Goal: Task Accomplishment & Management: Complete application form

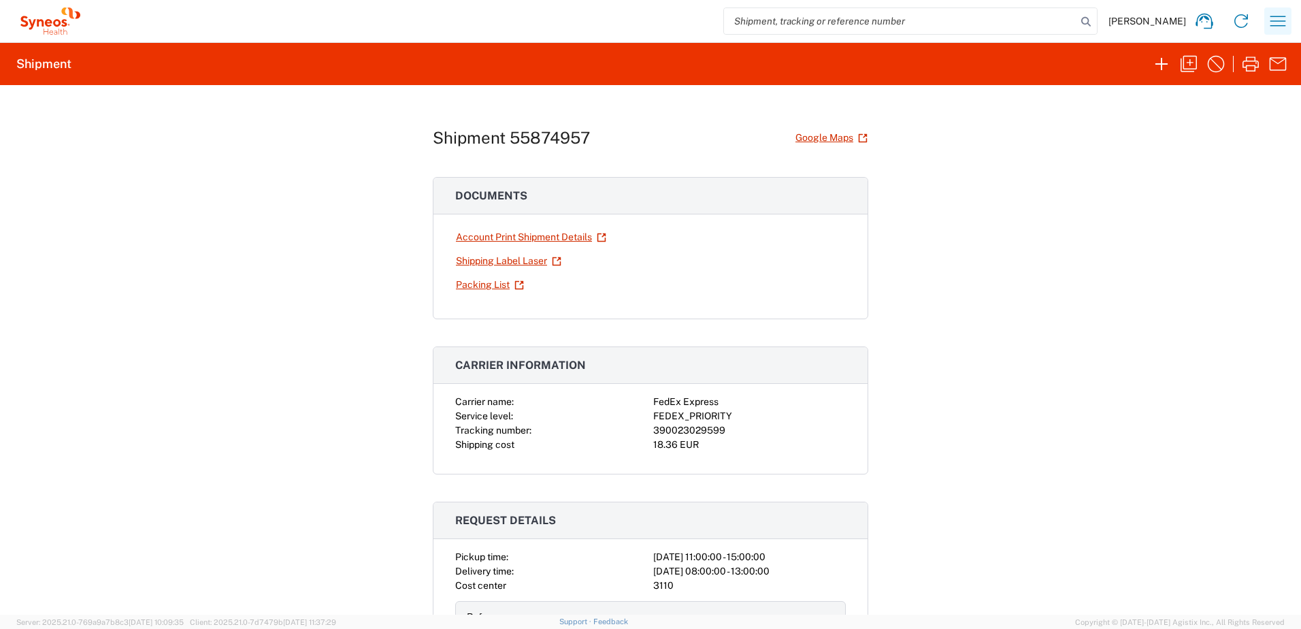
click at [1276, 25] on icon "button" at bounding box center [1278, 21] width 22 height 22
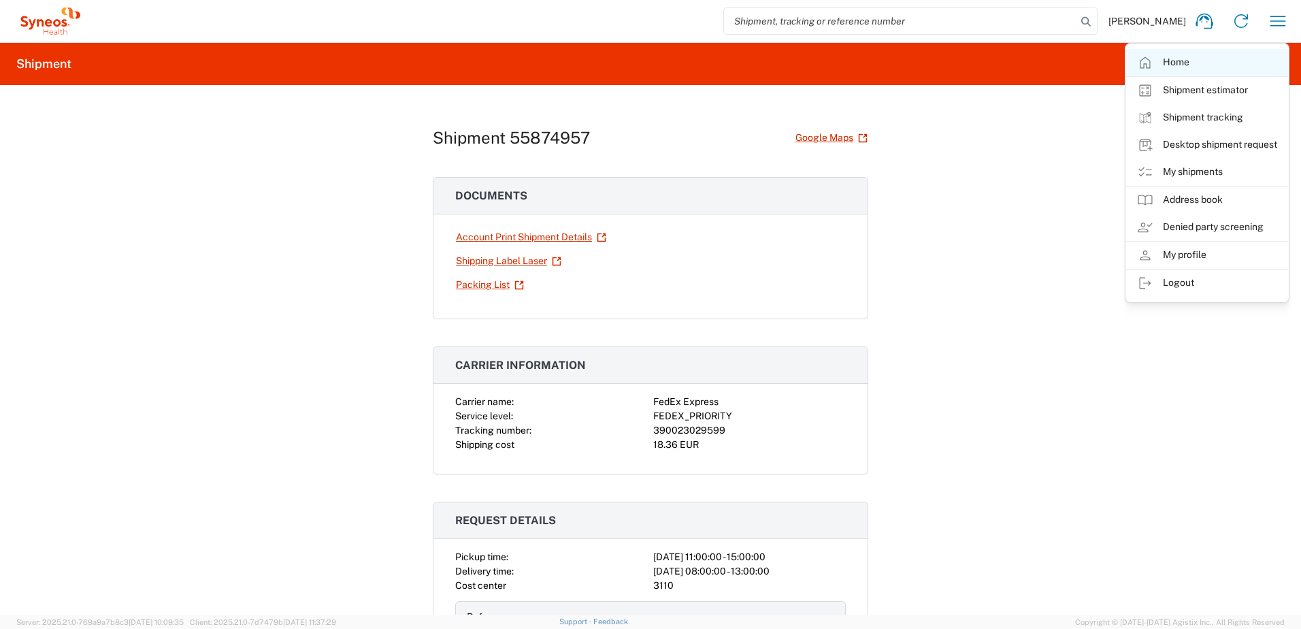
click at [1183, 63] on link "Home" at bounding box center [1207, 62] width 162 height 27
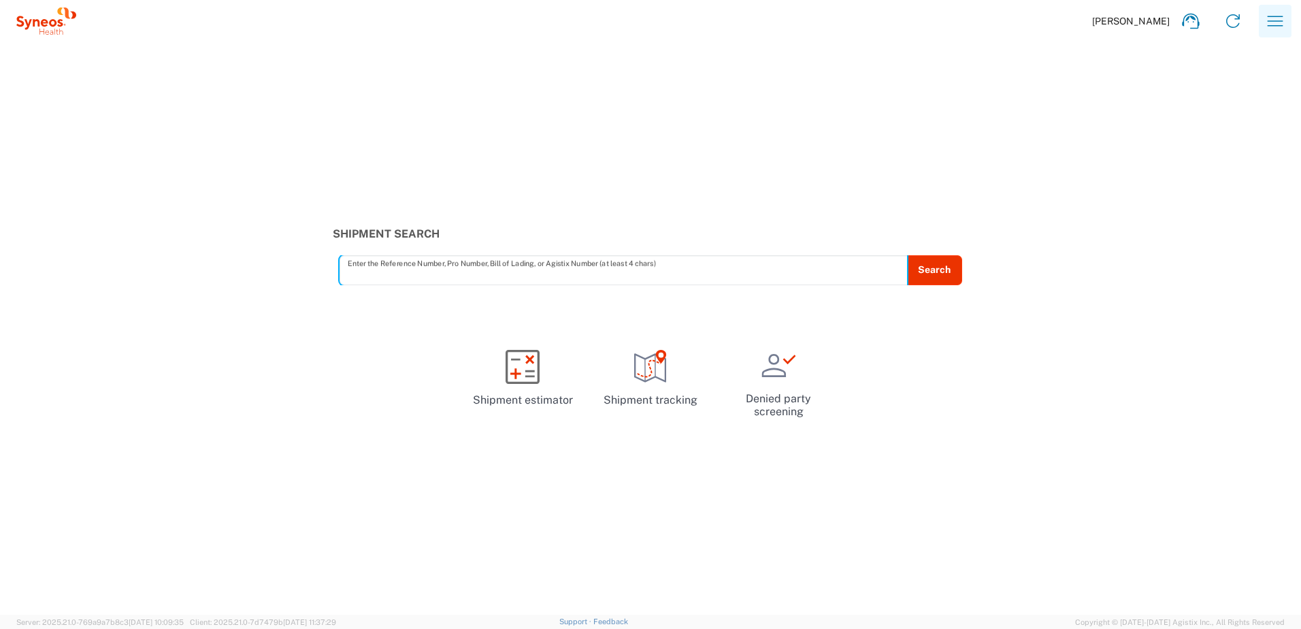
click at [1277, 22] on icon "button" at bounding box center [1276, 21] width 22 height 22
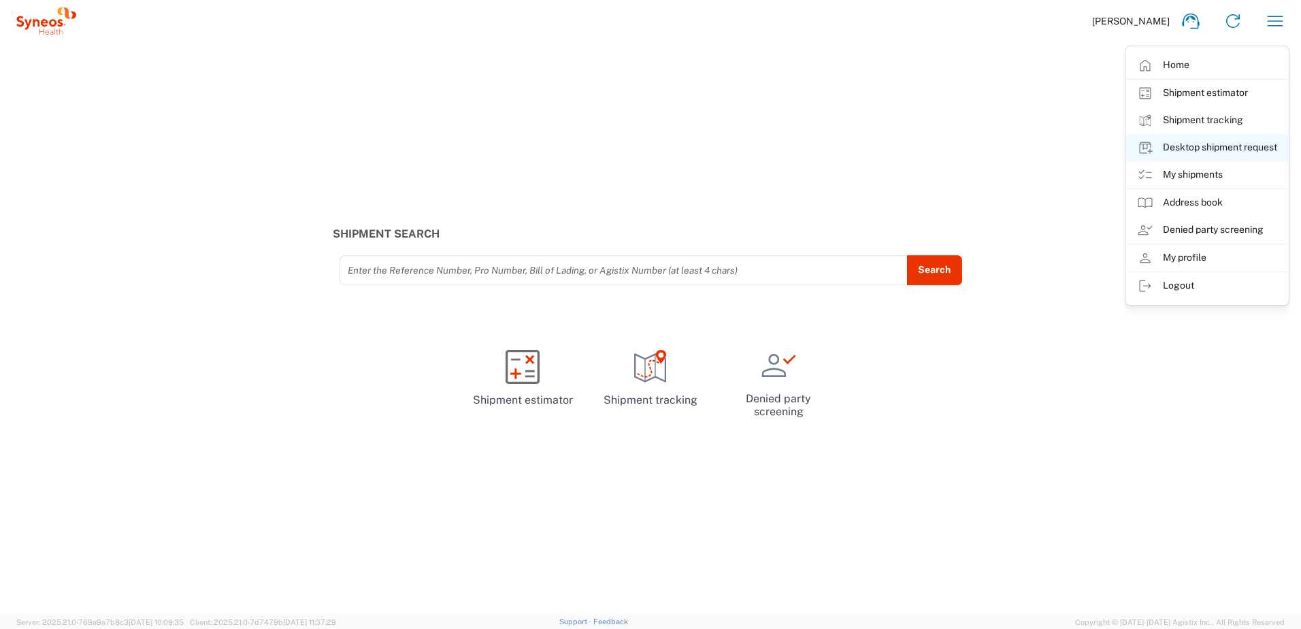
click at [1207, 142] on link "Desktop shipment request" at bounding box center [1207, 147] width 162 height 27
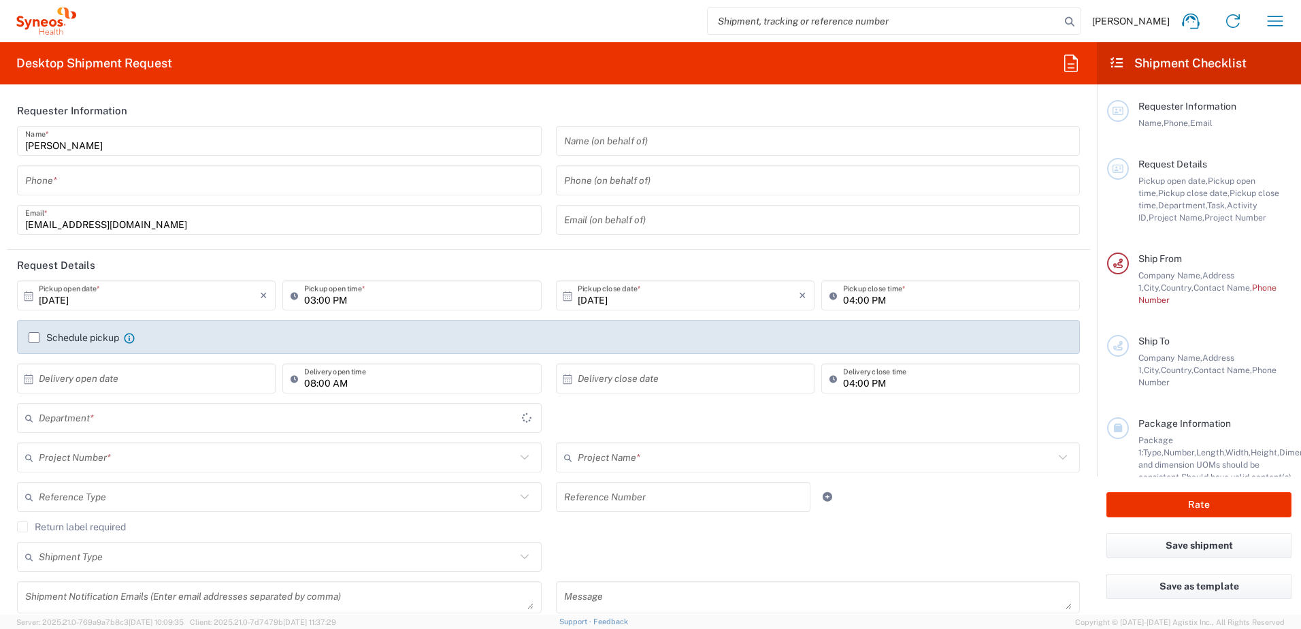
type input "3110"
type input "[GEOGRAPHIC_DATA]"
type input "Syneos Health Clinical [GEOGRAPHIC_DATA]"
click at [65, 185] on input "tel" at bounding box center [279, 181] width 508 height 24
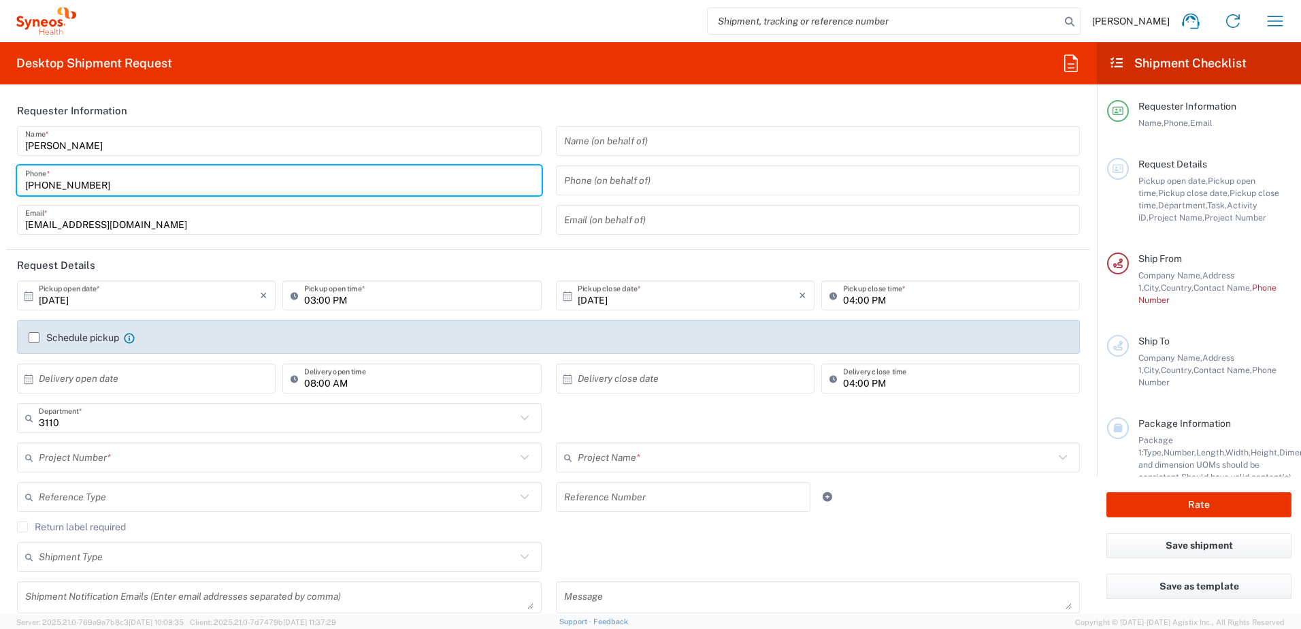
type input "[PHONE_NUMBER]"
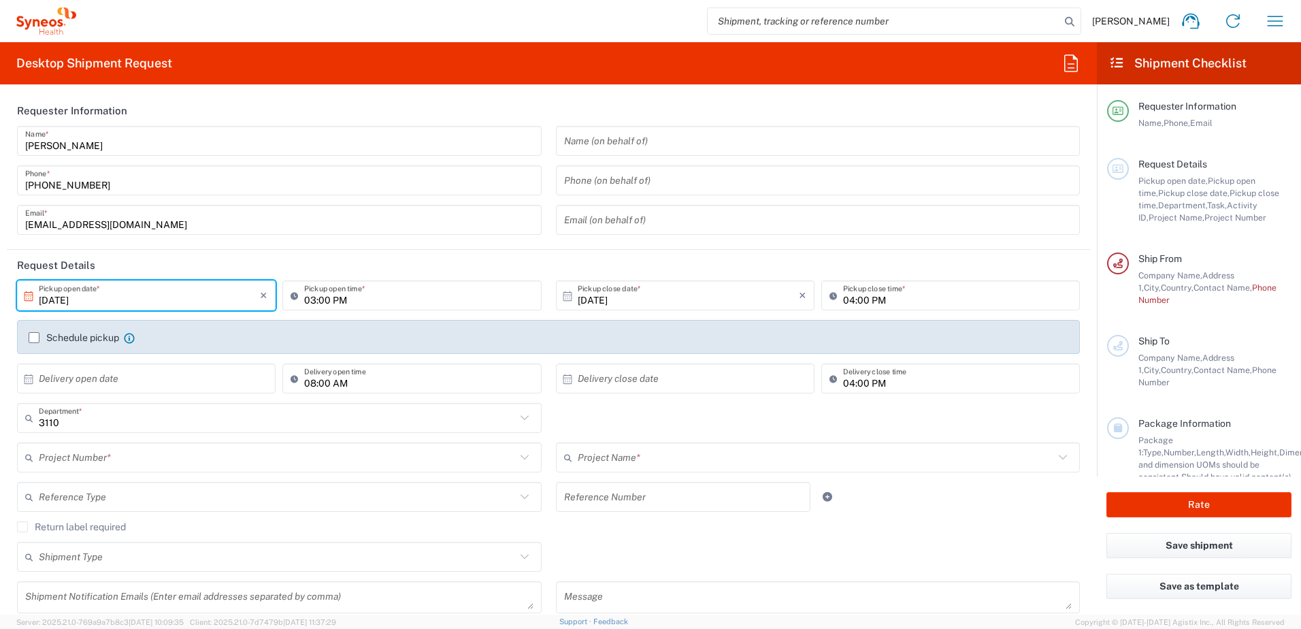
click at [75, 302] on input "[DATE]" at bounding box center [149, 296] width 221 height 24
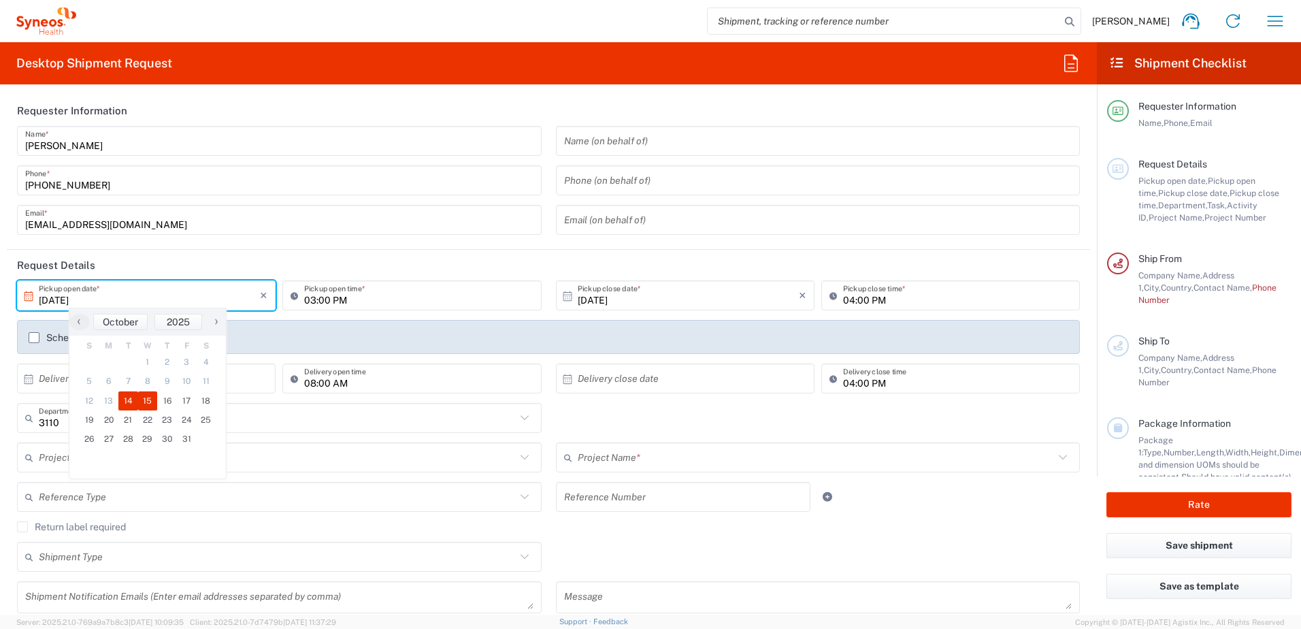
click at [152, 395] on span "15" at bounding box center [148, 400] width 20 height 19
type input "[DATE]"
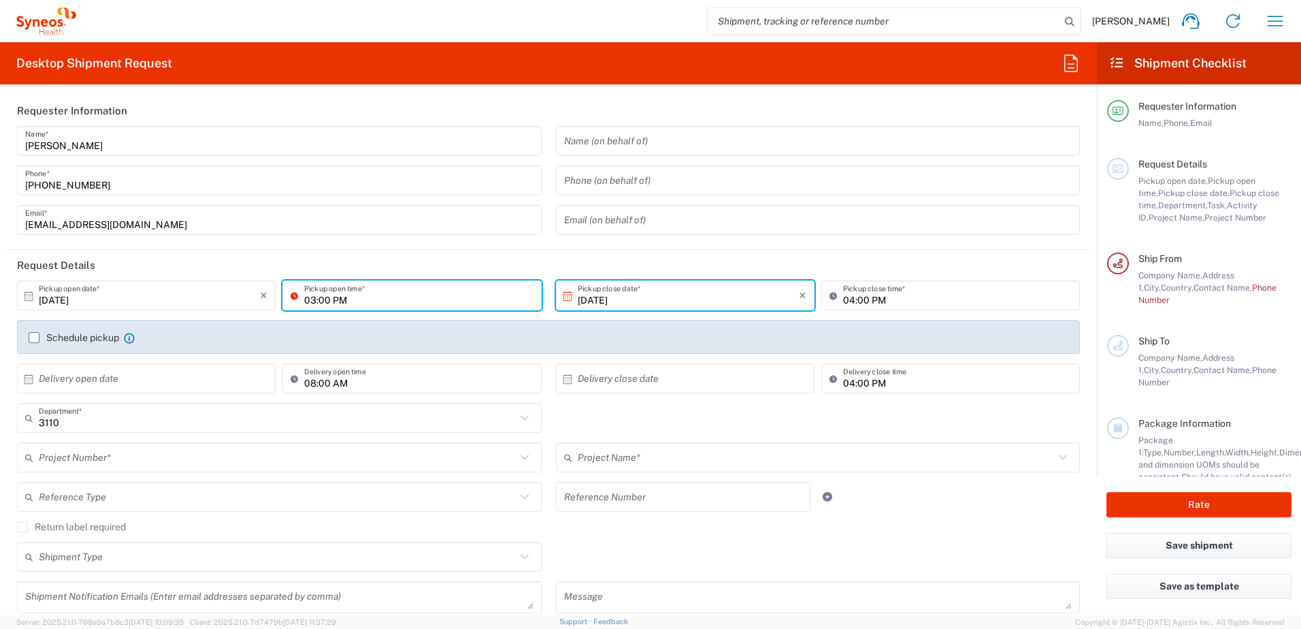
click at [350, 299] on input "03:00 PM" at bounding box center [418, 296] width 229 height 24
drag, startPoint x: 329, startPoint y: 296, endPoint x: 319, endPoint y: 299, distance: 11.4
click at [329, 296] on input "03:00 PM" at bounding box center [418, 296] width 229 height 24
drag, startPoint x: 302, startPoint y: 299, endPoint x: 370, endPoint y: 297, distance: 68.8
click at [370, 297] on input "03:00 PM" at bounding box center [418, 296] width 229 height 24
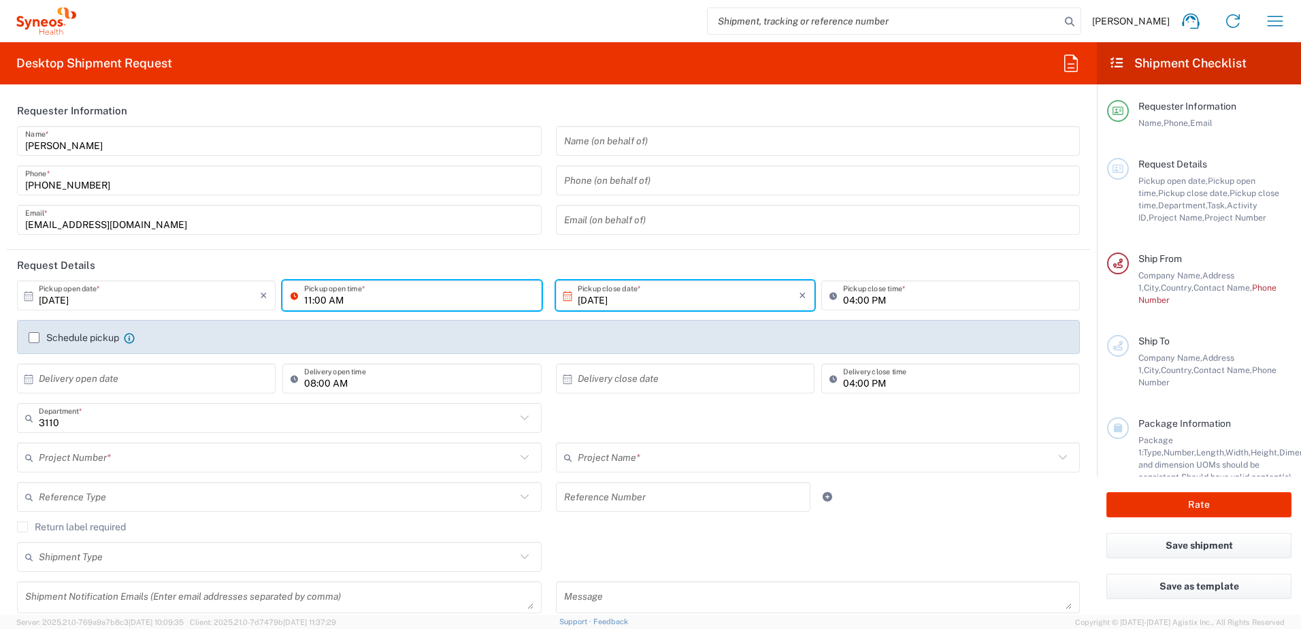
type input "11:00 AM"
click at [873, 297] on input "04:00 PM" at bounding box center [957, 296] width 229 height 24
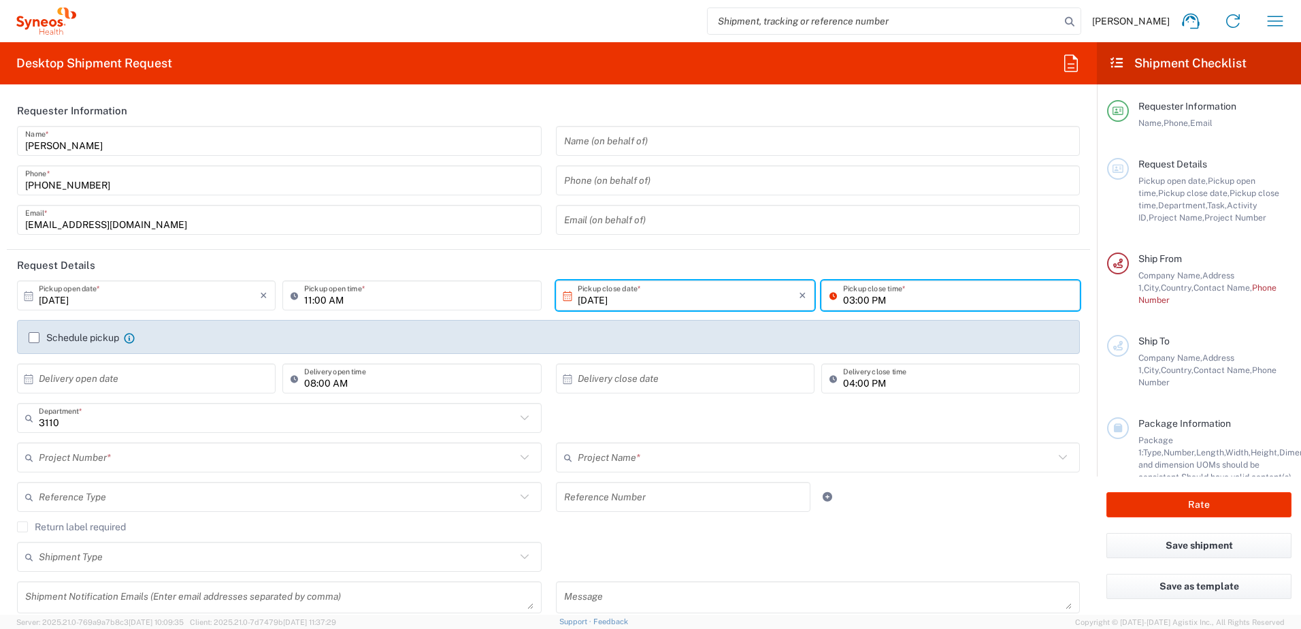
type input "03:00 PM"
click at [182, 374] on input "text" at bounding box center [149, 379] width 221 height 24
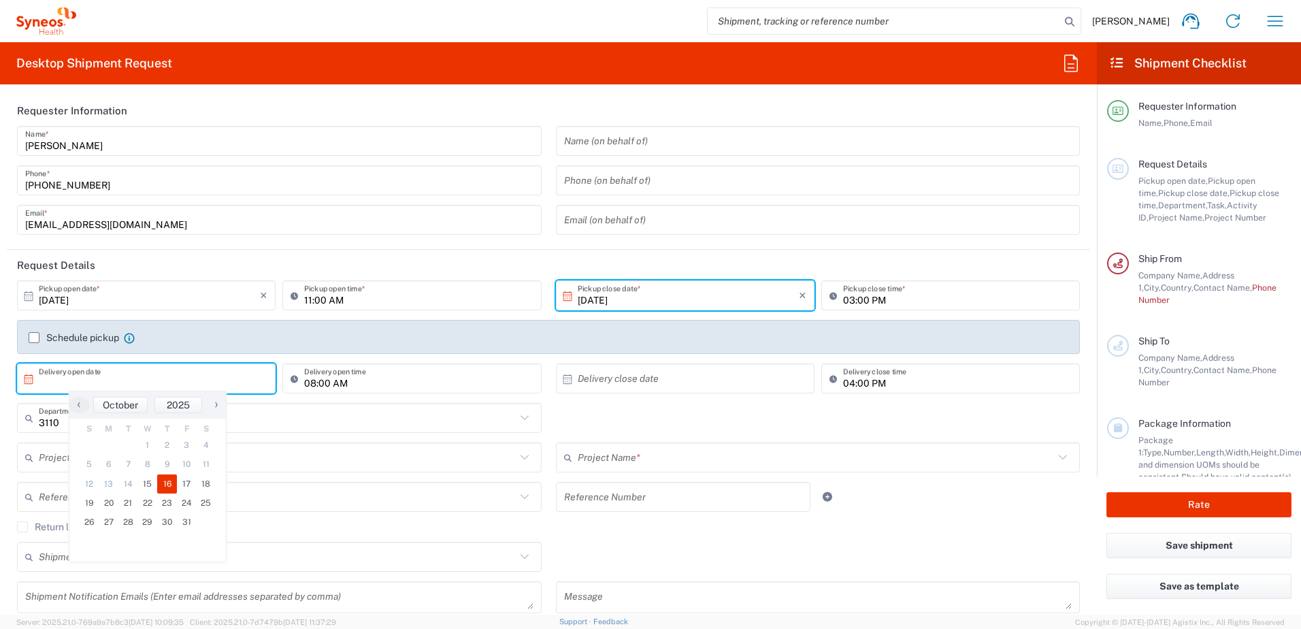
click at [164, 488] on span "16" at bounding box center [167, 483] width 20 height 19
type input "[DATE]"
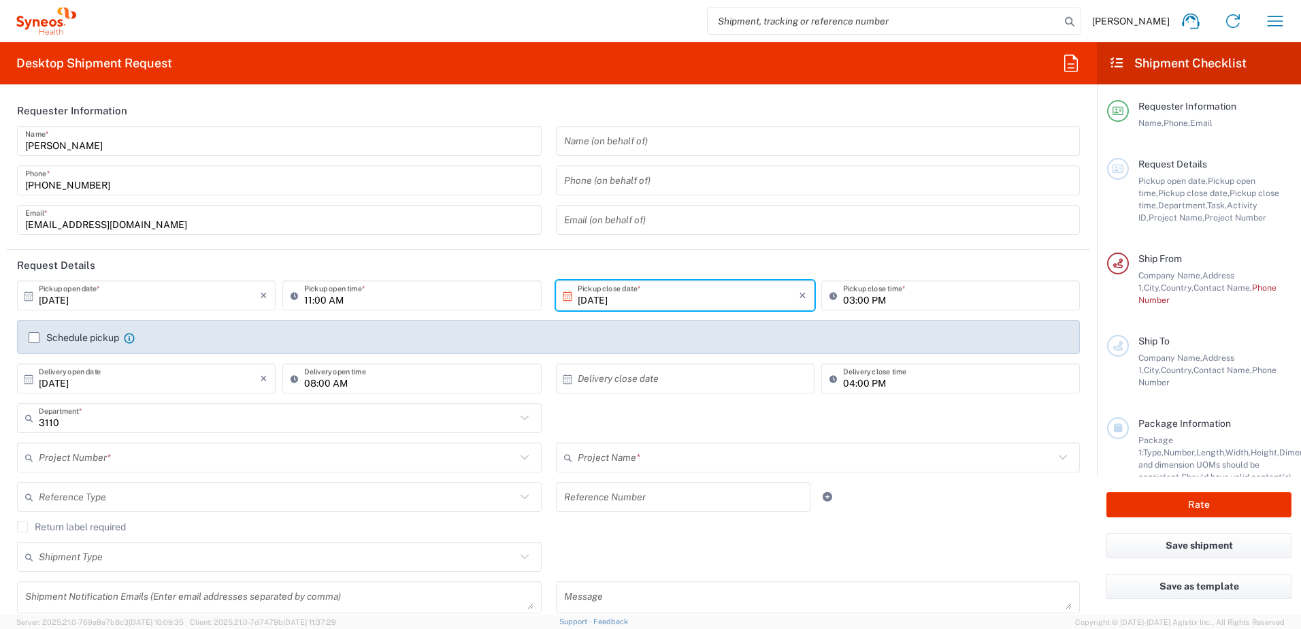
click at [843, 374] on input "04:00 PM" at bounding box center [957, 379] width 229 height 24
type input "03:00 PM"
click at [608, 375] on input "text" at bounding box center [688, 379] width 221 height 24
click at [699, 485] on span "16" at bounding box center [701, 483] width 20 height 19
type input "[DATE]"
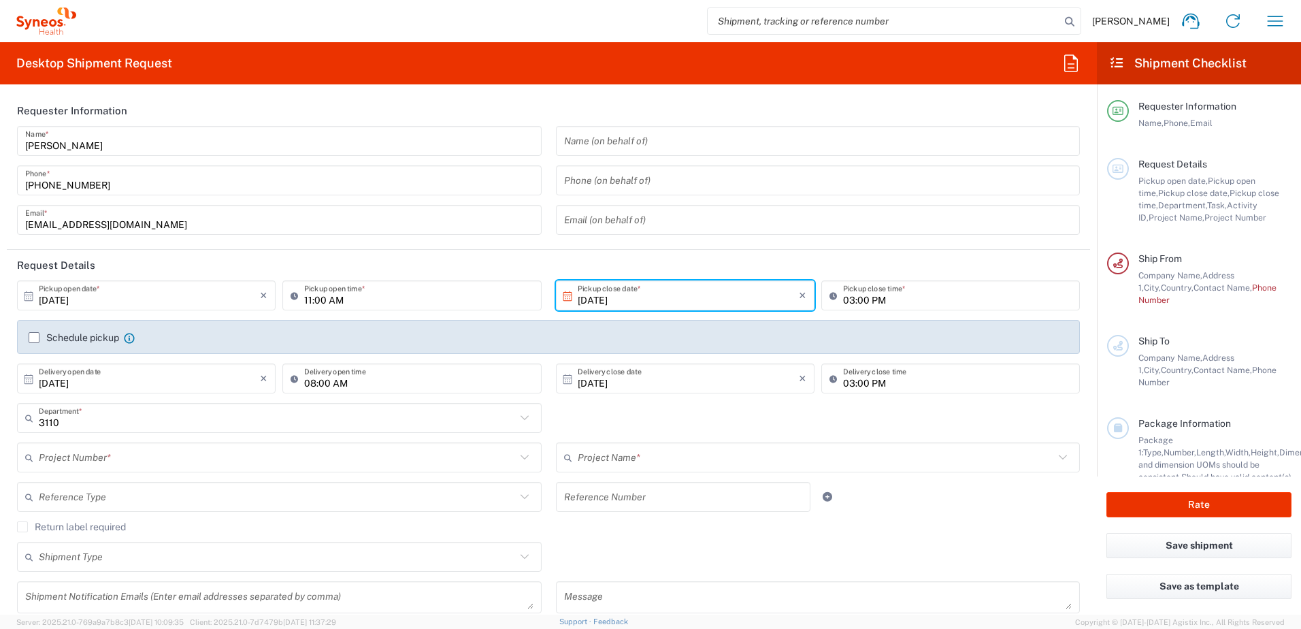
scroll to position [68, 0]
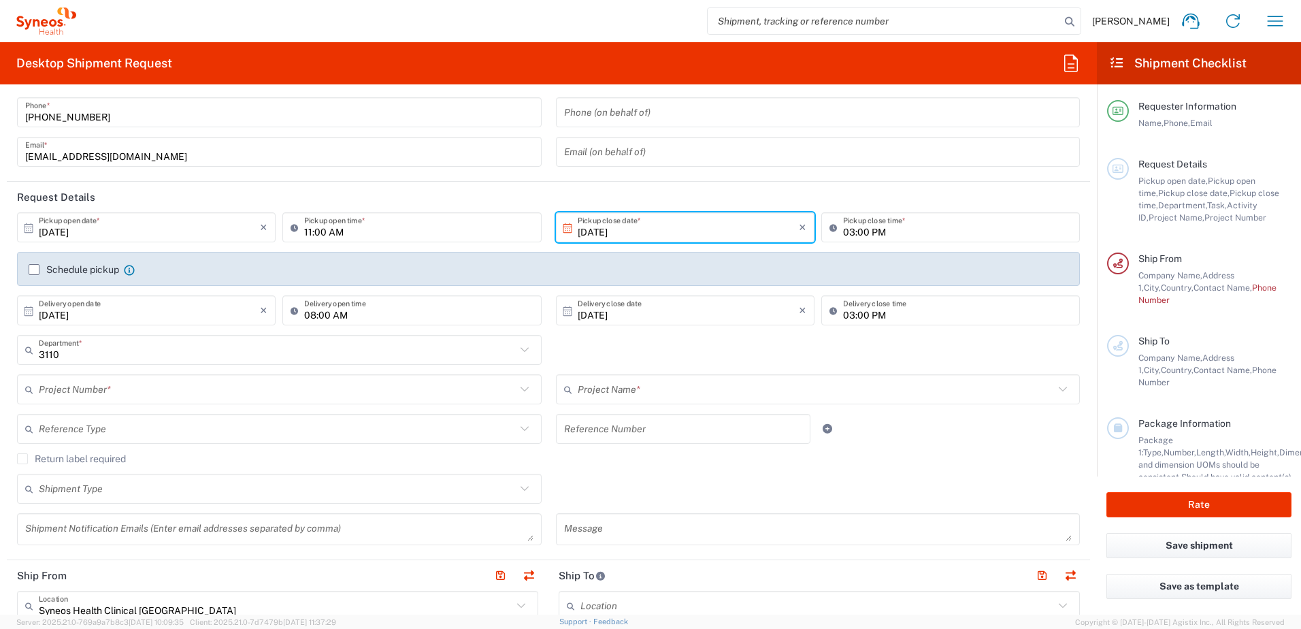
click at [102, 386] on input "text" at bounding box center [277, 390] width 477 height 24
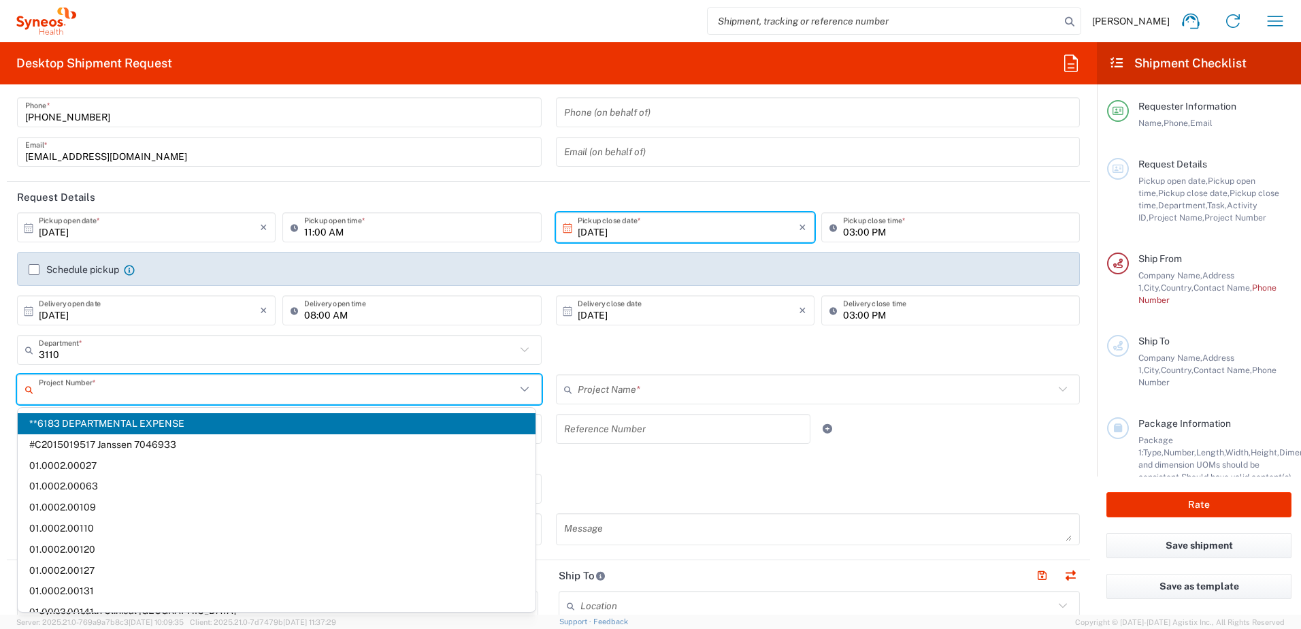
type input "0"
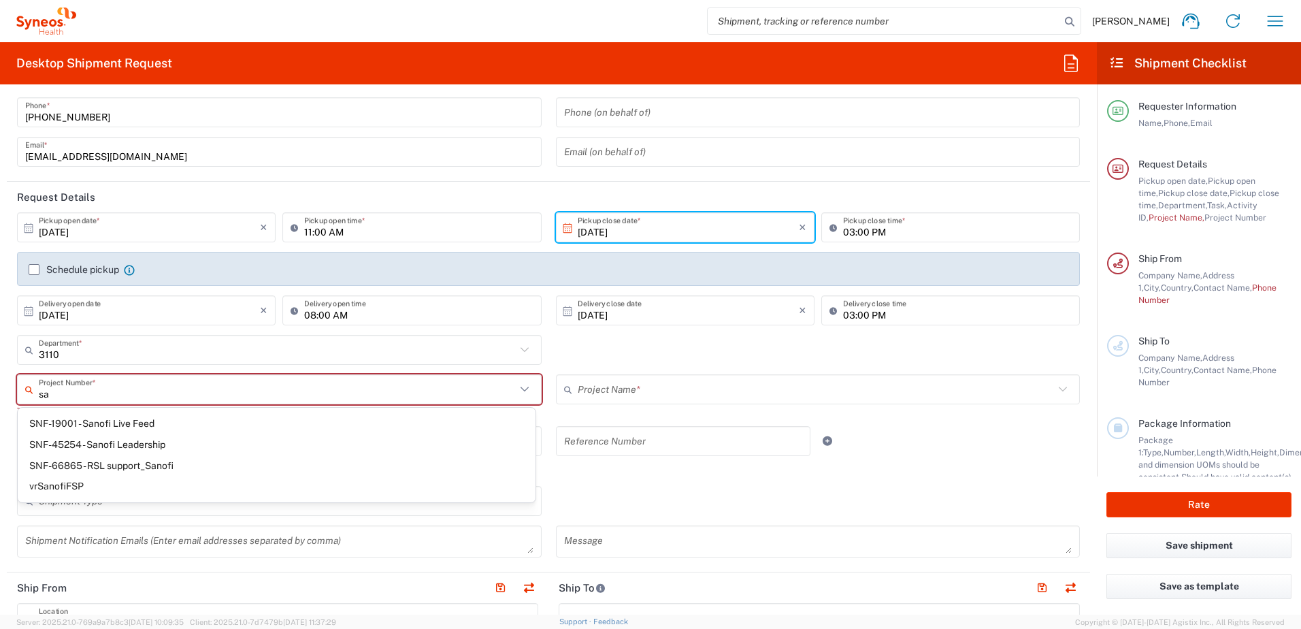
type input "s"
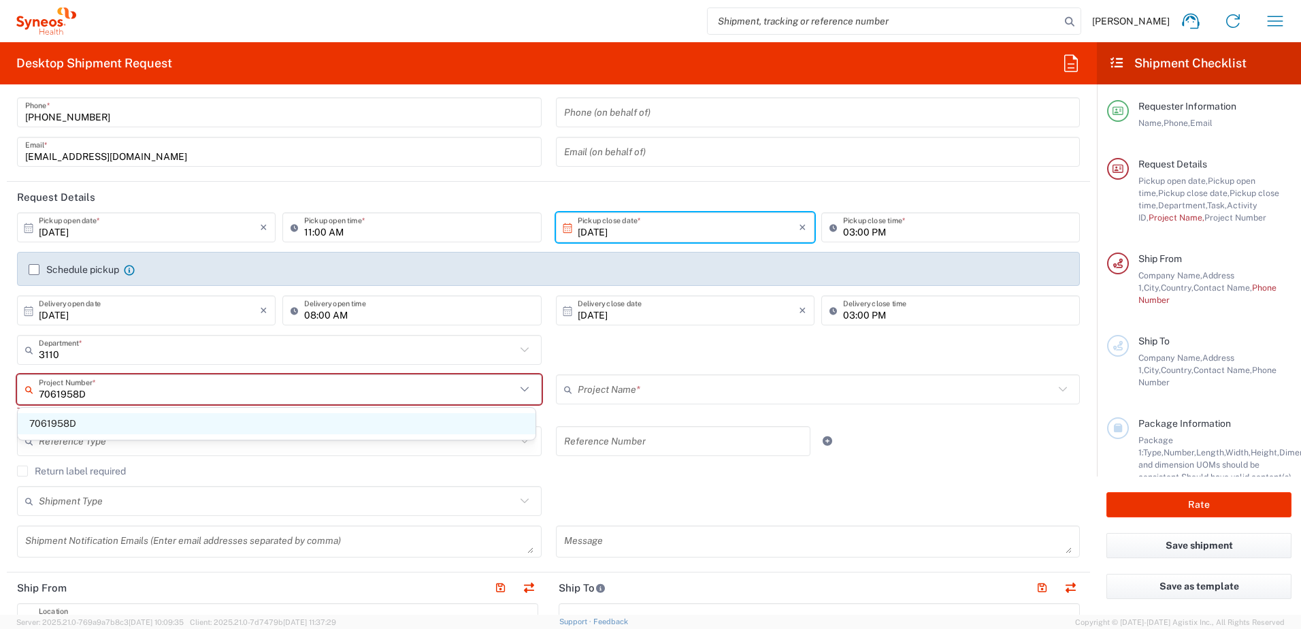
type input "7061958D"
click at [117, 419] on span "7061958D" at bounding box center [277, 423] width 518 height 21
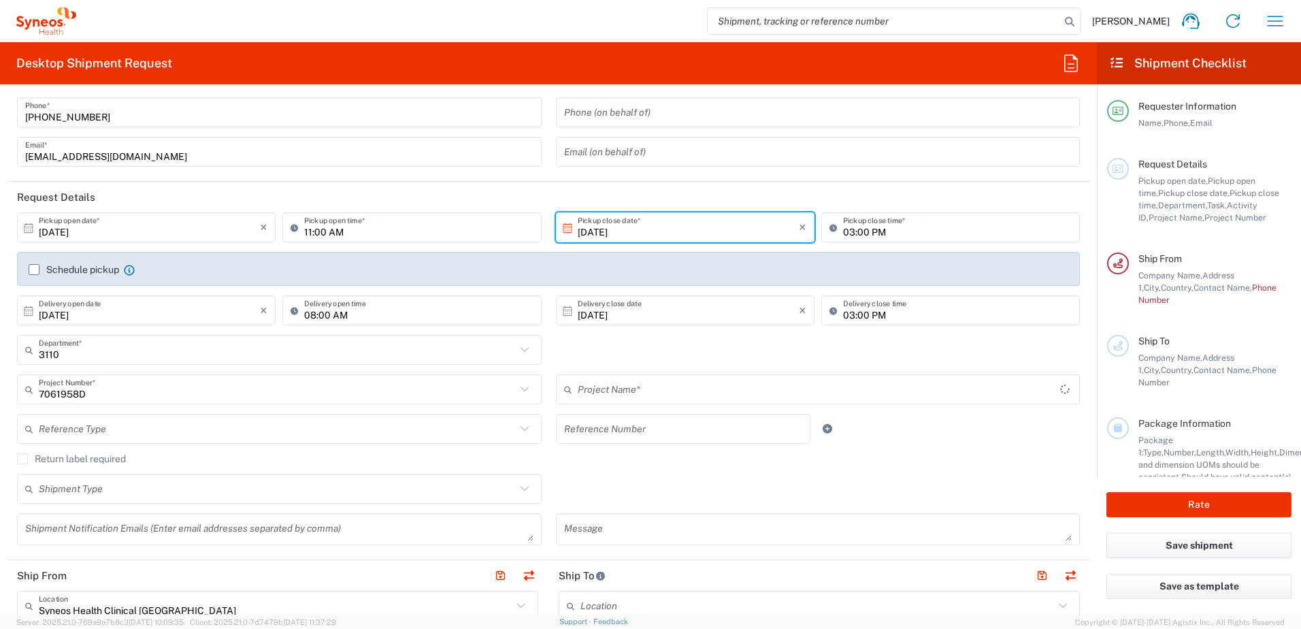
type input "7061958D-[GEOGRAPHIC_DATA]-[GEOGRAPHIC_DATA]"
click at [183, 435] on input "text" at bounding box center [277, 429] width 477 height 24
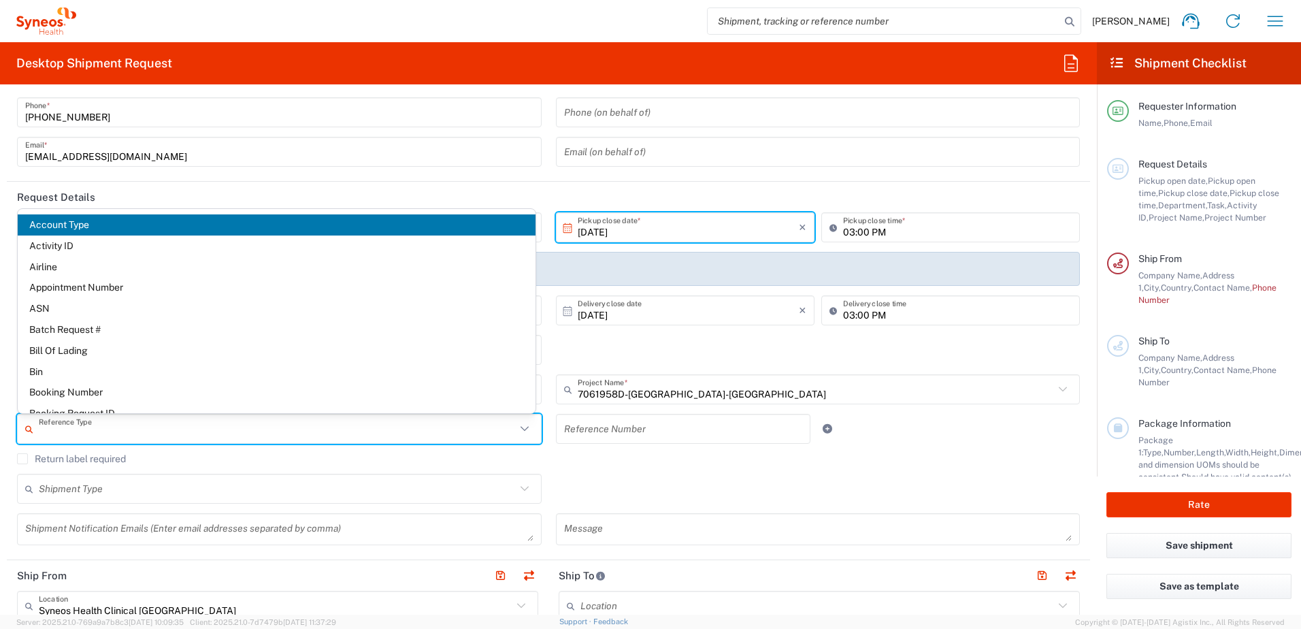
click at [855, 459] on agx-checkbox-control "Return label required" at bounding box center [548, 458] width 1063 height 11
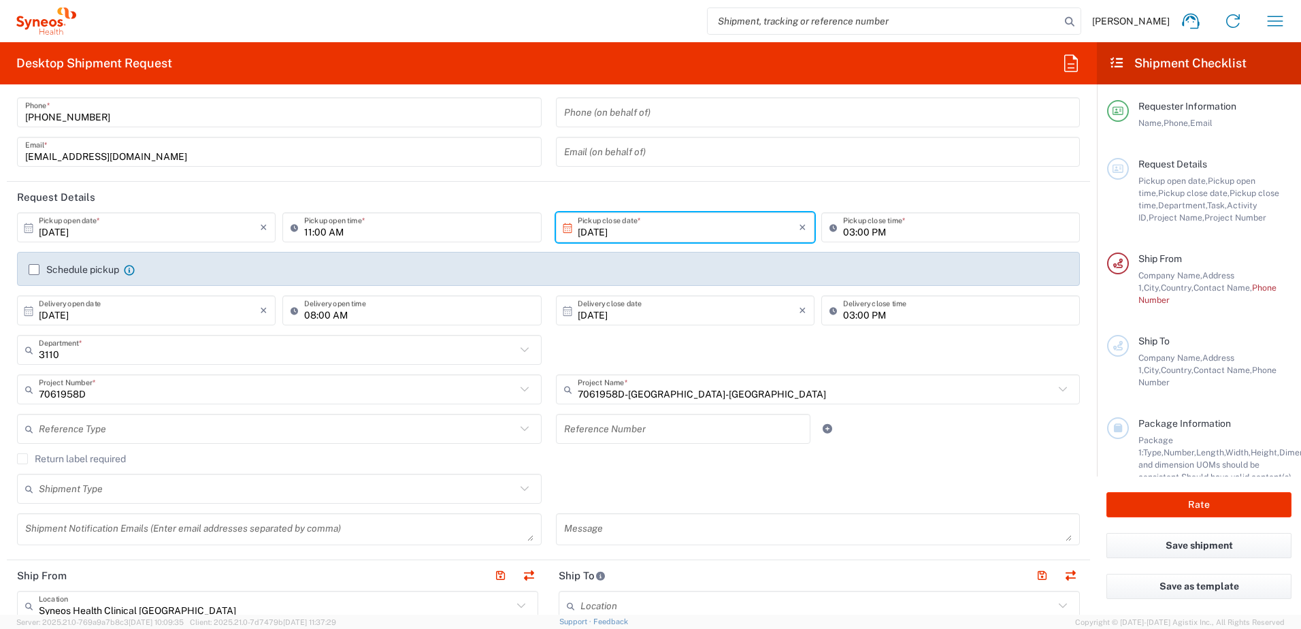
click at [150, 432] on input "text" at bounding box center [277, 429] width 477 height 24
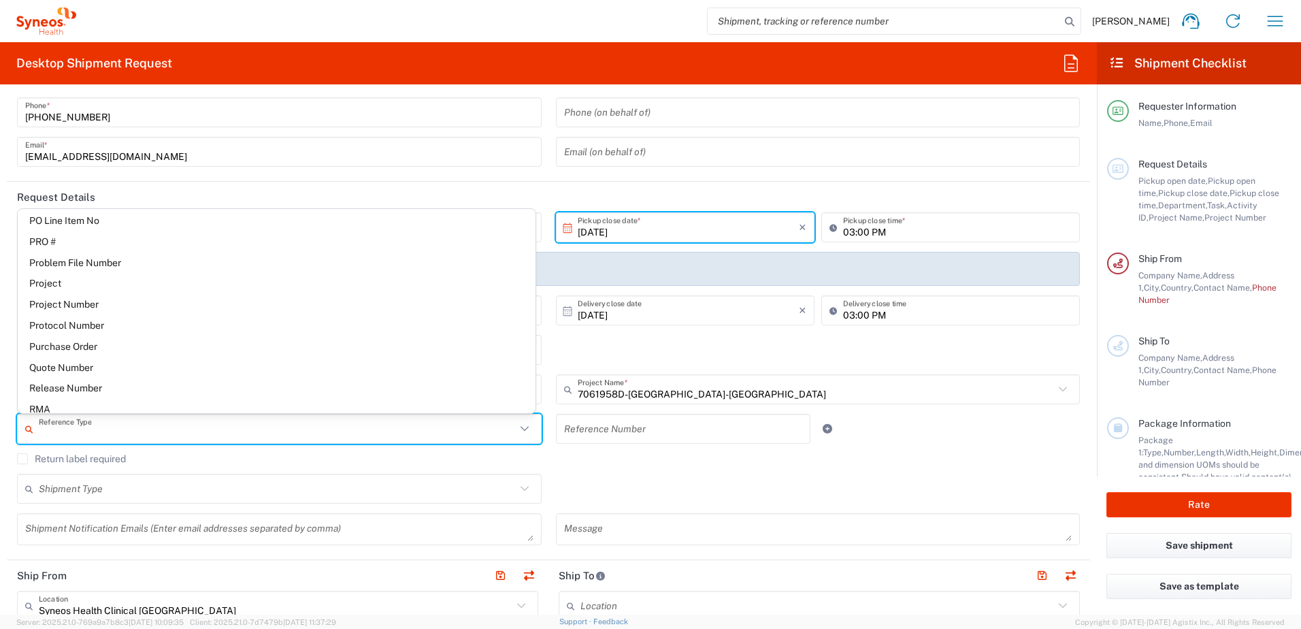
scroll to position [817, 0]
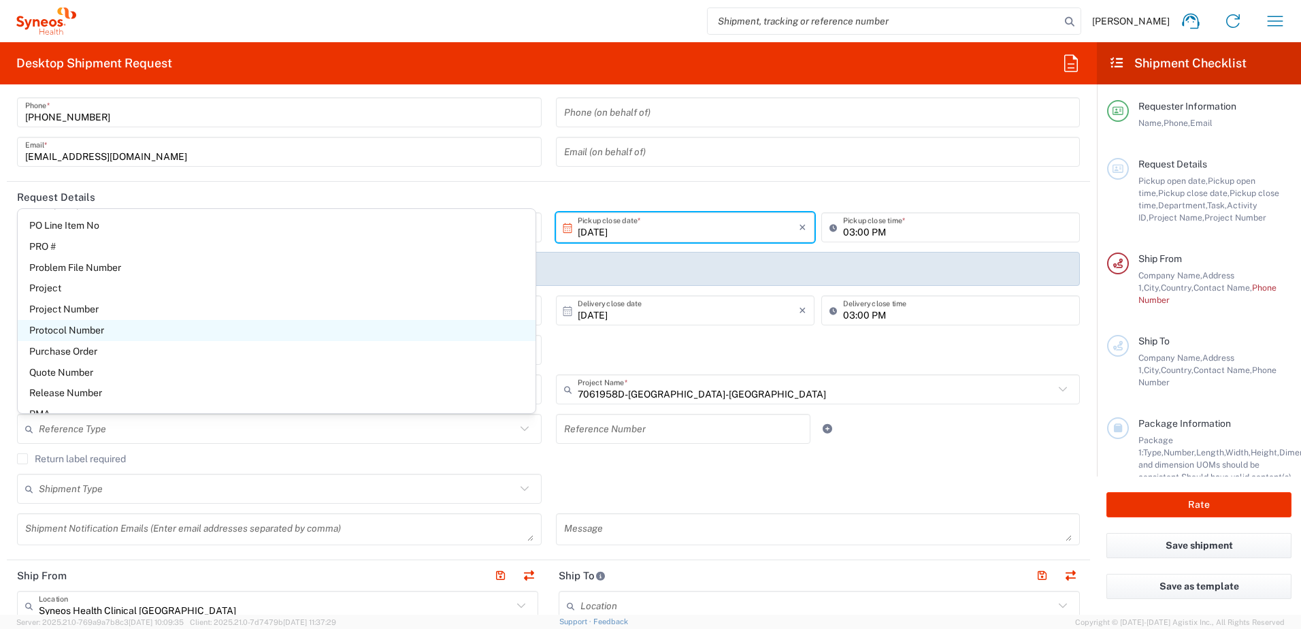
click at [106, 332] on span "Protocol Number" at bounding box center [277, 330] width 518 height 21
type input "Protocol Number"
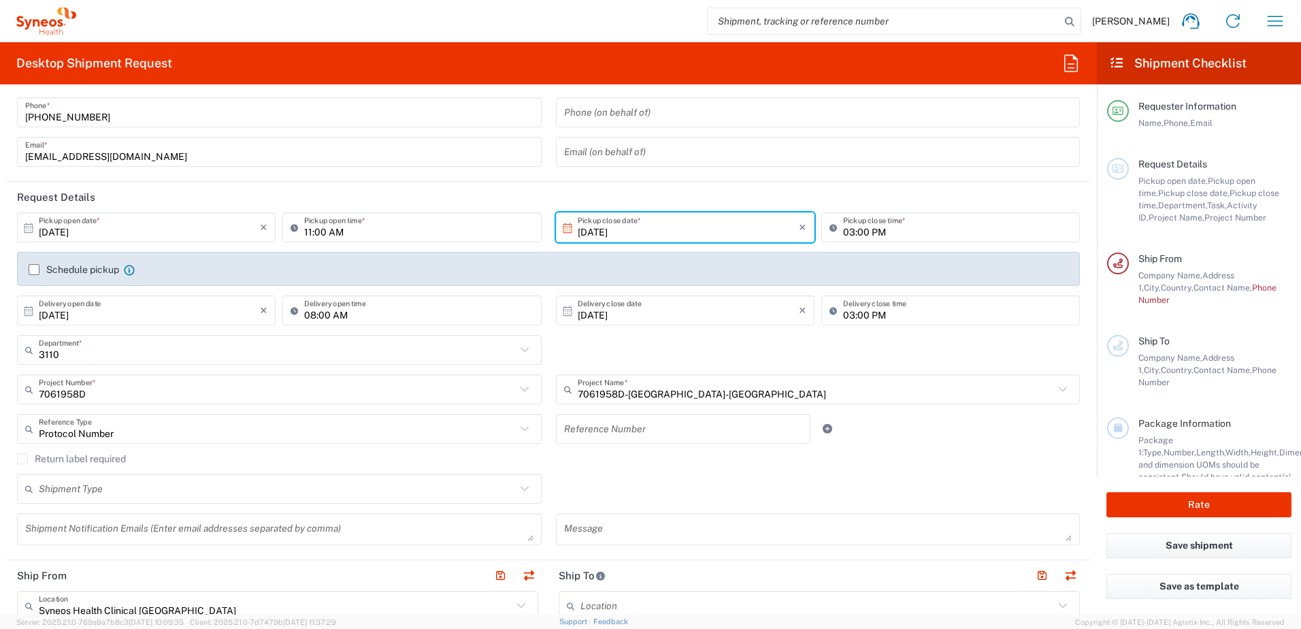
click at [619, 434] on input "text" at bounding box center [683, 429] width 239 height 24
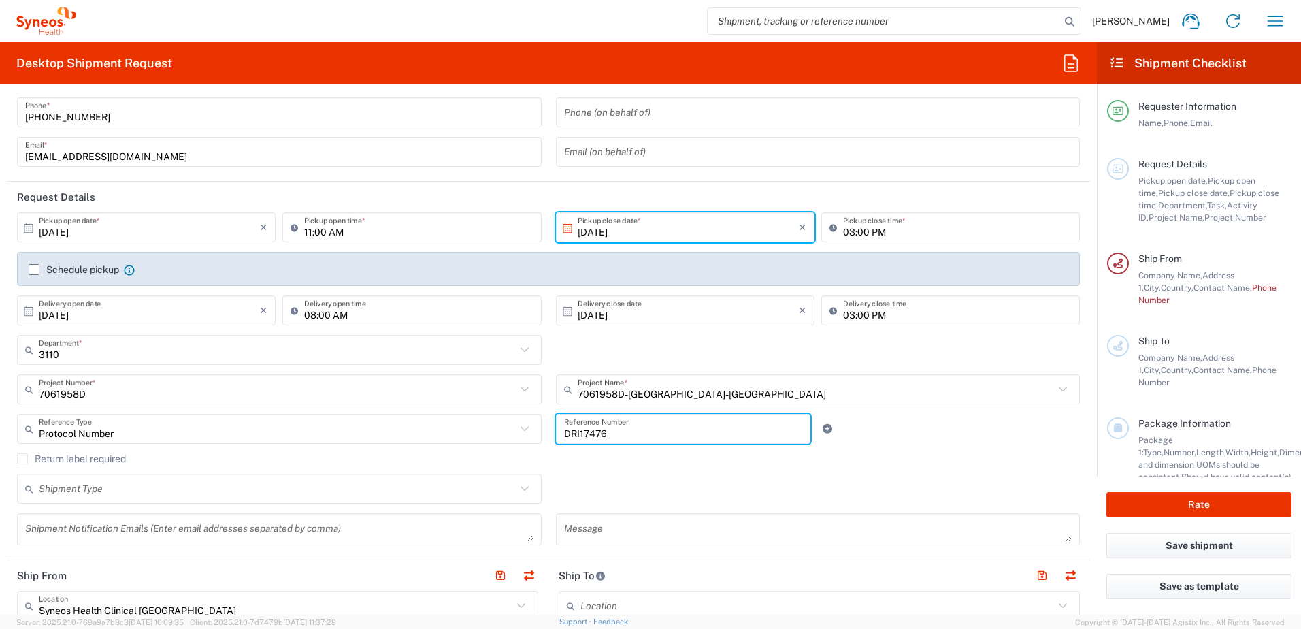
type input "DRI17476"
click at [593, 478] on div "Shipment Type Batch Regular" at bounding box center [548, 493] width 1077 height 39
click at [130, 273] on icon at bounding box center [129, 270] width 11 height 11
click at [33, 270] on label "Schedule pickup" at bounding box center [74, 269] width 91 height 11
click at [34, 270] on input "Schedule pickup" at bounding box center [34, 270] width 0 height 0
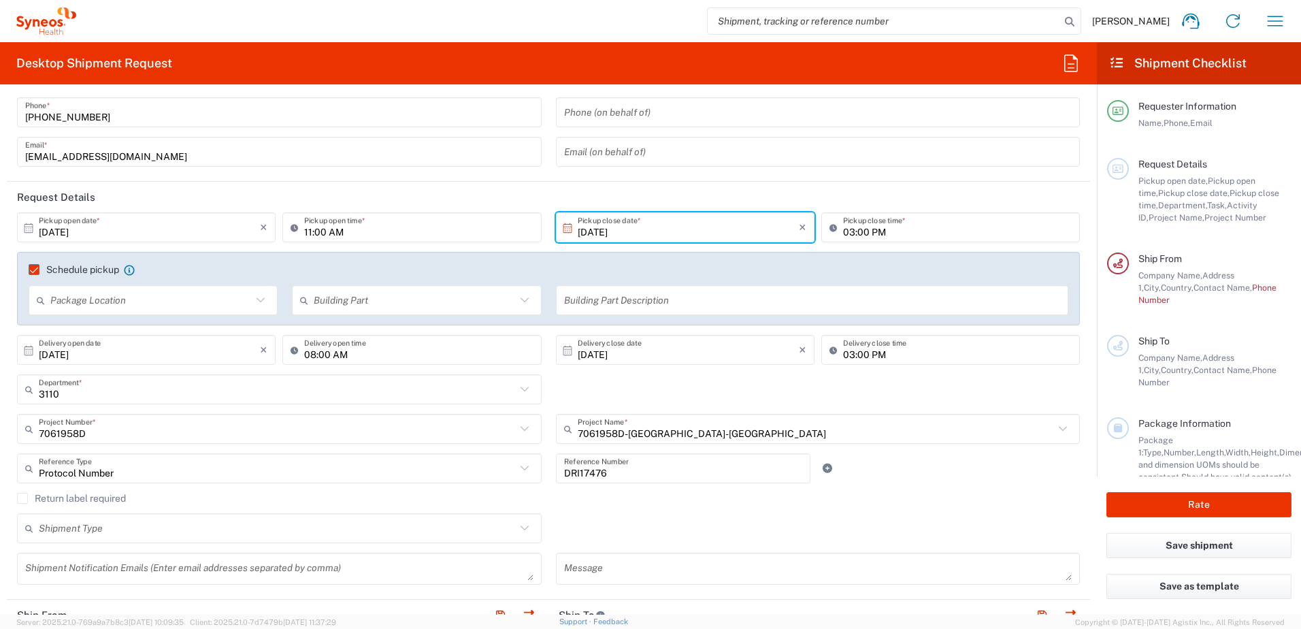
click at [33, 269] on label "Schedule pickup" at bounding box center [74, 269] width 91 height 11
click at [28, 270] on input "Schedule pickup" at bounding box center [28, 270] width 0 height 0
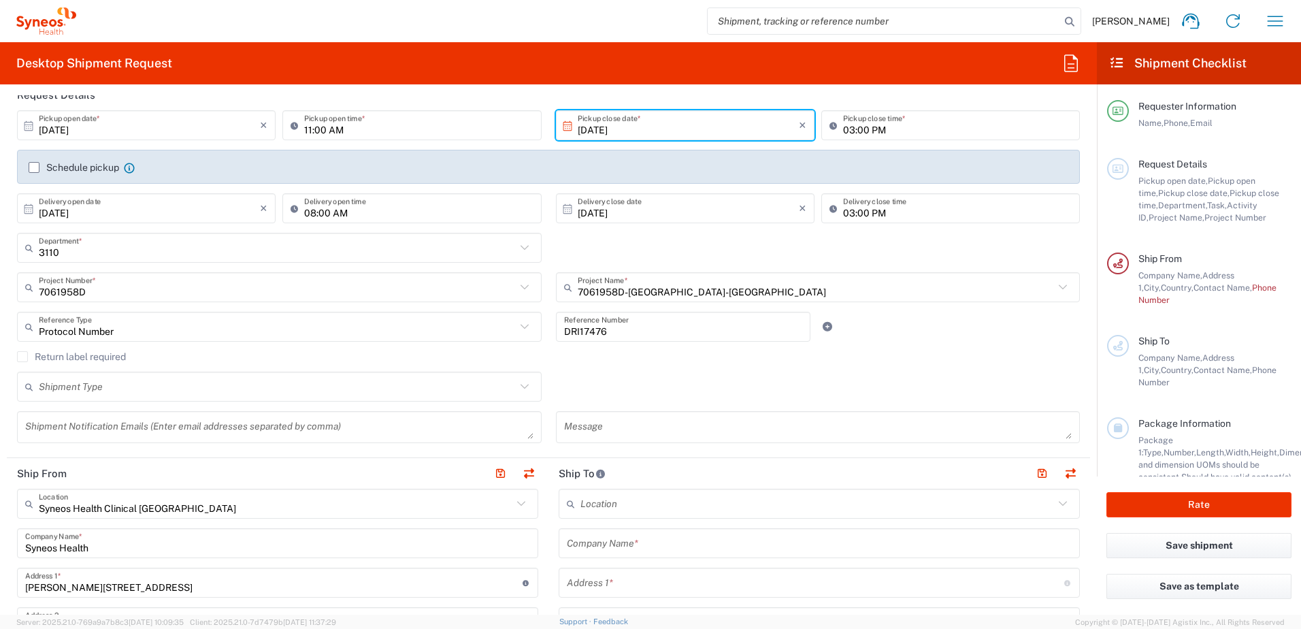
scroll to position [204, 0]
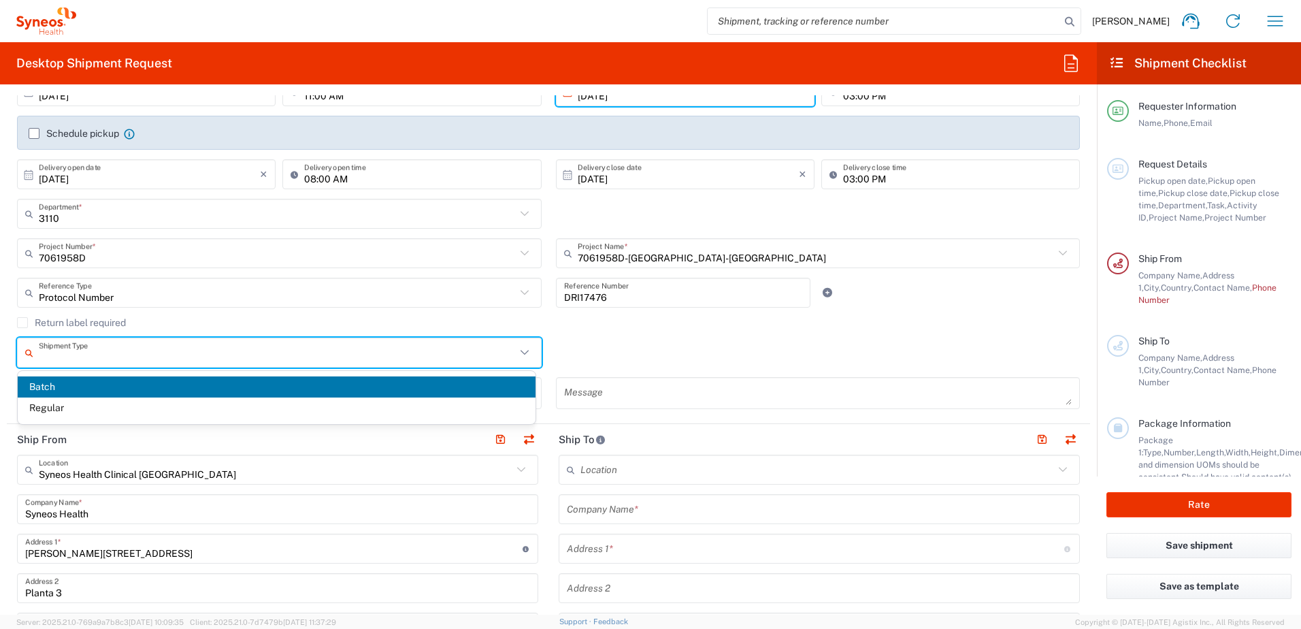
click at [95, 344] on input "text" at bounding box center [277, 353] width 477 height 24
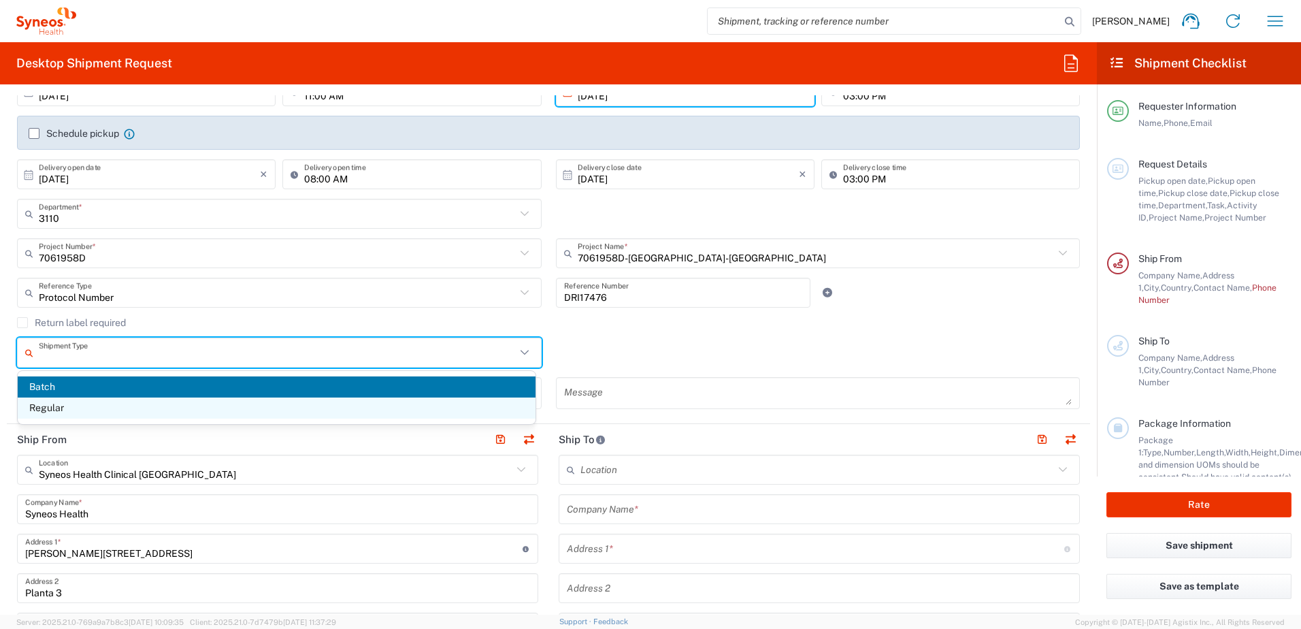
click at [64, 410] on span "Regular" at bounding box center [277, 407] width 518 height 21
type input "Regular"
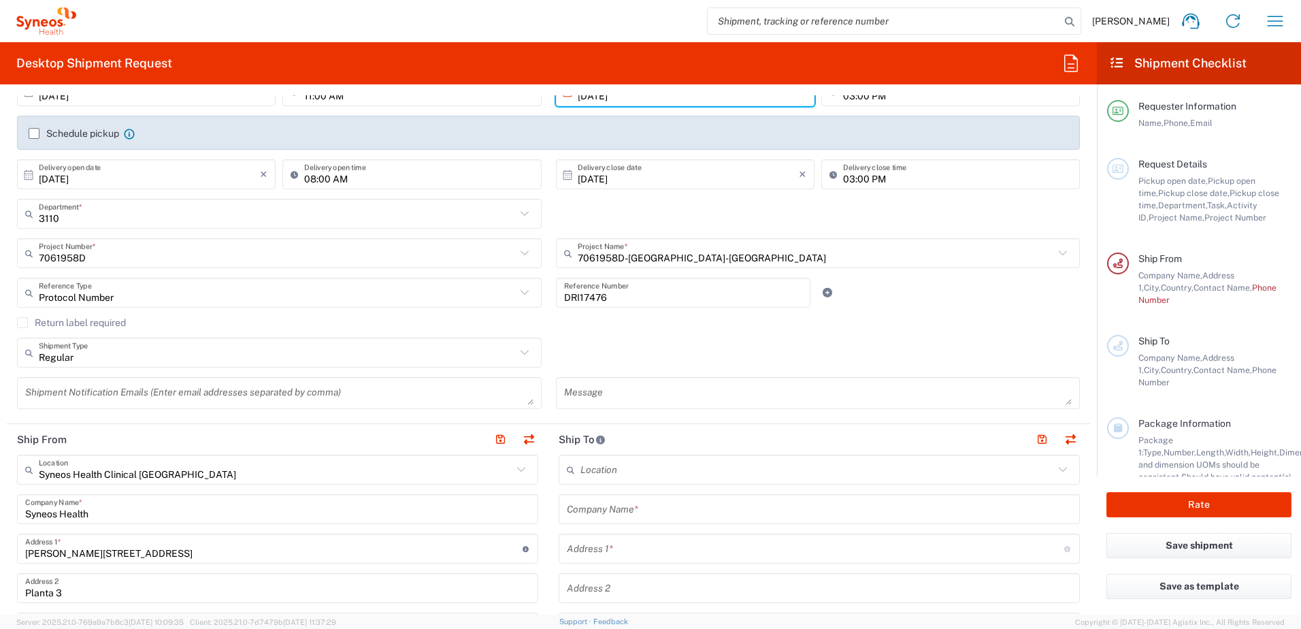
click at [145, 393] on textarea at bounding box center [279, 393] width 508 height 24
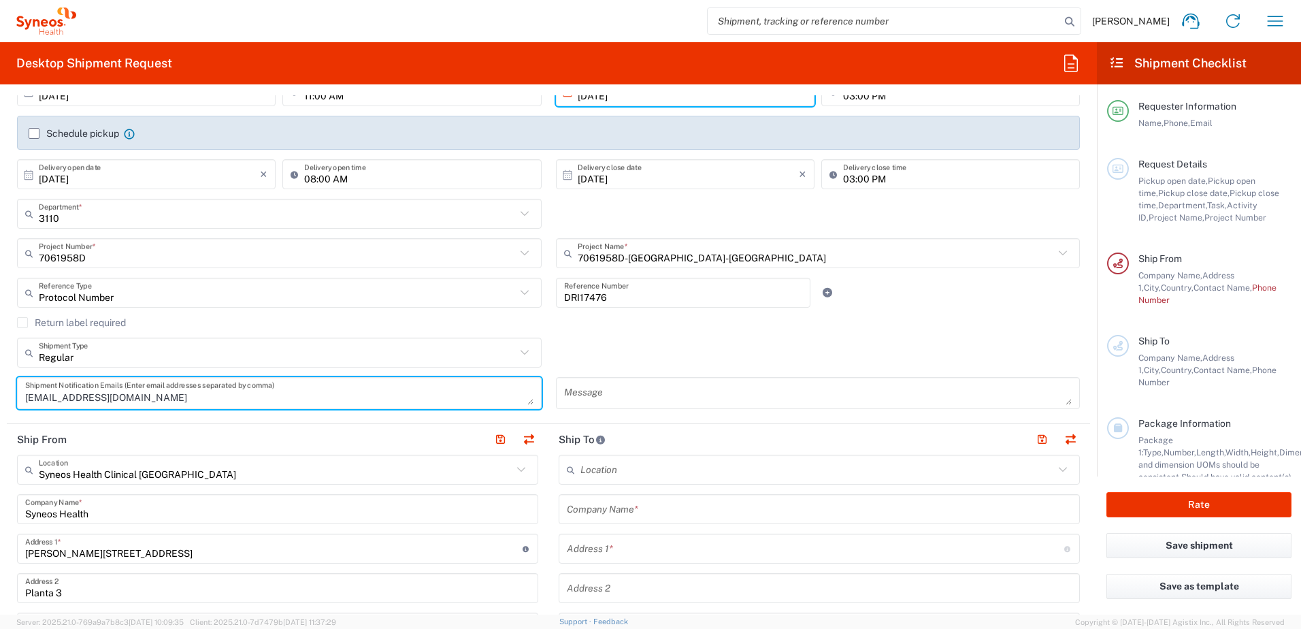
type textarea "[EMAIL_ADDRESS][DOMAIN_NAME]"
click at [262, 445] on header "Ship From" at bounding box center [278, 439] width 542 height 31
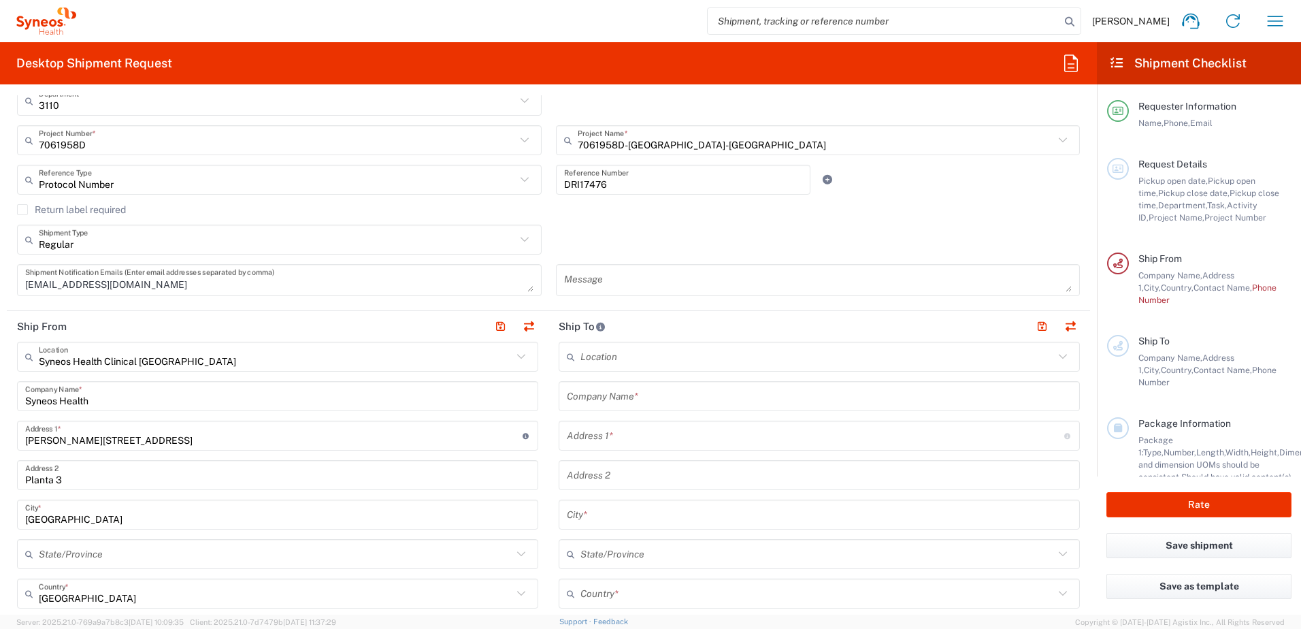
scroll to position [340, 0]
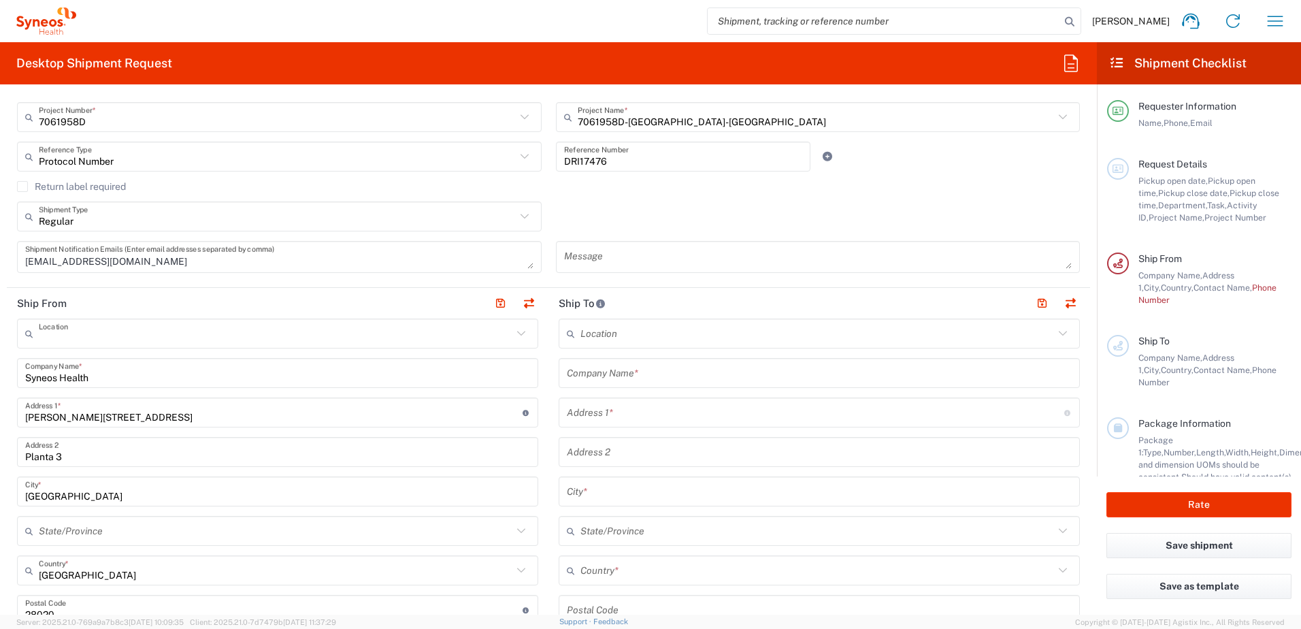
click at [361, 326] on input "text" at bounding box center [276, 334] width 474 height 24
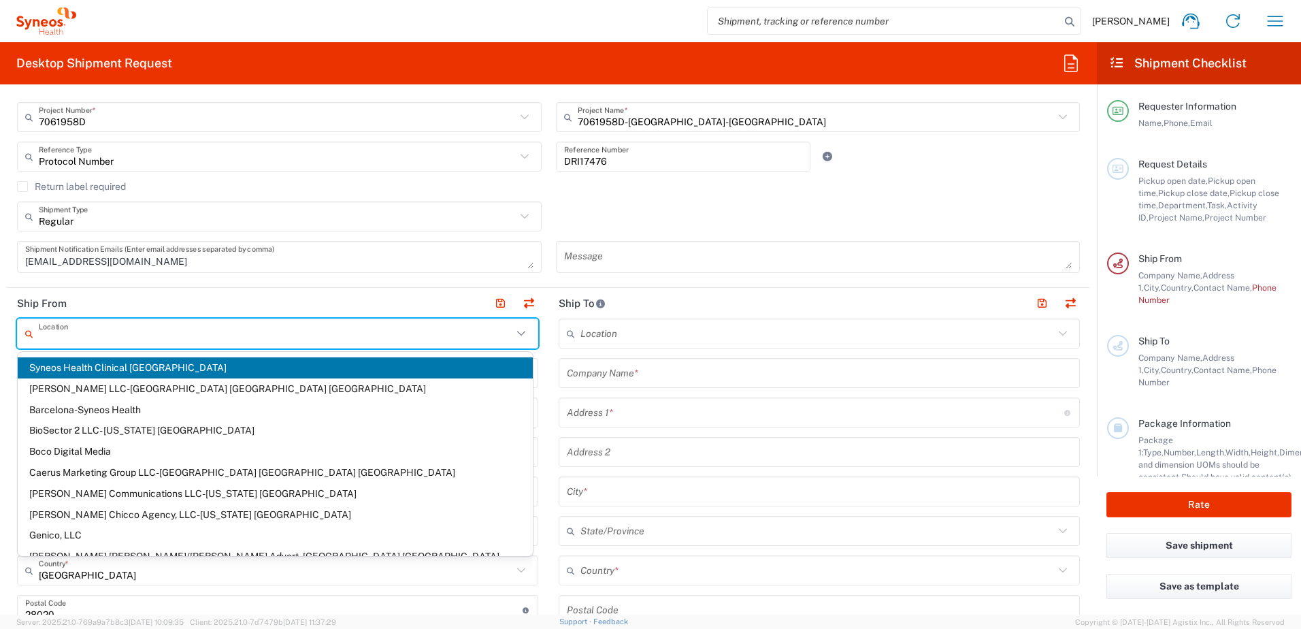
click at [519, 336] on icon at bounding box center [521, 334] width 18 height 18
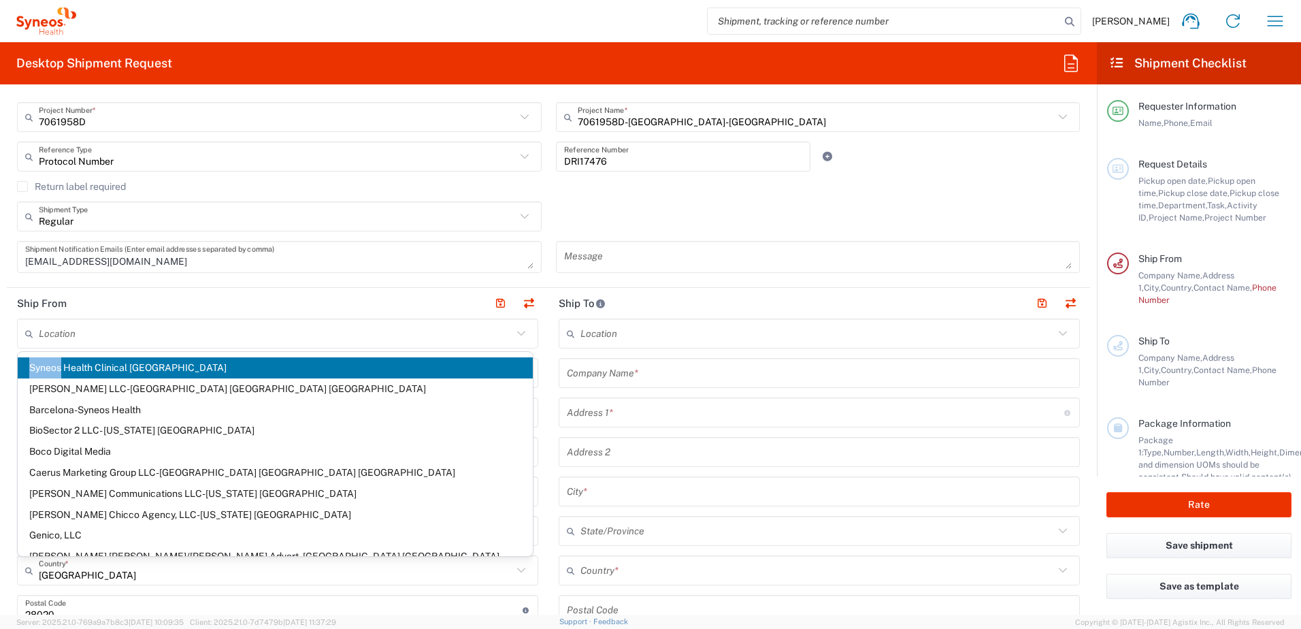
click at [518, 336] on icon at bounding box center [521, 334] width 18 height 18
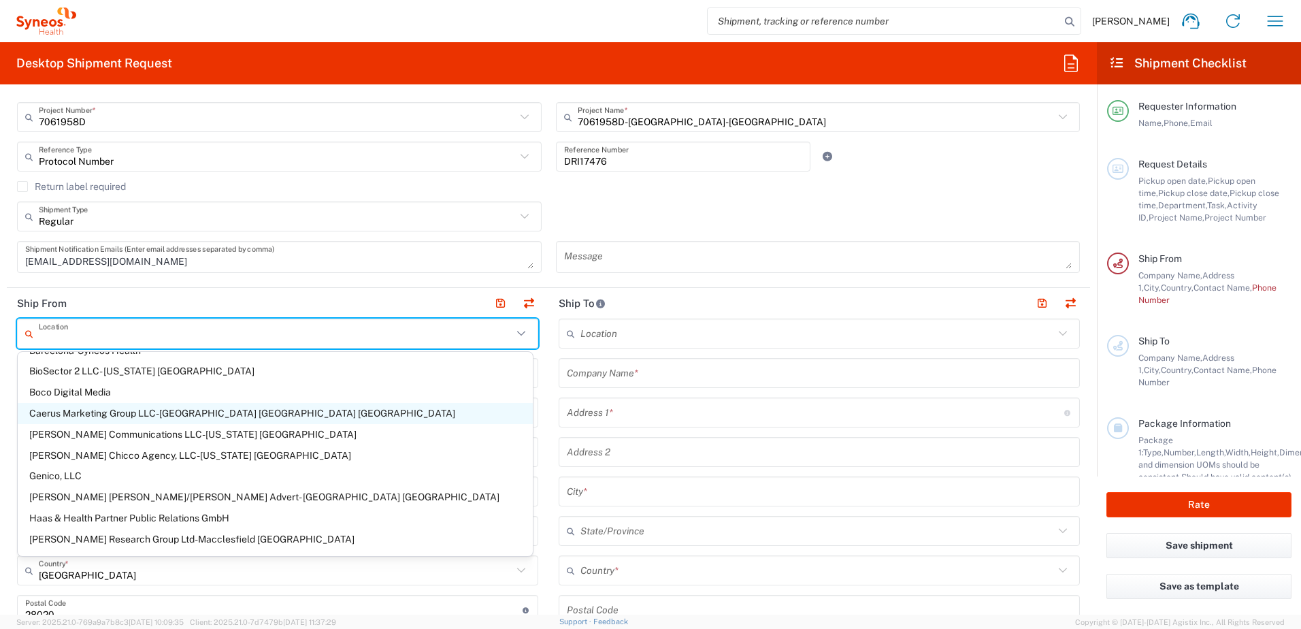
scroll to position [0, 0]
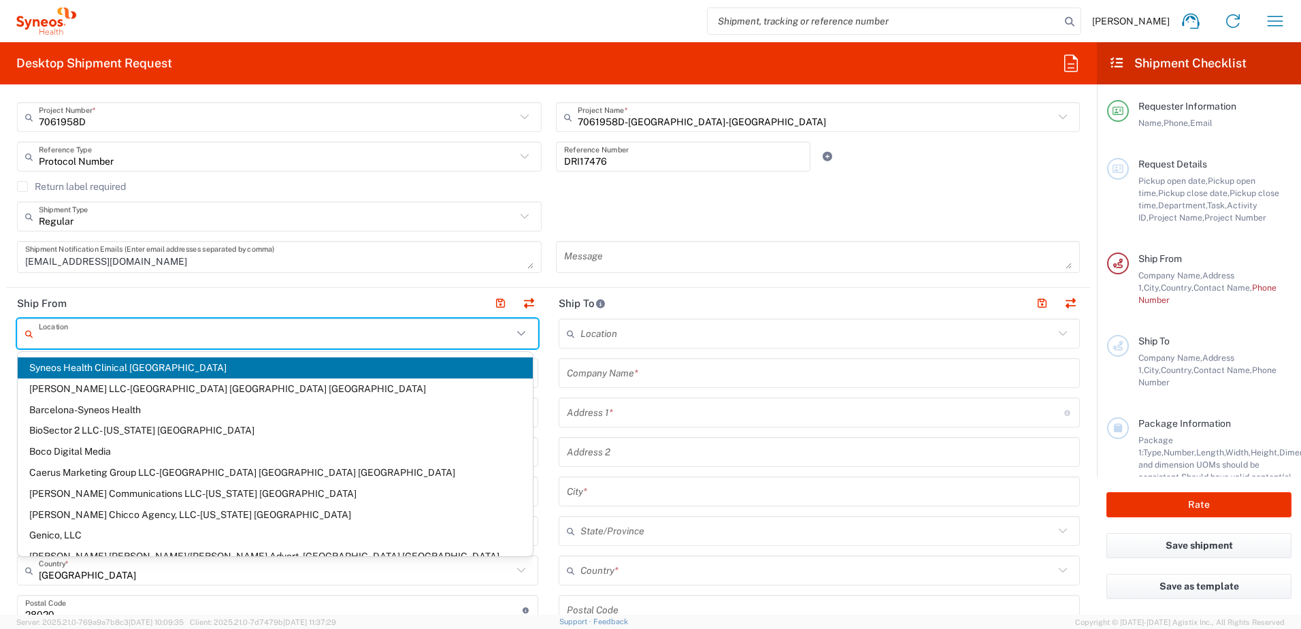
click at [111, 338] on input "text" at bounding box center [276, 334] width 474 height 24
click at [696, 299] on header "Ship To" at bounding box center [820, 303] width 542 height 31
type input "Syneos Health Clinical [GEOGRAPHIC_DATA]"
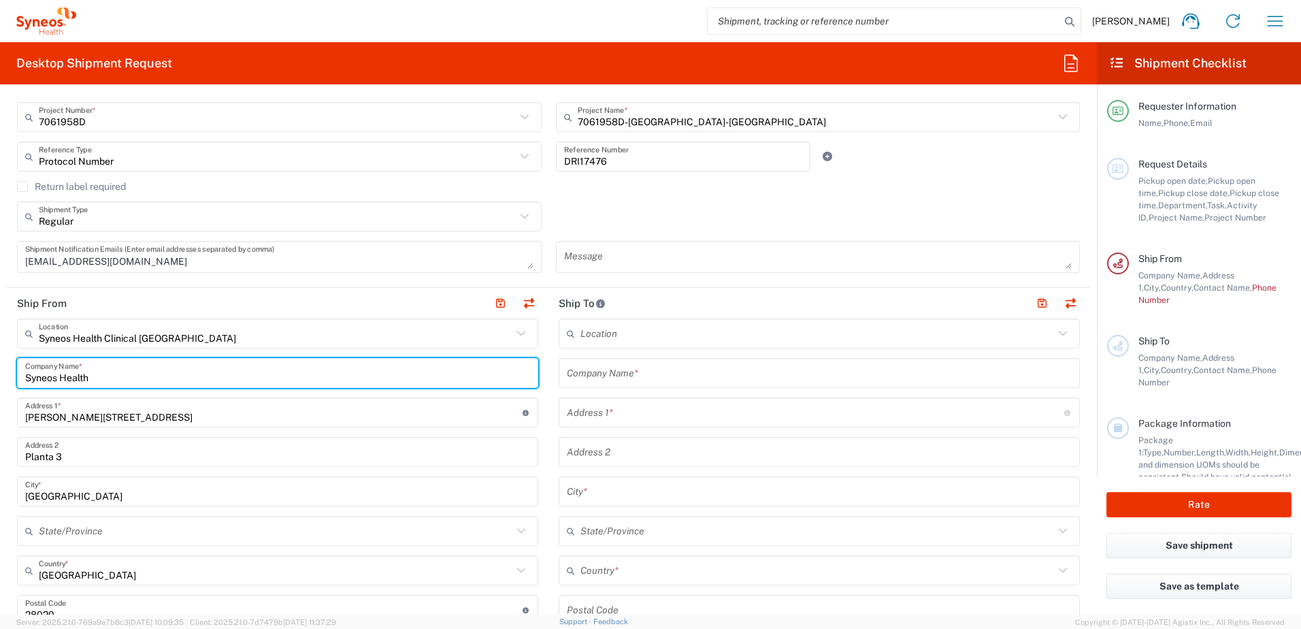
drag, startPoint x: 148, startPoint y: 380, endPoint x: 7, endPoint y: 380, distance: 140.9
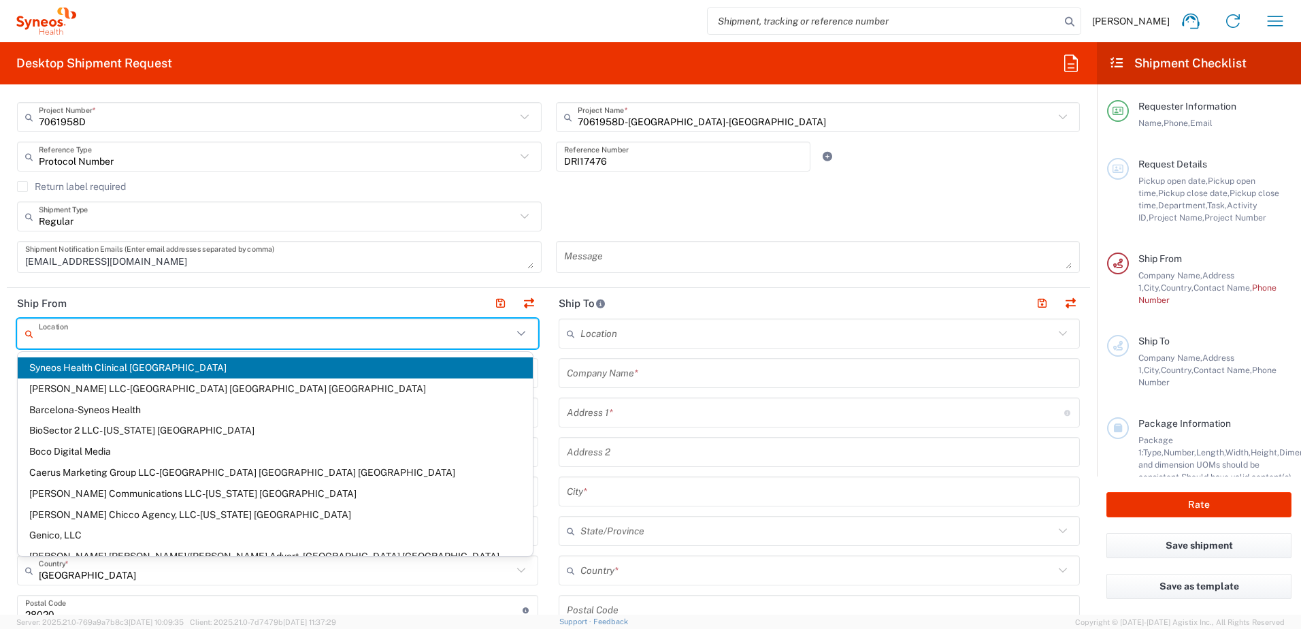
drag, startPoint x: 211, startPoint y: 335, endPoint x: -63, endPoint y: 334, distance: 273.6
click at [0, 334] on html "[PERSON_NAME] Home Shipment estimator Shipment tracking Desktop shipment reques…" at bounding box center [650, 314] width 1301 height 629
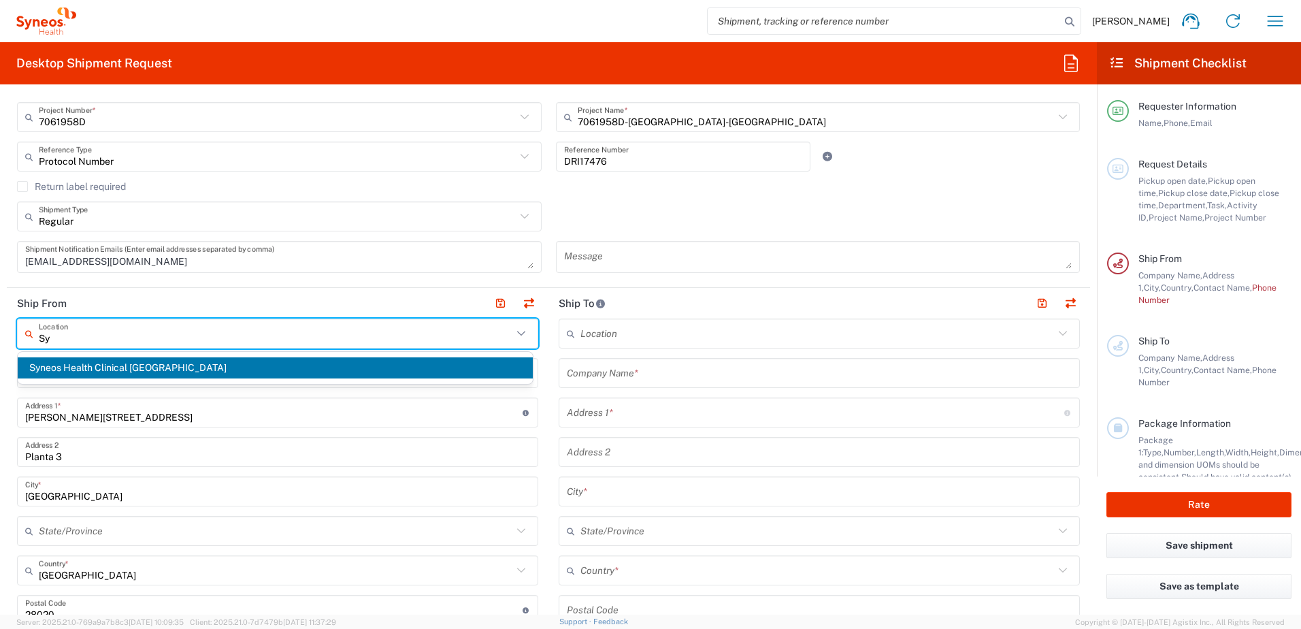
type input "S"
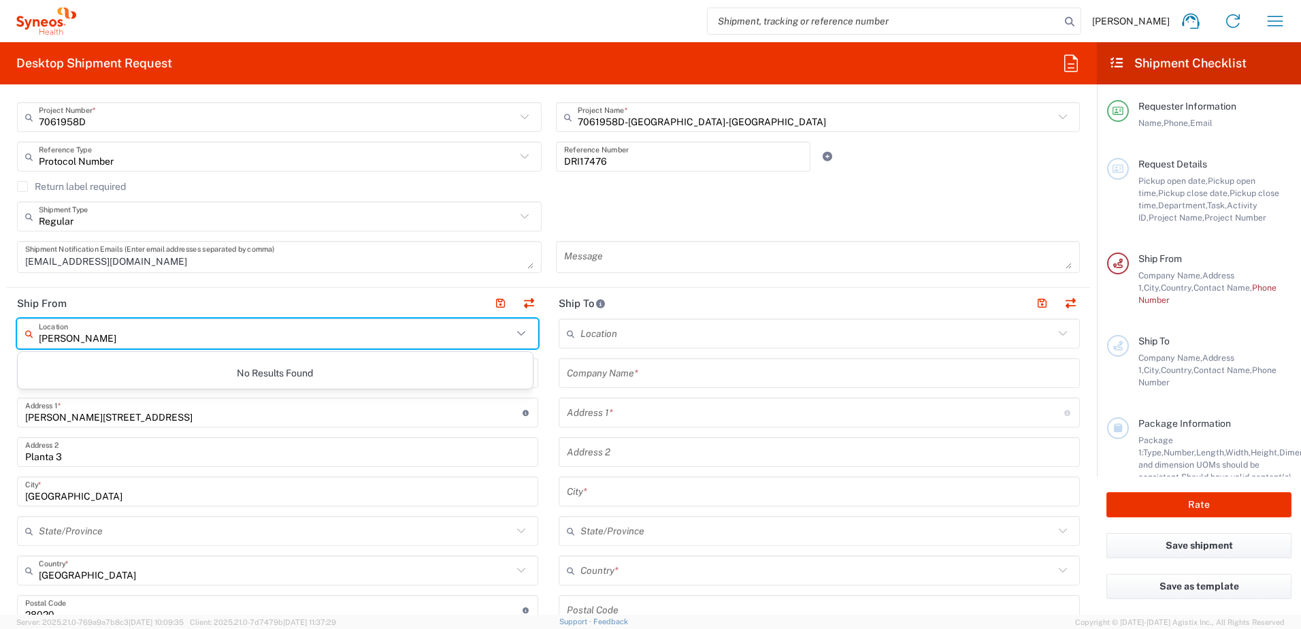
type input "[PERSON_NAME]"
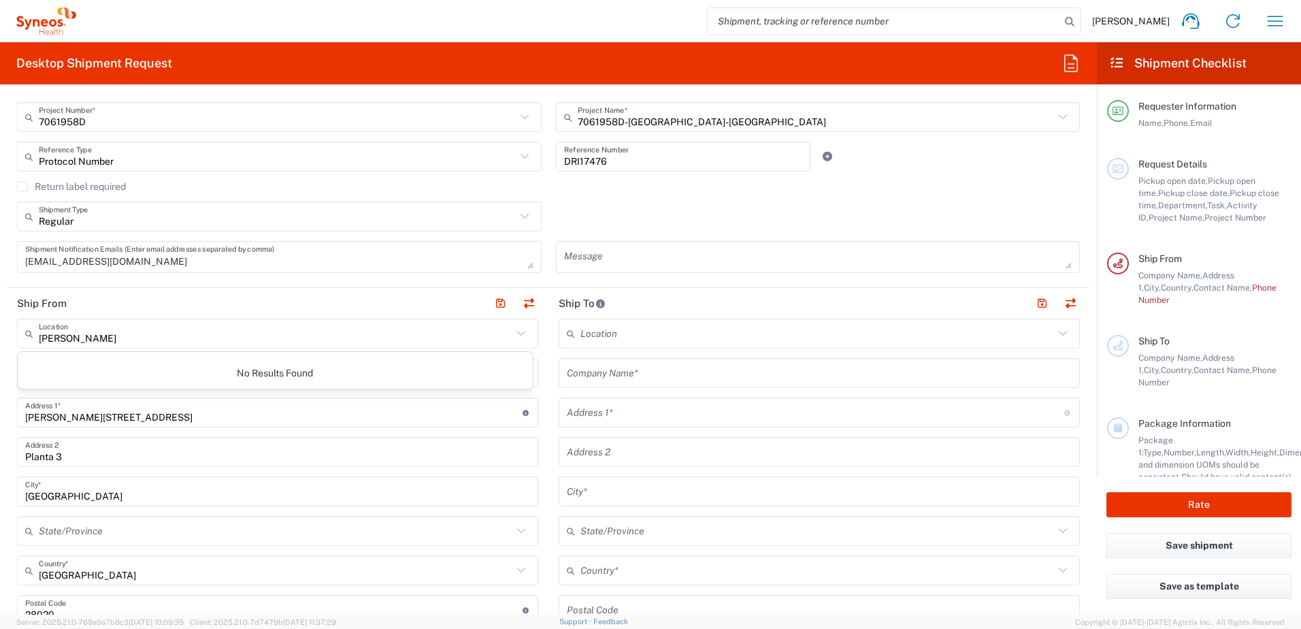
click at [329, 293] on header "Ship From" at bounding box center [278, 303] width 542 height 31
click at [125, 370] on input "Syneos Health" at bounding box center [277, 373] width 505 height 24
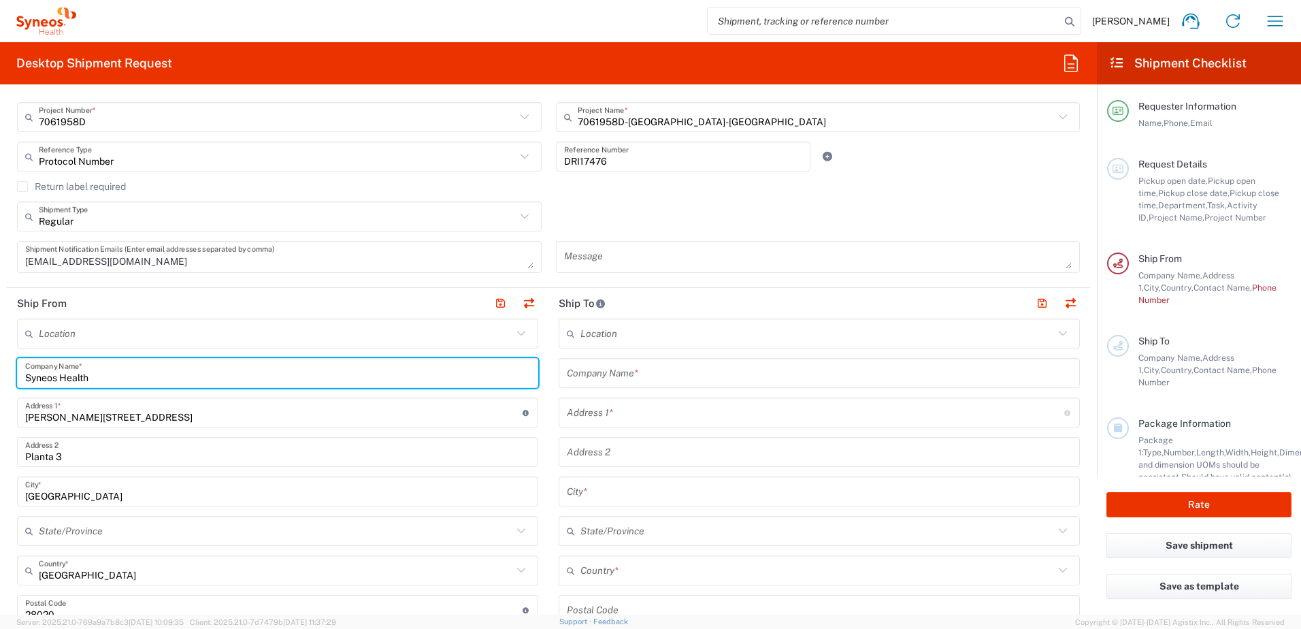
drag, startPoint x: 136, startPoint y: 374, endPoint x: -86, endPoint y: 351, distance: 223.1
click at [0, 351] on html "[PERSON_NAME] Home Shipment estimator Shipment tracking Desktop shipment reques…" at bounding box center [650, 314] width 1301 height 629
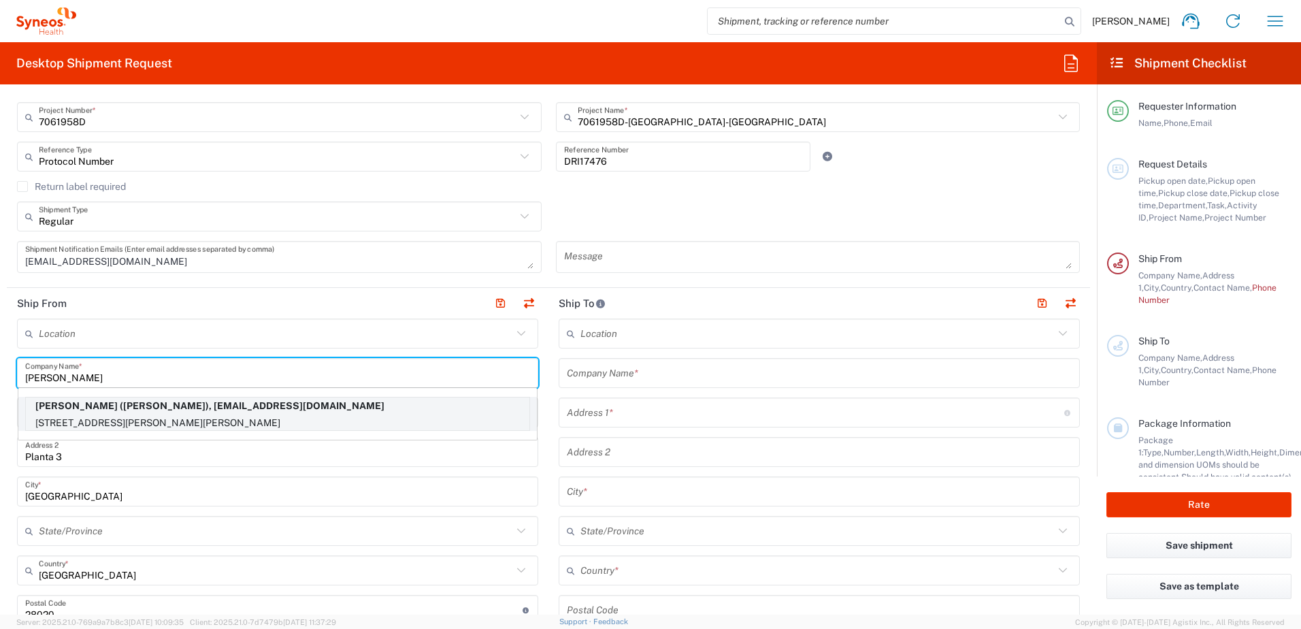
type input "[PERSON_NAME]"
click at [261, 417] on p "[STREET_ADDRESS][PERSON_NAME][PERSON_NAME]" at bounding box center [278, 422] width 504 height 17
type input "[STREET_ADDRESS][PERSON_NAME][PERSON_NAME]"
type input "Santander"
type input "[GEOGRAPHIC_DATA]"
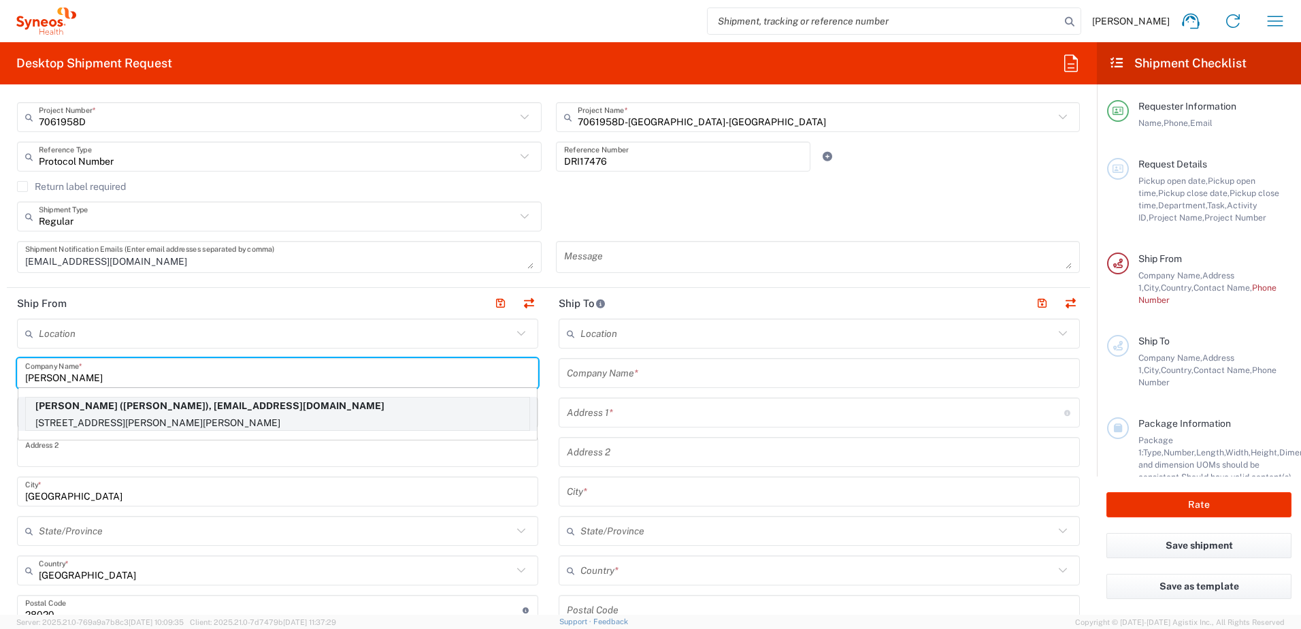
type input "39003"
type input "[PHONE_NUMBER]"
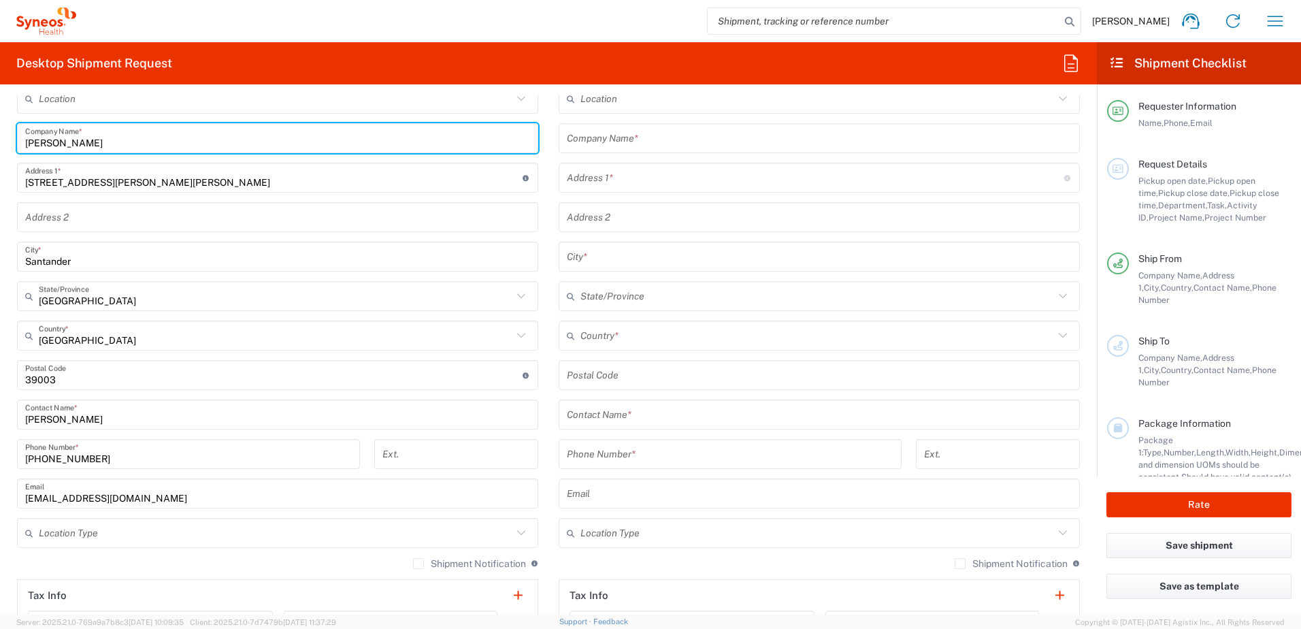
scroll to position [613, 0]
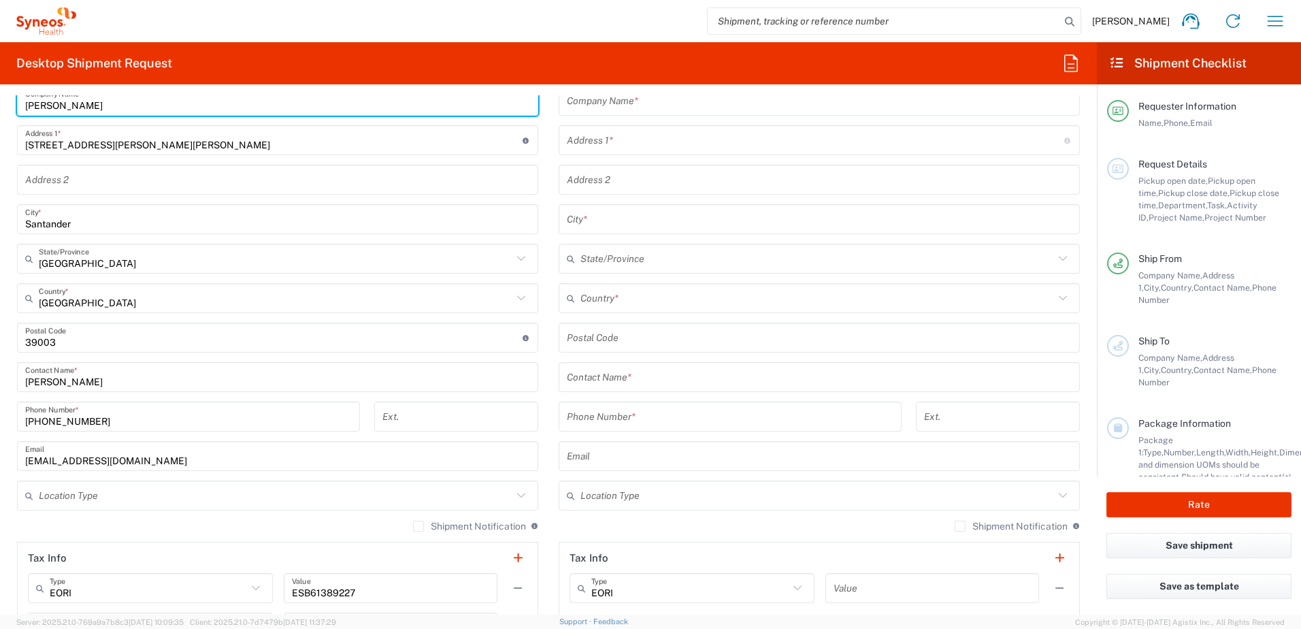
click at [112, 498] on input "text" at bounding box center [276, 496] width 474 height 24
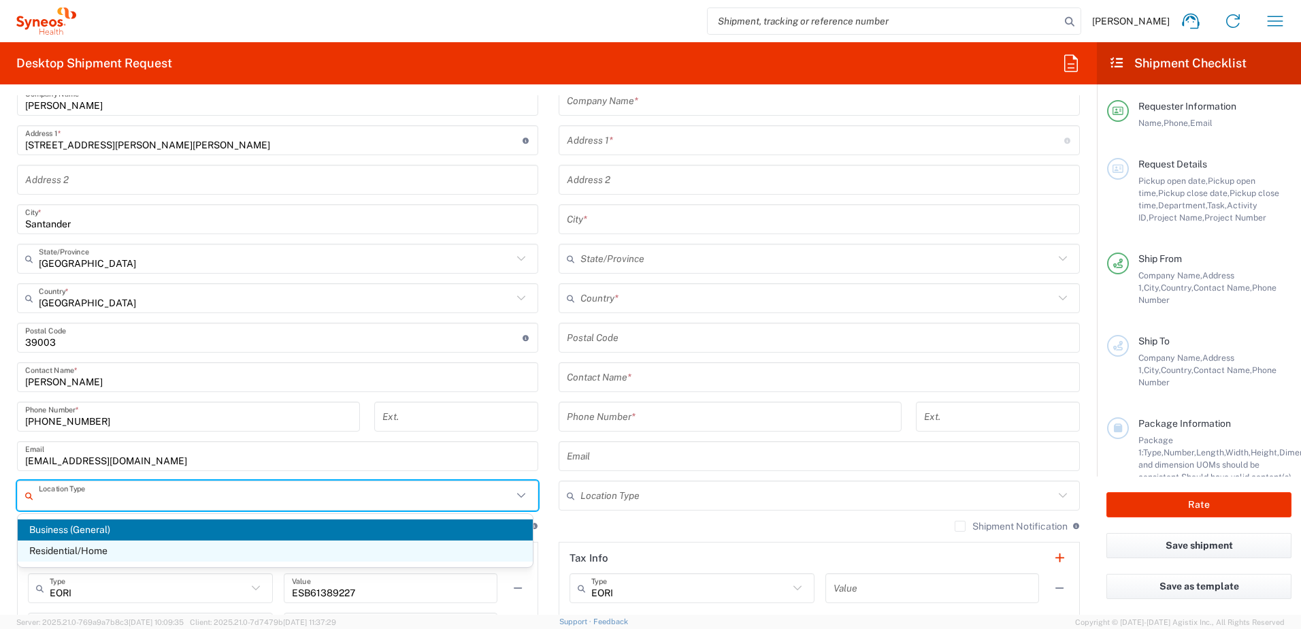
click at [109, 545] on span "Residential/Home" at bounding box center [275, 550] width 515 height 21
type input "Residential/Home"
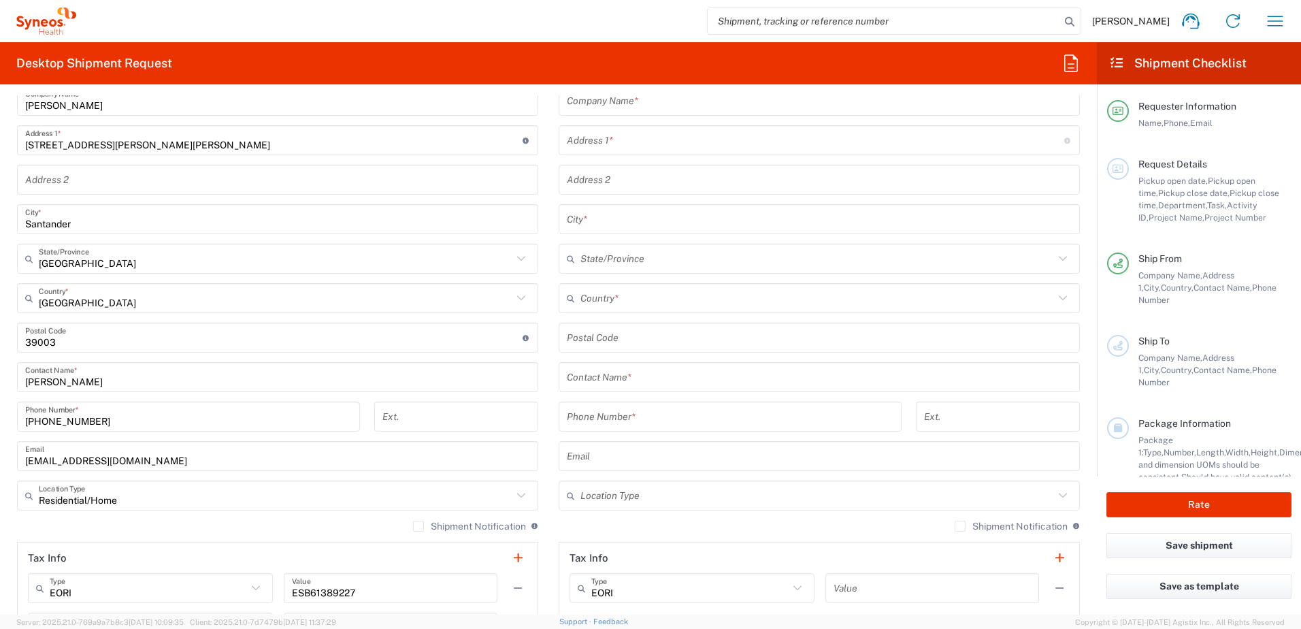
scroll to position [681, 0]
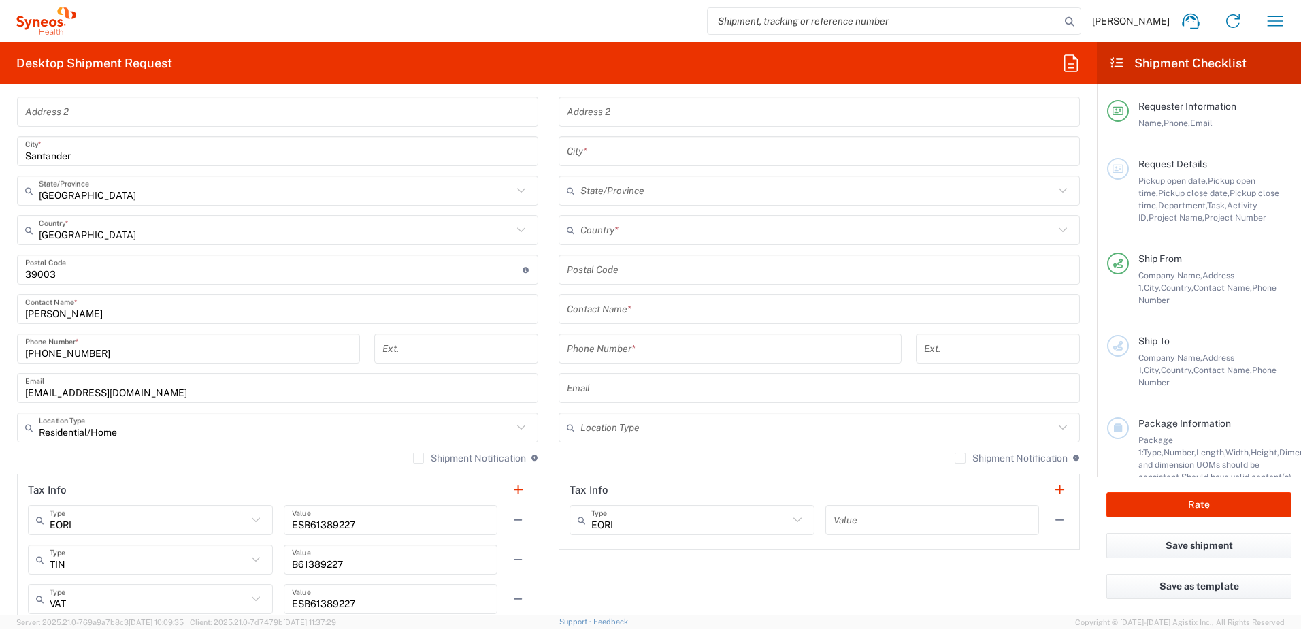
drag, startPoint x: 408, startPoint y: 460, endPoint x: 329, endPoint y: 476, distance: 80.5
click at [413, 461] on label "Shipment Notification" at bounding box center [469, 458] width 113 height 11
click at [419, 458] on input "Shipment Notification" at bounding box center [419, 458] width 0 height 0
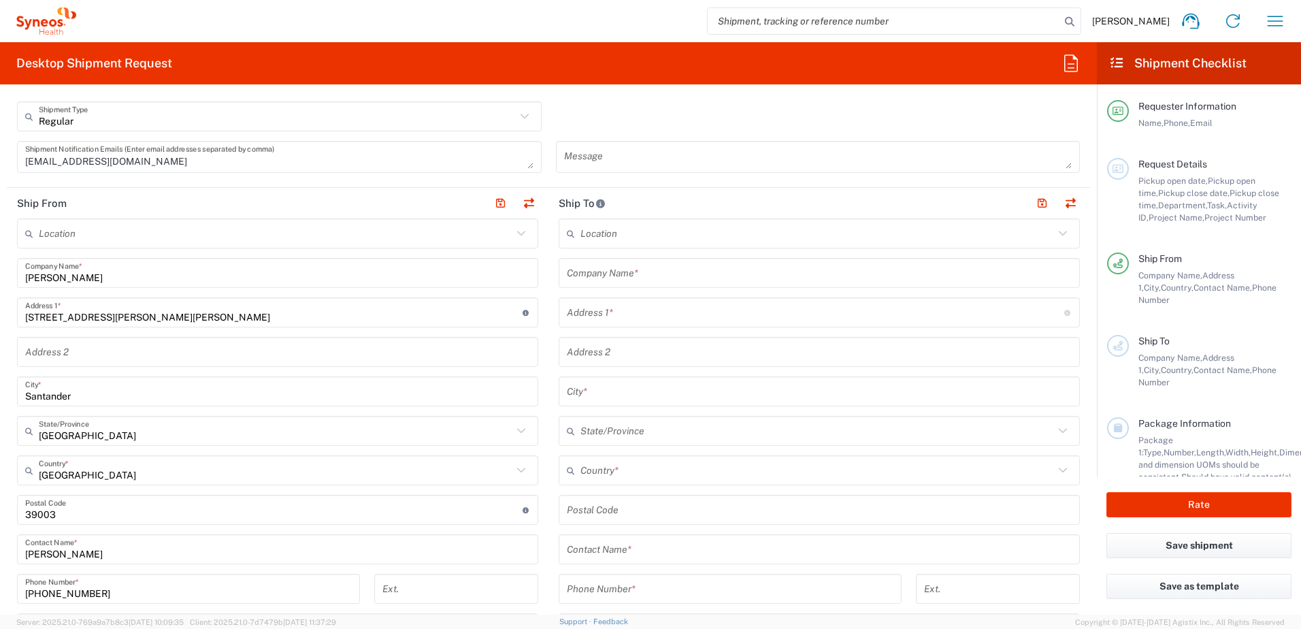
scroll to position [408, 0]
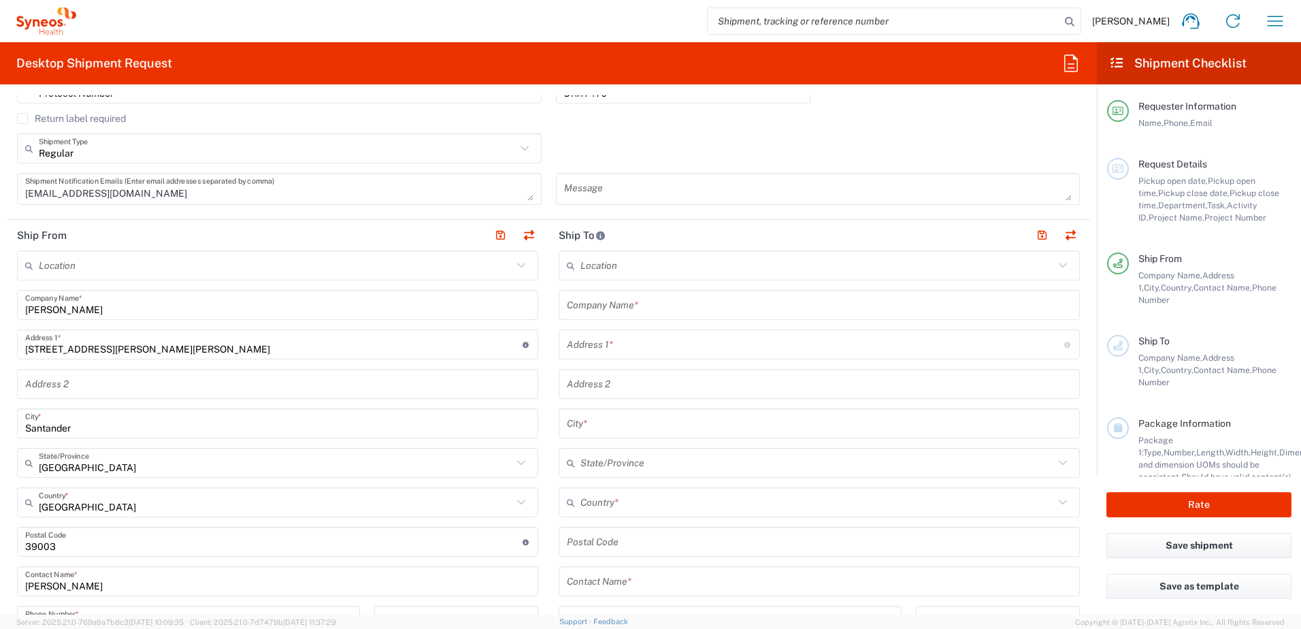
click at [601, 314] on input "text" at bounding box center [819, 305] width 505 height 24
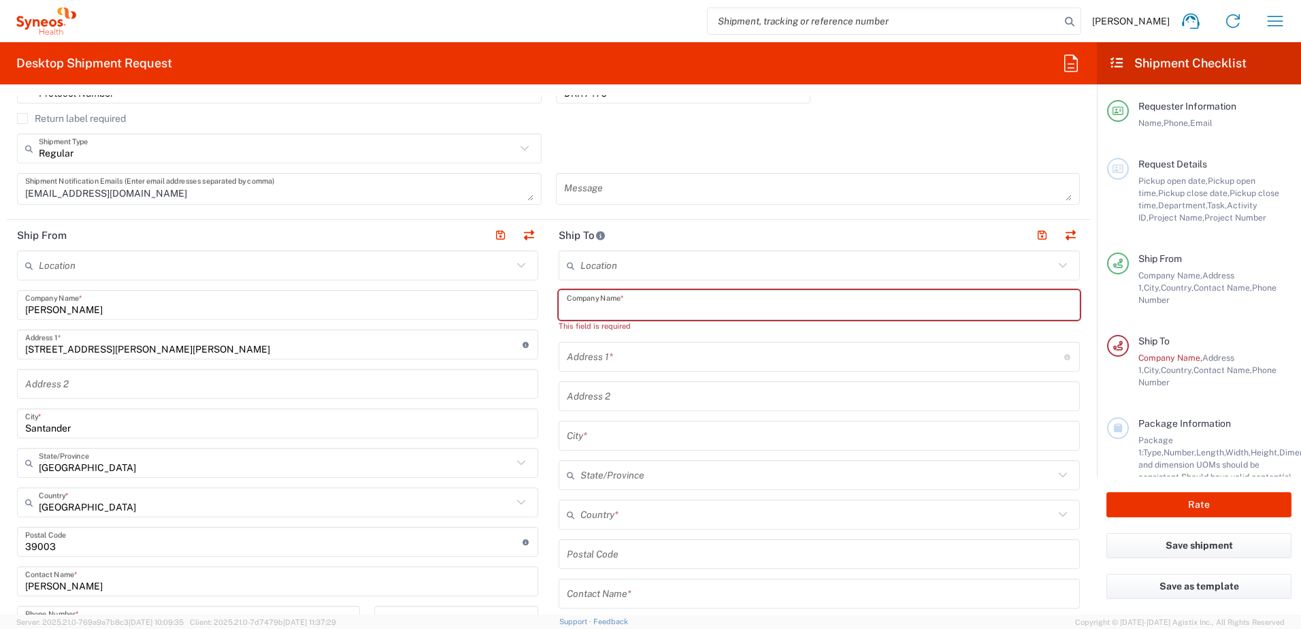
click at [647, 307] on input "text" at bounding box center [819, 305] width 505 height 24
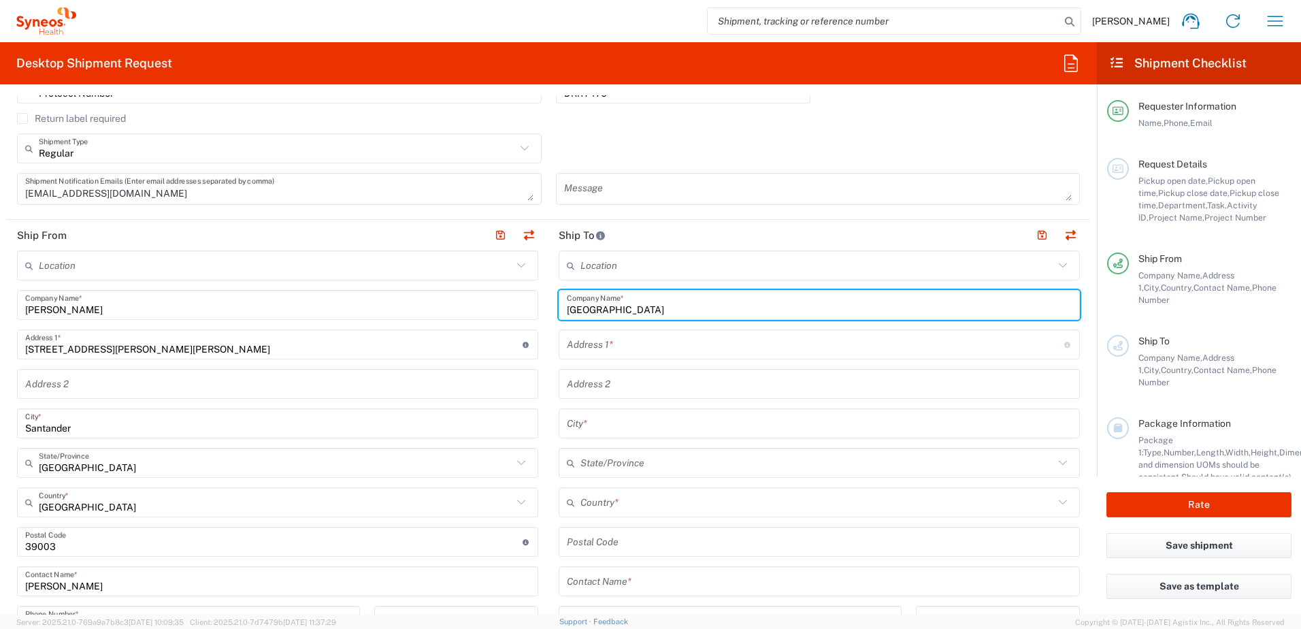
type input "[GEOGRAPHIC_DATA]"
click at [608, 342] on input "text" at bounding box center [816, 345] width 498 height 24
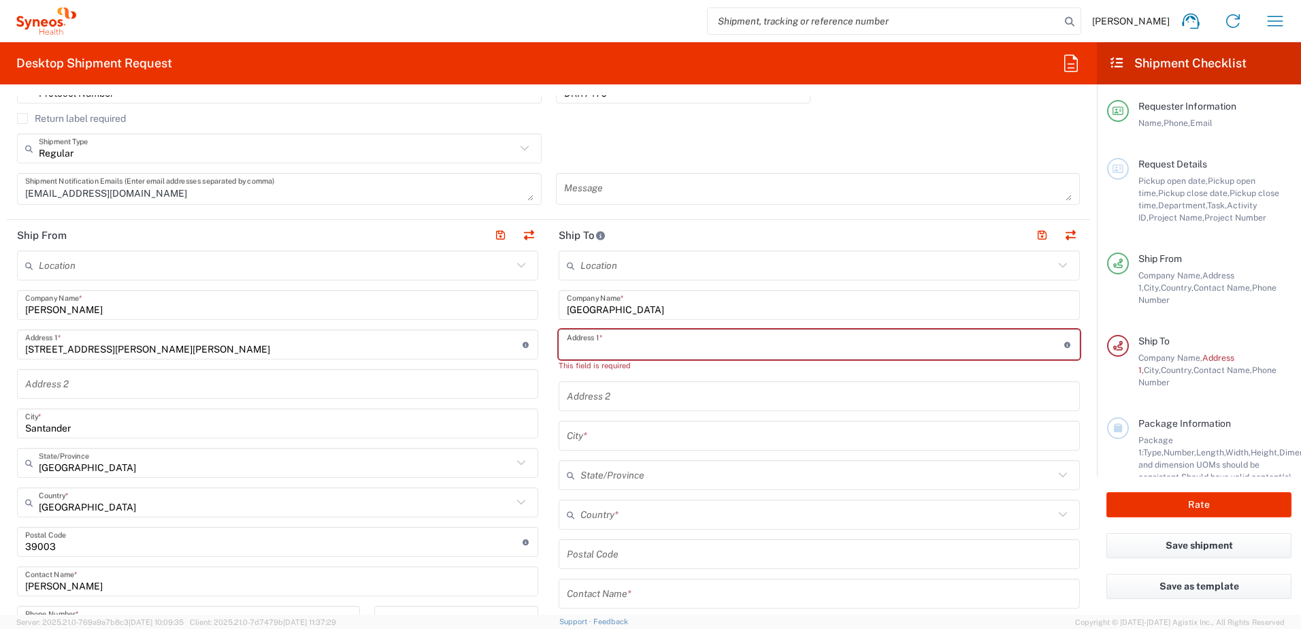
click at [614, 350] on input "text" at bounding box center [816, 345] width 498 height 24
paste input "Passeig de la [GEOGRAPHIC_DATA]"
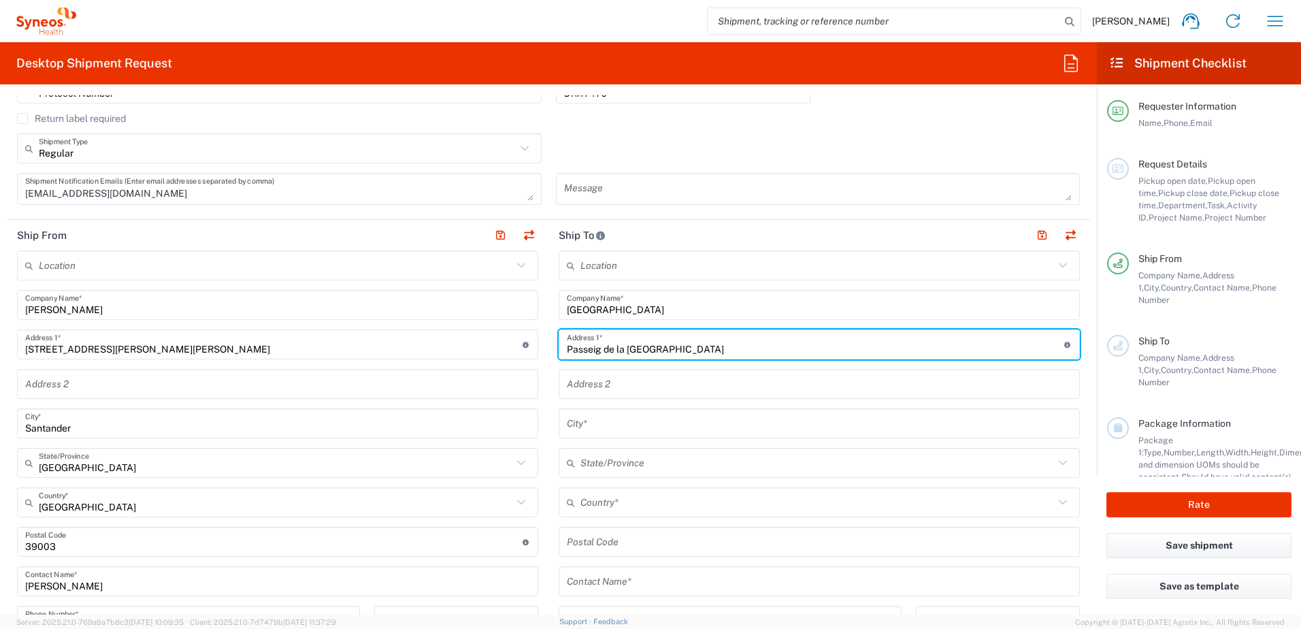
type input "Passeig de la [GEOGRAPHIC_DATA]"
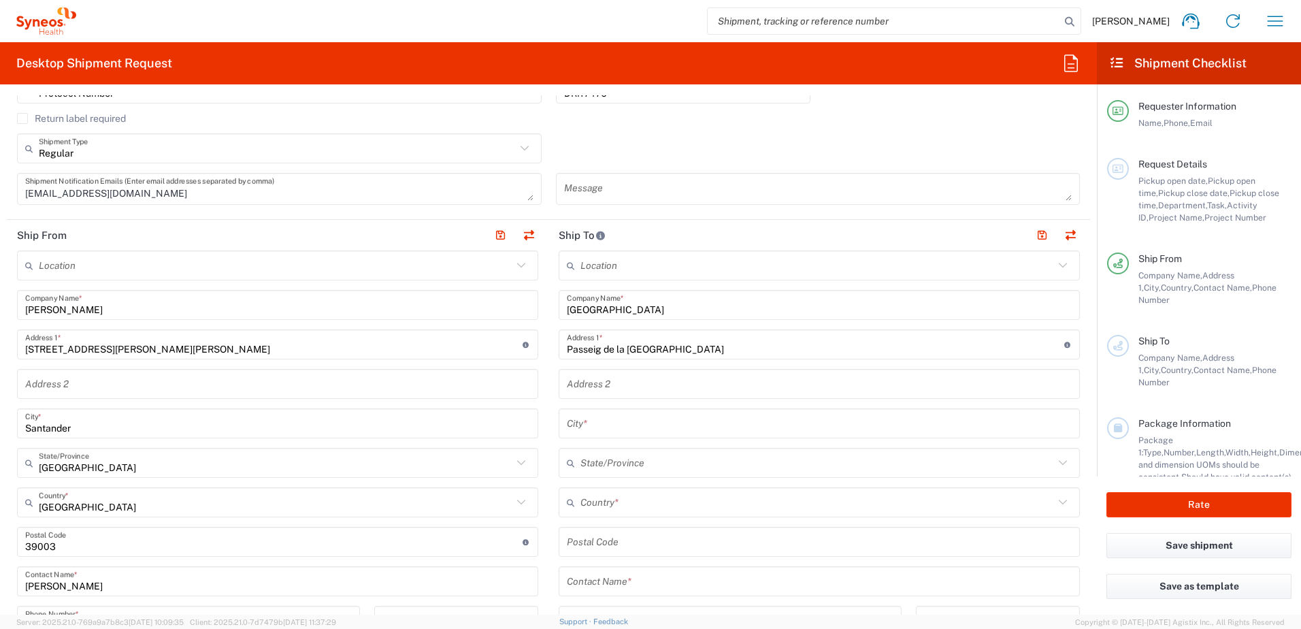
click at [603, 391] on input "text" at bounding box center [819, 384] width 505 height 24
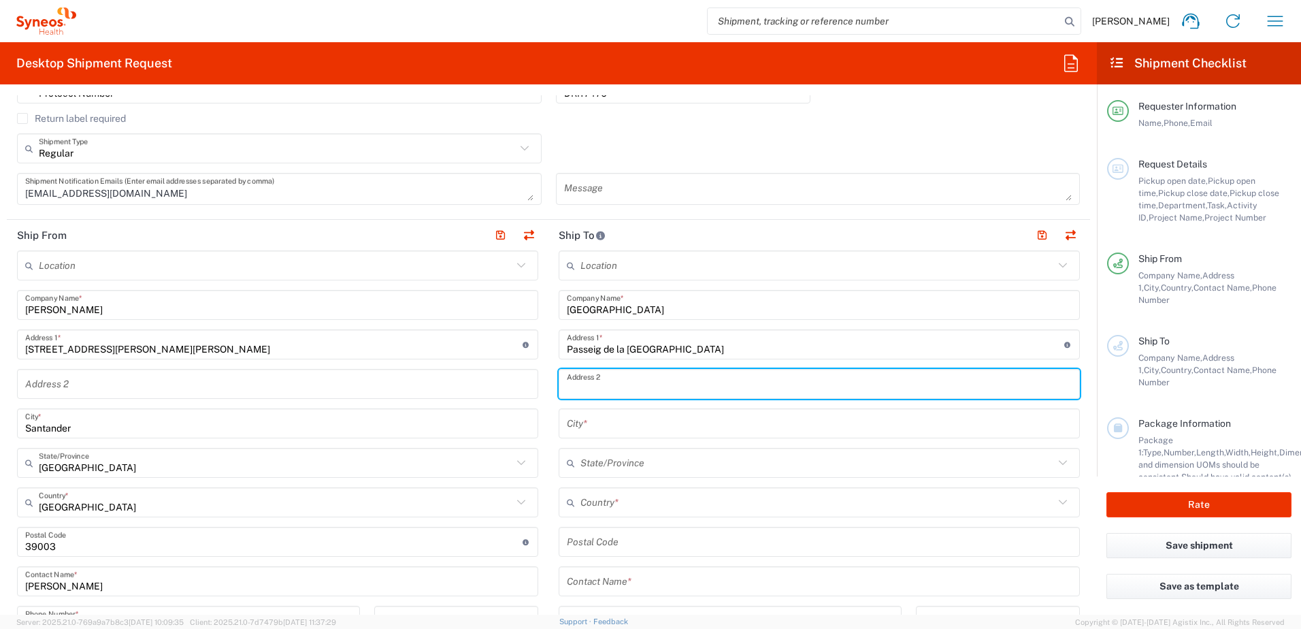
paste input "Edificio General, [PERSON_NAME], Planta 7, Consulta 6 (Hospital de dia de [MEDI…"
type input "Edificio General, [PERSON_NAME], Planta 7, Consulta 6 (Hospital de dia de [MEDI…"
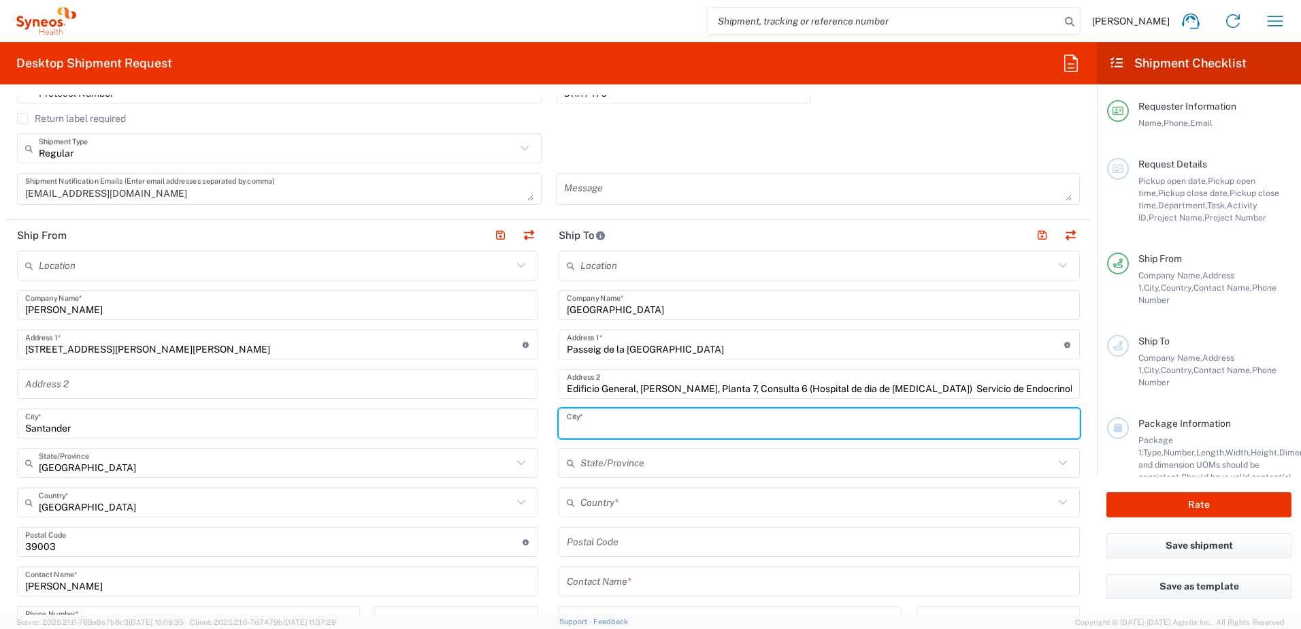
click at [619, 427] on input "text" at bounding box center [819, 424] width 505 height 24
type input "[GEOGRAPHIC_DATA]"
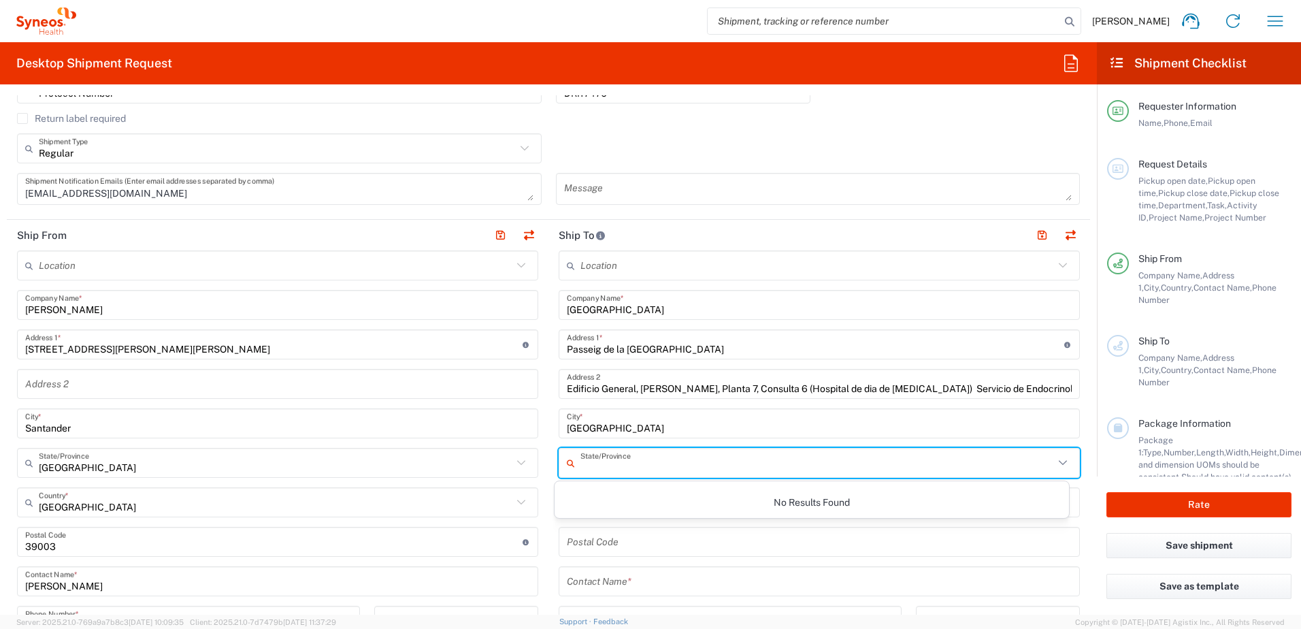
click at [632, 463] on input "text" at bounding box center [818, 463] width 474 height 24
type input "[GEOGRAPHIC_DATA]"
click at [549, 434] on main "Location [PERSON_NAME] LLC-[GEOGRAPHIC_DATA] [GEOGRAPHIC_DATA] [GEOGRAPHIC_DATA…" at bounding box center [820, 536] width 542 height 572
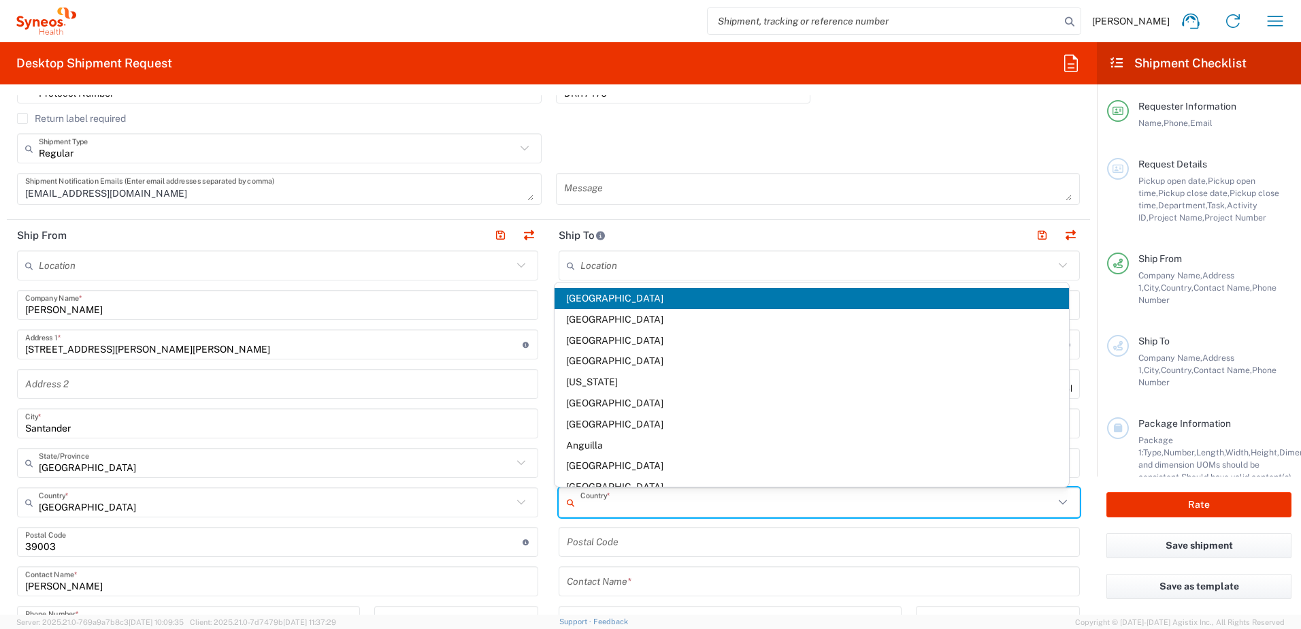
click at [611, 507] on input "text" at bounding box center [818, 503] width 474 height 24
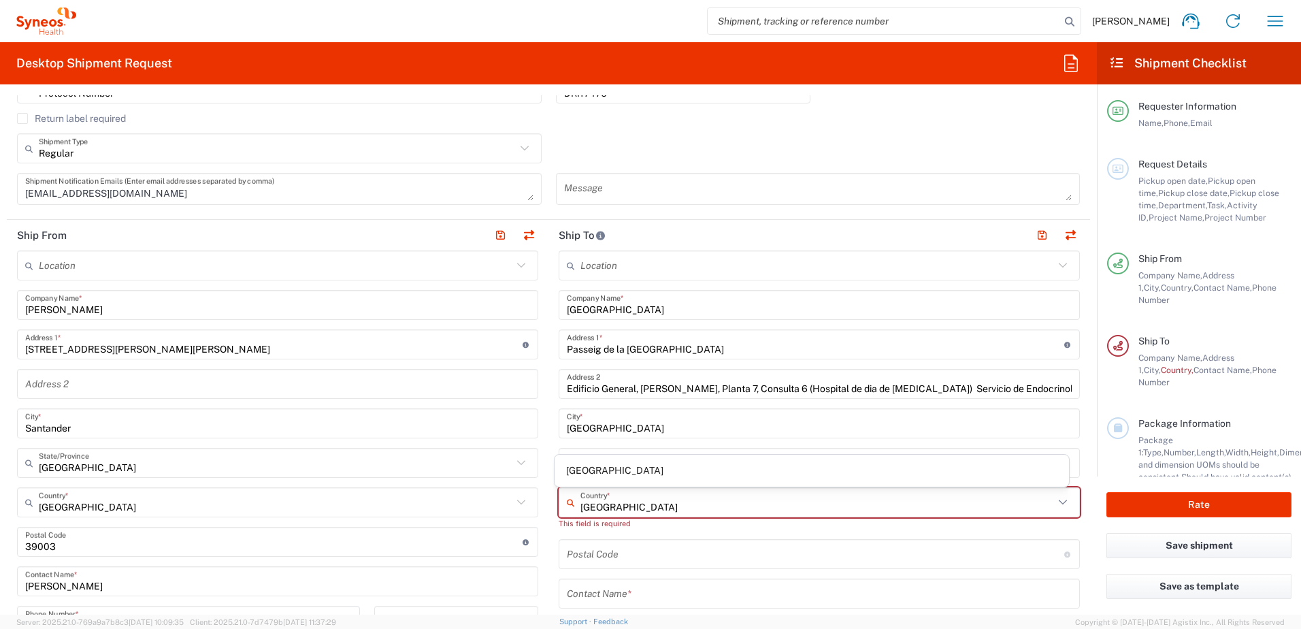
type input "[GEOGRAPHIC_DATA]"
click at [589, 463] on span "[GEOGRAPHIC_DATA]" at bounding box center [812, 470] width 515 height 21
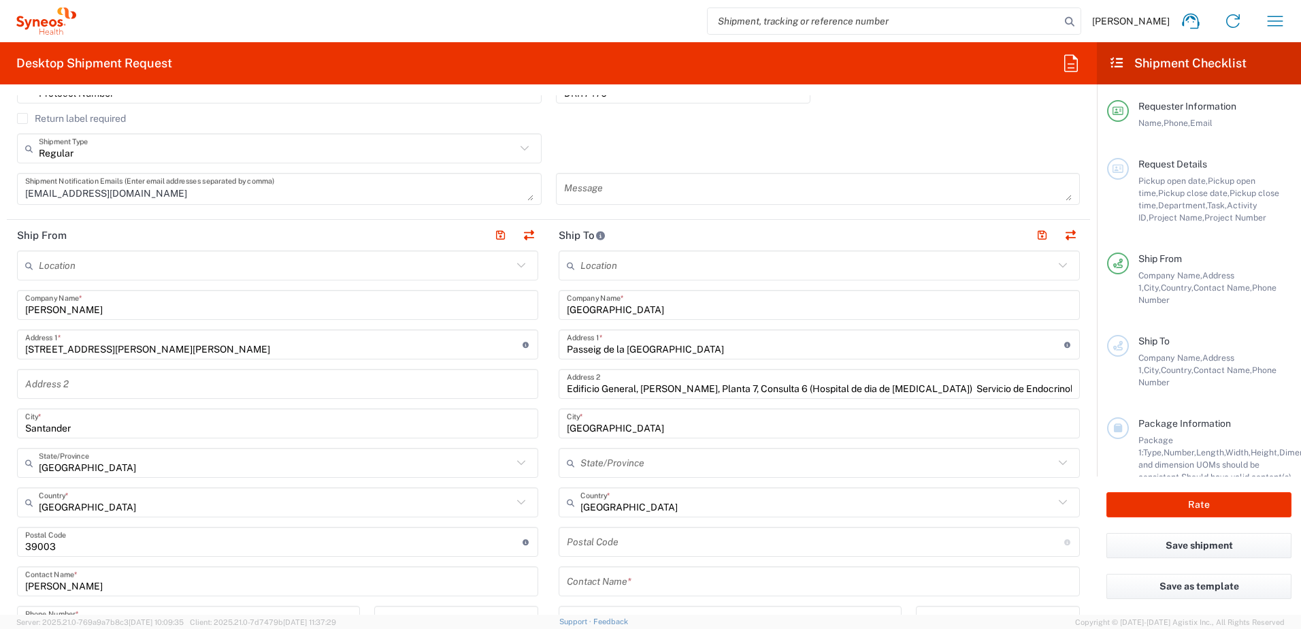
click at [638, 458] on input "text" at bounding box center [818, 463] width 474 height 24
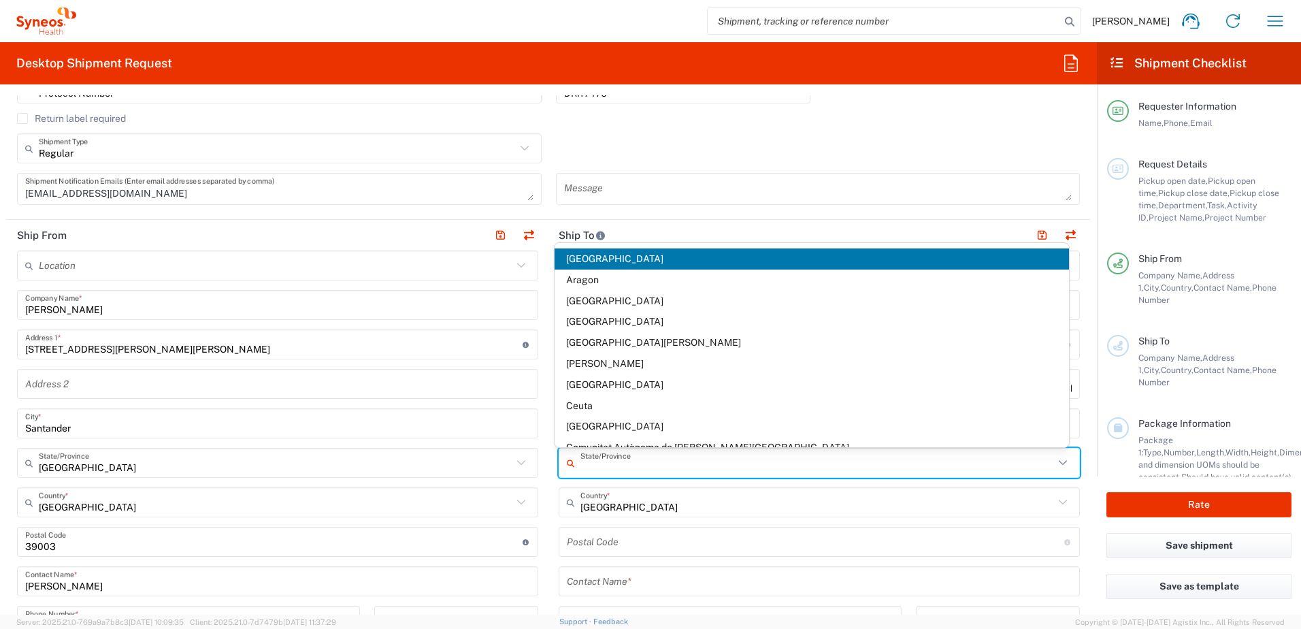
click at [587, 381] on span "[GEOGRAPHIC_DATA]" at bounding box center [812, 384] width 515 height 21
type input "[GEOGRAPHIC_DATA]"
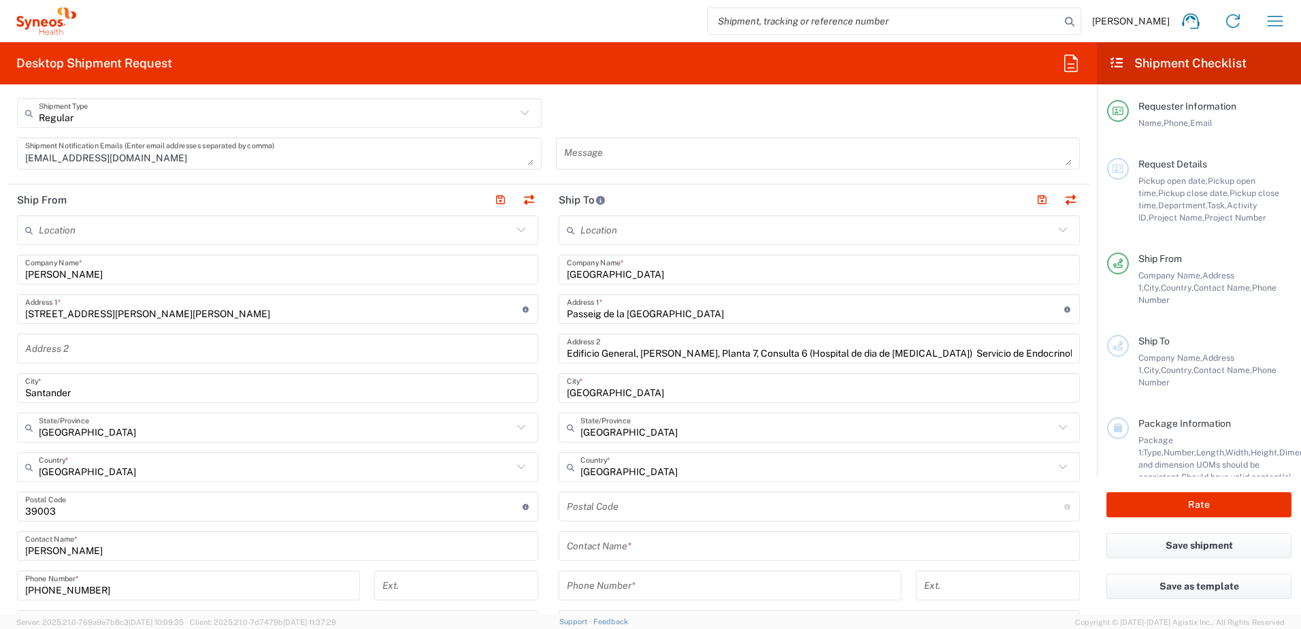
scroll to position [476, 0]
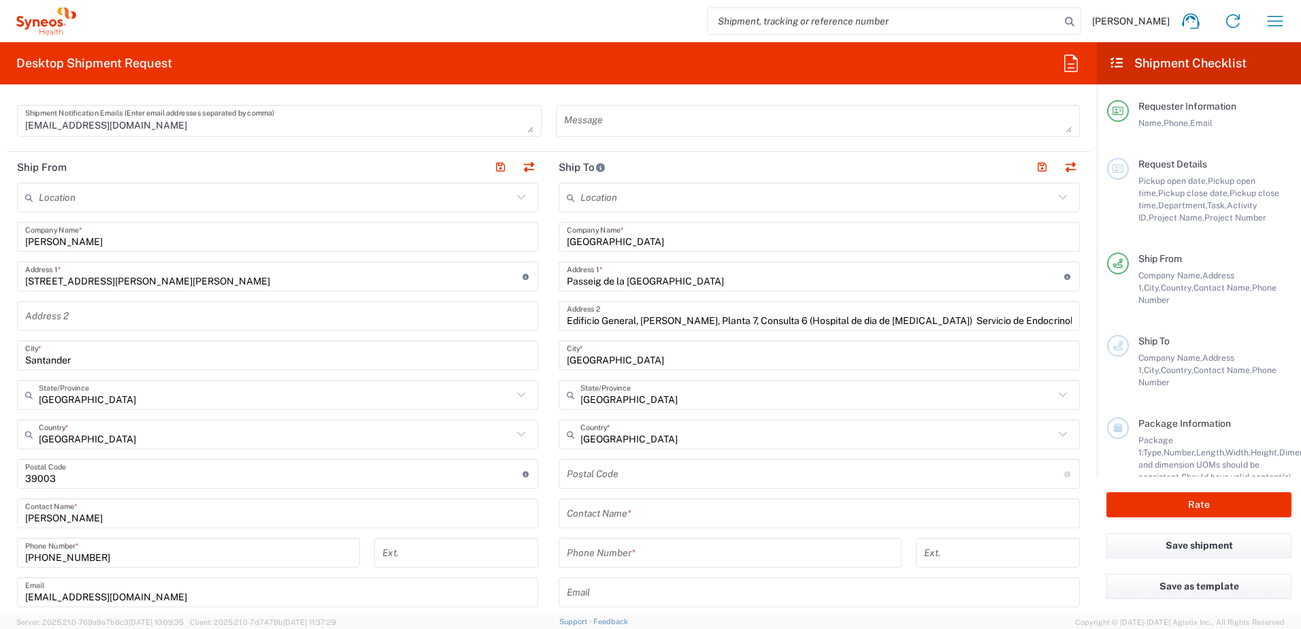
click at [651, 480] on input "undefined" at bounding box center [816, 474] width 498 height 24
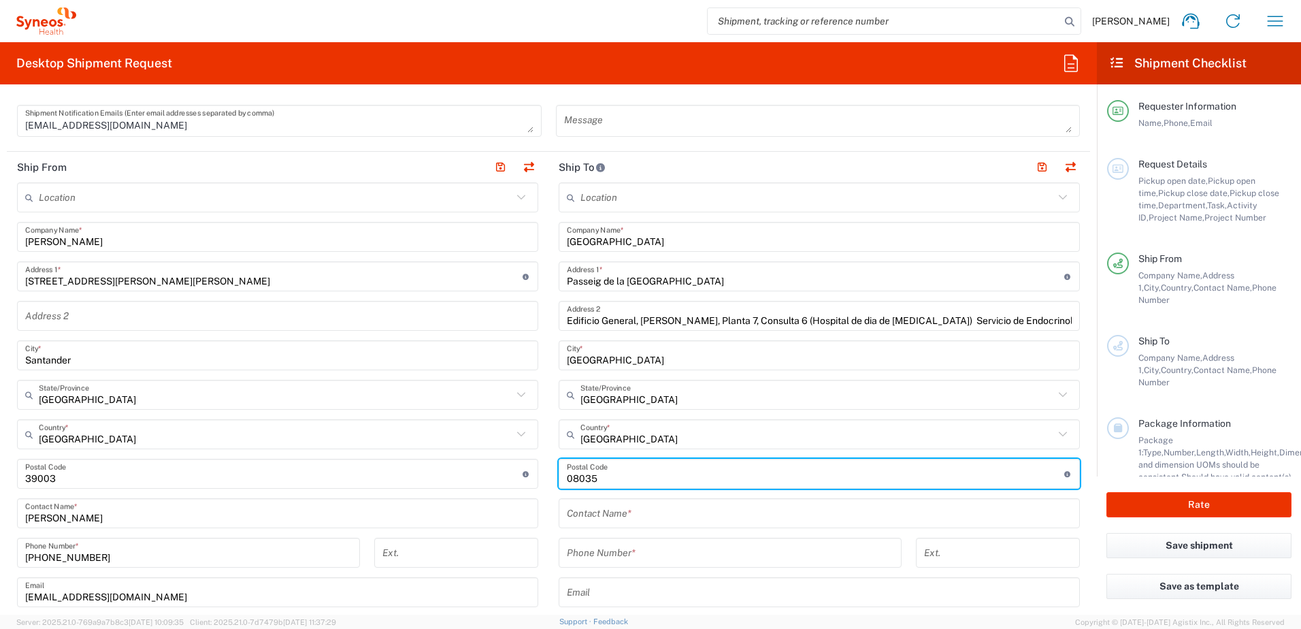
type input "08035"
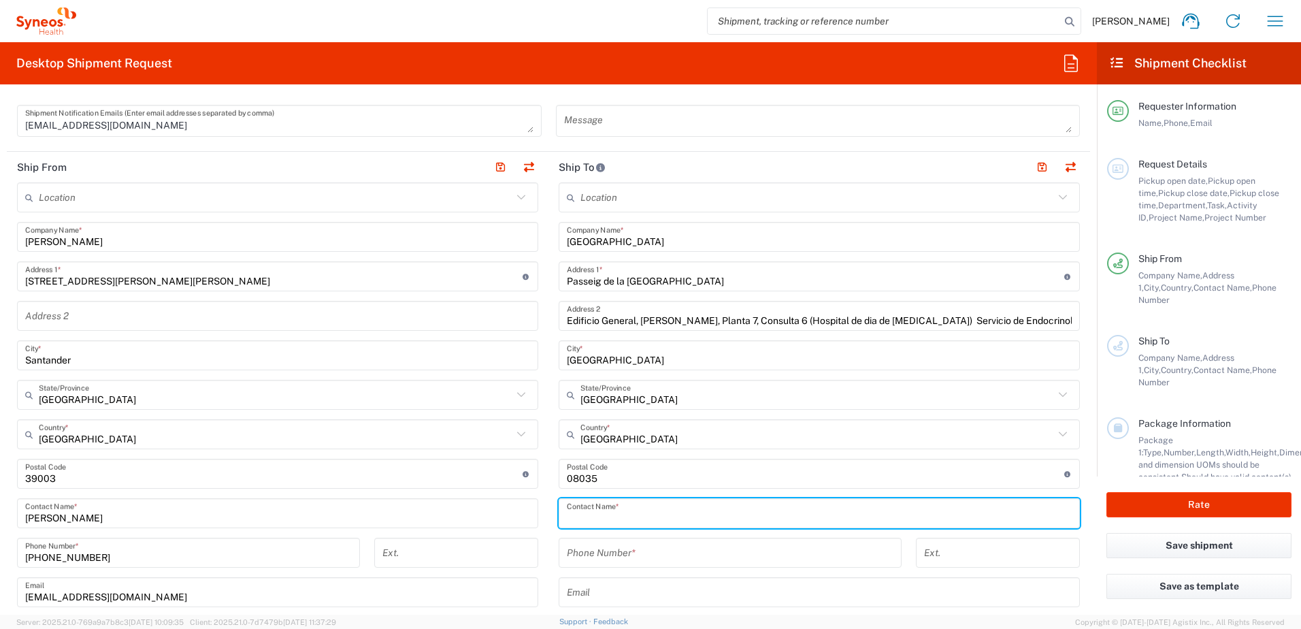
click at [619, 509] on input "text" at bounding box center [819, 514] width 505 height 24
type input "[PERSON_NAME]/[PERSON_NAME]"
click at [593, 552] on input "tel" at bounding box center [730, 553] width 327 height 24
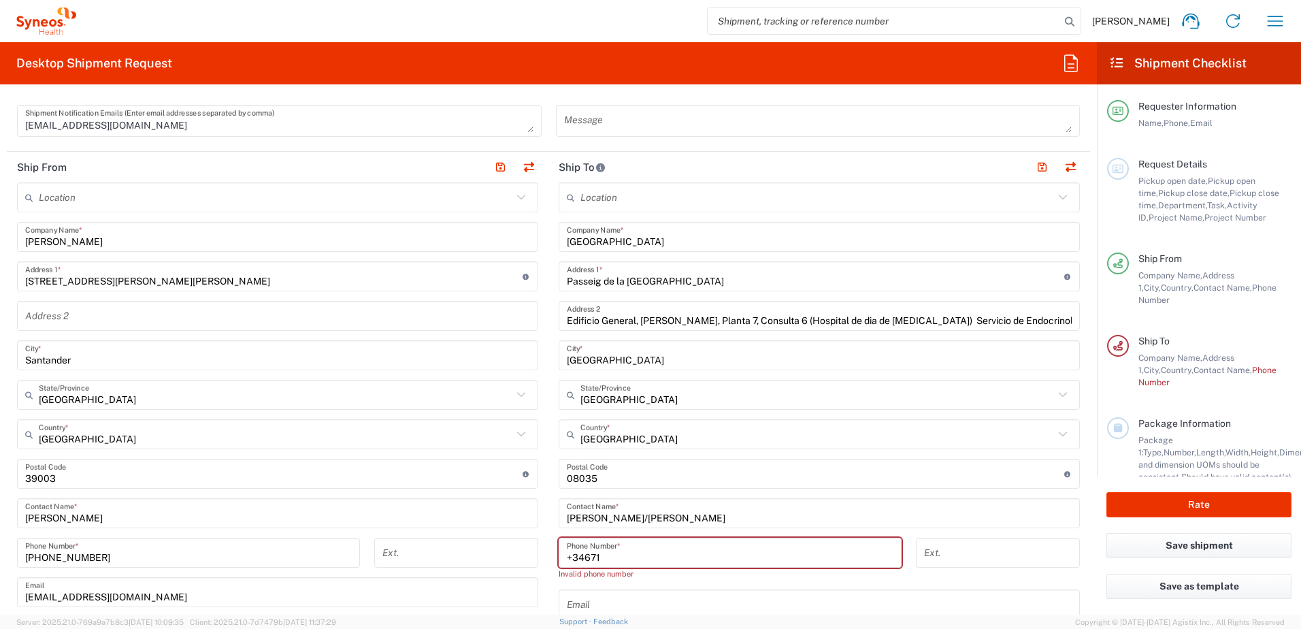
click at [620, 555] on input "+34671" at bounding box center [730, 553] width 327 height 24
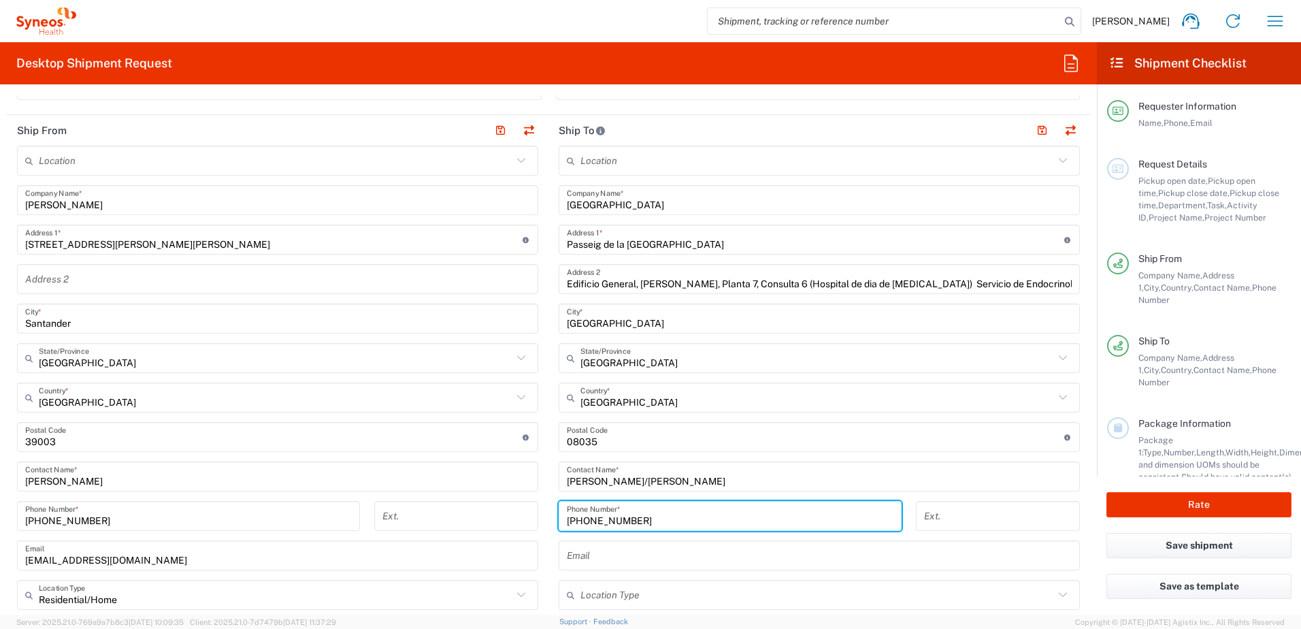
scroll to position [544, 0]
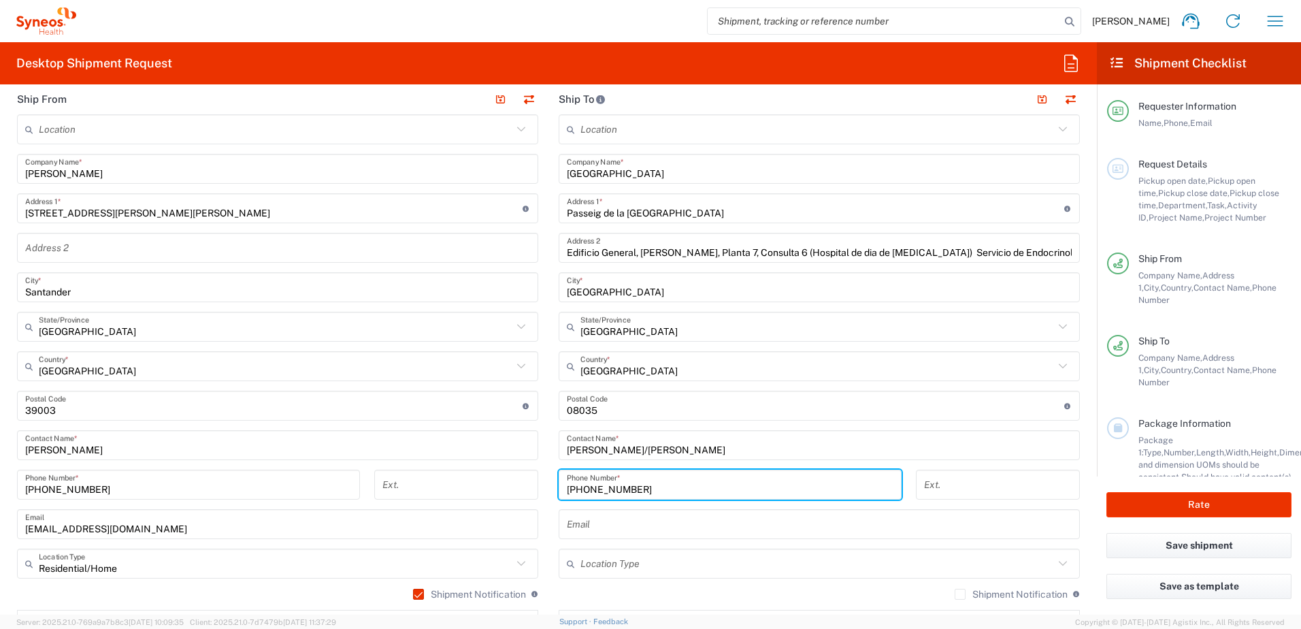
type input "[PHONE_NUMBER]"
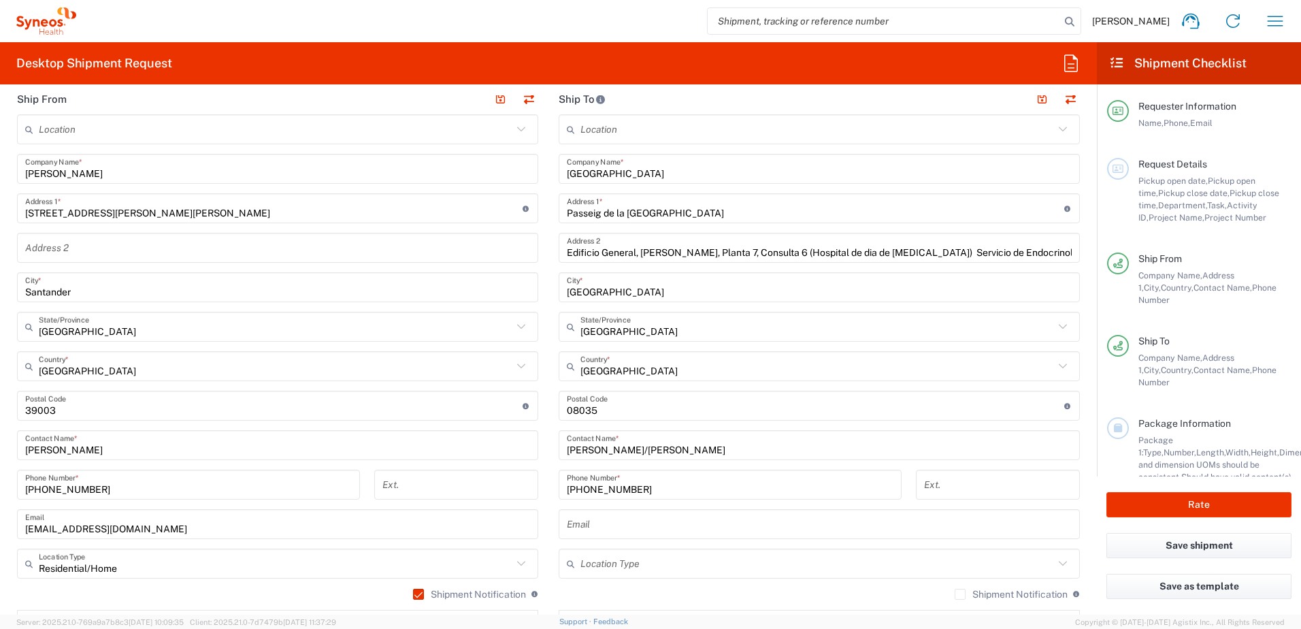
drag, startPoint x: 630, startPoint y: 511, endPoint x: 617, endPoint y: 512, distance: 13.6
click at [629, 511] on div "Email" at bounding box center [819, 524] width 521 height 30
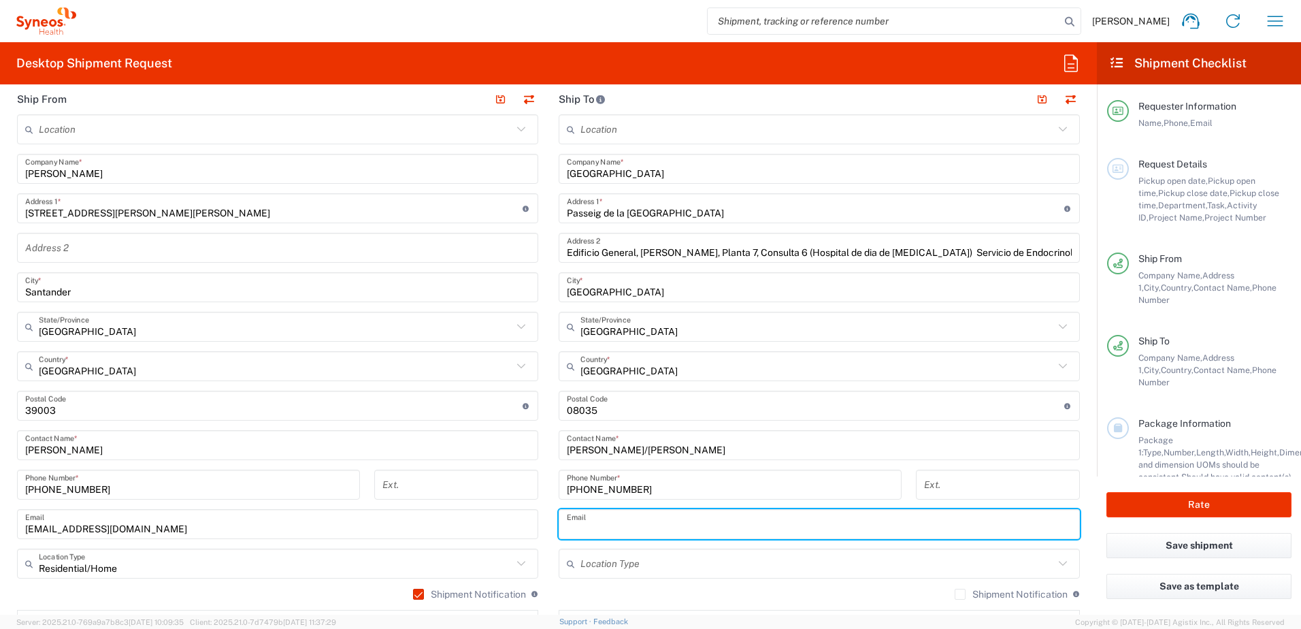
click at [617, 520] on input "text" at bounding box center [819, 524] width 505 height 24
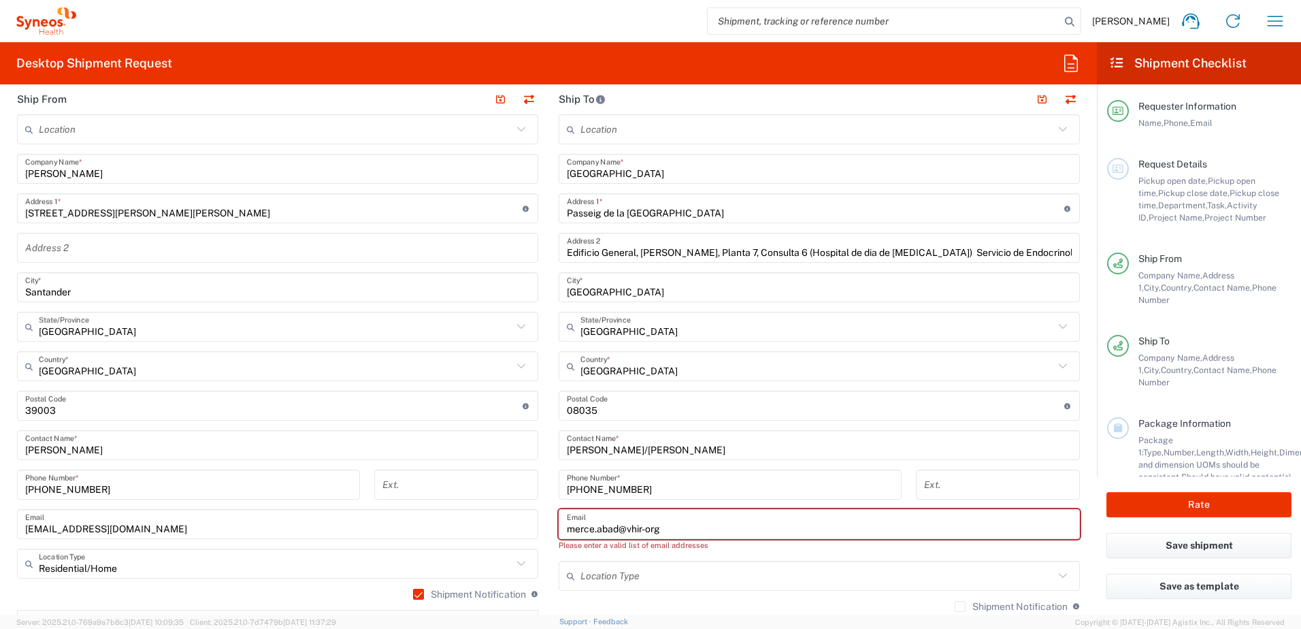
type input "merce.abad@vhir-org"
click at [735, 551] on div "Please enter a valid list of email addresses" at bounding box center [819, 545] width 521 height 12
click at [732, 569] on input "text" at bounding box center [818, 576] width 474 height 24
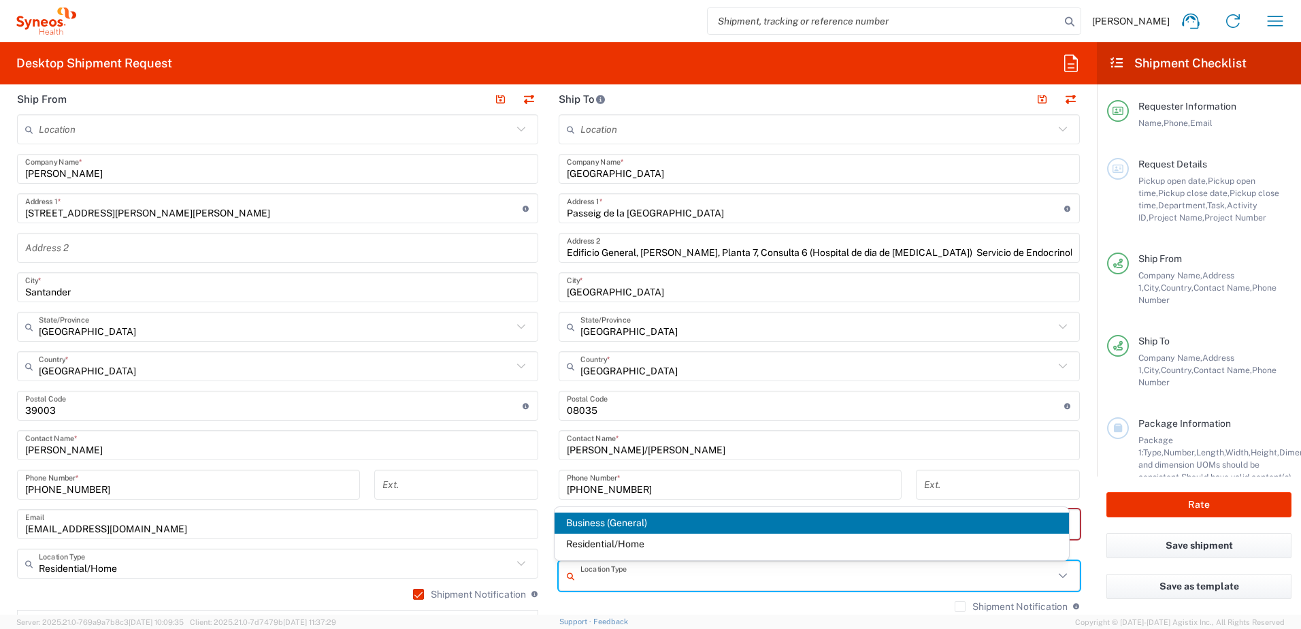
click at [655, 527] on span "Business (General)" at bounding box center [812, 522] width 515 height 21
type input "Business (General)"
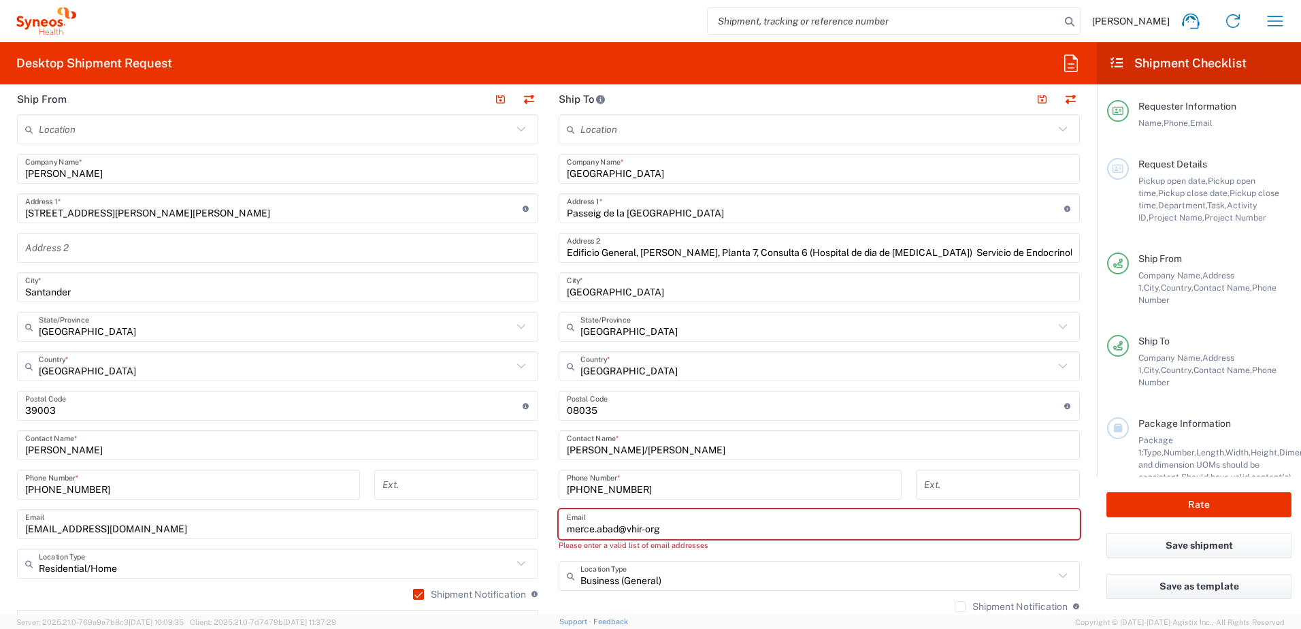
click at [743, 532] on input "merce.abad@vhir-org" at bounding box center [819, 524] width 505 height 24
click at [637, 531] on input "merce.abad@vhir-org" at bounding box center [819, 524] width 505 height 24
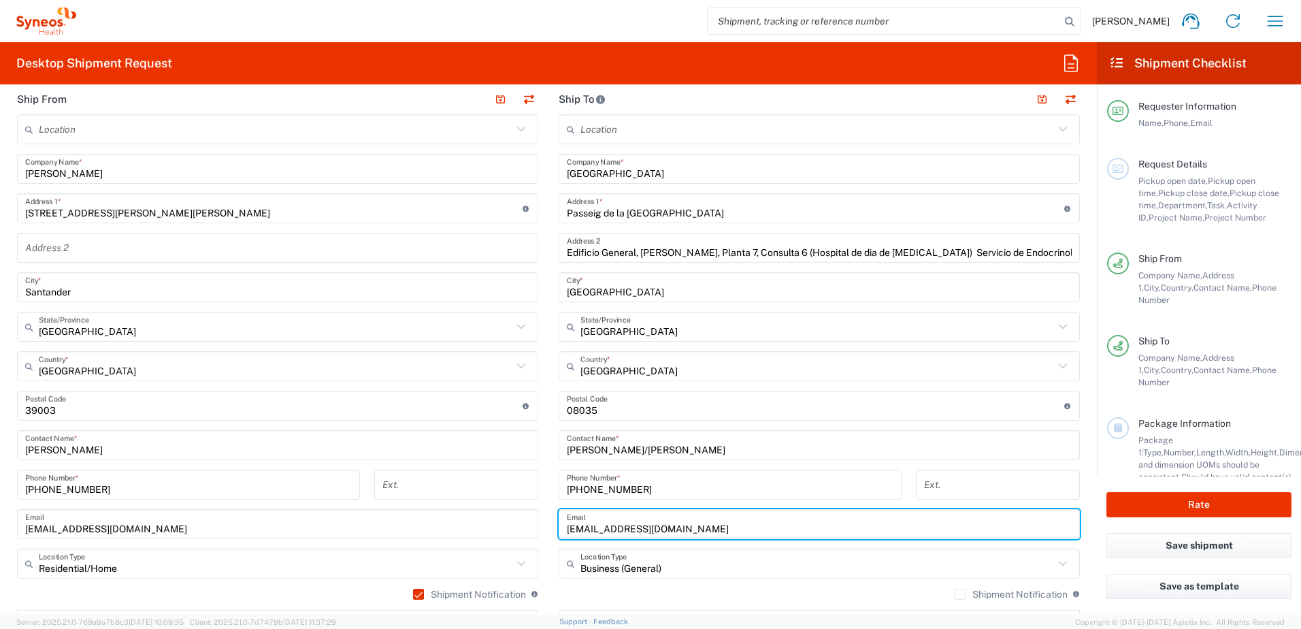
type input "[EMAIL_ADDRESS][DOMAIN_NAME]"
click at [777, 562] on input "text" at bounding box center [818, 564] width 474 height 24
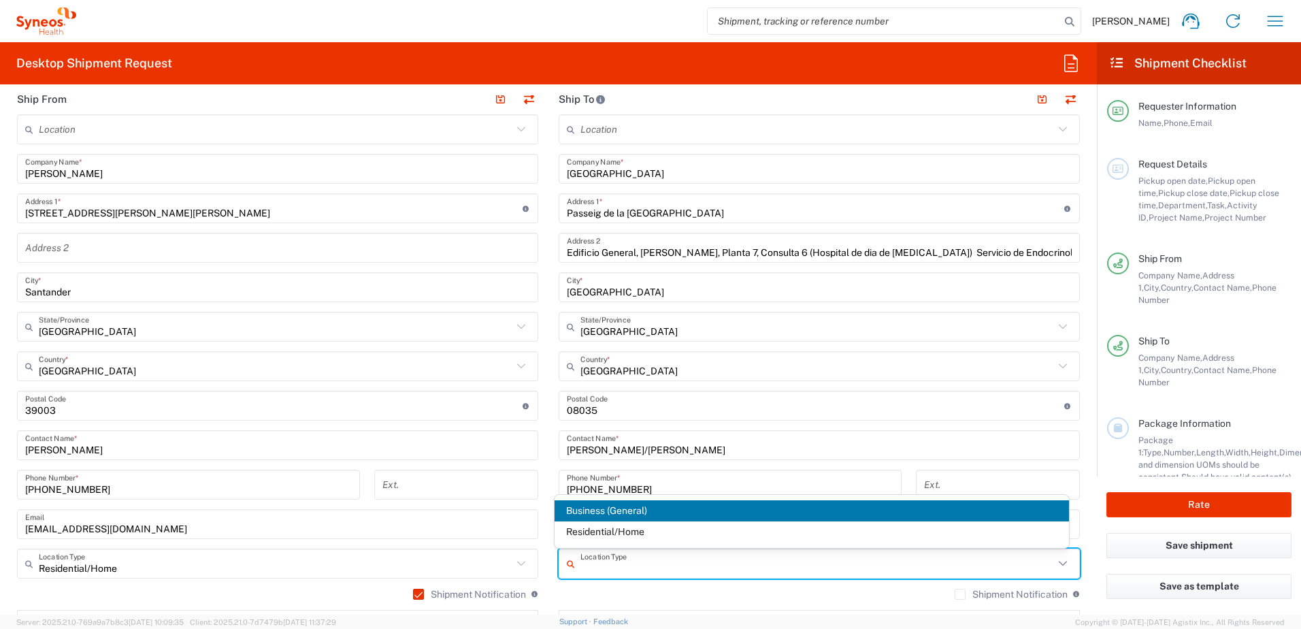
click at [632, 506] on span "Business (General)" at bounding box center [812, 510] width 515 height 21
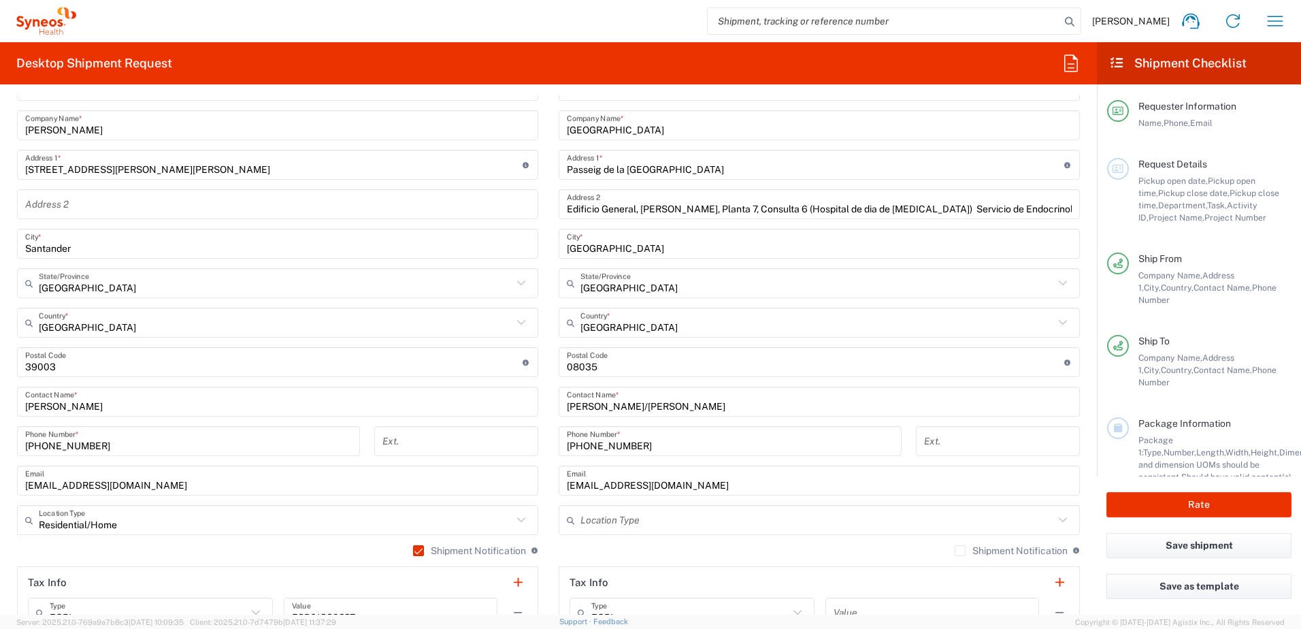
scroll to position [613, 0]
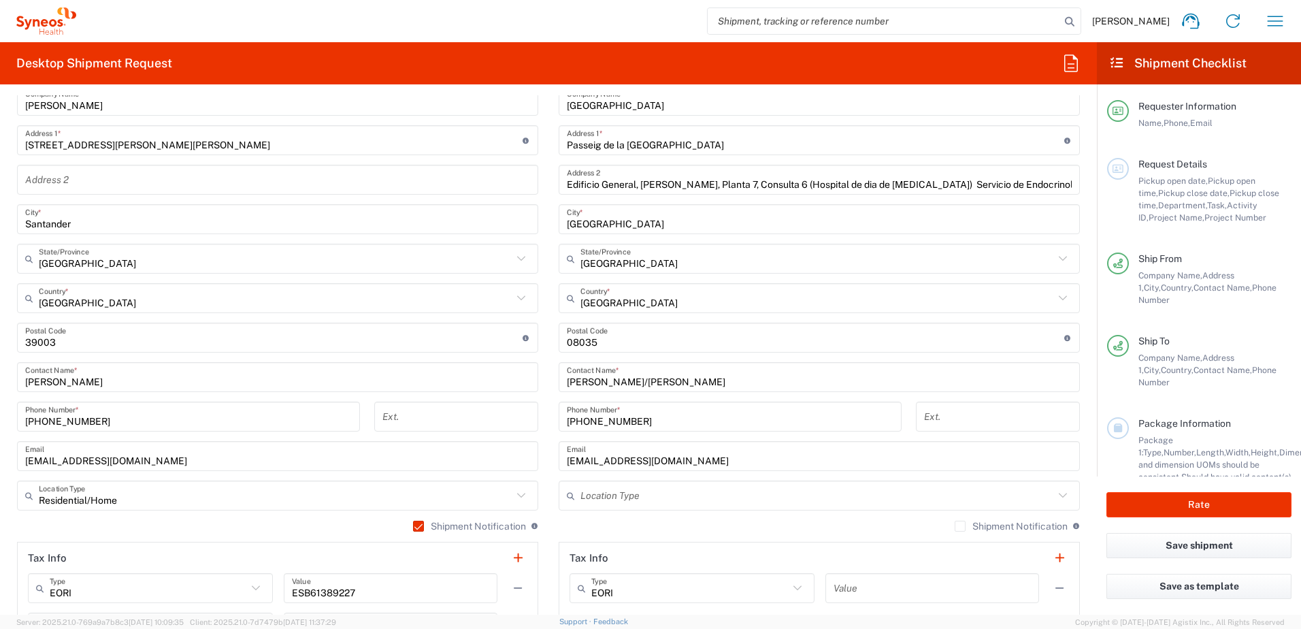
drag, startPoint x: 951, startPoint y: 526, endPoint x: 880, endPoint y: 530, distance: 71.5
click at [955, 527] on label "Shipment Notification" at bounding box center [1011, 526] width 113 height 11
click at [960, 526] on input "Shipment Notification" at bounding box center [960, 526] width 0 height 0
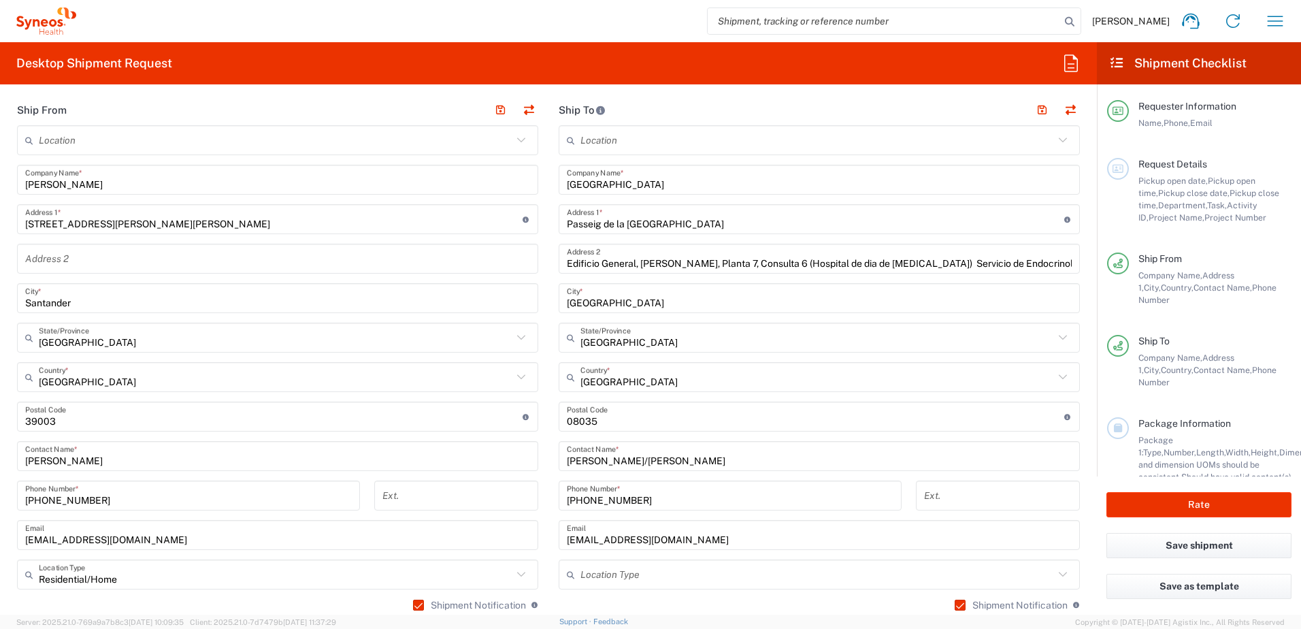
scroll to position [408, 0]
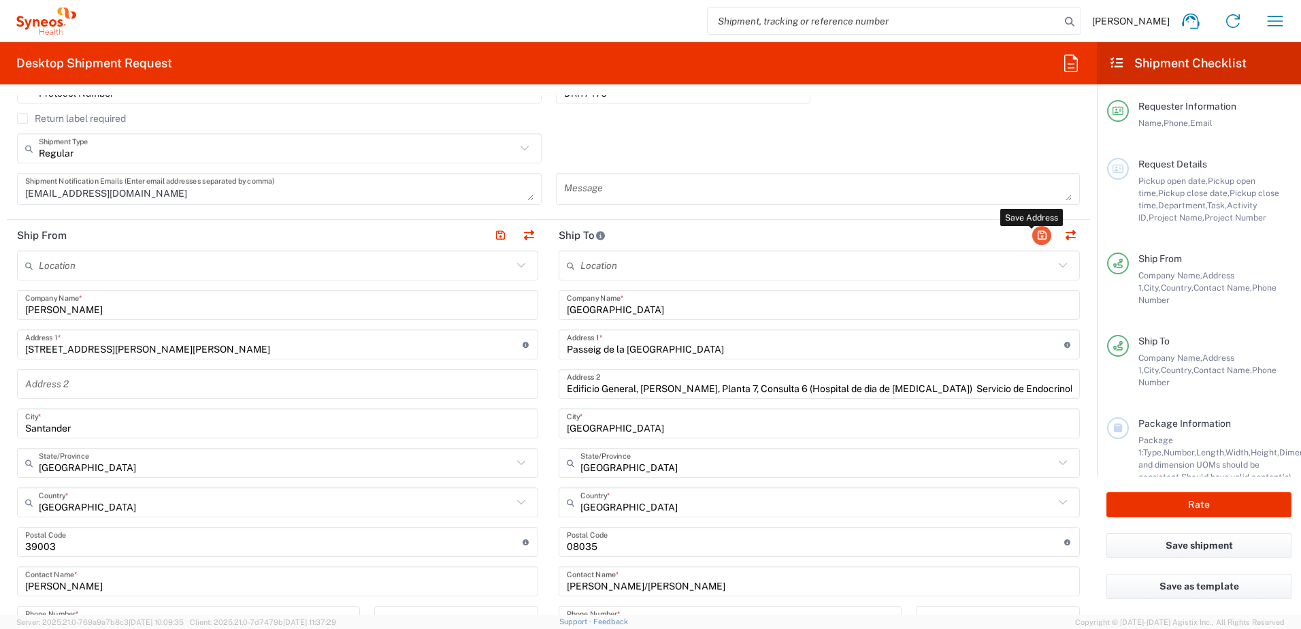
click at [1032, 238] on button "button" at bounding box center [1041, 235] width 19 height 19
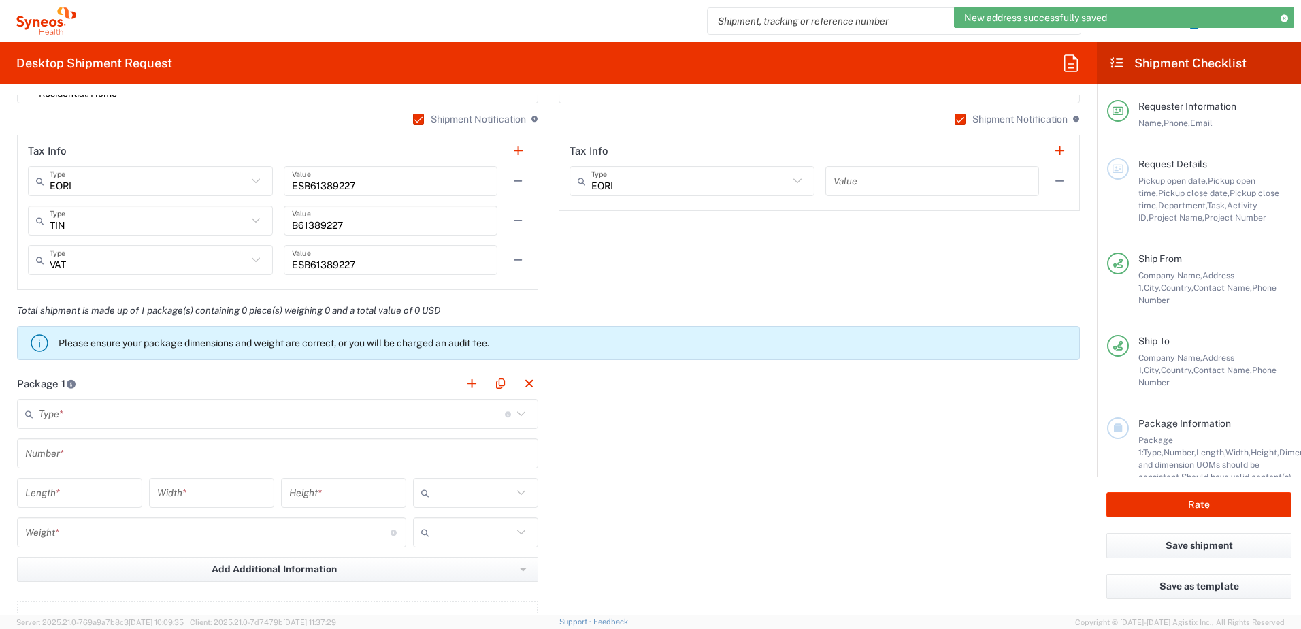
scroll to position [1021, 0]
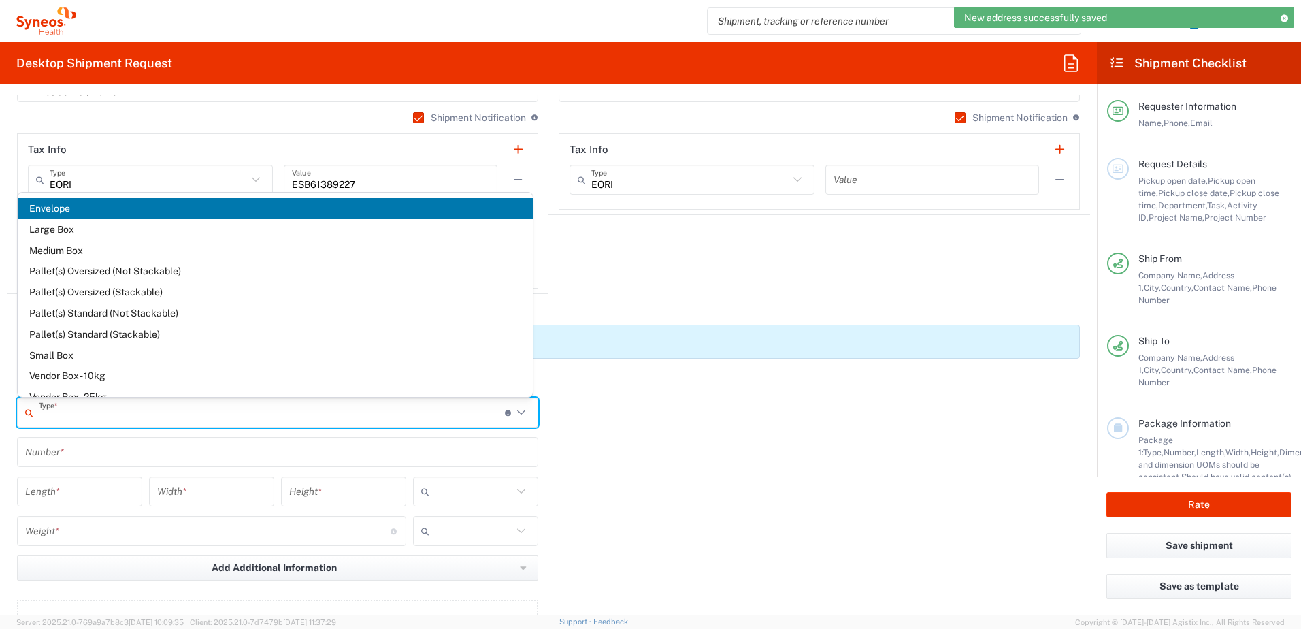
click at [84, 419] on input "text" at bounding box center [272, 413] width 466 height 24
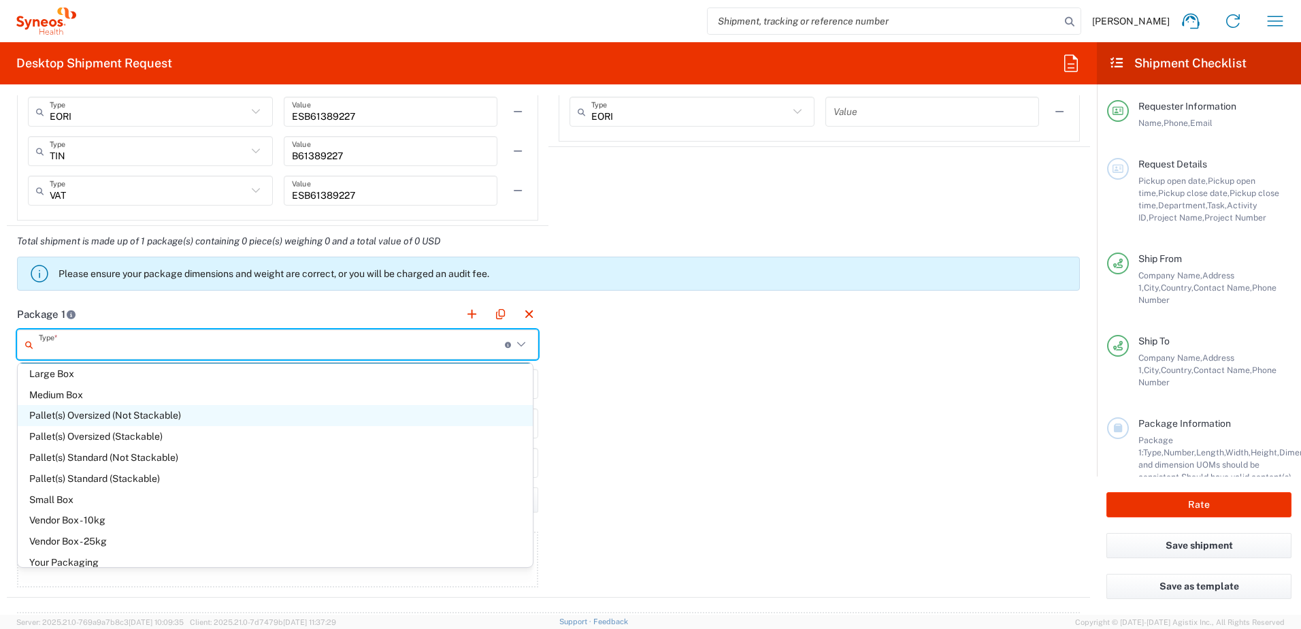
scroll to position [37, 0]
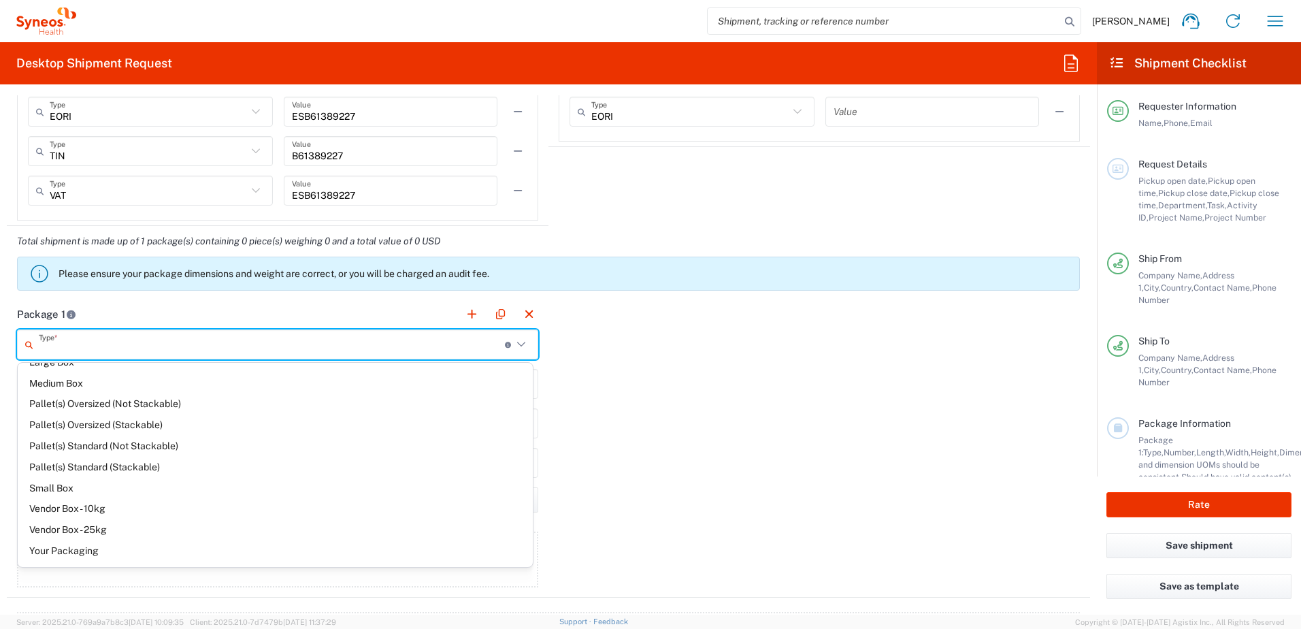
drag, startPoint x: 72, startPoint y: 553, endPoint x: 7, endPoint y: 562, distance: 65.9
click at [72, 554] on span "Your Packaging" at bounding box center [275, 550] width 515 height 21
type input "Your Packaging"
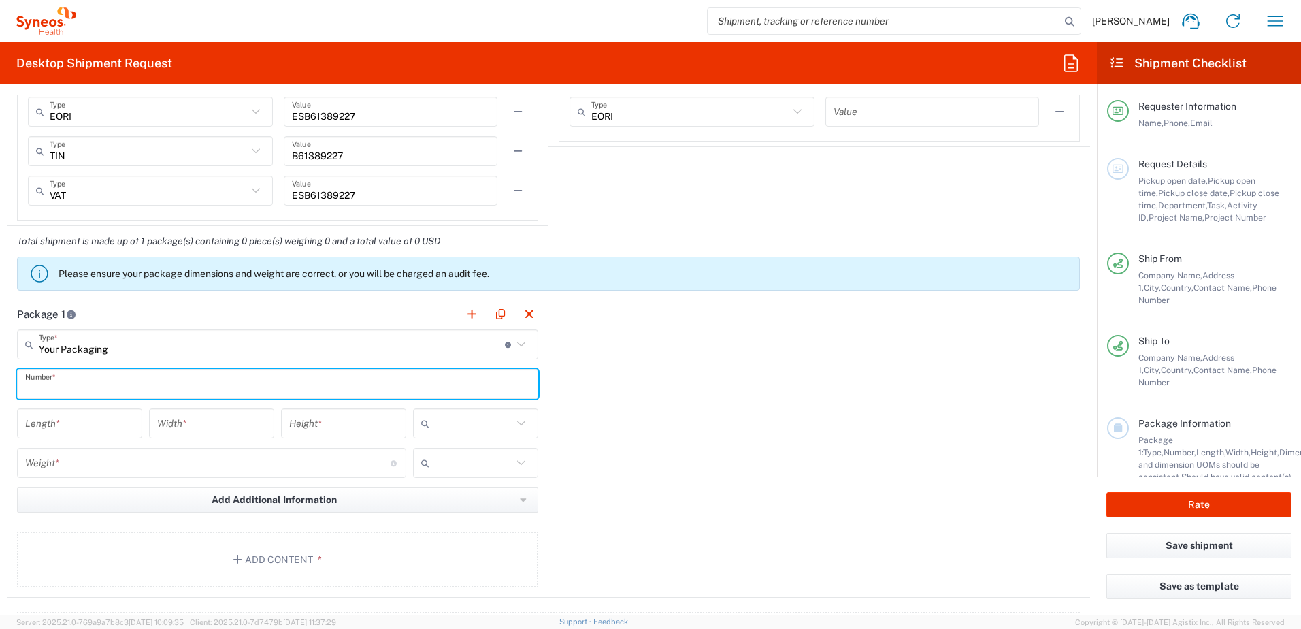
click at [79, 390] on input "text" at bounding box center [277, 384] width 505 height 24
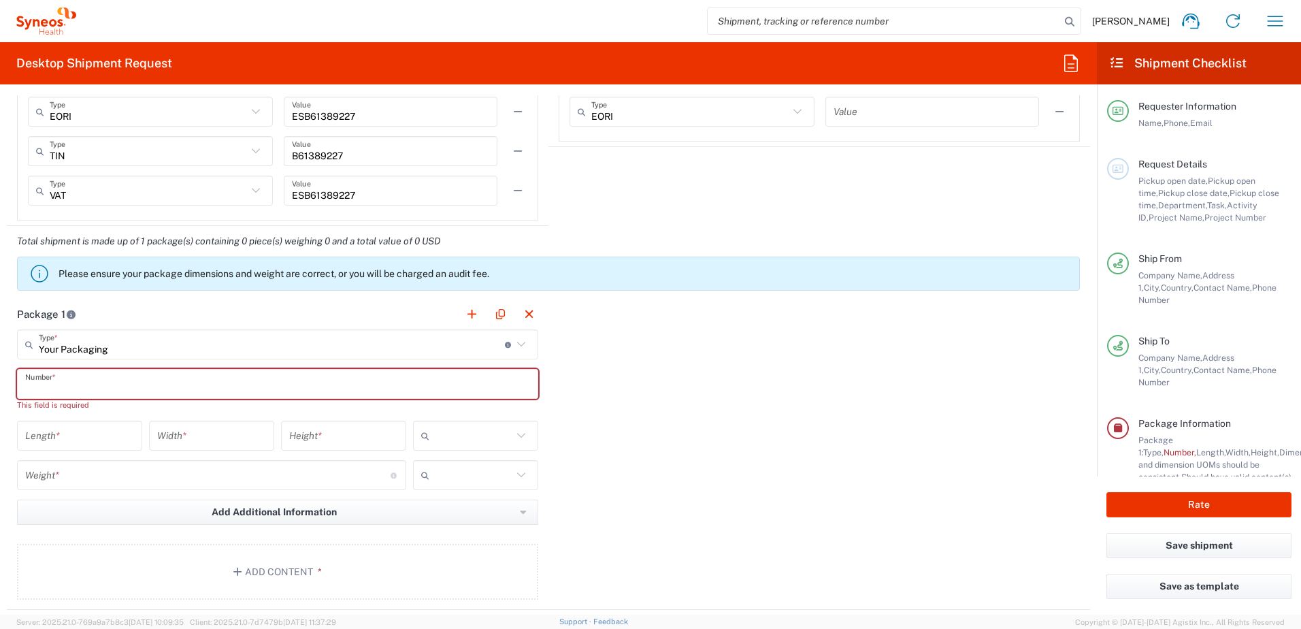
type input "1"
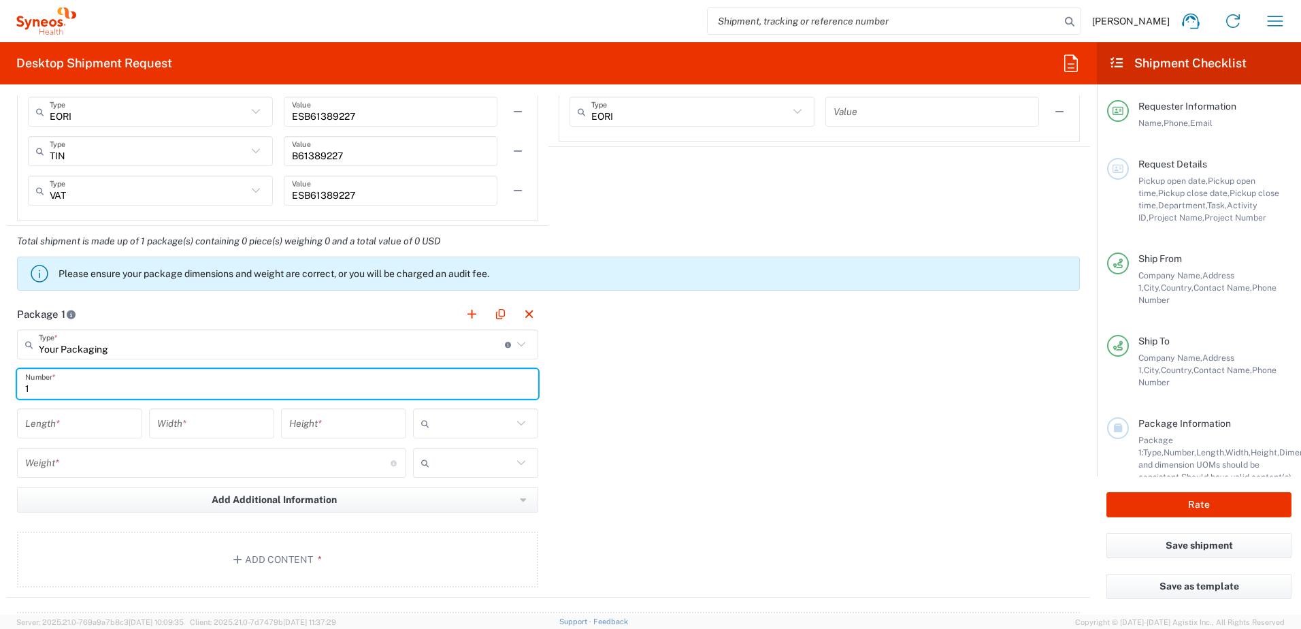
type input "1"
click at [110, 417] on input "number" at bounding box center [79, 424] width 109 height 24
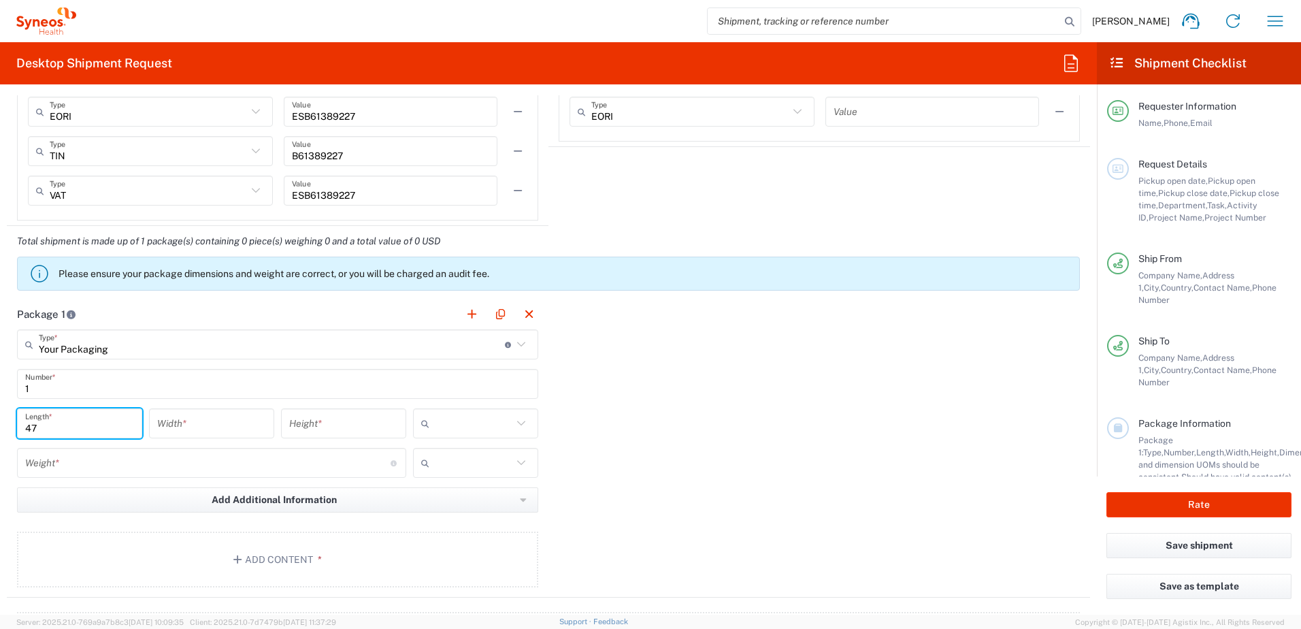
type input "47"
click at [178, 418] on input "number" at bounding box center [211, 424] width 109 height 24
type input "37"
click at [316, 422] on input "number" at bounding box center [343, 424] width 109 height 24
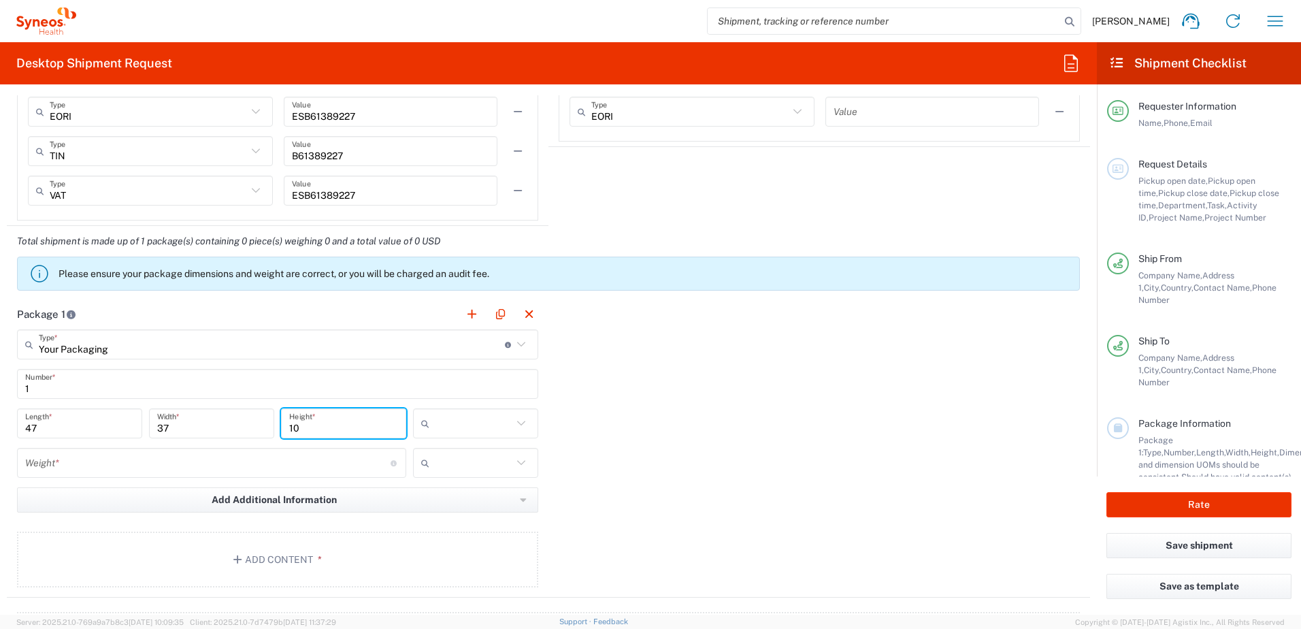
type input "10"
click at [477, 429] on input "text" at bounding box center [474, 423] width 78 height 22
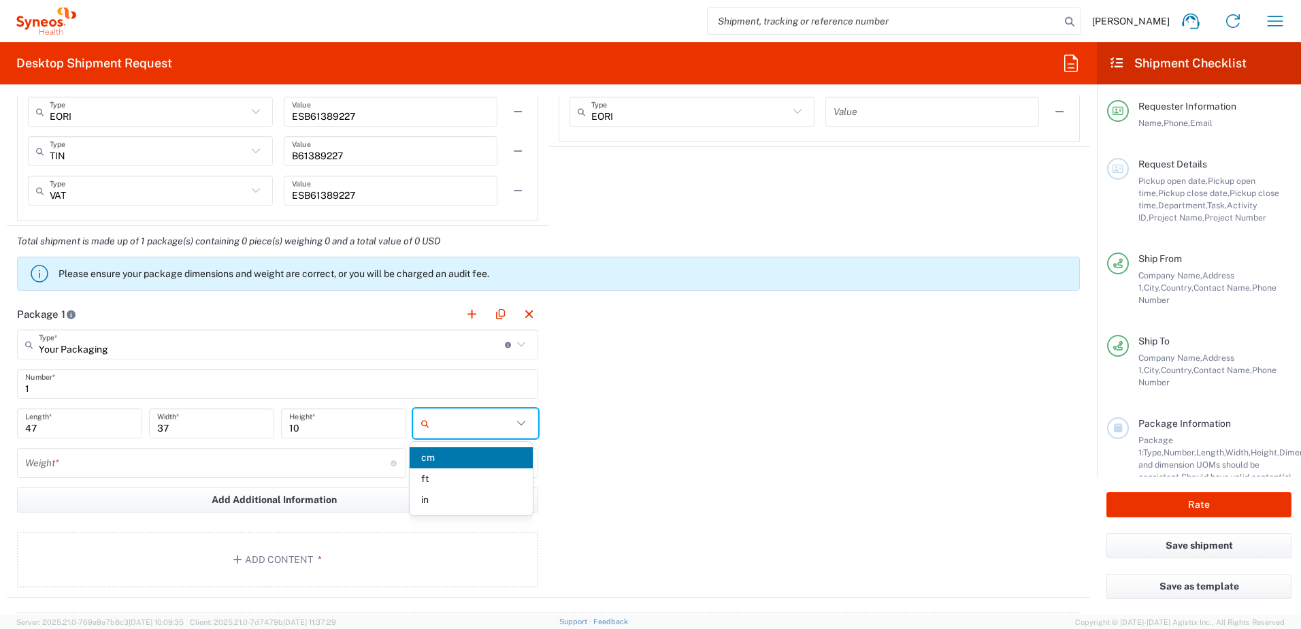
click at [444, 459] on span "cm" at bounding box center [471, 457] width 123 height 21
type input "cm"
click at [673, 412] on div "Package 1 Your Packaging Type * Material used to package goods Envelope Large B…" at bounding box center [549, 448] width 1084 height 299
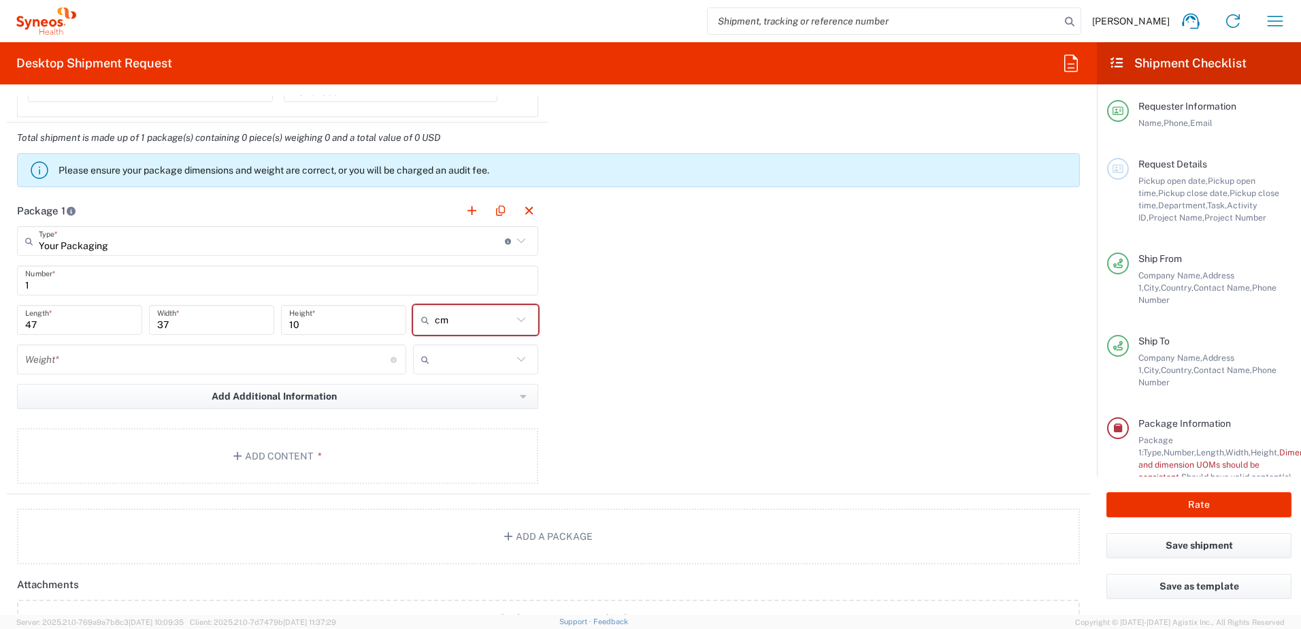
scroll to position [1225, 0]
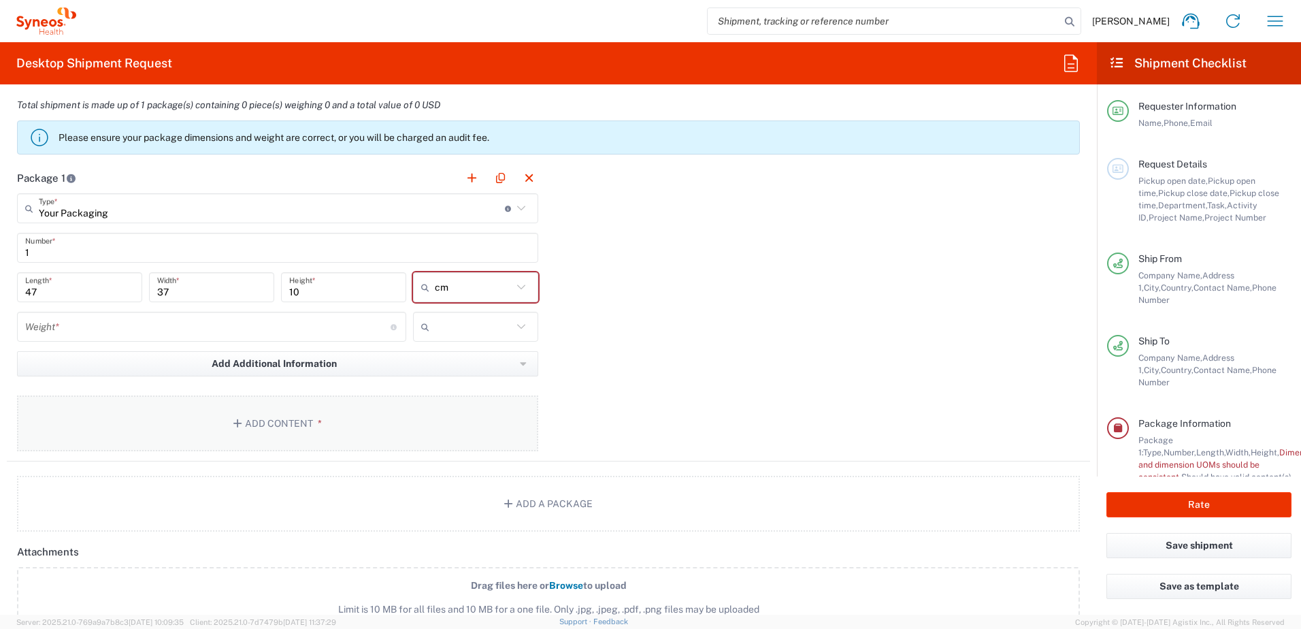
click at [250, 425] on button "Add Content *" at bounding box center [277, 423] width 521 height 56
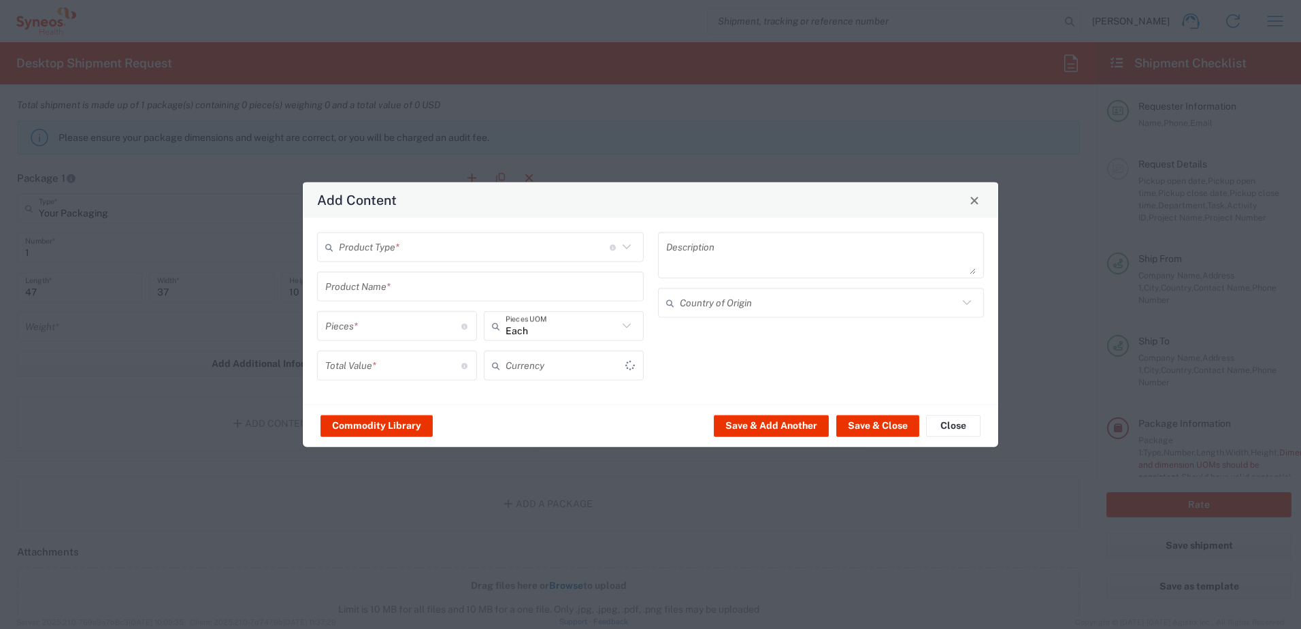
type input "US Dollar"
click at [508, 255] on input "text" at bounding box center [474, 247] width 271 height 24
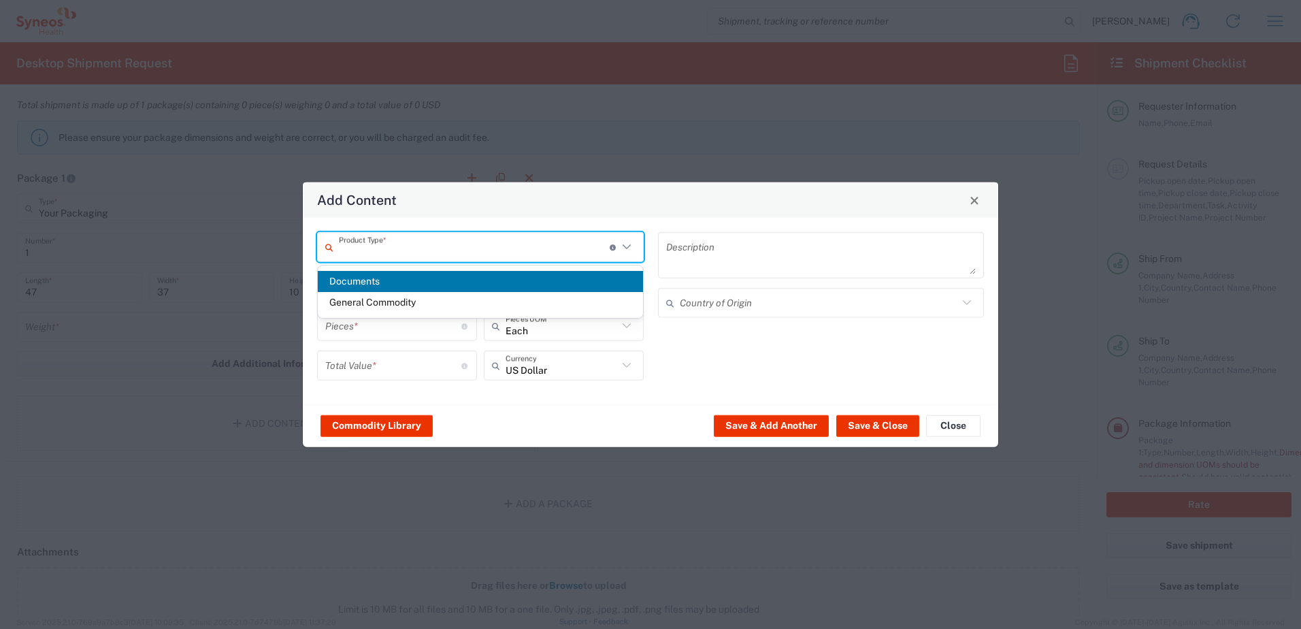
click at [375, 284] on span "Documents" at bounding box center [480, 281] width 325 height 21
type input "Documents"
type input "1"
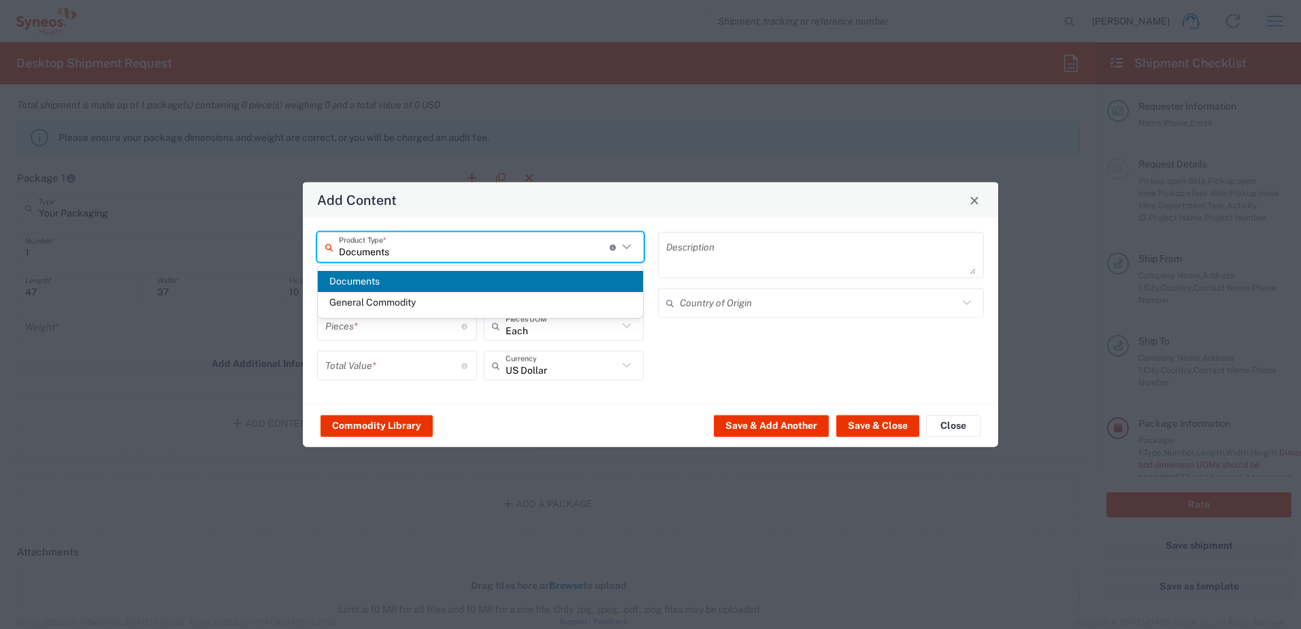
type textarea "Documents"
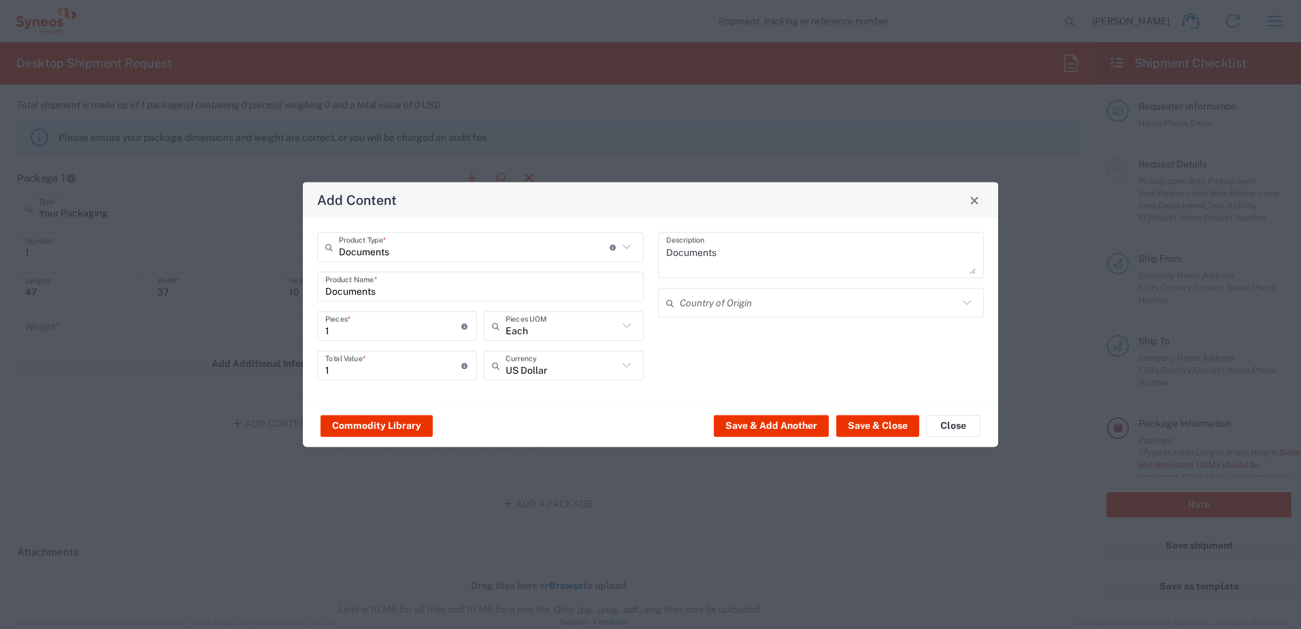
click at [404, 329] on input "1" at bounding box center [393, 326] width 136 height 24
type input "2"
type input "20"
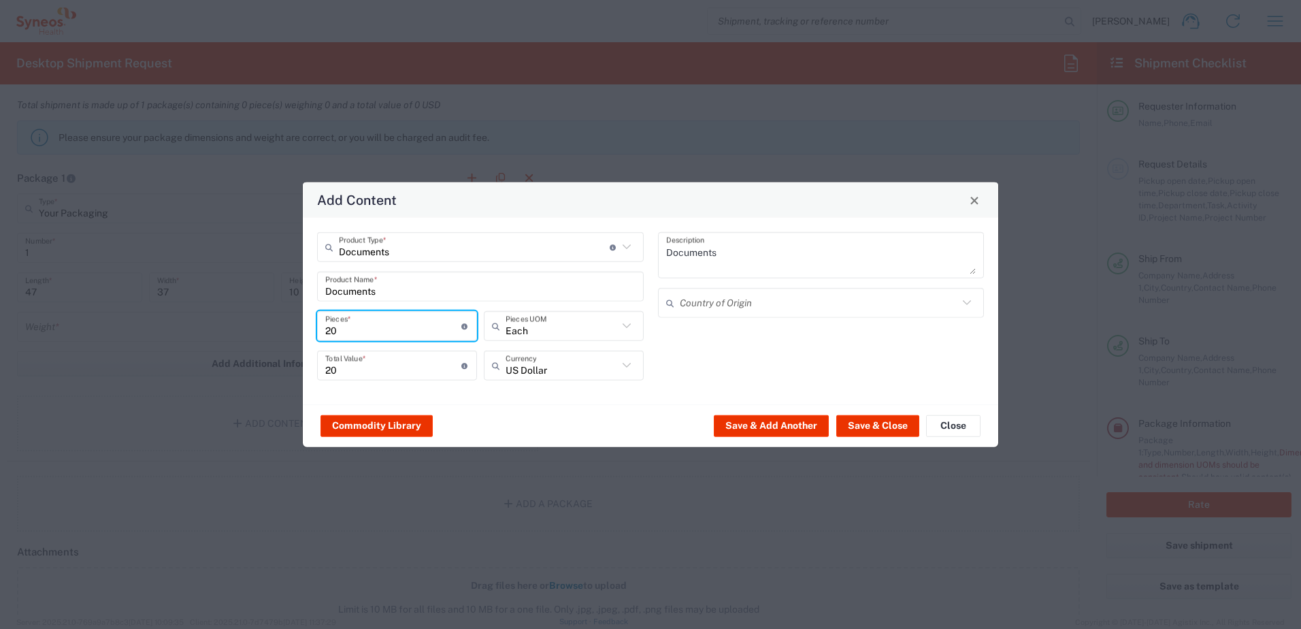
type input "20"
drag, startPoint x: 378, startPoint y: 370, endPoint x: 286, endPoint y: 368, distance: 91.9
click at [286, 368] on div "Add Content Documents Product Type * Document: Paper document generated interna…" at bounding box center [650, 314] width 1301 height 629
type input "0"
click at [630, 389] on div "US Dollar Currency" at bounding box center [563, 370] width 167 height 39
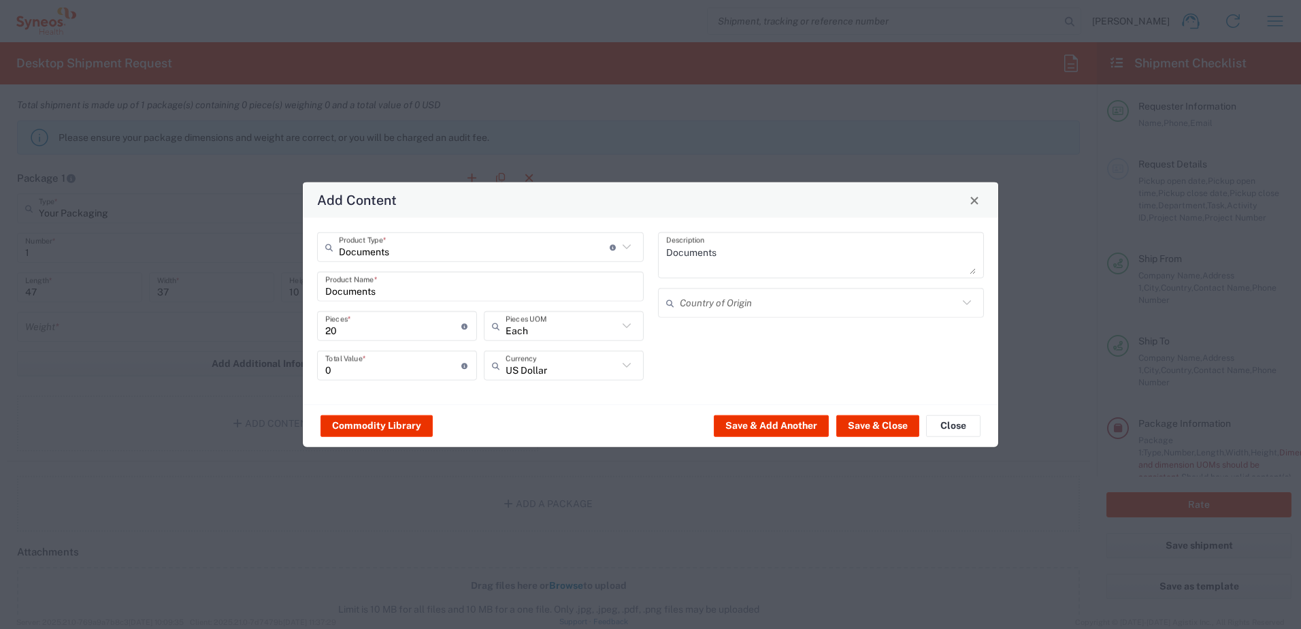
click at [787, 300] on input "text" at bounding box center [819, 303] width 279 height 24
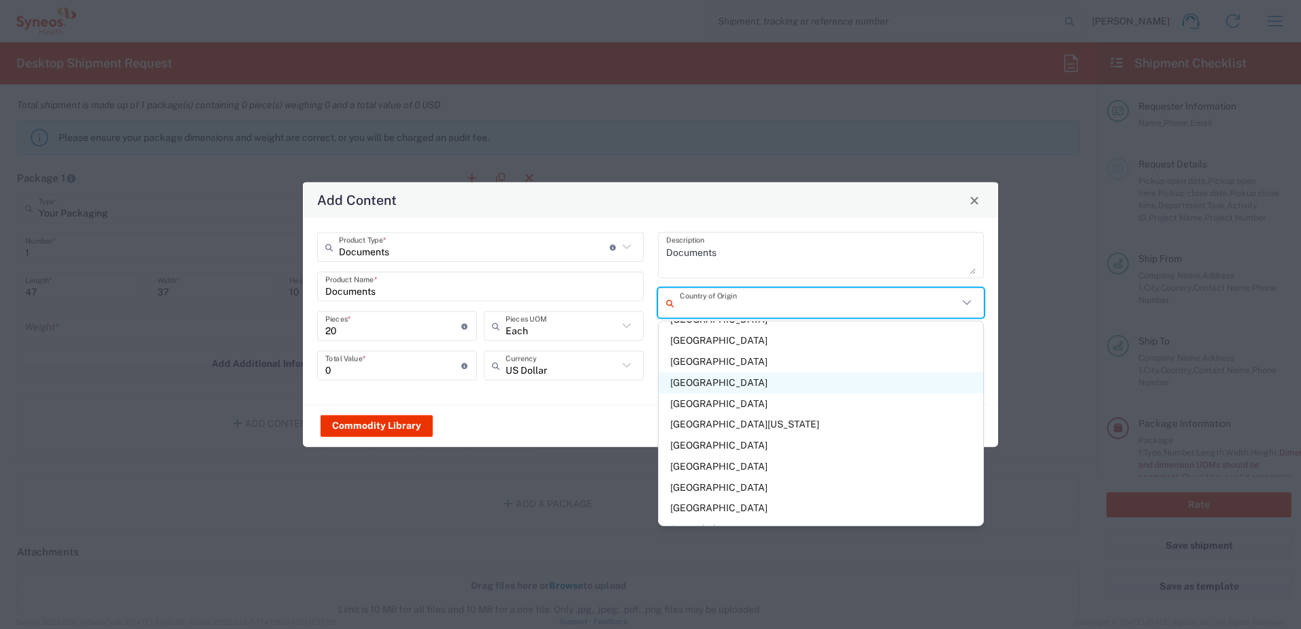
scroll to position [4152, 0]
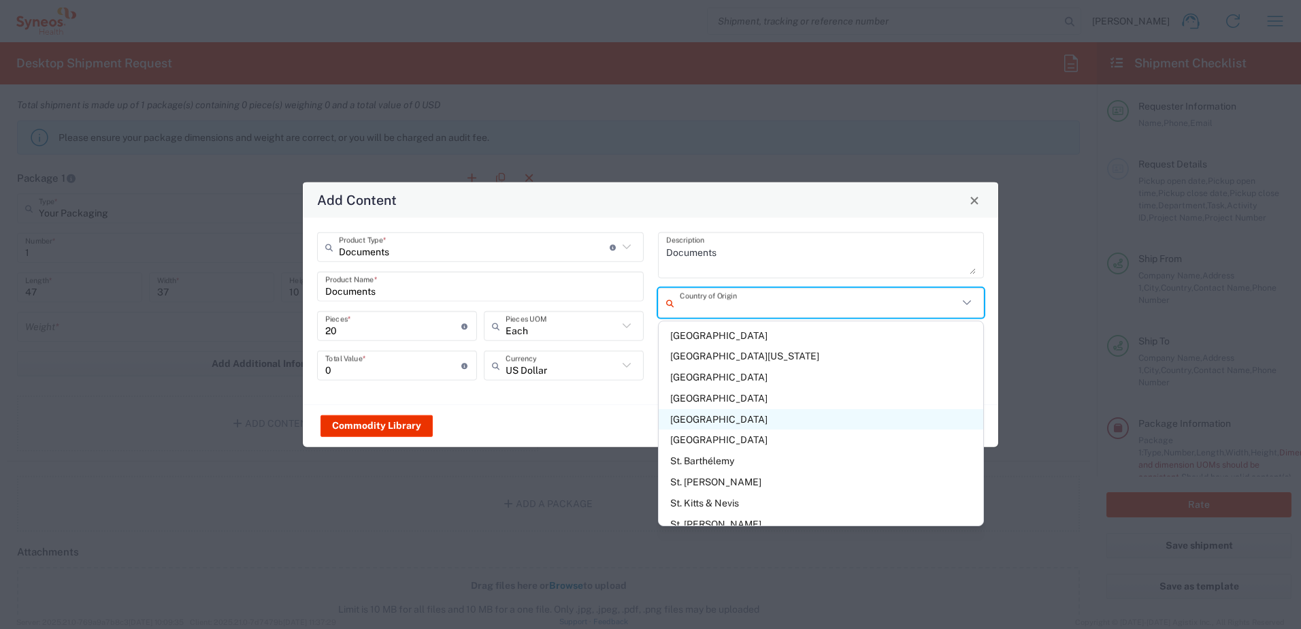
click at [688, 416] on span "[GEOGRAPHIC_DATA]" at bounding box center [821, 419] width 325 height 21
type input "[GEOGRAPHIC_DATA]"
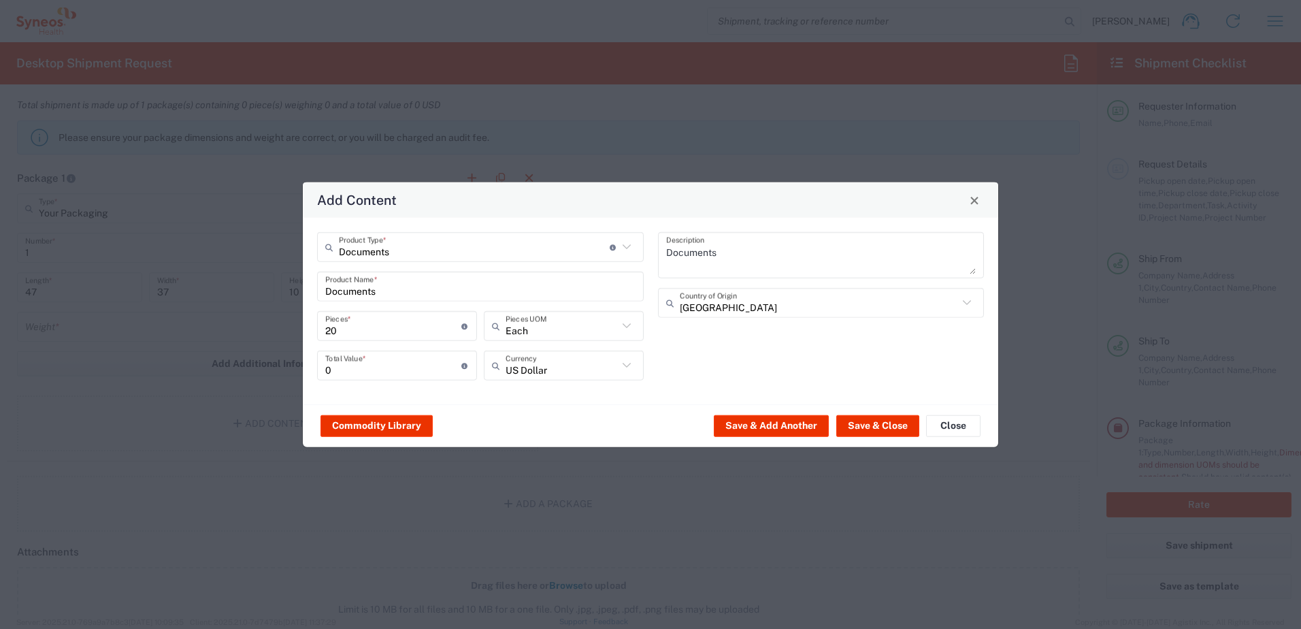
click at [626, 362] on icon at bounding box center [627, 366] width 18 height 18
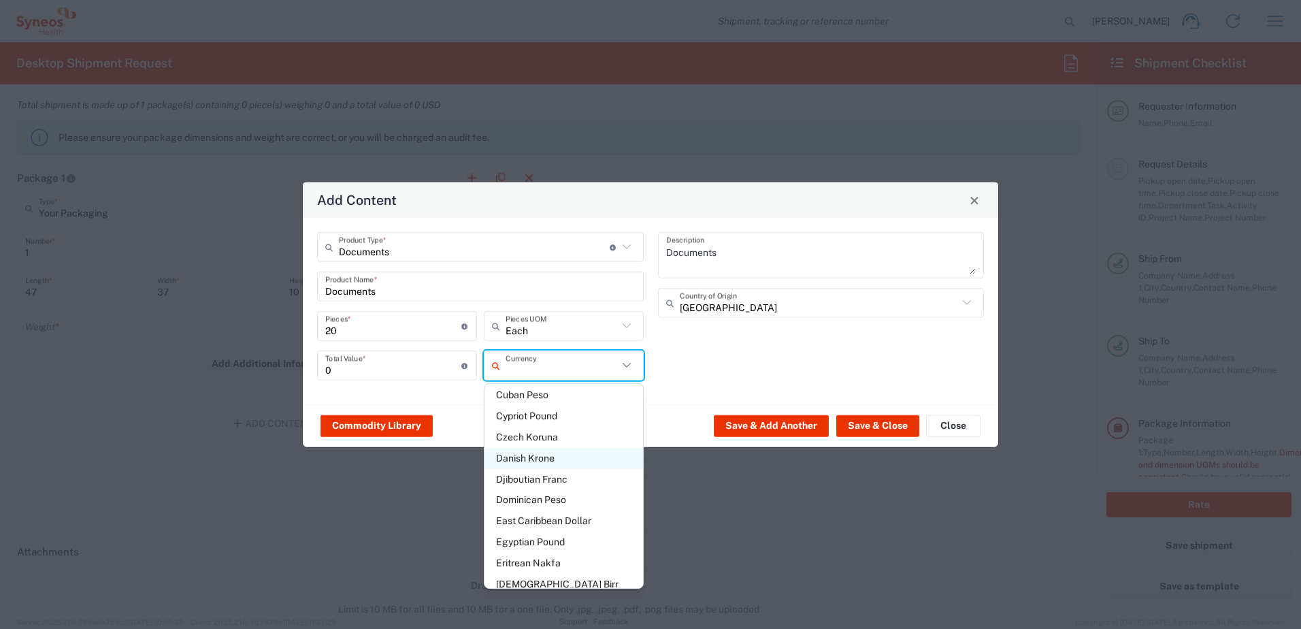
scroll to position [1021, 0]
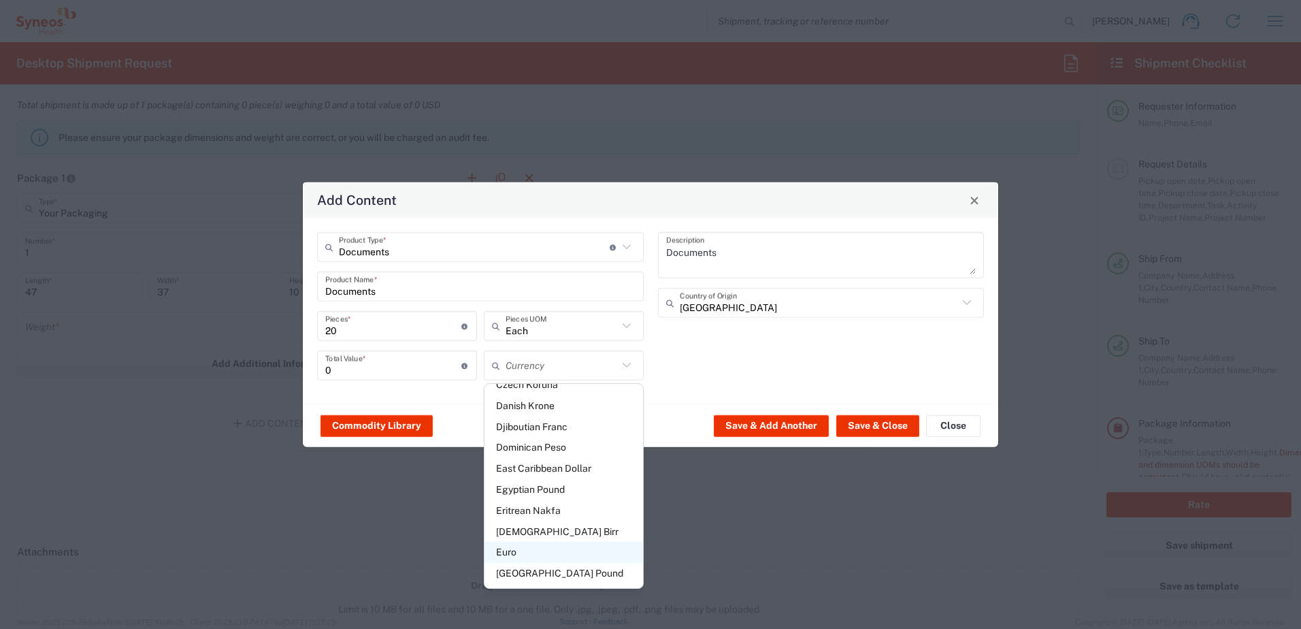
click at [534, 542] on span "Euro" at bounding box center [564, 552] width 159 height 21
type input "Euro"
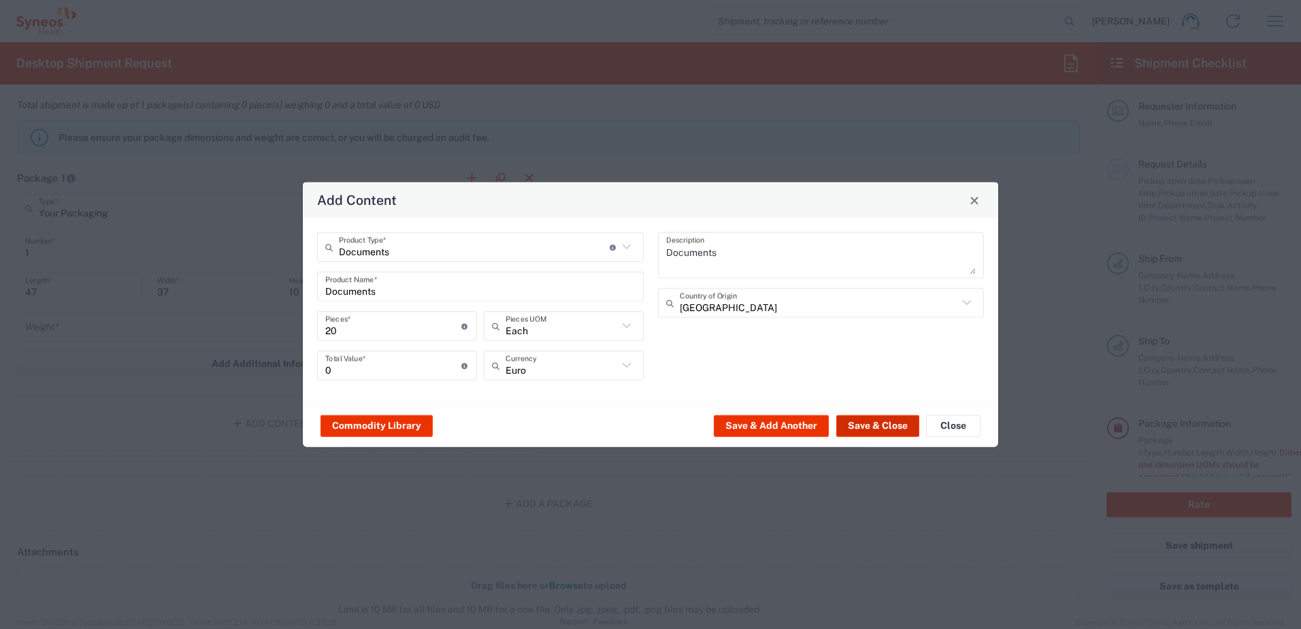
click at [881, 425] on button "Save & Close" at bounding box center [877, 425] width 83 height 22
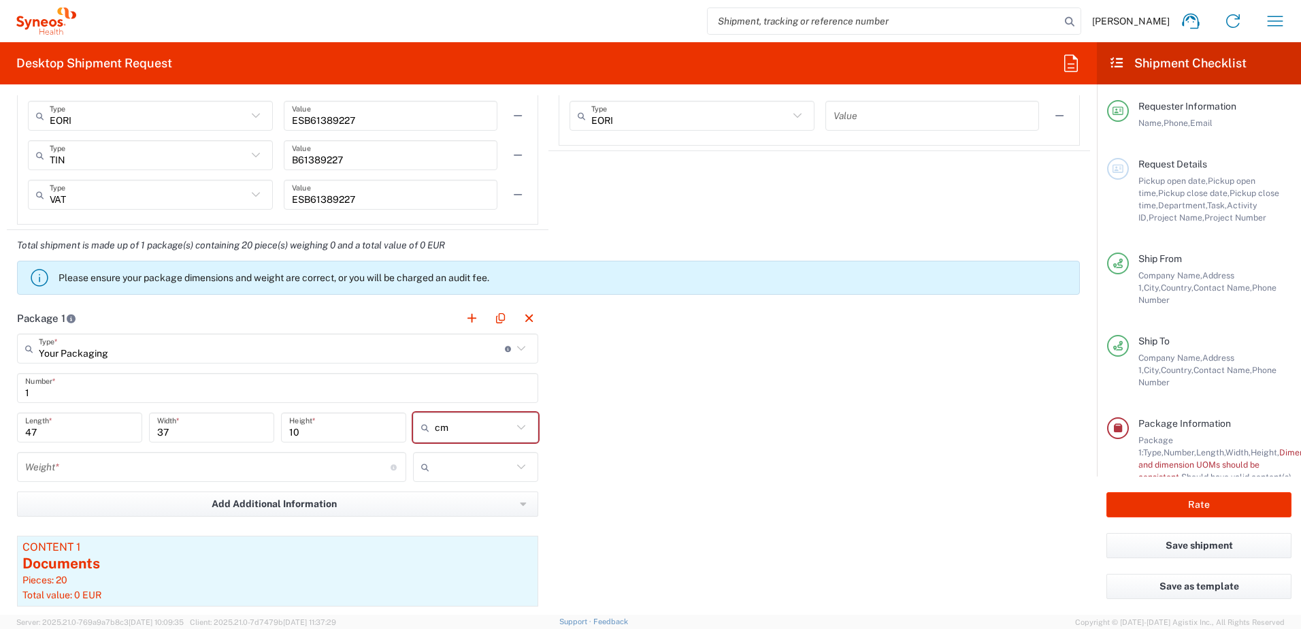
scroll to position [1157, 0]
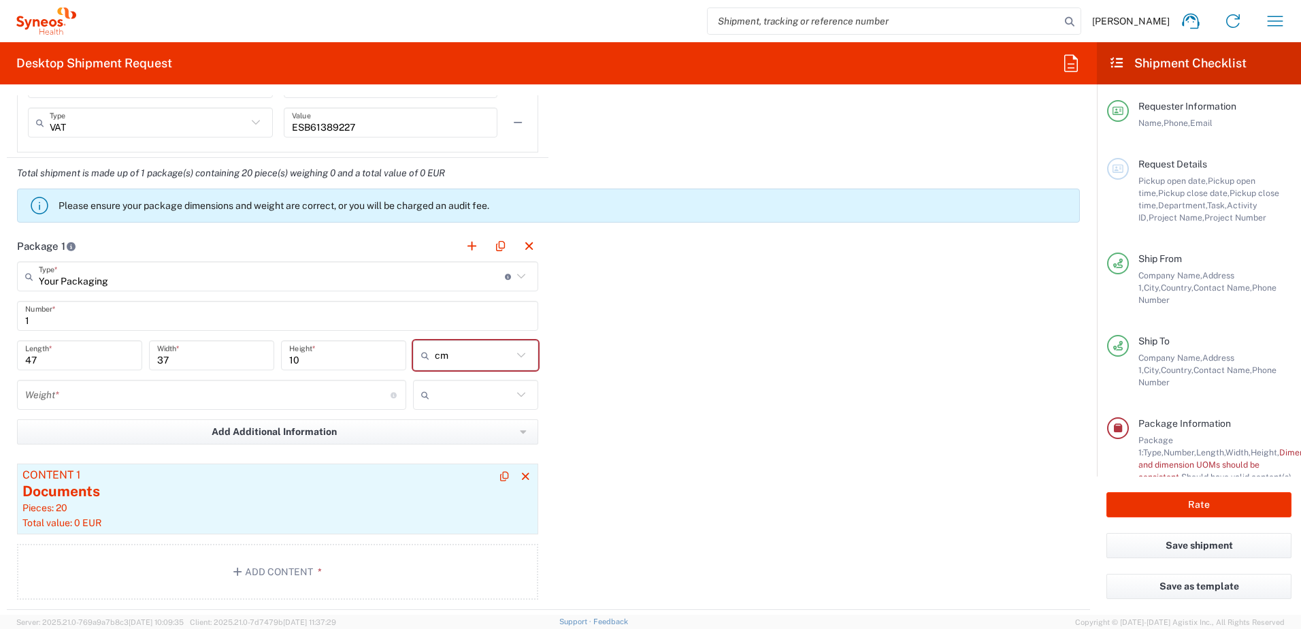
click at [179, 485] on div "Documents" at bounding box center [277, 491] width 510 height 20
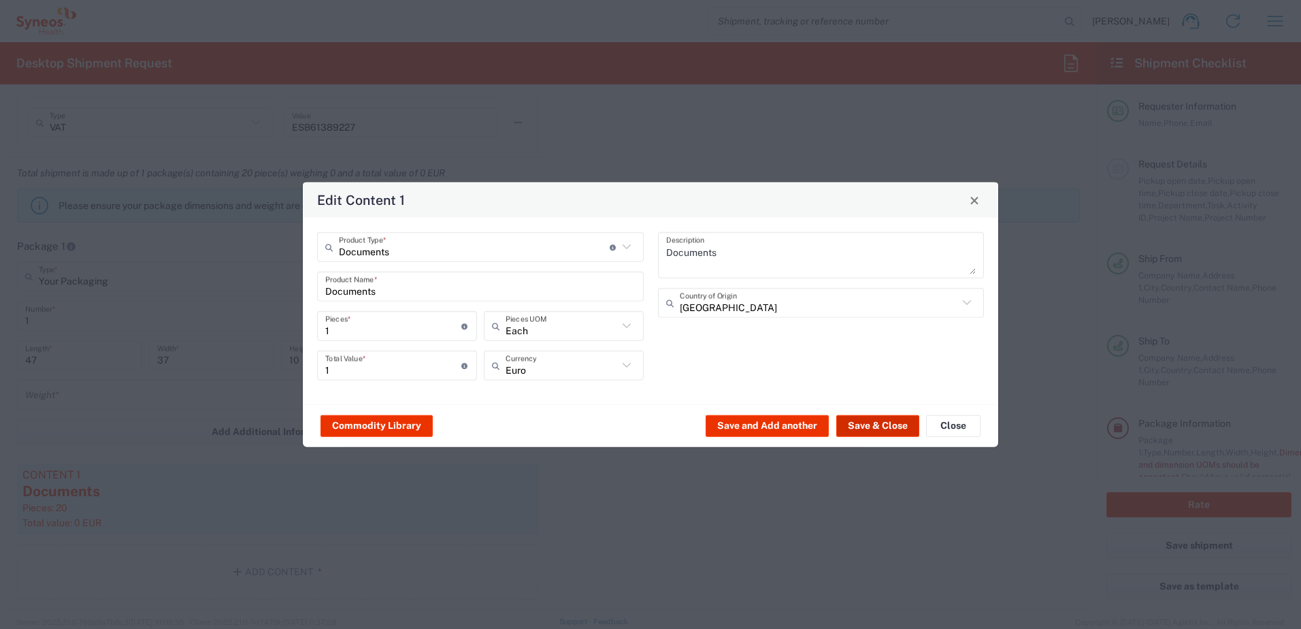
click at [891, 421] on button "Save & Close" at bounding box center [877, 425] width 83 height 22
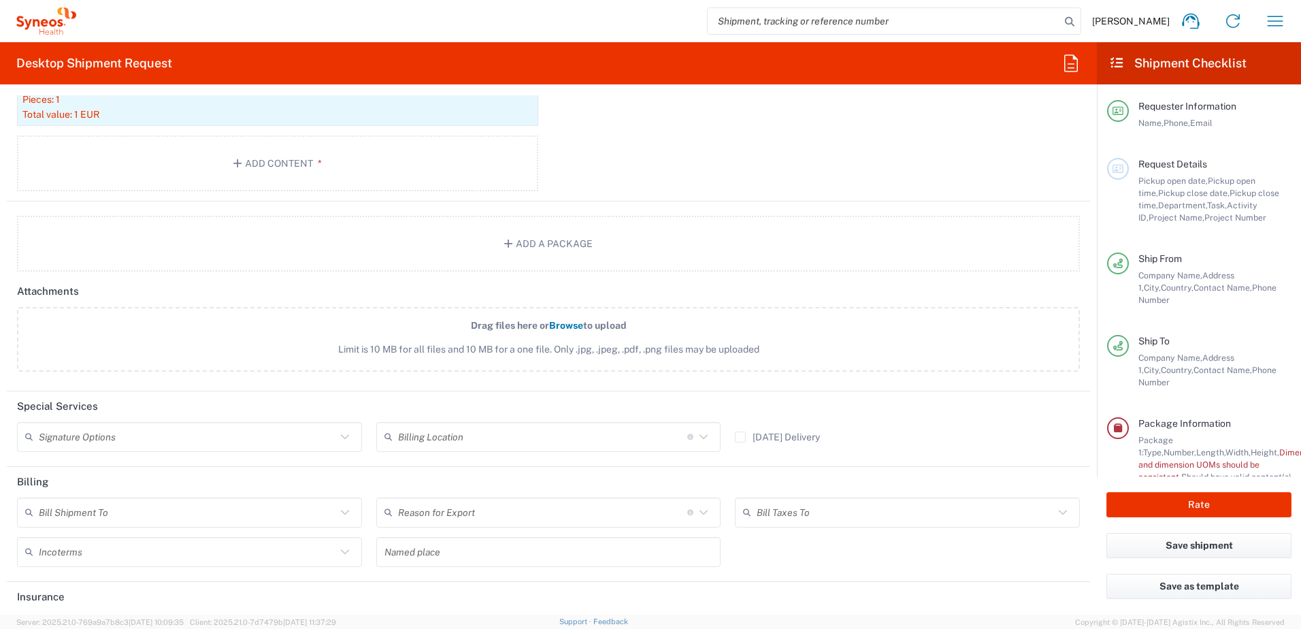
scroll to position [1620, 0]
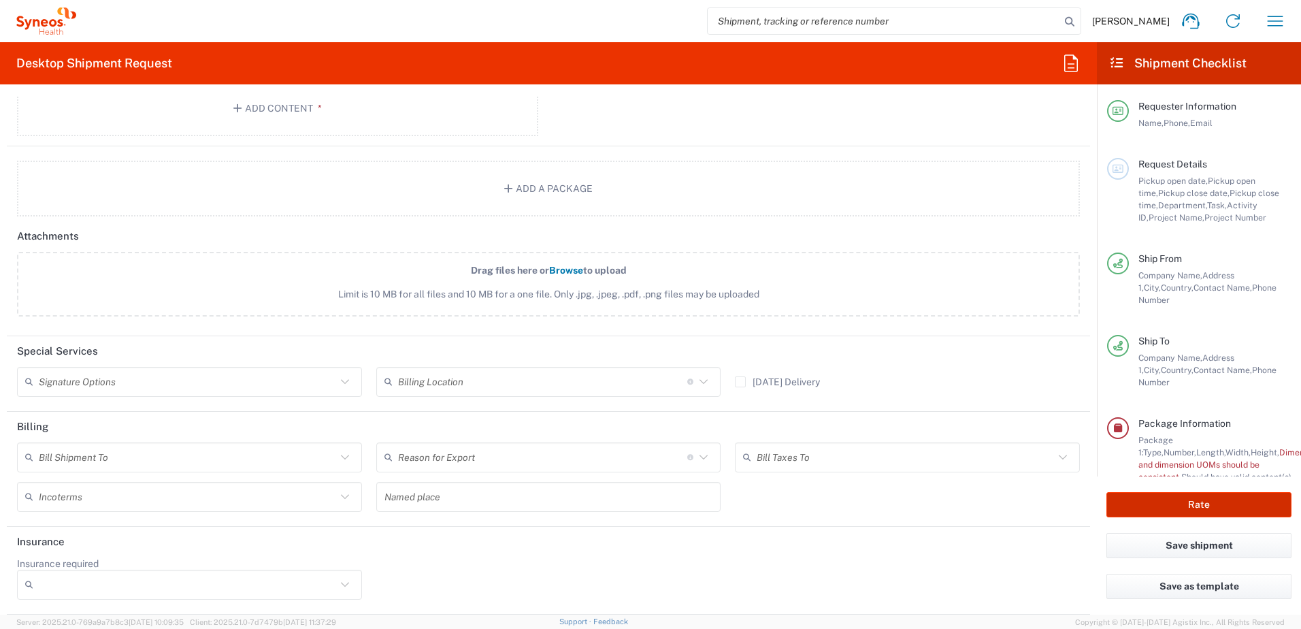
click at [1238, 504] on button "Rate" at bounding box center [1199, 504] width 185 height 25
type input "3110"
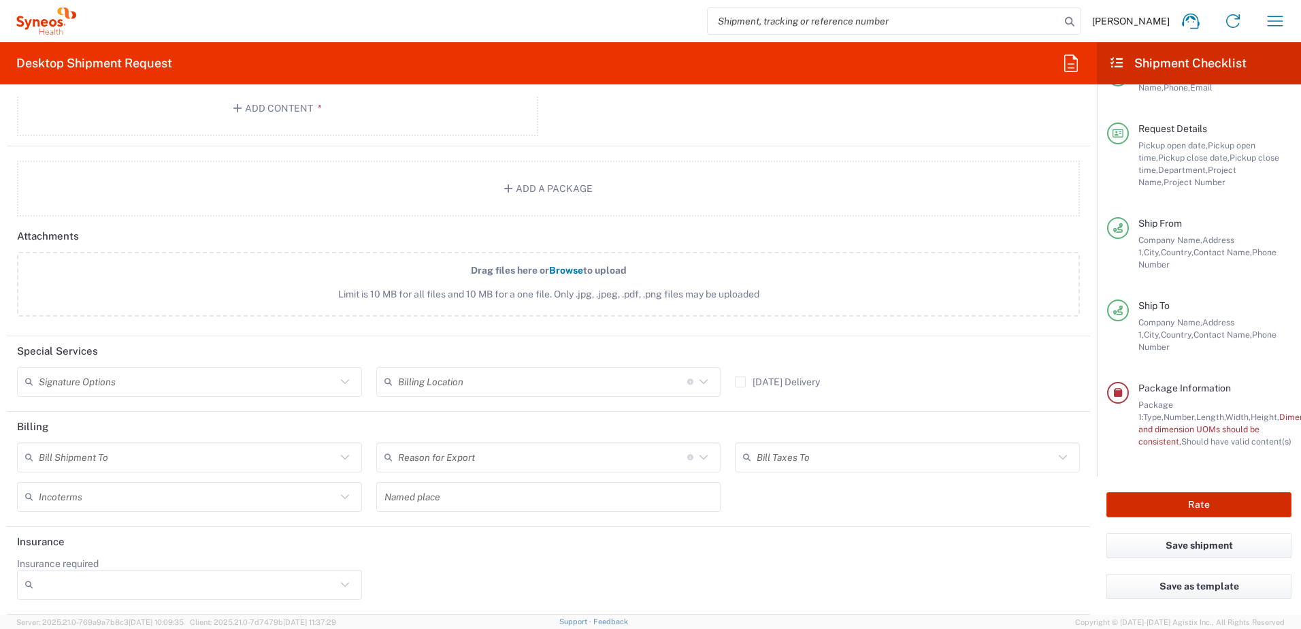
scroll to position [48, 0]
type input "7061958D"
click at [1280, 412] on span "Dimension," at bounding box center [1301, 417] width 42 height 10
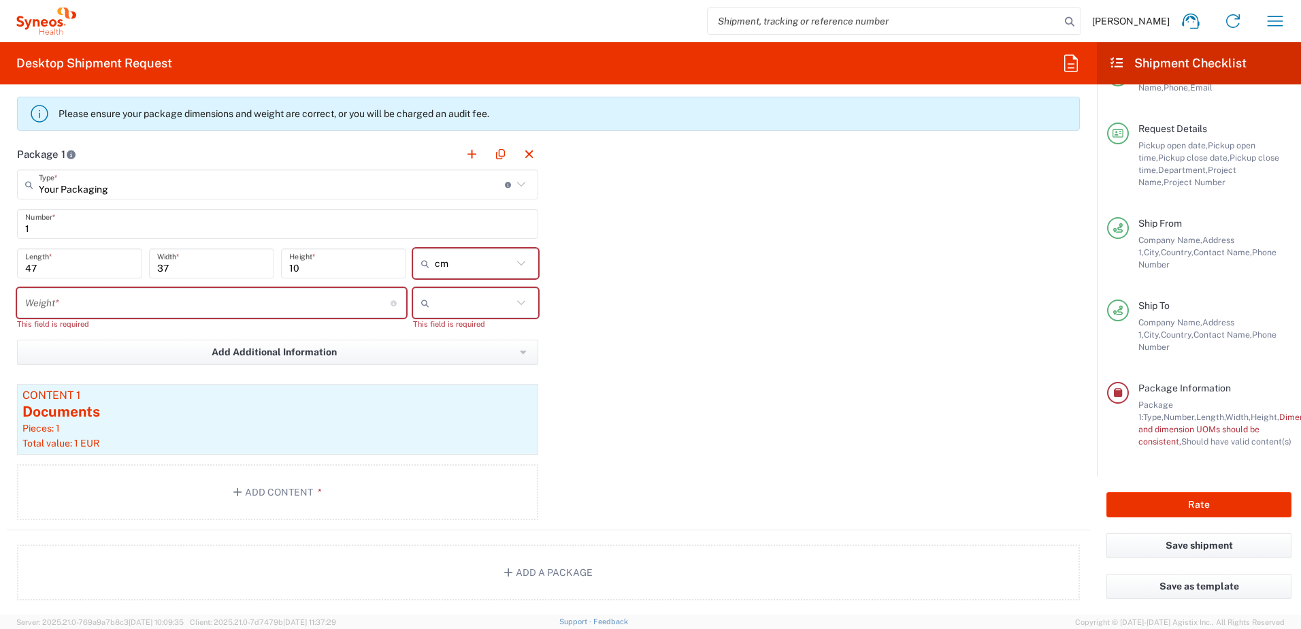
scroll to position [1224, 0]
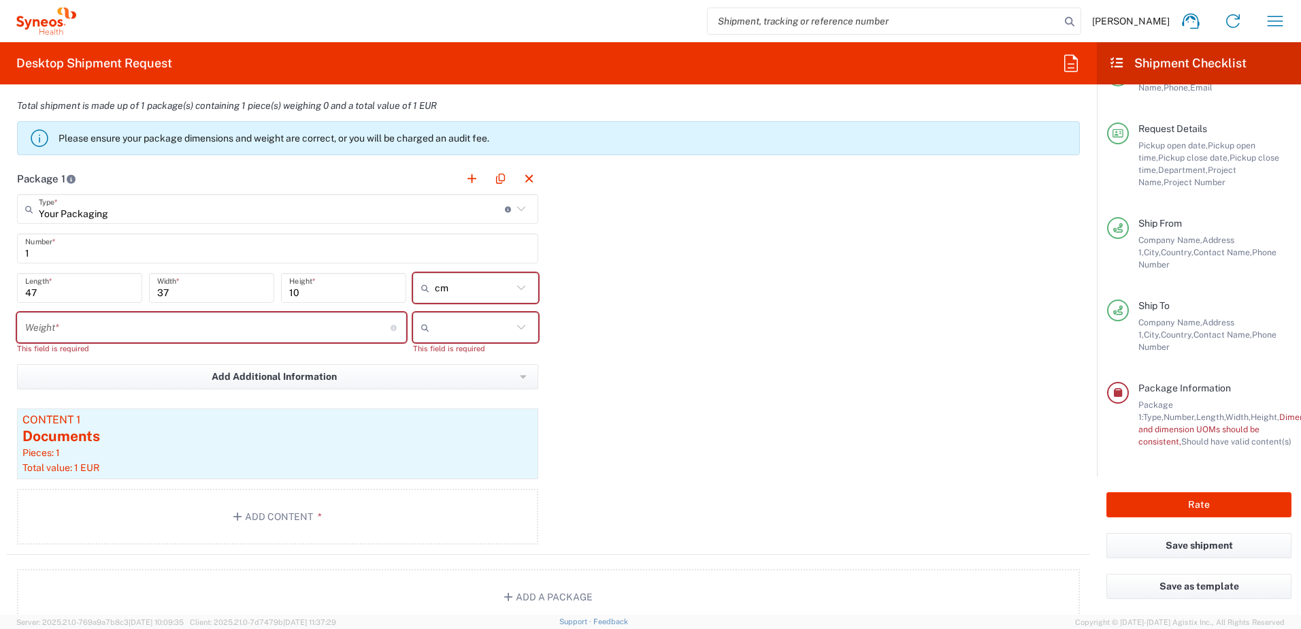
click at [97, 329] on input "number" at bounding box center [207, 328] width 365 height 24
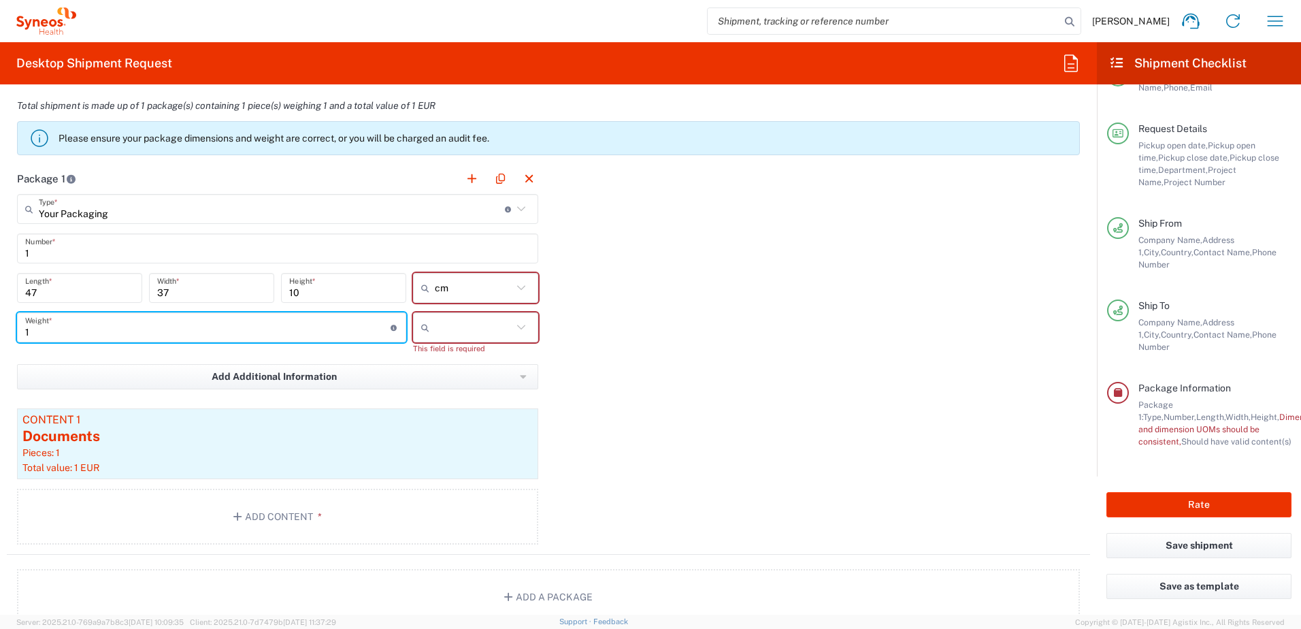
type input "1"
click at [499, 327] on input "text" at bounding box center [474, 327] width 78 height 22
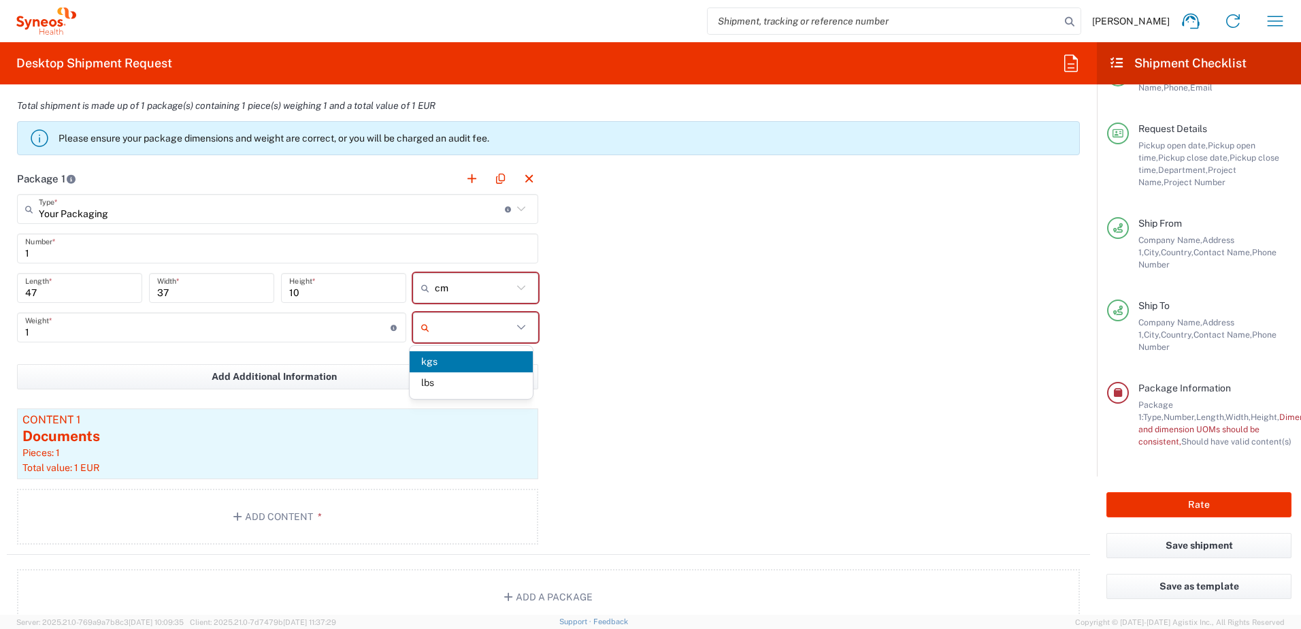
click at [432, 363] on span "kgs" at bounding box center [471, 361] width 123 height 21
type input "kgs"
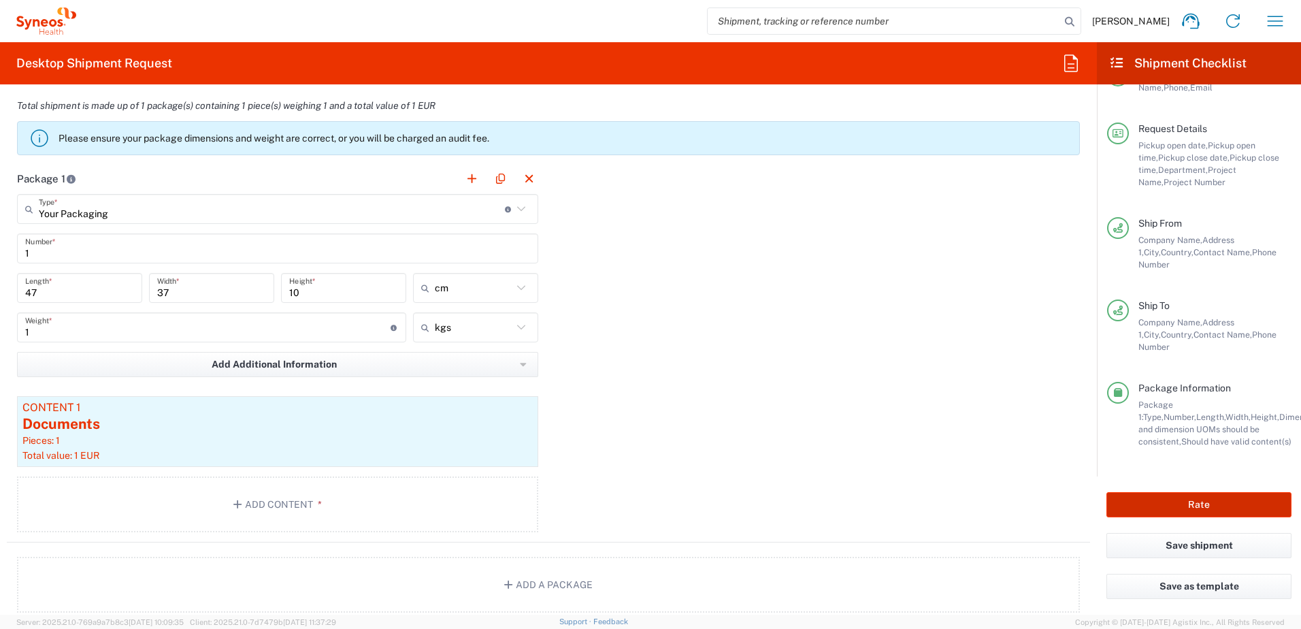
click at [1198, 499] on button "Rate" at bounding box center [1199, 504] width 185 height 25
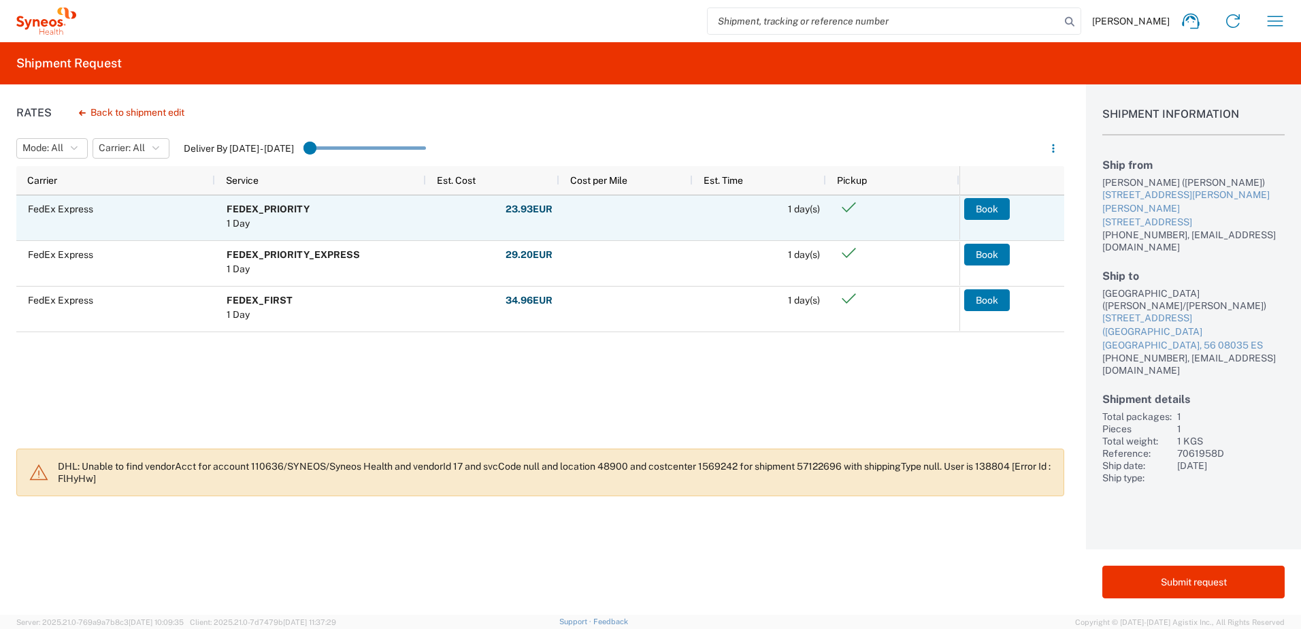
click at [997, 209] on button "Book" at bounding box center [987, 209] width 46 height 22
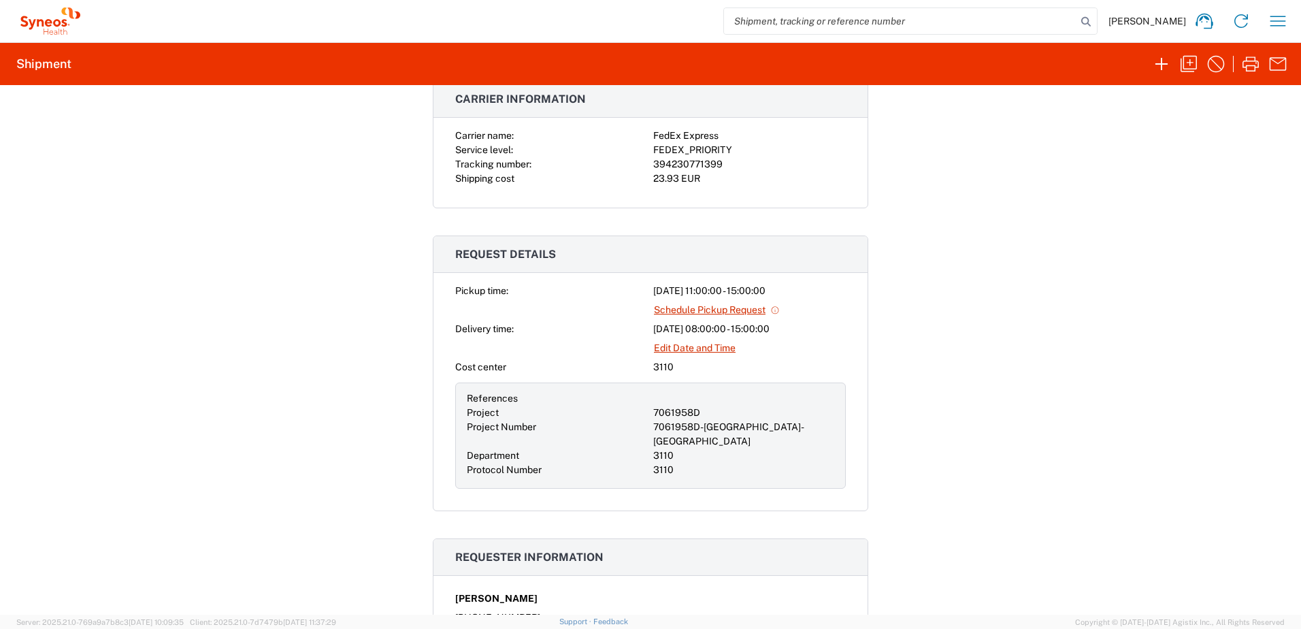
scroll to position [272, 0]
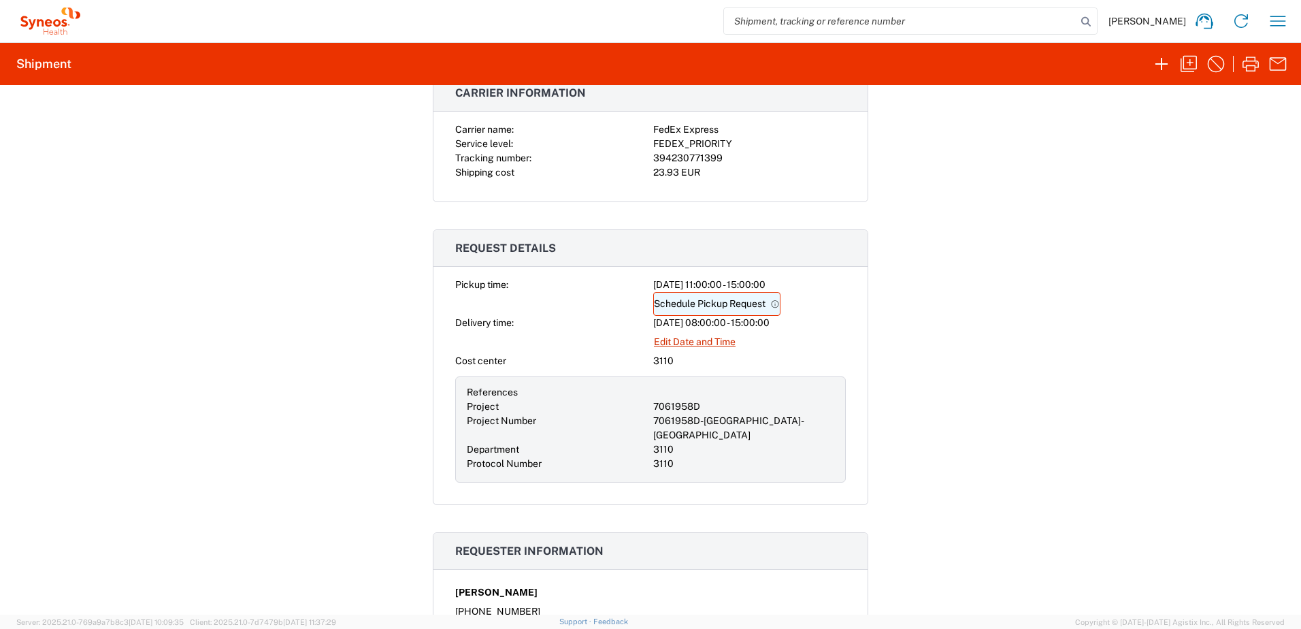
drag, startPoint x: 706, startPoint y: 302, endPoint x: 588, endPoint y: 317, distance: 118.8
click at [705, 302] on link "Schedule Pickup Request" at bounding box center [716, 304] width 127 height 24
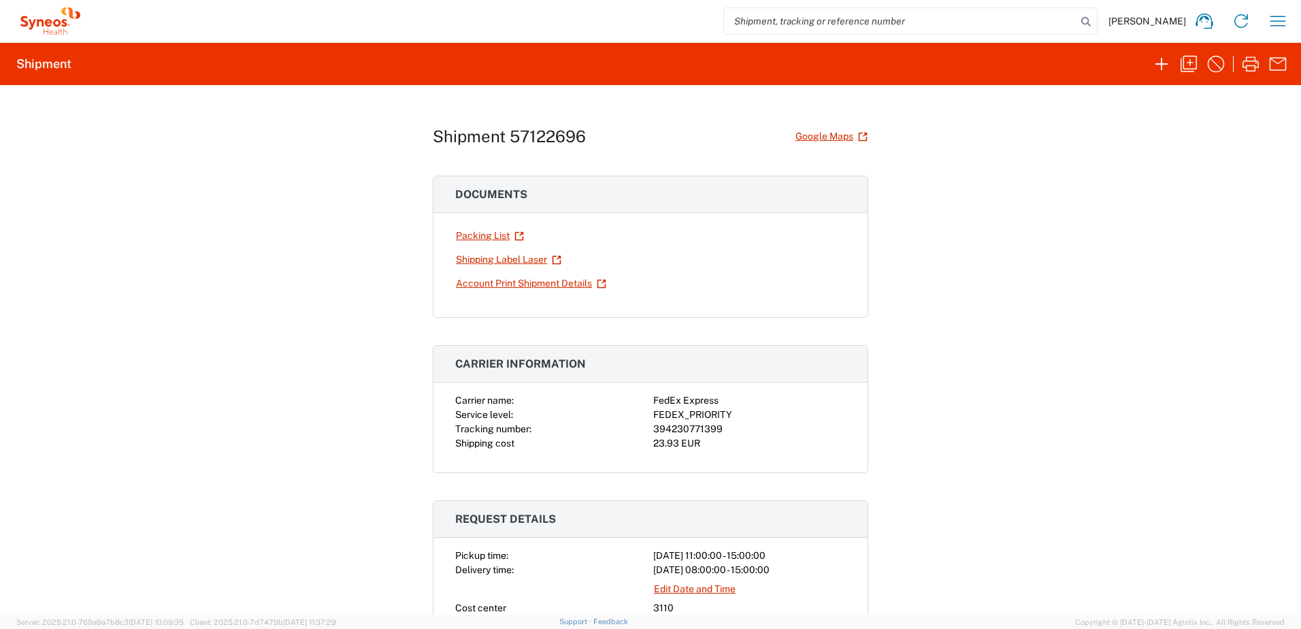
scroll to position [0, 0]
click at [1280, 29] on icon "button" at bounding box center [1278, 21] width 22 height 22
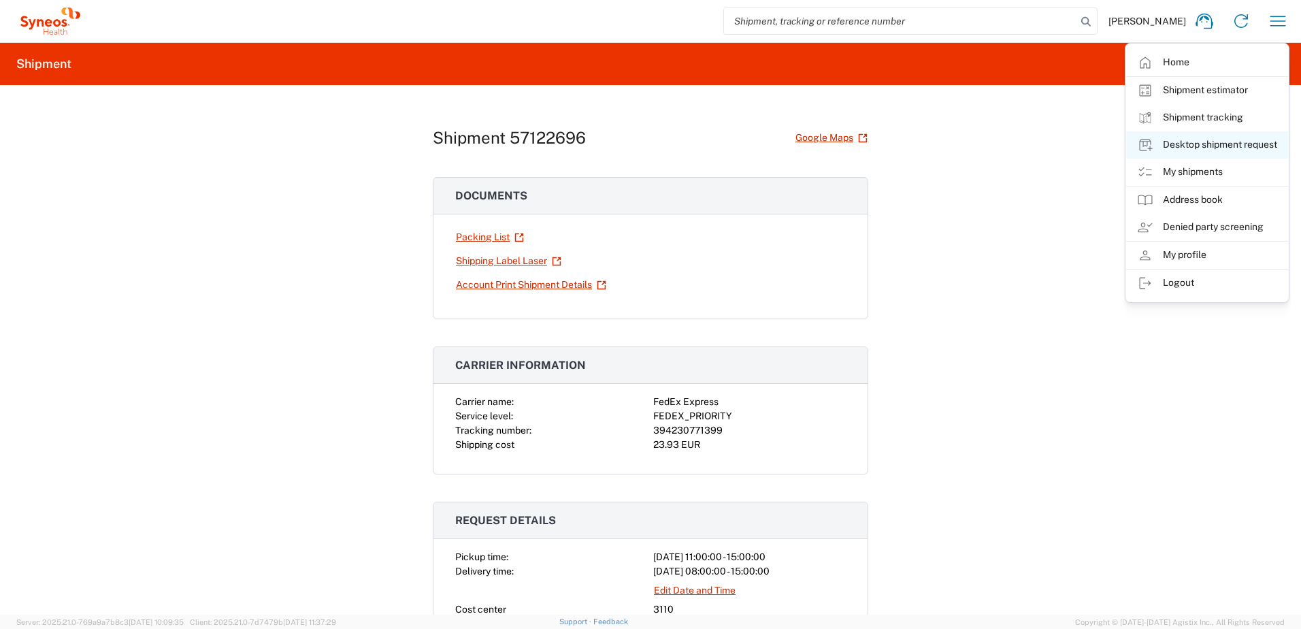
click at [1228, 143] on link "Desktop shipment request" at bounding box center [1207, 144] width 162 height 27
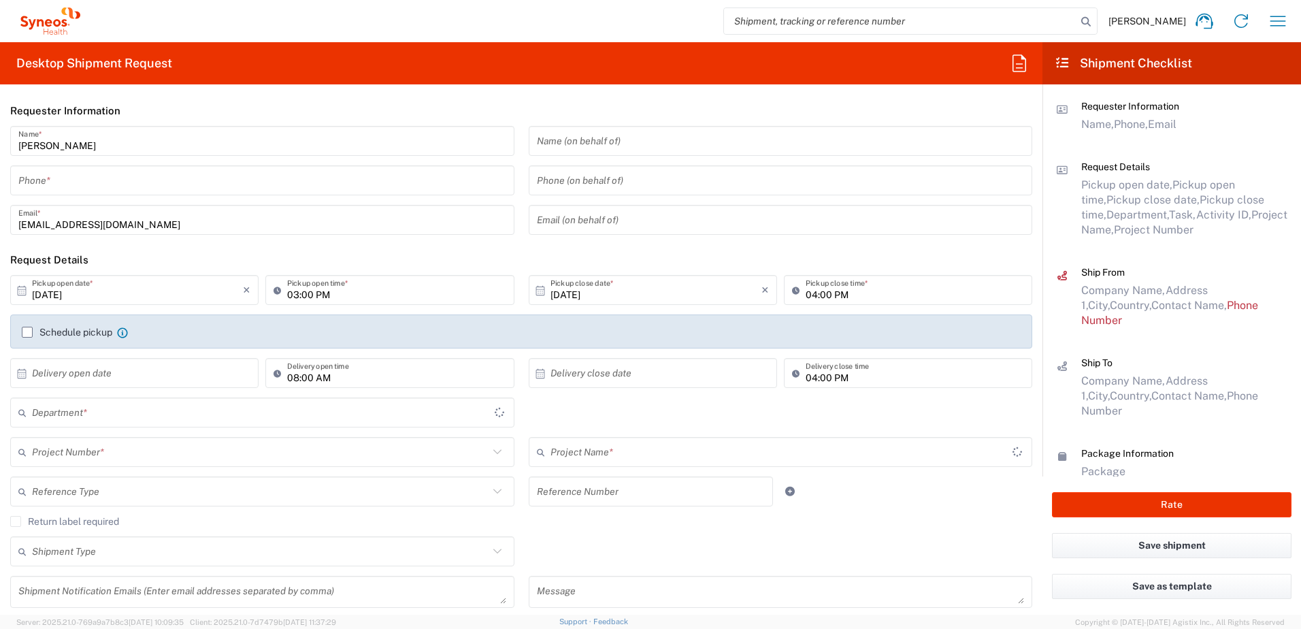
type input "3110"
click at [84, 176] on input "tel" at bounding box center [262, 181] width 488 height 24
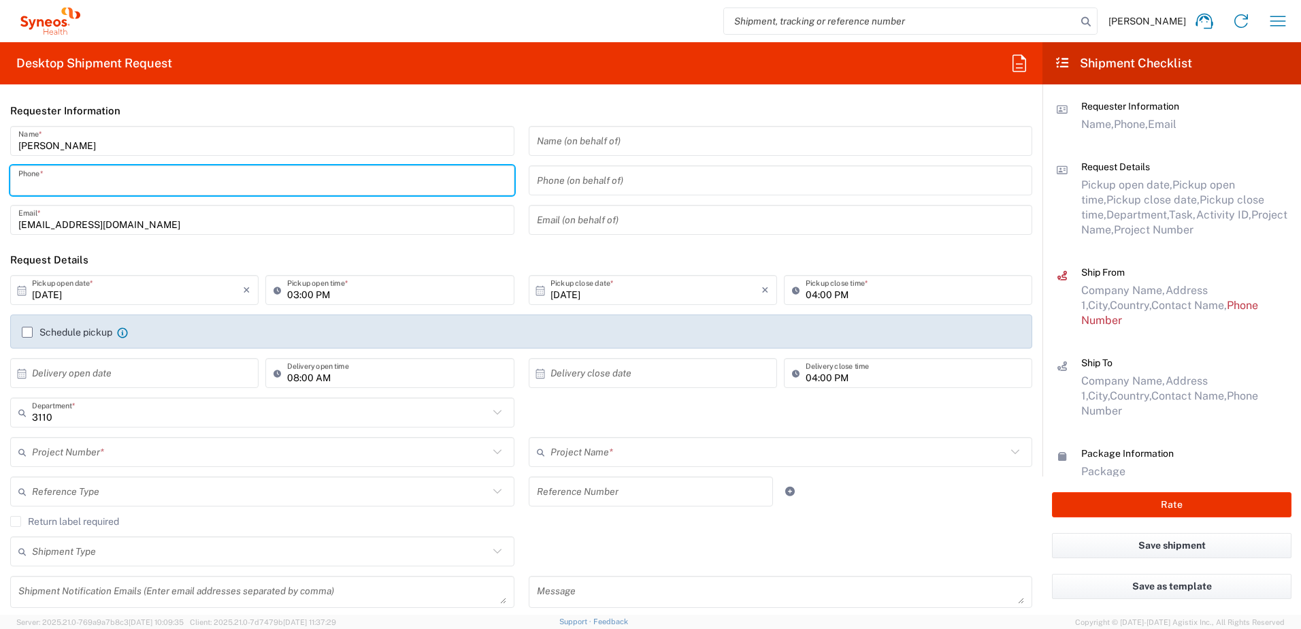
type input "636209211"
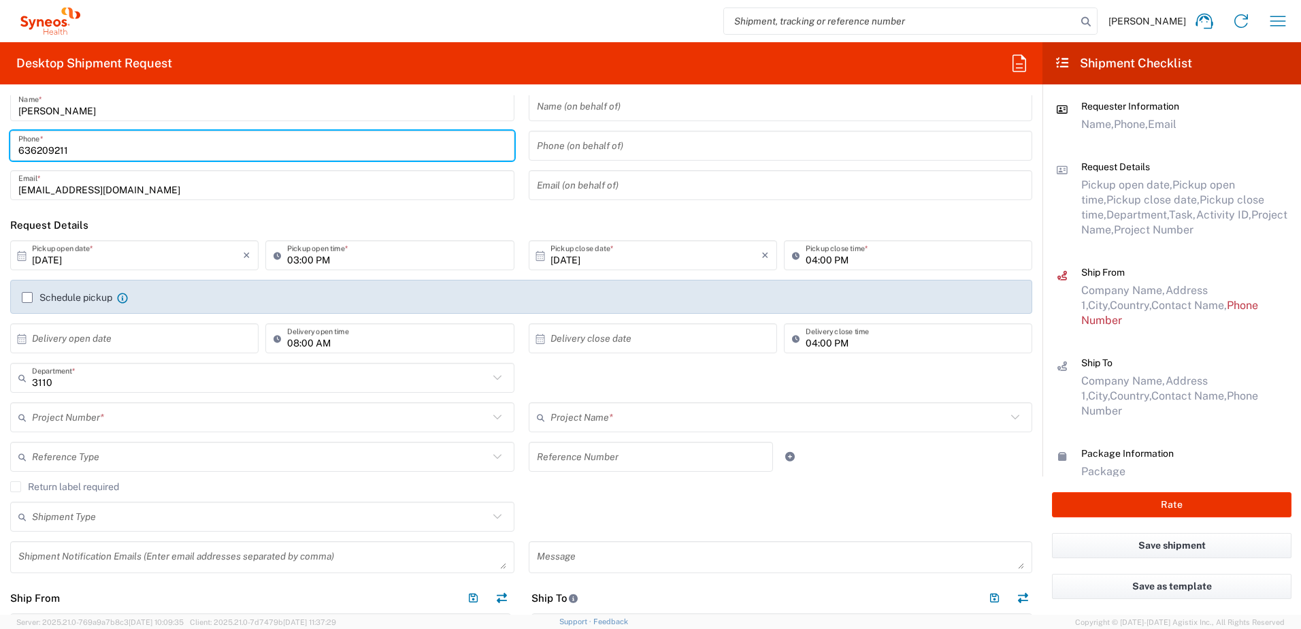
scroll to position [68, 0]
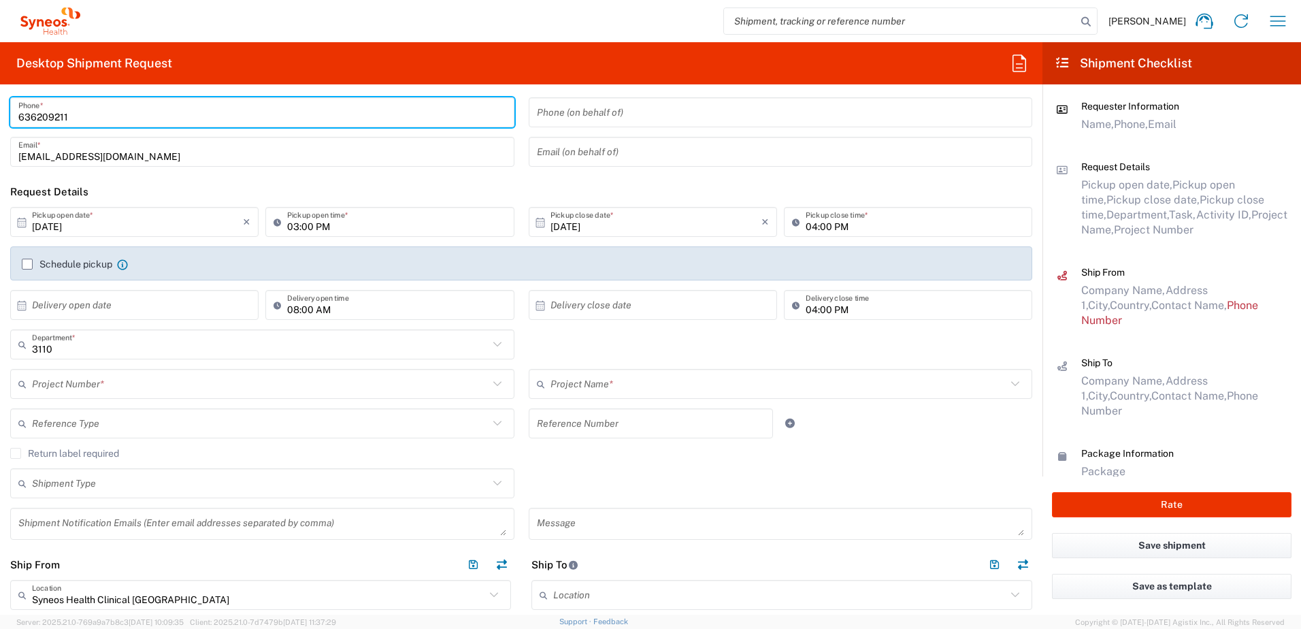
click at [57, 231] on input "[DATE]" at bounding box center [137, 222] width 211 height 24
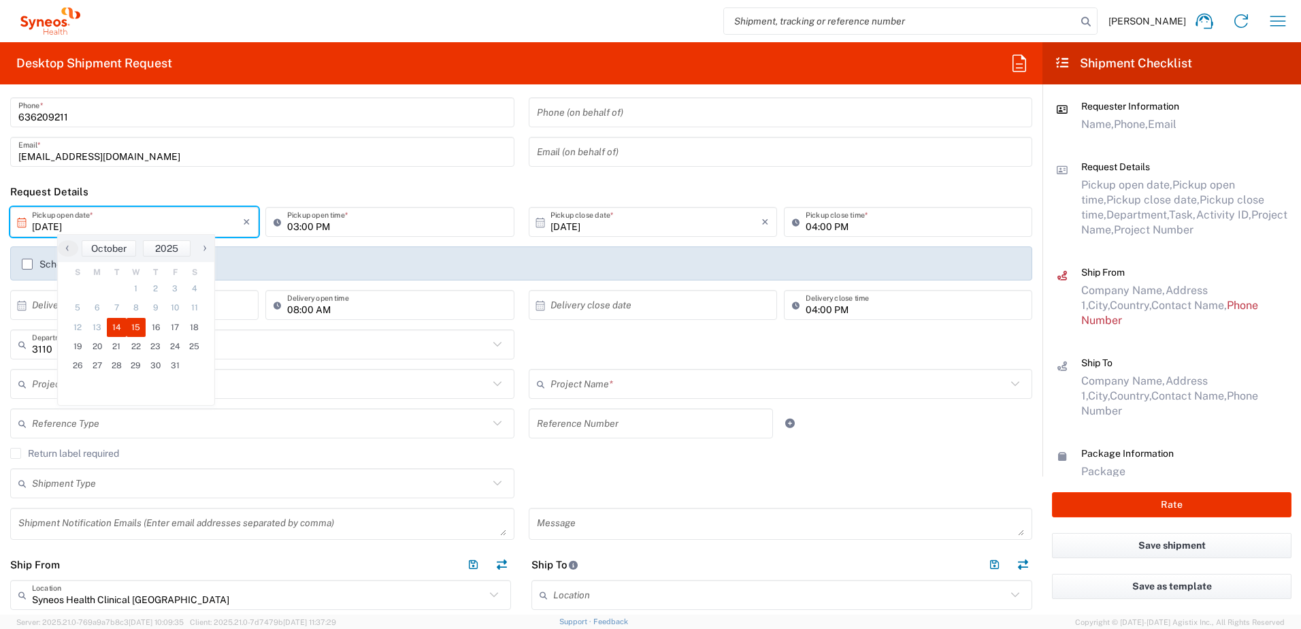
click at [135, 324] on span "15" at bounding box center [137, 327] width 20 height 19
type input "[DATE]"
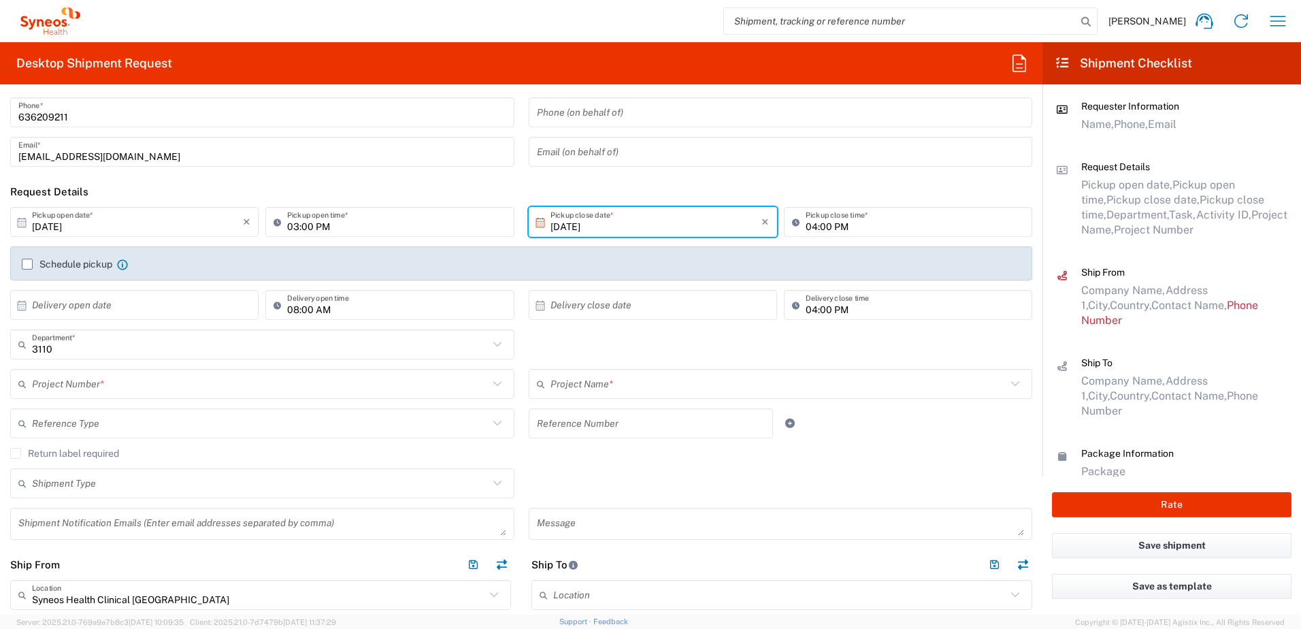
click at [306, 223] on input "03:00 PM" at bounding box center [396, 222] width 218 height 24
click at [334, 227] on input "03:00 PM" at bounding box center [396, 222] width 218 height 24
drag, startPoint x: 282, startPoint y: 229, endPoint x: 374, endPoint y: 229, distance: 91.9
click at [374, 229] on div "03:00 PM Pickup open time *" at bounding box center [389, 222] width 248 height 30
click at [279, 225] on icon at bounding box center [281, 222] width 14 height 22
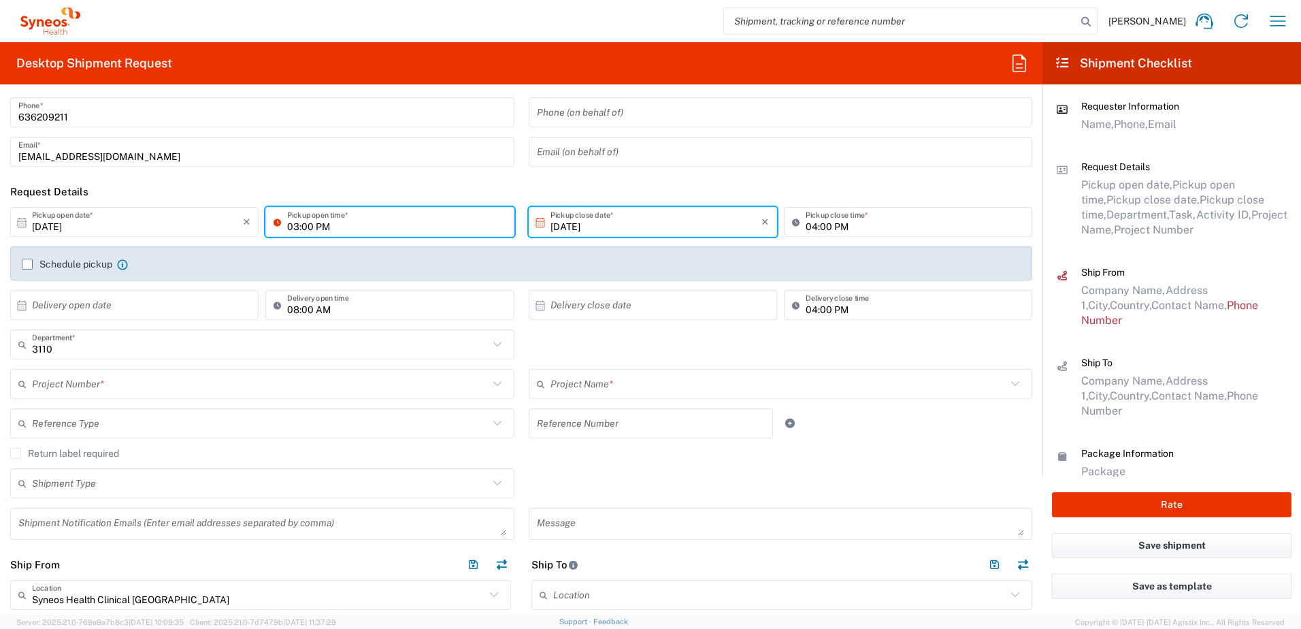
click at [293, 229] on input "03:00 PM" at bounding box center [396, 222] width 218 height 24
click at [311, 226] on input "11:00 PM" at bounding box center [396, 222] width 218 height 24
type input "11:00 AM"
drag, startPoint x: 805, startPoint y: 222, endPoint x: 801, endPoint y: 235, distance: 14.2
click at [806, 223] on input "04:00 PM" at bounding box center [915, 222] width 218 height 24
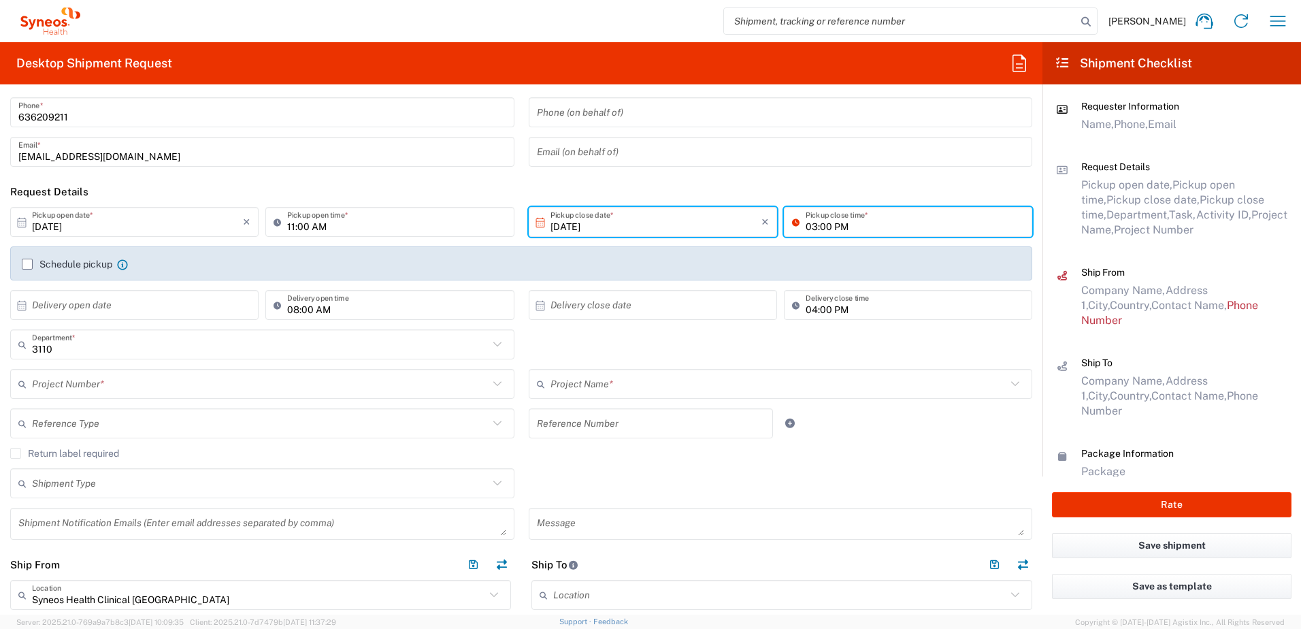
type input "03:00 PM"
drag, startPoint x: 29, startPoint y: 268, endPoint x: 136, endPoint y: 340, distance: 129.5
click at [29, 269] on label "Schedule pickup" at bounding box center [67, 264] width 91 height 11
click at [27, 264] on input "Schedule pickup" at bounding box center [27, 264] width 0 height 0
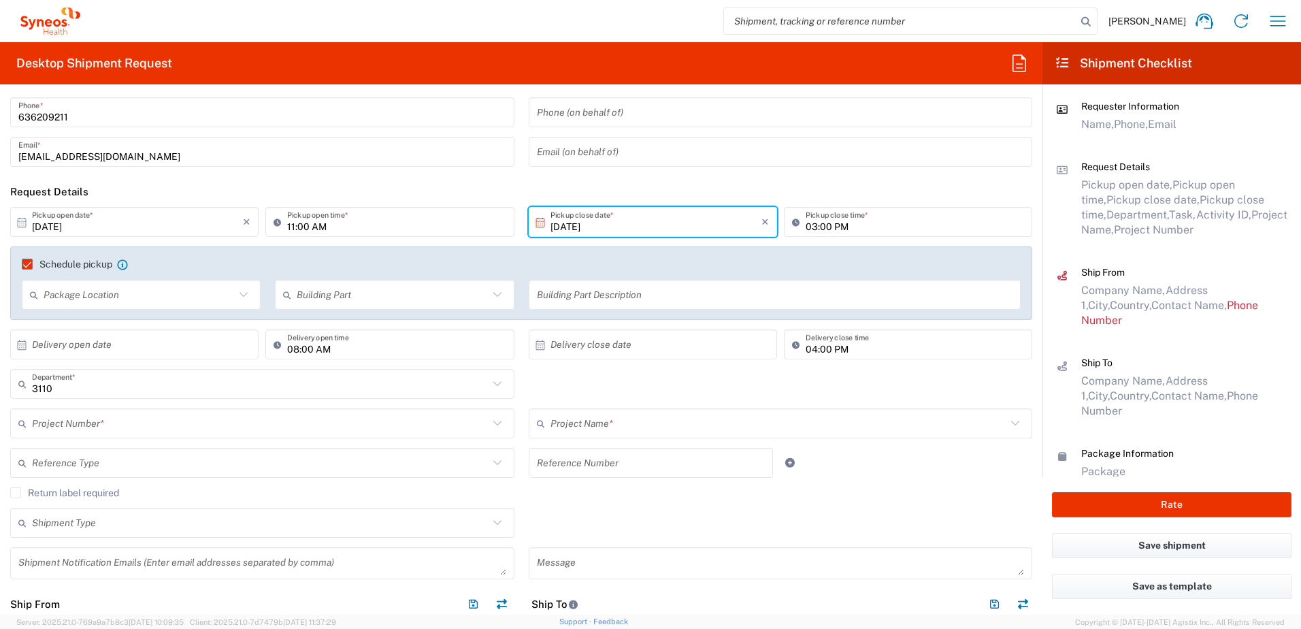
click at [26, 264] on label "Schedule pickup" at bounding box center [67, 264] width 91 height 11
click at [21, 264] on input "Schedule pickup" at bounding box center [21, 264] width 0 height 0
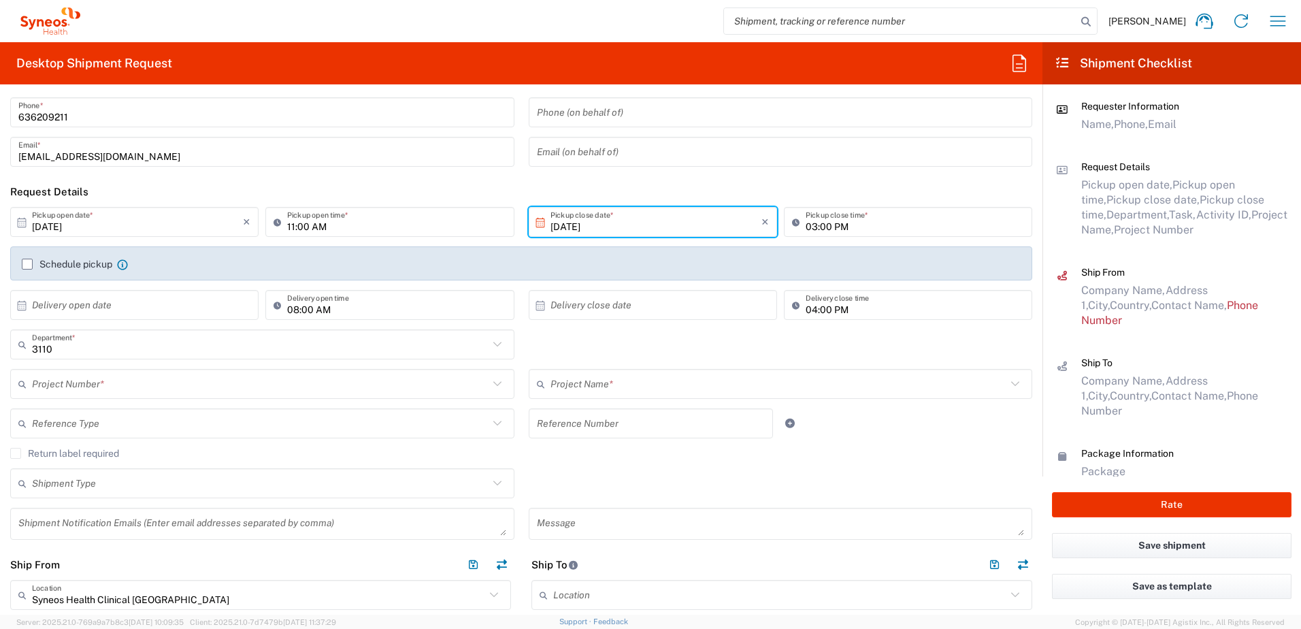
click at [135, 305] on input "text" at bounding box center [137, 305] width 211 height 24
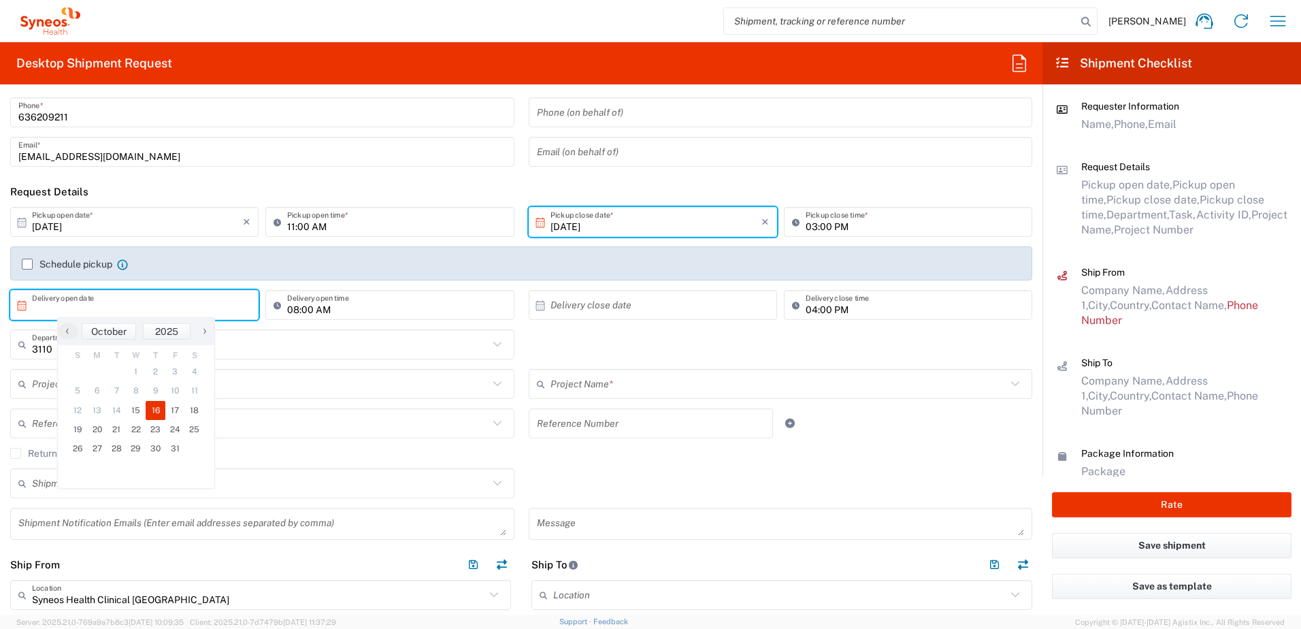
click at [153, 411] on span "16" at bounding box center [156, 410] width 20 height 19
type input "[DATE]"
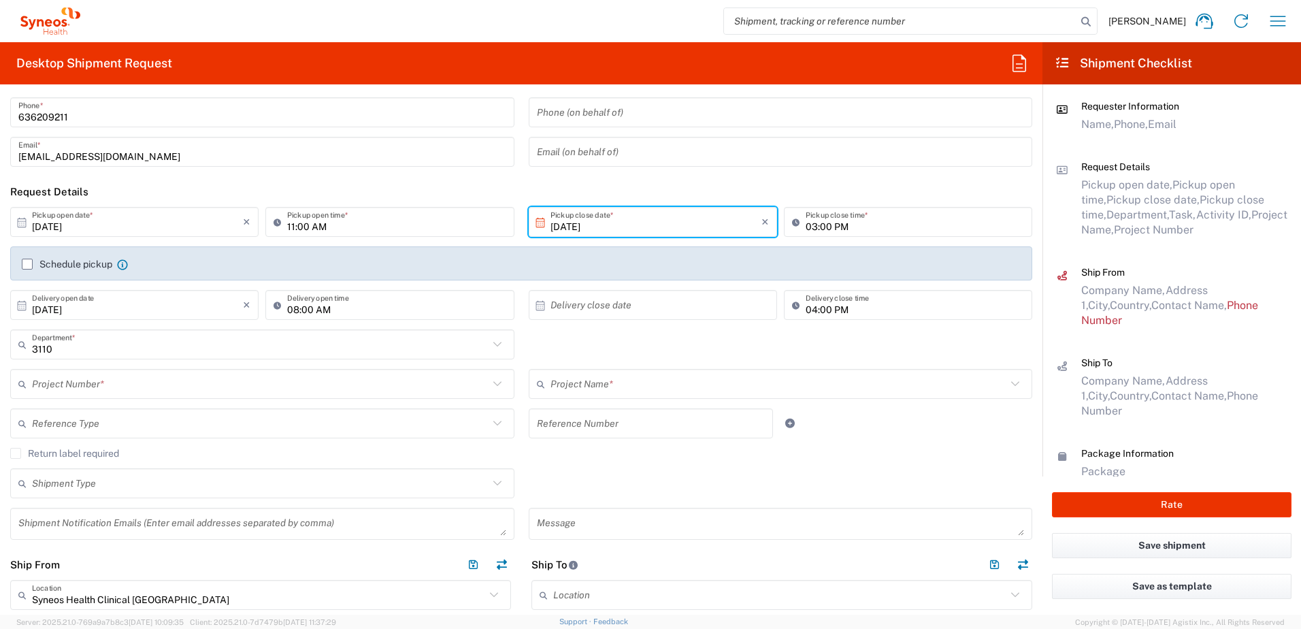
click at [621, 306] on input "text" at bounding box center [656, 305] width 211 height 24
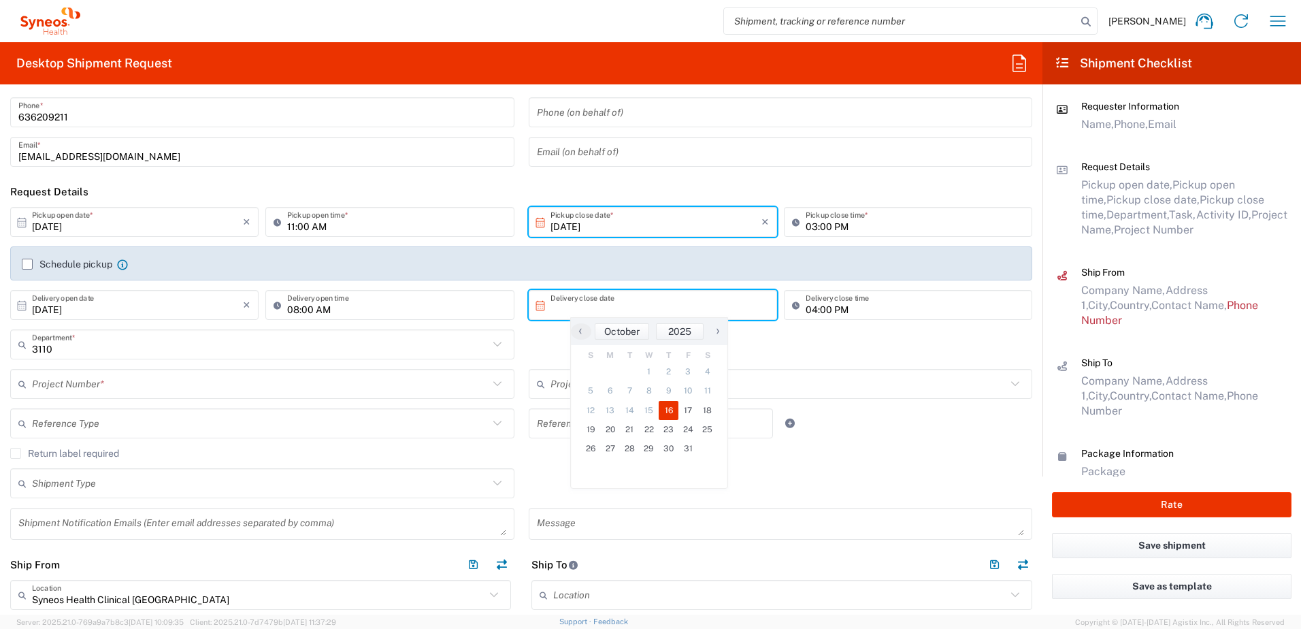
click at [666, 413] on span "16" at bounding box center [669, 410] width 20 height 19
type input "[DATE]"
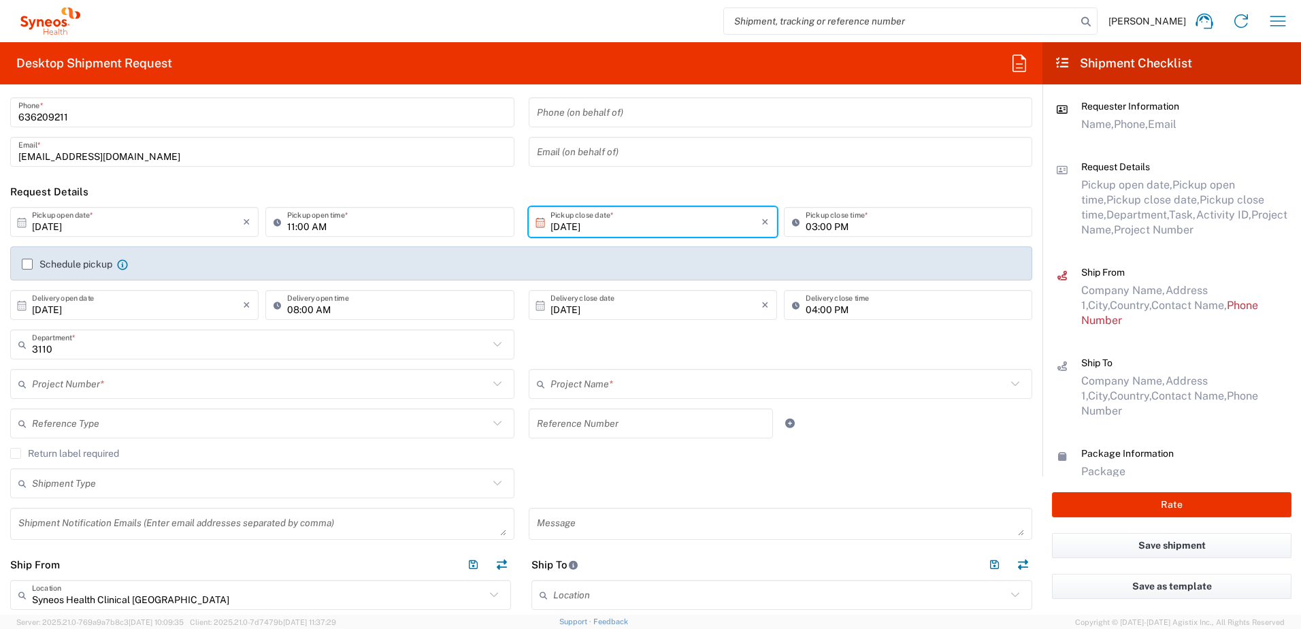
click at [806, 312] on input "04:00 PM" at bounding box center [915, 305] width 218 height 24
type input "03:00 PM"
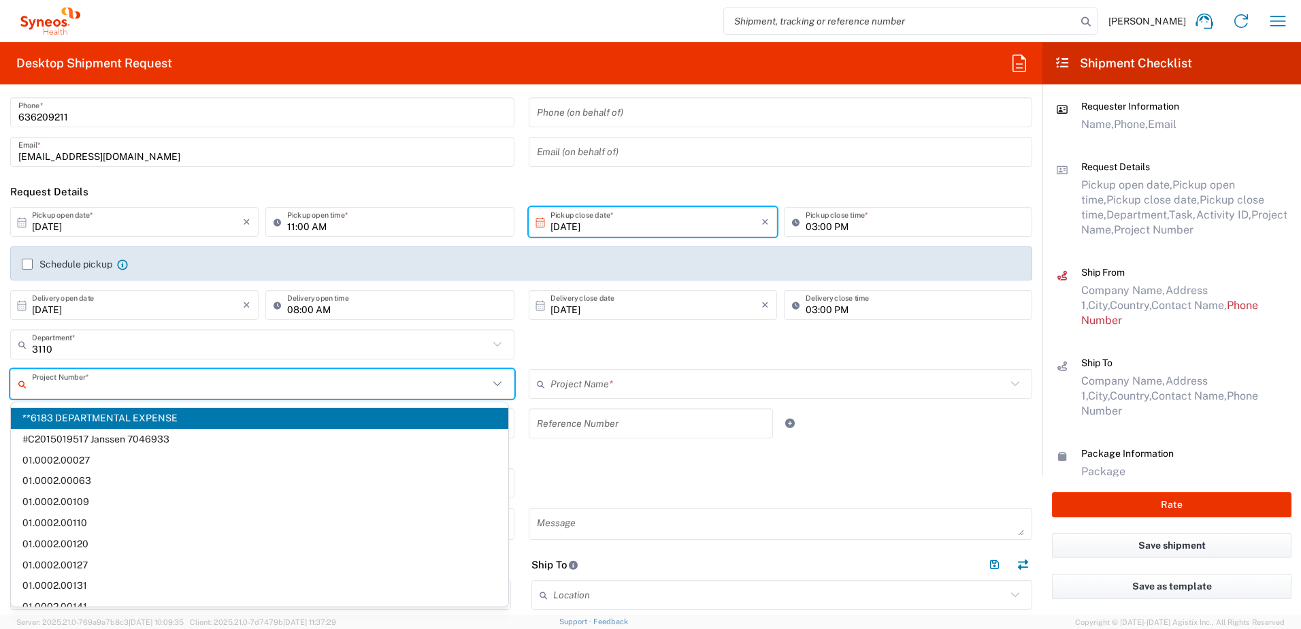
click at [131, 388] on input "text" at bounding box center [260, 384] width 457 height 24
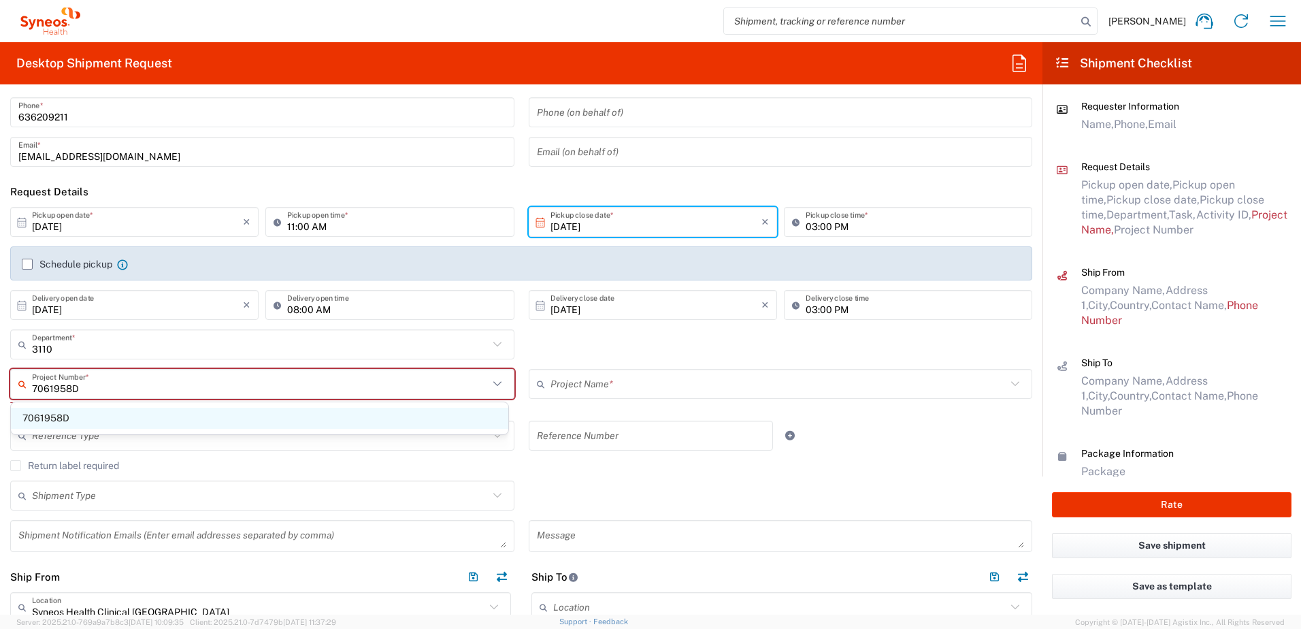
type input "7061958D"
click at [112, 419] on span "7061958D" at bounding box center [260, 418] width 498 height 21
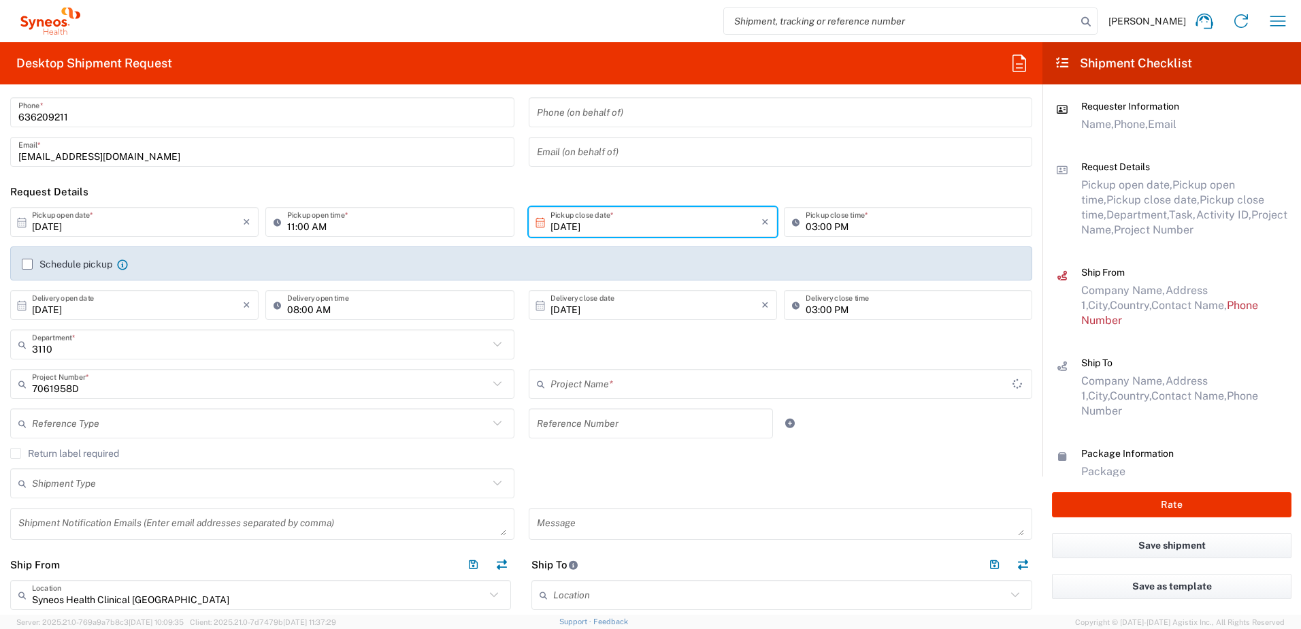
type input "7061958D-[GEOGRAPHIC_DATA]-[GEOGRAPHIC_DATA]"
click at [141, 421] on input "text" at bounding box center [260, 424] width 457 height 24
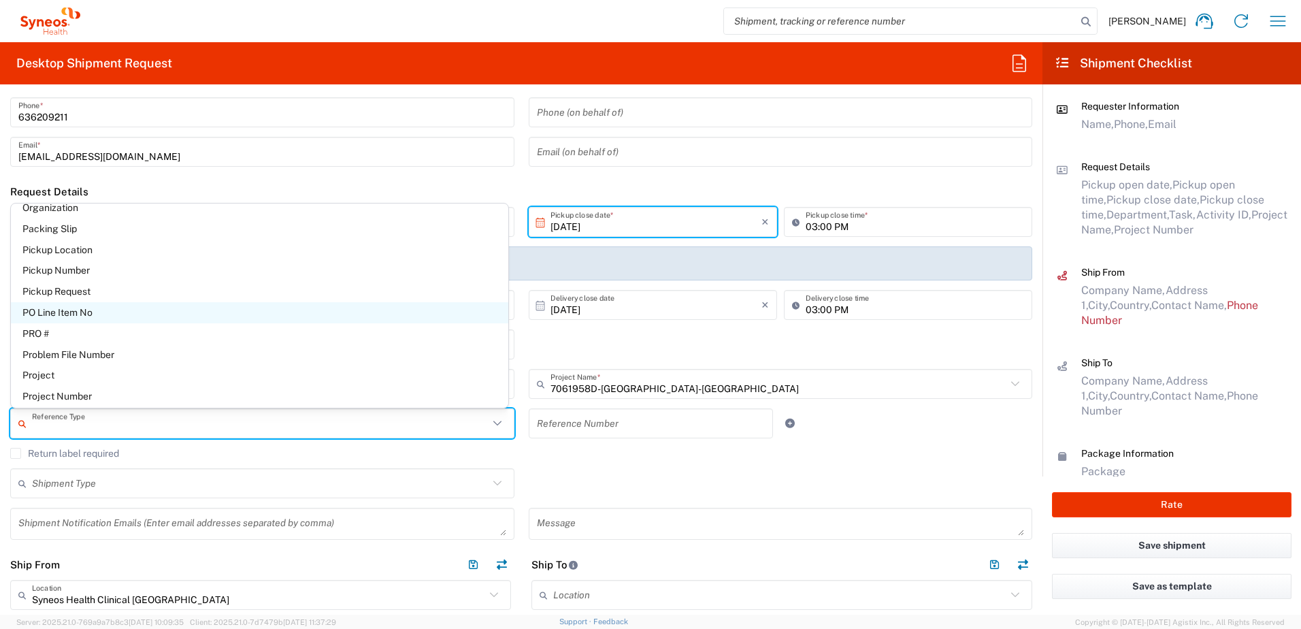
scroll to position [749, 0]
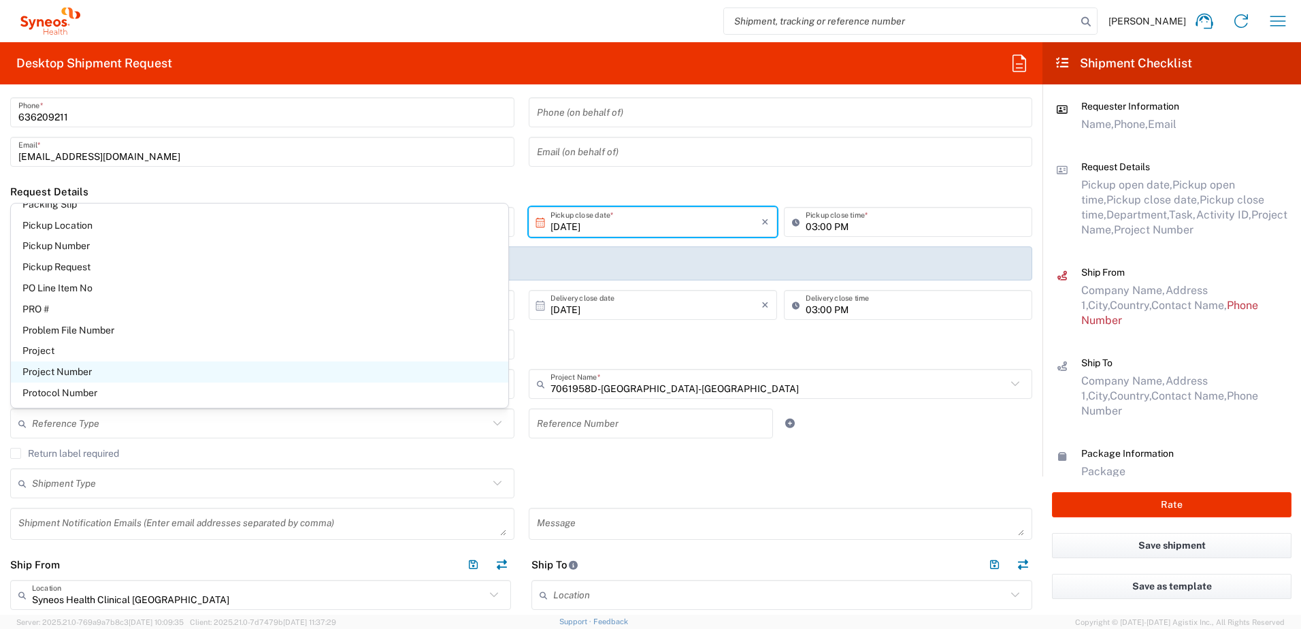
click at [109, 374] on span "Project Number" at bounding box center [260, 371] width 498 height 21
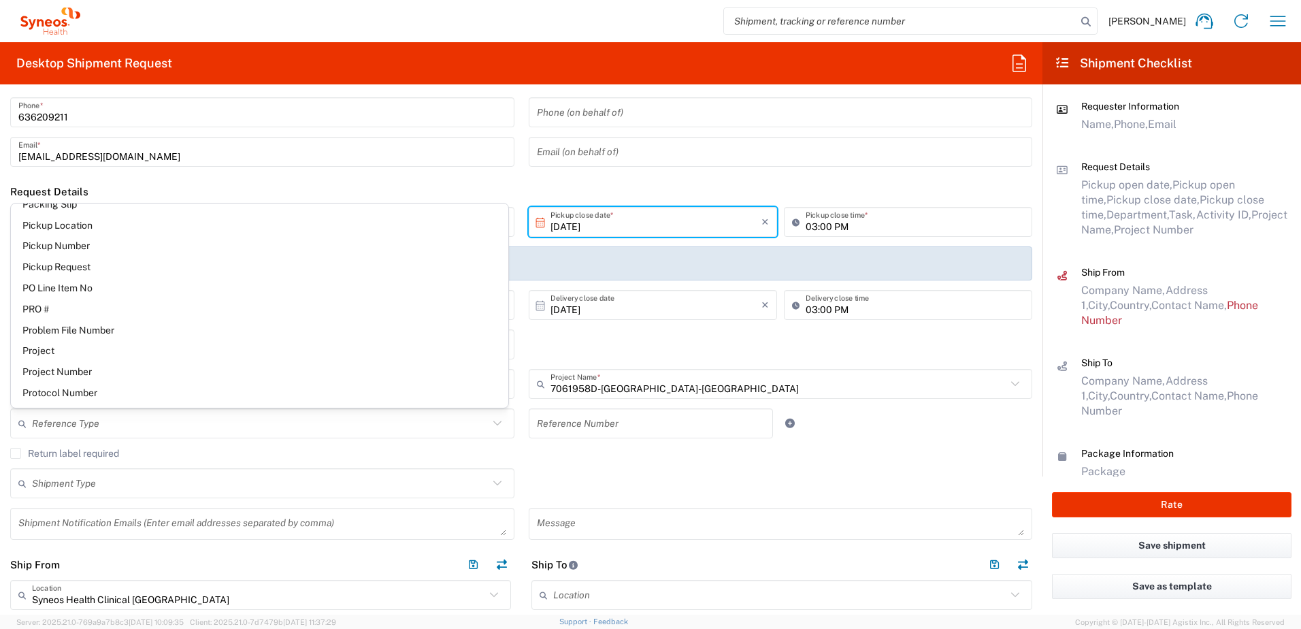
type input "Project Number"
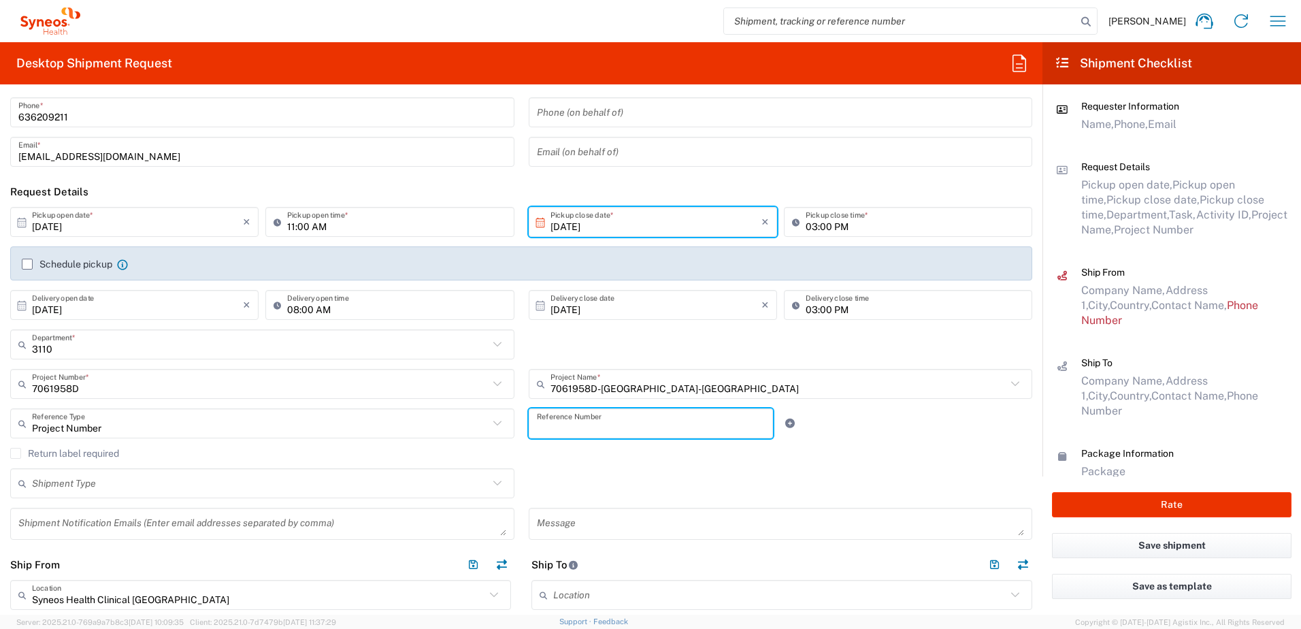
click at [605, 423] on input "text" at bounding box center [651, 424] width 229 height 24
type input "DRI17476"
click at [116, 483] on input "text" at bounding box center [260, 484] width 457 height 24
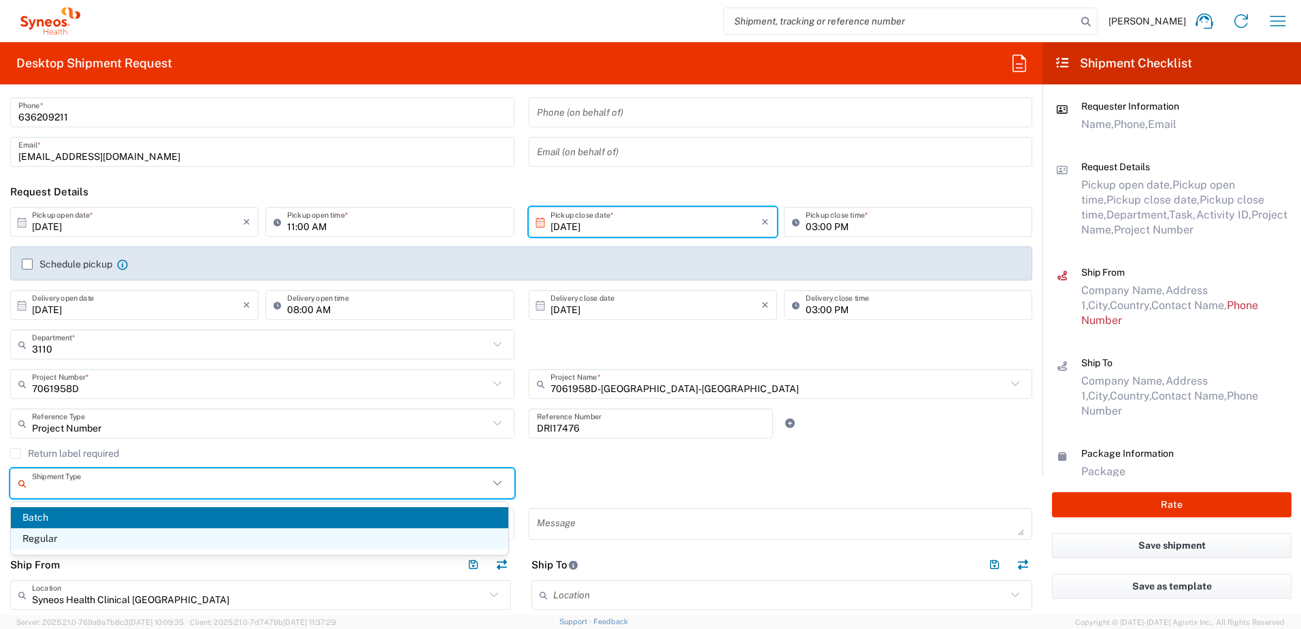
click at [42, 542] on span "Regular" at bounding box center [260, 538] width 498 height 21
type input "Regular"
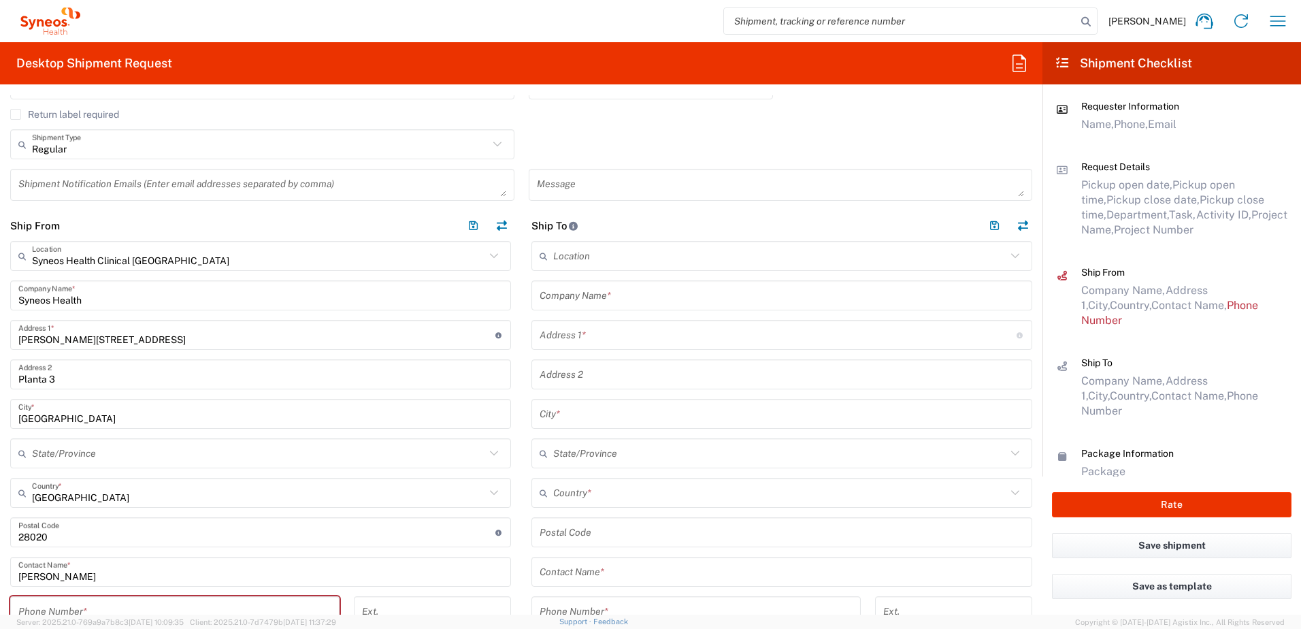
scroll to position [408, 0]
click at [487, 251] on icon at bounding box center [494, 255] width 18 height 18
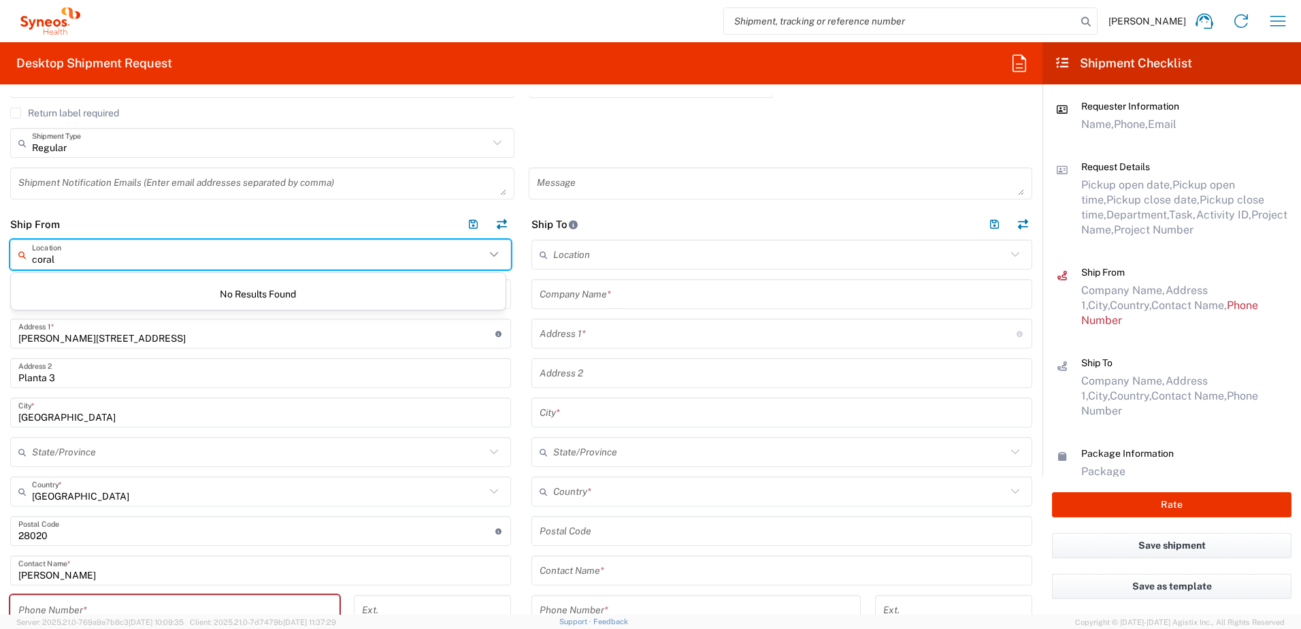
type input "coral"
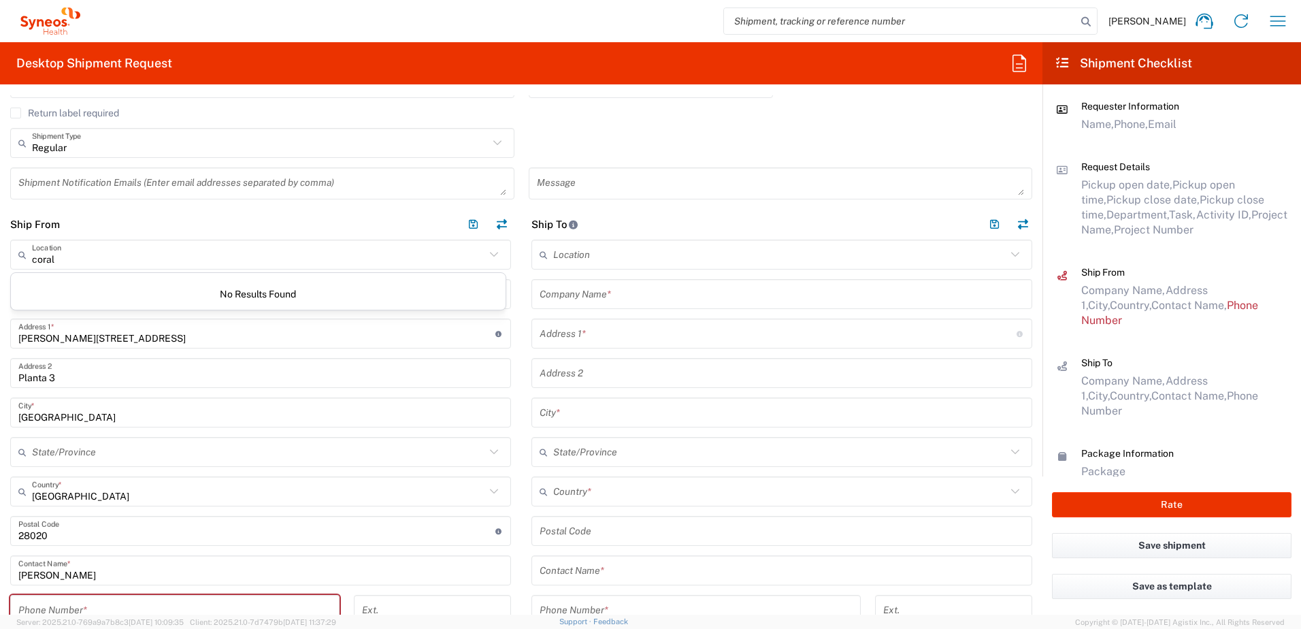
click at [358, 209] on header "Ship From" at bounding box center [260, 224] width 521 height 31
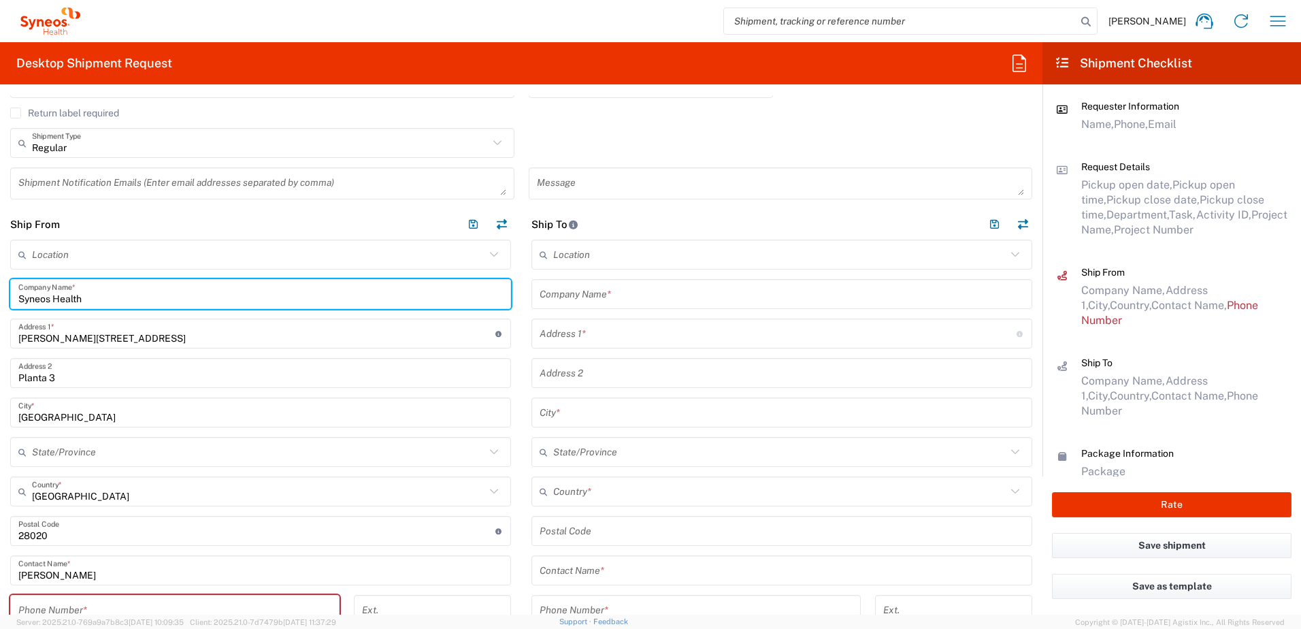
drag, startPoint x: 133, startPoint y: 300, endPoint x: -133, endPoint y: 270, distance: 267.9
click at [0, 270] on html "[PERSON_NAME] Home Shipment estimator Shipment tracking Desktop shipment reques…" at bounding box center [650, 314] width 1301 height 629
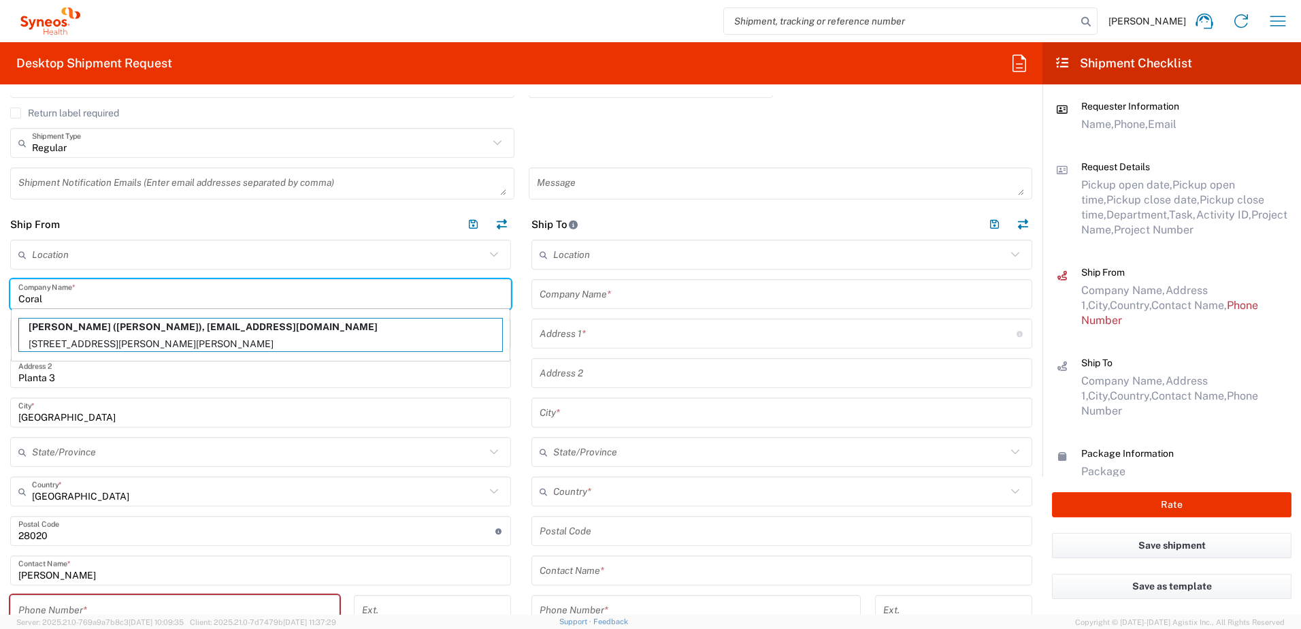
click at [319, 324] on p "[PERSON_NAME] ([PERSON_NAME]), [EMAIL_ADDRESS][DOMAIN_NAME]" at bounding box center [260, 327] width 483 height 17
type input "[PERSON_NAME]"
type input "[STREET_ADDRESS][PERSON_NAME][PERSON_NAME]"
type input "Santander"
type input "[GEOGRAPHIC_DATA]"
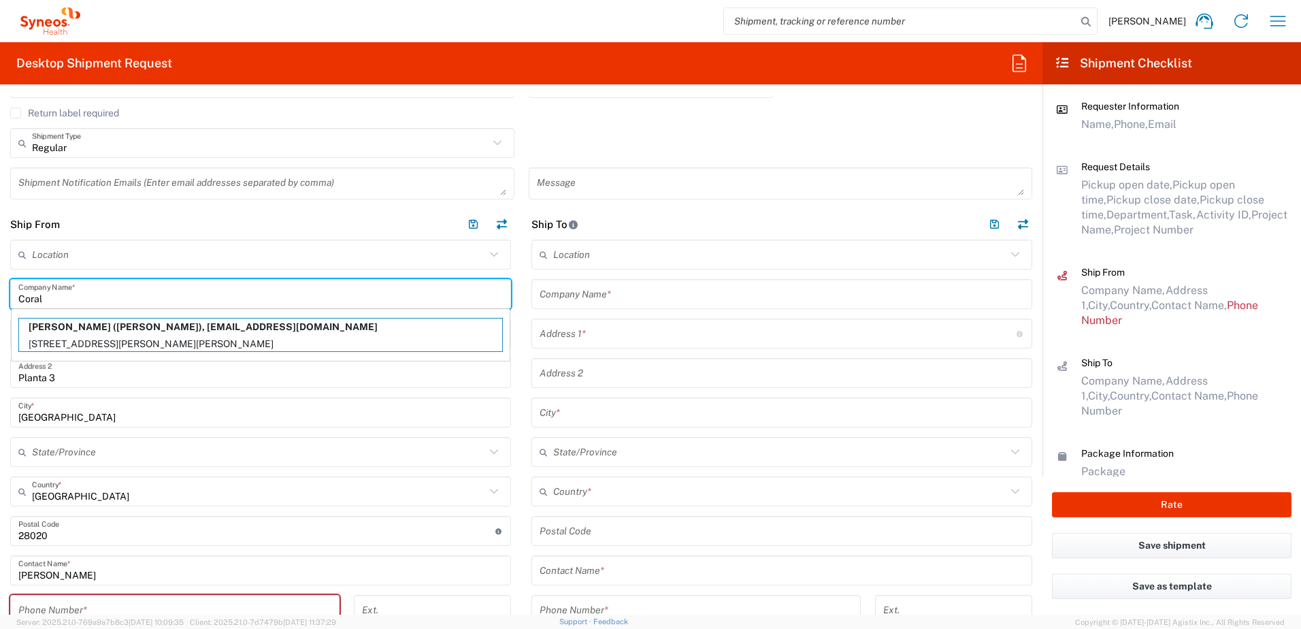
type input "39003"
type input "[PHONE_NUMBER]"
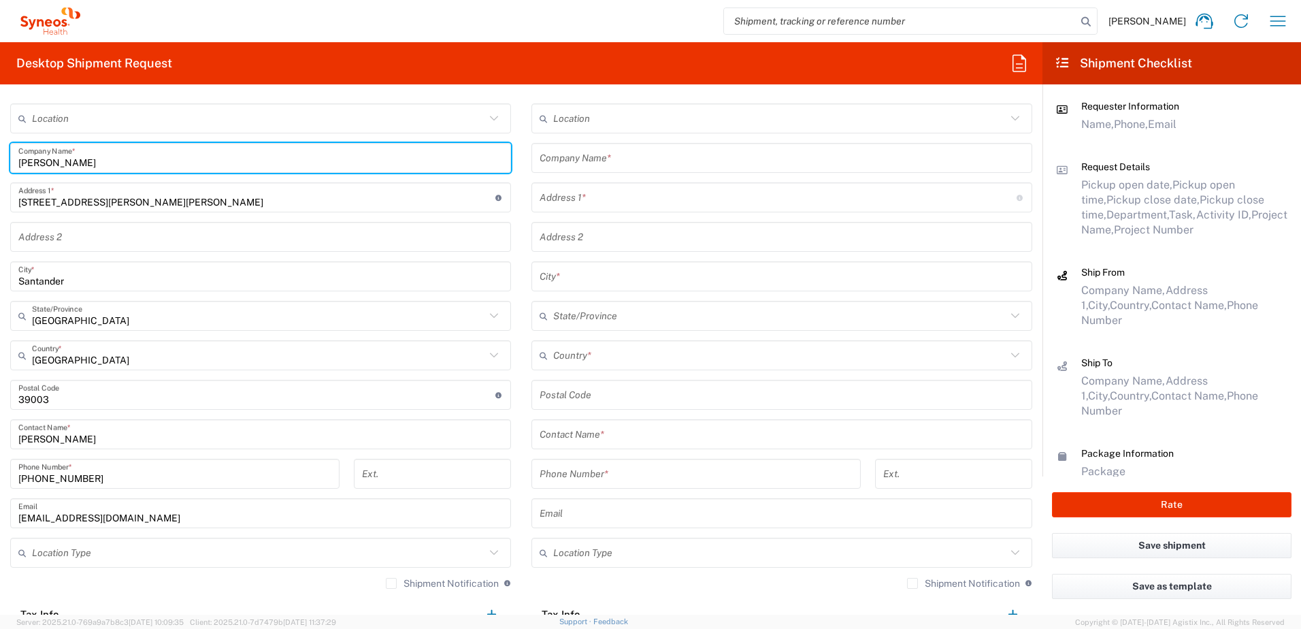
scroll to position [613, 0]
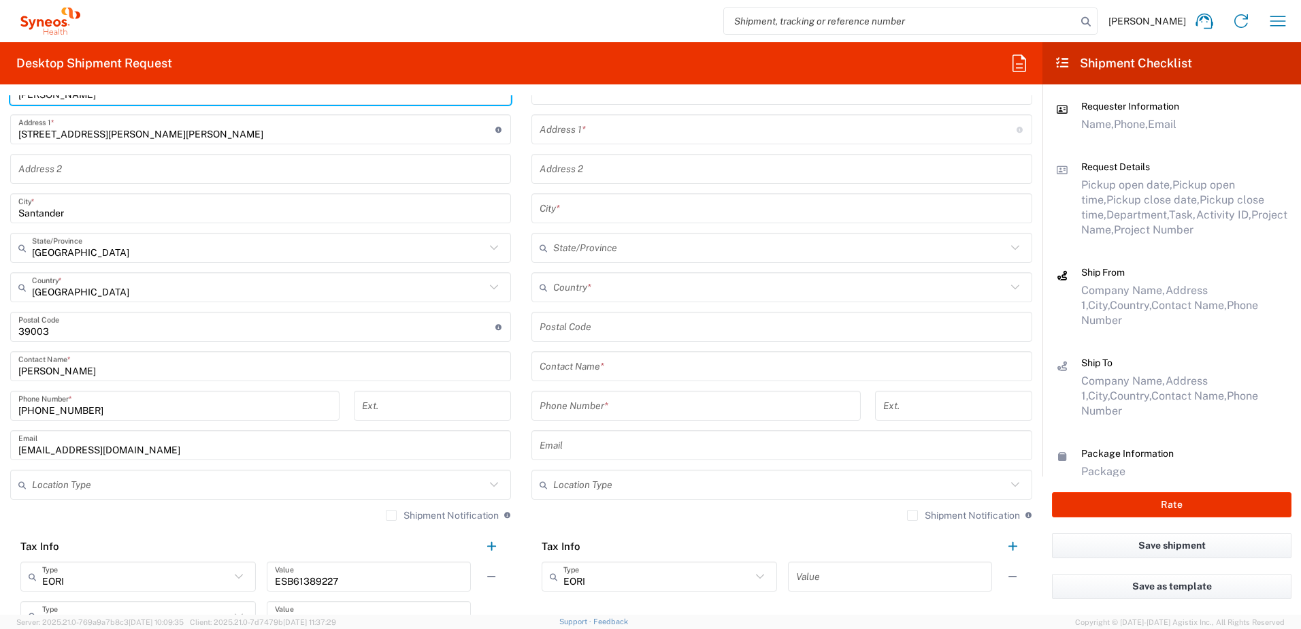
click at [406, 487] on input "text" at bounding box center [258, 485] width 453 height 24
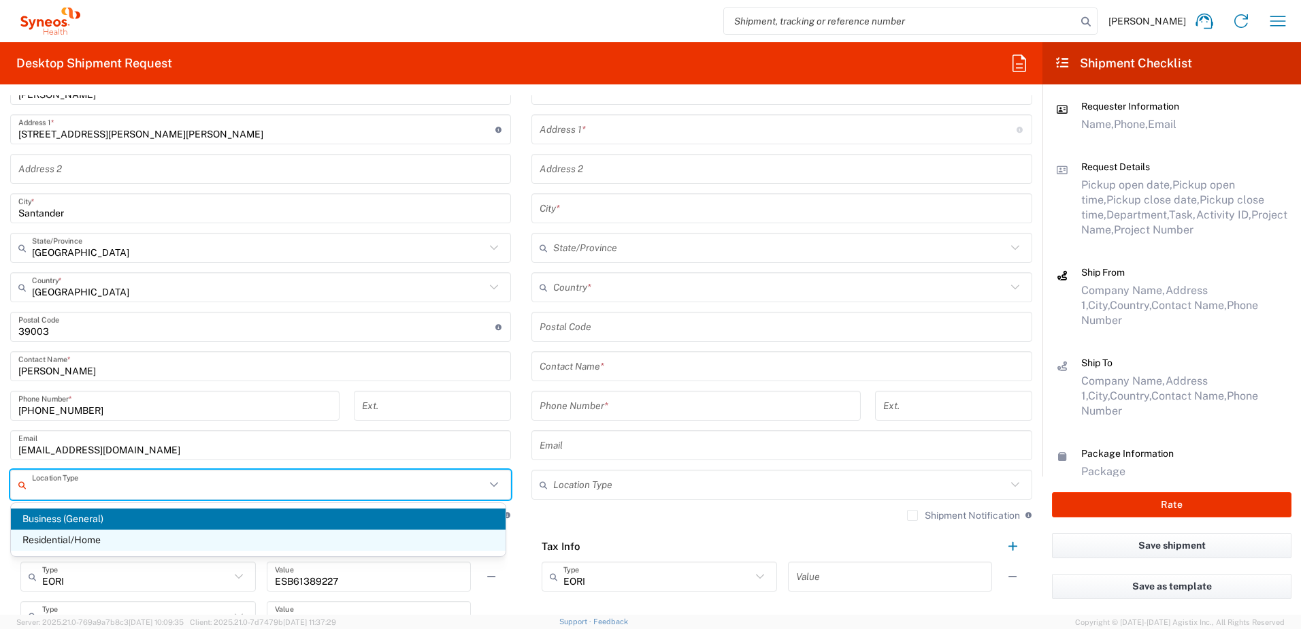
click at [68, 540] on span "Residential/Home" at bounding box center [258, 540] width 495 height 21
type input "Residential/Home"
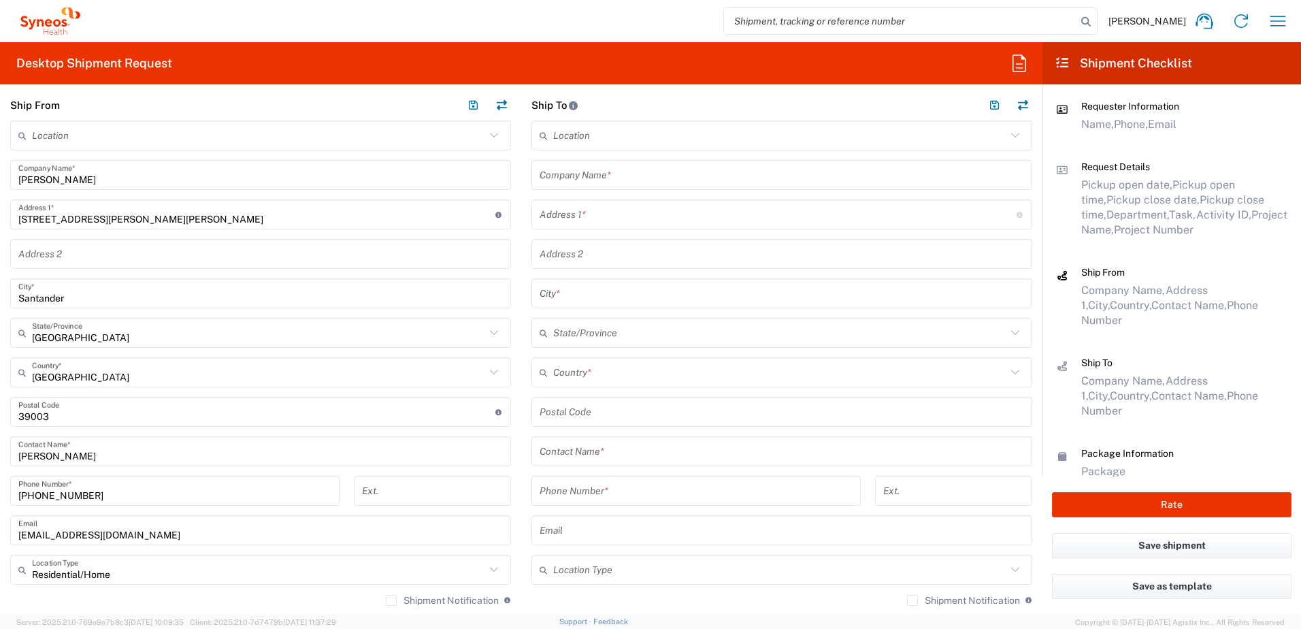
scroll to position [340, 0]
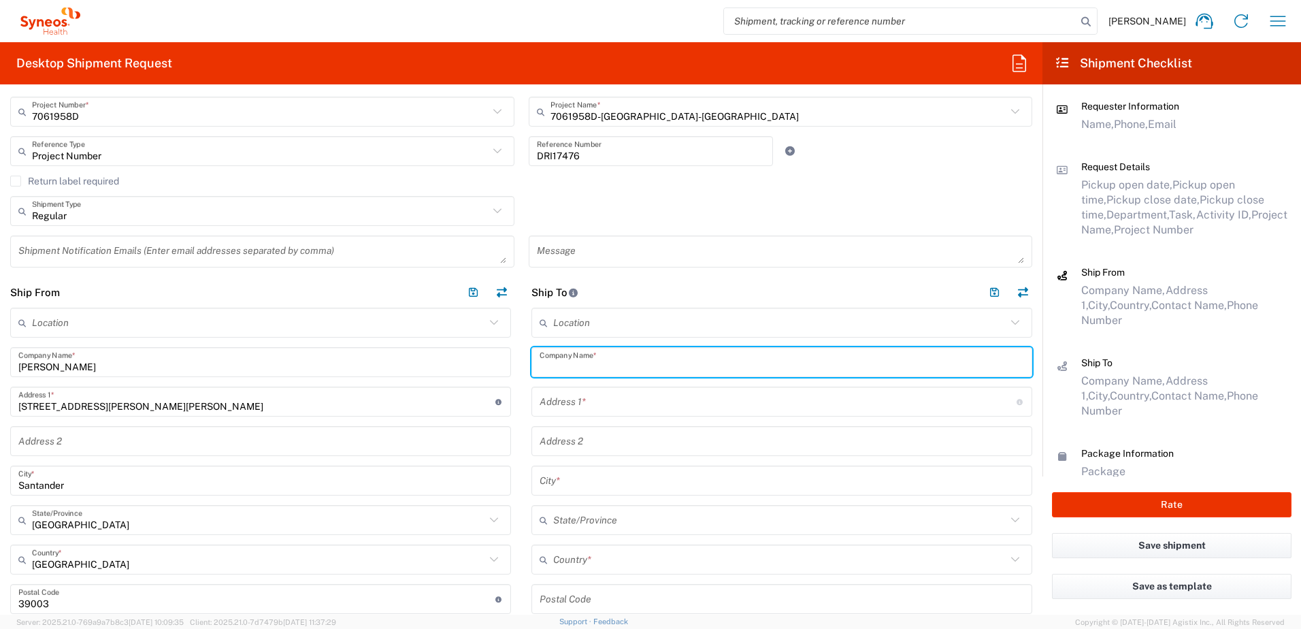
click at [632, 370] on input "text" at bounding box center [782, 363] width 485 height 24
type input "Hospital [PERSON_NAME][GEOGRAPHIC_DATA]"
click at [615, 392] on input "text" at bounding box center [778, 402] width 477 height 24
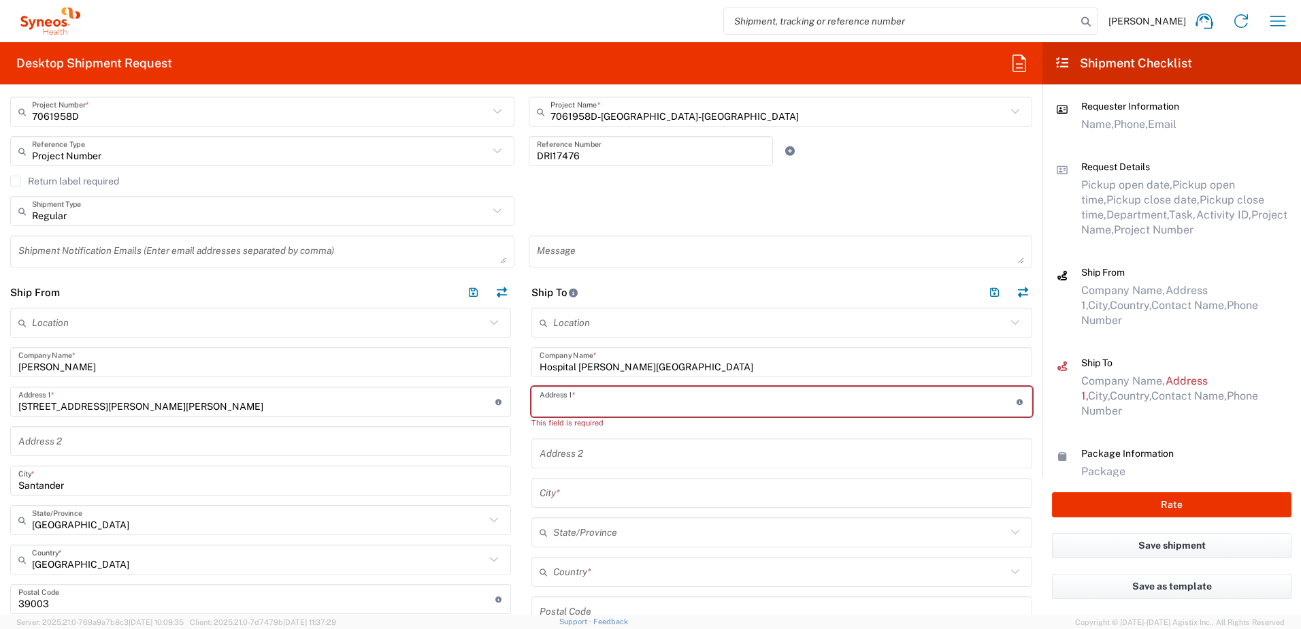
click at [572, 402] on input "text" at bounding box center [778, 402] width 477 height 24
paste input "Edificio Consultas Externas. Unitat de Recerca. [STREET_ADDRESS][PERSON_NAME][D…"
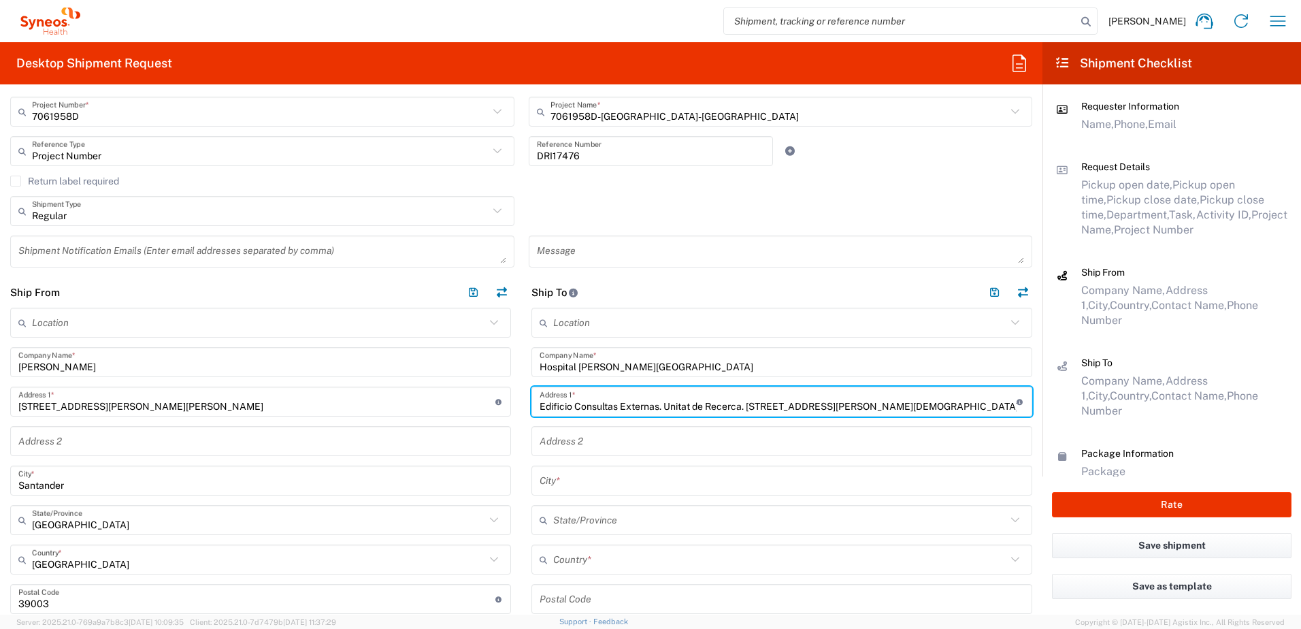
type input "Edificio Consultas Externas. Unitat de Recerca. [STREET_ADDRESS][PERSON_NAME][D…"
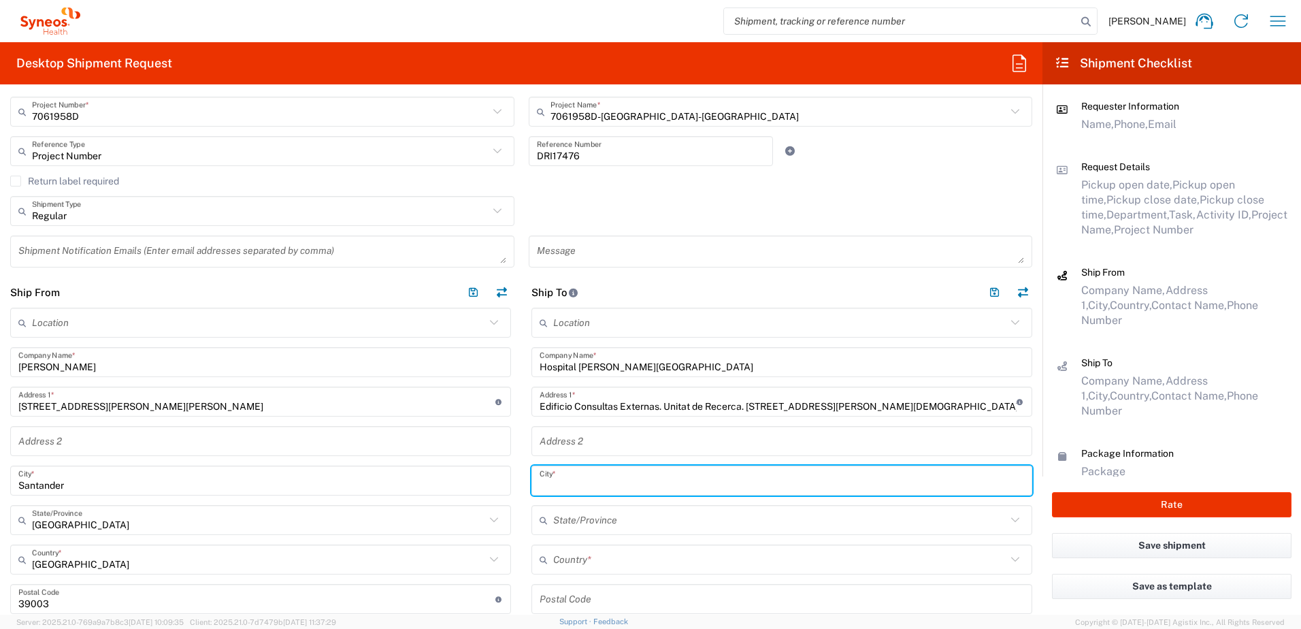
click at [593, 475] on input "text" at bounding box center [782, 481] width 485 height 24
type input "Esplugues de LLobregat"
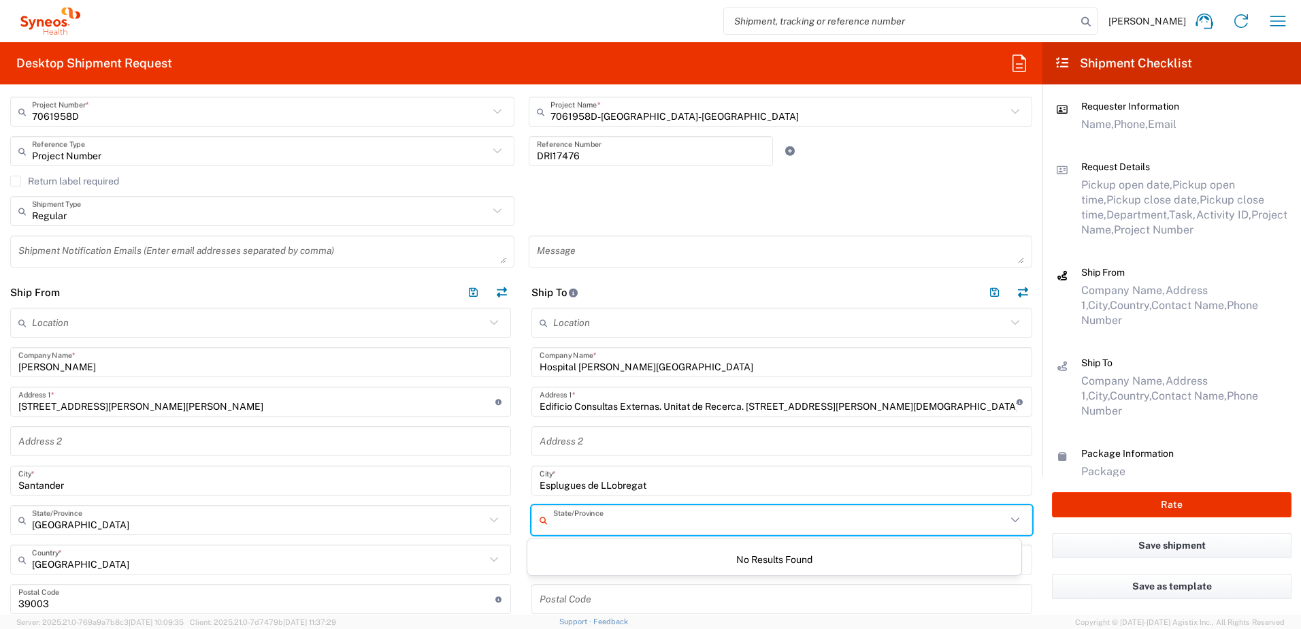
click at [598, 523] on input "text" at bounding box center [779, 520] width 453 height 24
type input "[GEOGRAPHIC_DATA]"
drag, startPoint x: 633, startPoint y: 521, endPoint x: 397, endPoint y: 513, distance: 236.3
click at [397, 513] on div "Ship From Location [PERSON_NAME] LLC-[GEOGRAPHIC_DATA] [GEOGRAPHIC_DATA] [GEOGR…" at bounding box center [521, 614] width 1043 height 675
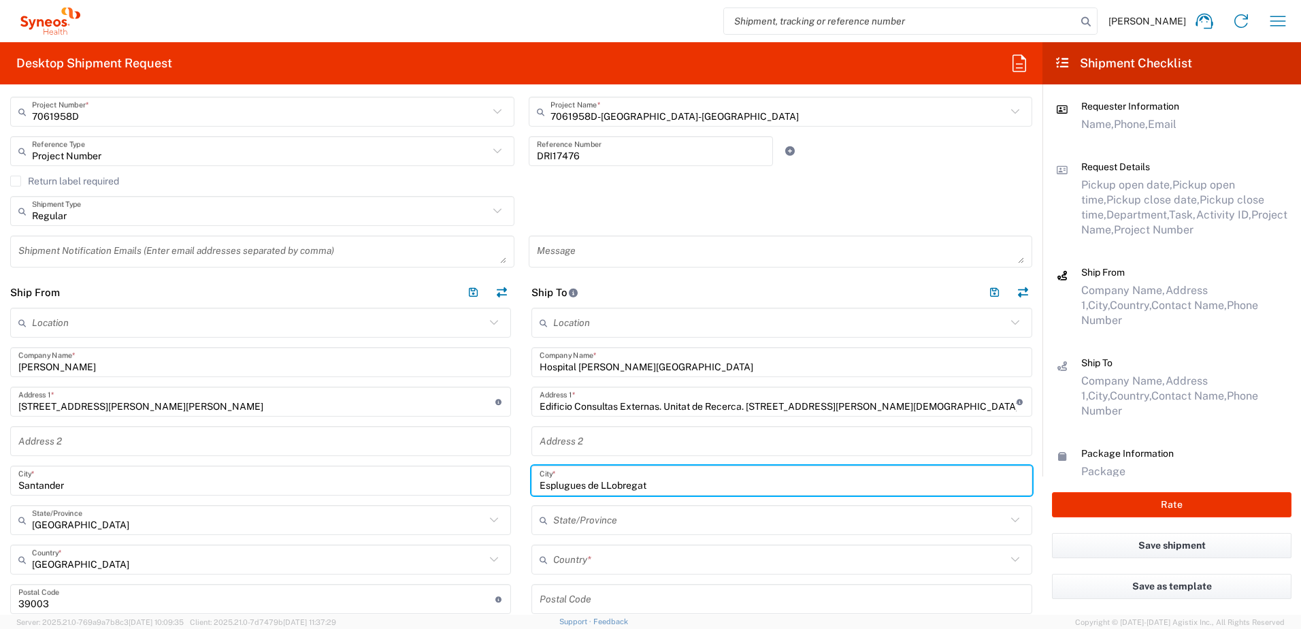
drag, startPoint x: 658, startPoint y: 479, endPoint x: 377, endPoint y: 489, distance: 281.2
click at [393, 489] on div "Ship From Location [PERSON_NAME] LLC-[GEOGRAPHIC_DATA] [GEOGRAPHIC_DATA] [GEOGR…" at bounding box center [521, 614] width 1043 height 675
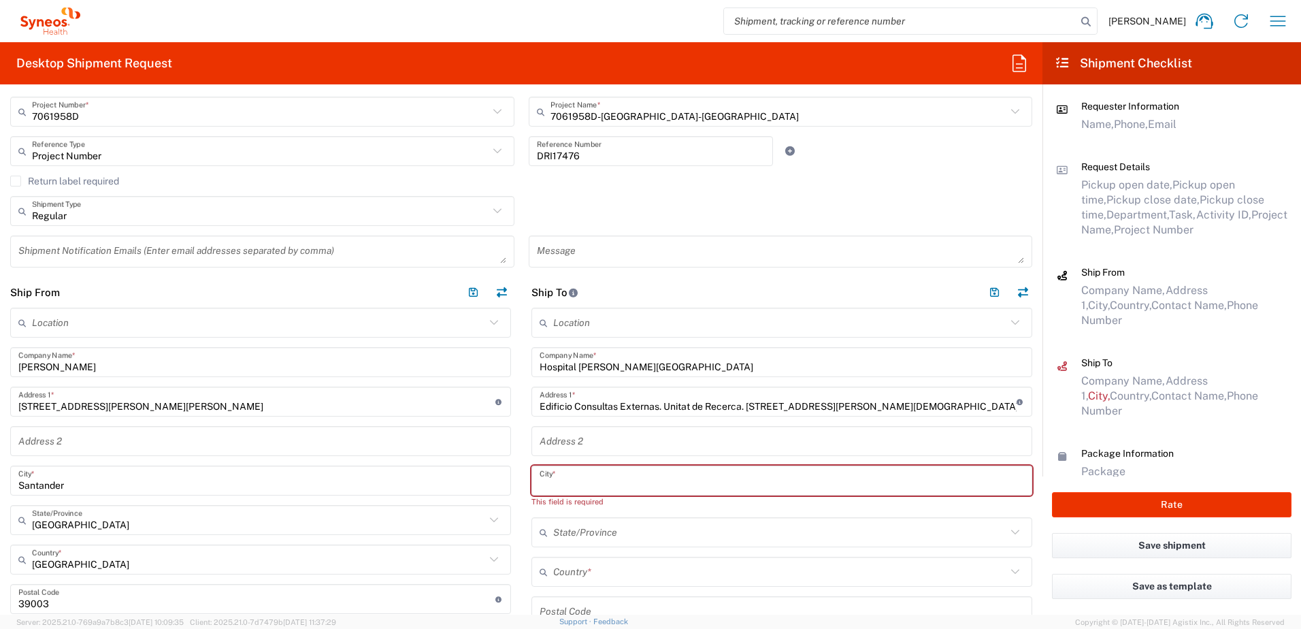
click at [600, 440] on input "text" at bounding box center [782, 441] width 485 height 24
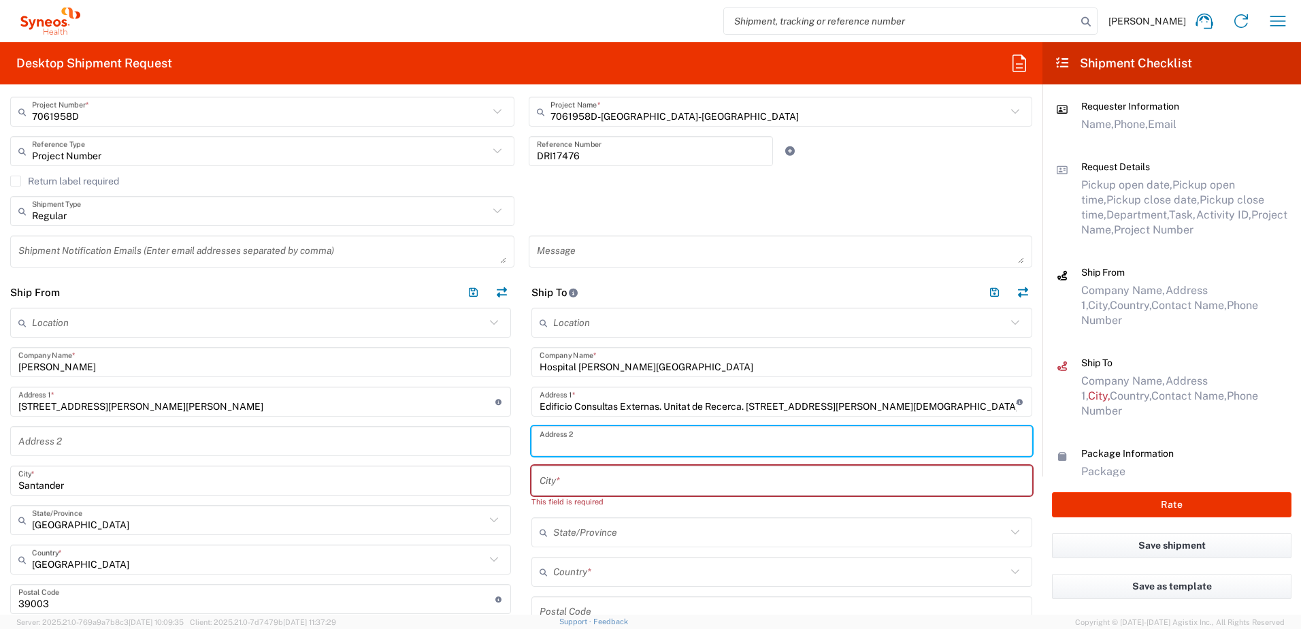
paste input "Esplugues de LLobregat"
type input "Esplugues de LLobregat"
click at [602, 478] on input "text" at bounding box center [782, 481] width 485 height 24
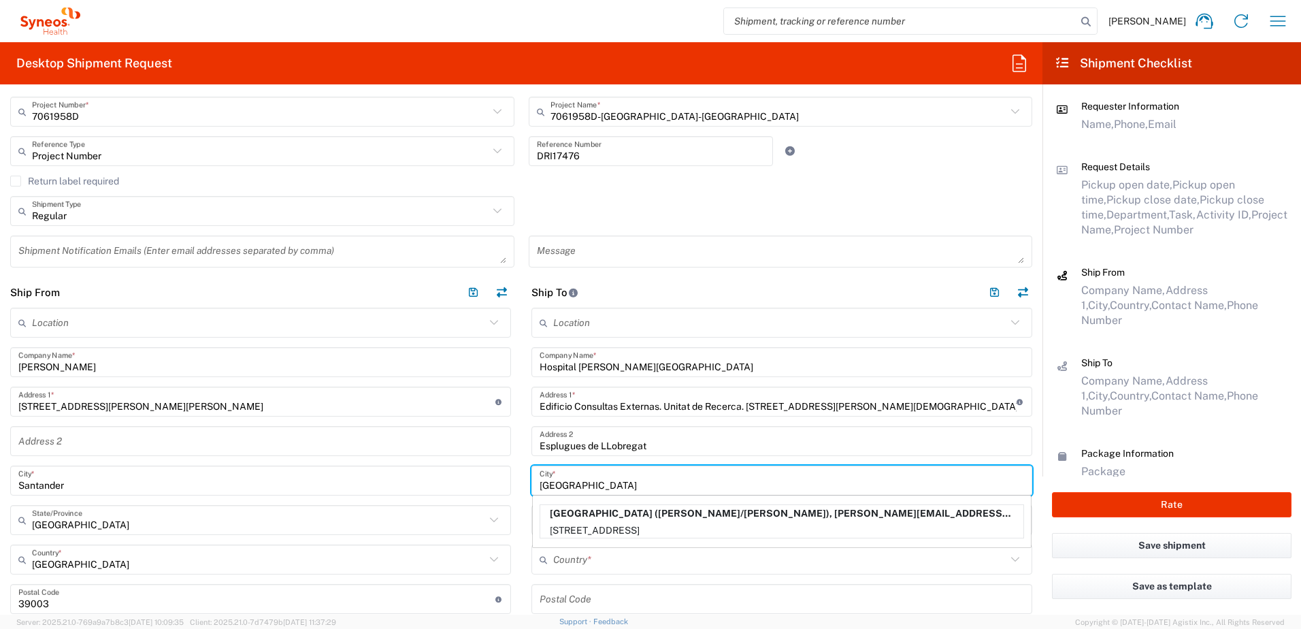
type input "[GEOGRAPHIC_DATA]"
click at [515, 459] on main "Location [PERSON_NAME] LLC-[GEOGRAPHIC_DATA] [GEOGRAPHIC_DATA] [GEOGRAPHIC_DATA…" at bounding box center [260, 630] width 521 height 645
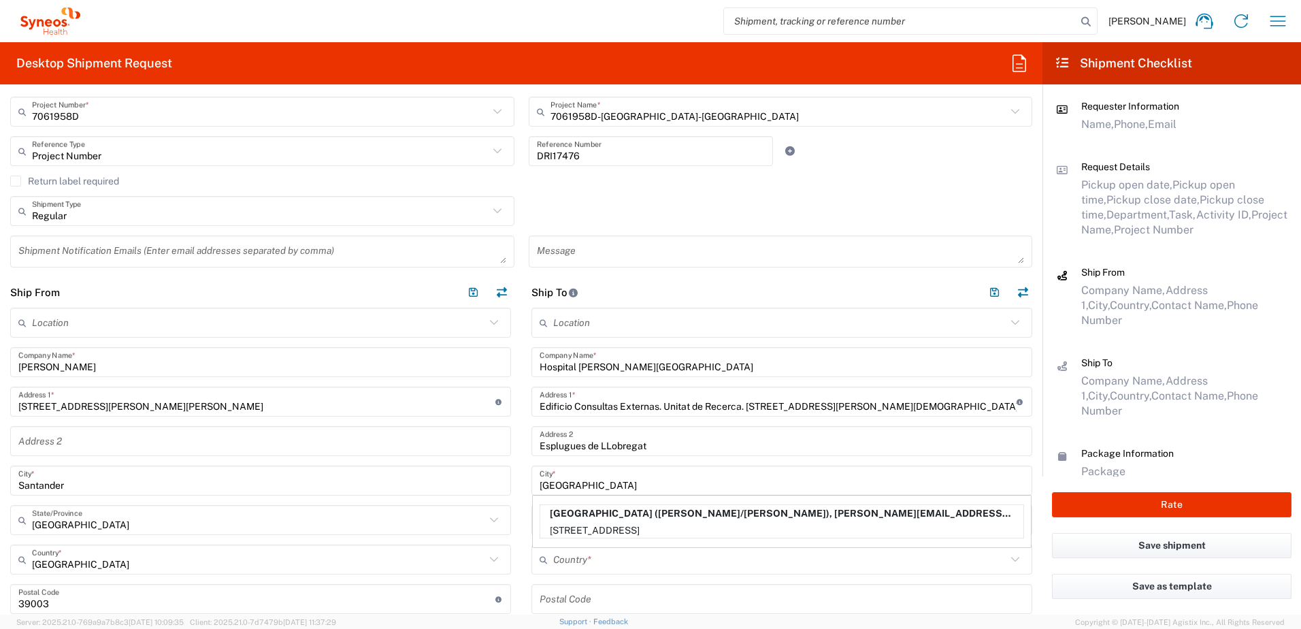
click at [522, 551] on main "Location [PERSON_NAME] LLC-[GEOGRAPHIC_DATA] [GEOGRAPHIC_DATA] [GEOGRAPHIC_DATA…" at bounding box center [781, 591] width 521 height 566
click at [508, 568] on main "Location [PERSON_NAME] LLC-[GEOGRAPHIC_DATA] [GEOGRAPHIC_DATA] [GEOGRAPHIC_DATA…" at bounding box center [260, 630] width 521 height 645
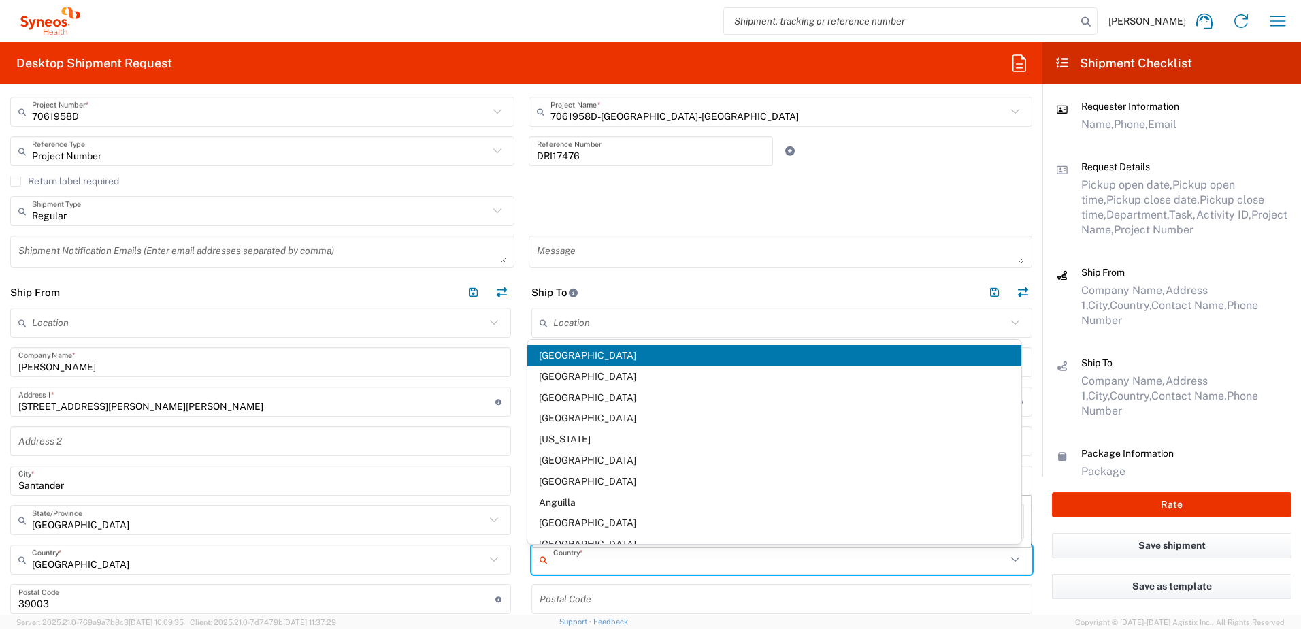
click at [618, 556] on input "text" at bounding box center [779, 560] width 453 height 24
click at [598, 566] on input "text" at bounding box center [779, 560] width 453 height 24
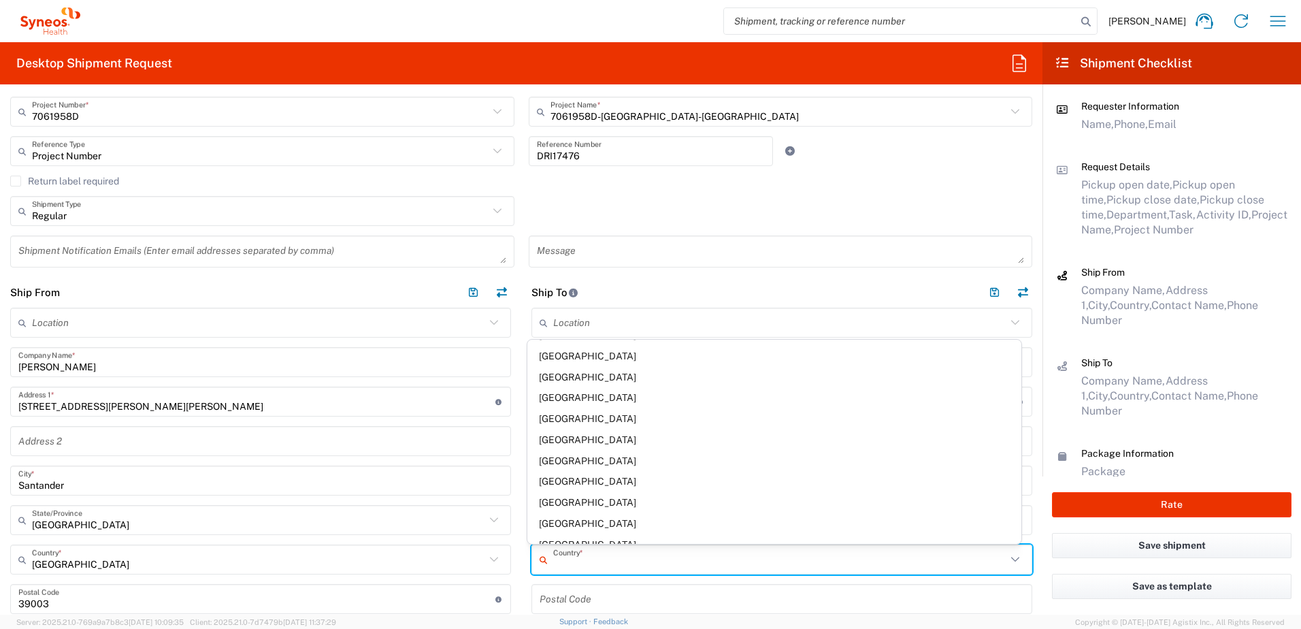
scroll to position [681, 0]
click at [515, 411] on main "Location [PERSON_NAME] LLC-[GEOGRAPHIC_DATA] [GEOGRAPHIC_DATA] [GEOGRAPHIC_DATA…" at bounding box center [260, 630] width 521 height 645
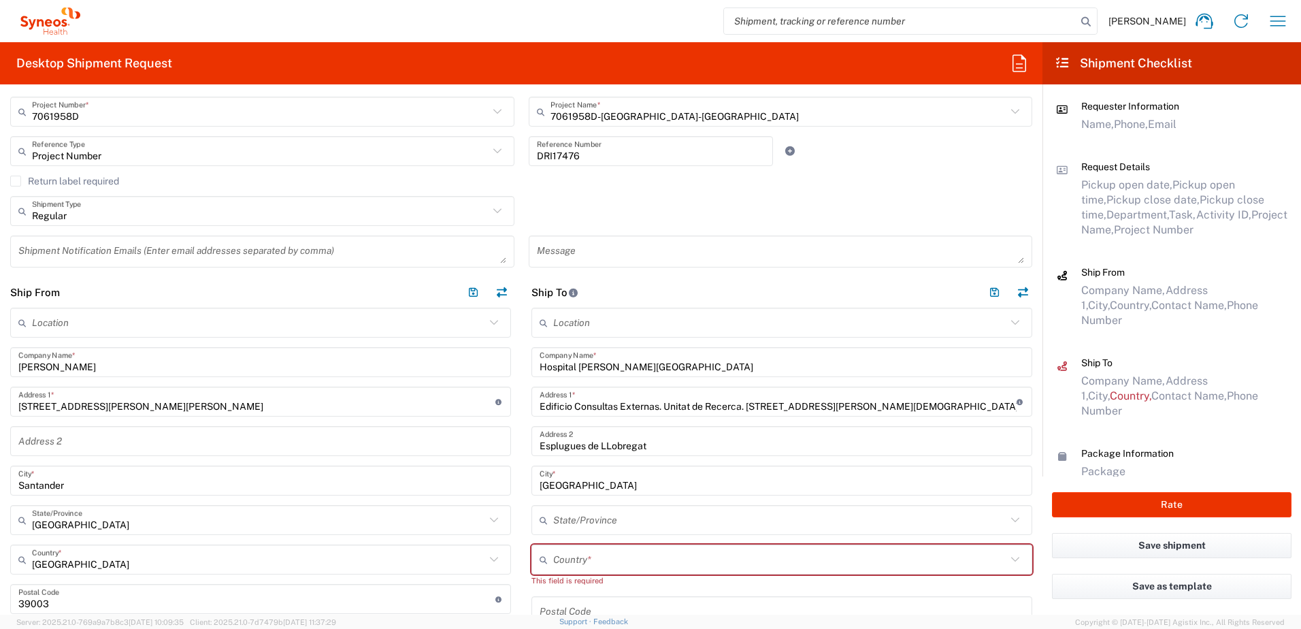
click at [593, 516] on input "text" at bounding box center [779, 520] width 453 height 24
click at [587, 557] on div "No Results Found" at bounding box center [774, 559] width 495 height 31
click at [515, 529] on main "Location [PERSON_NAME] LLC-[GEOGRAPHIC_DATA] [GEOGRAPHIC_DATA] [GEOGRAPHIC_DATA…" at bounding box center [260, 630] width 521 height 645
click at [570, 548] on input "text" at bounding box center [779, 560] width 453 height 24
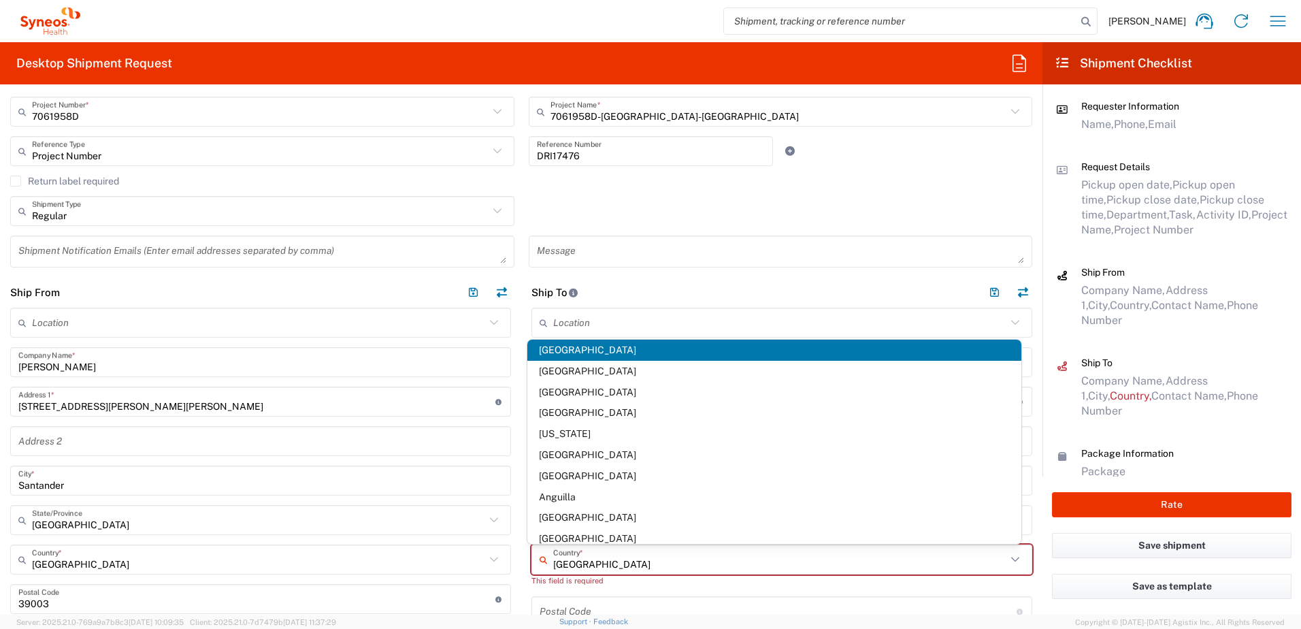
scroll to position [0, 0]
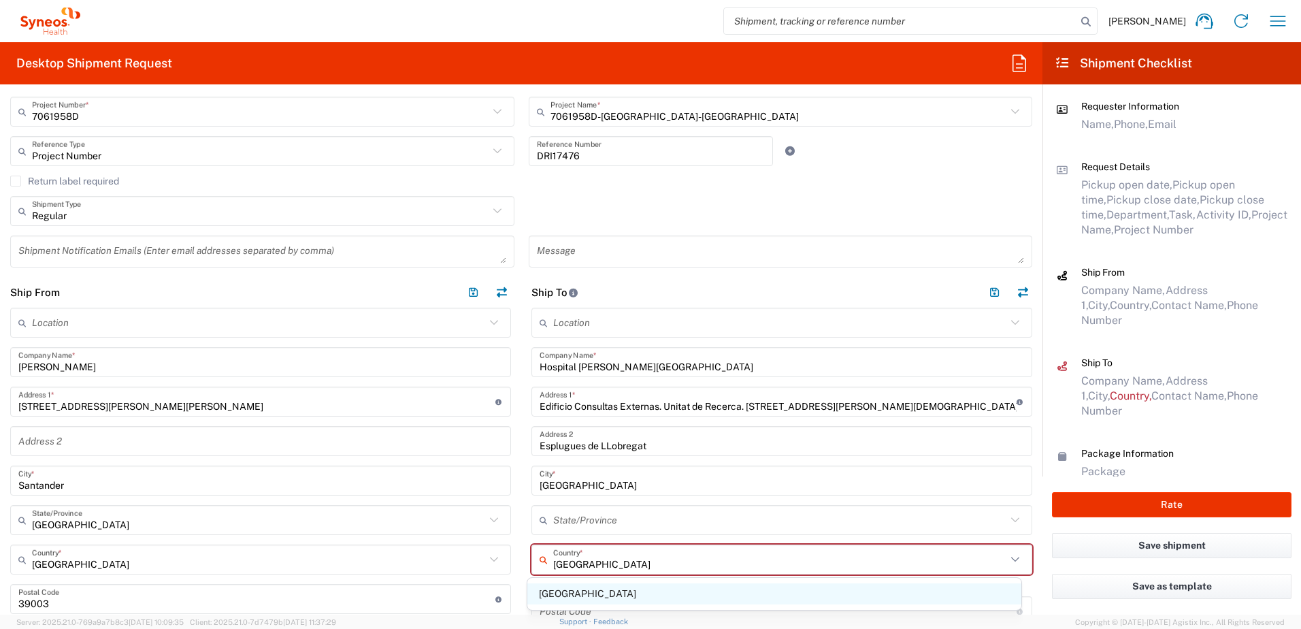
click at [551, 587] on span "[GEOGRAPHIC_DATA]" at bounding box center [774, 593] width 495 height 21
type input "[GEOGRAPHIC_DATA]"
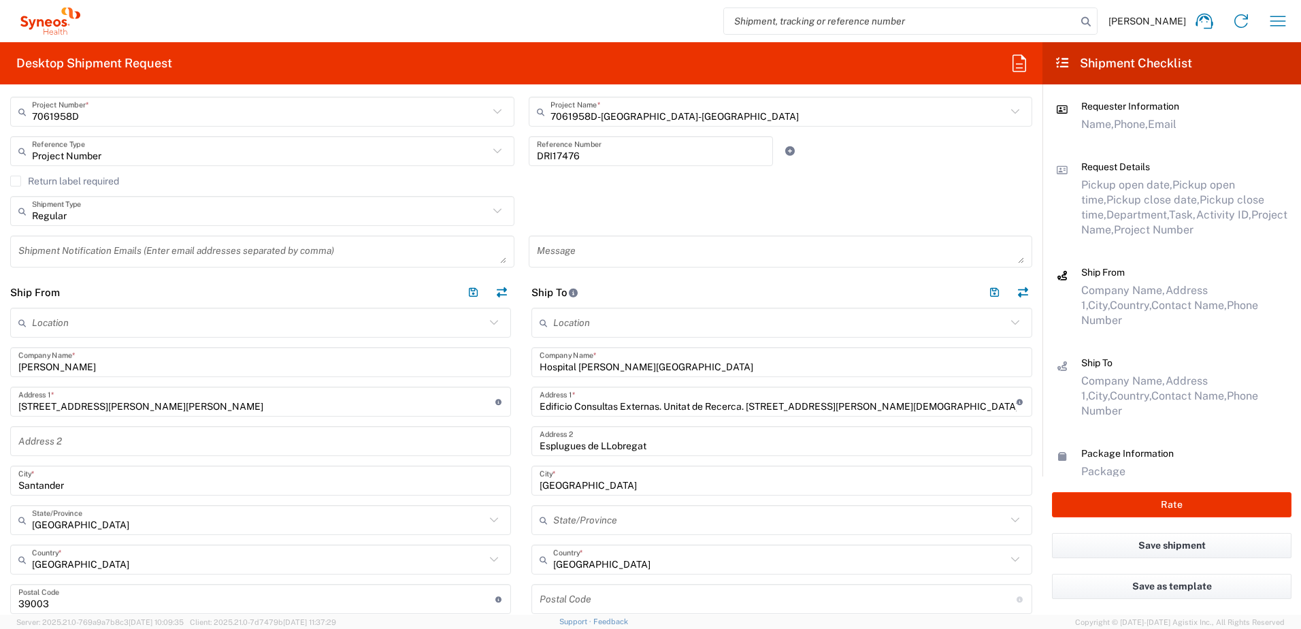
click at [575, 510] on input "text" at bounding box center [779, 520] width 453 height 24
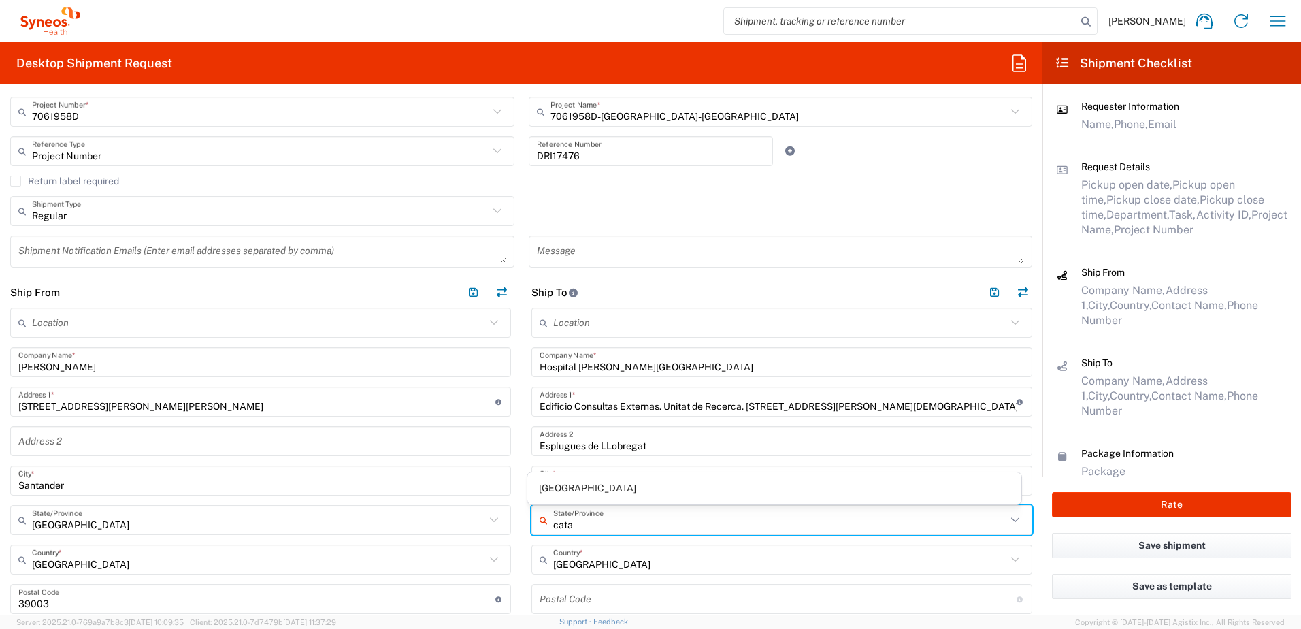
click at [564, 486] on span "[GEOGRAPHIC_DATA]" at bounding box center [774, 488] width 495 height 21
type input "[GEOGRAPHIC_DATA]"
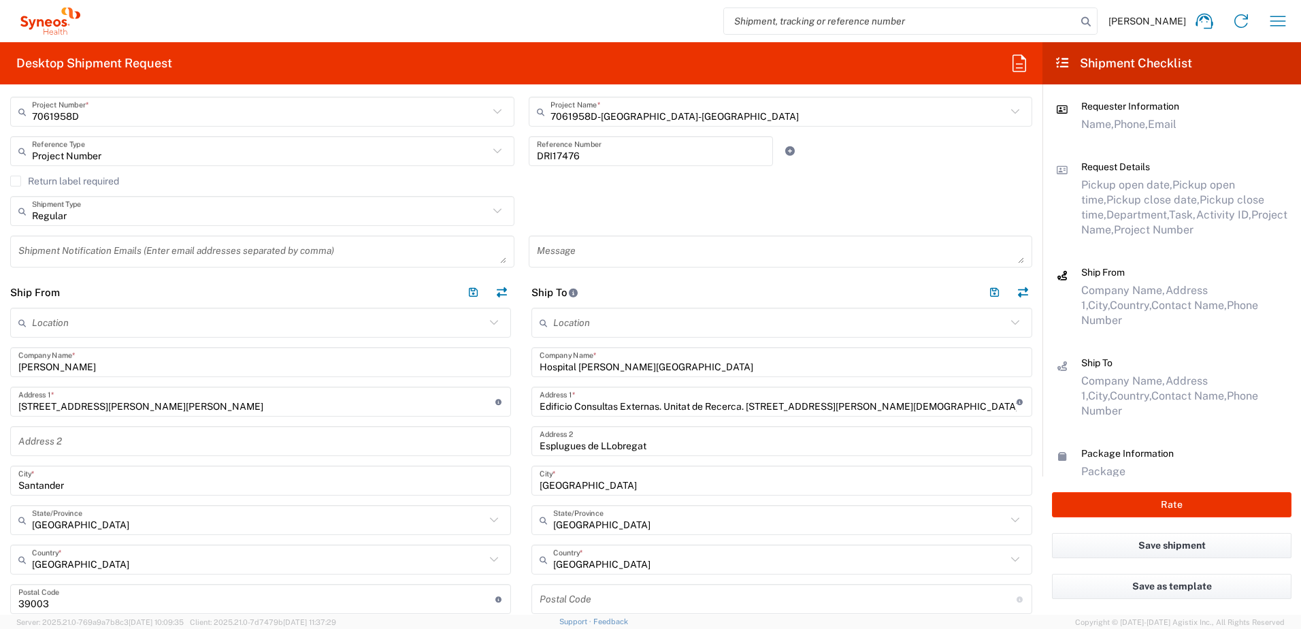
click at [521, 458] on main "Location [PERSON_NAME] LLC-[GEOGRAPHIC_DATA] [GEOGRAPHIC_DATA] [GEOGRAPHIC_DATA…" at bounding box center [781, 591] width 521 height 566
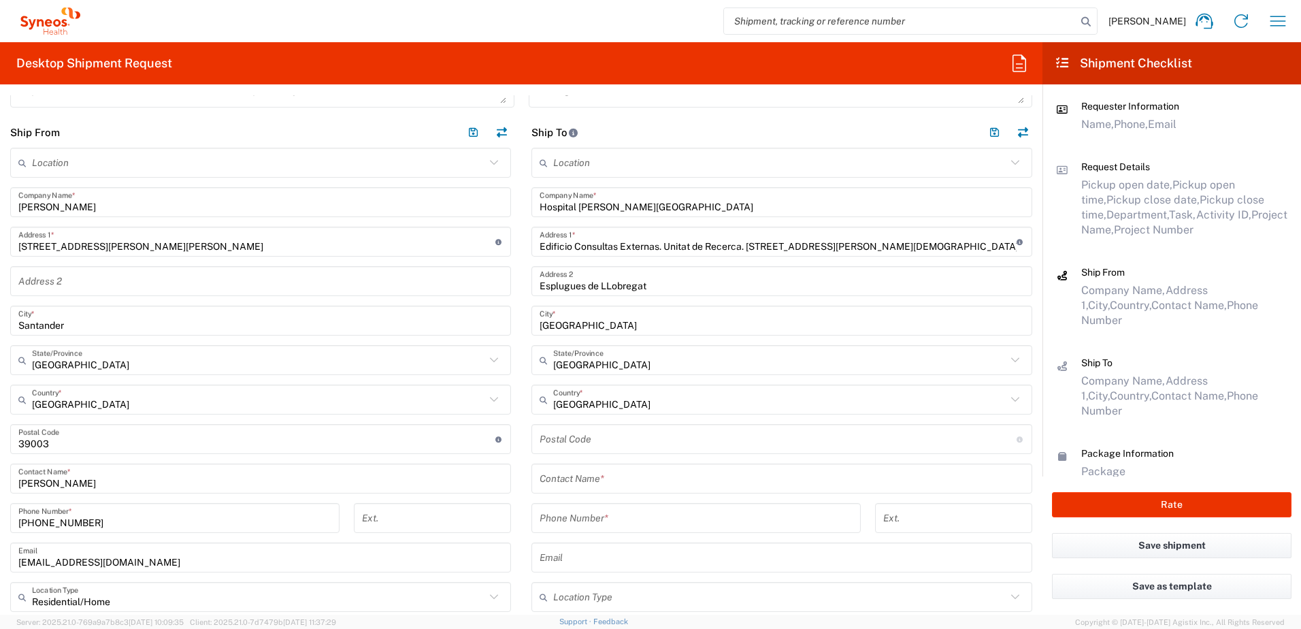
scroll to position [544, 0]
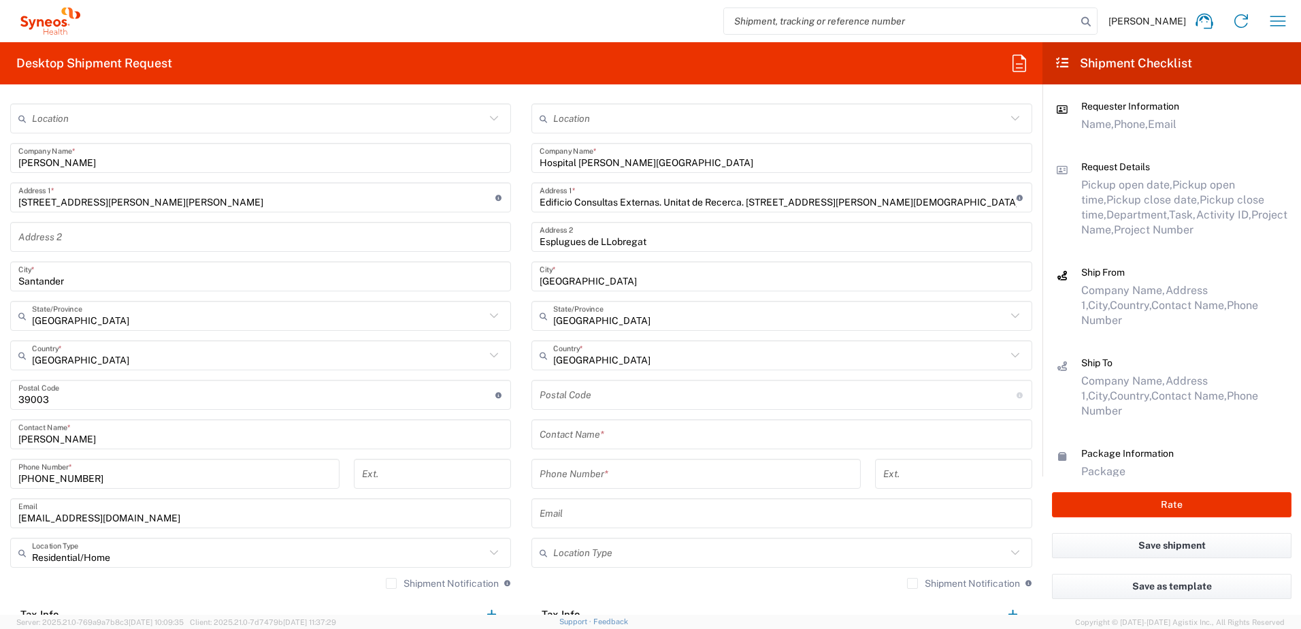
click at [606, 398] on input "undefined" at bounding box center [778, 395] width 477 height 24
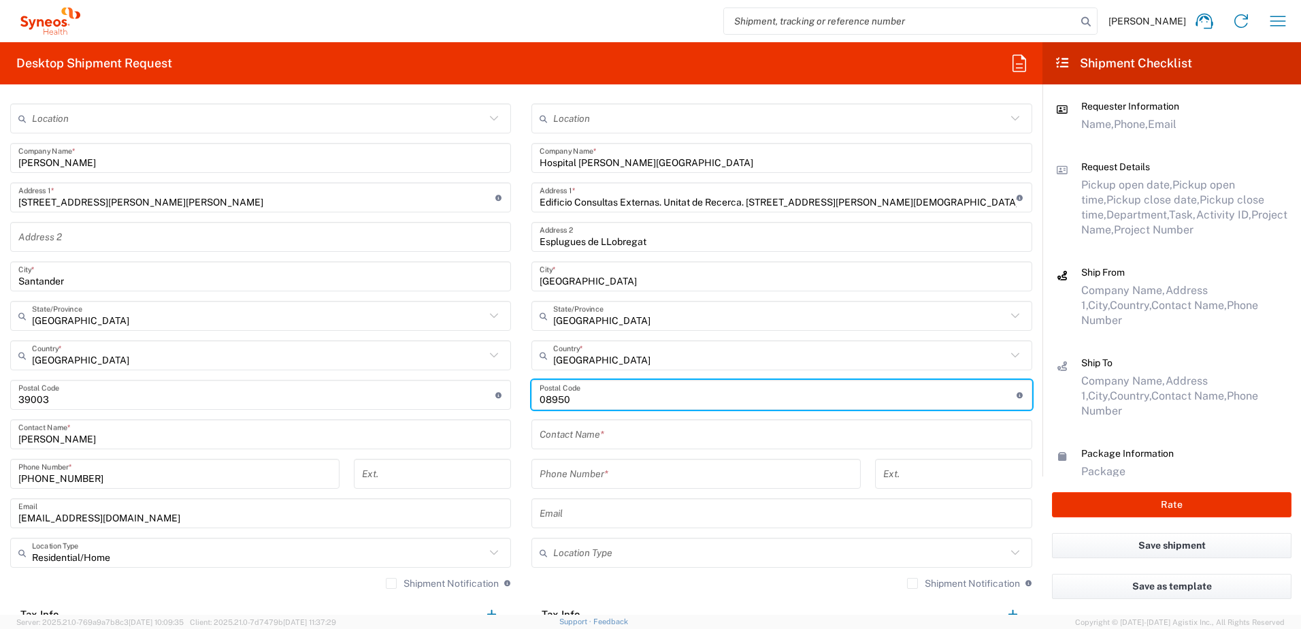
type input "08950"
click at [596, 442] on input "text" at bounding box center [782, 435] width 485 height 24
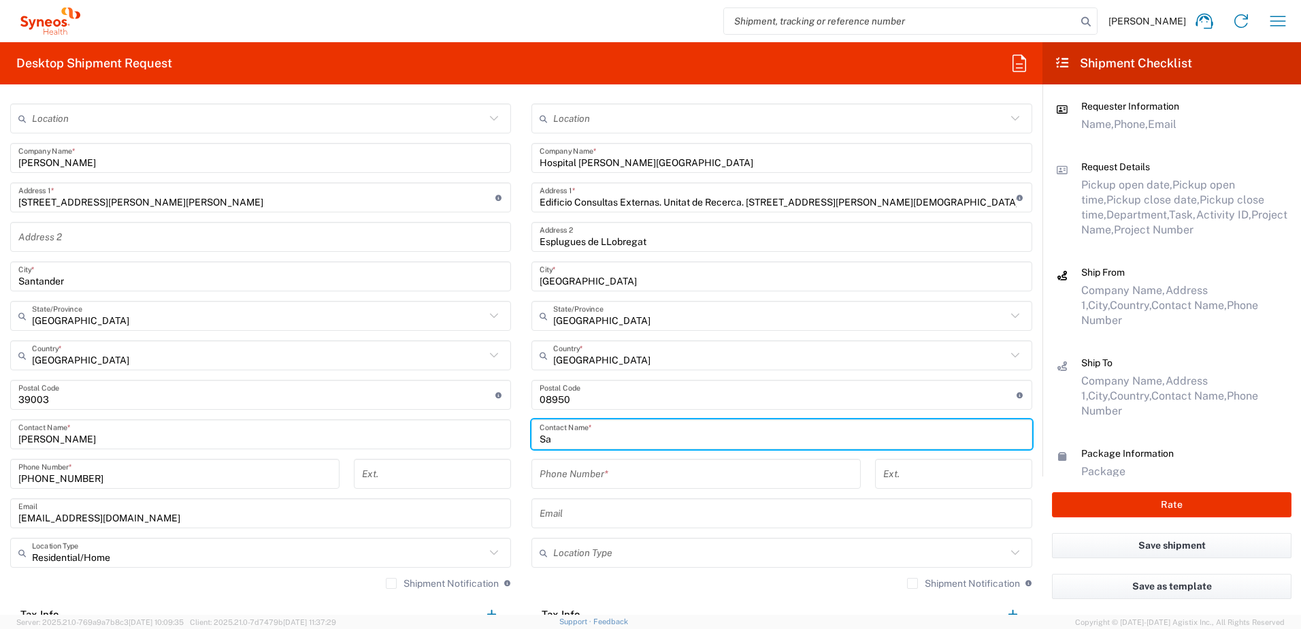
type input "S"
type input "R"
drag, startPoint x: 655, startPoint y: 440, endPoint x: 497, endPoint y: 435, distance: 158.6
click at [497, 435] on div "Ship From Location [PERSON_NAME] LLC-[GEOGRAPHIC_DATA] [GEOGRAPHIC_DATA] [GEOGR…" at bounding box center [521, 410] width 1043 height 675
type input "[PERSON_NAME]/ [PERSON_NAME]"
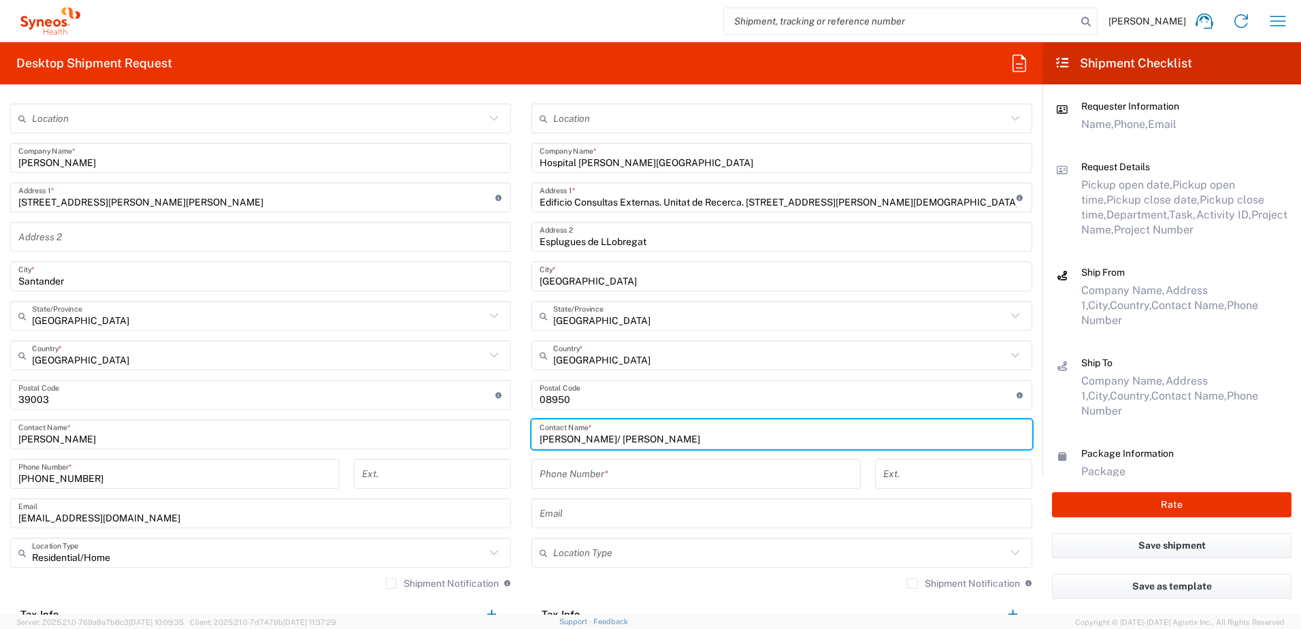
click at [608, 470] on input "tel" at bounding box center [696, 474] width 313 height 24
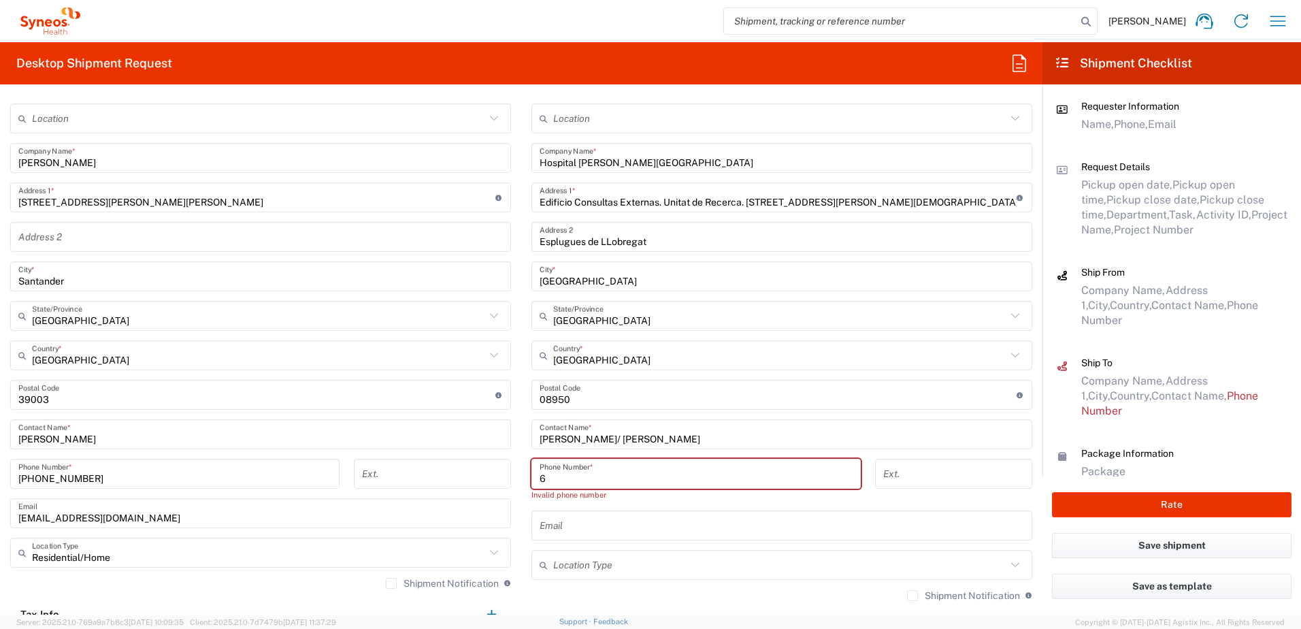
paste input "70 98 98 27"
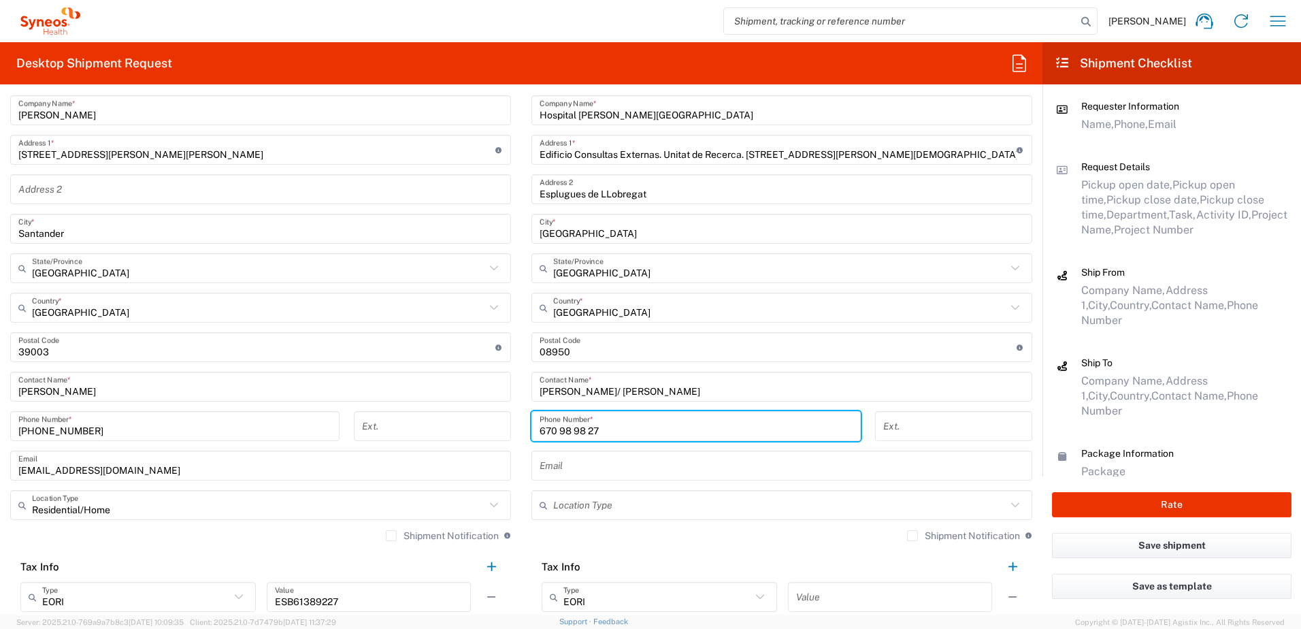
scroll to position [613, 0]
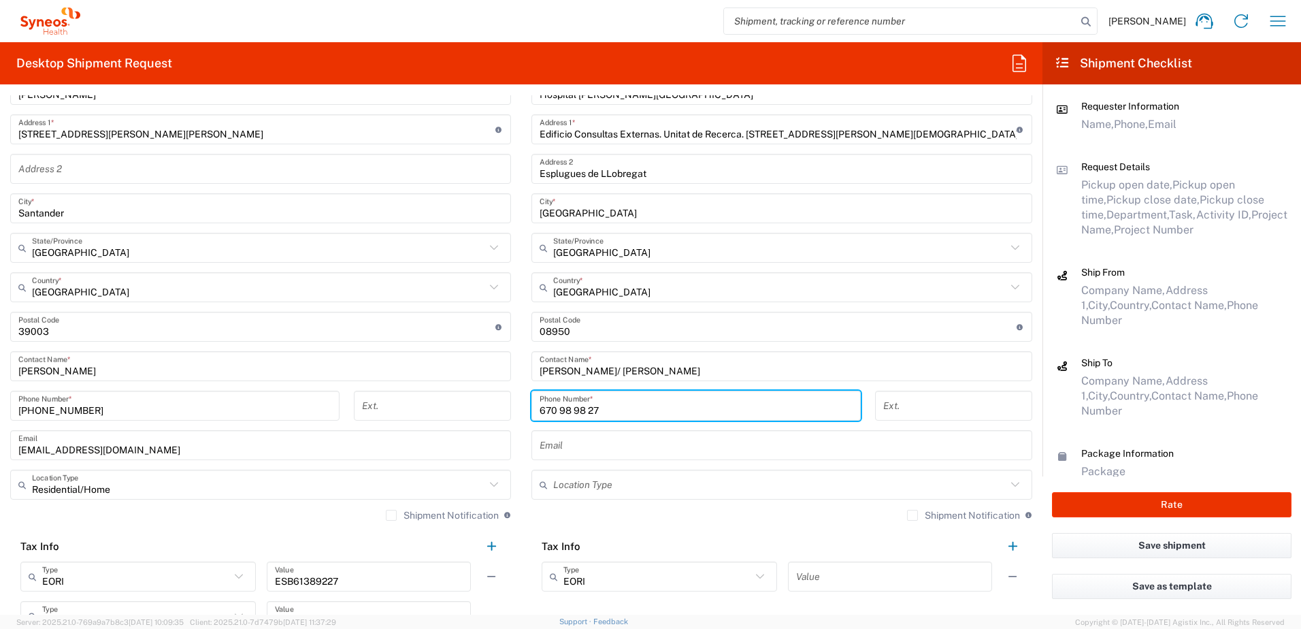
type input "670 98 98 27"
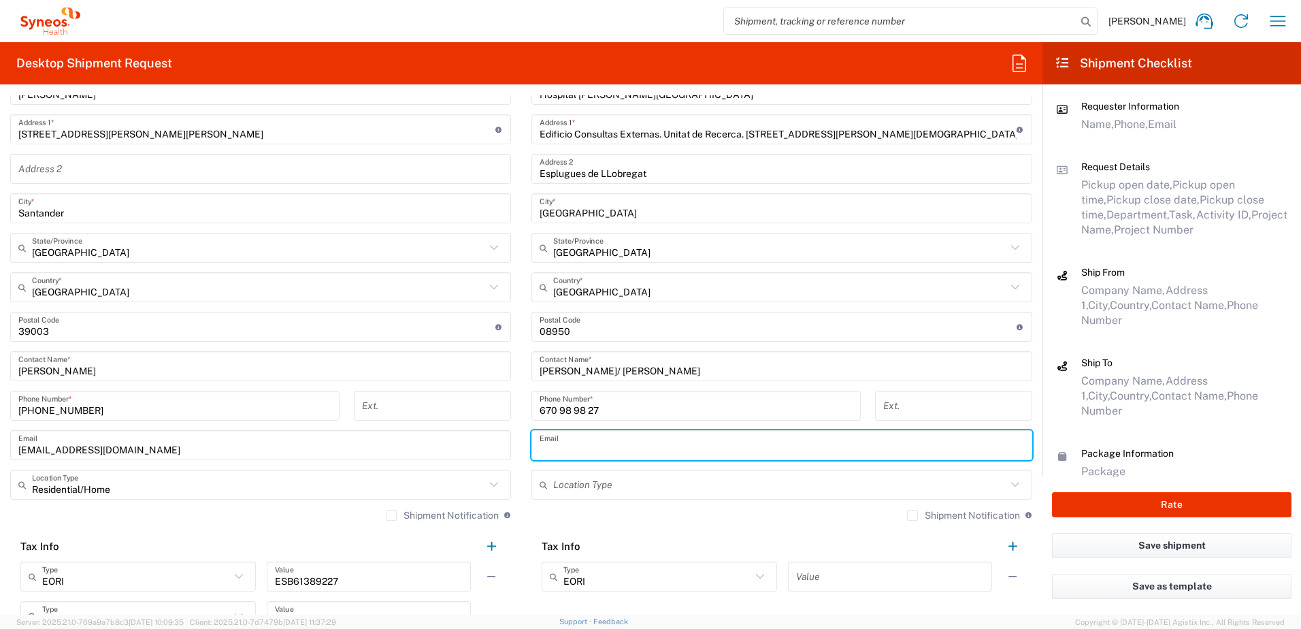
click at [592, 443] on input "text" at bounding box center [782, 446] width 485 height 24
paste input "[PERSON_NAME][EMAIL_ADDRESS][PERSON_NAME][DOMAIN_NAME]"
type input "[PERSON_NAME][EMAIL_ADDRESS][PERSON_NAME][DOMAIN_NAME]"
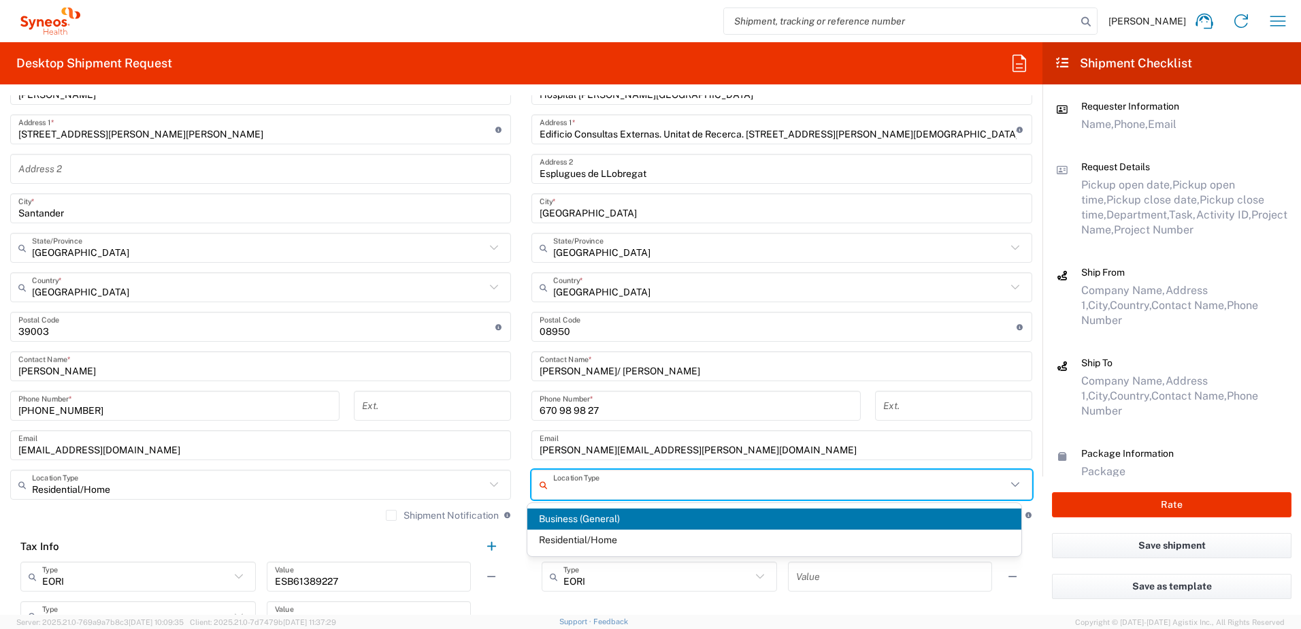
click at [629, 489] on input "text" at bounding box center [779, 485] width 453 height 24
click at [613, 538] on span "Residential/Home" at bounding box center [774, 540] width 495 height 21
type input "Residential/Home"
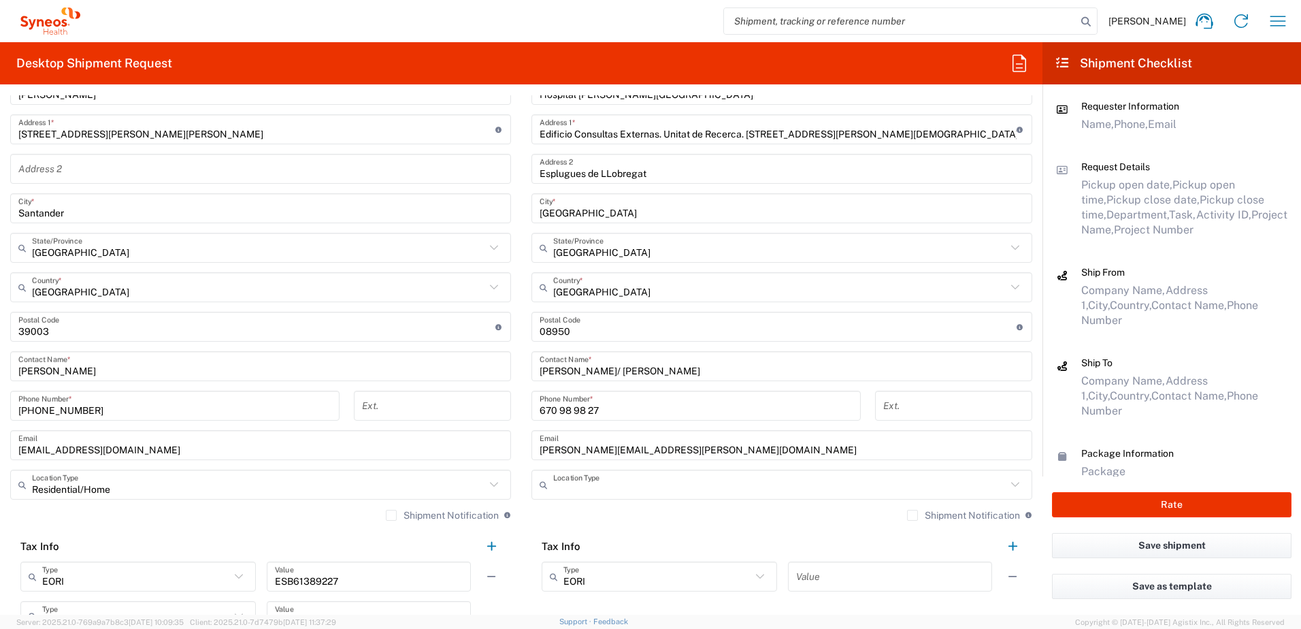
click at [653, 485] on input "text" at bounding box center [779, 485] width 453 height 24
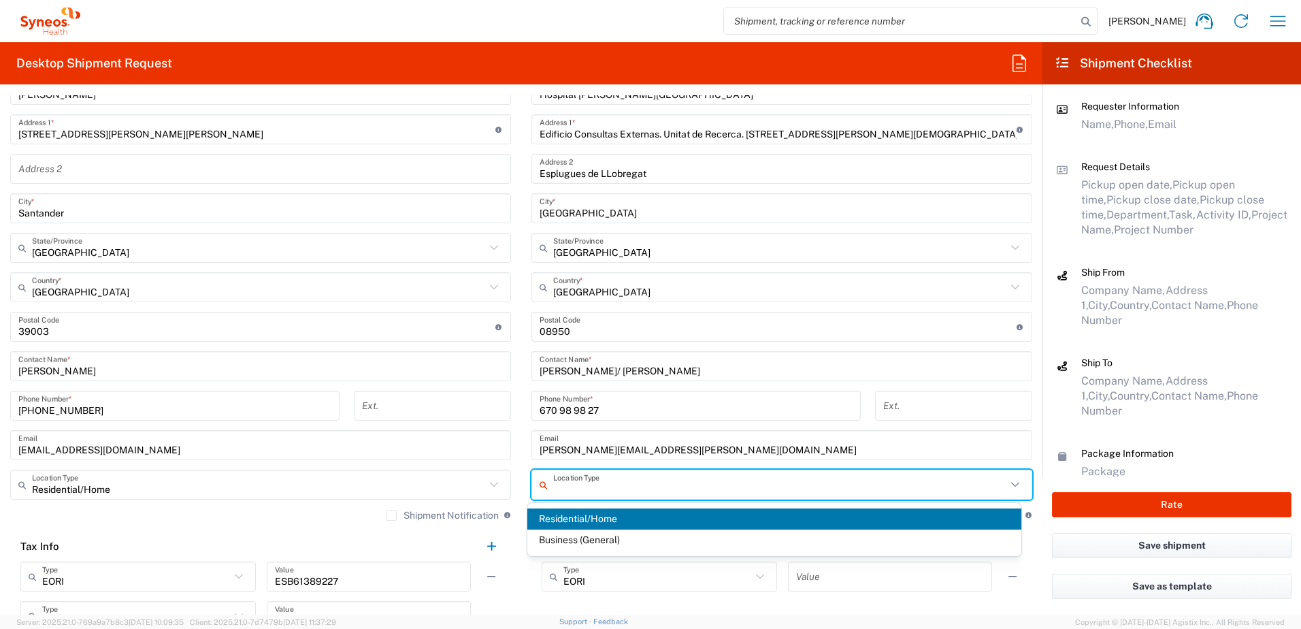
click at [610, 517] on span "Residential/Home" at bounding box center [774, 518] width 495 height 21
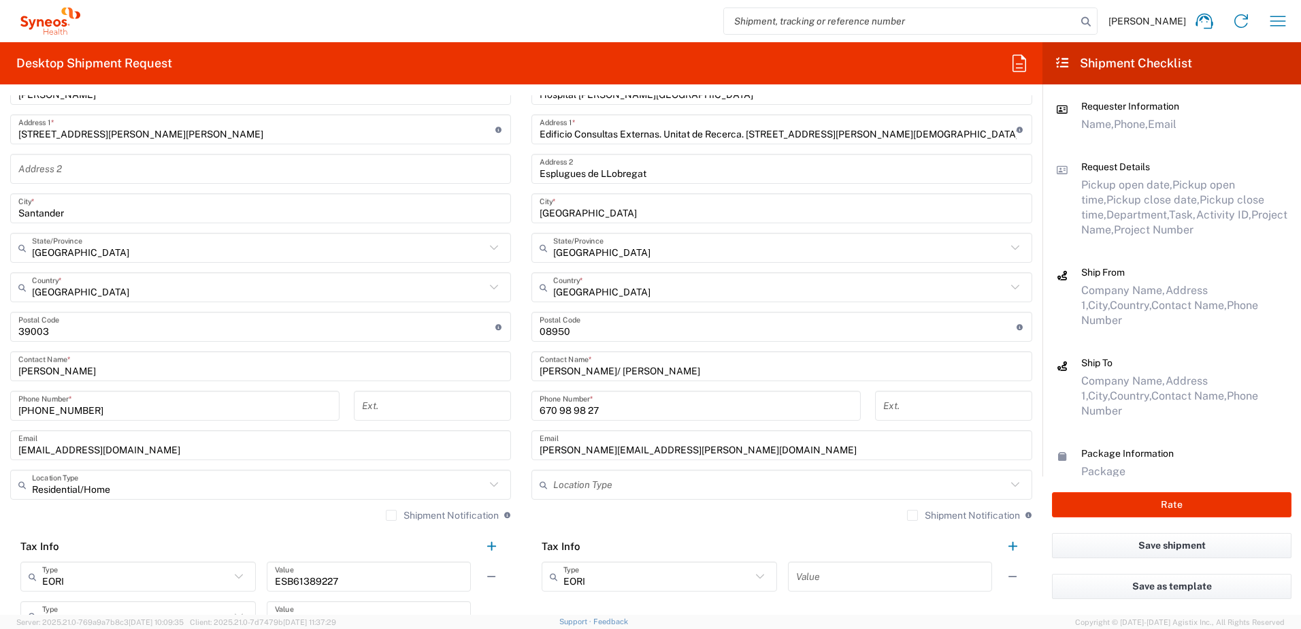
click at [658, 473] on input "text" at bounding box center [779, 485] width 453 height 24
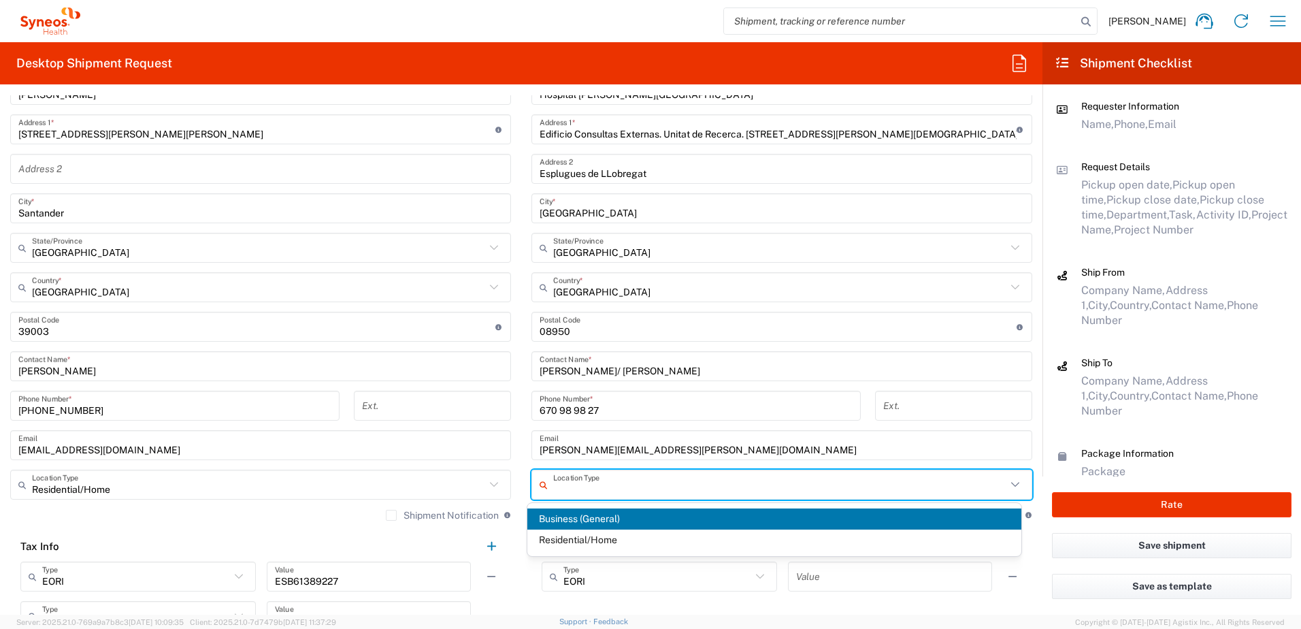
click at [588, 518] on span "Business (General)" at bounding box center [774, 518] width 495 height 21
type input "Business (General)"
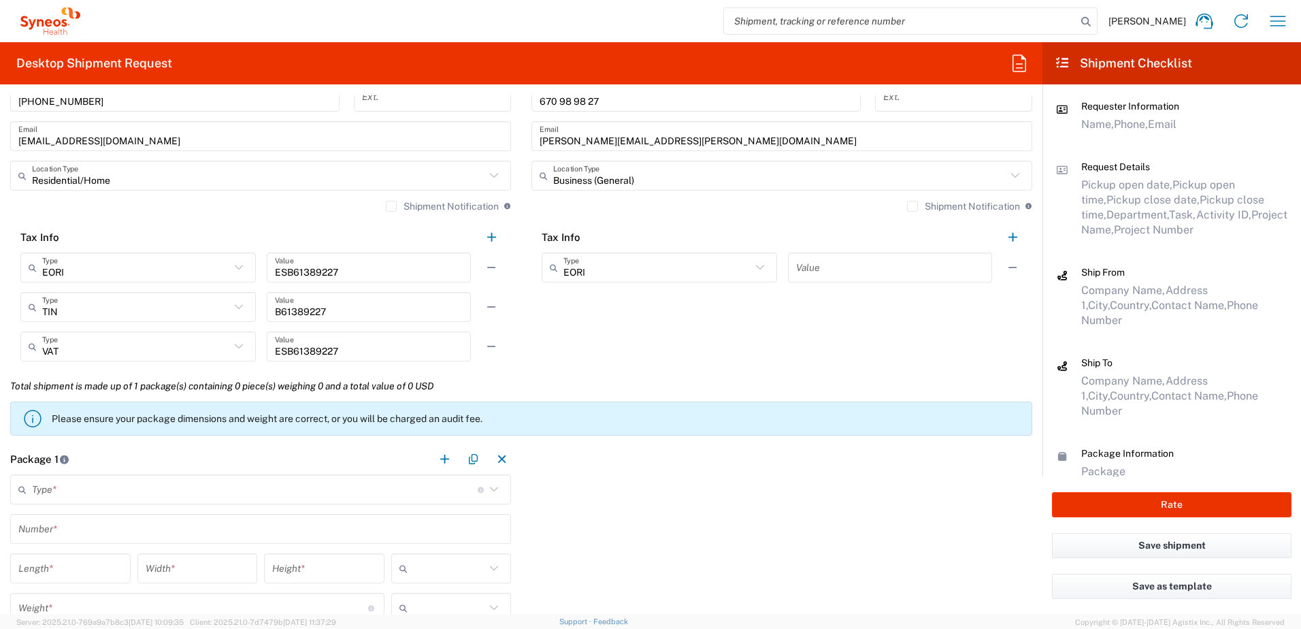
scroll to position [1021, 0]
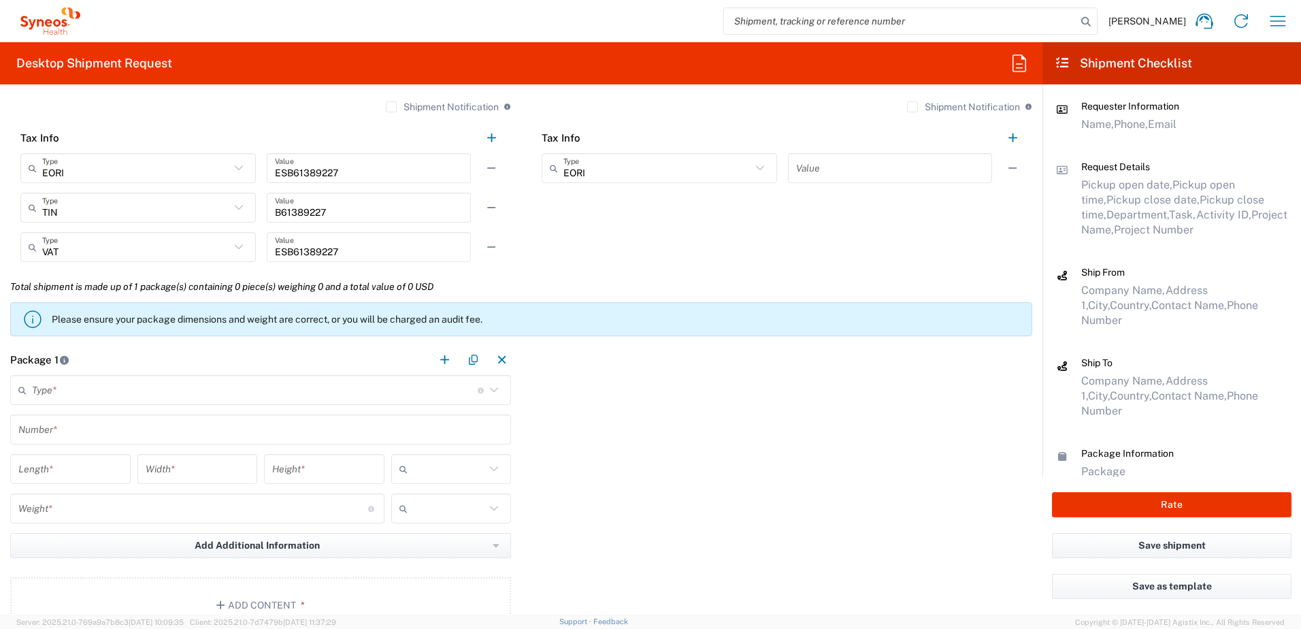
click at [74, 380] on input "text" at bounding box center [255, 390] width 446 height 24
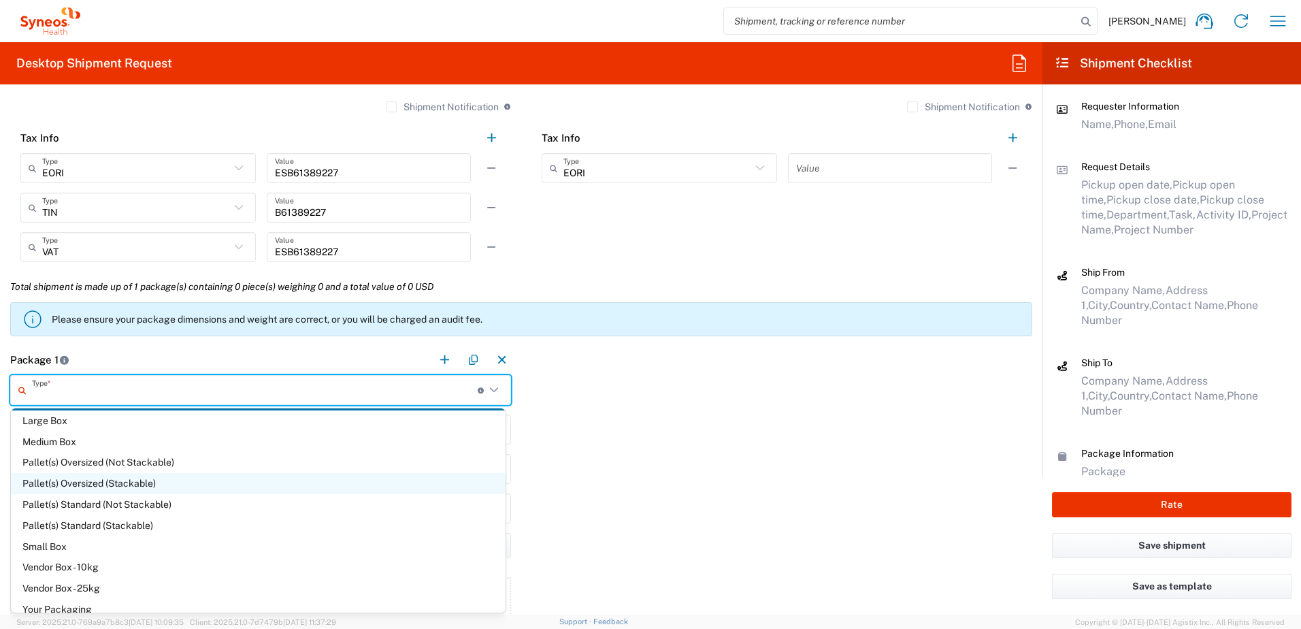
scroll to position [37, 0]
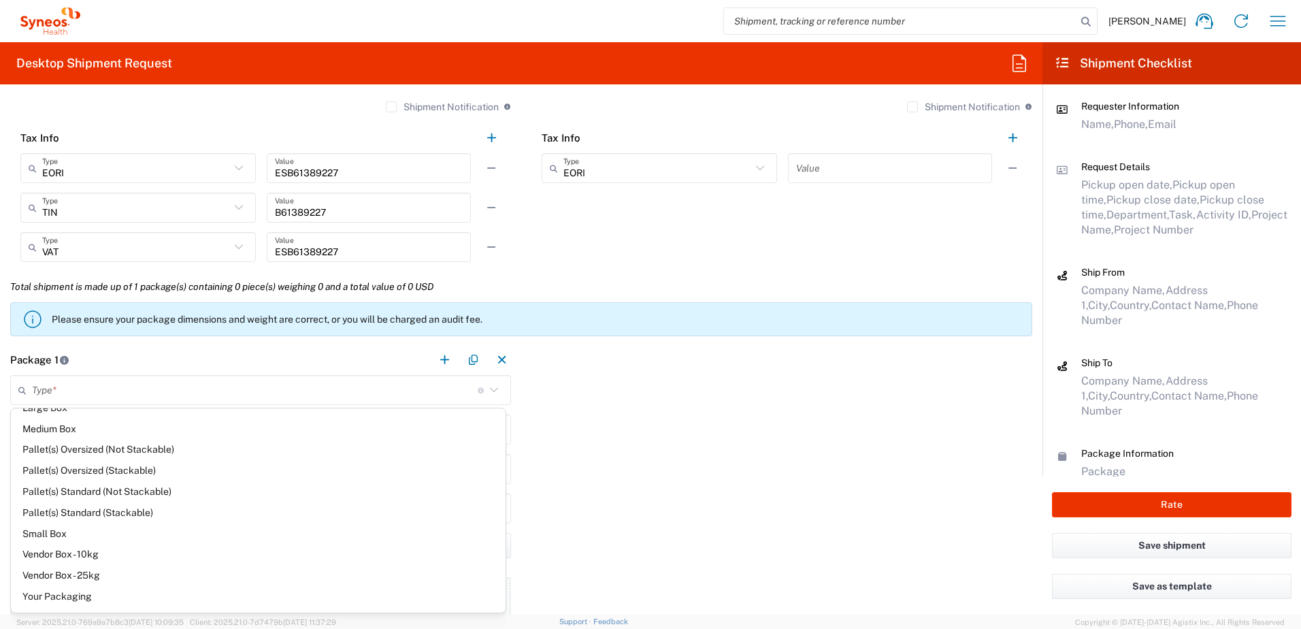
drag, startPoint x: 89, startPoint y: 589, endPoint x: 73, endPoint y: 580, distance: 18.6
click at [88, 589] on span "Your Packaging" at bounding box center [258, 596] width 495 height 21
type input "Your Packaging"
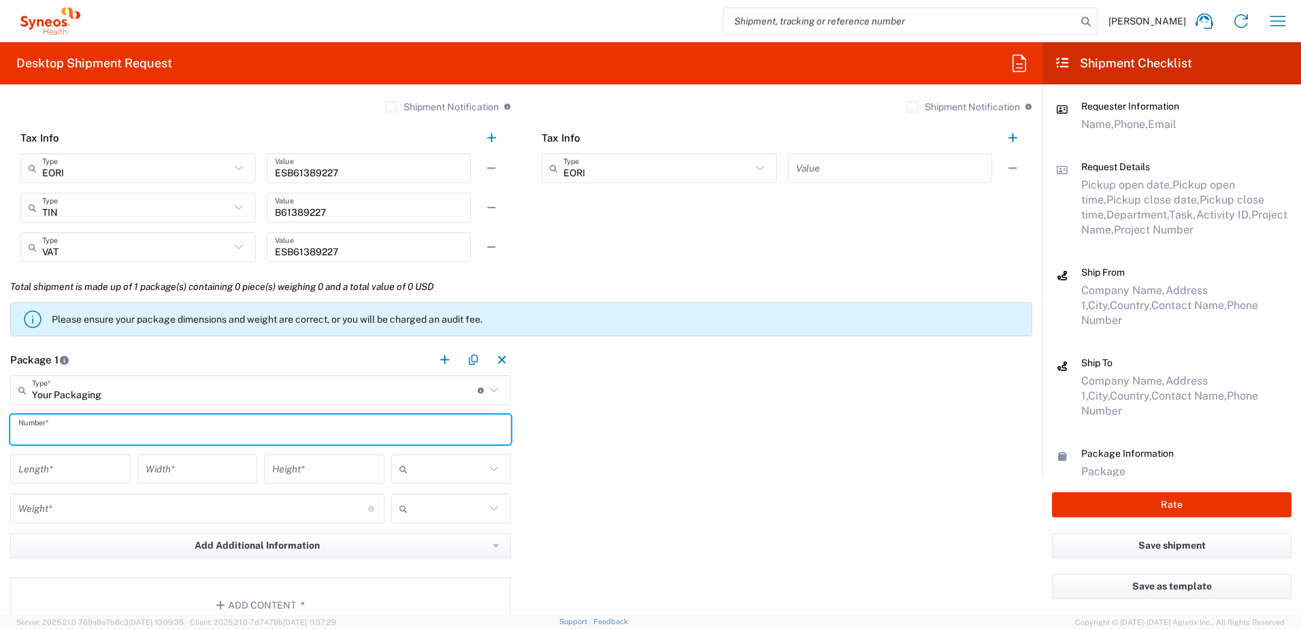
click at [99, 425] on input "text" at bounding box center [260, 430] width 485 height 24
type input "1"
click at [105, 466] on input "number" at bounding box center [70, 469] width 104 height 24
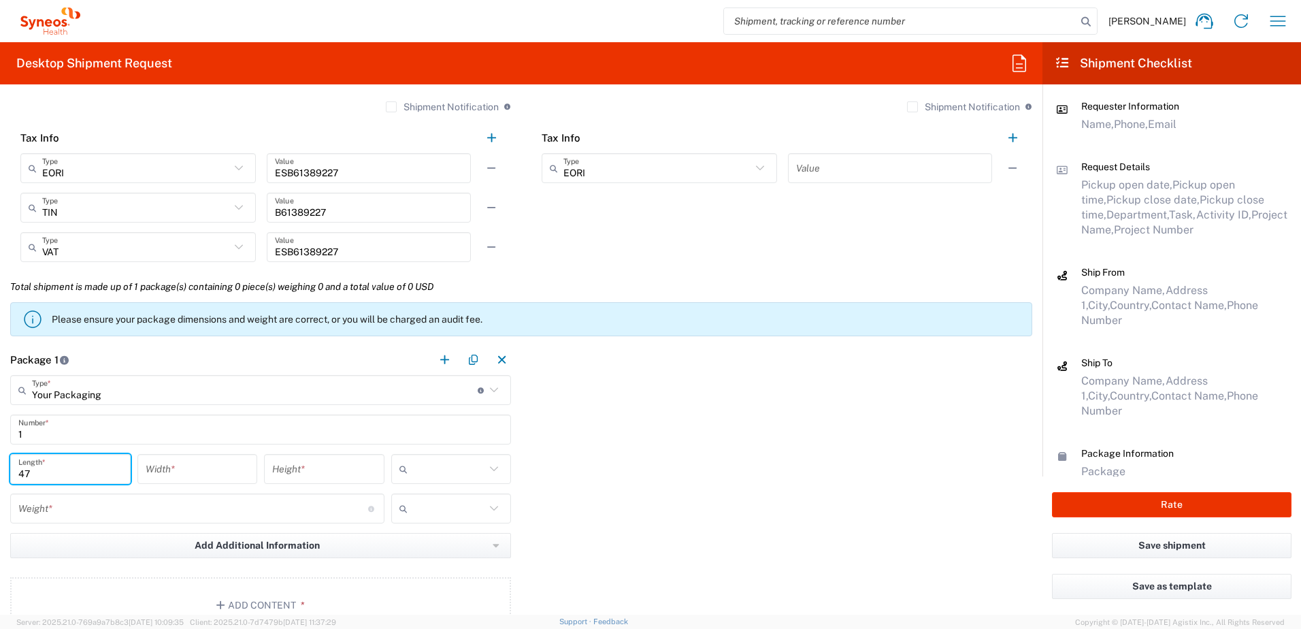
type input "47"
click at [186, 468] on input "number" at bounding box center [198, 469] width 104 height 24
type input "37"
click at [346, 466] on input "number" at bounding box center [324, 469] width 104 height 24
type input "10"
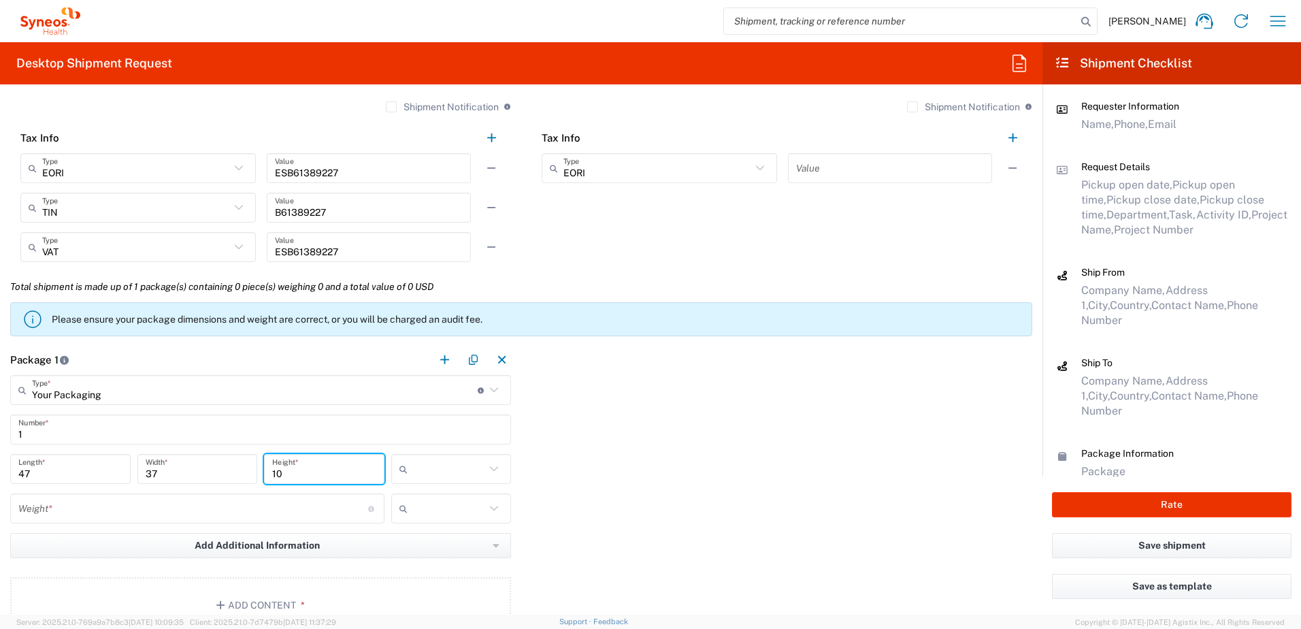
click at [215, 509] on input "number" at bounding box center [193, 509] width 350 height 24
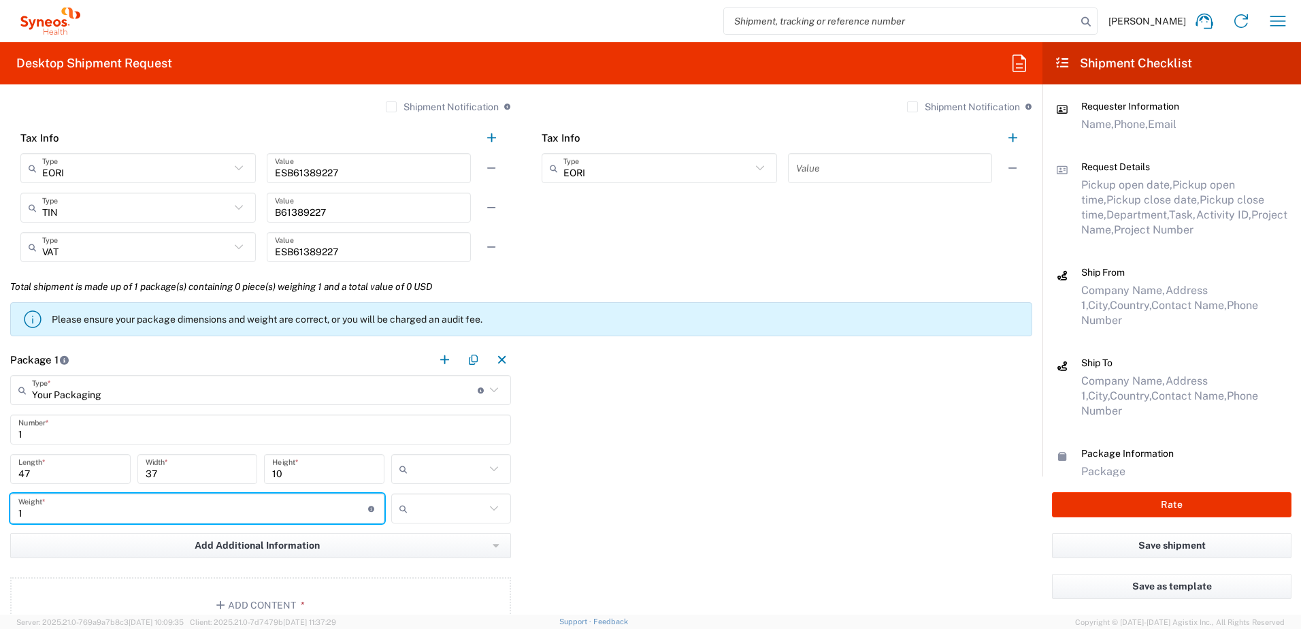
type input "1"
click at [667, 507] on div "Package 1 Your Packaging Type * Material used to package goods Envelope Large B…" at bounding box center [521, 490] width 1043 height 293
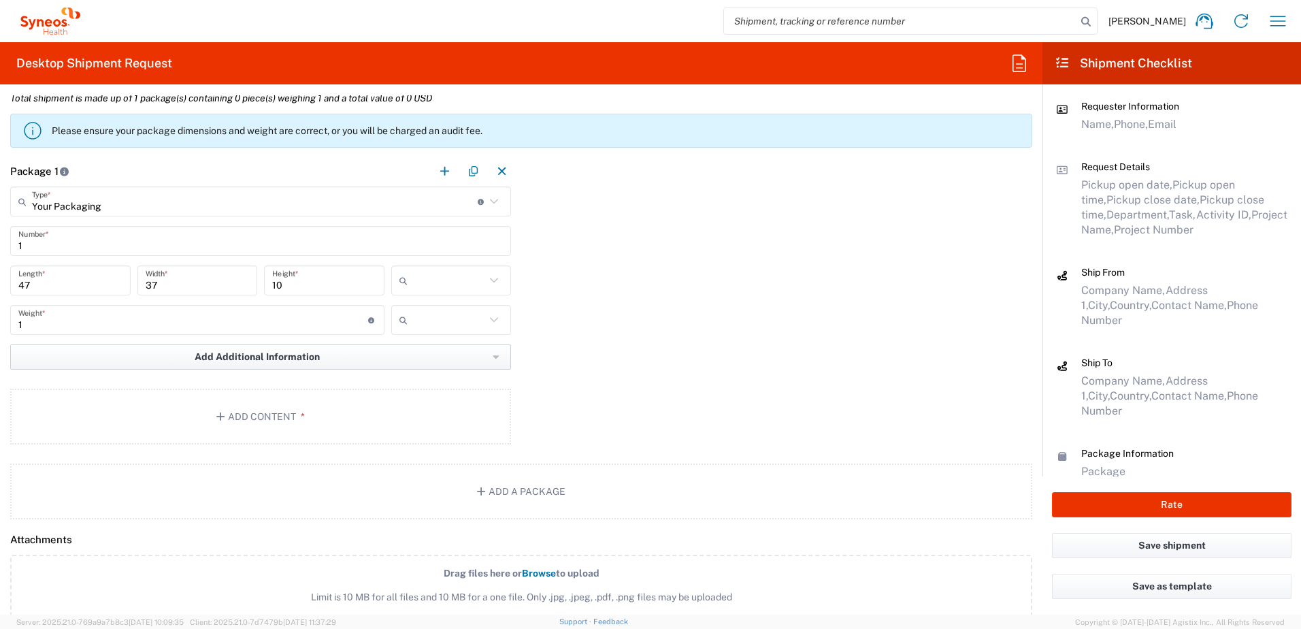
scroll to position [1225, 0]
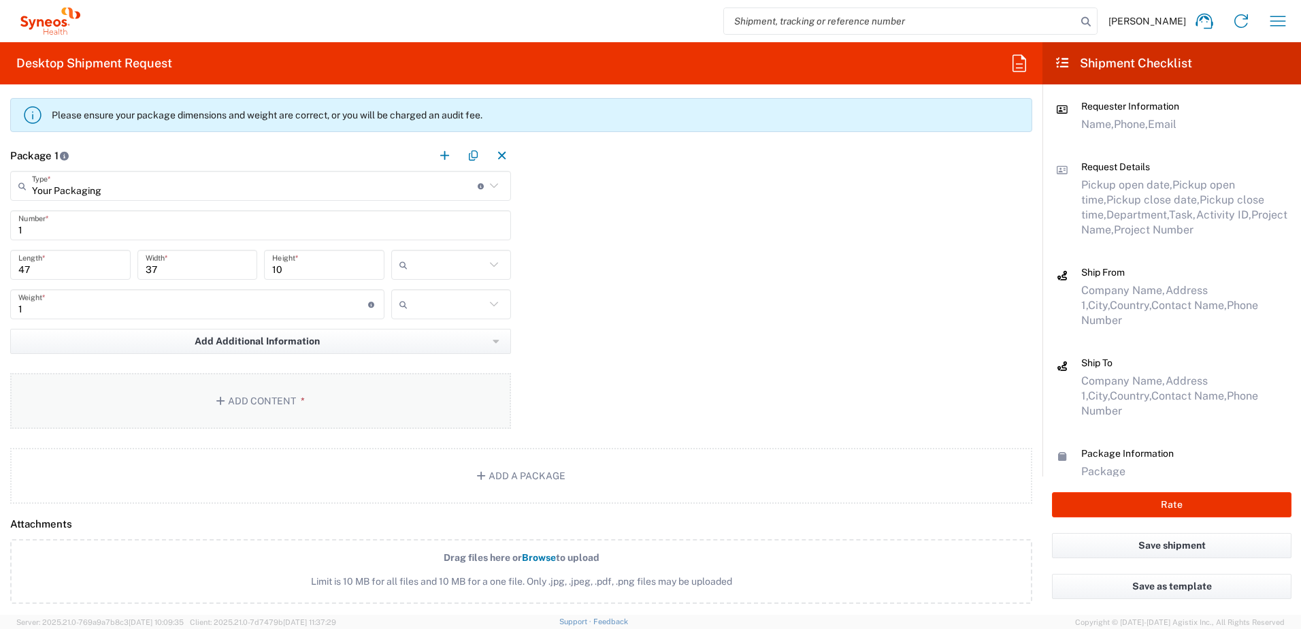
click at [295, 409] on button "Add Content *" at bounding box center [260, 401] width 501 height 56
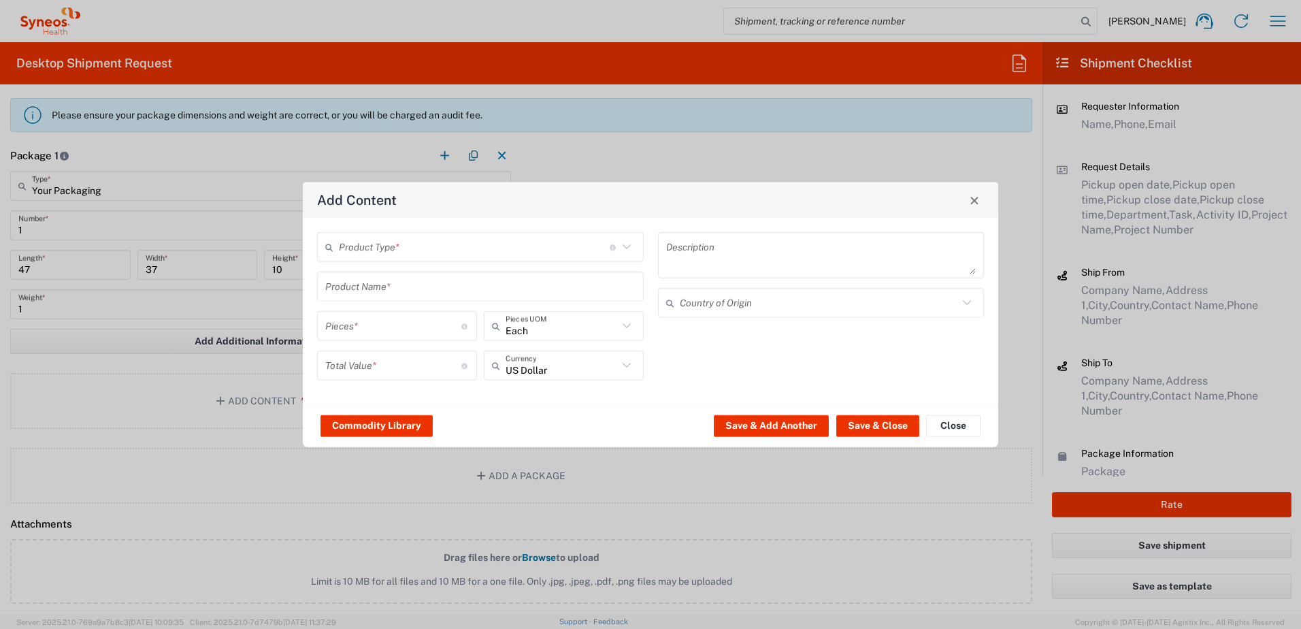
click at [440, 248] on input "text" at bounding box center [474, 247] width 271 height 24
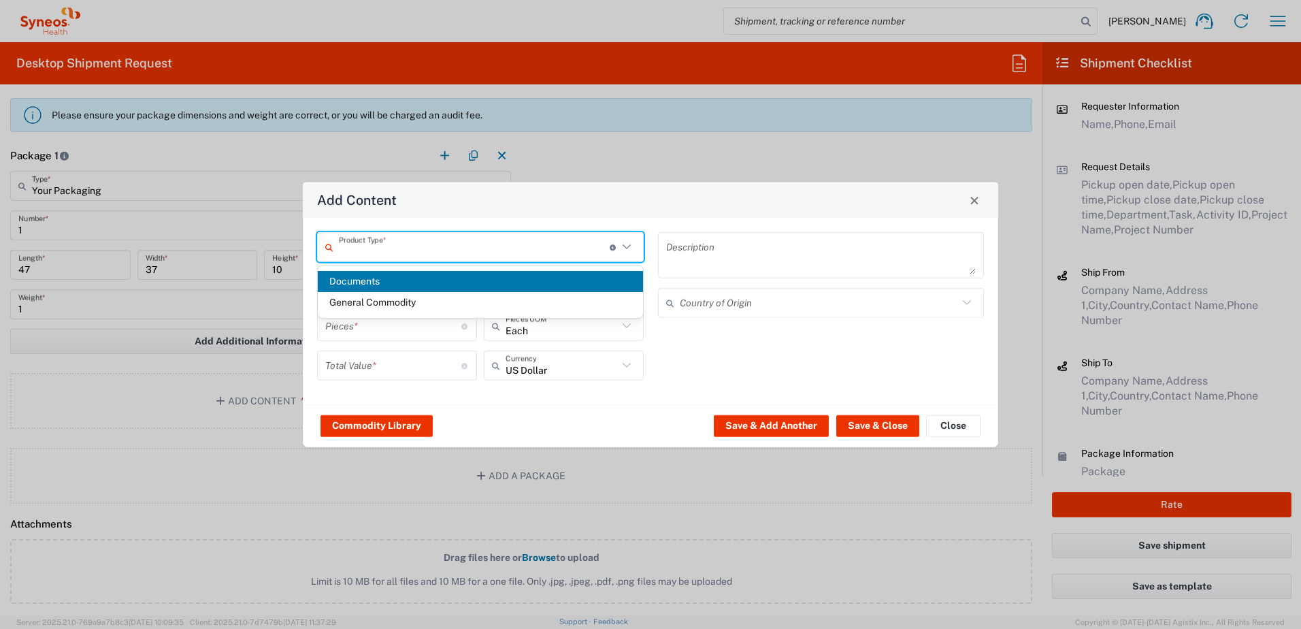
click at [378, 286] on span "Documents" at bounding box center [480, 281] width 325 height 21
type input "Documents"
type input "1"
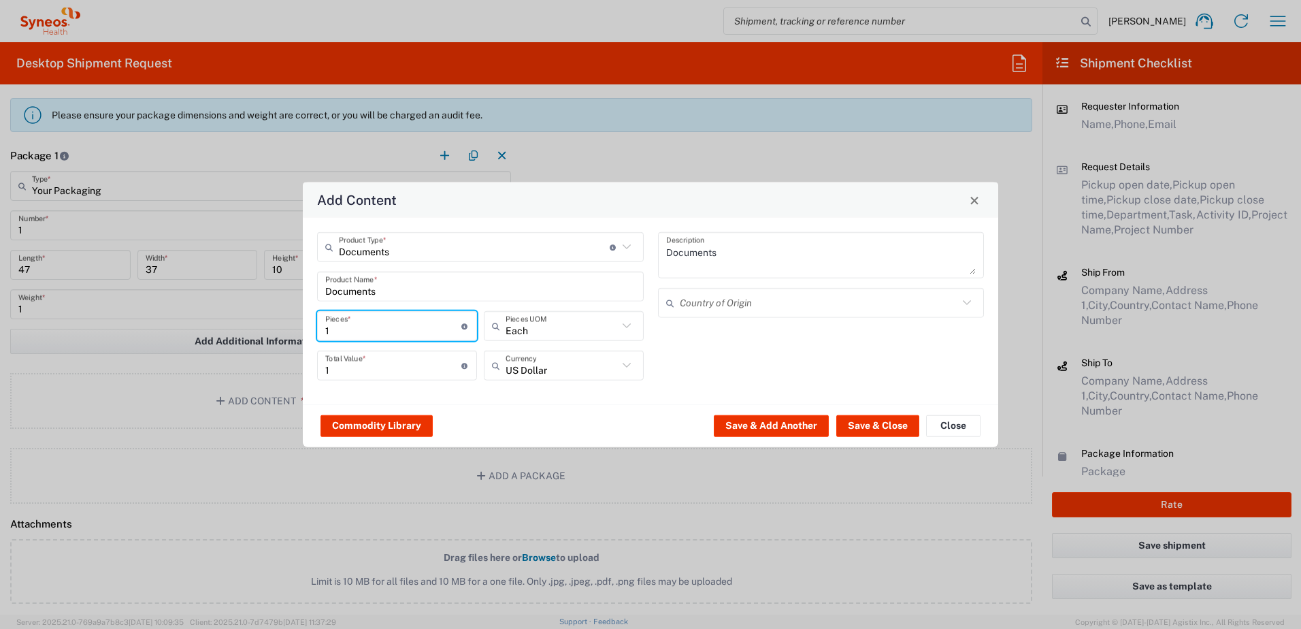
drag, startPoint x: 348, startPoint y: 328, endPoint x: 265, endPoint y: 328, distance: 83.7
click at [265, 328] on div "Add Content Documents Product Type * Document: Paper document generated interna…" at bounding box center [650, 314] width 1301 height 629
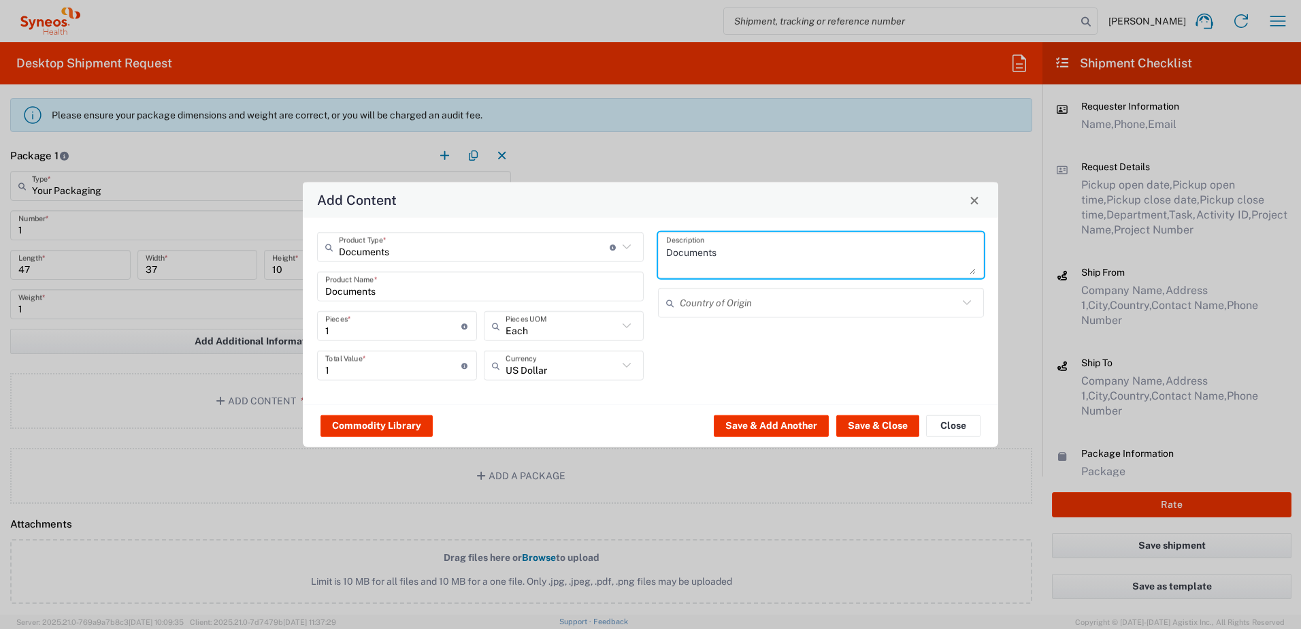
click at [765, 259] on textarea "Documents" at bounding box center [821, 255] width 310 height 38
type textarea "Documents_FABULINUS"
click at [738, 304] on input "text" at bounding box center [819, 303] width 279 height 24
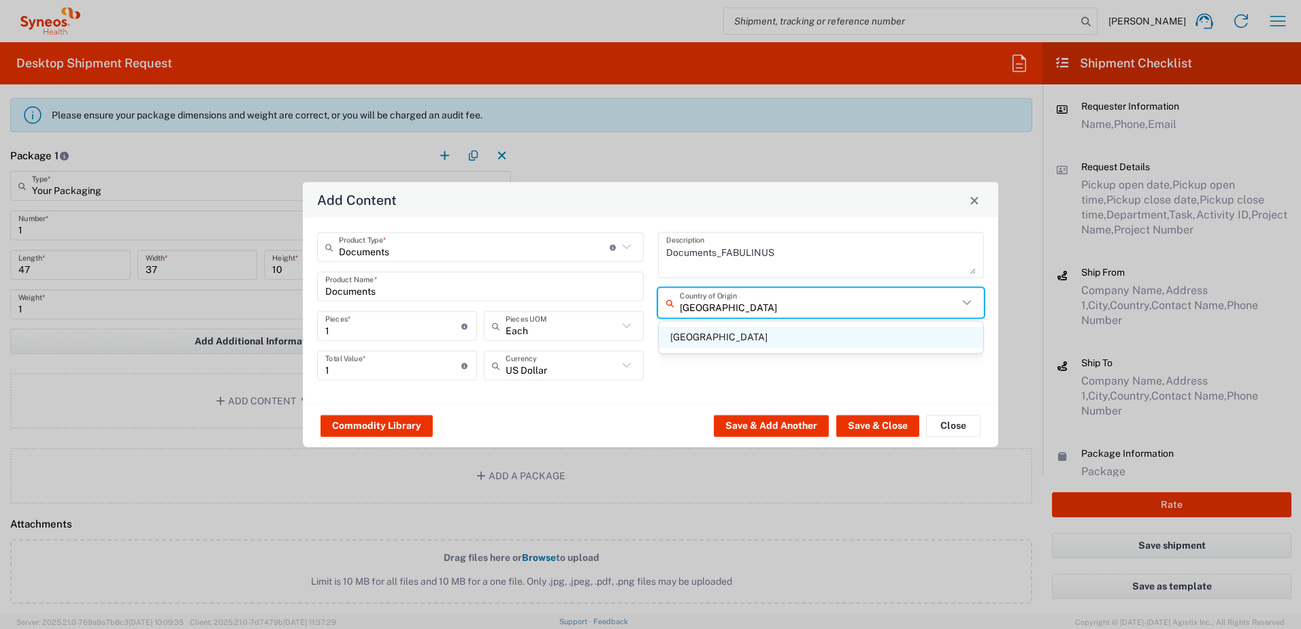
click at [699, 334] on span "[GEOGRAPHIC_DATA]" at bounding box center [821, 337] width 325 height 21
type input "[GEOGRAPHIC_DATA]"
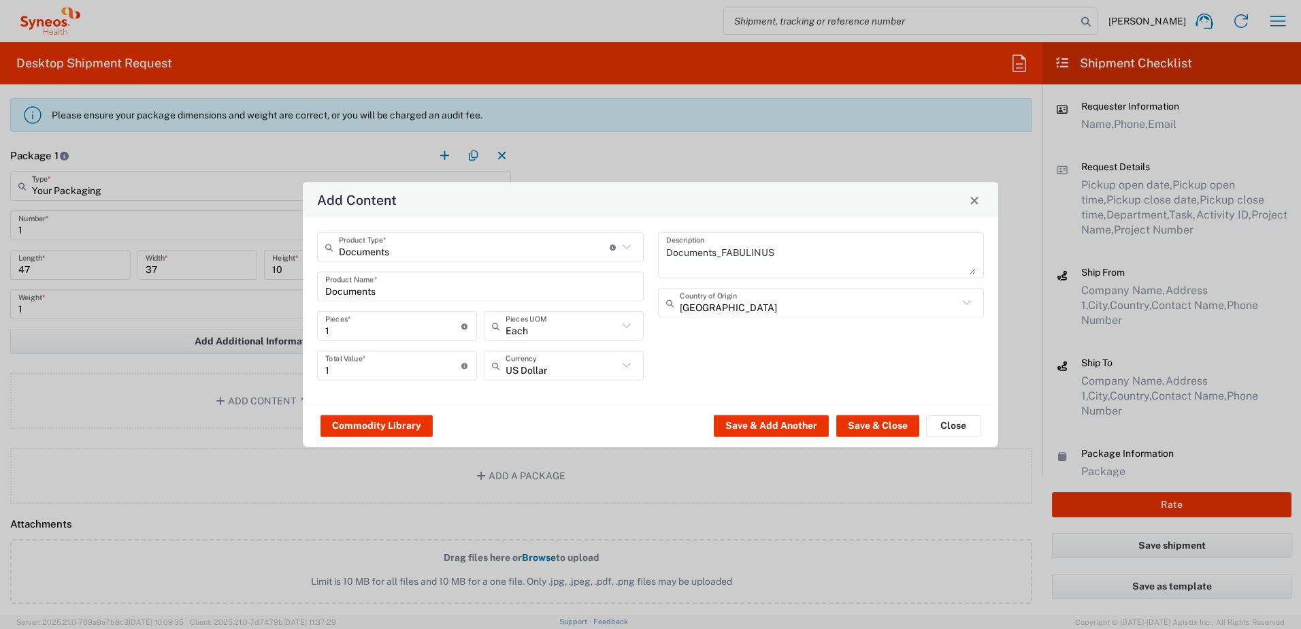
click at [757, 351] on div "Documents_FABULINUS Description [GEOGRAPHIC_DATA] Country of Origin" at bounding box center [821, 311] width 341 height 158
click at [875, 426] on button "Save & Close" at bounding box center [877, 425] width 83 height 22
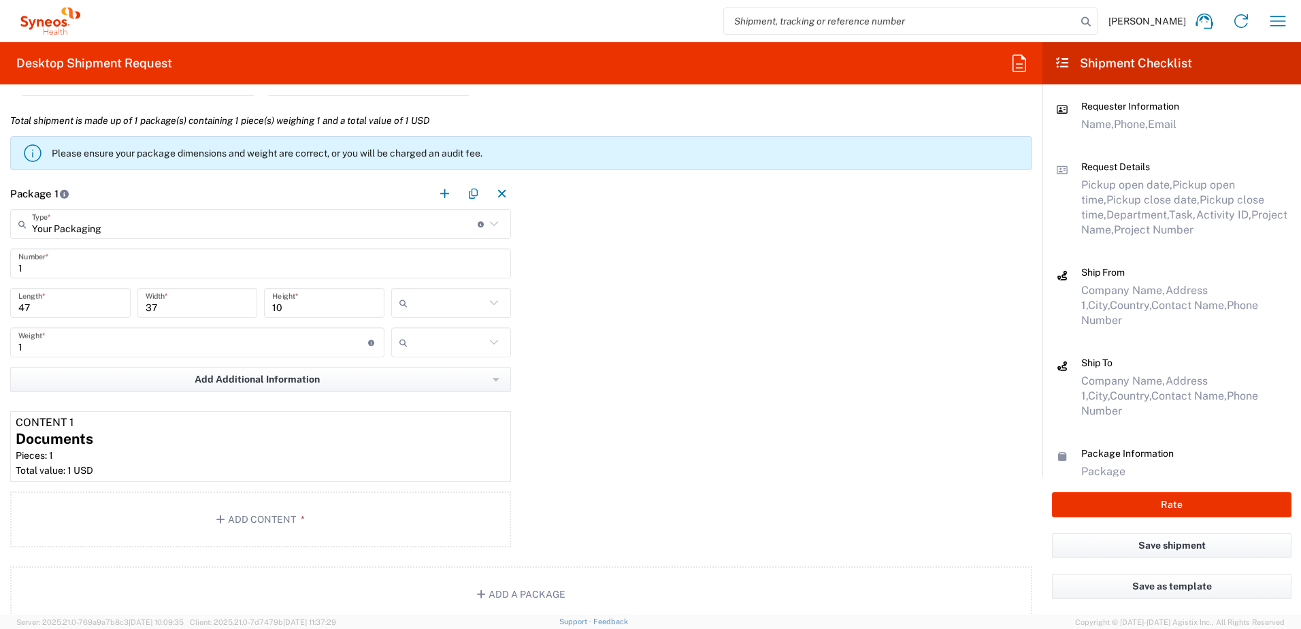
scroll to position [1162, 0]
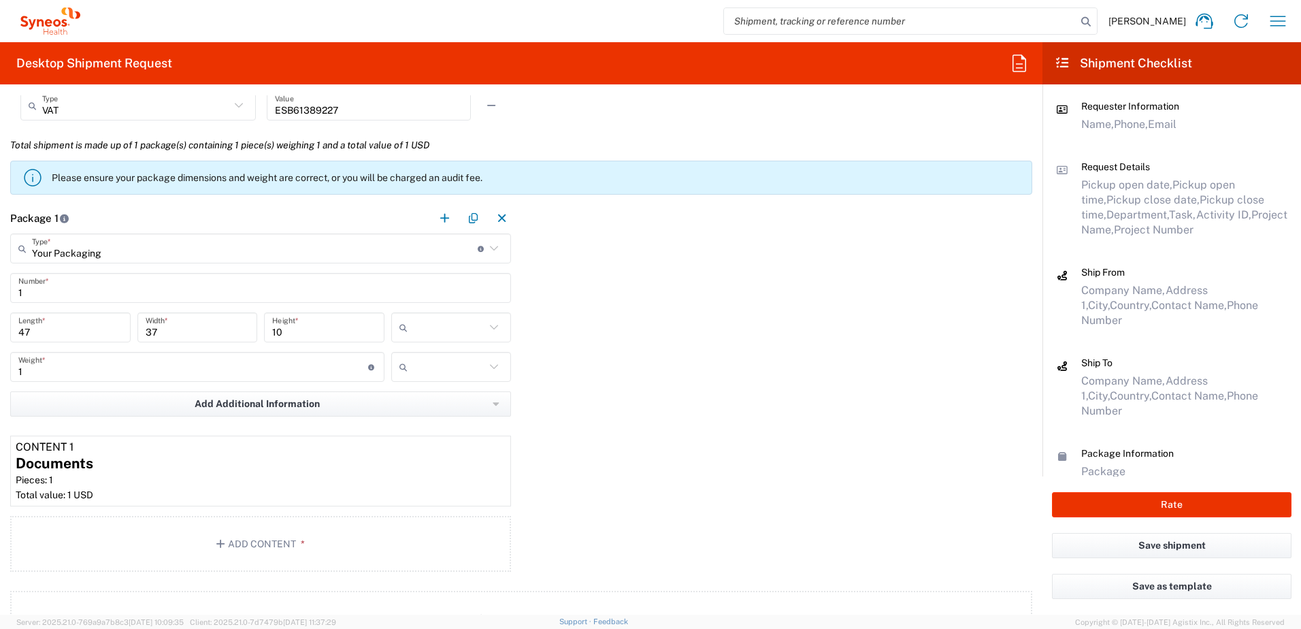
click at [404, 318] on icon at bounding box center [407, 327] width 14 height 22
click at [418, 365] on span "cm" at bounding box center [447, 361] width 118 height 21
type input "cm"
click at [455, 368] on input "text" at bounding box center [449, 367] width 73 height 22
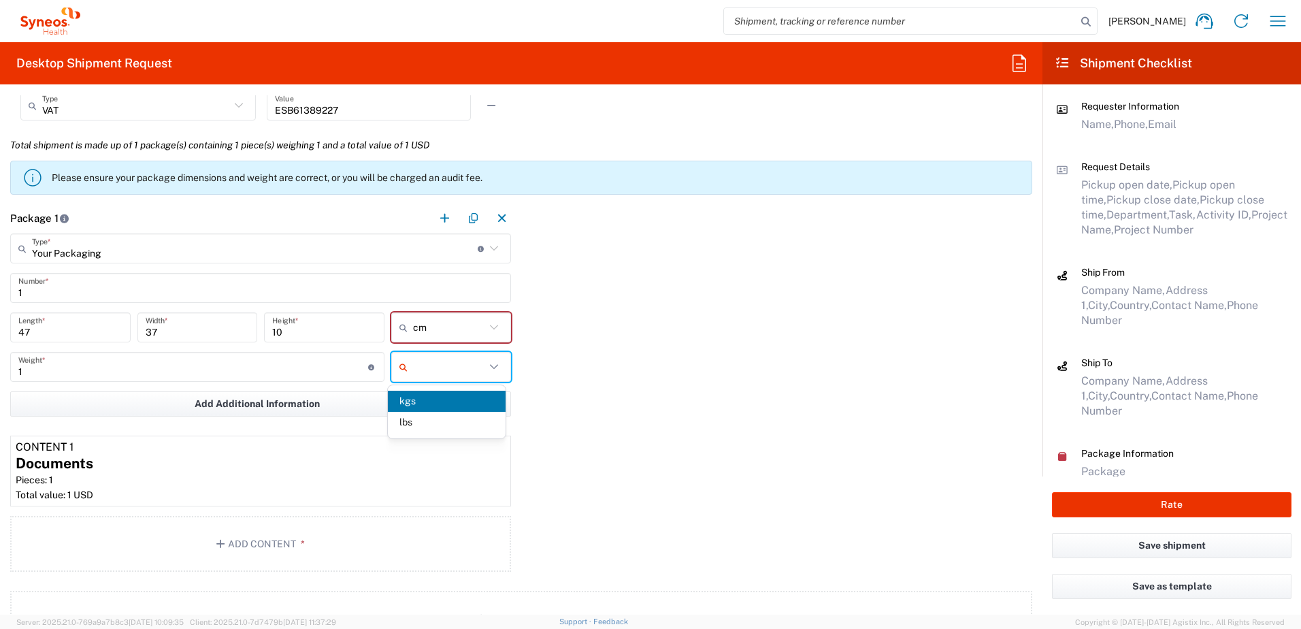
click at [441, 404] on span "kgs" at bounding box center [447, 401] width 118 height 21
type input "kgs"
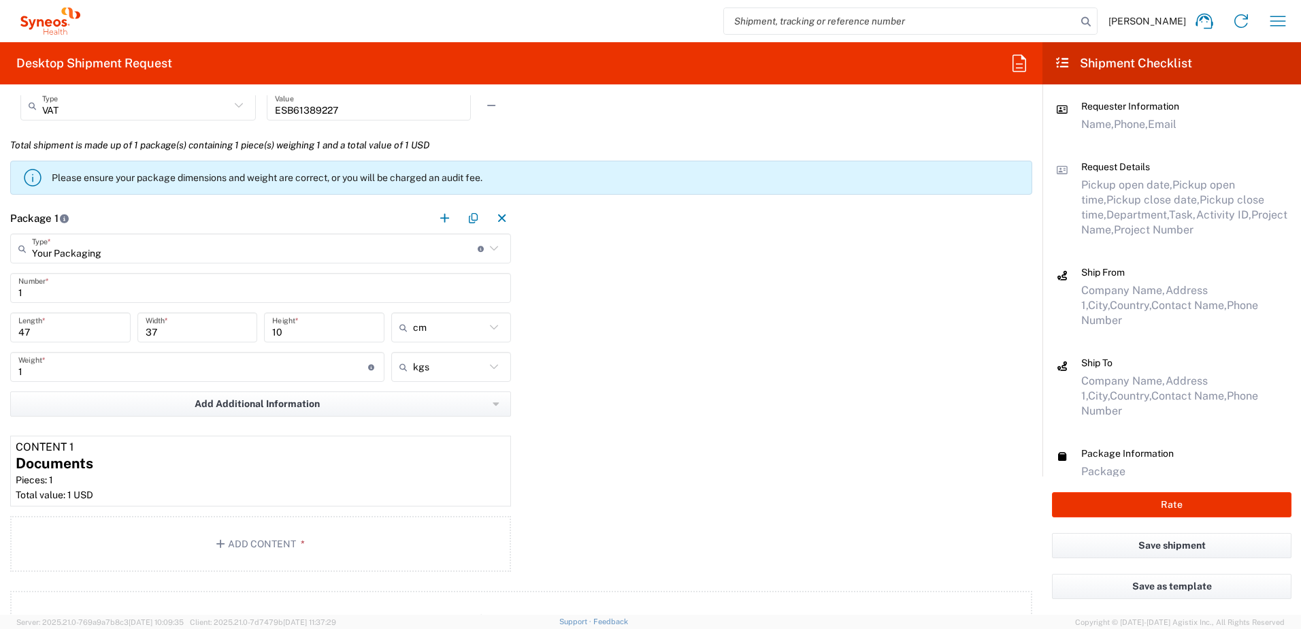
click at [738, 391] on div "Package 1 Your Packaging Type * Material used to package goods Envelope Large B…" at bounding box center [521, 390] width 1043 height 374
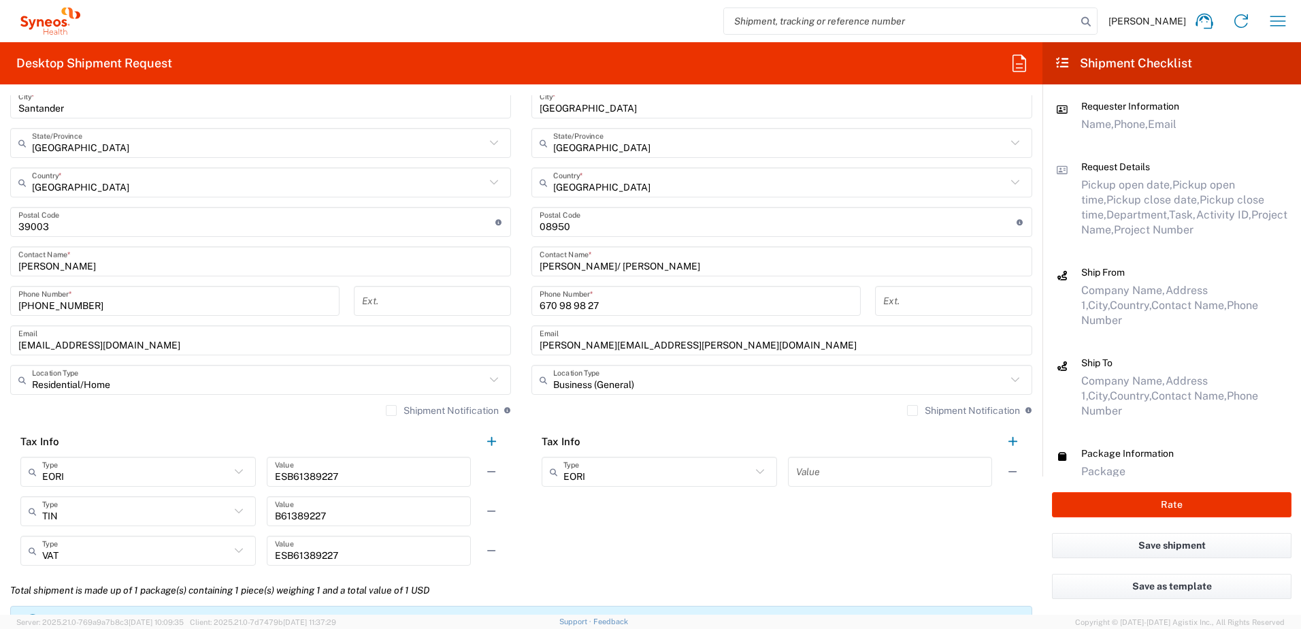
scroll to position [618, 0]
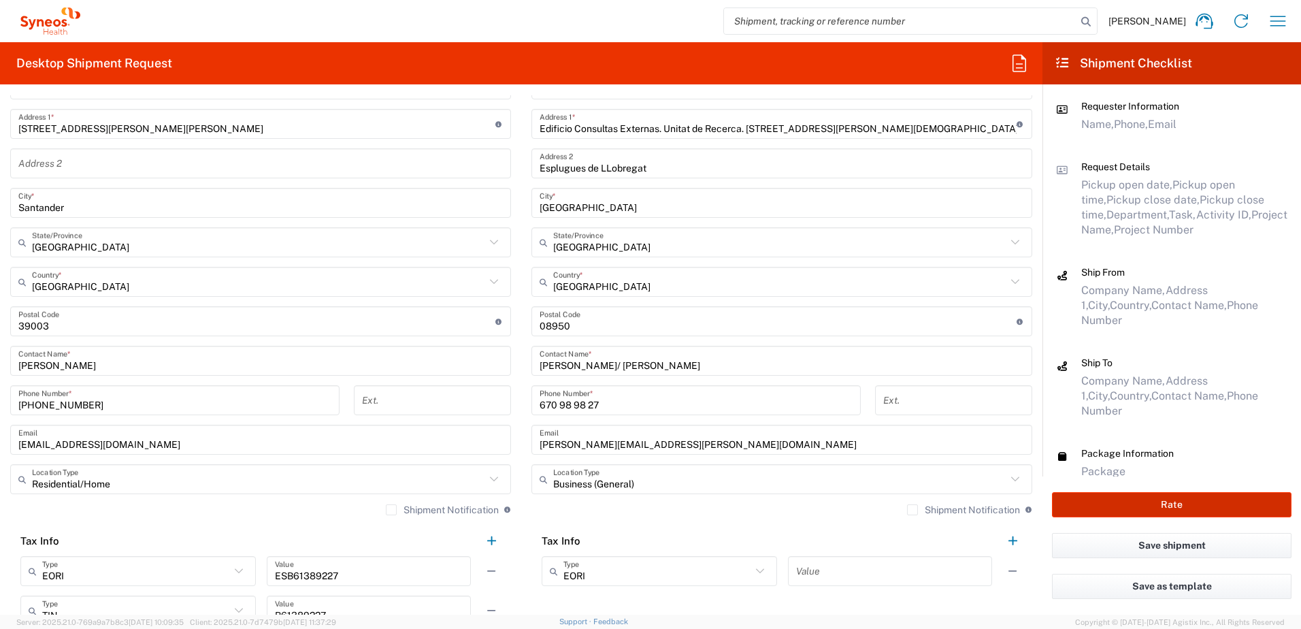
click at [1203, 502] on button "Rate" at bounding box center [1172, 504] width 240 height 25
type input "3110"
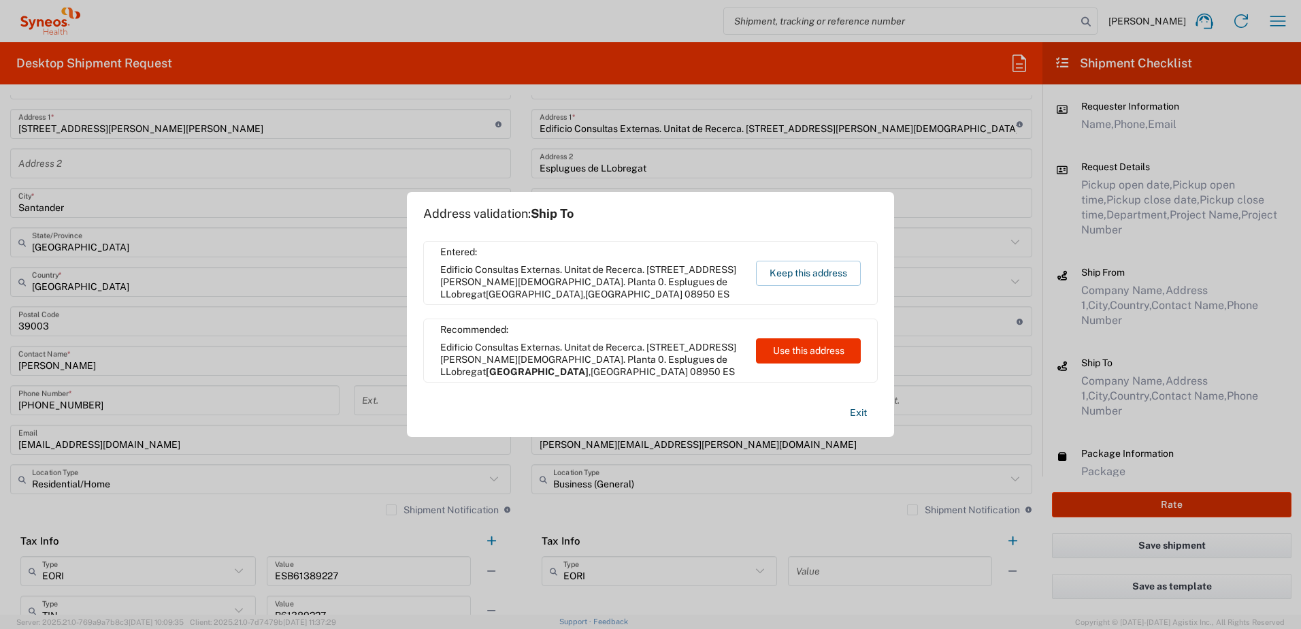
type input "7061958D"
click at [809, 264] on button "Keep this address" at bounding box center [808, 273] width 105 height 25
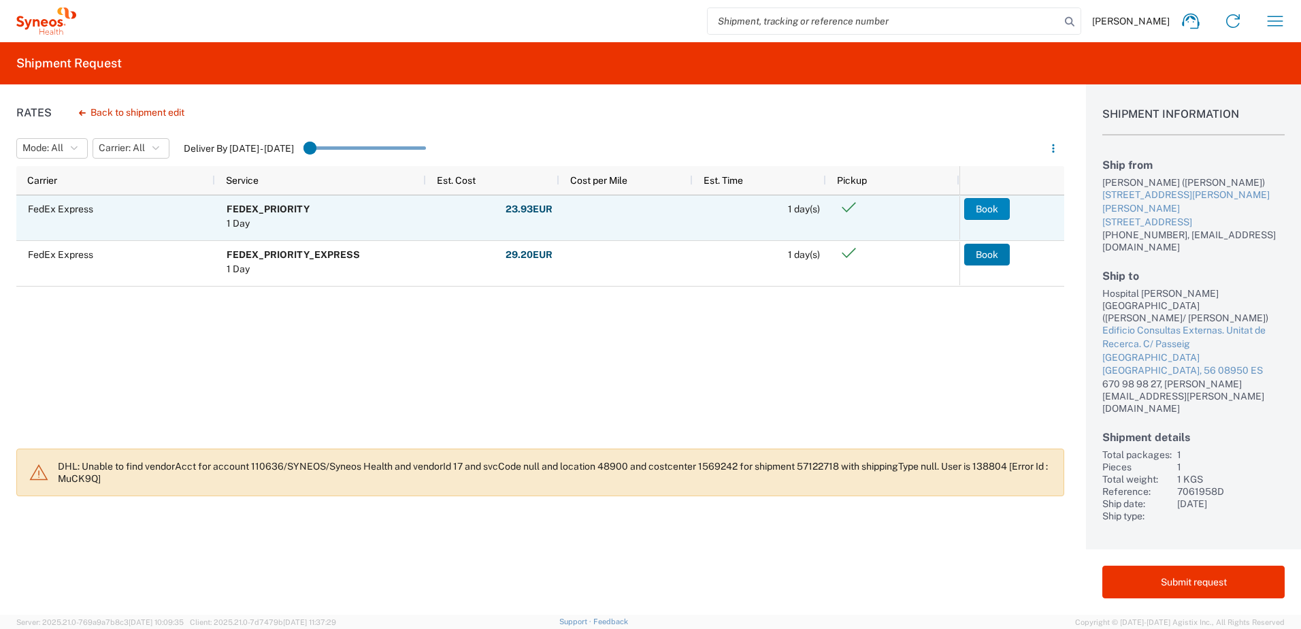
click at [993, 208] on button "Book" at bounding box center [987, 209] width 46 height 22
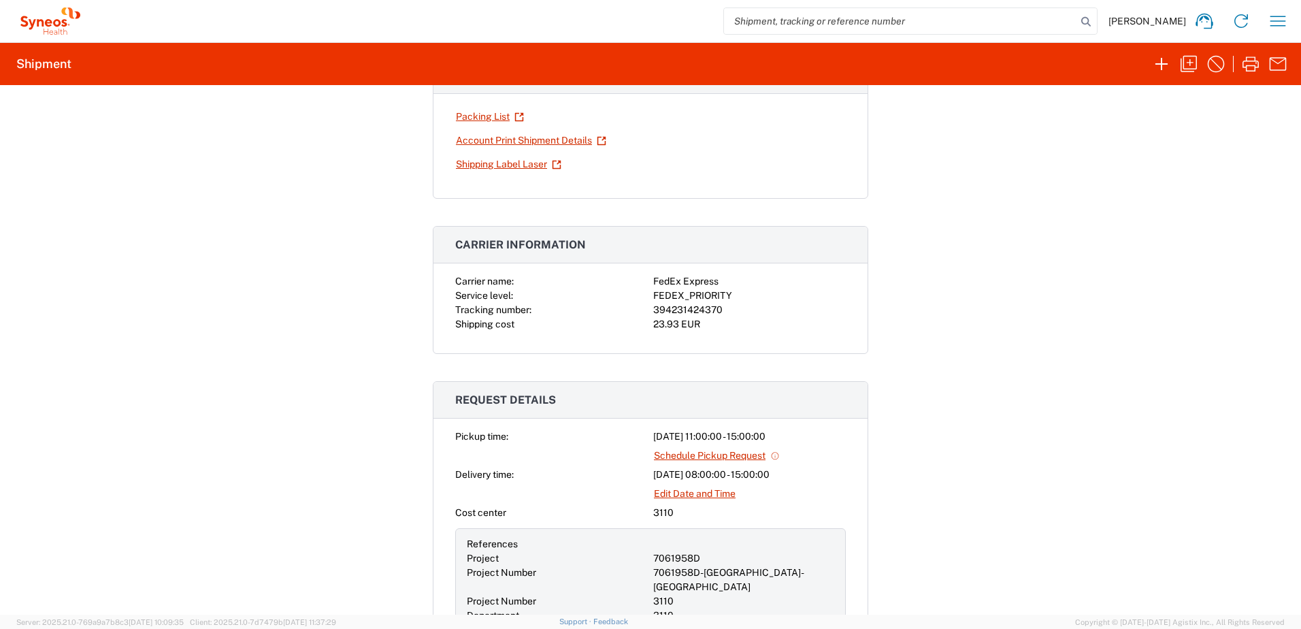
scroll to position [136, 0]
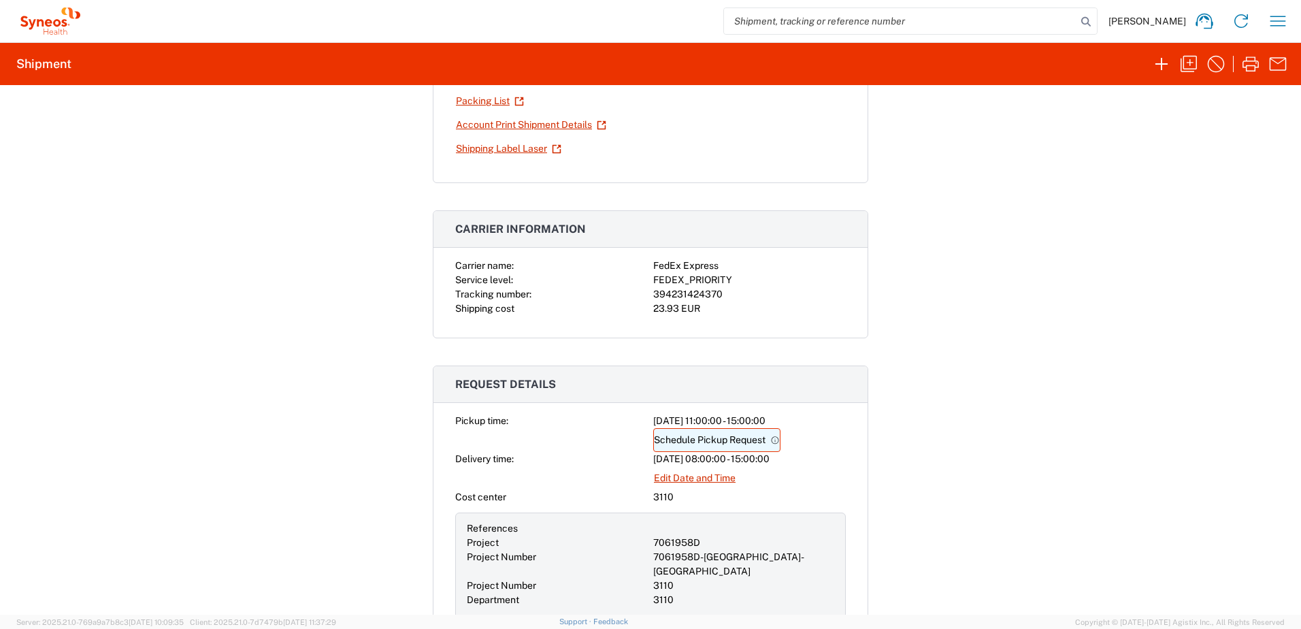
click at [718, 436] on link "Schedule Pickup Request" at bounding box center [716, 440] width 127 height 24
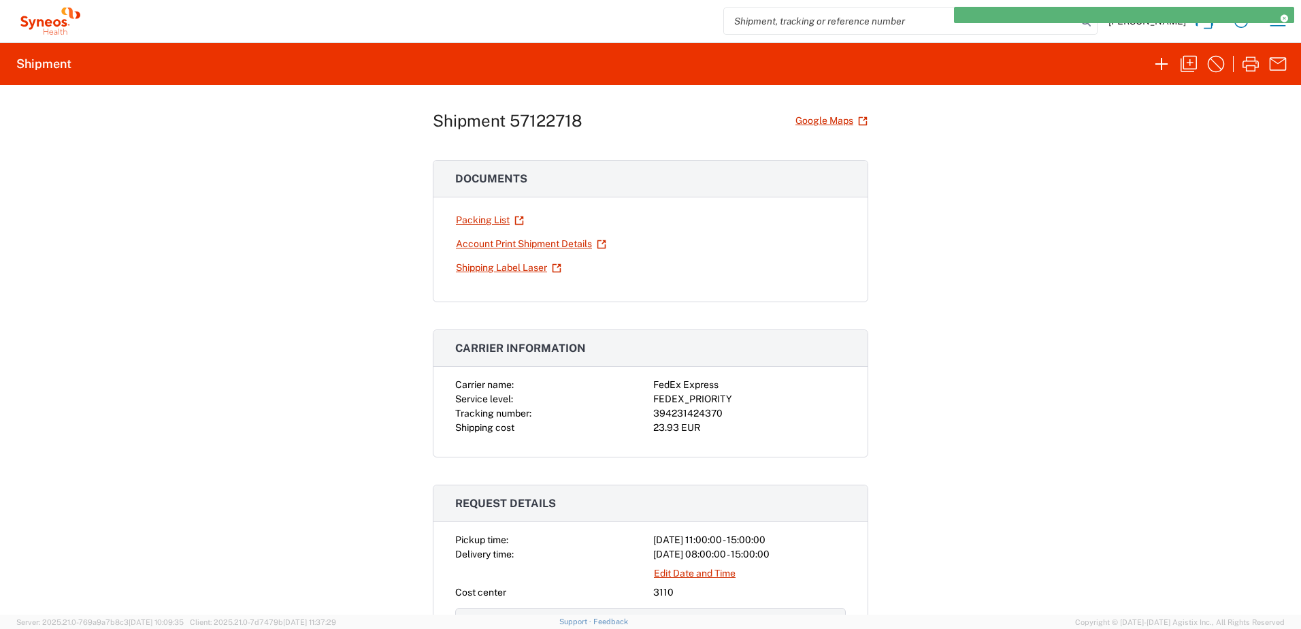
scroll to position [0, 0]
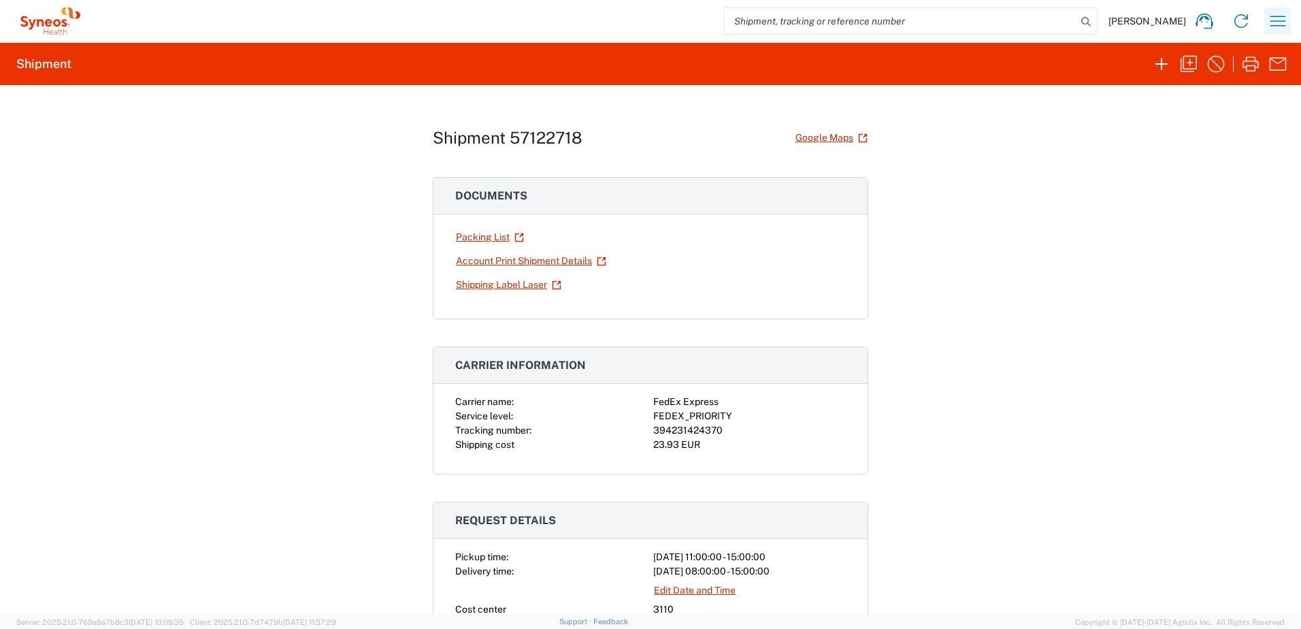
click at [1280, 16] on icon "button" at bounding box center [1279, 21] width 16 height 10
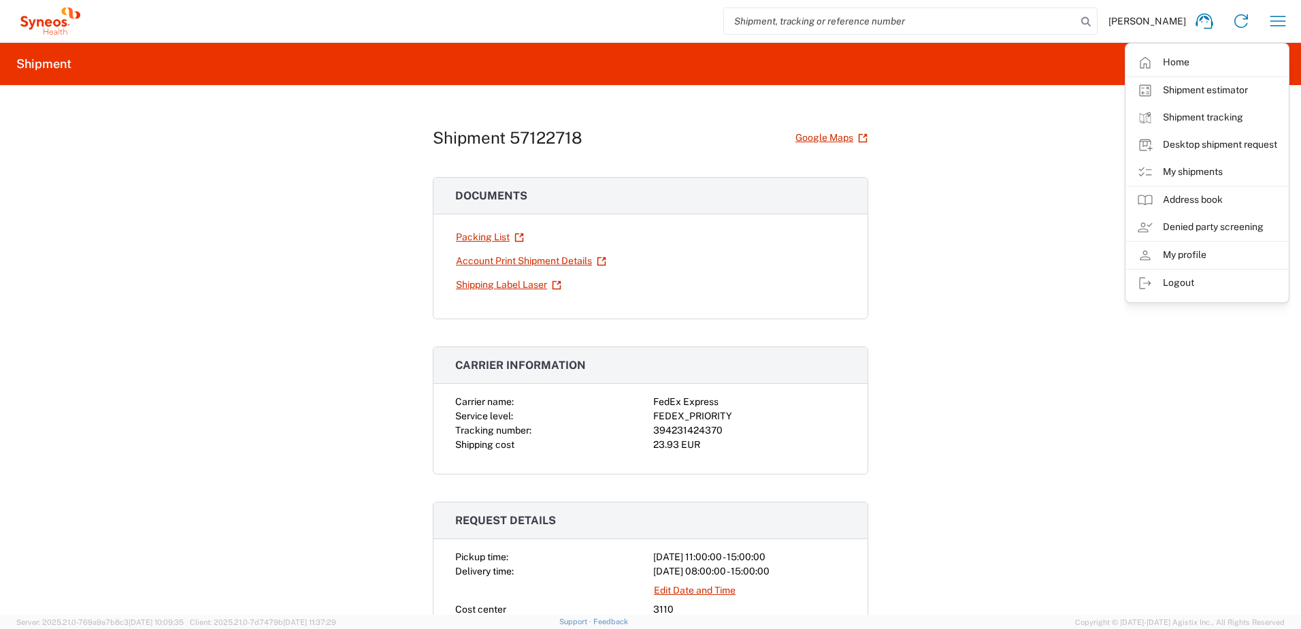
click at [1261, 146] on link "Desktop shipment request" at bounding box center [1207, 144] width 162 height 27
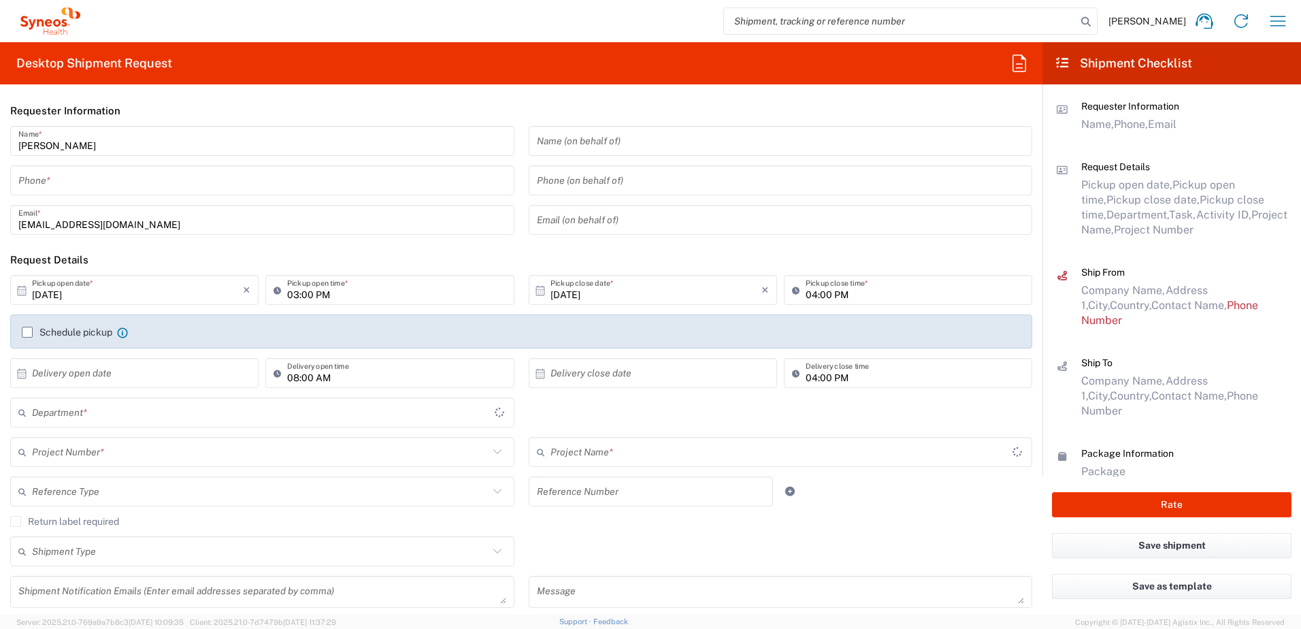
type input "3110"
click at [97, 182] on input "tel" at bounding box center [262, 181] width 488 height 24
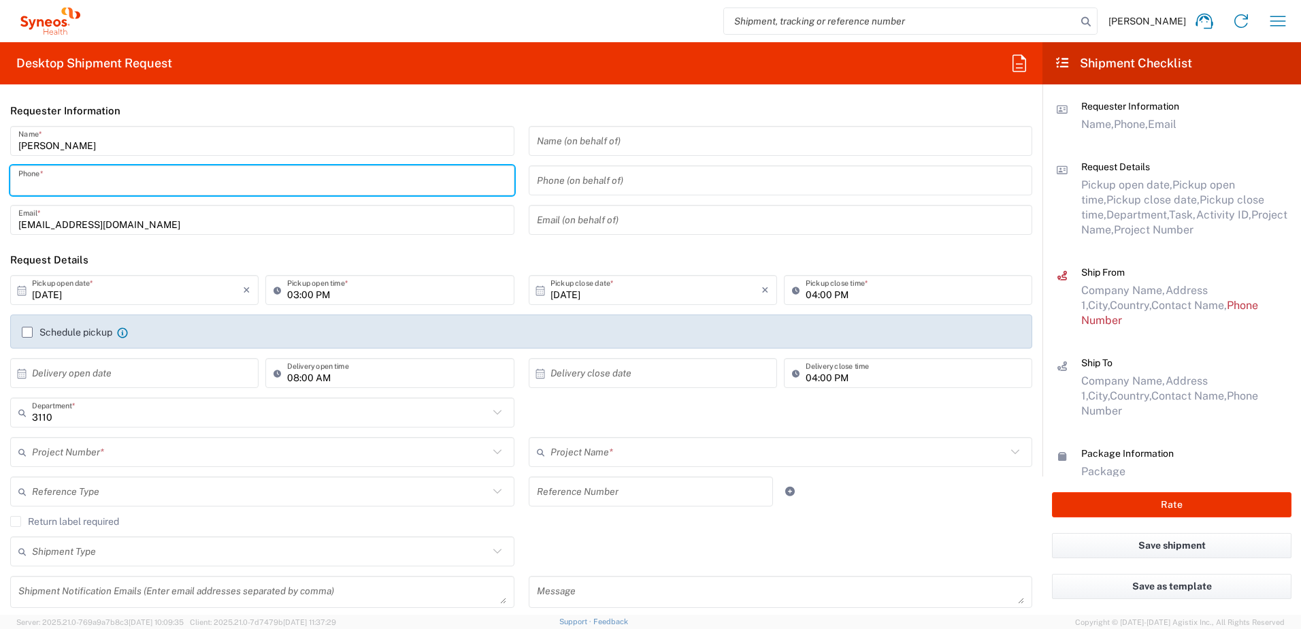
type input "636209211"
click at [96, 298] on input "[DATE]" at bounding box center [137, 290] width 211 height 24
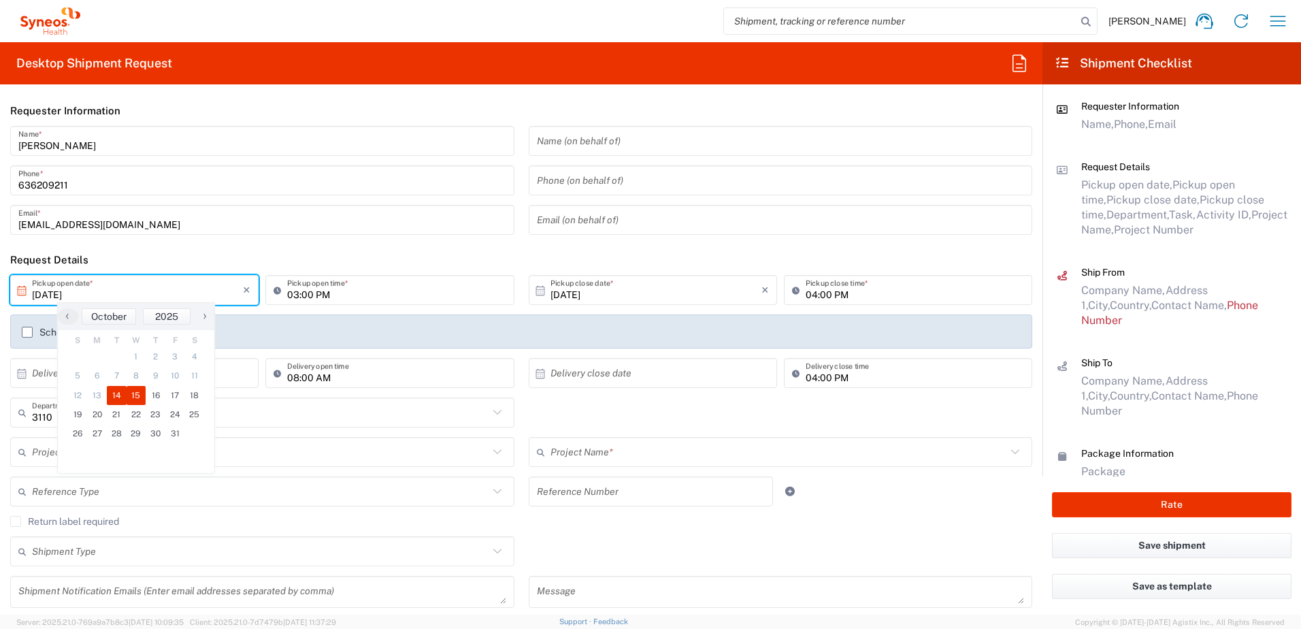
drag, startPoint x: 142, startPoint y: 378, endPoint x: 137, endPoint y: 393, distance: 15.5
click at [137, 393] on span "15" at bounding box center [137, 395] width 20 height 19
type input "[DATE]"
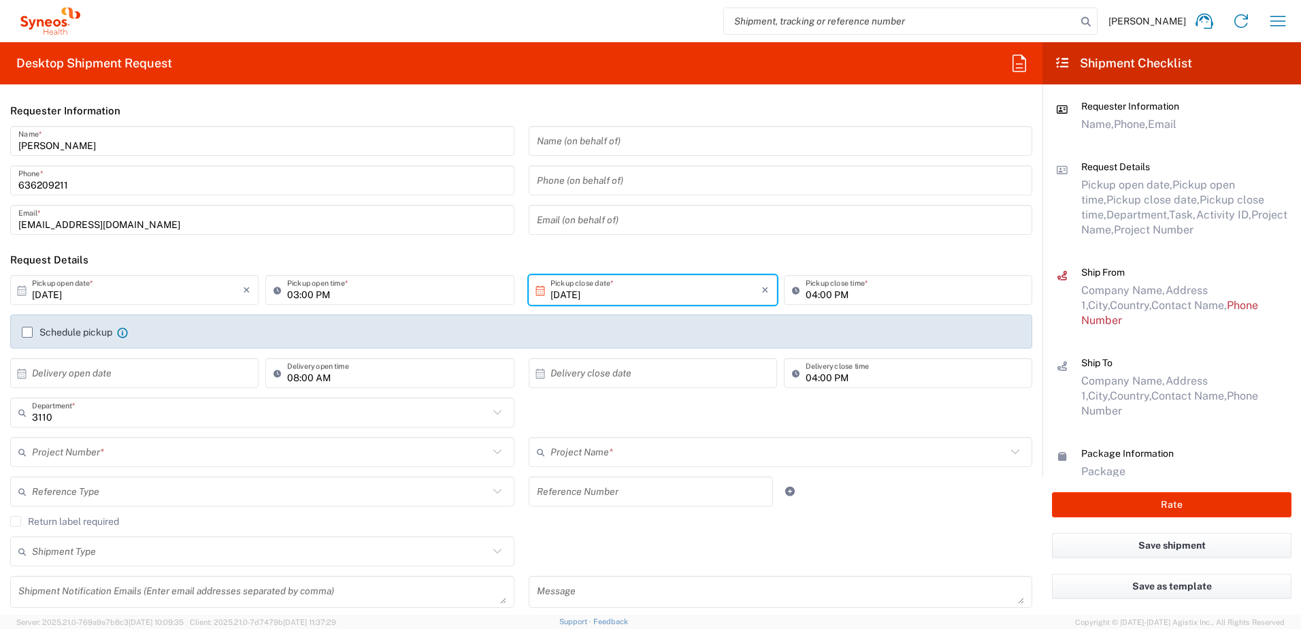
click at [283, 295] on icon at bounding box center [281, 290] width 14 height 22
type input "11"
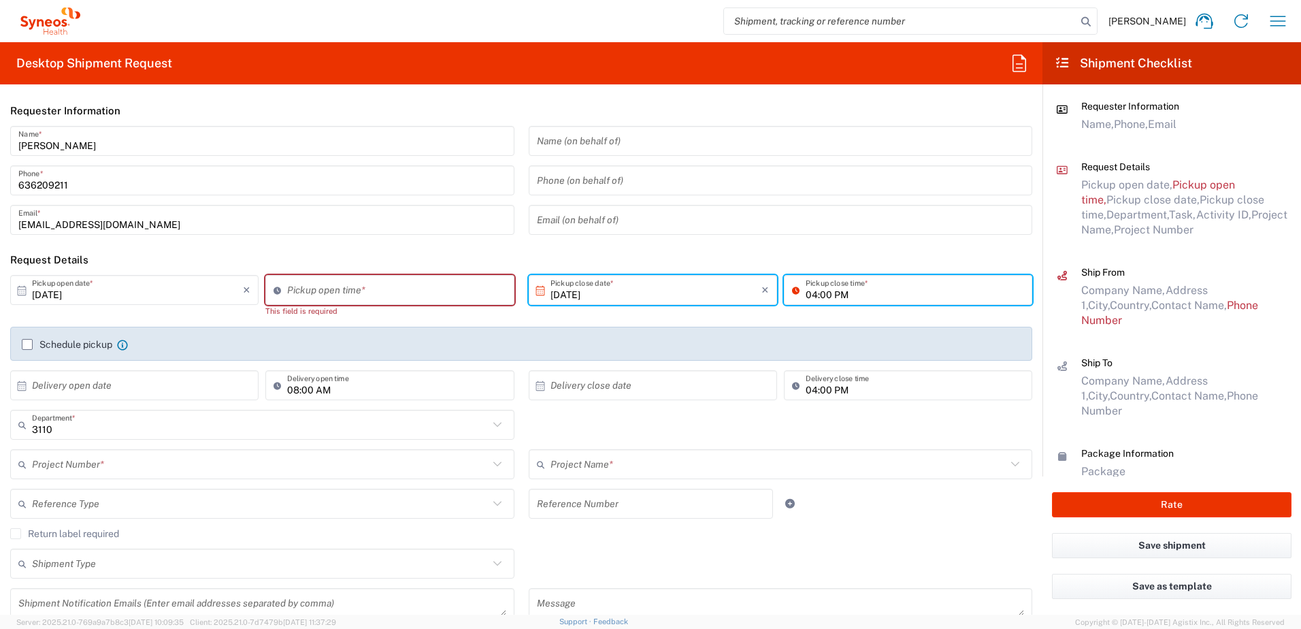
click at [806, 291] on input "04:00 PM" at bounding box center [915, 290] width 218 height 24
type input "03:00 PM"
click at [324, 291] on input "02:51 PM" at bounding box center [396, 290] width 218 height 24
type input "11:00 AM"
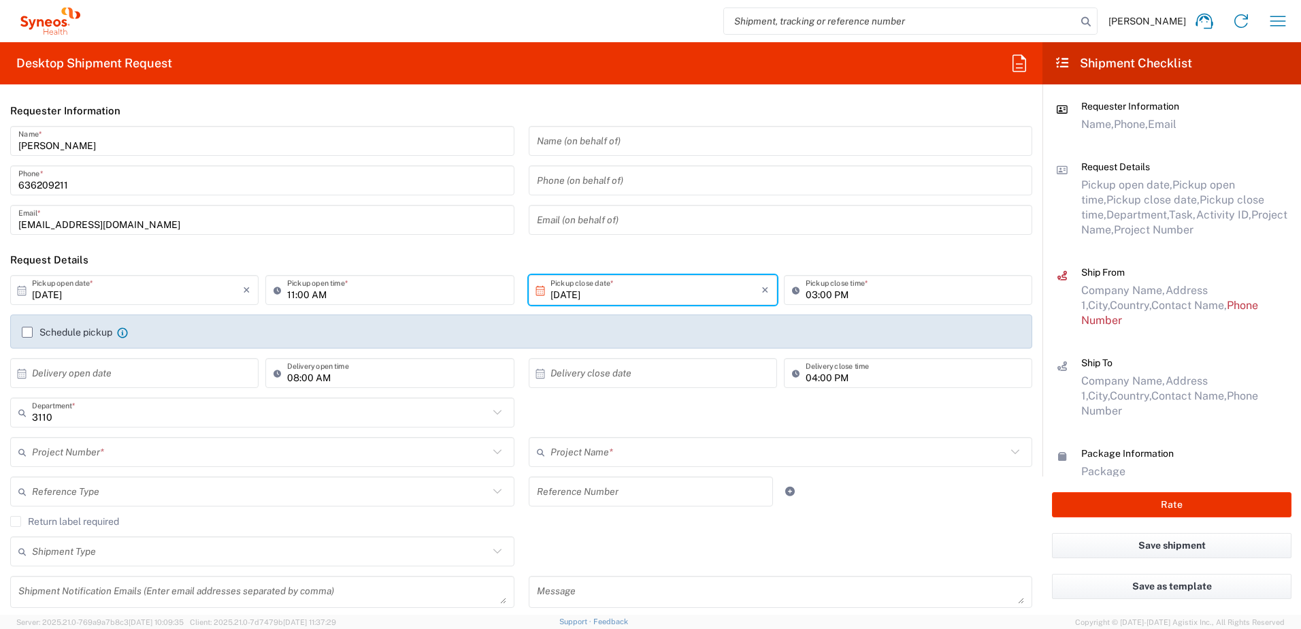
click at [430, 335] on div "Schedule pickup When scheduling a pickup please be sure to meet the following c…" at bounding box center [521, 331] width 1022 height 34
click at [113, 377] on input "text" at bounding box center [137, 373] width 211 height 24
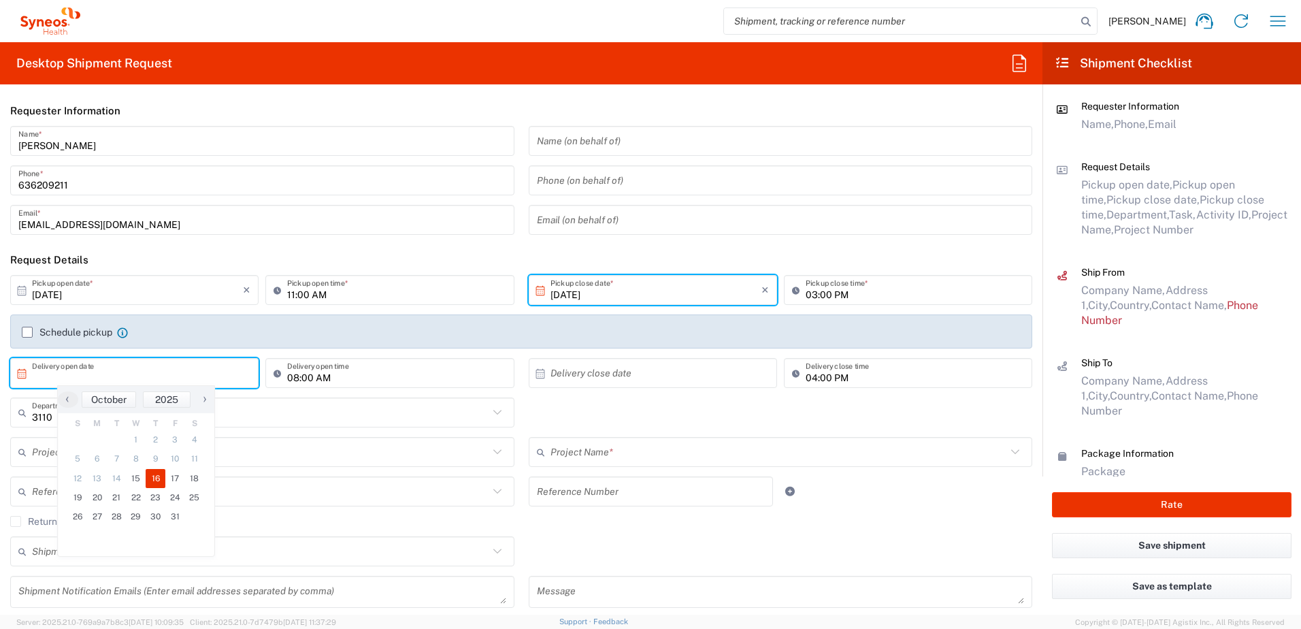
click at [158, 474] on span "16" at bounding box center [156, 478] width 20 height 19
type input "[DATE]"
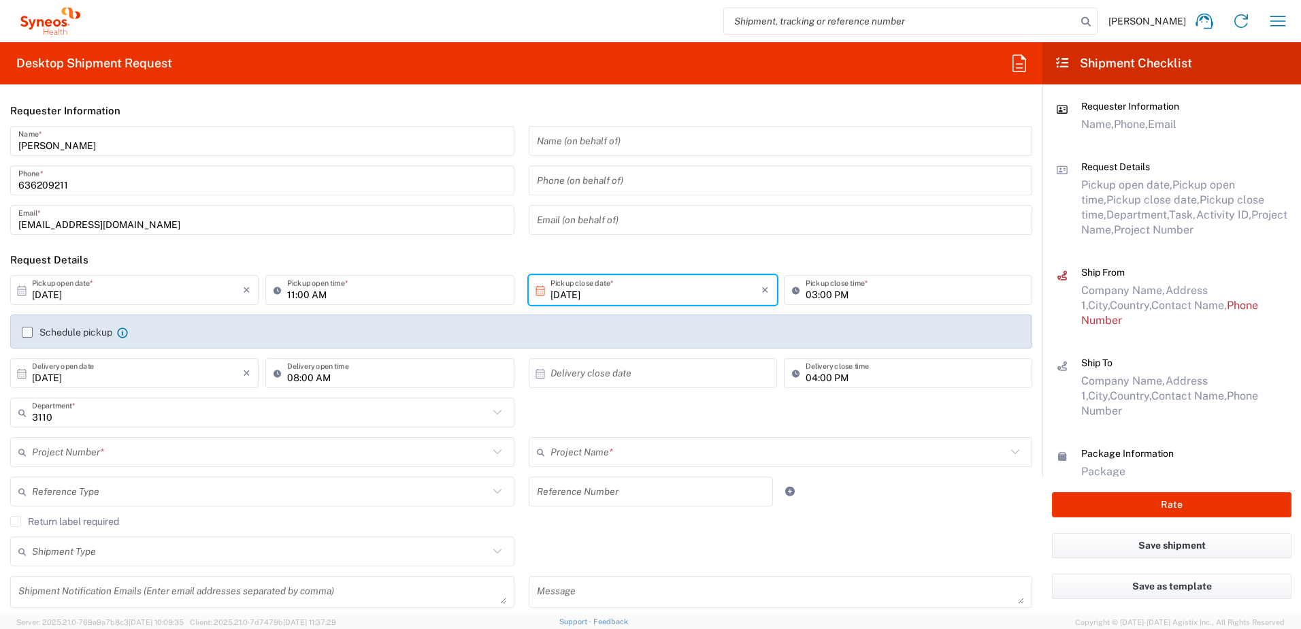
click at [621, 381] on input "text" at bounding box center [656, 373] width 211 height 24
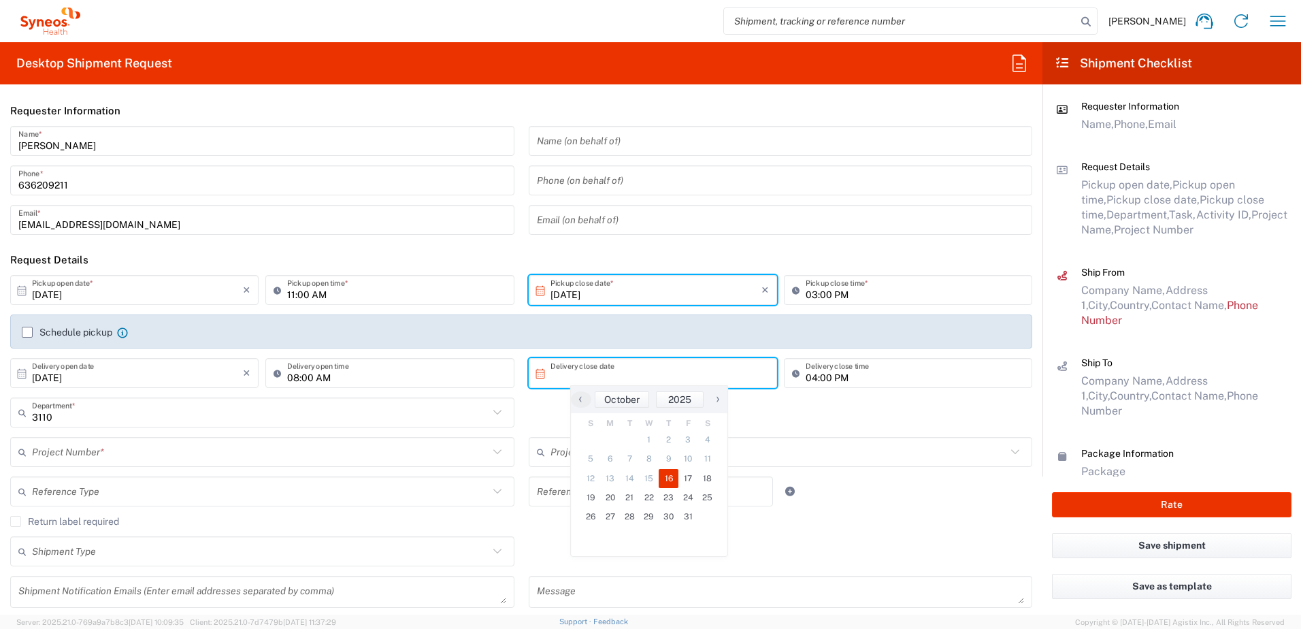
click at [669, 471] on span "16" at bounding box center [669, 478] width 20 height 19
type input "[DATE]"
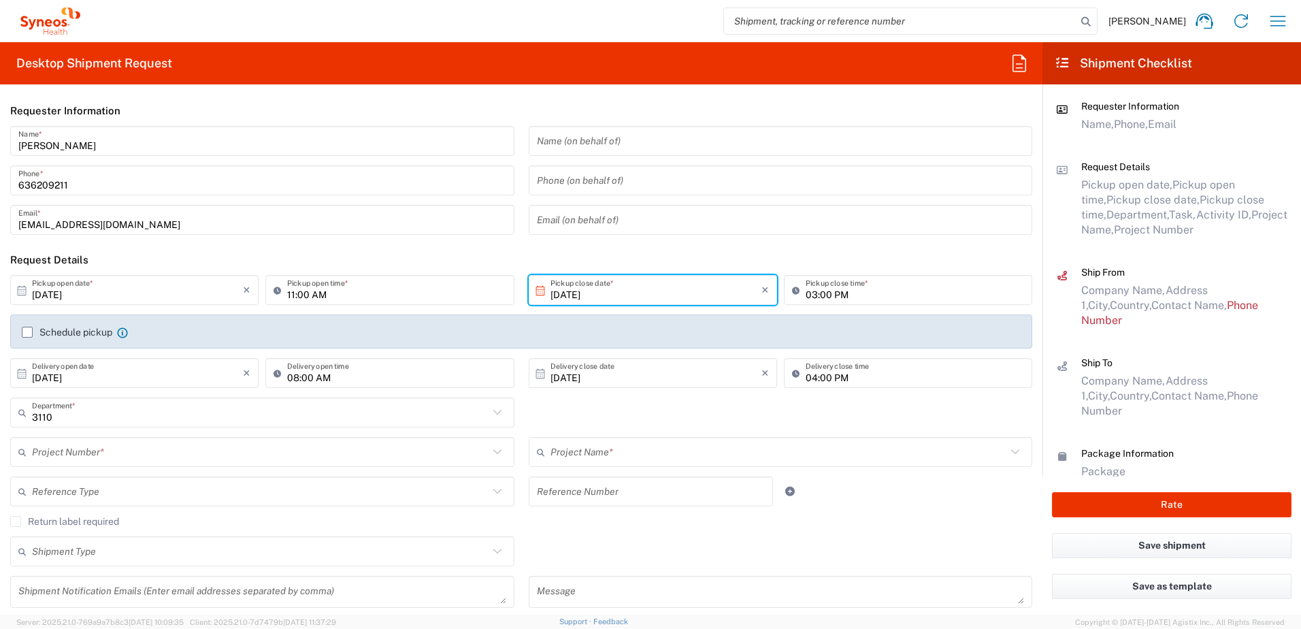
click at [806, 380] on input "04:00 PM" at bounding box center [915, 373] width 218 height 24
type input "03:00 PM"
click at [154, 451] on input "text" at bounding box center [260, 452] width 457 height 24
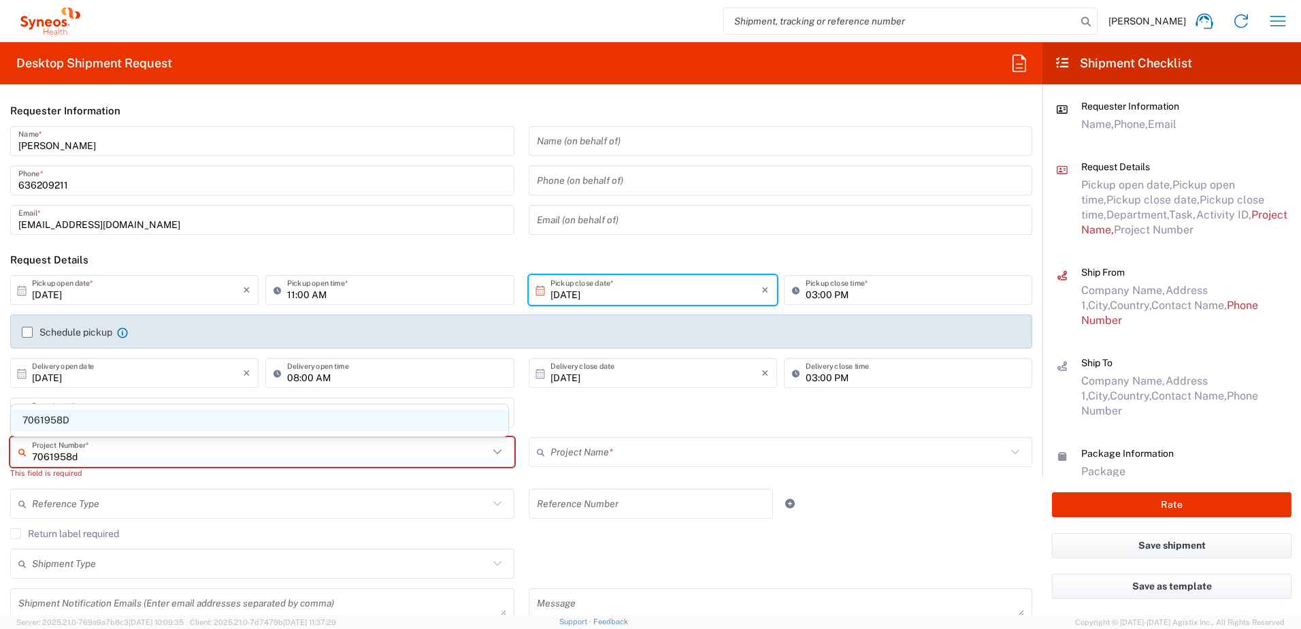
click at [72, 423] on span "7061958D" at bounding box center [260, 420] width 498 height 21
type input "7061958D"
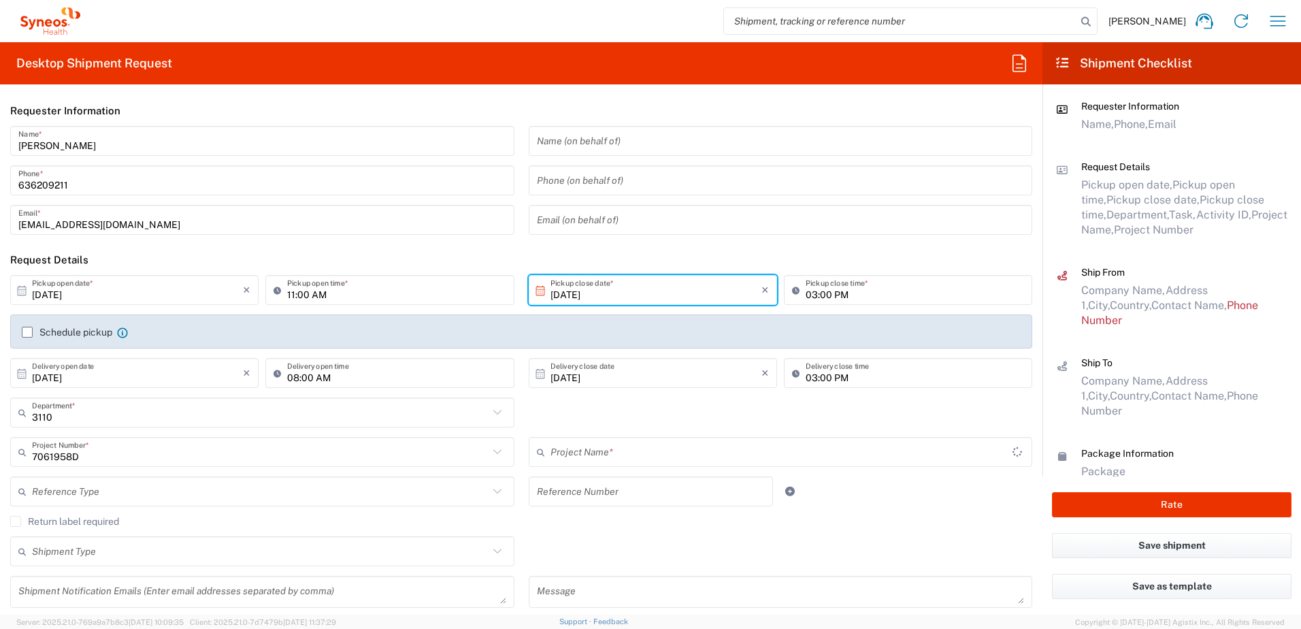
type input "7061958D-[GEOGRAPHIC_DATA]-[GEOGRAPHIC_DATA]"
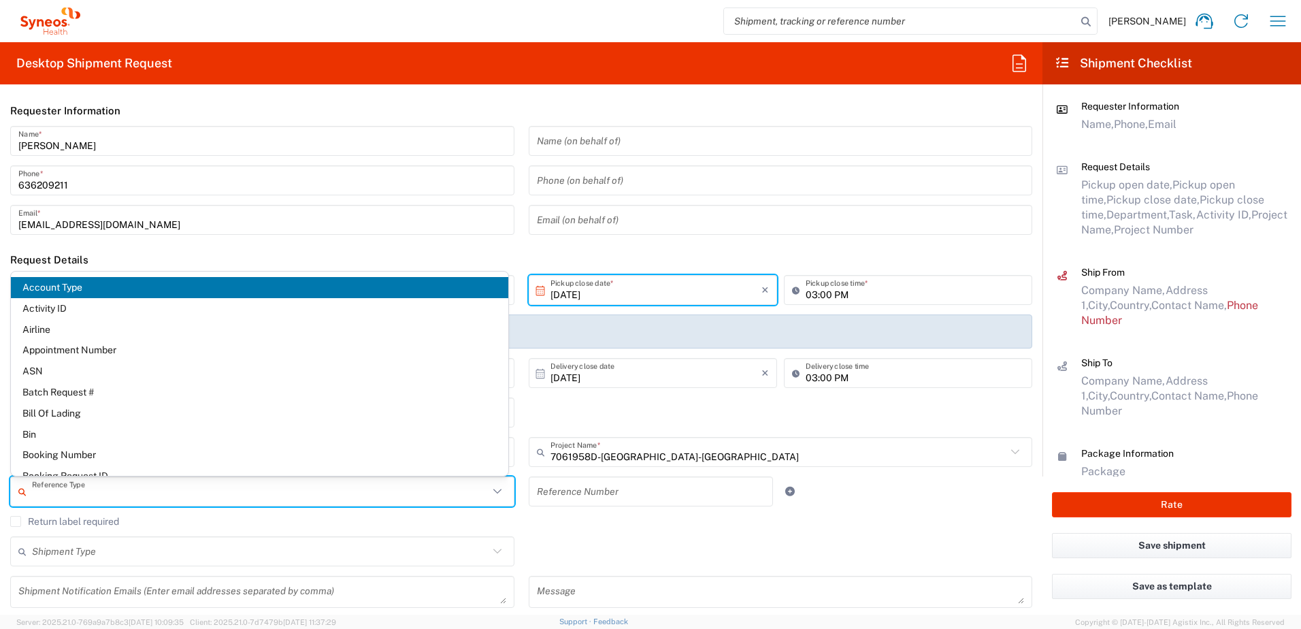
click at [143, 488] on input "text" at bounding box center [260, 492] width 457 height 24
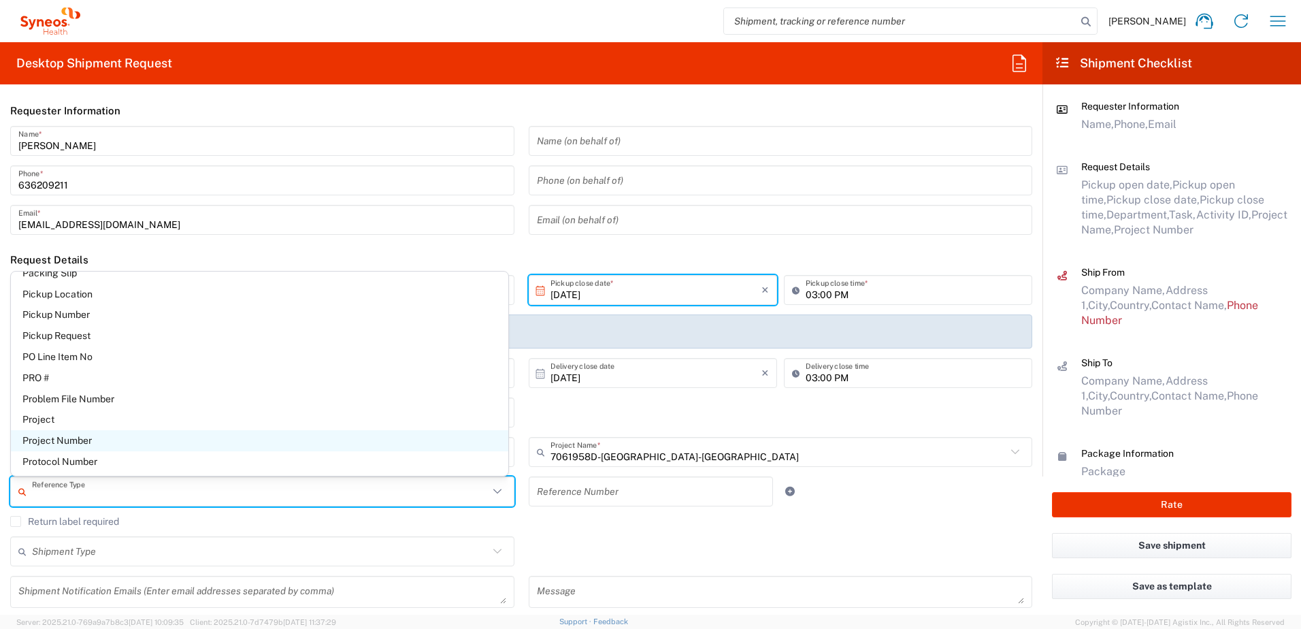
scroll to position [749, 0]
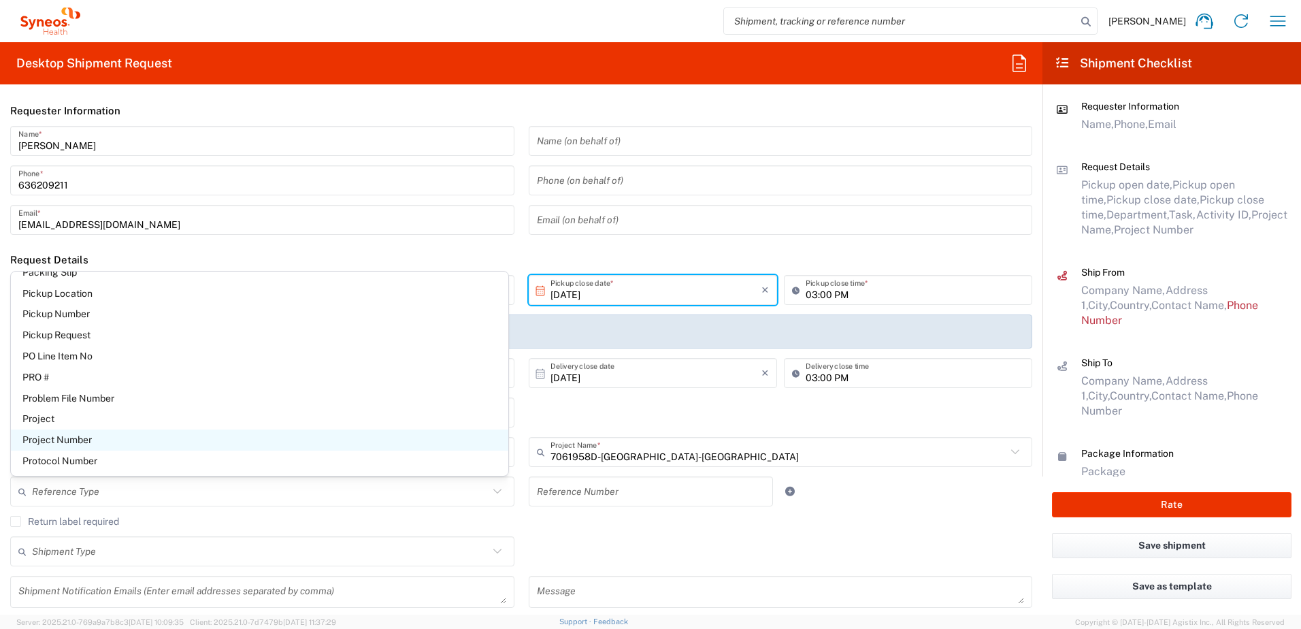
click at [102, 436] on span "Project Number" at bounding box center [260, 439] width 498 height 21
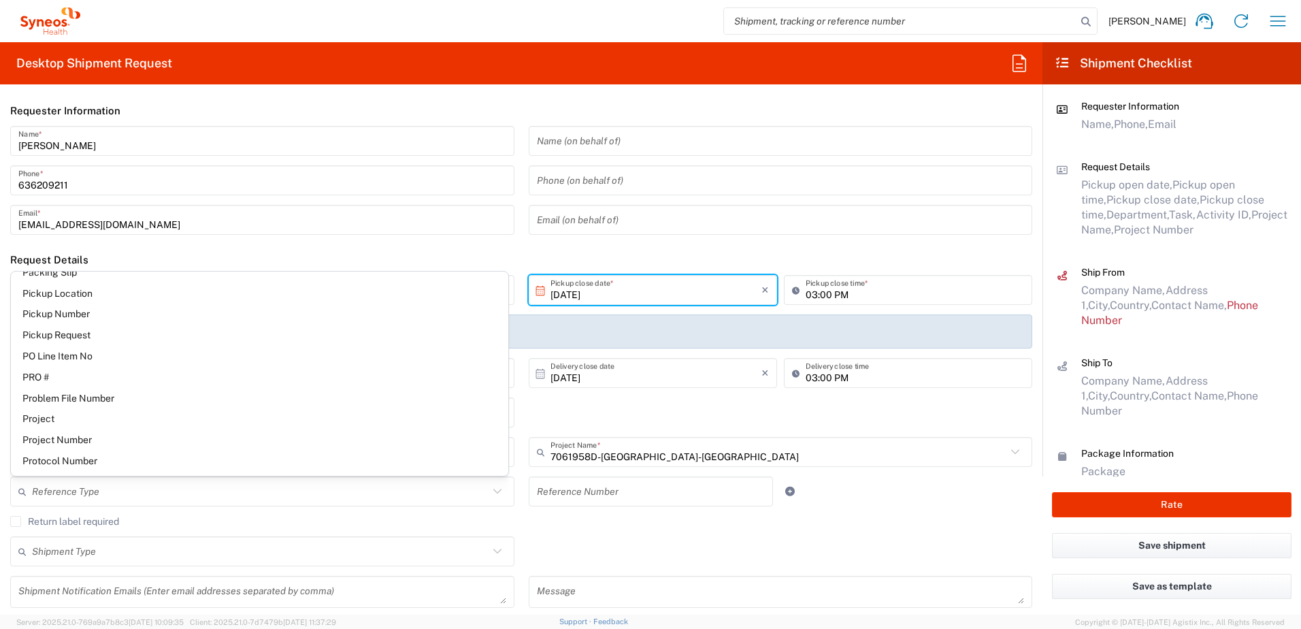
type input "Project Number"
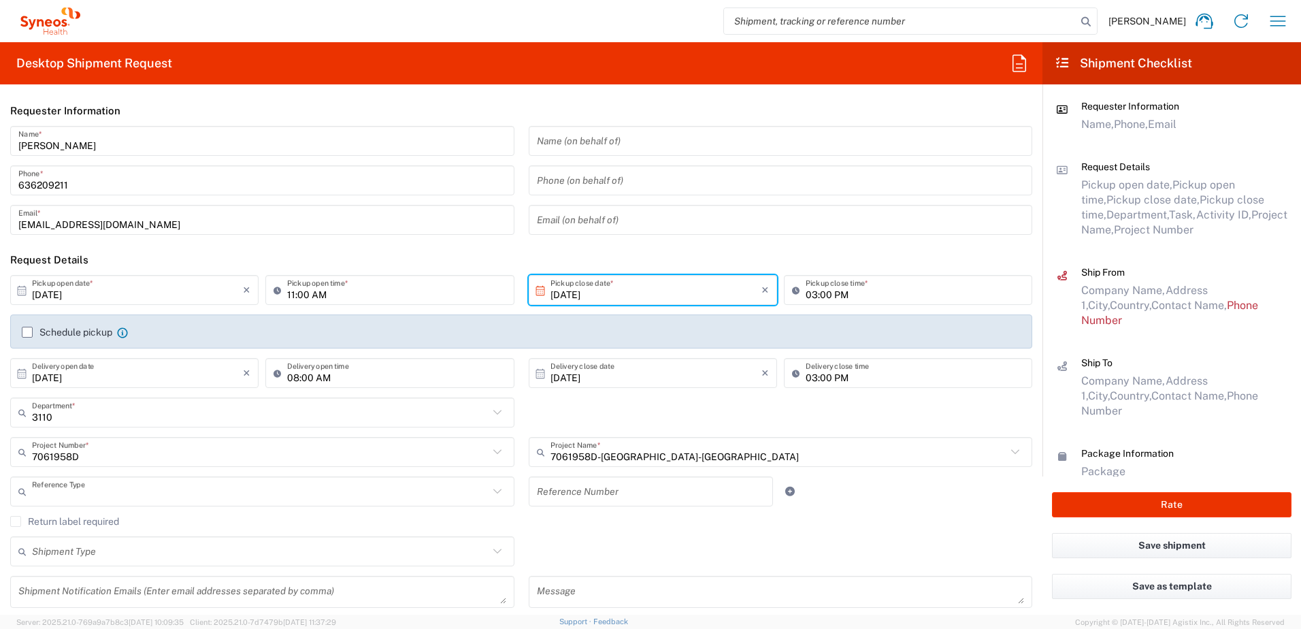
click at [127, 485] on input "text" at bounding box center [260, 492] width 457 height 24
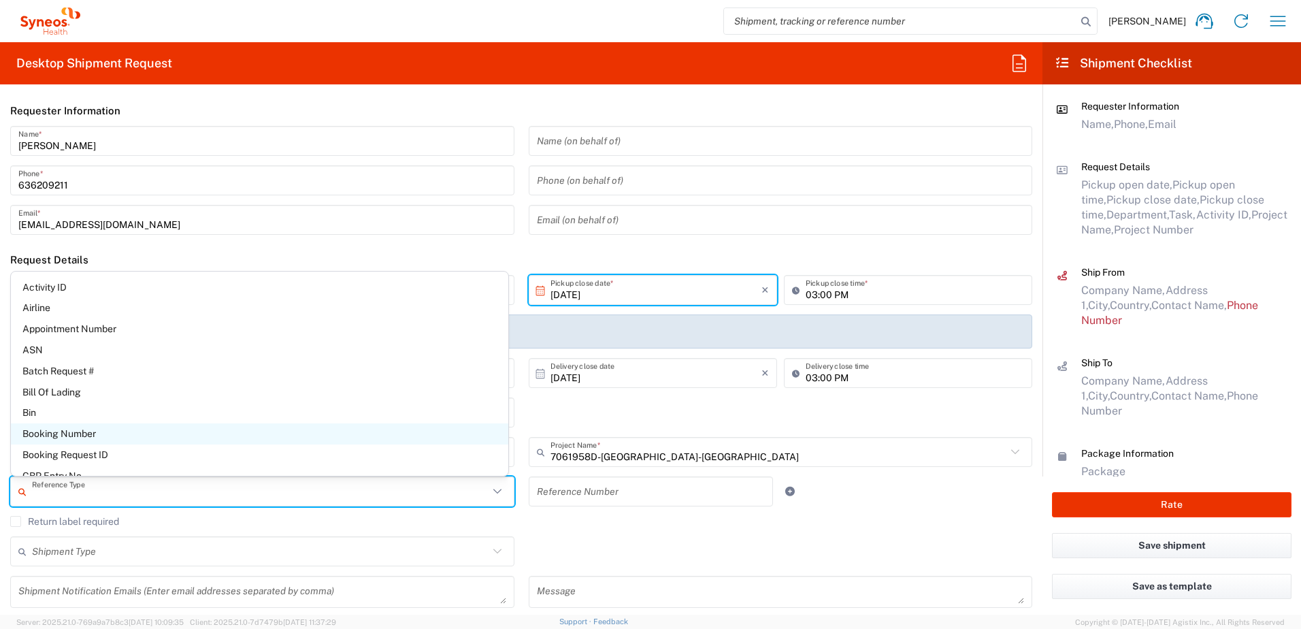
scroll to position [210, 0]
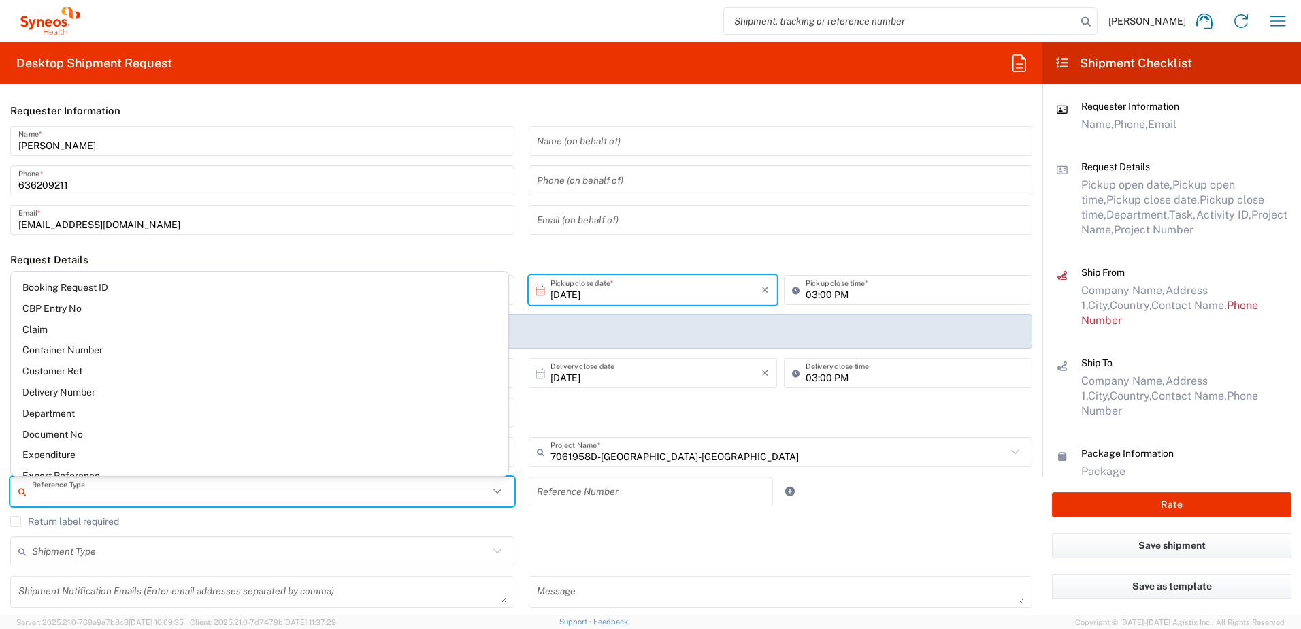
click at [574, 494] on input "text" at bounding box center [651, 492] width 229 height 24
type input "Project Number"
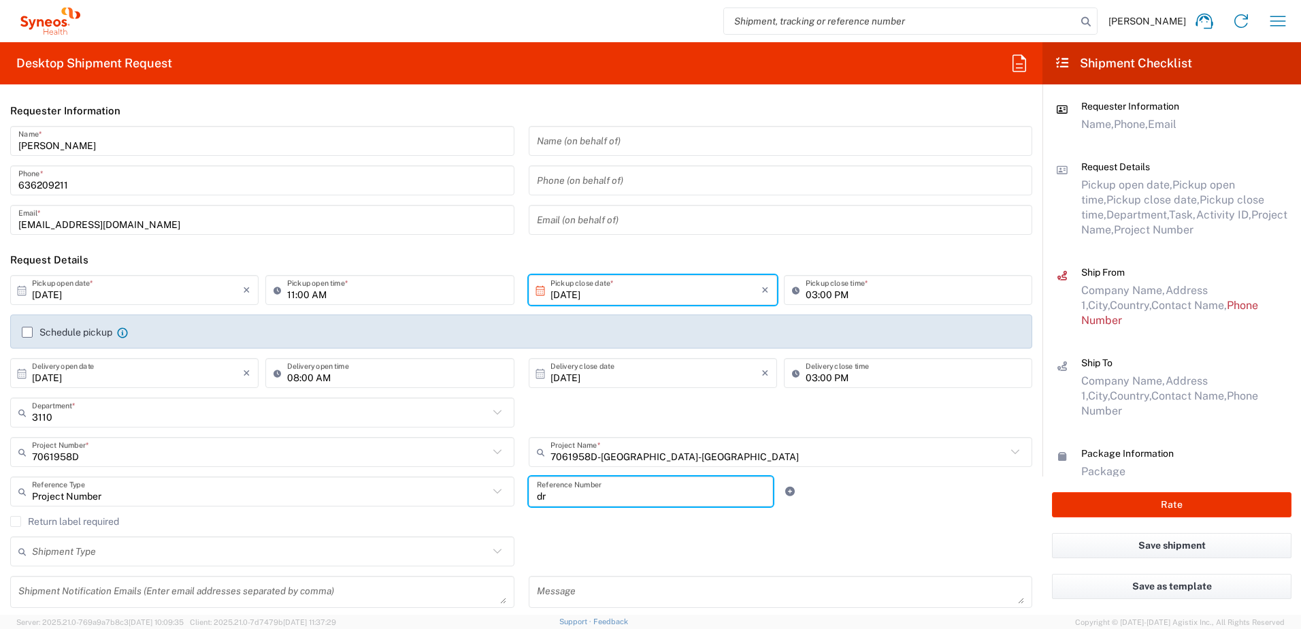
type input "d"
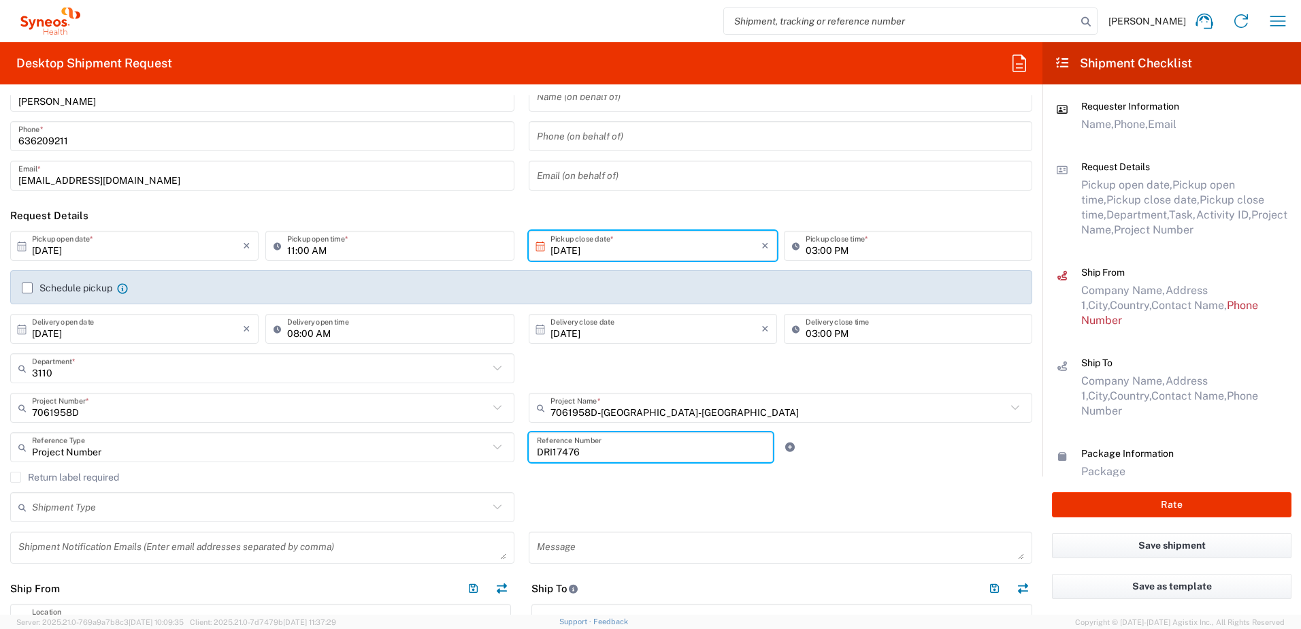
scroll to position [136, 0]
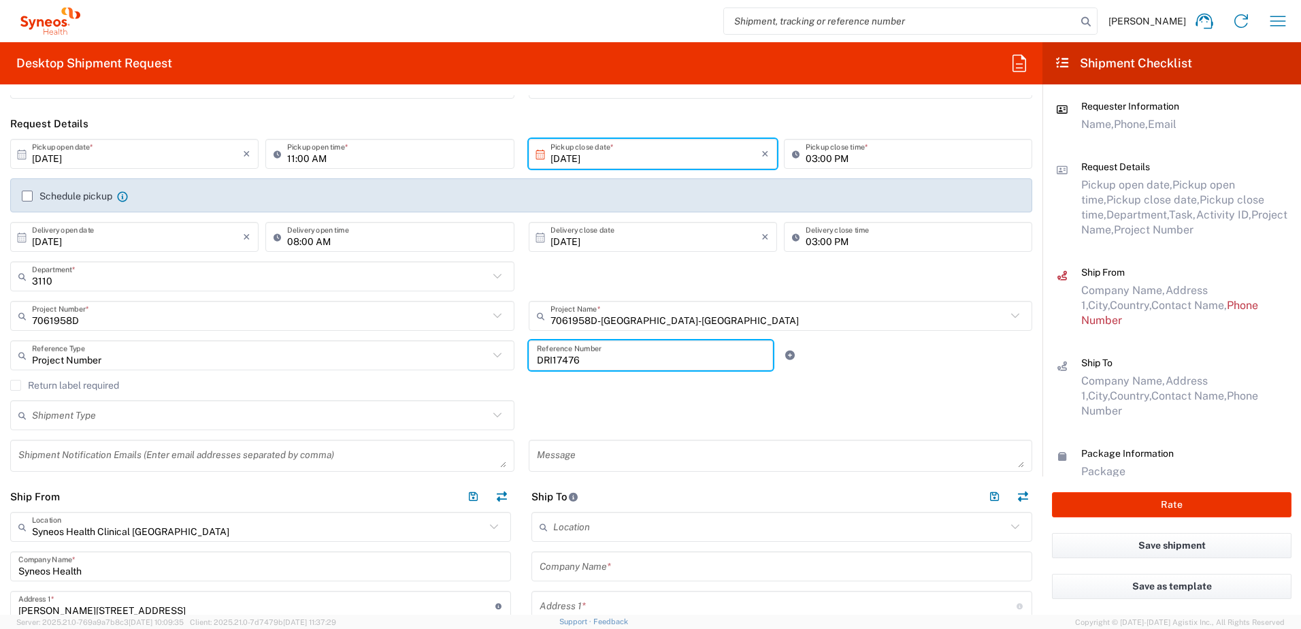
type input "DRI17476"
click at [105, 415] on input "text" at bounding box center [260, 416] width 457 height 24
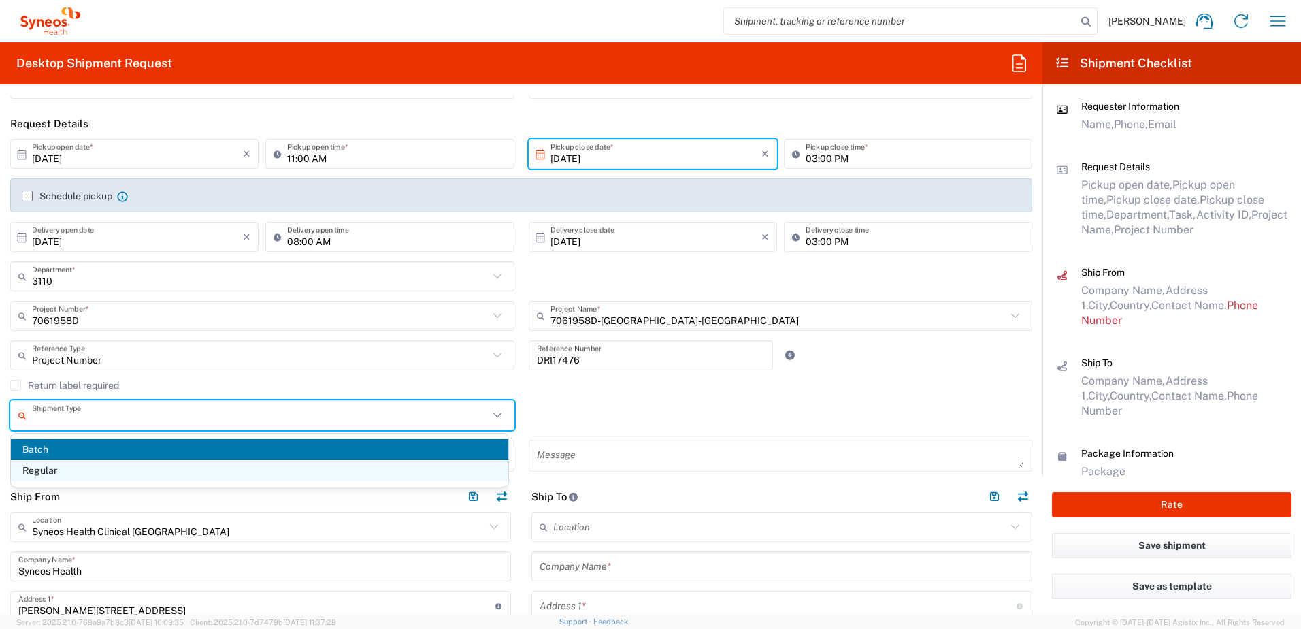
click at [44, 466] on span "Regular" at bounding box center [260, 470] width 498 height 21
type input "Regular"
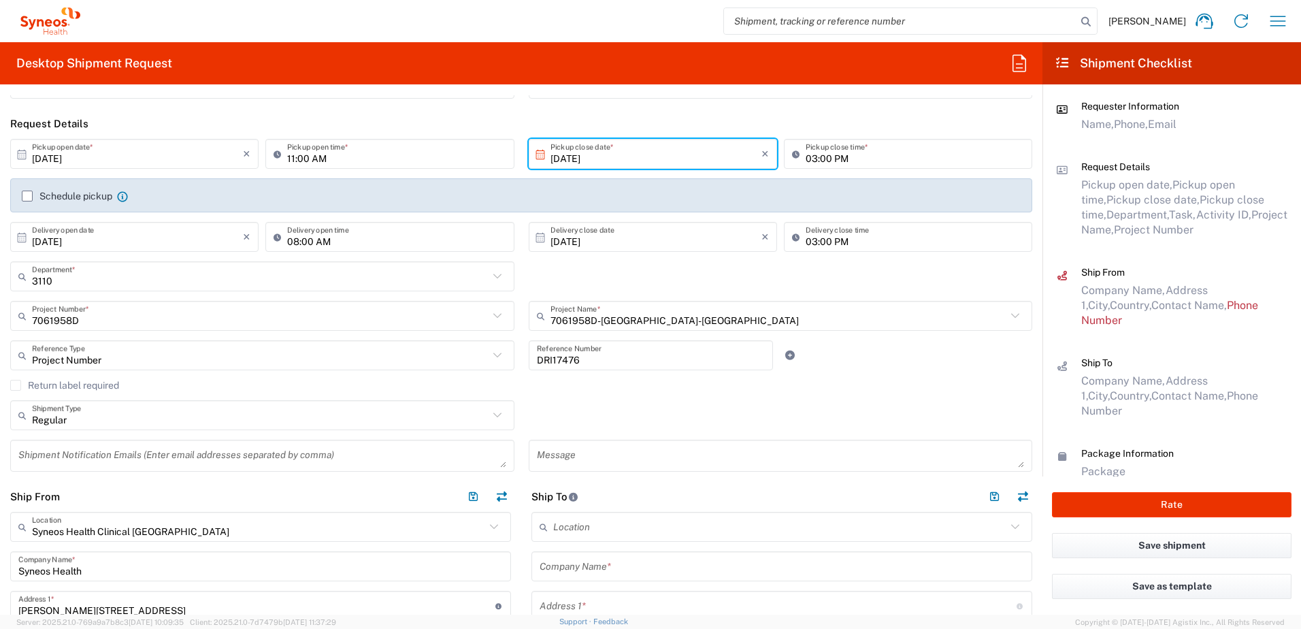
click at [188, 455] on textarea at bounding box center [262, 456] width 488 height 24
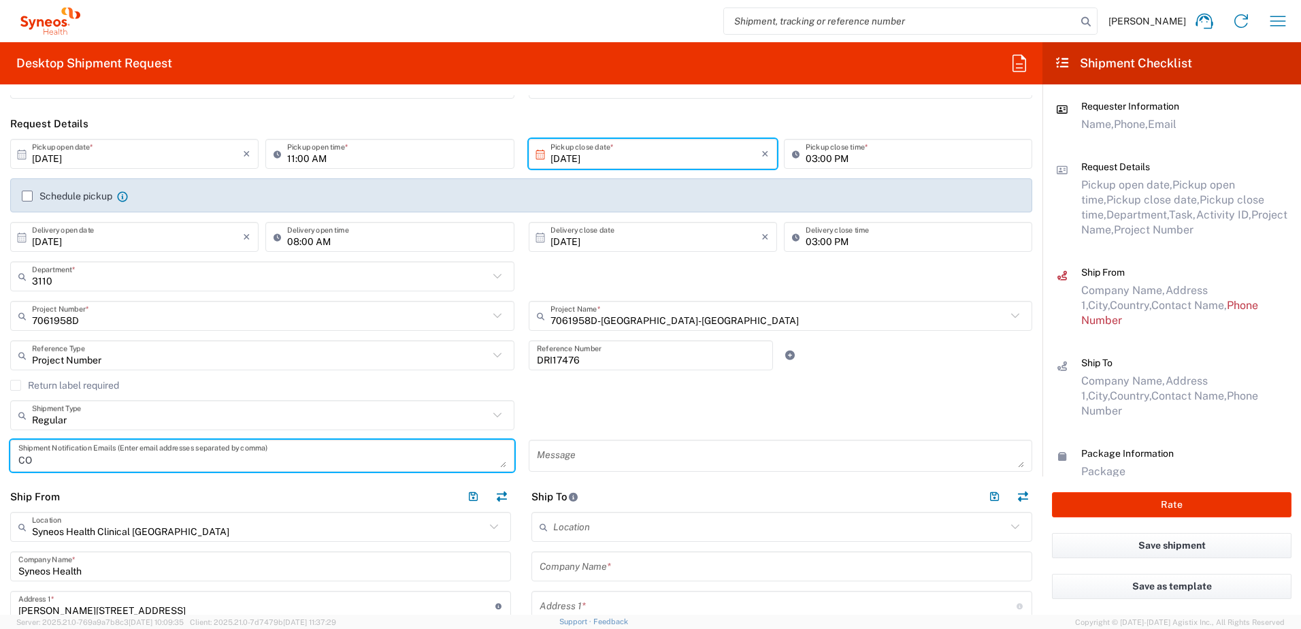
type textarea "C"
type textarea "[EMAIL_ADDRESS][DOMAIN_NAME]"
click at [600, 458] on textarea at bounding box center [781, 456] width 488 height 24
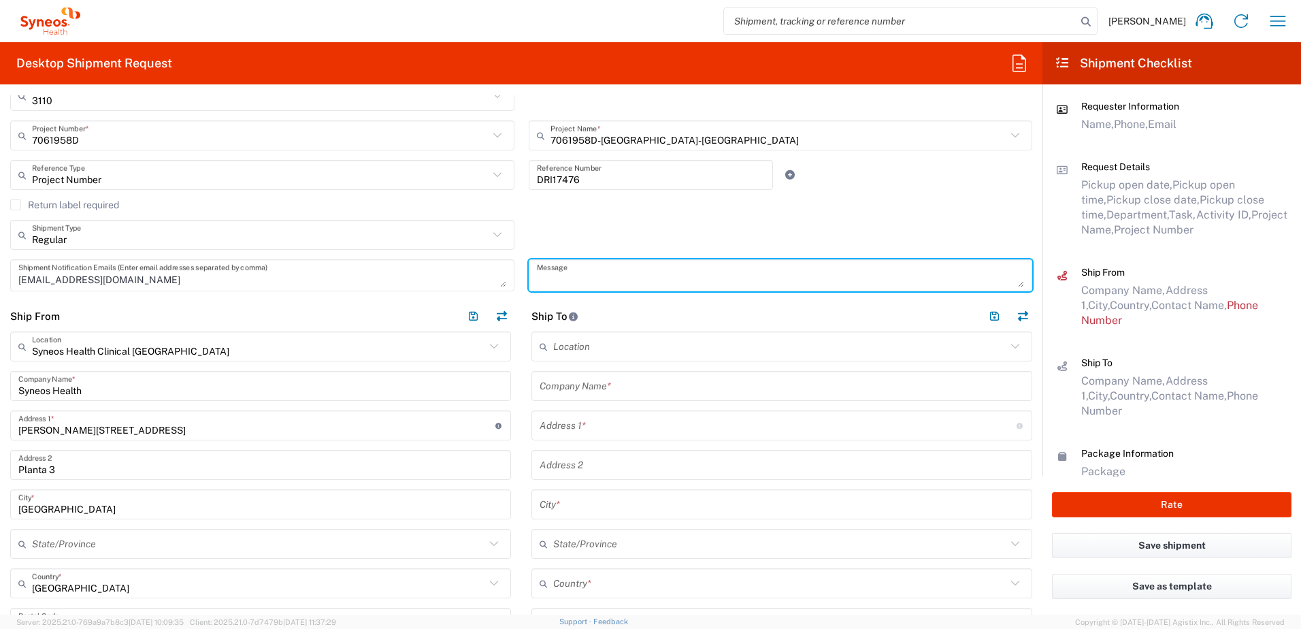
scroll to position [340, 0]
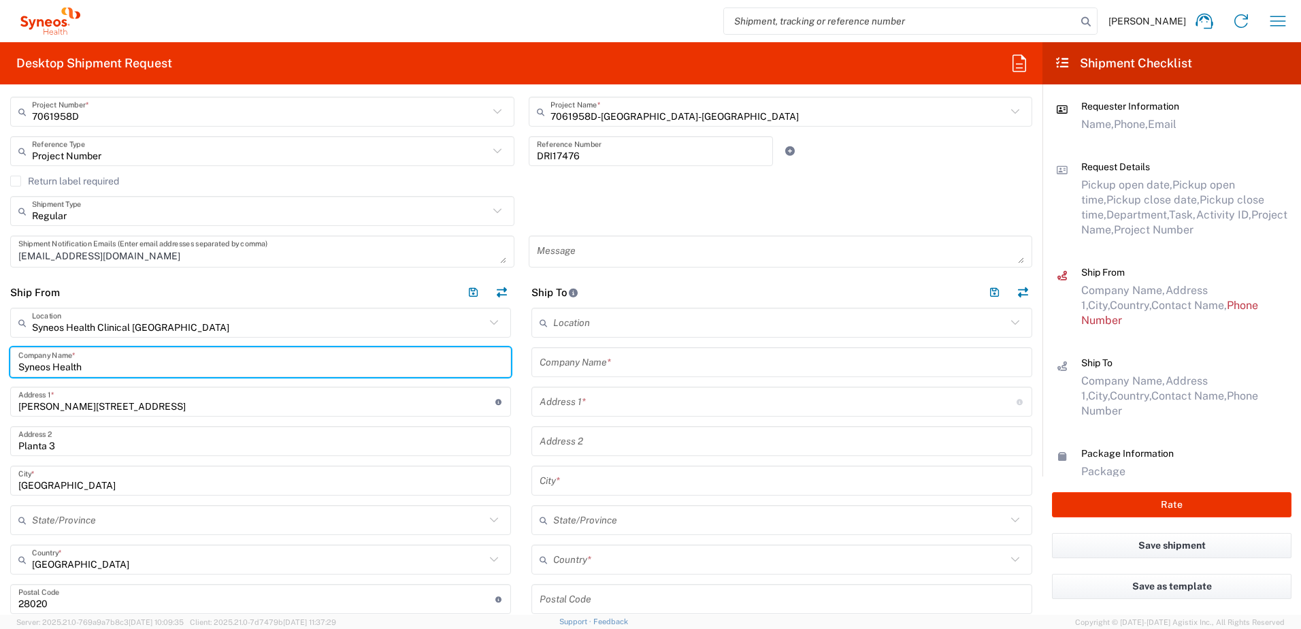
drag, startPoint x: 120, startPoint y: 367, endPoint x: -312, endPoint y: 367, distance: 431.5
click at [0, 367] on html "[PERSON_NAME] Home Shipment estimator Shipment tracking Desktop shipment reques…" at bounding box center [650, 314] width 1301 height 629
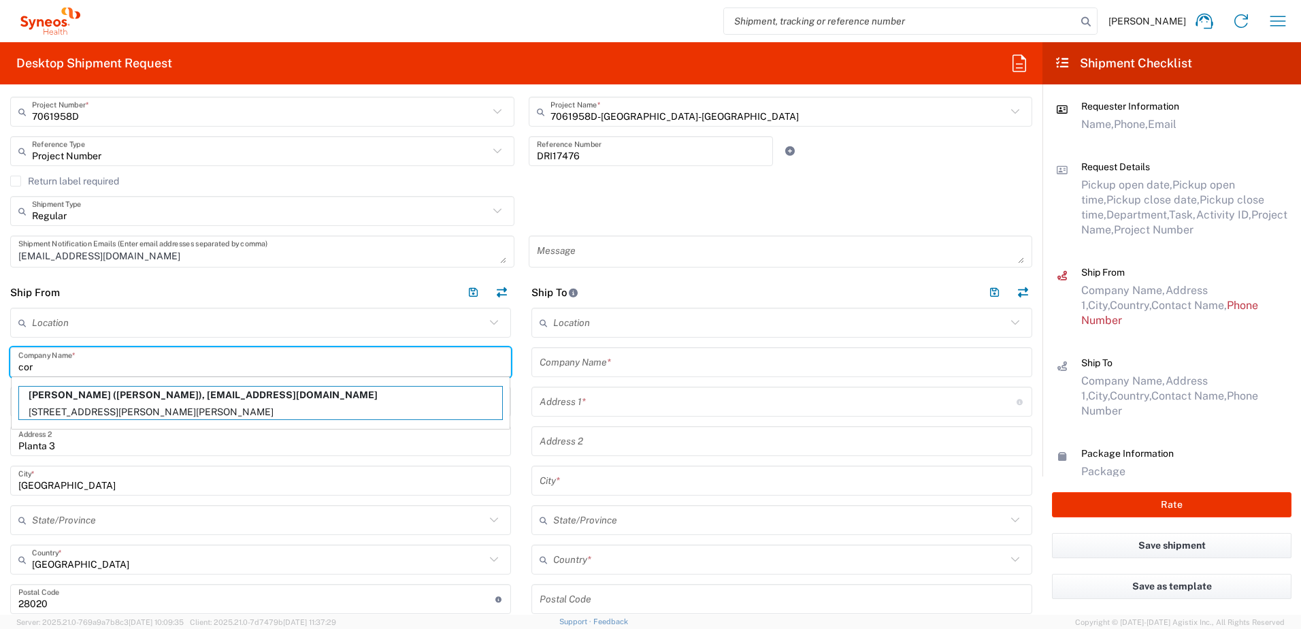
click at [443, 401] on p "[PERSON_NAME] ([PERSON_NAME]), [EMAIL_ADDRESS][DOMAIN_NAME]" at bounding box center [260, 395] width 483 height 17
type input "[PERSON_NAME]"
type input "[STREET_ADDRESS][PERSON_NAME][PERSON_NAME]"
type input "Santander"
type input "[GEOGRAPHIC_DATA]"
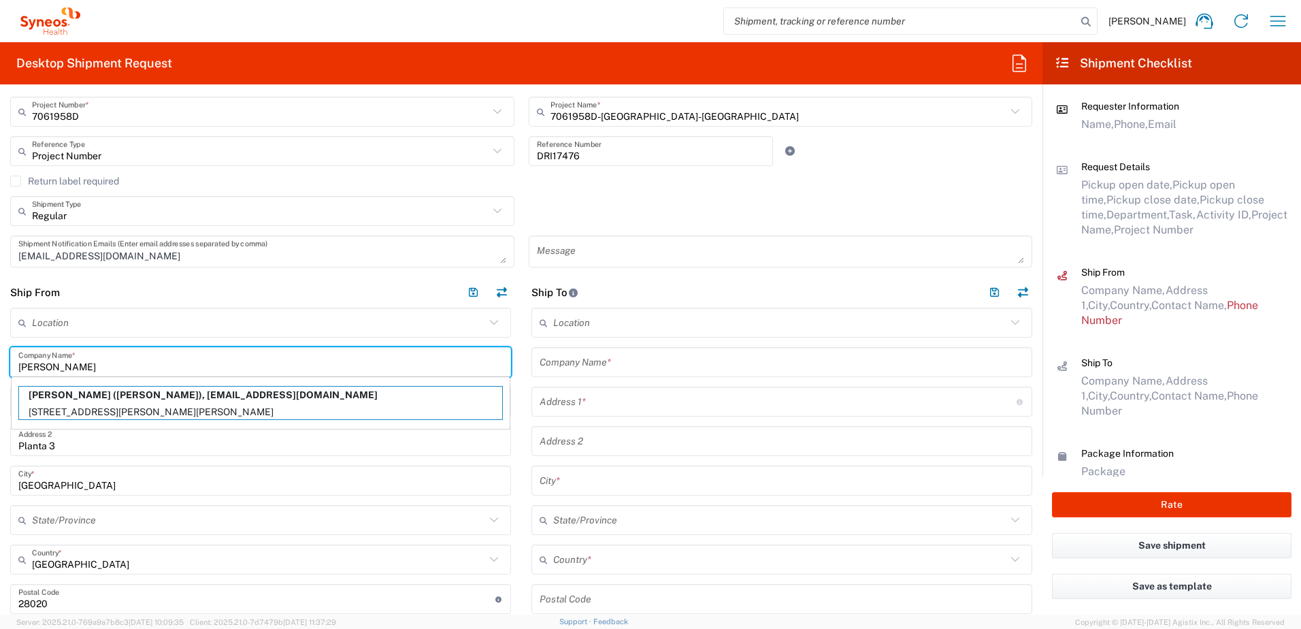
type input "39003"
type input "[PHONE_NUMBER]"
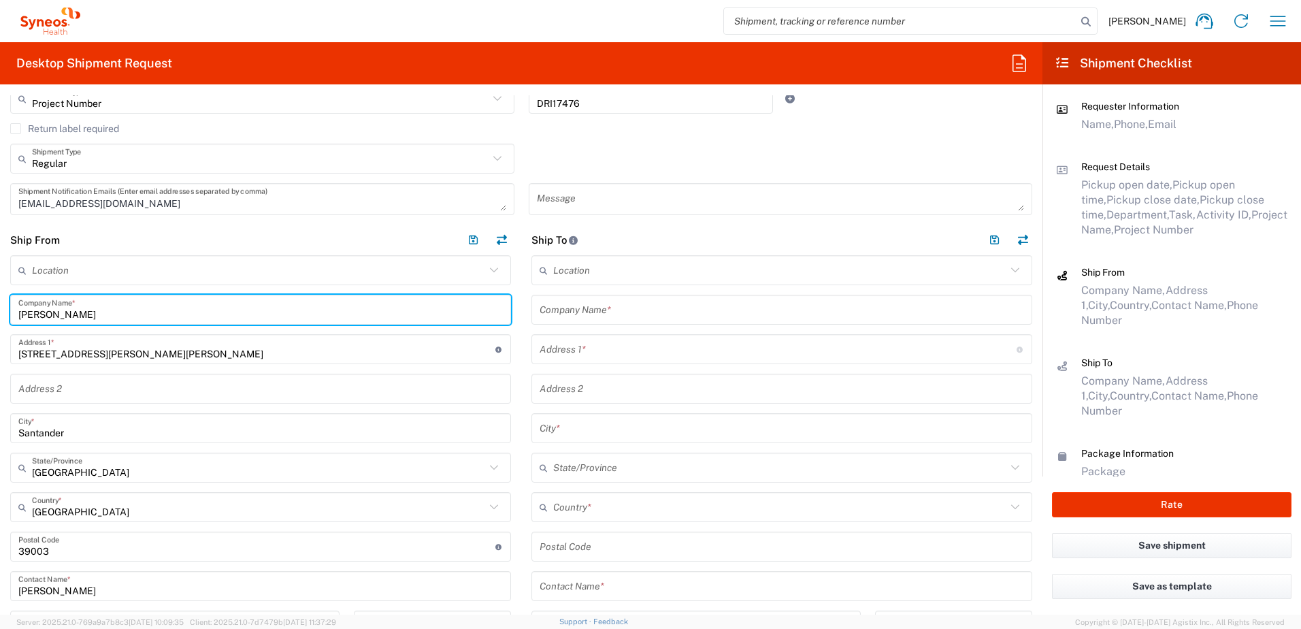
scroll to position [408, 0]
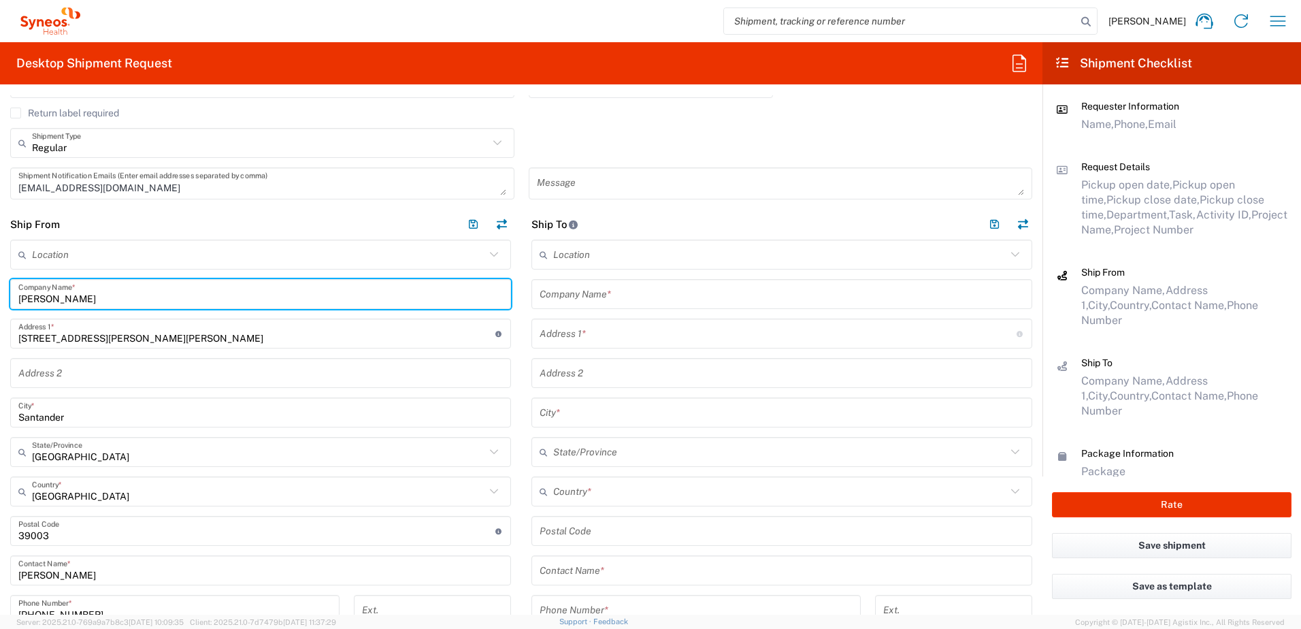
click at [618, 295] on input "text" at bounding box center [782, 294] width 485 height 24
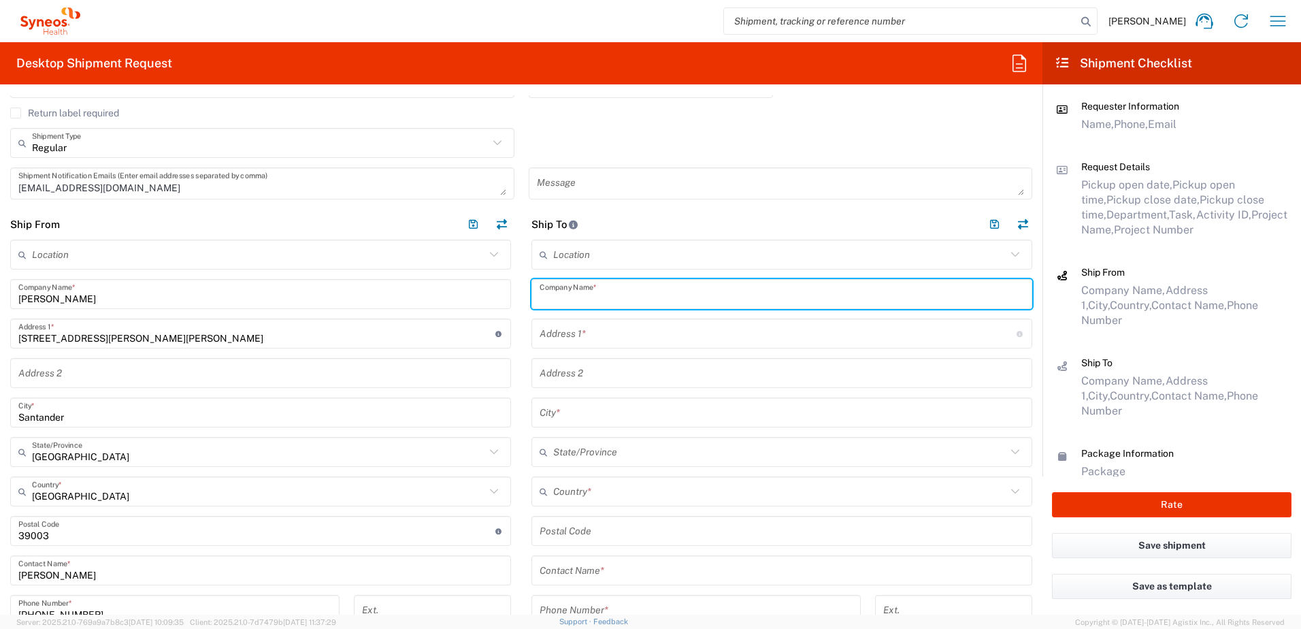
paste input "[GEOGRAPHIC_DATA]"
type input "[GEOGRAPHIC_DATA]"
click at [589, 334] on input "text" at bounding box center [778, 334] width 477 height 24
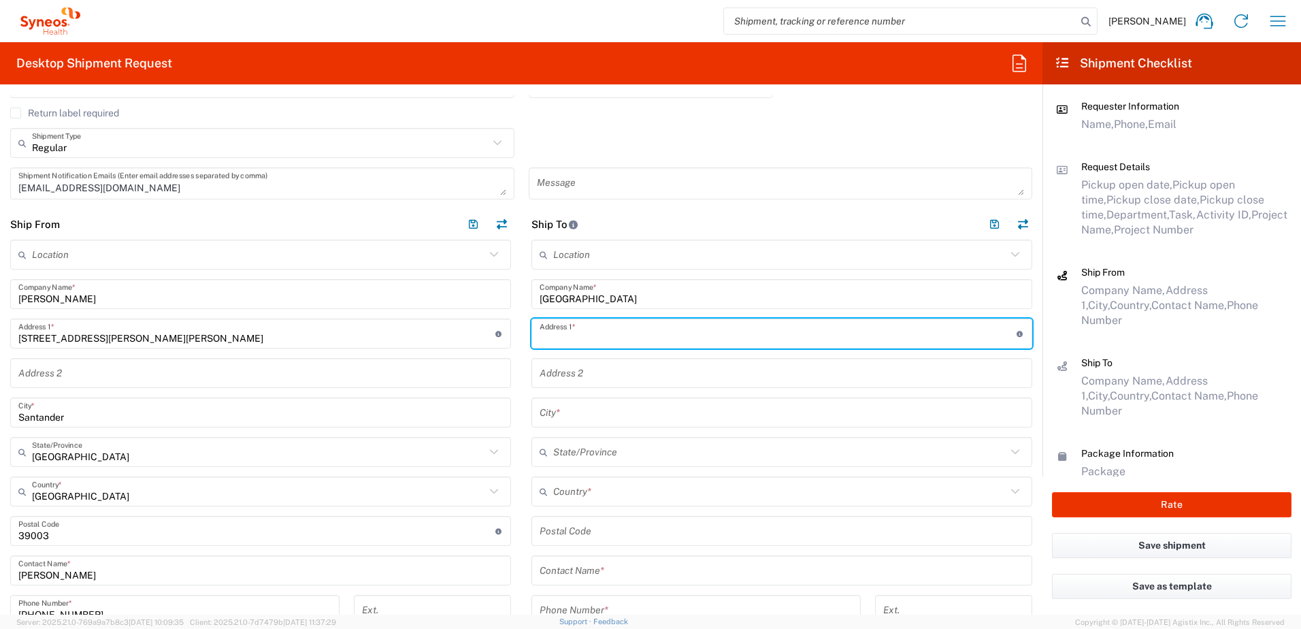
paste input "Avda. Doctor [PERSON_NAME] , s/n. Edificio Policlínico, [GEOGRAPHIC_DATA], Endo…"
type input "Avda. Doctor [PERSON_NAME] , s/n. Edificio Policlínico, [GEOGRAPHIC_DATA], Endo…"
click at [595, 528] on input "undefined" at bounding box center [782, 531] width 485 height 24
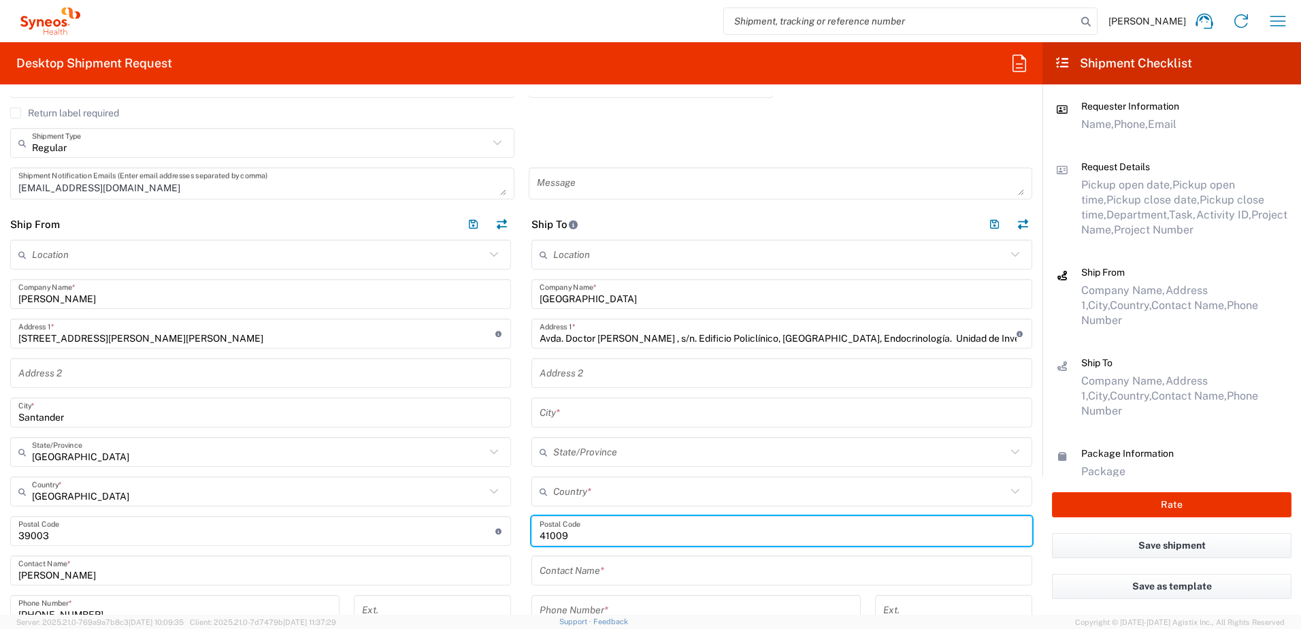
type input "41009"
click at [583, 414] on input "text" at bounding box center [782, 413] width 485 height 24
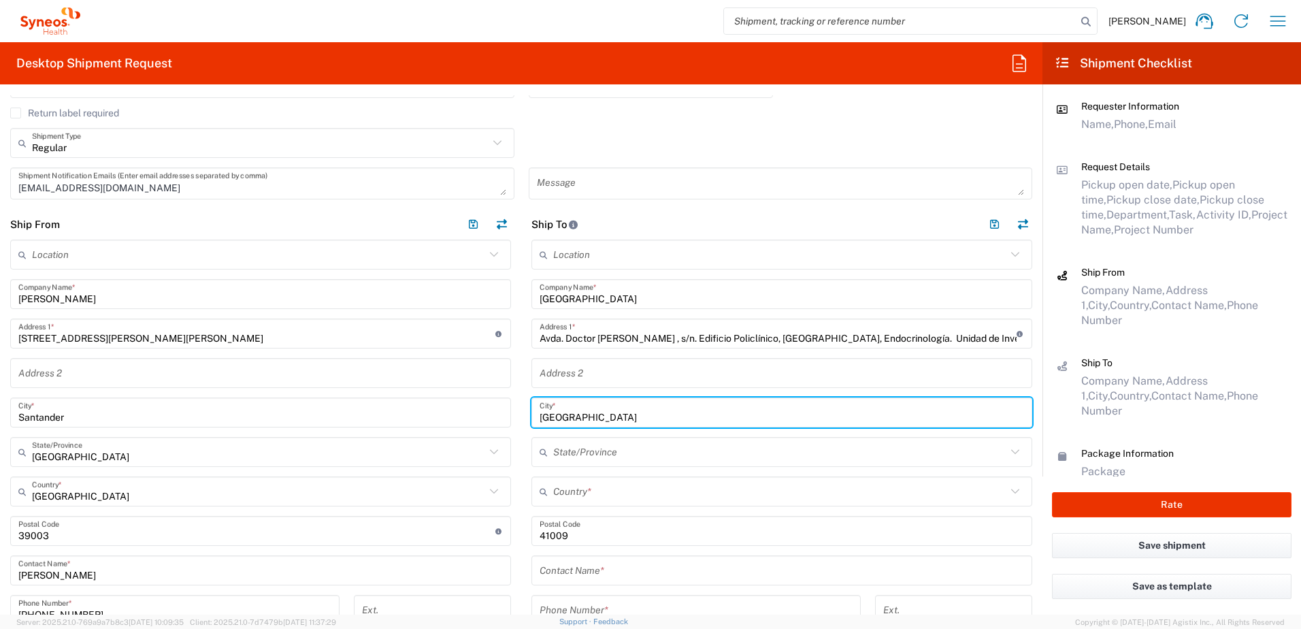
type input "[GEOGRAPHIC_DATA]"
click at [600, 488] on input "text" at bounding box center [779, 492] width 453 height 24
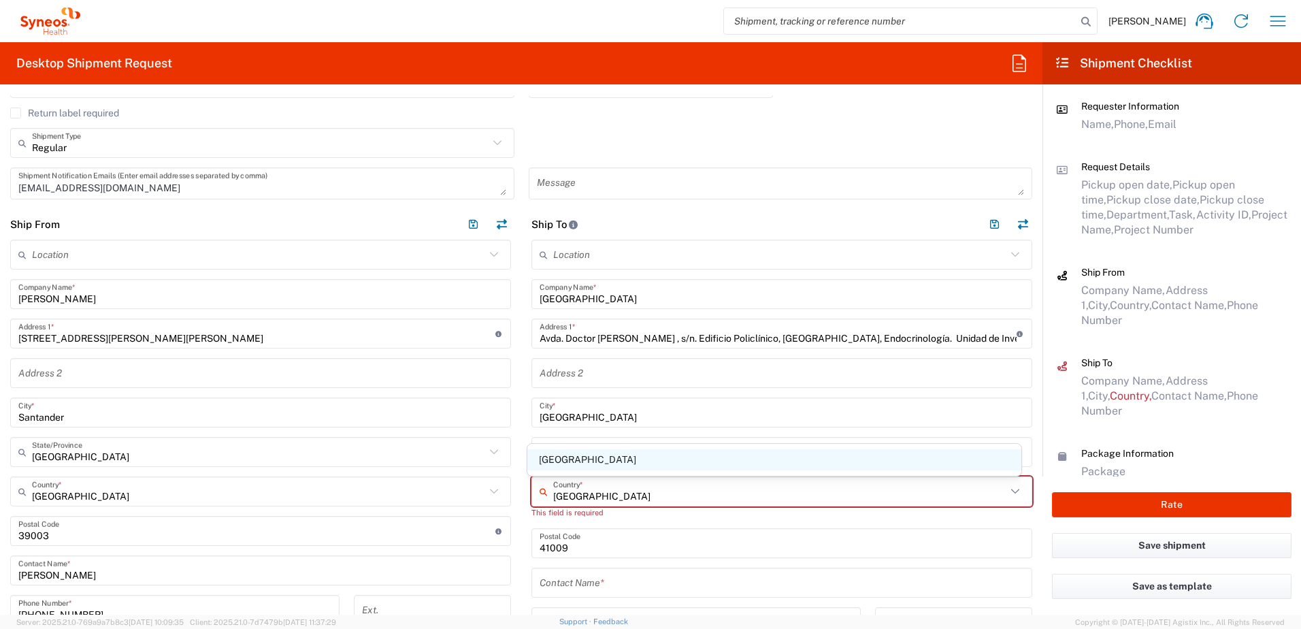
click at [596, 461] on span "[GEOGRAPHIC_DATA]" at bounding box center [774, 459] width 495 height 21
type input "[GEOGRAPHIC_DATA]"
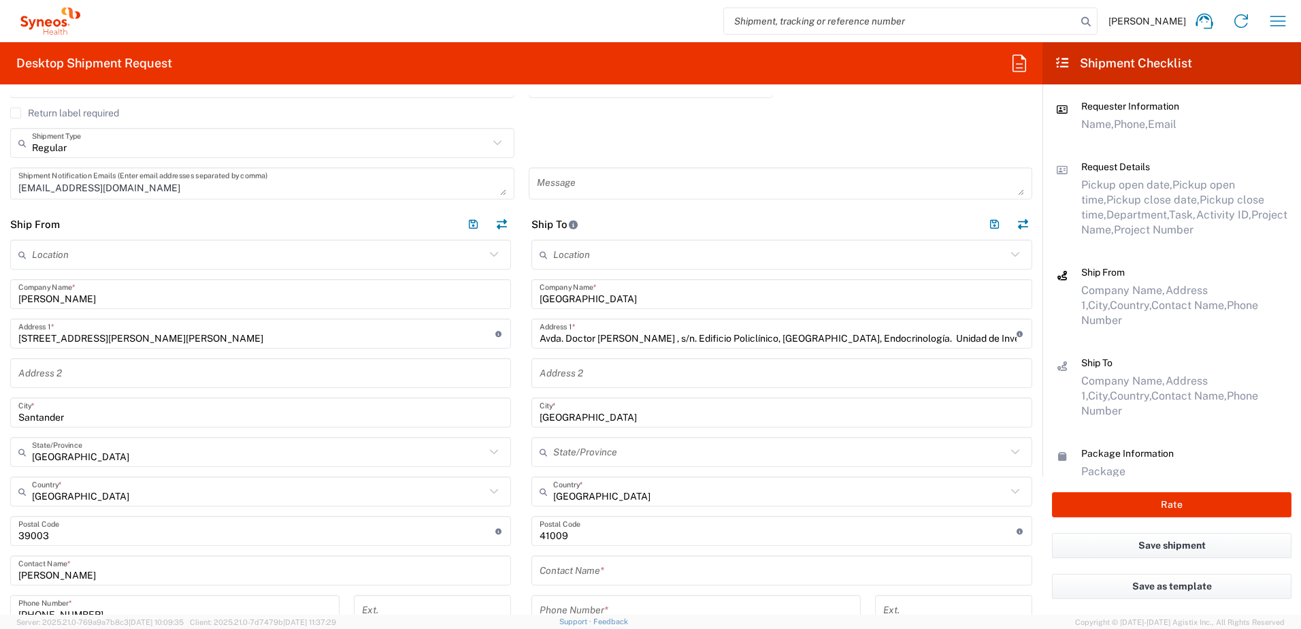
click at [558, 451] on input "text" at bounding box center [779, 452] width 453 height 24
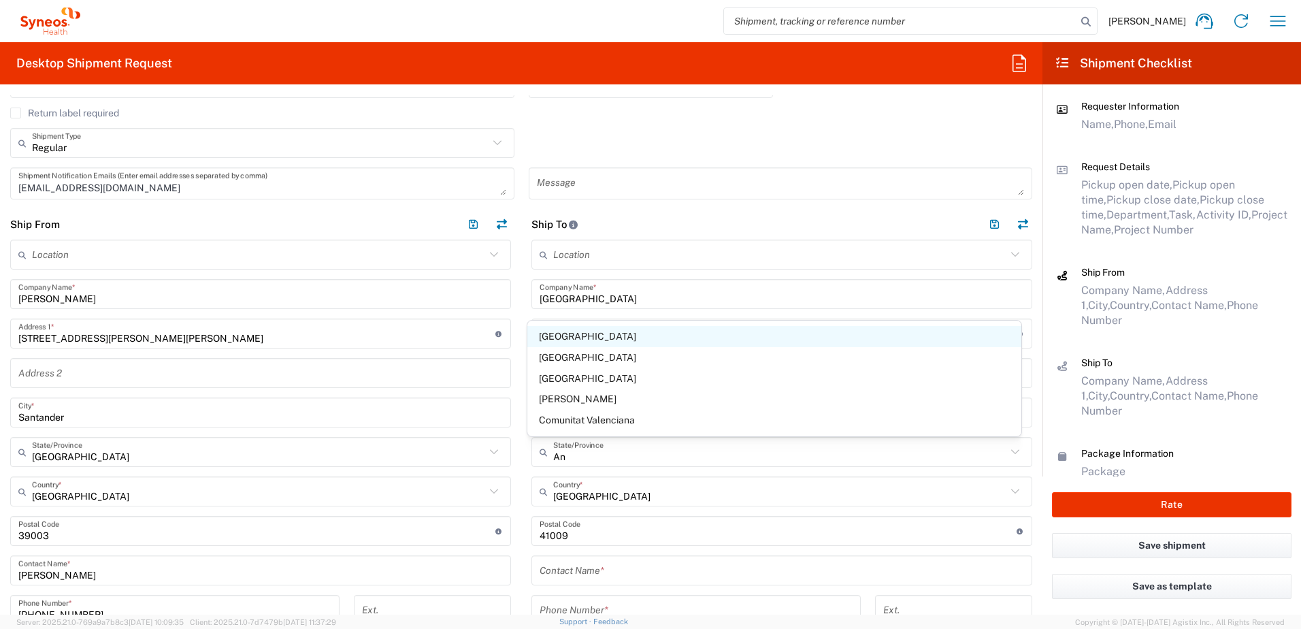
click at [580, 338] on span "[GEOGRAPHIC_DATA]" at bounding box center [774, 336] width 495 height 21
type input "[GEOGRAPHIC_DATA]"
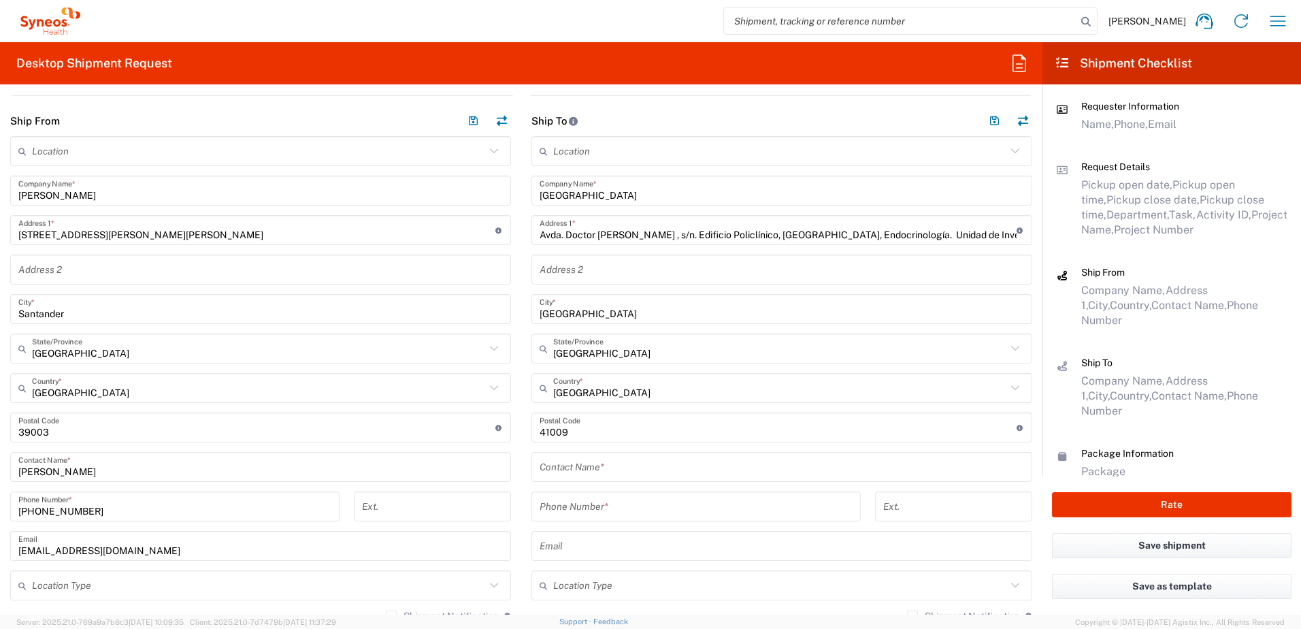
scroll to position [544, 0]
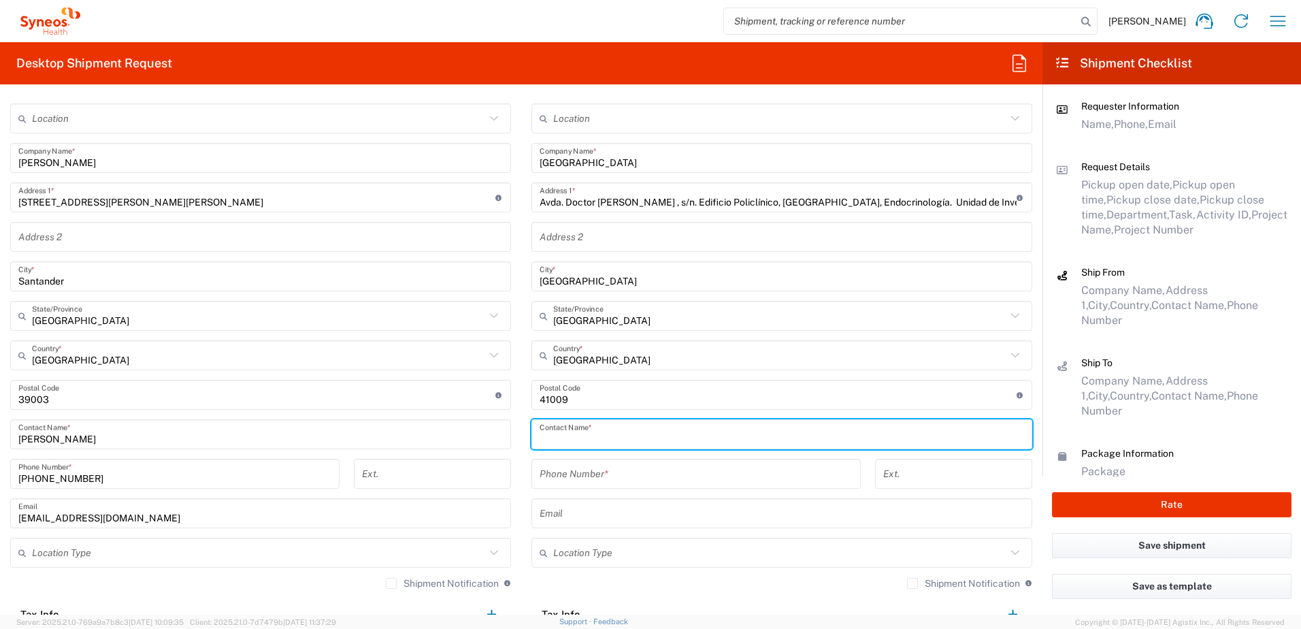
click at [589, 436] on input "text" at bounding box center [782, 435] width 485 height 24
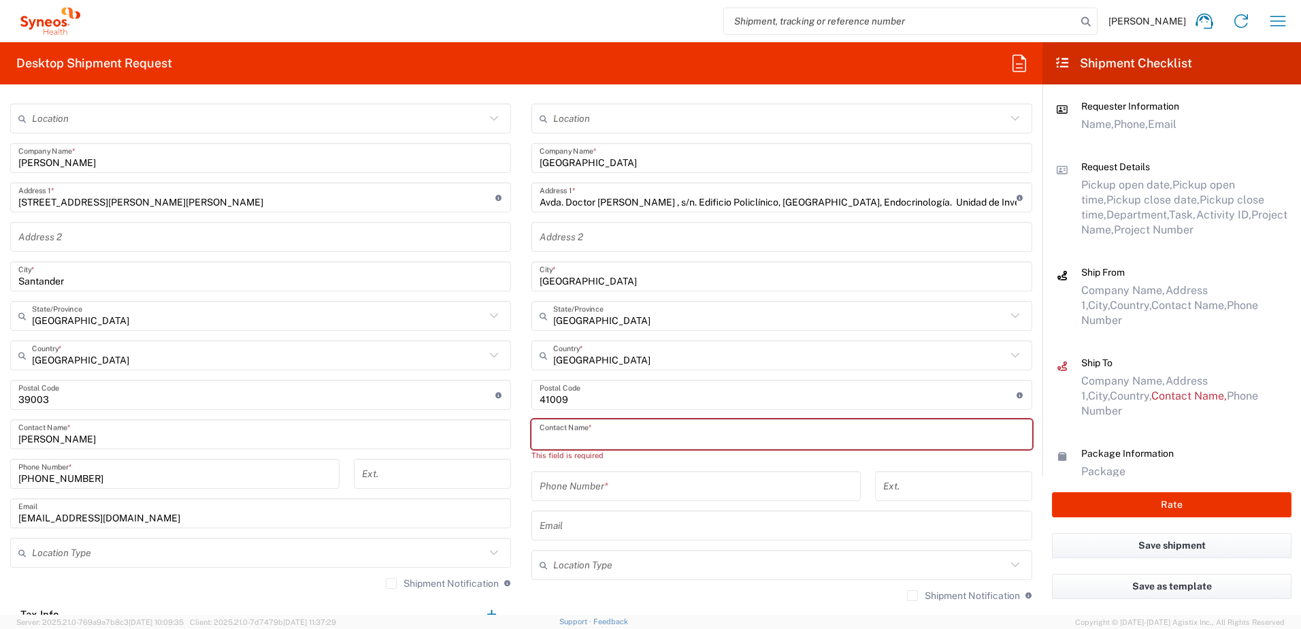
paste input "[PERSON_NAME] [PERSON_NAME] [PERSON_NAME] [PERSON_NAME]"
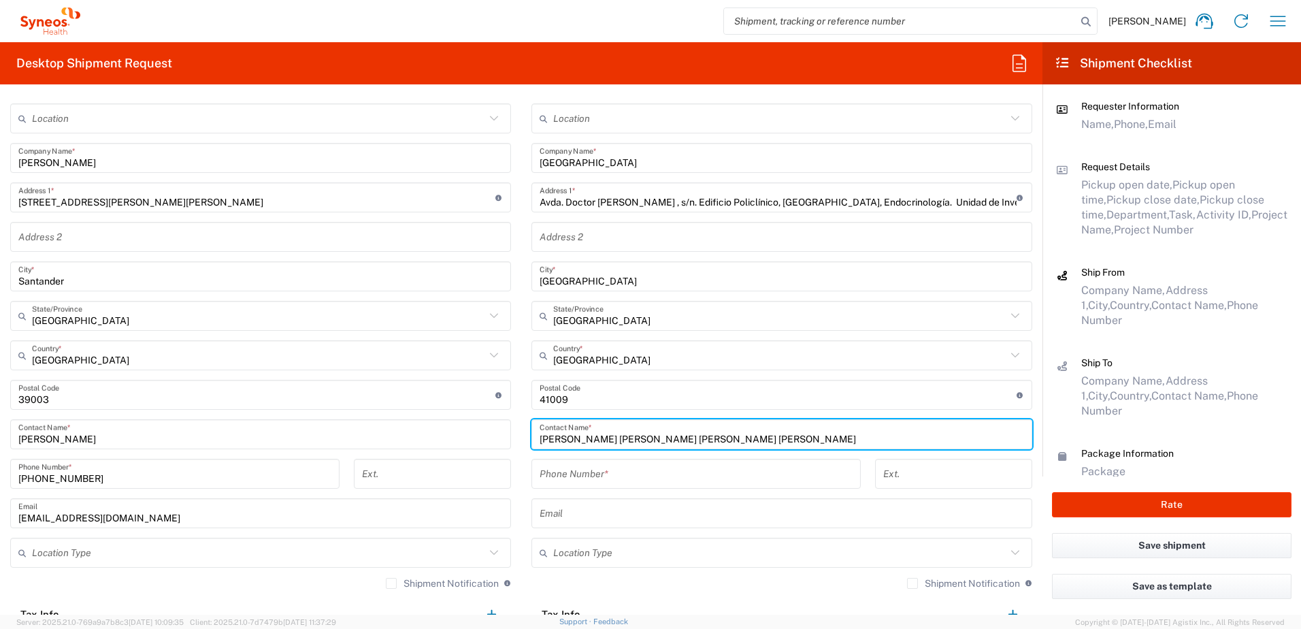
drag, startPoint x: 651, startPoint y: 440, endPoint x: 651, endPoint y: 452, distance: 11.6
click at [651, 440] on input "[PERSON_NAME] [PERSON_NAME] [PERSON_NAME] [PERSON_NAME]" at bounding box center [782, 435] width 485 height 24
type input "[PERSON_NAME] [PERSON_NAME]/ [PERSON_NAME] [PERSON_NAME]"
click at [649, 486] on div "Phone Number *" at bounding box center [696, 474] width 329 height 30
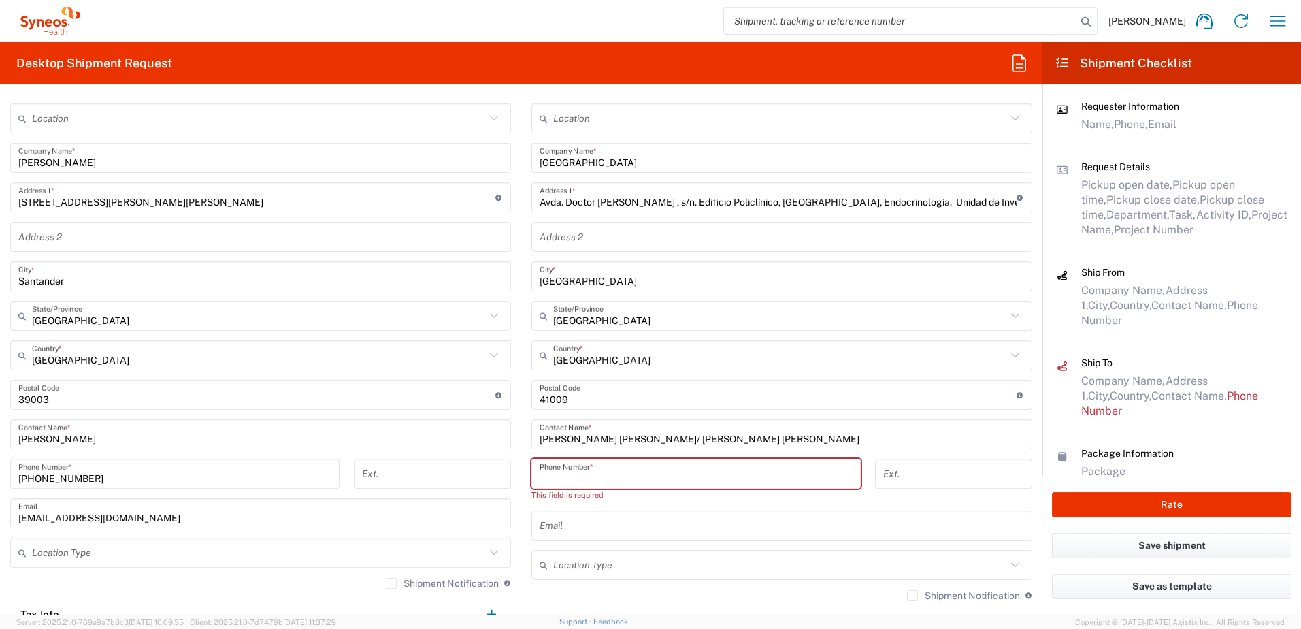
paste input "955006685"
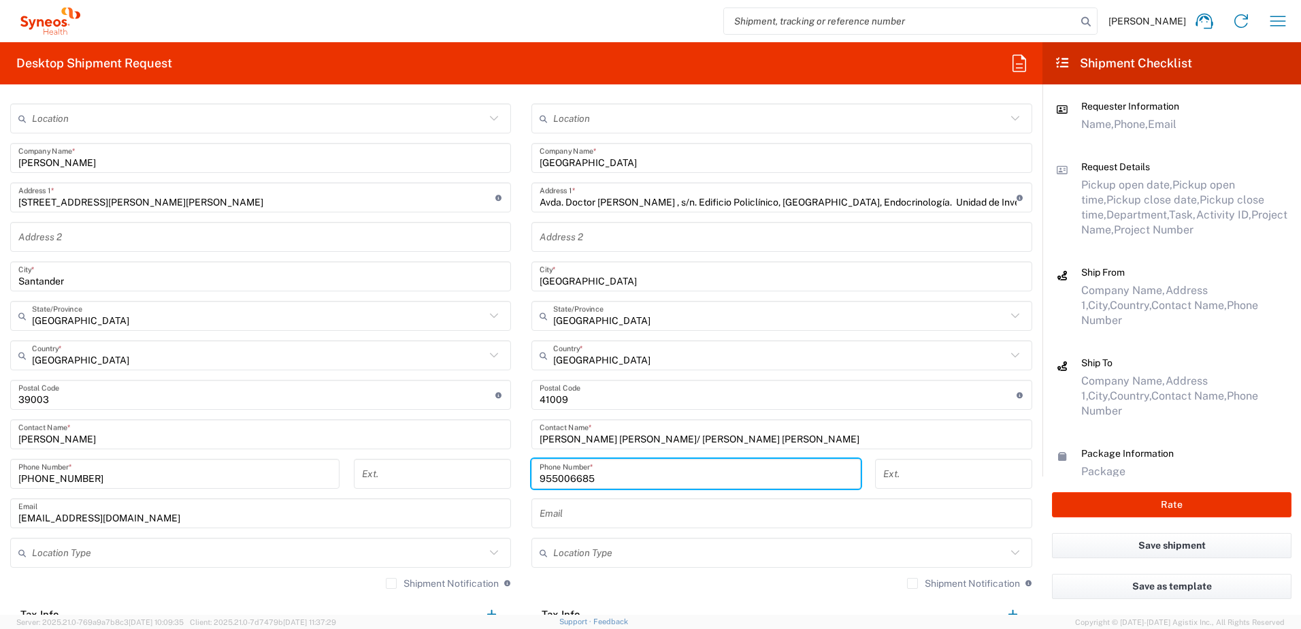
type input "955006685"
click at [596, 514] on input "text" at bounding box center [782, 514] width 485 height 24
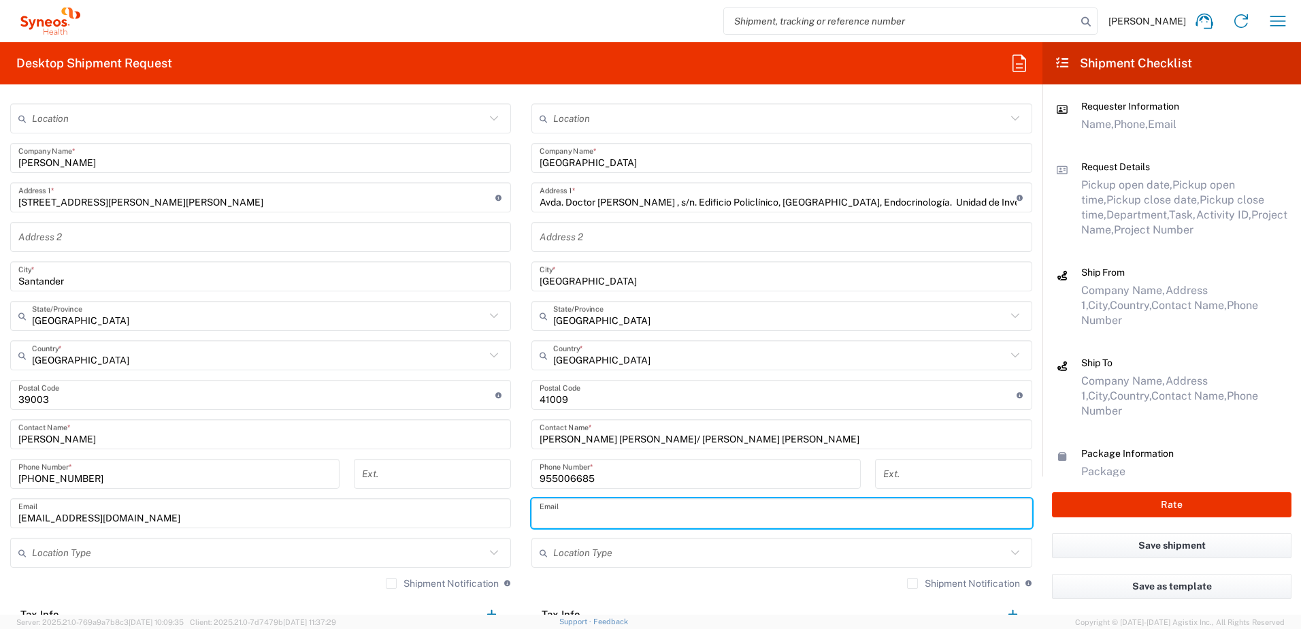
paste input "[EMAIL_ADDRESS][PERSON_NAME][DOMAIN_NAME]"
type input "[EMAIL_ADDRESS][PERSON_NAME][DOMAIN_NAME]"
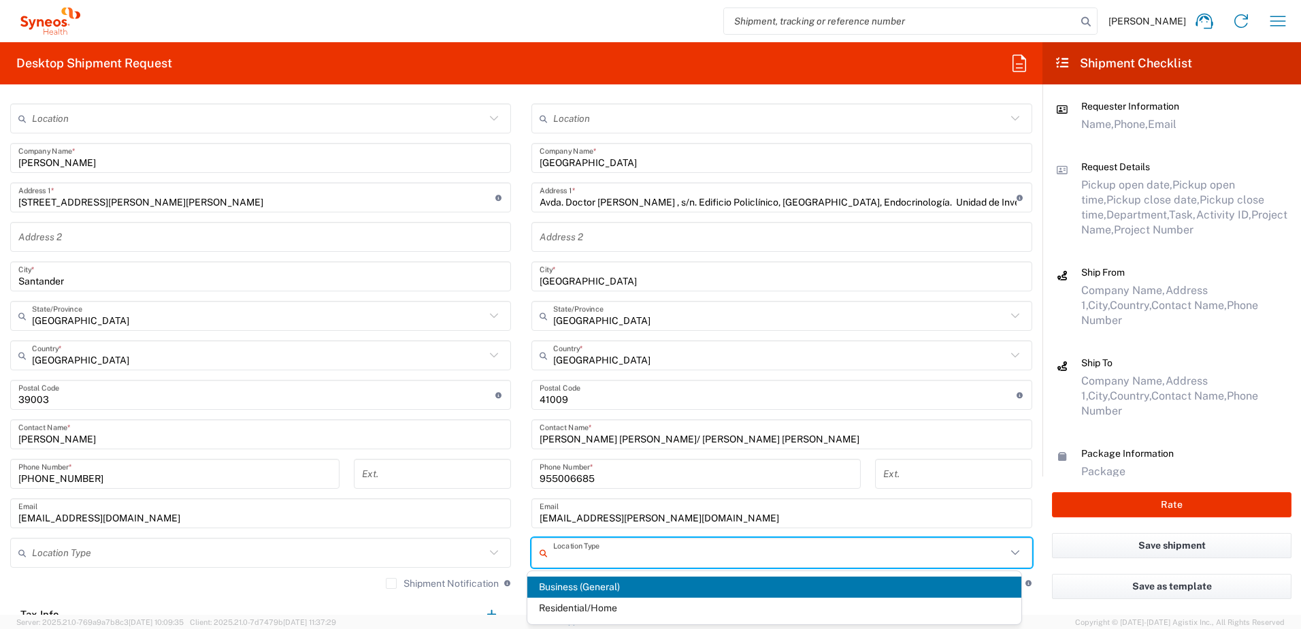
click at [677, 550] on input "text" at bounding box center [779, 553] width 453 height 24
click at [585, 584] on span "Business (General)" at bounding box center [774, 586] width 495 height 21
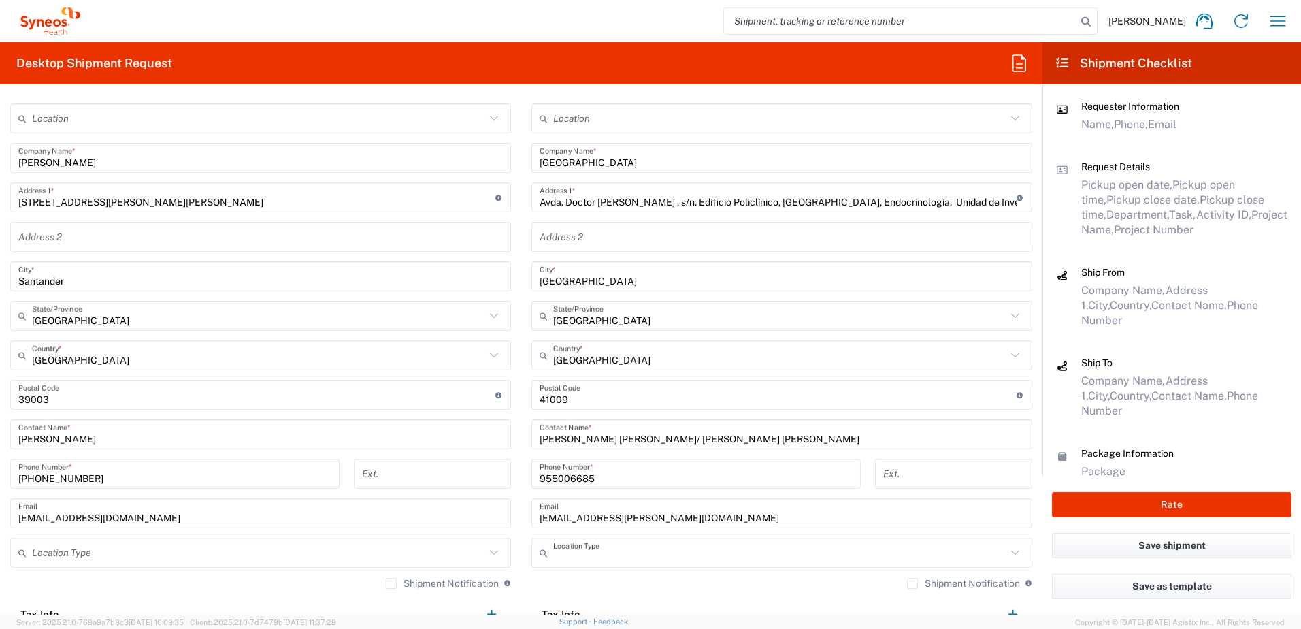
type input "Business (General)"
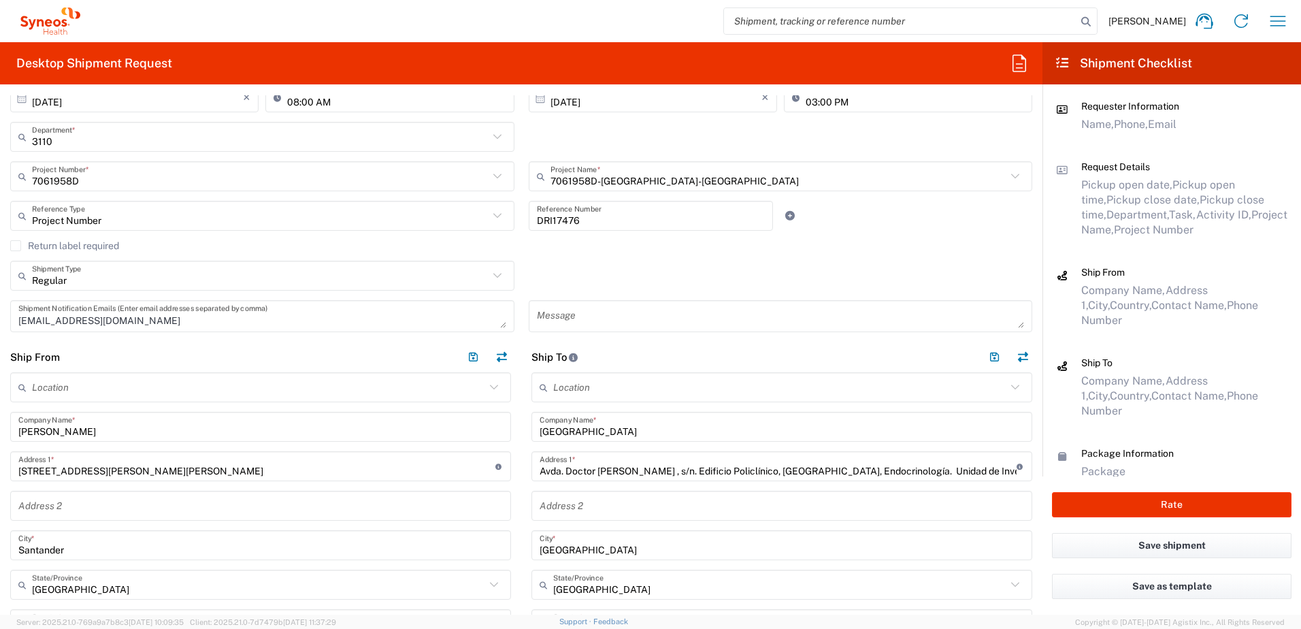
scroll to position [272, 0]
click at [985, 360] on button "button" at bounding box center [994, 360] width 19 height 19
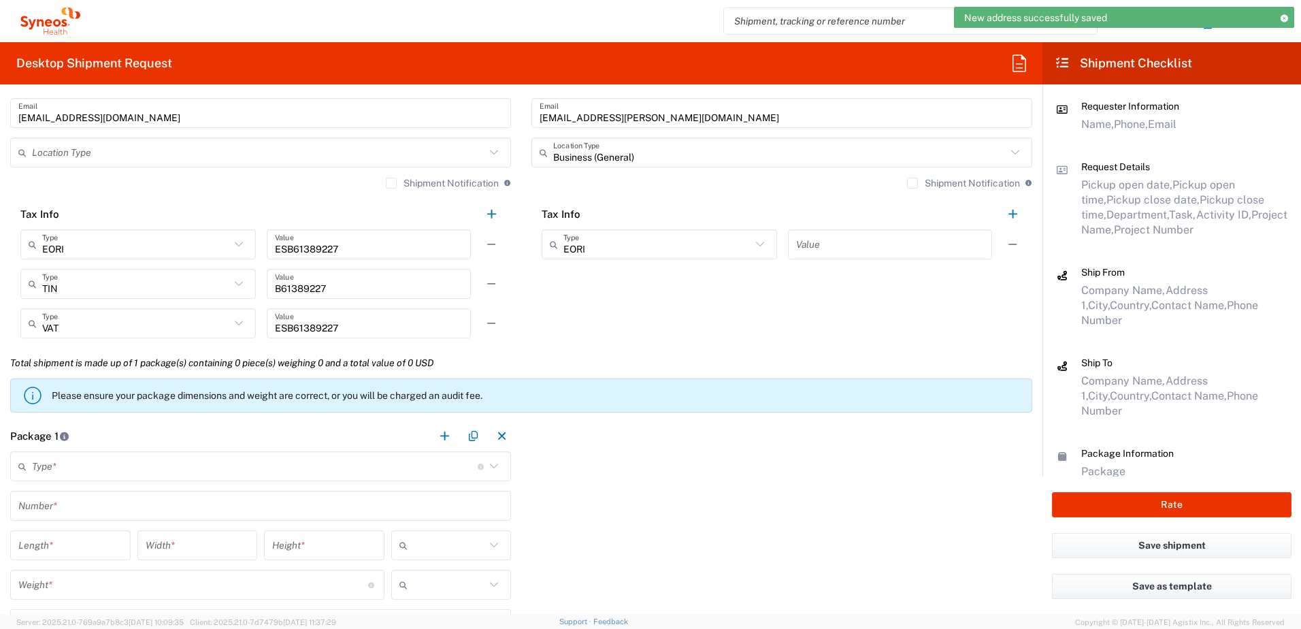
scroll to position [1021, 0]
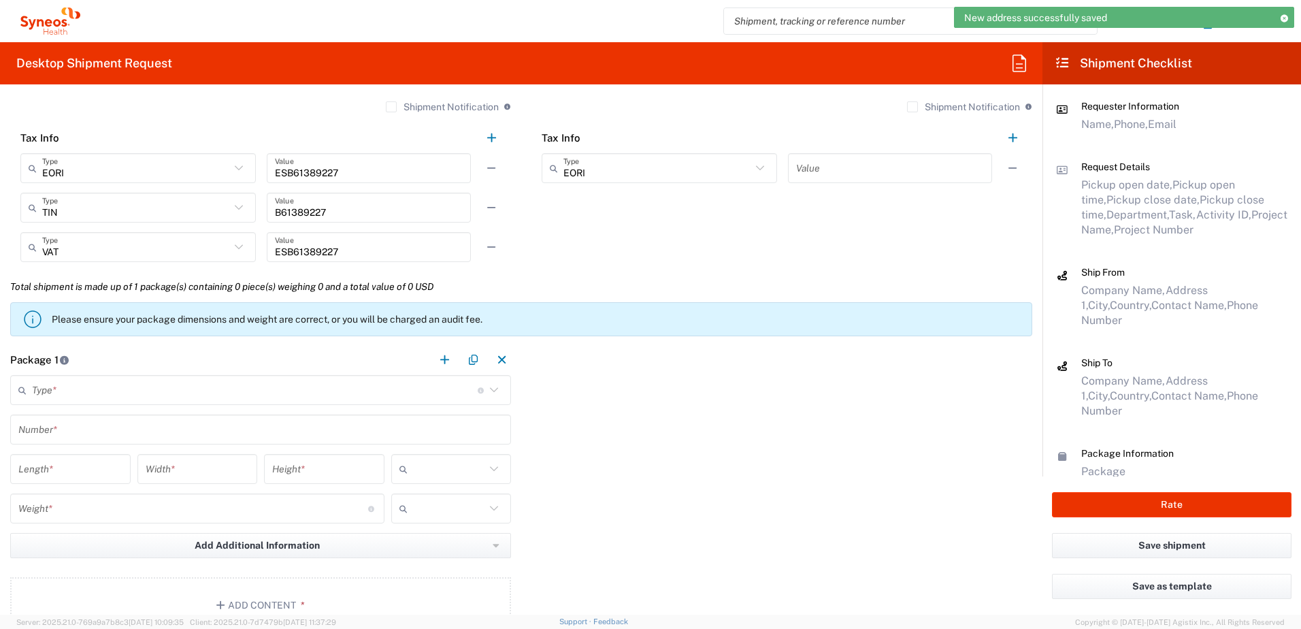
click at [97, 387] on input "text" at bounding box center [255, 390] width 446 height 24
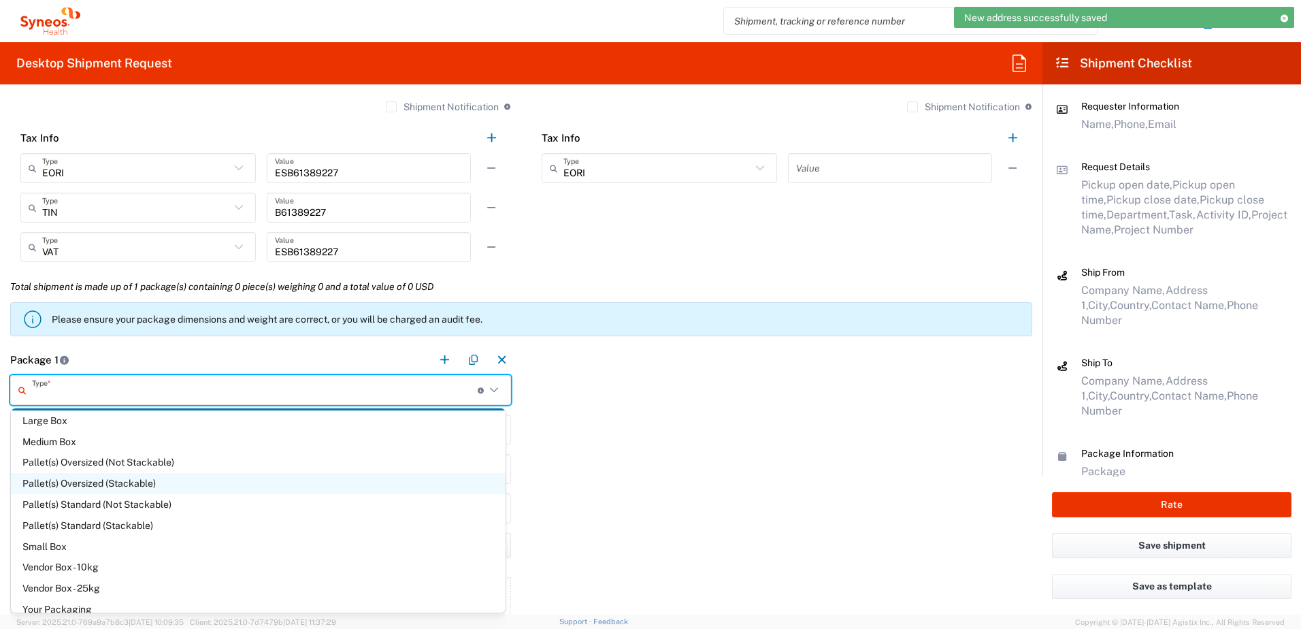
scroll to position [37, 0]
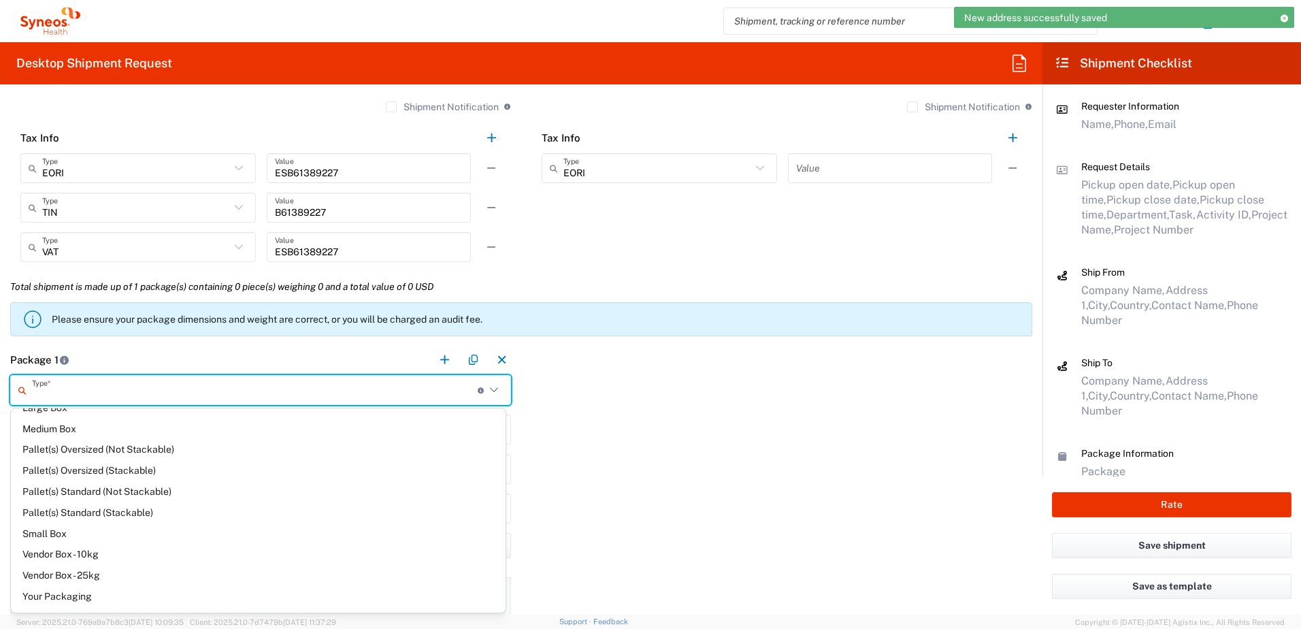
click at [90, 600] on span "Your Packaging" at bounding box center [258, 596] width 495 height 21
type input "Your Packaging"
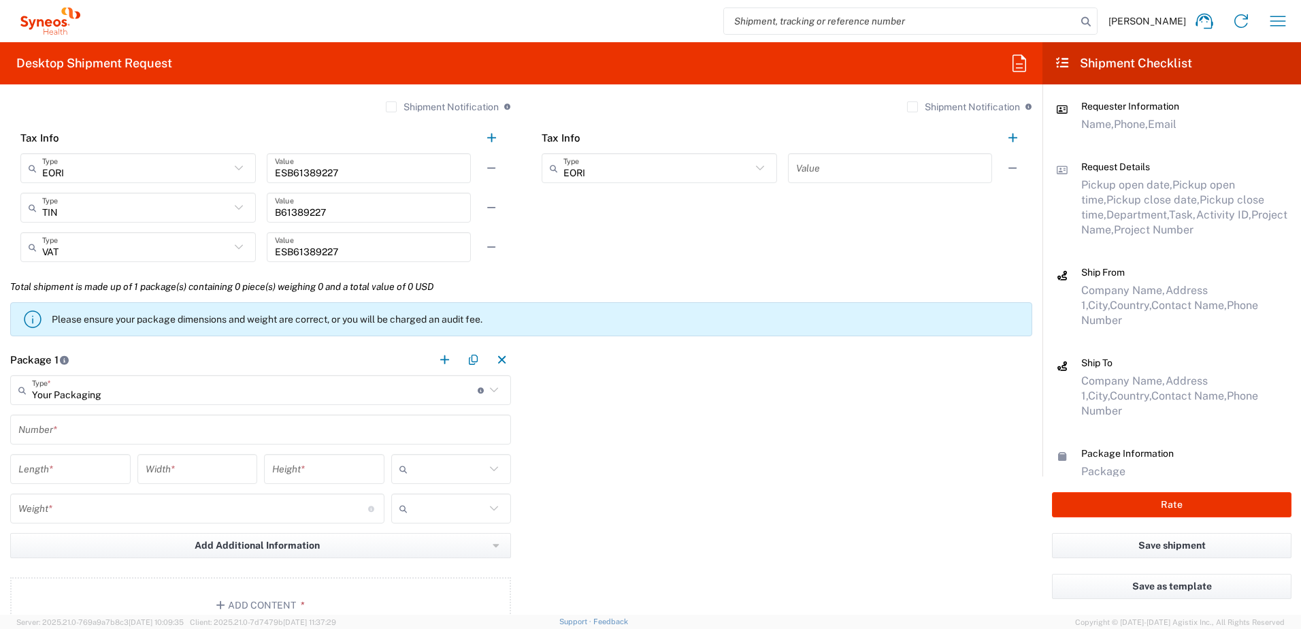
click at [62, 434] on input "text" at bounding box center [260, 430] width 485 height 24
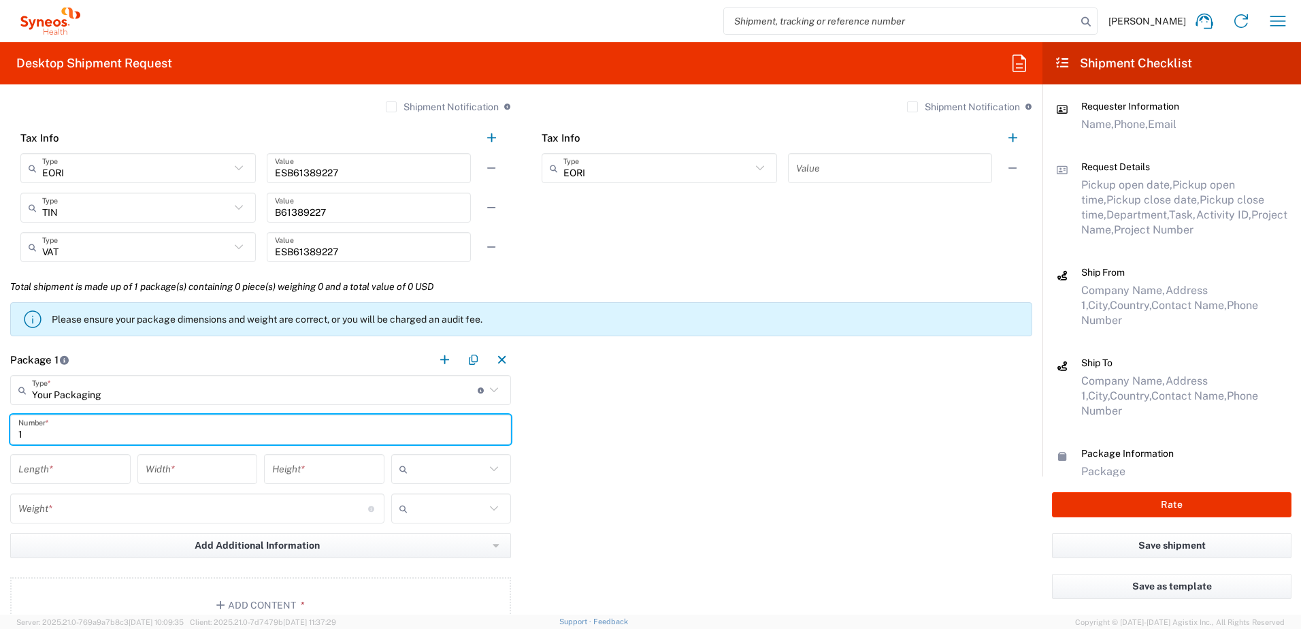
type input "1"
click at [88, 461] on input "number" at bounding box center [70, 469] width 104 height 24
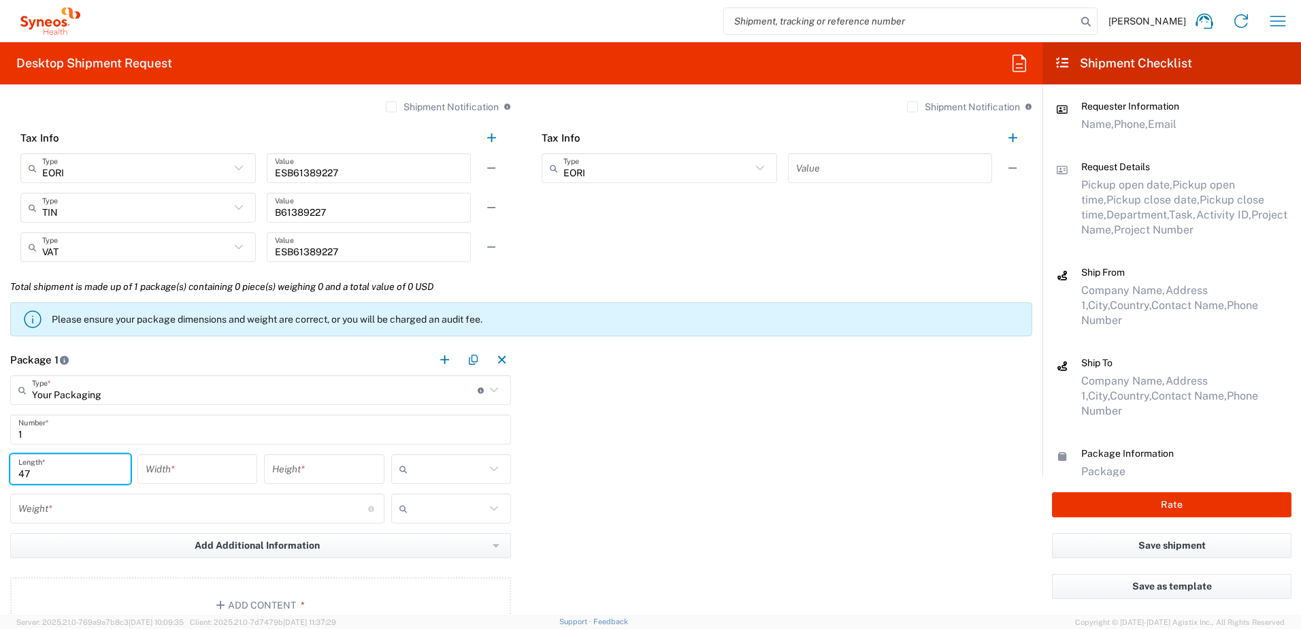
type input "47"
click at [199, 479] on input "number" at bounding box center [198, 469] width 104 height 24
type input "37"
click at [289, 468] on input "number" at bounding box center [324, 469] width 104 height 24
type input "10"
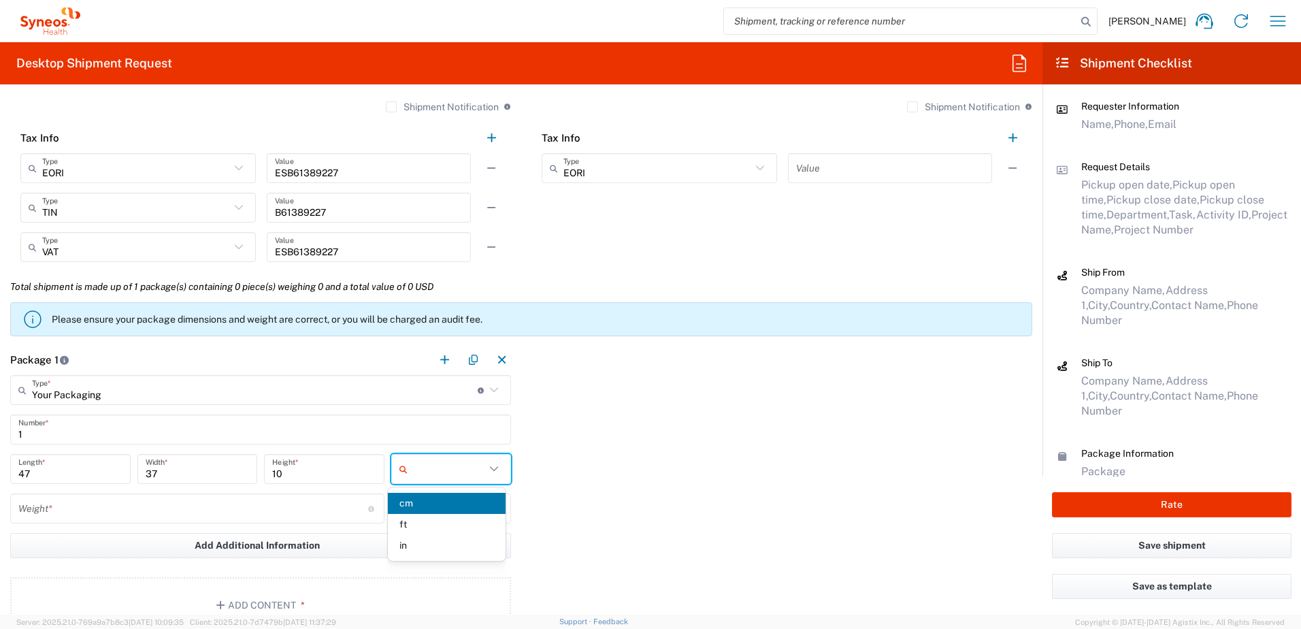
click at [472, 466] on input "text" at bounding box center [449, 469] width 73 height 22
click at [436, 497] on span "cm" at bounding box center [447, 503] width 118 height 21
type input "cm"
click at [218, 510] on input "number" at bounding box center [193, 509] width 350 height 24
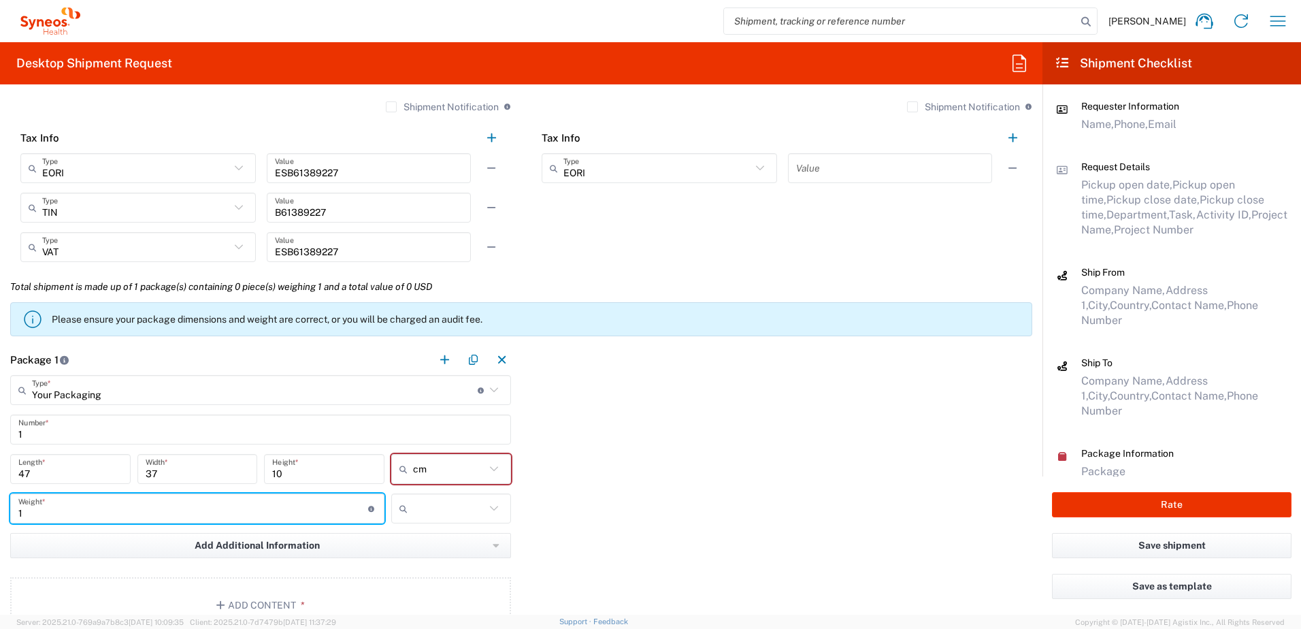
type input "1"
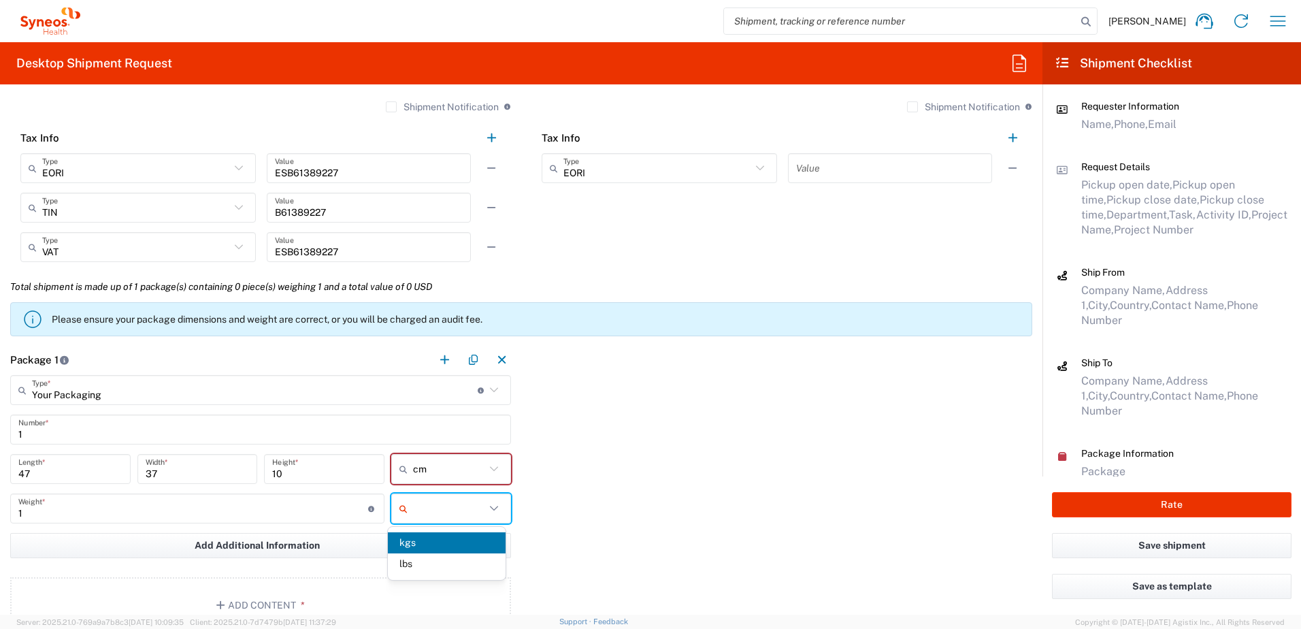
click at [427, 500] on input "text" at bounding box center [449, 509] width 73 height 22
click at [414, 540] on span "kgs" at bounding box center [447, 542] width 118 height 21
type input "kgs"
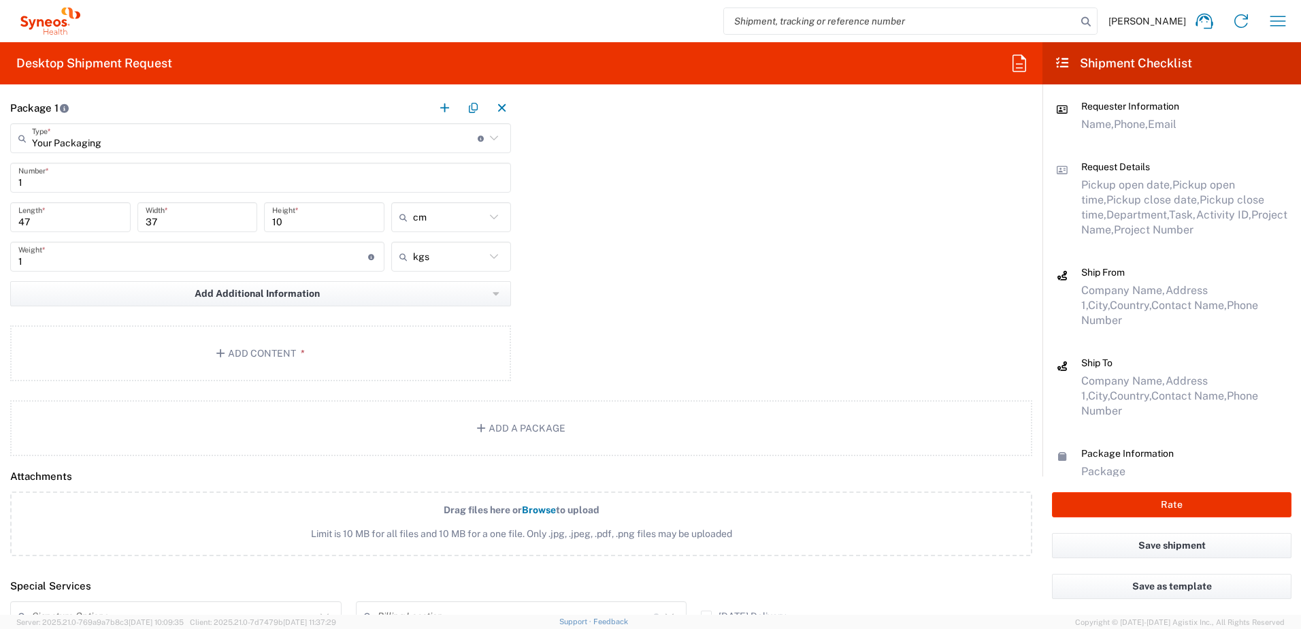
scroll to position [1293, 0]
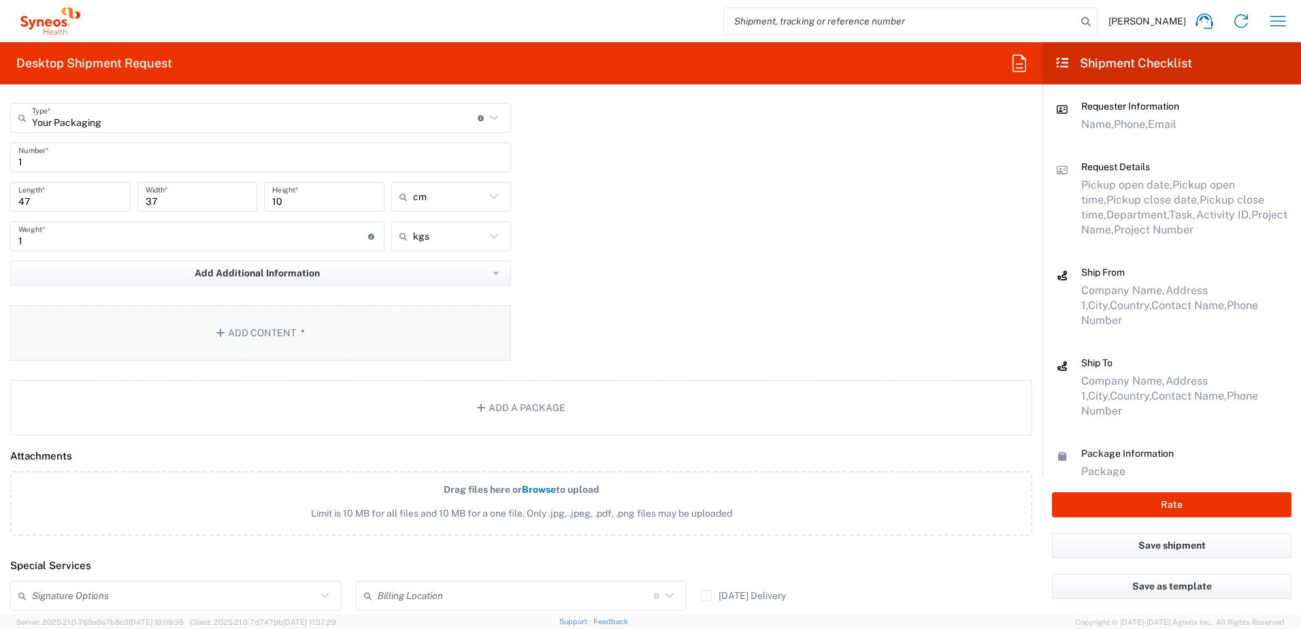
click at [225, 334] on icon "button" at bounding box center [222, 333] width 12 height 10
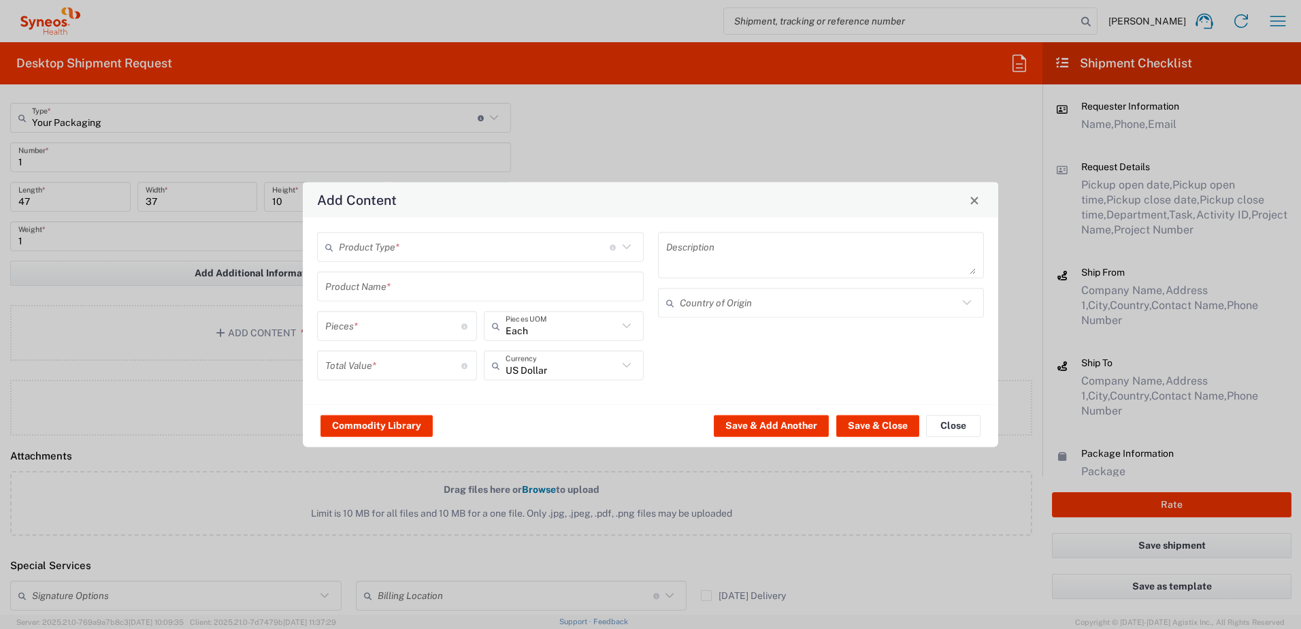
click at [423, 254] on input "text" at bounding box center [474, 247] width 271 height 24
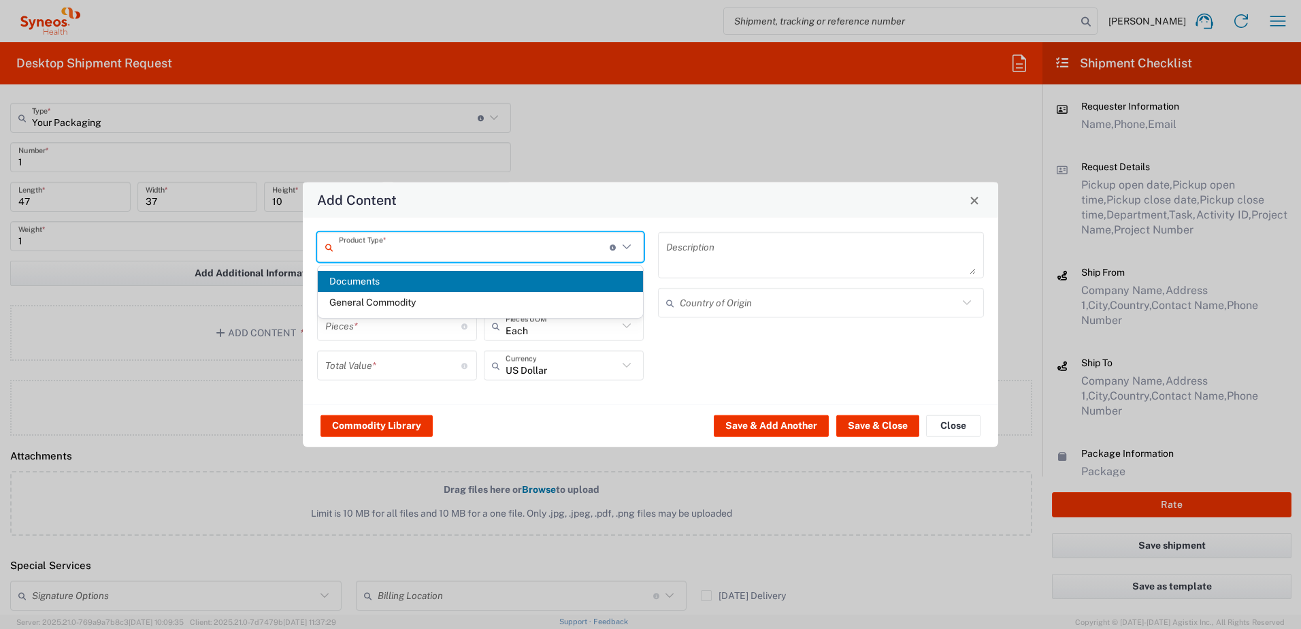
drag, startPoint x: 354, startPoint y: 275, endPoint x: 338, endPoint y: 277, distance: 16.5
click at [353, 275] on span "Documents" at bounding box center [480, 281] width 325 height 21
type input "Documents"
type input "1"
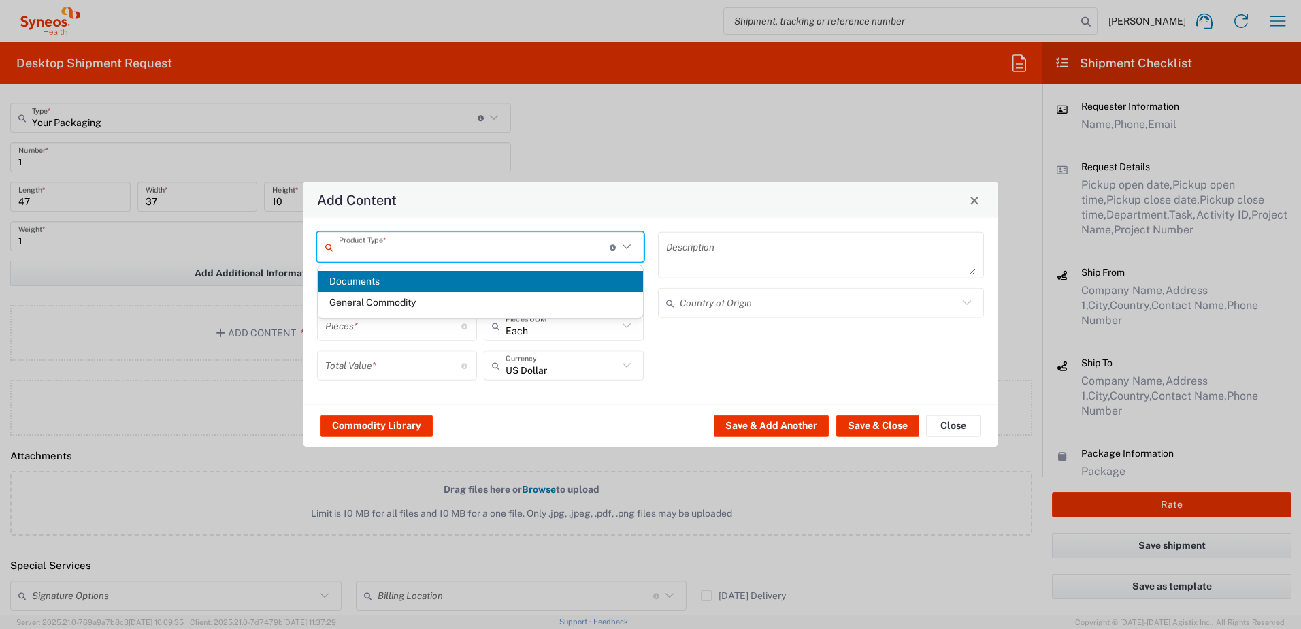
type input "1"
type textarea "Documents"
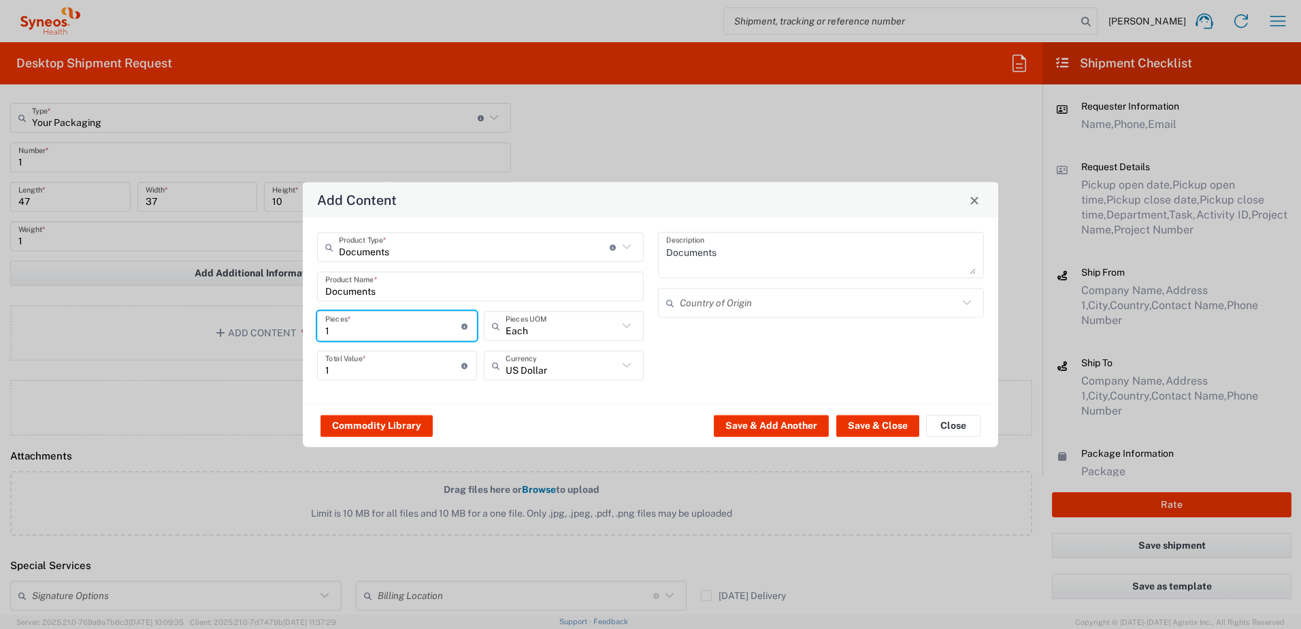
drag, startPoint x: 374, startPoint y: 334, endPoint x: 271, endPoint y: 334, distance: 102.8
click at [274, 334] on div "Add Content Documents Product Type * Document: Paper document generated interna…" at bounding box center [650, 314] width 1301 height 629
type input "2"
type input "20"
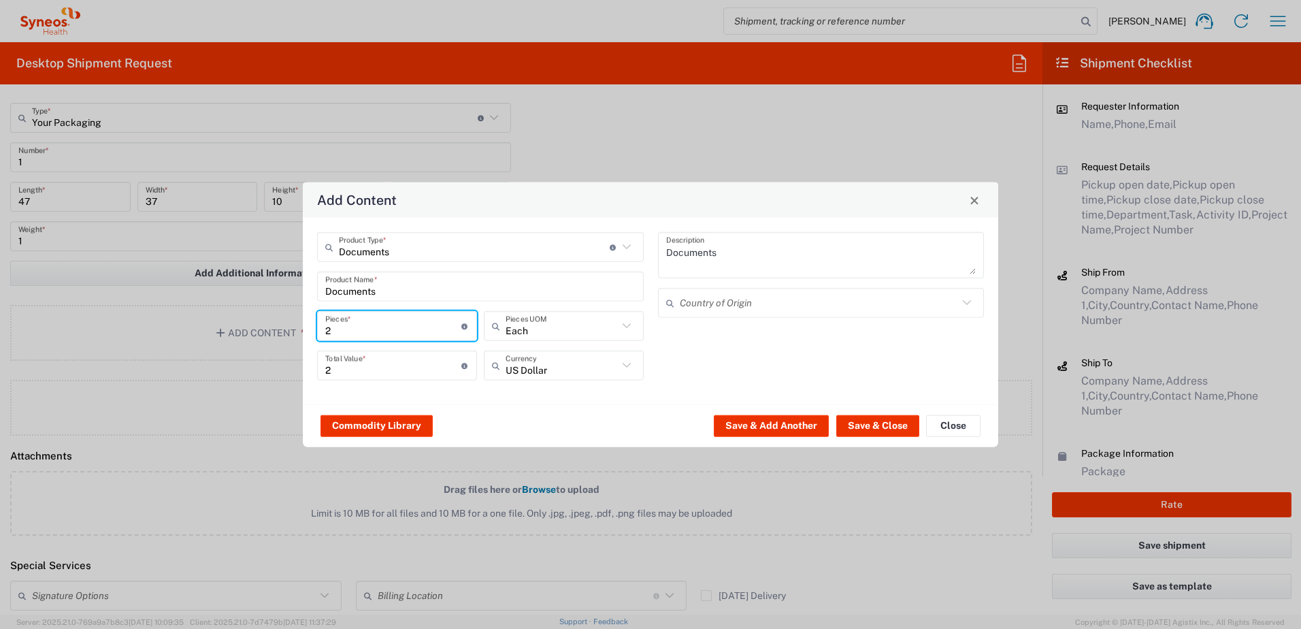
type input "20"
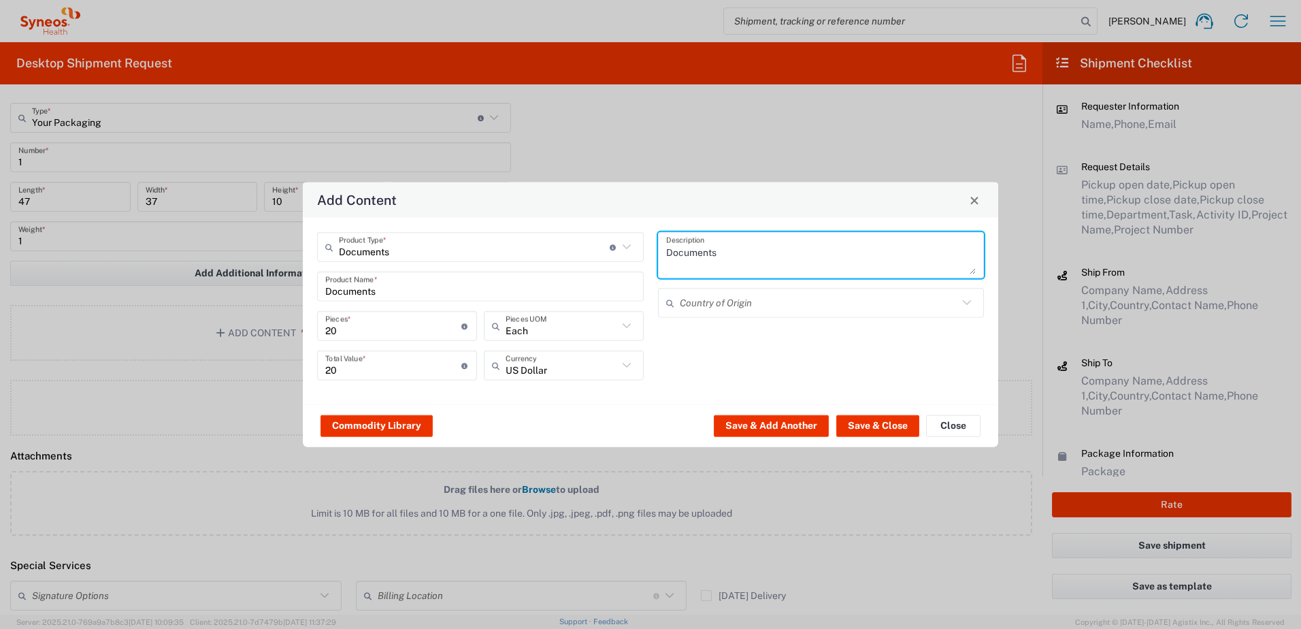
click at [745, 258] on textarea "Documents" at bounding box center [821, 255] width 310 height 38
type textarea "Documents_FABULINUS"
click at [748, 305] on input "text" at bounding box center [819, 303] width 279 height 24
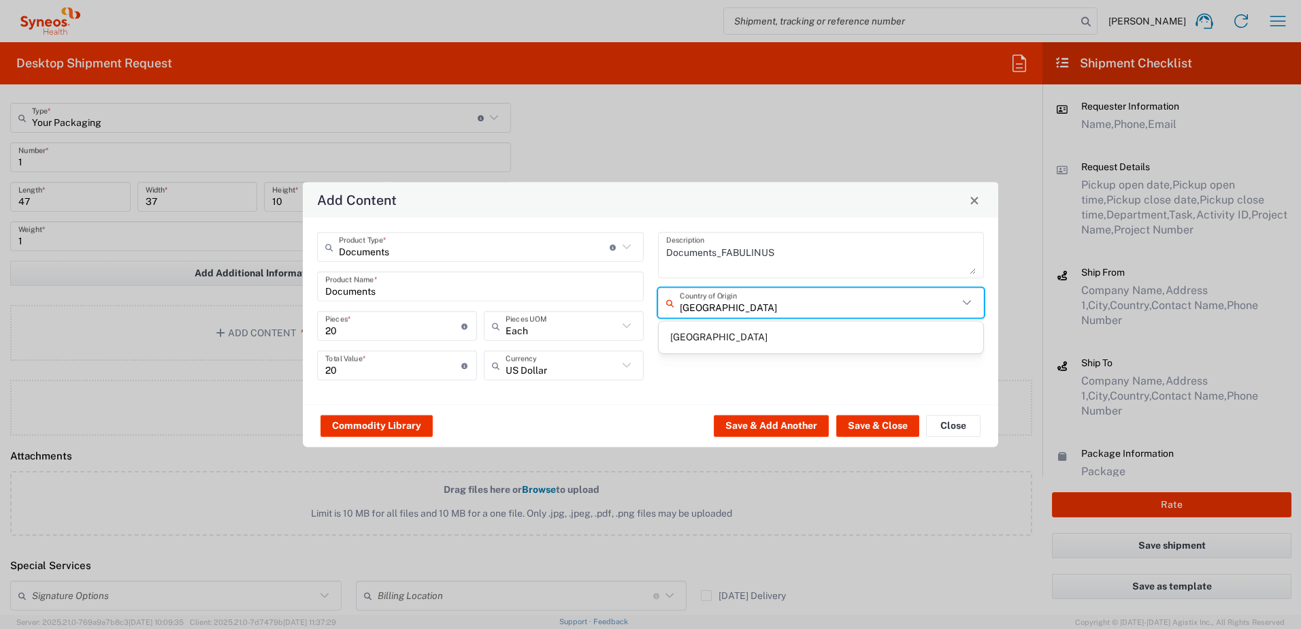
click at [690, 338] on span "[GEOGRAPHIC_DATA]" at bounding box center [821, 337] width 325 height 21
type input "[GEOGRAPHIC_DATA]"
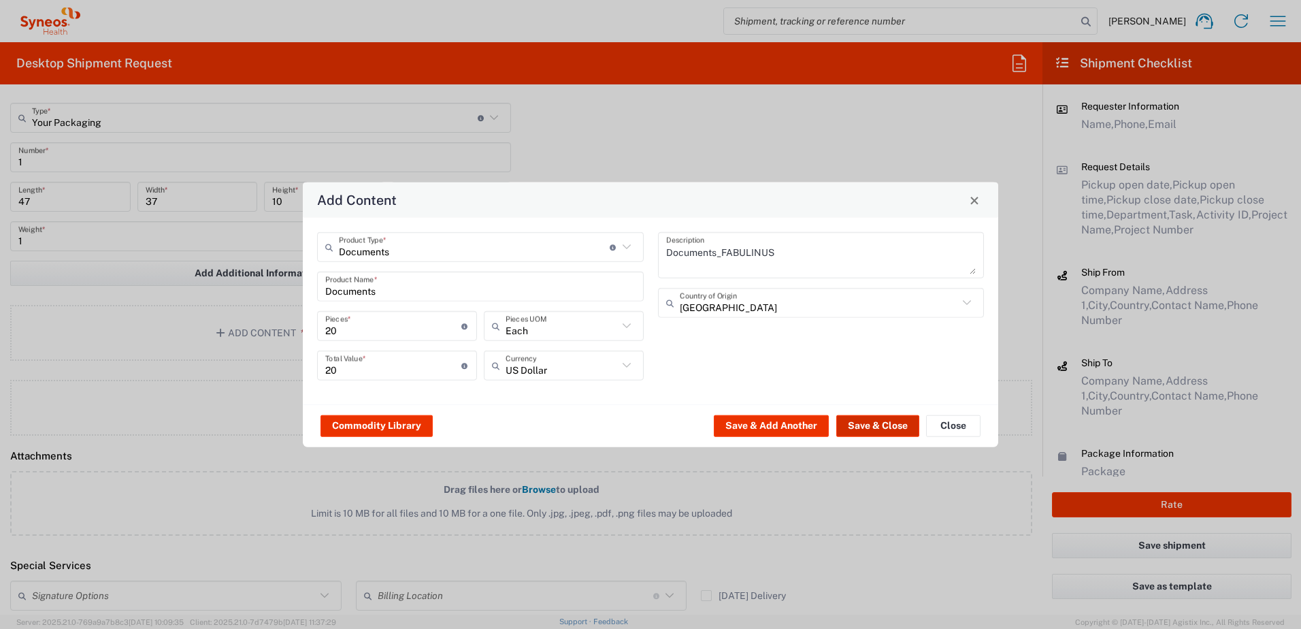
click at [866, 424] on button "Save & Close" at bounding box center [877, 425] width 83 height 22
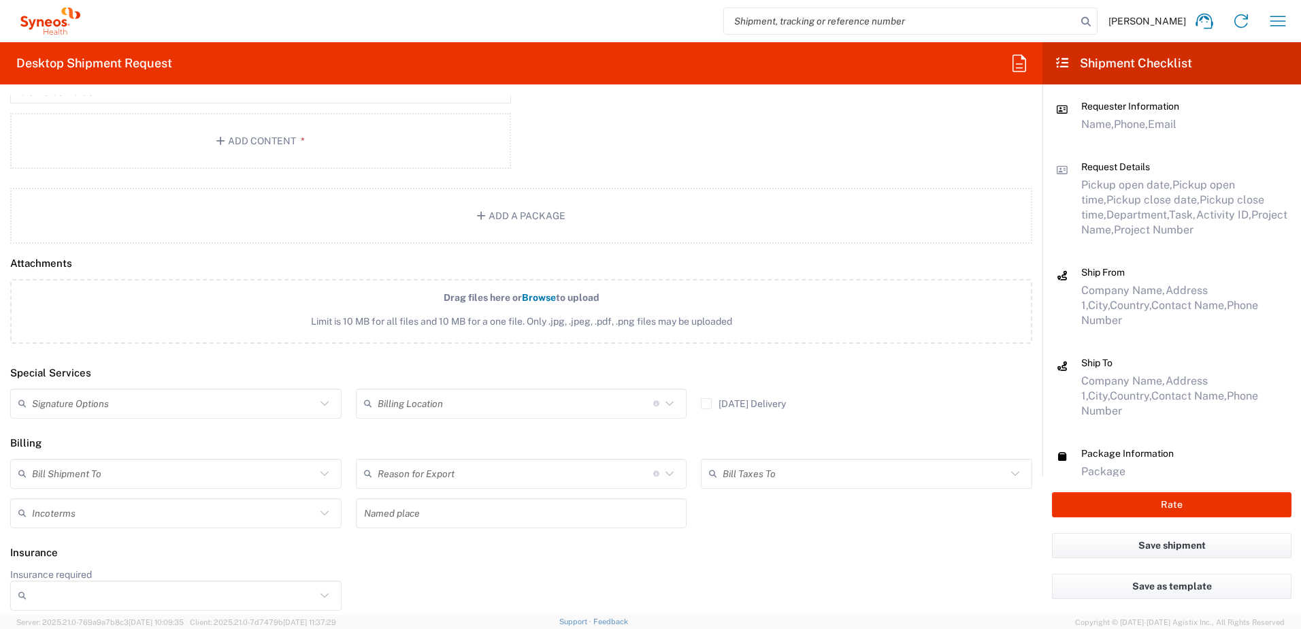
scroll to position [1571, 0]
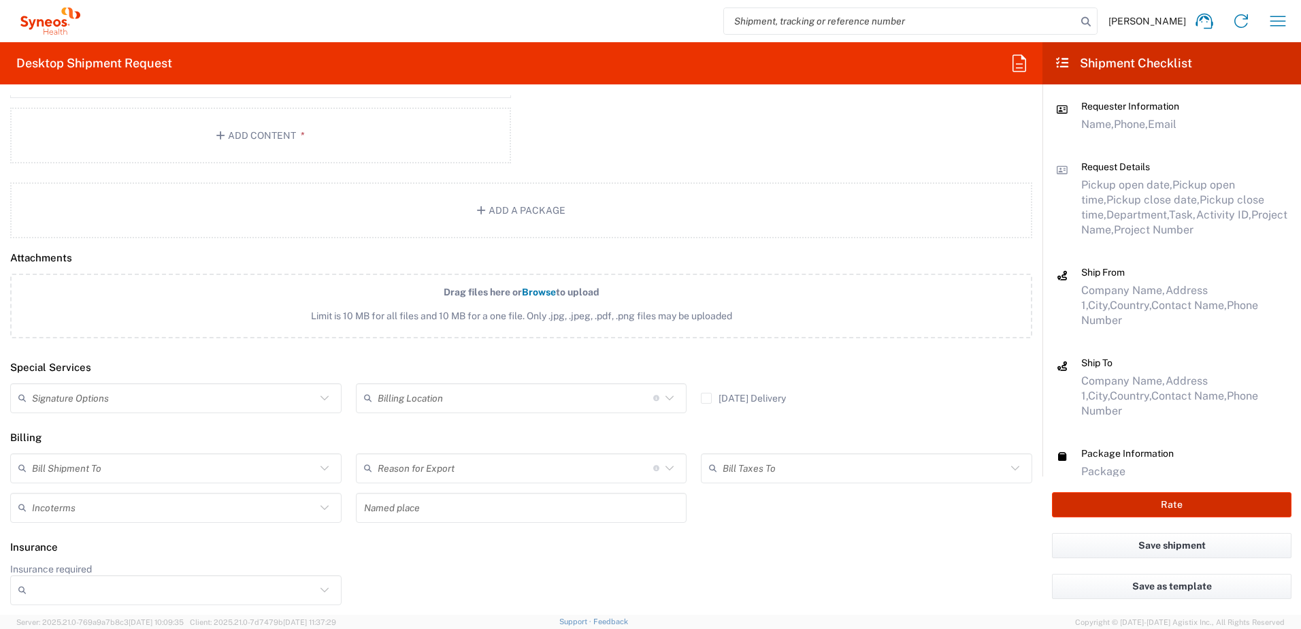
click at [1194, 510] on button "Rate" at bounding box center [1172, 504] width 240 height 25
type input "3110"
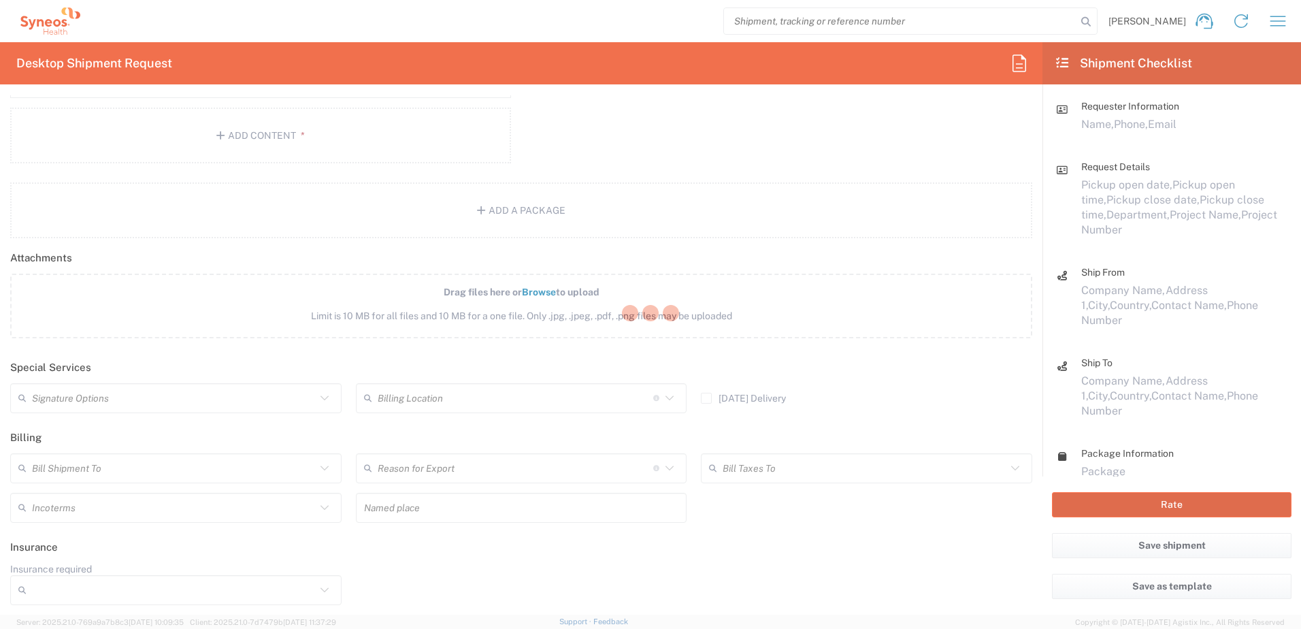
type input "7061958D"
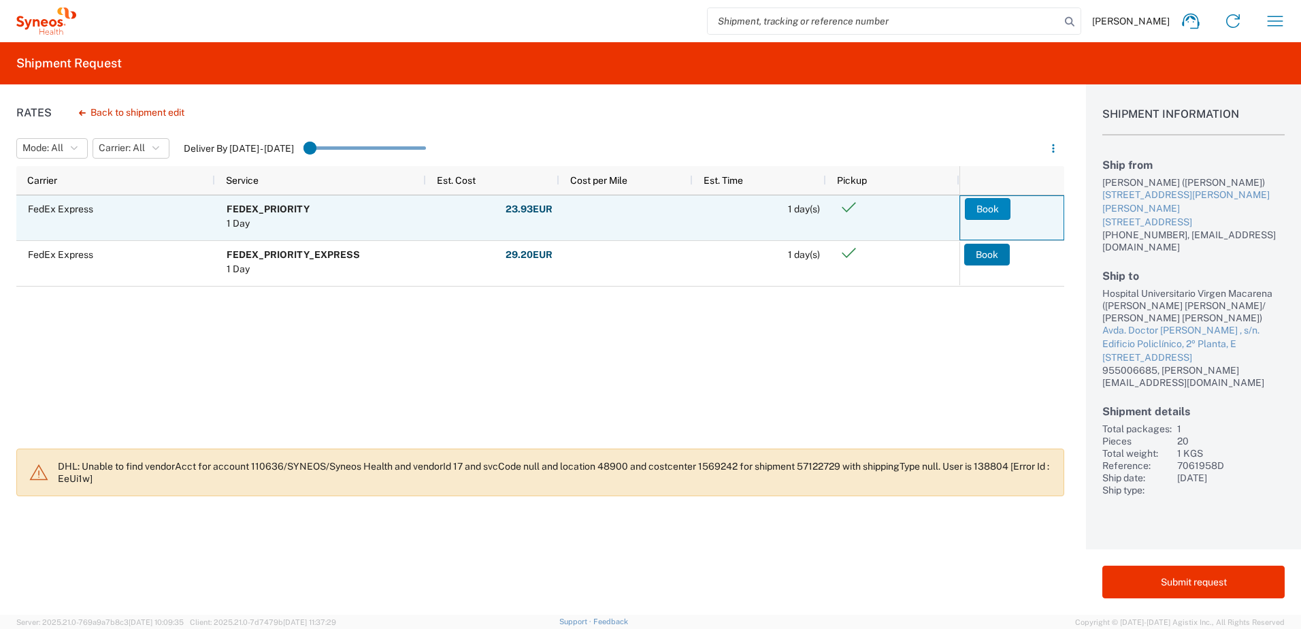
click at [1003, 206] on button "Book" at bounding box center [988, 209] width 46 height 22
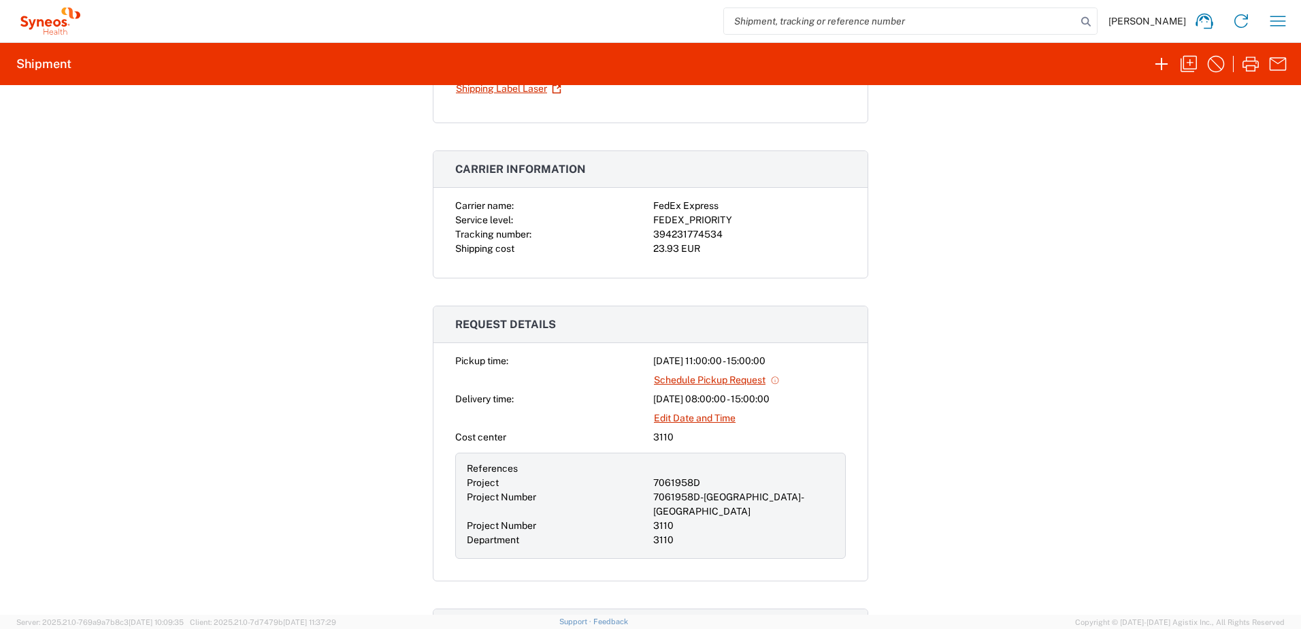
scroll to position [204, 0]
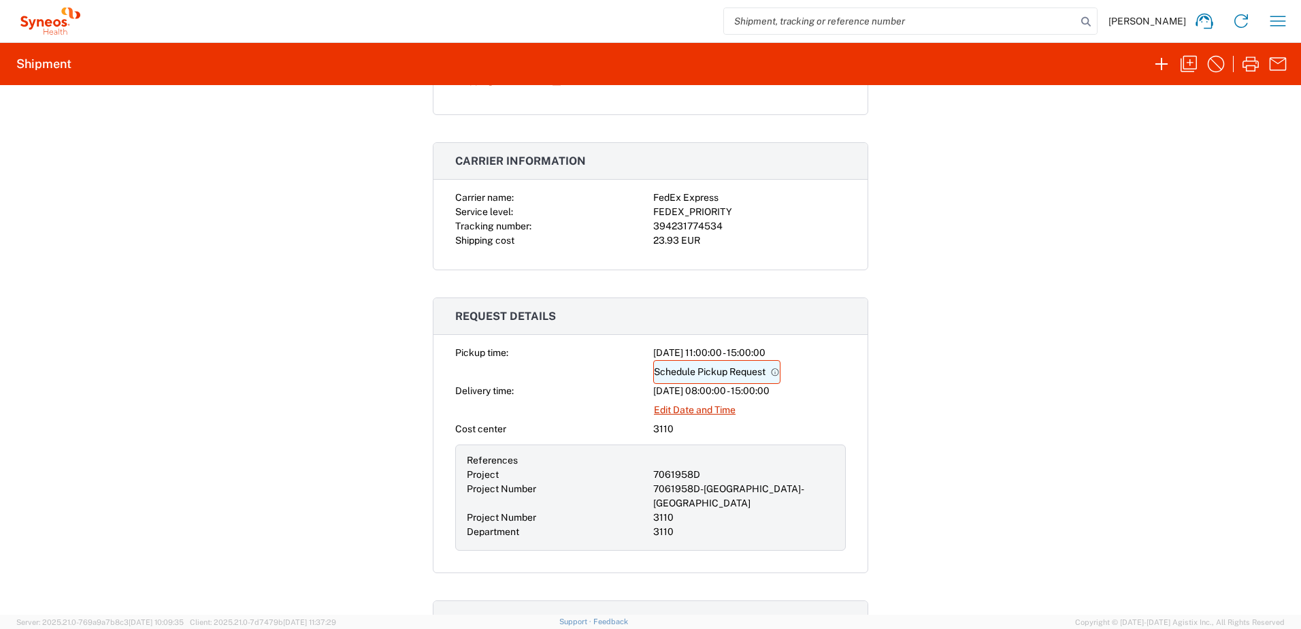
click at [696, 374] on link "Schedule Pickup Request" at bounding box center [716, 372] width 127 height 24
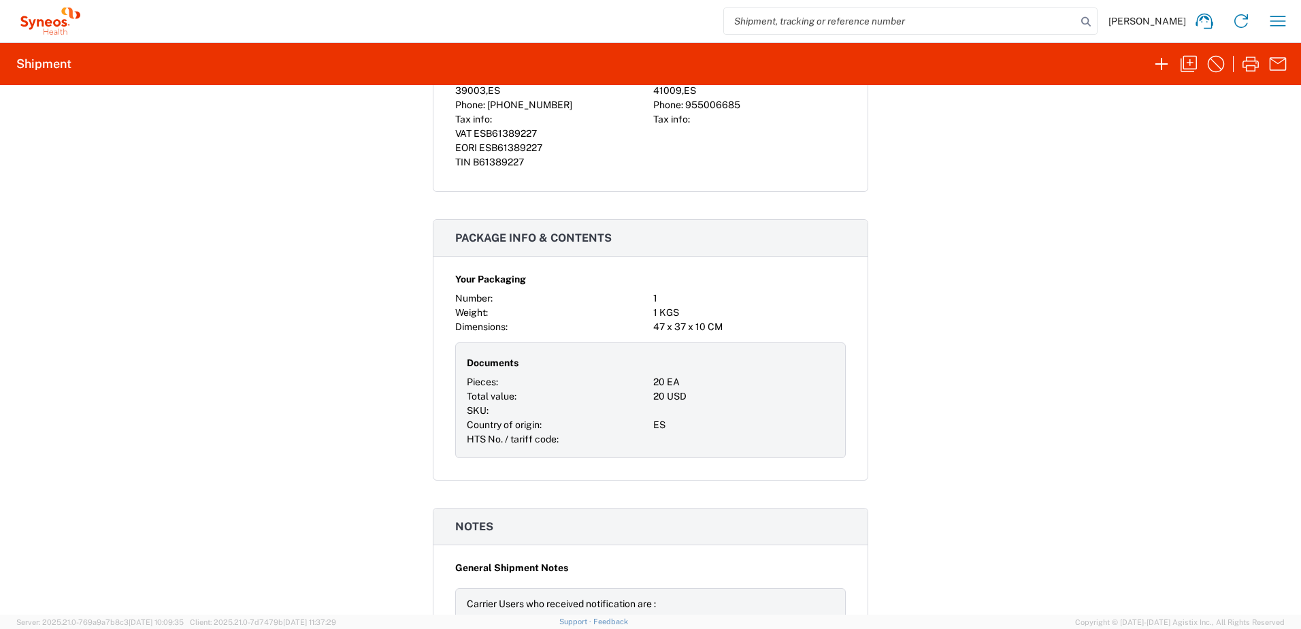
scroll to position [1162, 0]
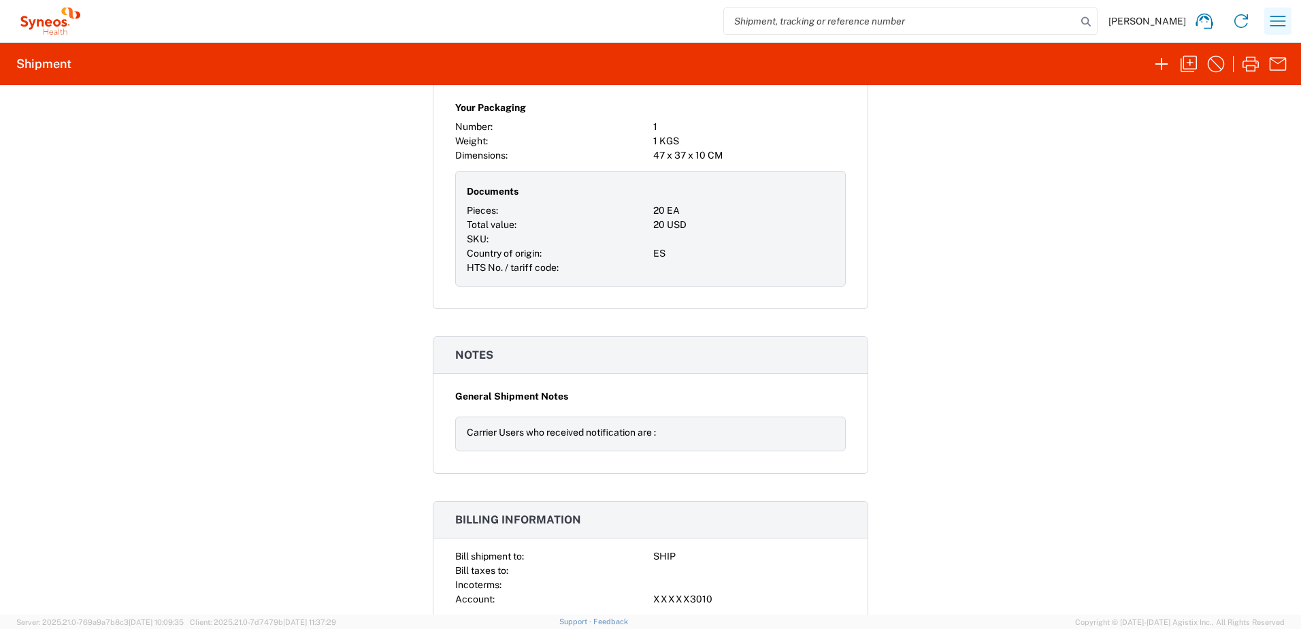
click at [1284, 14] on icon "button" at bounding box center [1278, 21] width 22 height 22
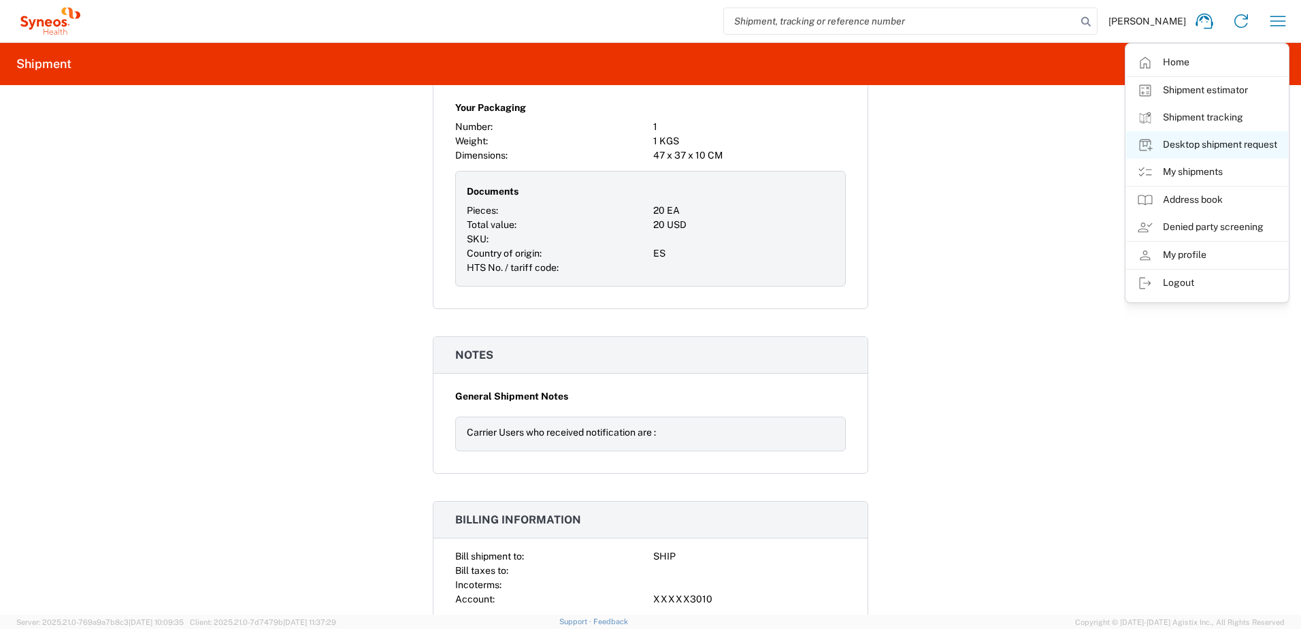
click at [1259, 141] on link "Desktop shipment request" at bounding box center [1207, 144] width 162 height 27
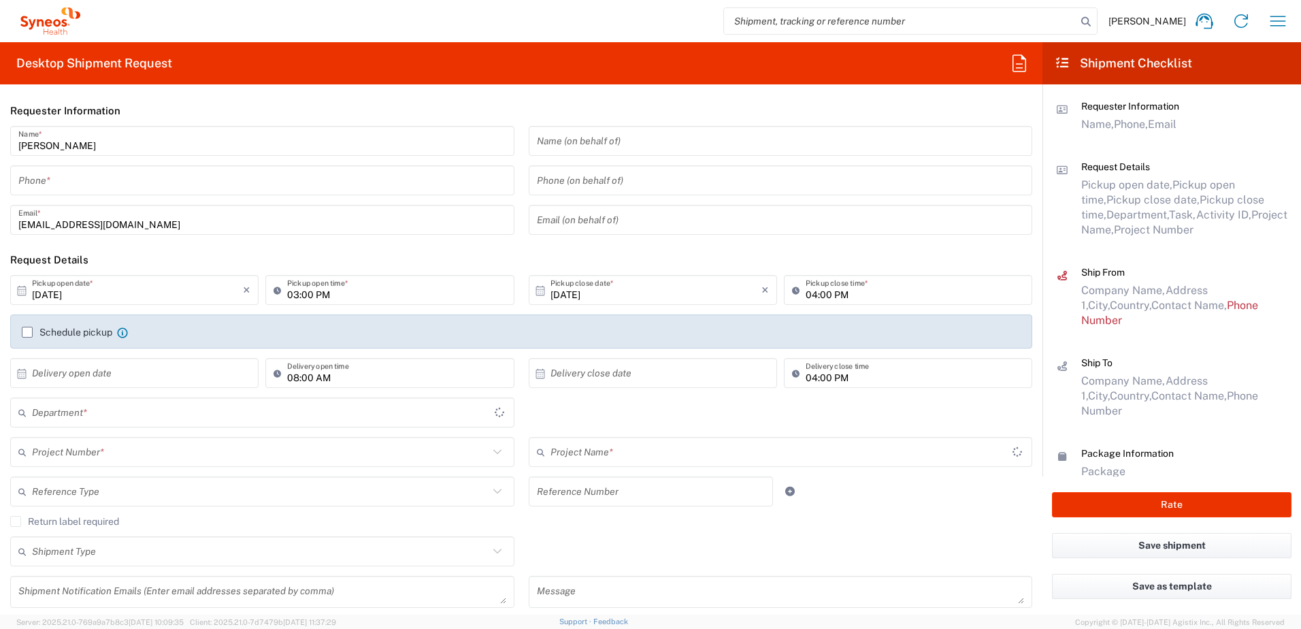
type input "3110"
click at [91, 188] on input "tel" at bounding box center [262, 181] width 488 height 24
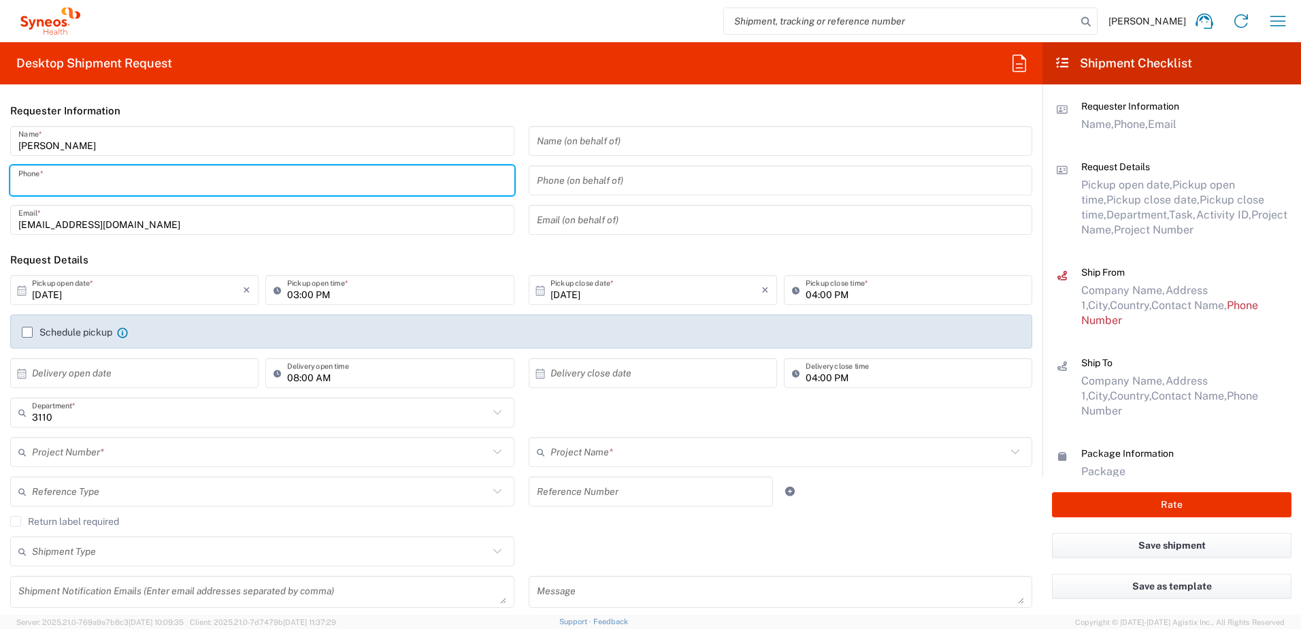
type input "636209211"
click at [86, 297] on input "[DATE]" at bounding box center [137, 290] width 211 height 24
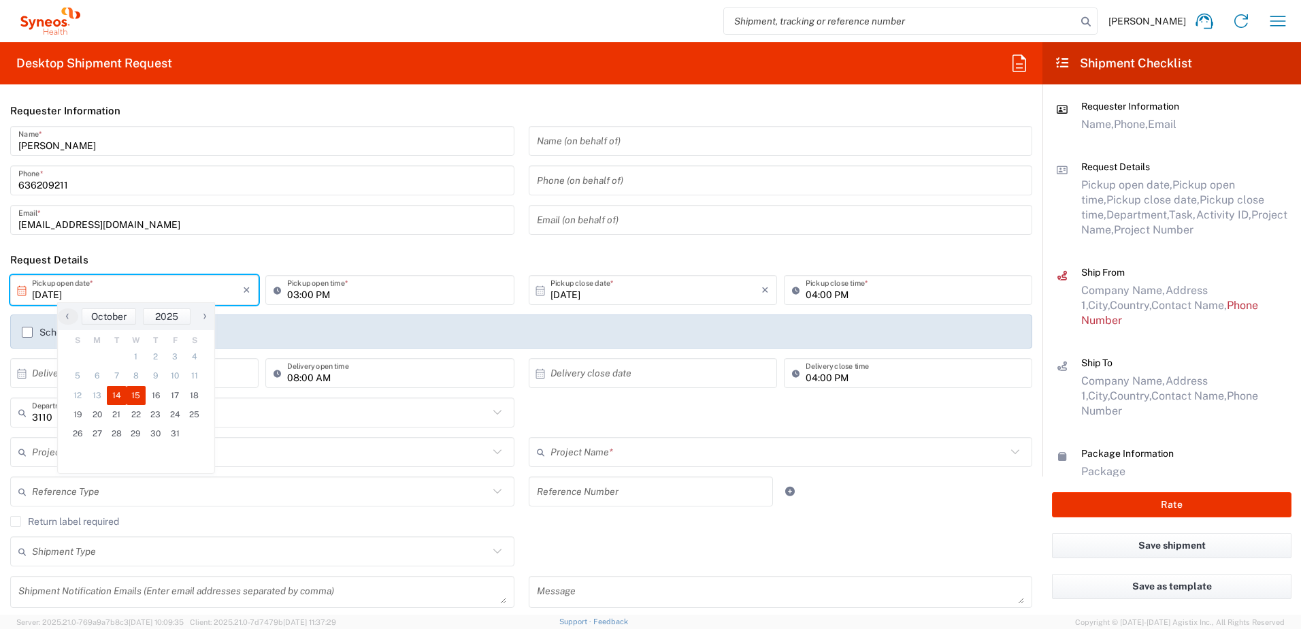
click at [133, 400] on span "15" at bounding box center [137, 395] width 20 height 19
type input "[DATE]"
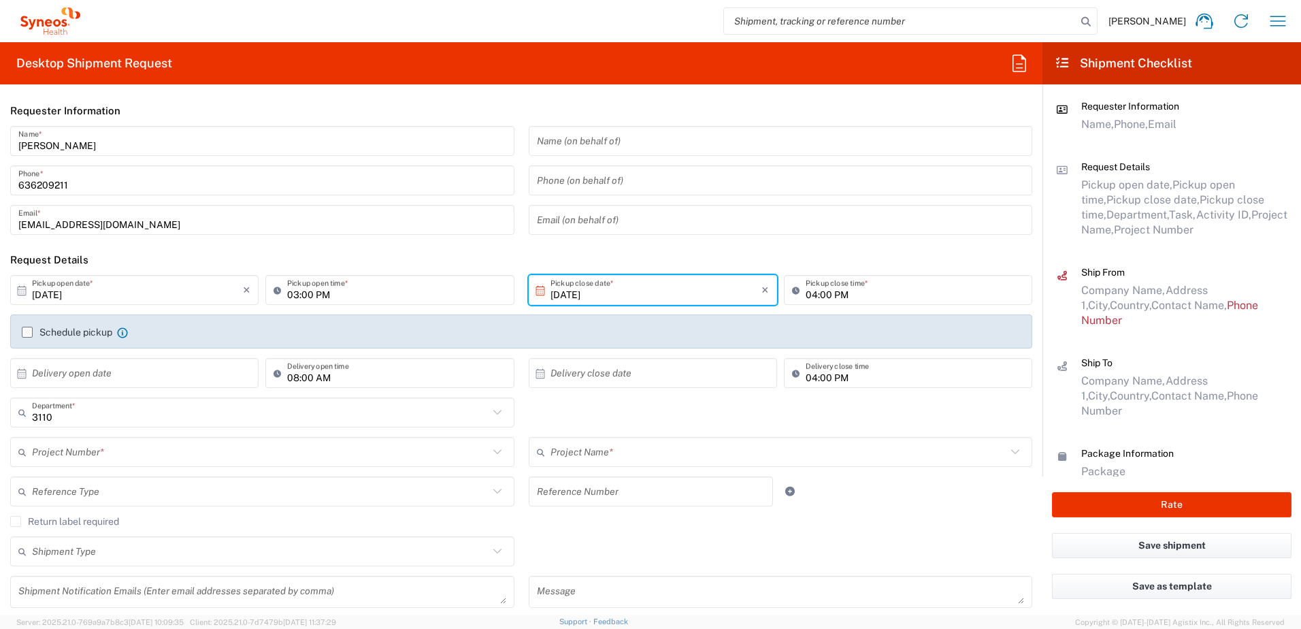
click at [306, 297] on input "03:00 PM" at bounding box center [396, 290] width 218 height 24
drag, startPoint x: 312, startPoint y: 291, endPoint x: 308, endPoint y: 308, distance: 16.8
click at [312, 291] on input "11:00 PM" at bounding box center [396, 290] width 218 height 24
type input "11:00 AM"
click at [600, 298] on input "[DATE]" at bounding box center [656, 290] width 211 height 24
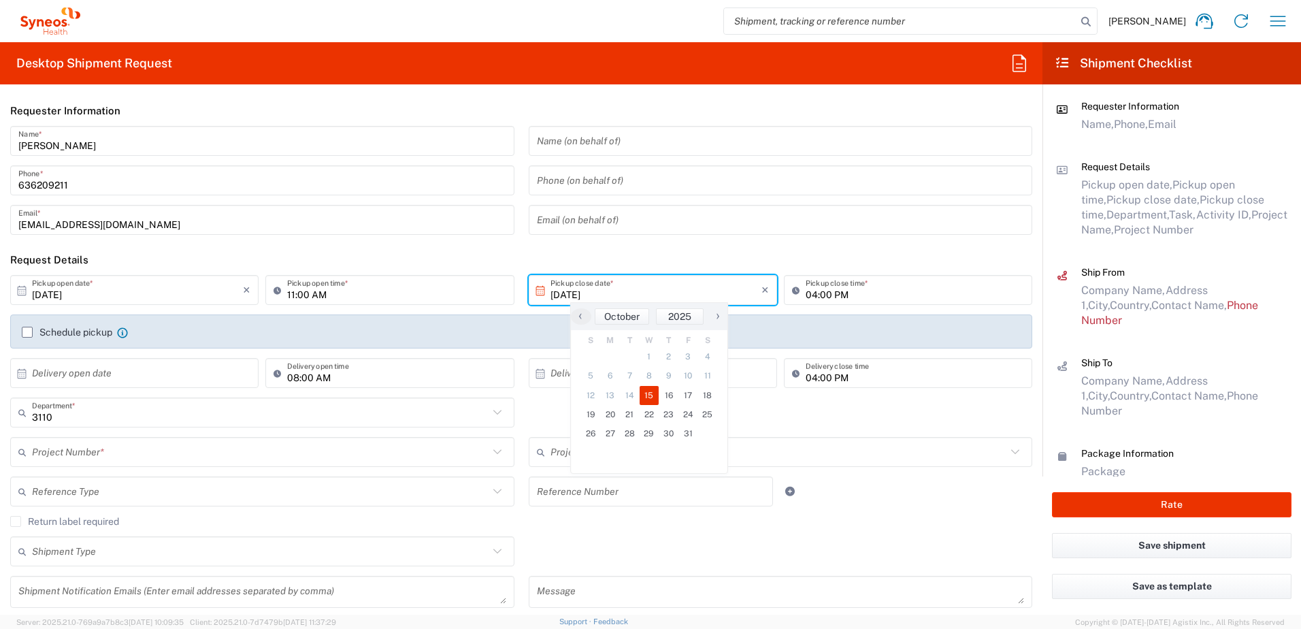
click at [806, 297] on input "04:00 PM" at bounding box center [915, 290] width 218 height 24
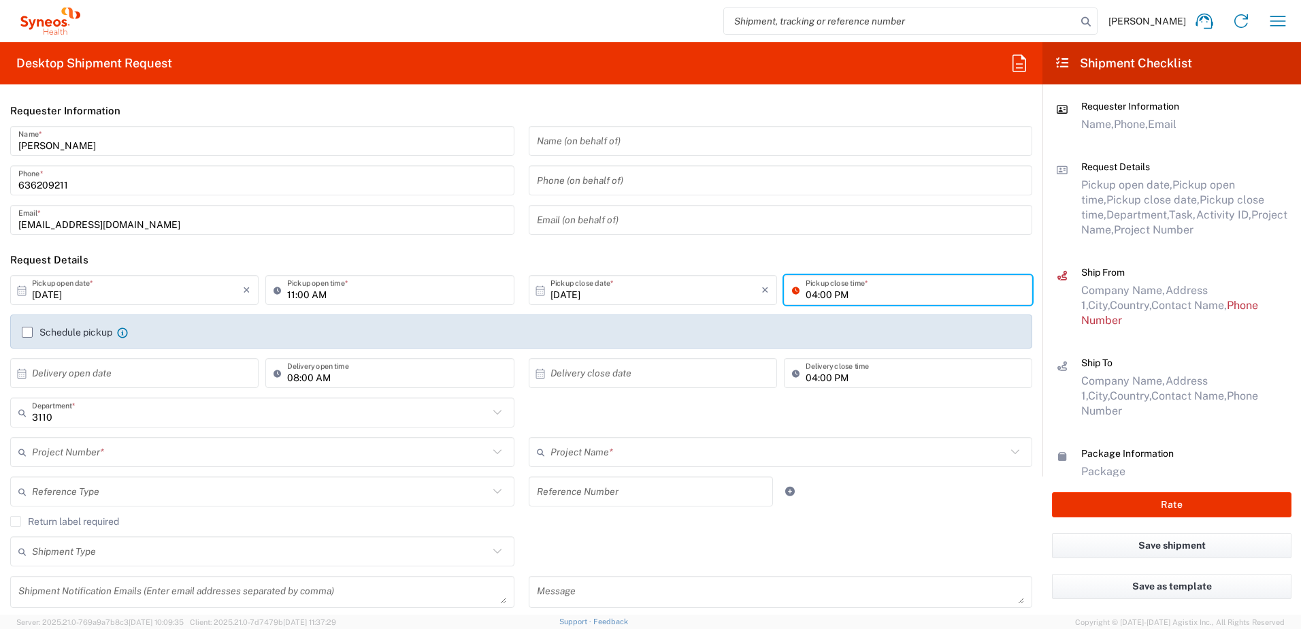
click at [806, 297] on input "04:00 PM" at bounding box center [915, 290] width 218 height 24
type input "03:00 PM"
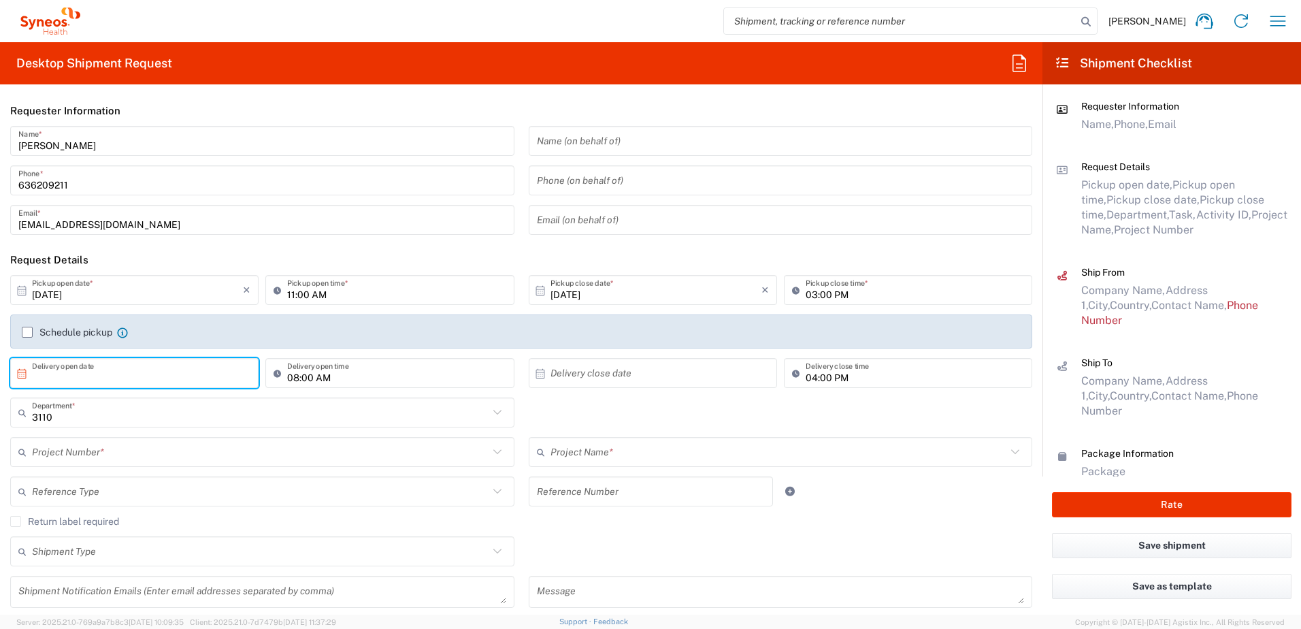
click at [140, 372] on input "text" at bounding box center [137, 373] width 211 height 24
click at [158, 479] on span "16" at bounding box center [156, 478] width 20 height 19
type input "[DATE]"
click at [586, 379] on input "text" at bounding box center [656, 373] width 211 height 24
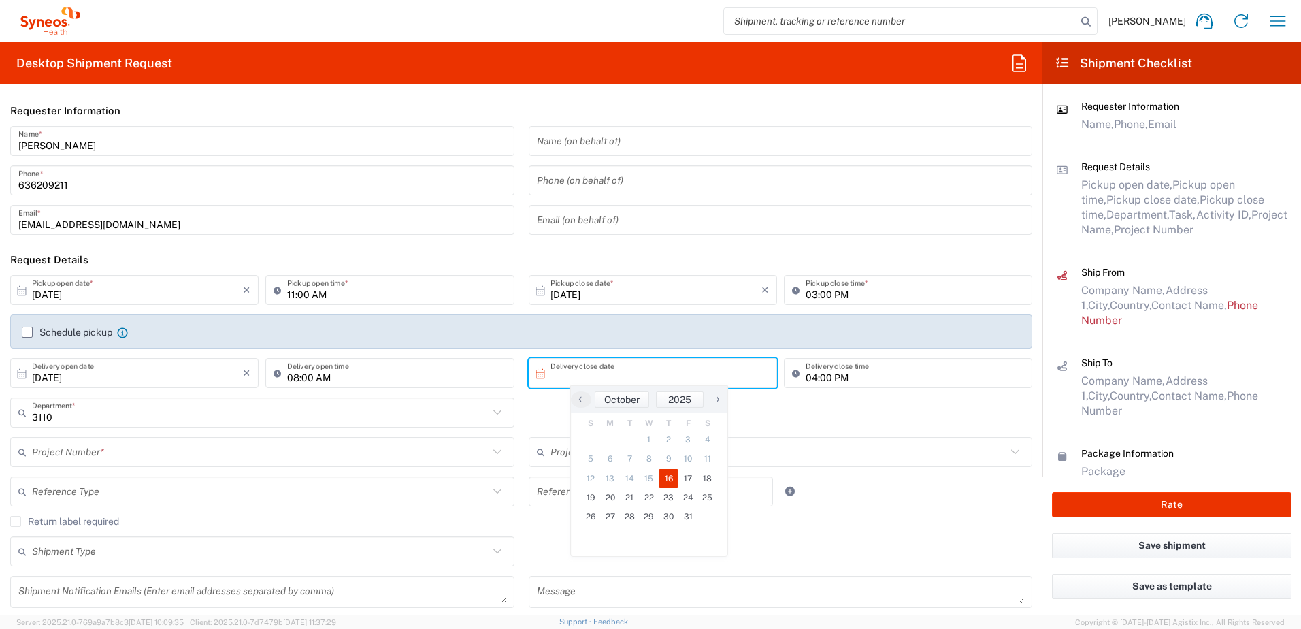
drag, startPoint x: 679, startPoint y: 482, endPoint x: 747, endPoint y: 414, distance: 95.3
click at [663, 479] on span "16" at bounding box center [669, 478] width 20 height 19
type input "[DATE]"
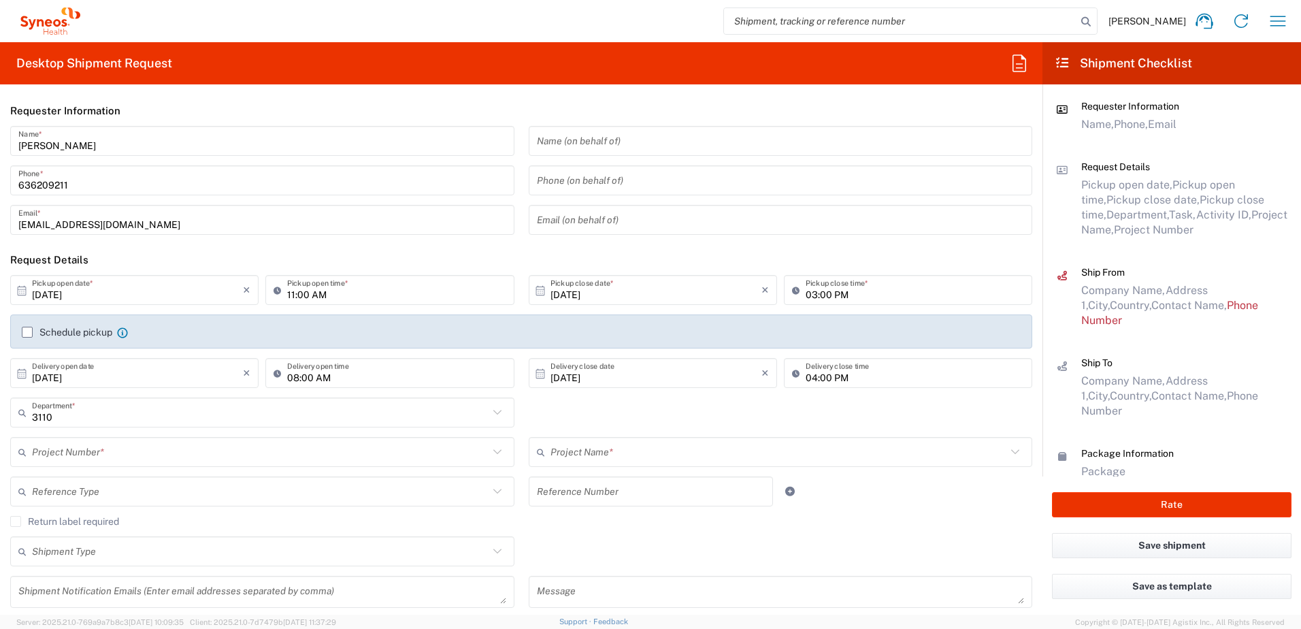
click at [806, 379] on input "04:00 PM" at bounding box center [915, 373] width 218 height 24
type input "03:00 PM"
click at [116, 454] on input "text" at bounding box center [260, 452] width 457 height 24
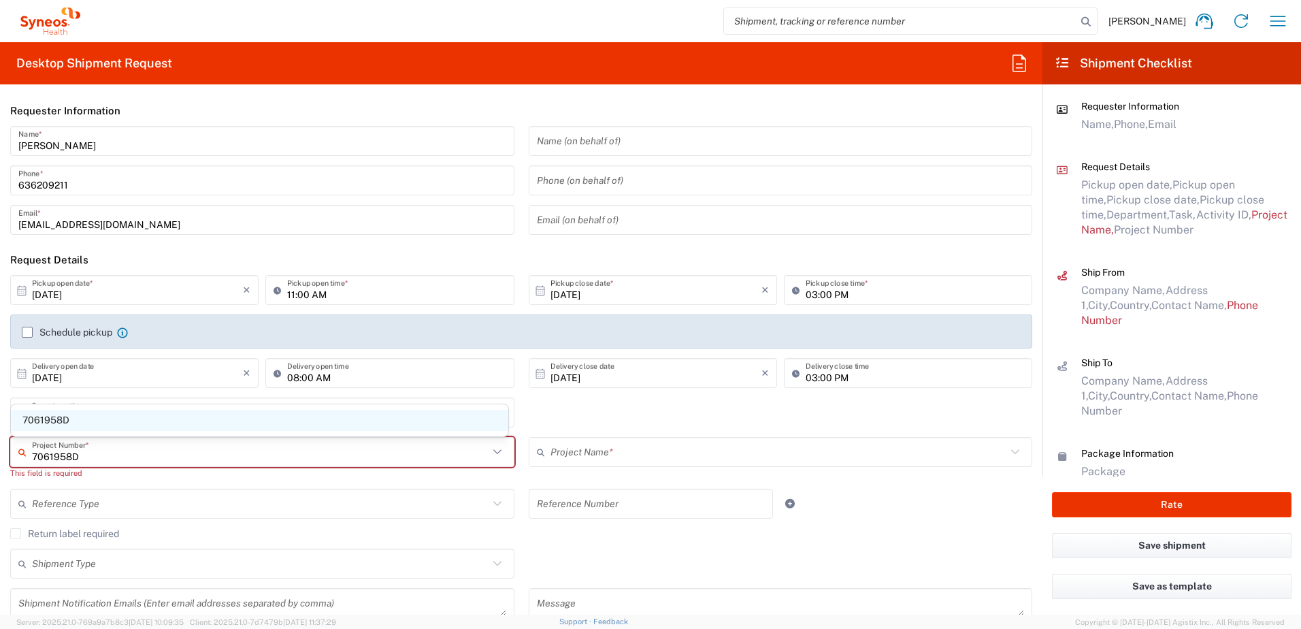
type input "7061958D"
click at [78, 412] on span "7061958D" at bounding box center [260, 420] width 498 height 21
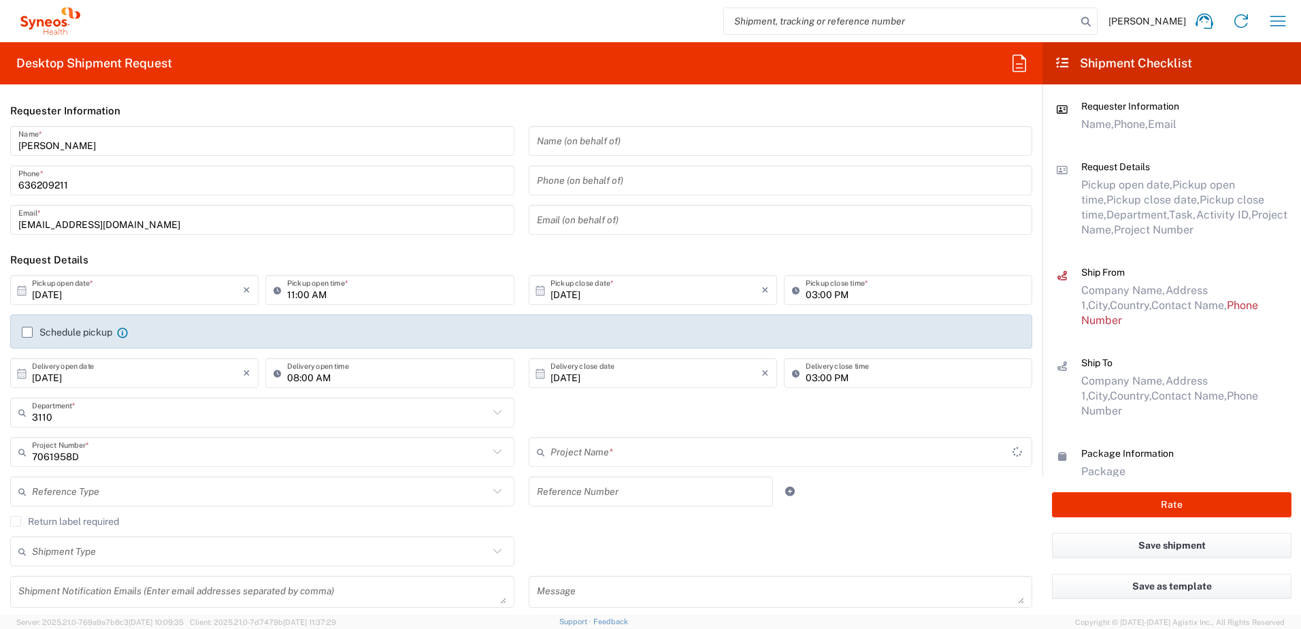
type input "7061958D-[GEOGRAPHIC_DATA]-[GEOGRAPHIC_DATA]"
click at [121, 497] on input "text" at bounding box center [260, 492] width 457 height 24
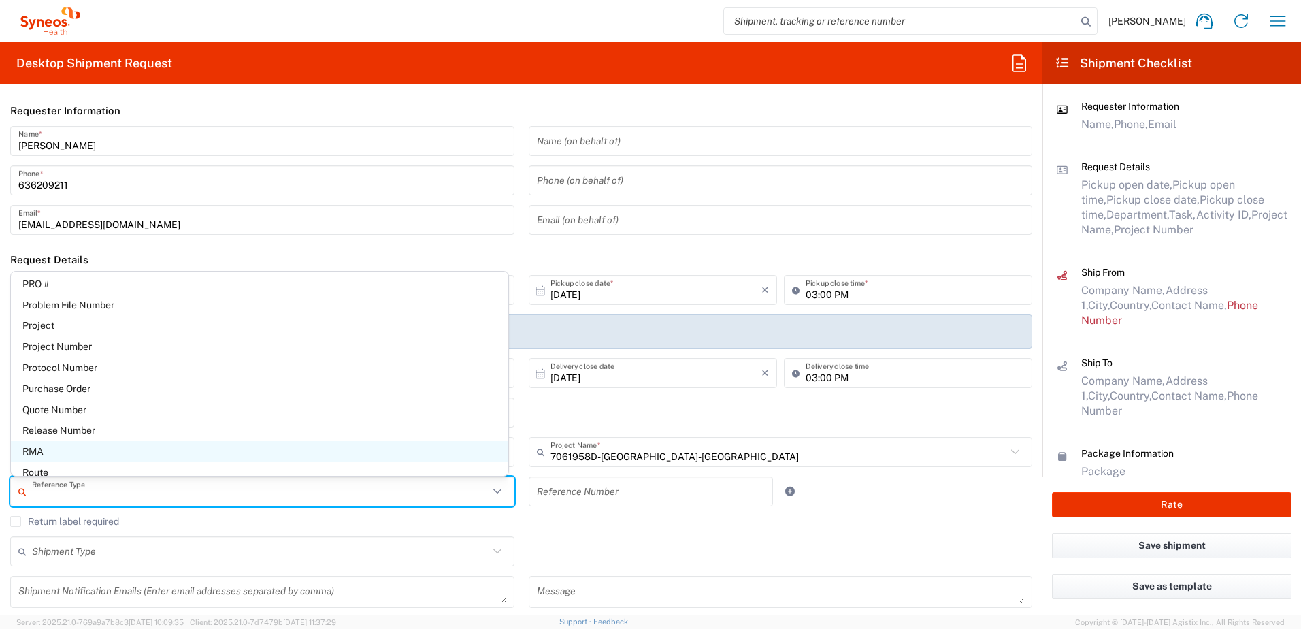
scroll to position [817, 0]
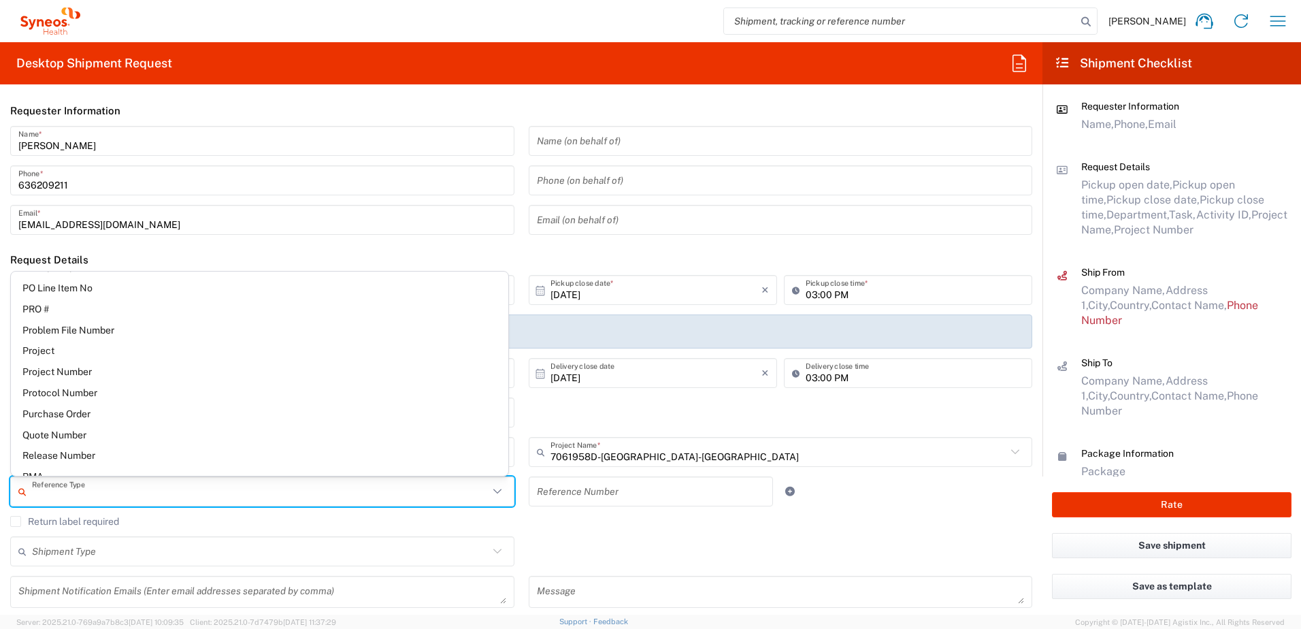
click at [109, 366] on span "Project Number" at bounding box center [260, 371] width 498 height 21
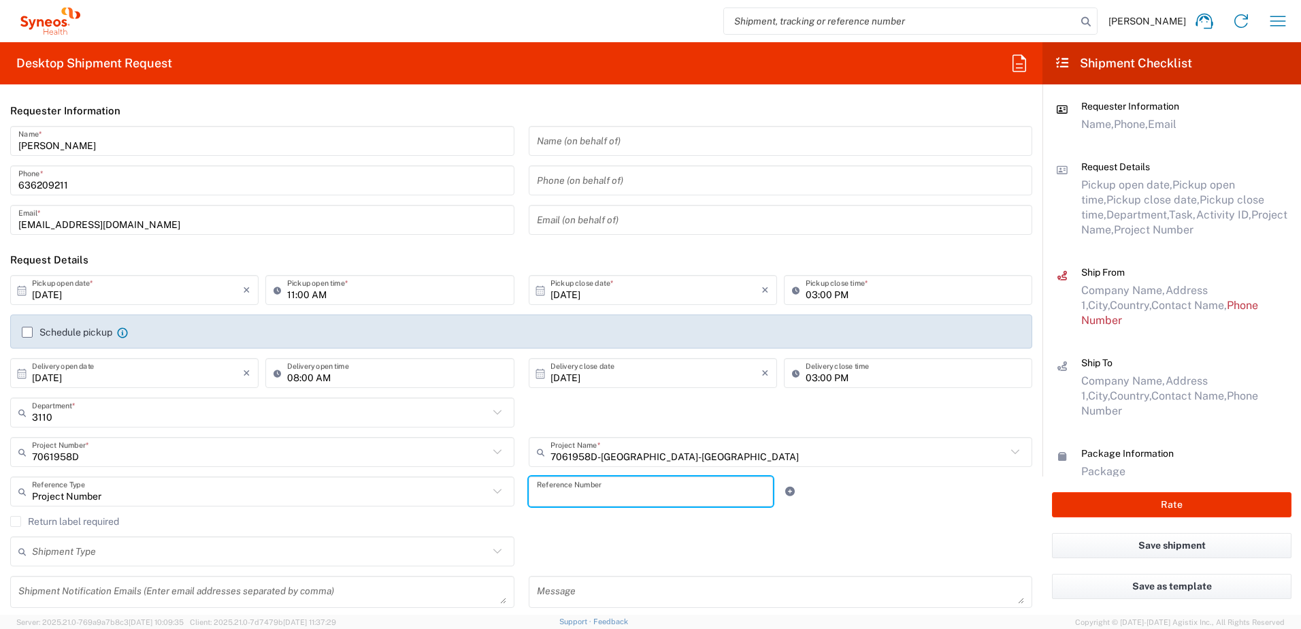
click at [607, 491] on input "text" at bounding box center [651, 492] width 229 height 24
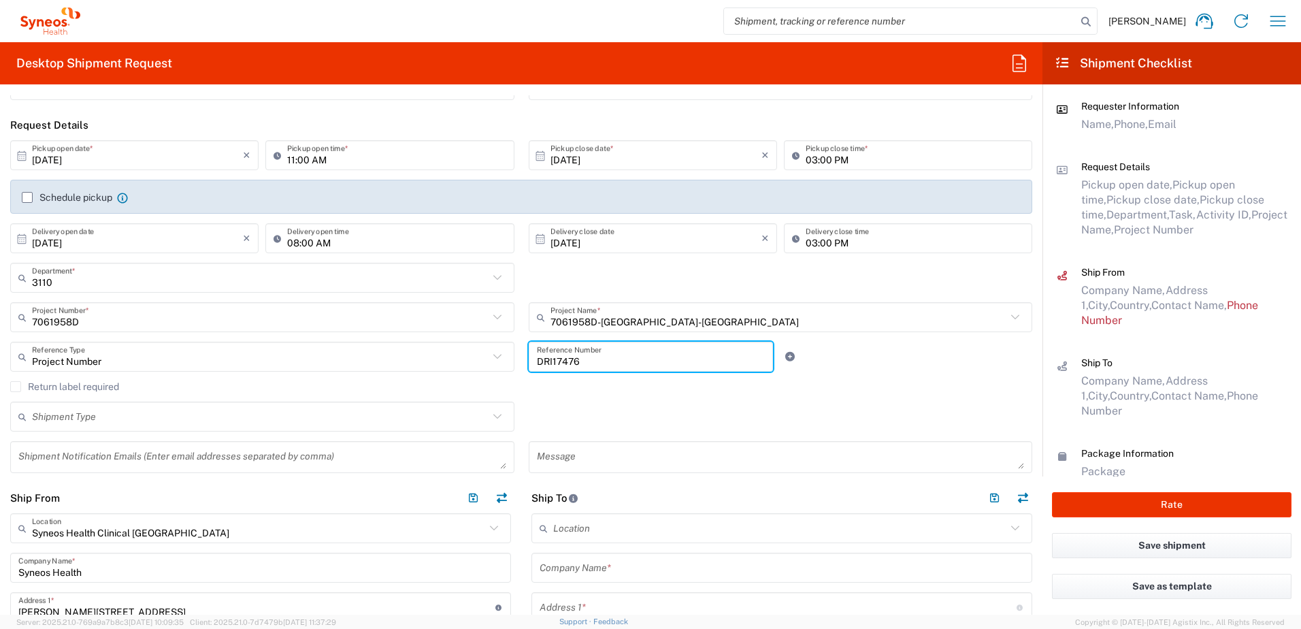
scroll to position [136, 0]
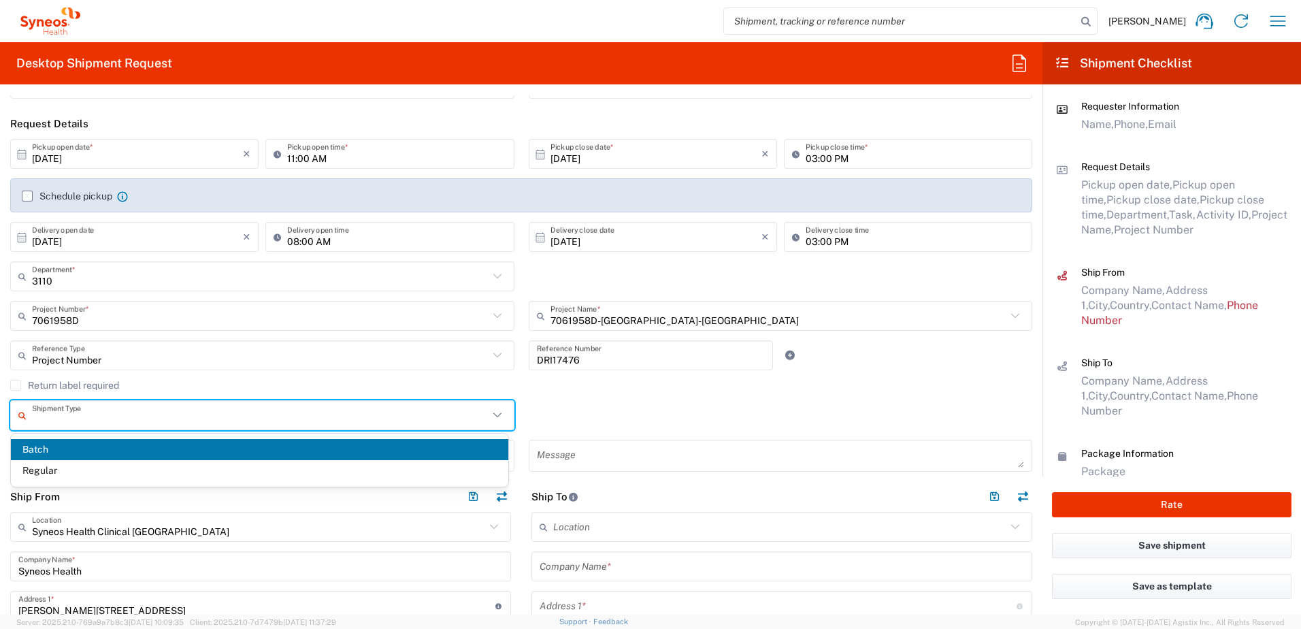
click at [139, 409] on input "text" at bounding box center [260, 416] width 457 height 24
click at [51, 465] on span "Regular" at bounding box center [260, 470] width 498 height 21
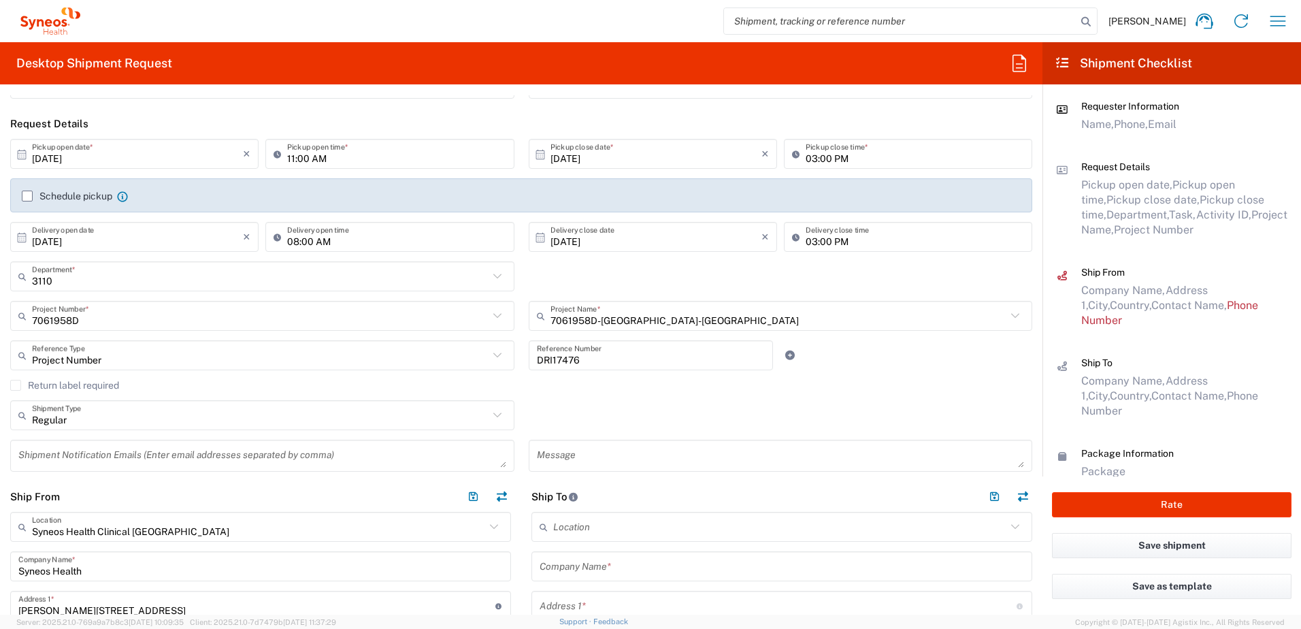
click at [175, 455] on textarea at bounding box center [262, 456] width 488 height 24
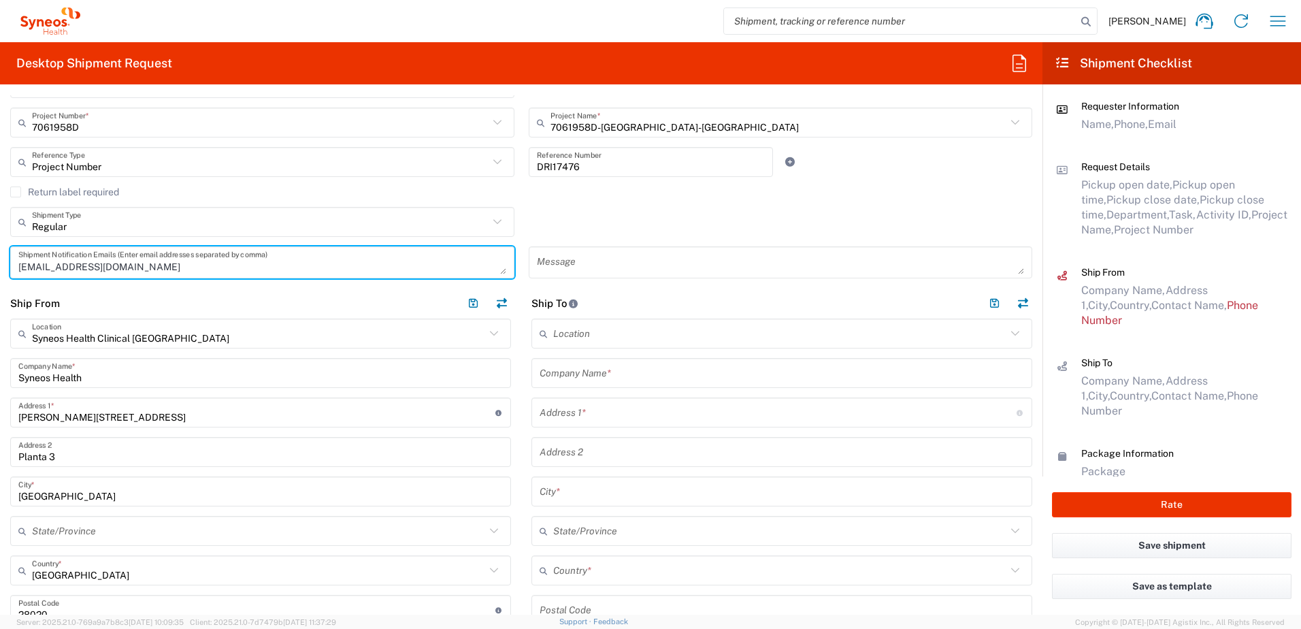
scroll to position [408, 0]
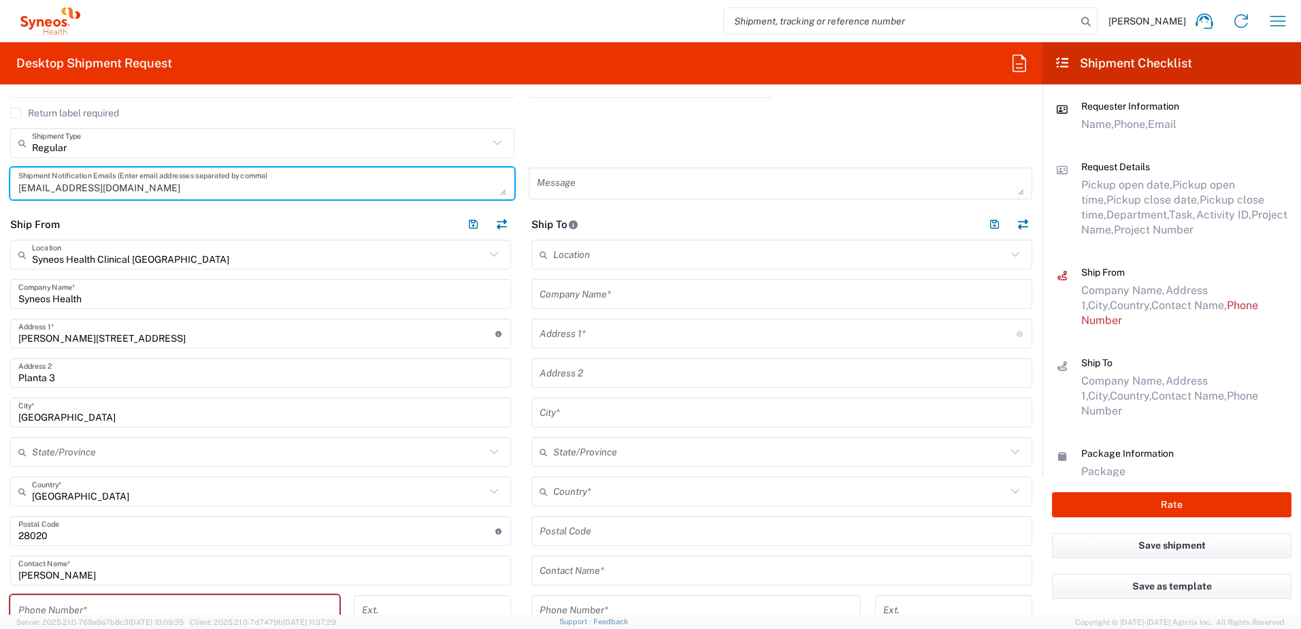
click at [108, 303] on input "Syneos Health" at bounding box center [260, 294] width 485 height 24
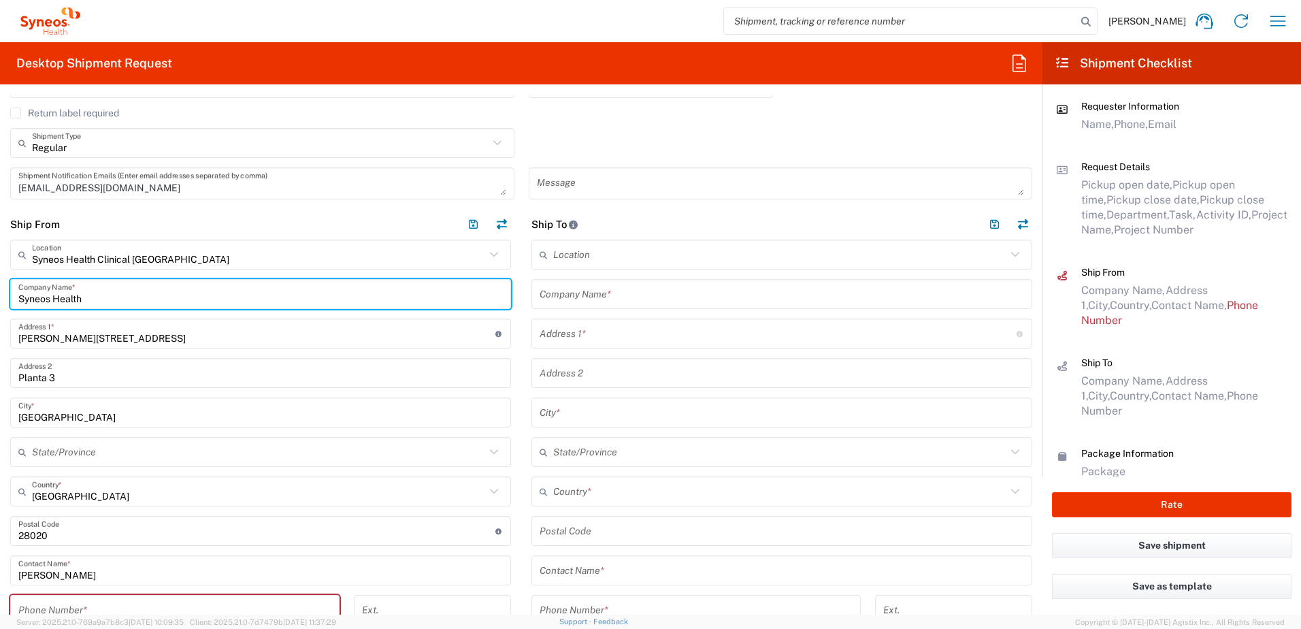
drag, startPoint x: 138, startPoint y: 298, endPoint x: -336, endPoint y: 280, distance: 474.0
click at [0, 280] on html "[PERSON_NAME] Home Shipment estimator Shipment tracking Desktop shipment reques…" at bounding box center [650, 314] width 1301 height 629
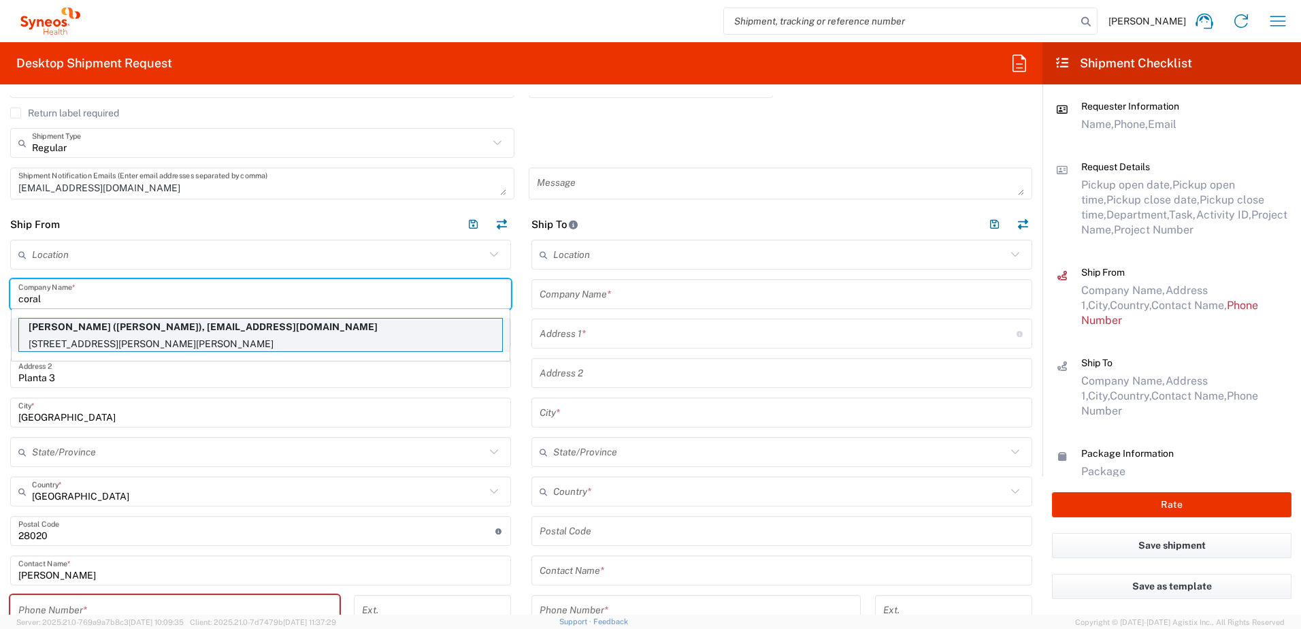
click at [427, 335] on p "[PERSON_NAME] ([PERSON_NAME]), [EMAIL_ADDRESS][DOMAIN_NAME]" at bounding box center [260, 327] width 483 height 17
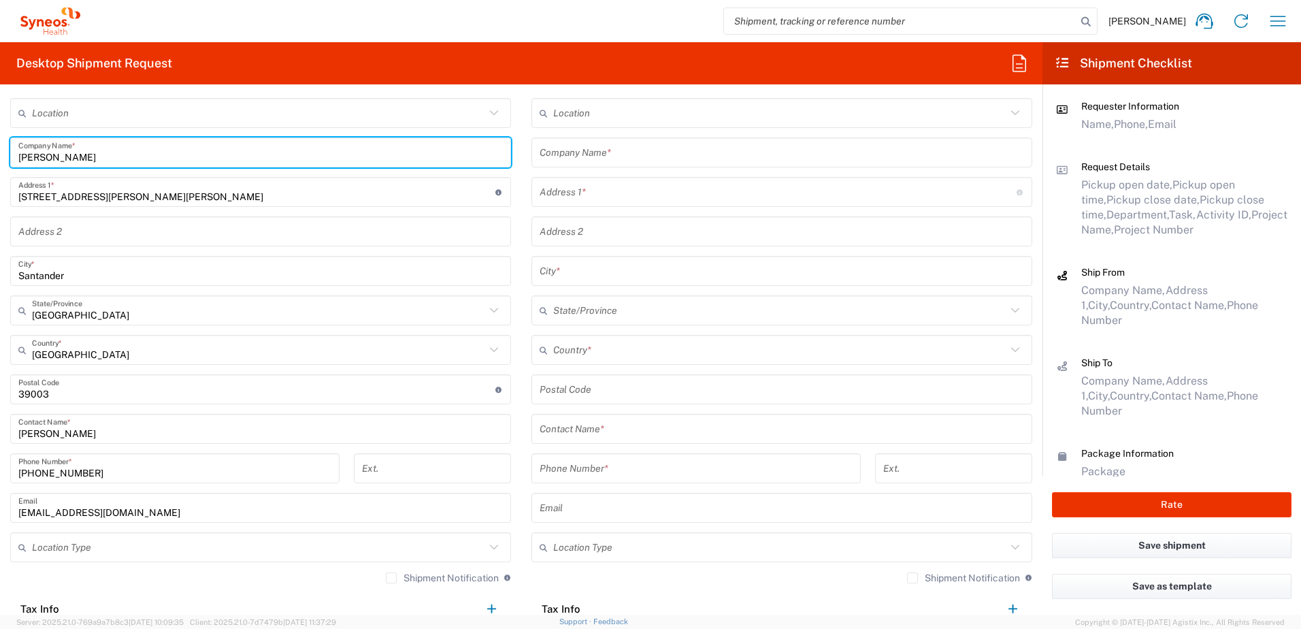
scroll to position [681, 0]
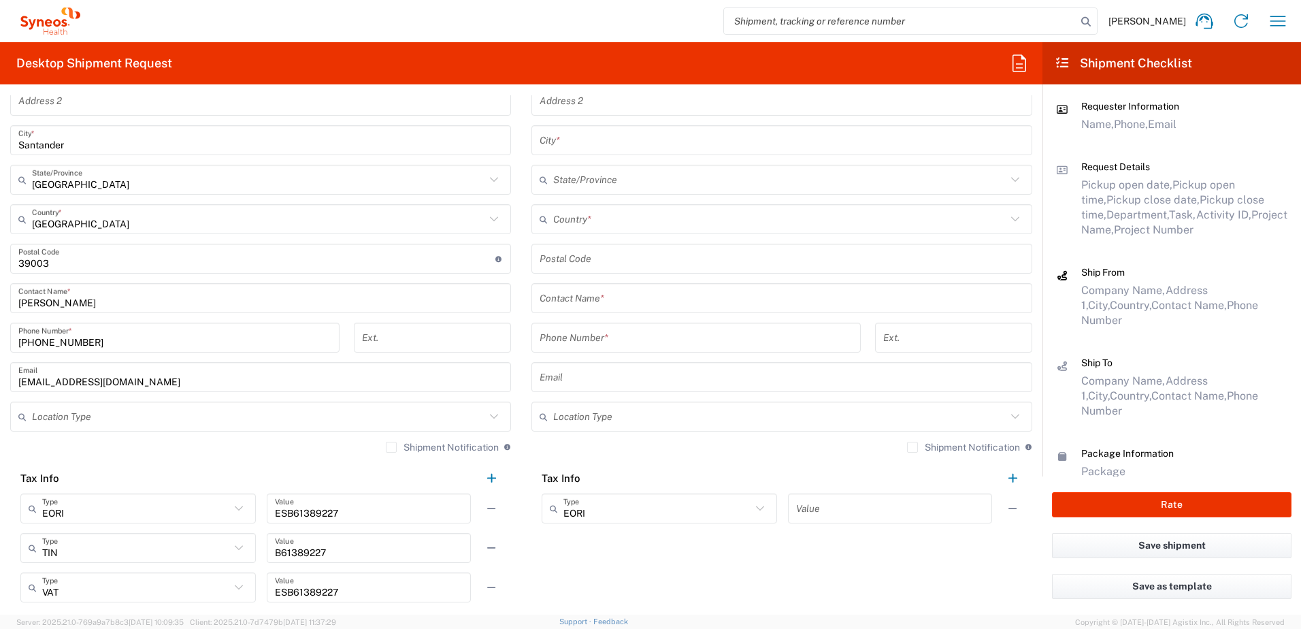
click at [103, 414] on input "text" at bounding box center [258, 417] width 453 height 24
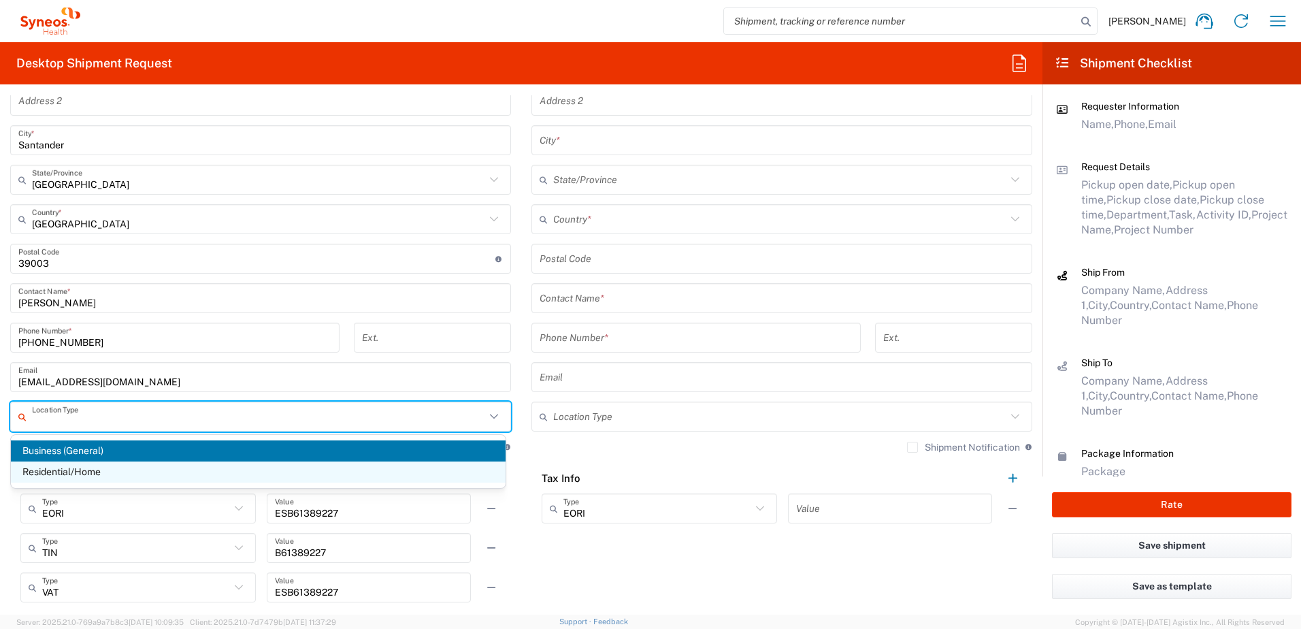
click at [60, 472] on span "Residential/Home" at bounding box center [258, 471] width 495 height 21
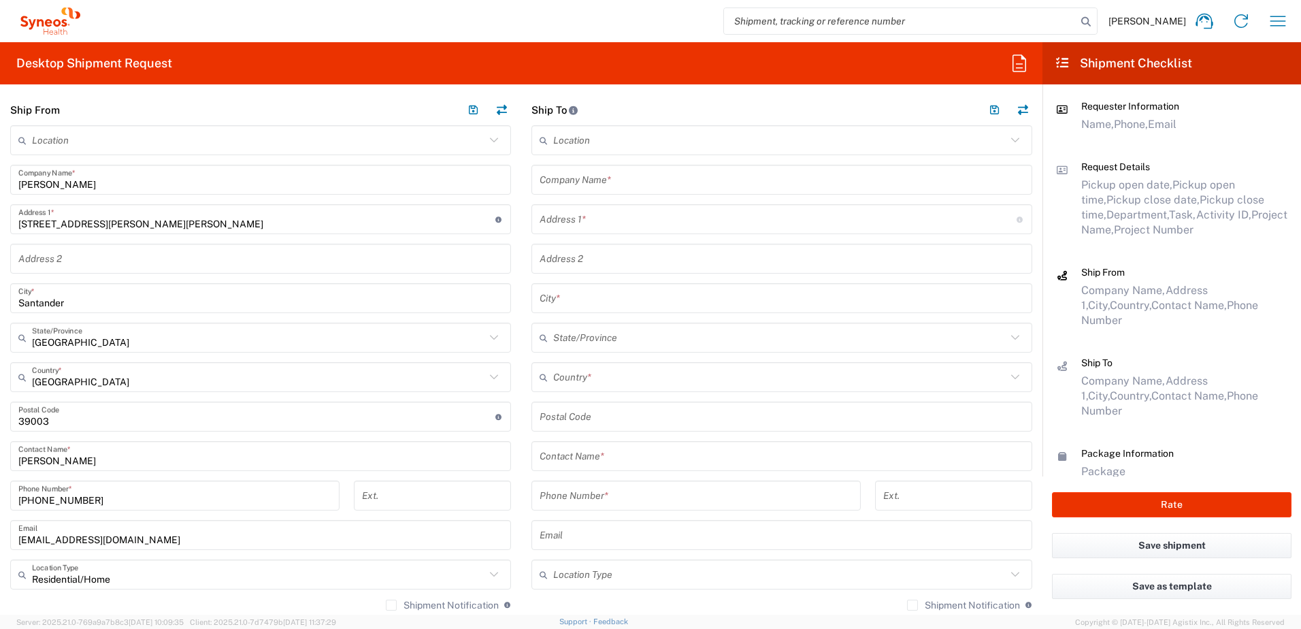
scroll to position [340, 0]
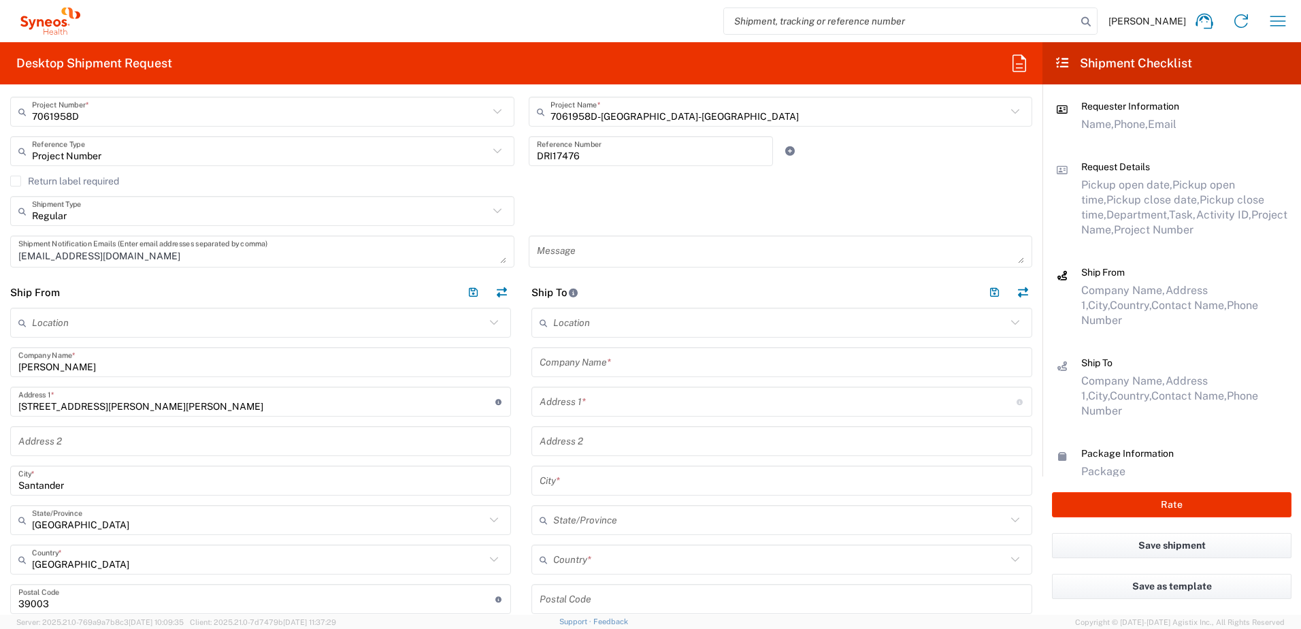
click at [614, 365] on input "text" at bounding box center [782, 363] width 485 height 24
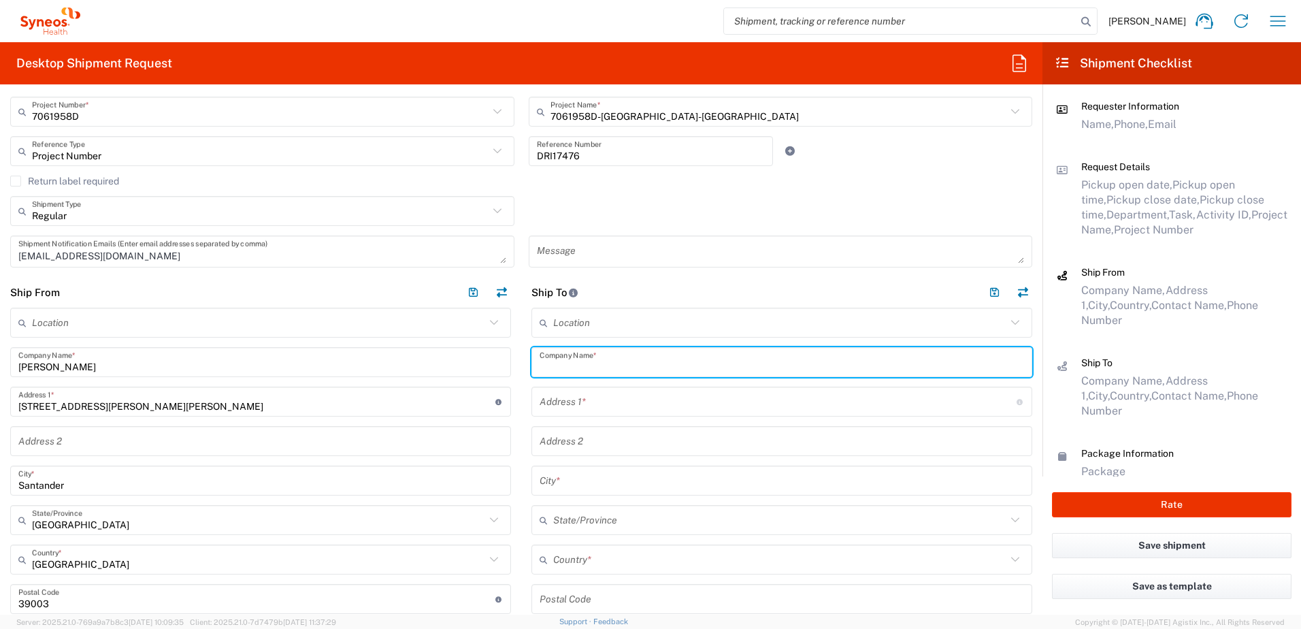
paste input "[GEOGRAPHIC_DATA]"
click at [581, 410] on input "text" at bounding box center [778, 402] width 477 height 24
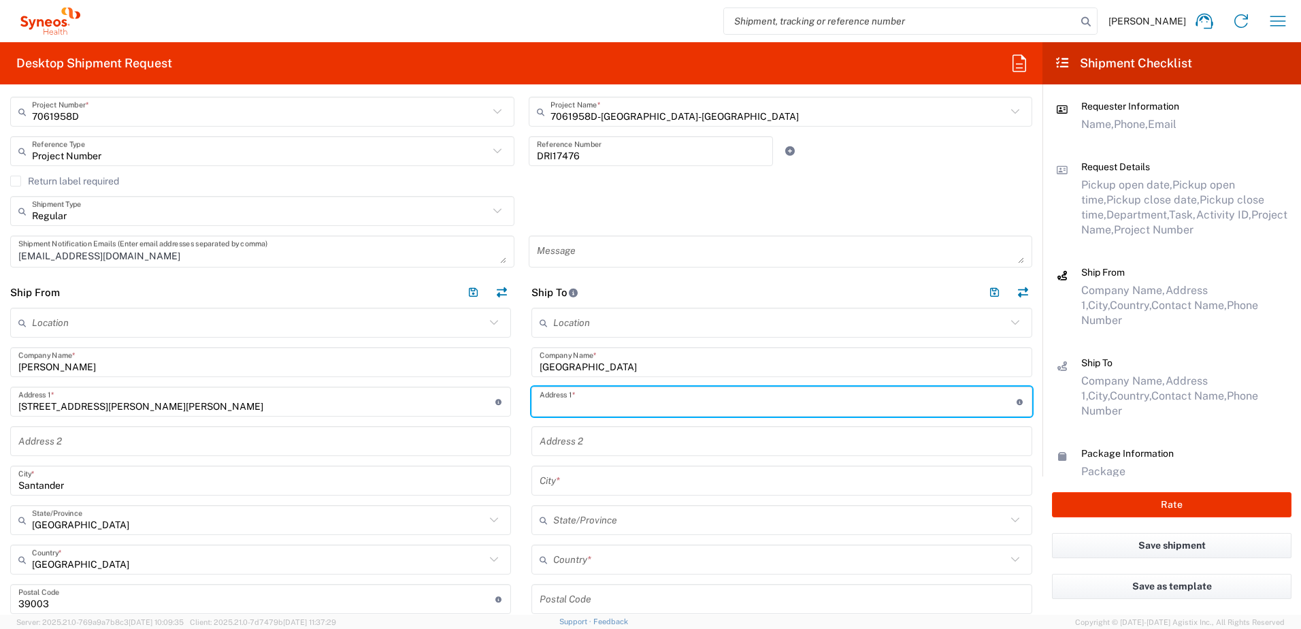
paste input "Hospital Civil. Consulta de Ensayos Clinicos del Servicio de Endocrinologia y N…"
click at [570, 486] on input "text" at bounding box center [782, 481] width 485 height 24
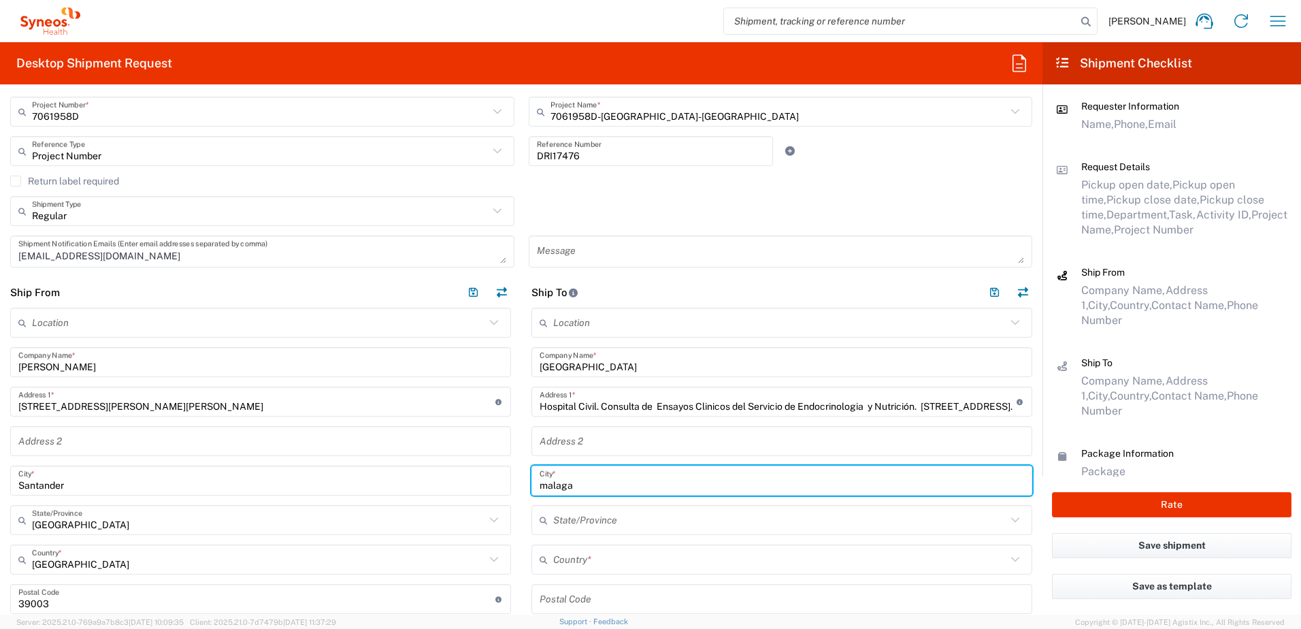
click at [589, 596] on input "undefined" at bounding box center [782, 599] width 485 height 24
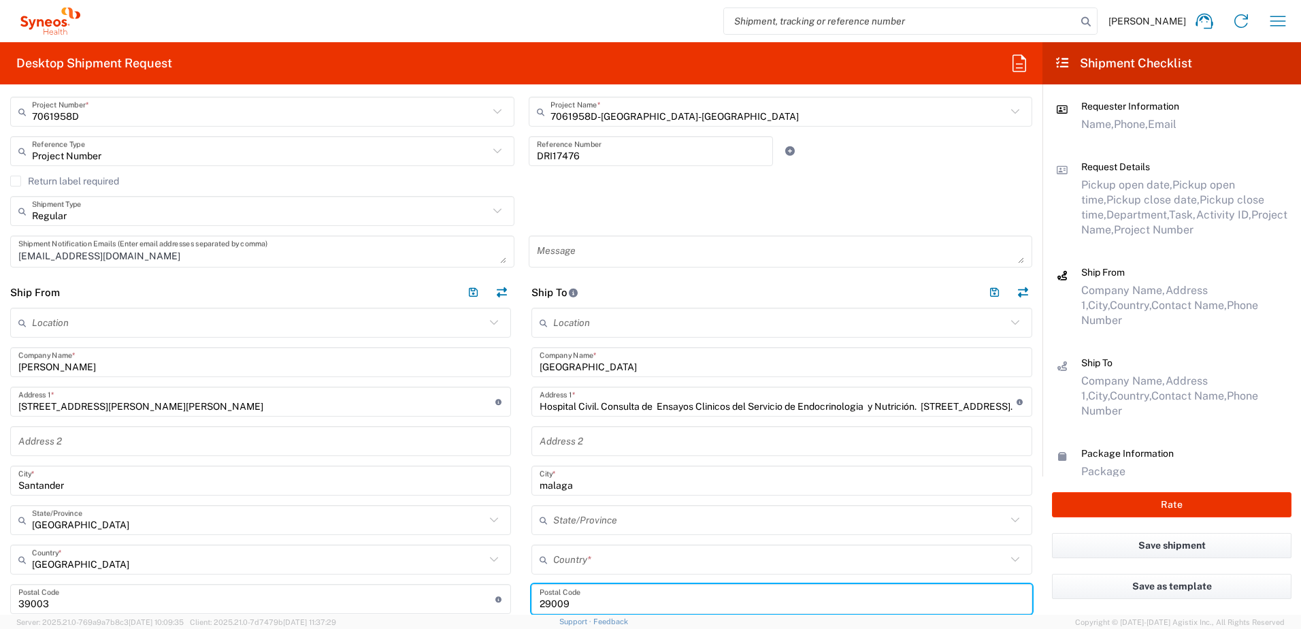
click at [598, 556] on input "text" at bounding box center [779, 560] width 453 height 24
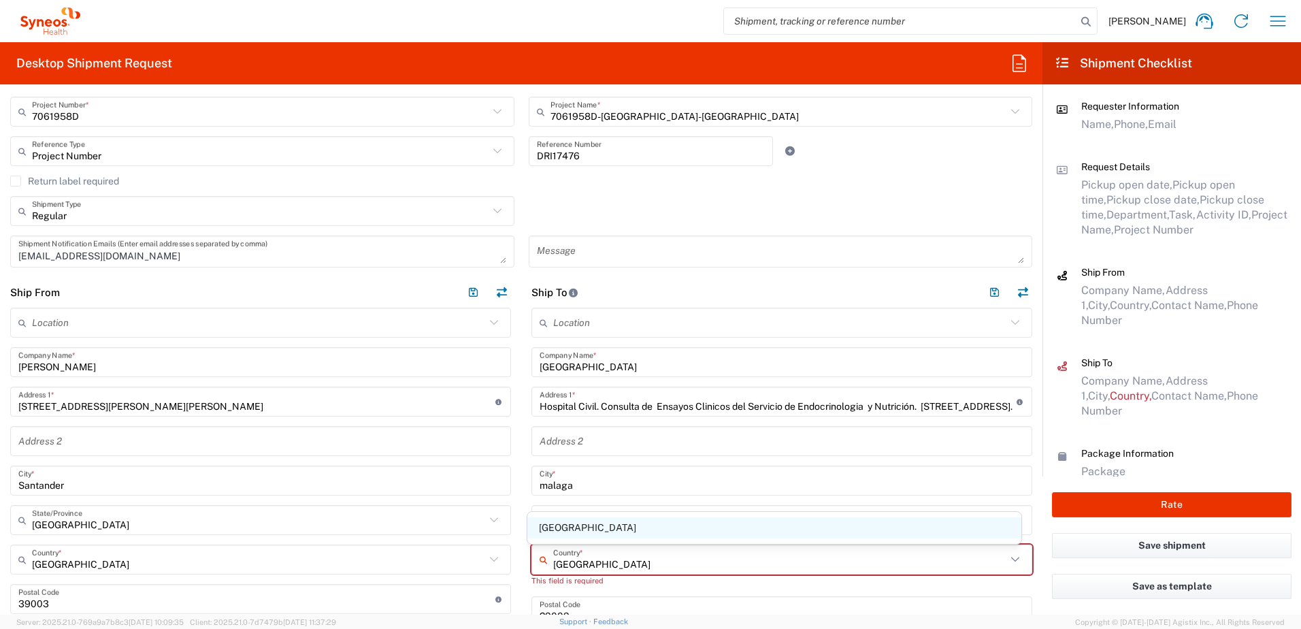
click at [562, 525] on span "[GEOGRAPHIC_DATA]" at bounding box center [774, 527] width 495 height 21
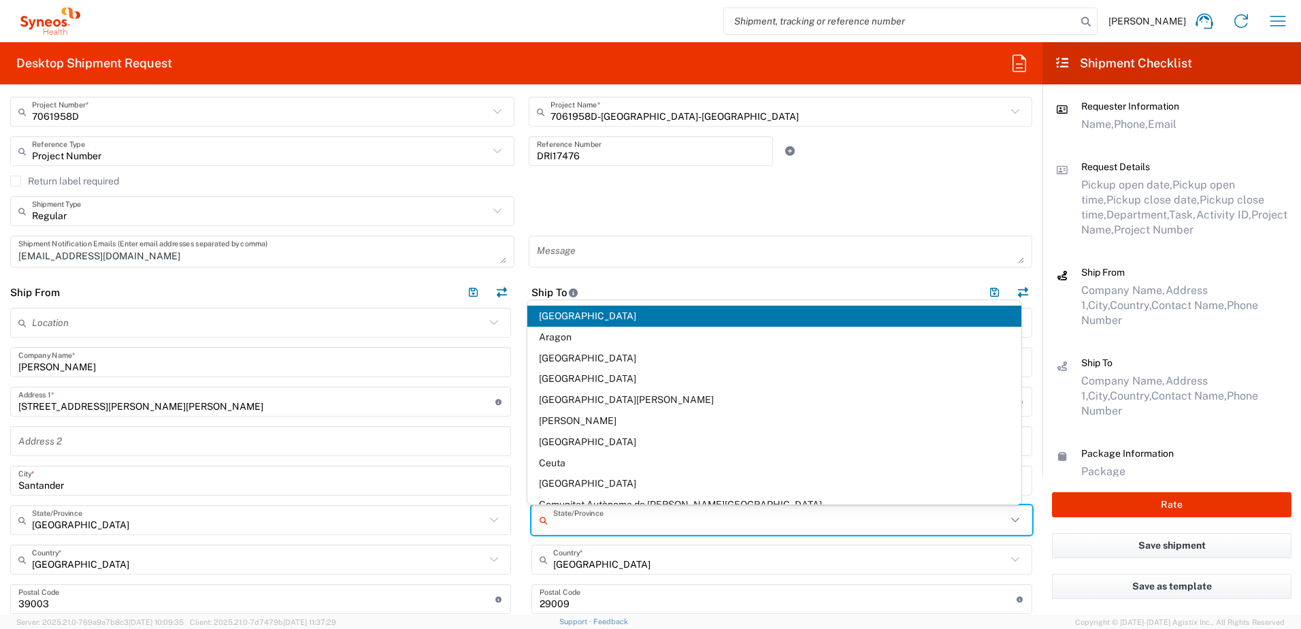
click at [566, 527] on input "text" at bounding box center [779, 520] width 453 height 24
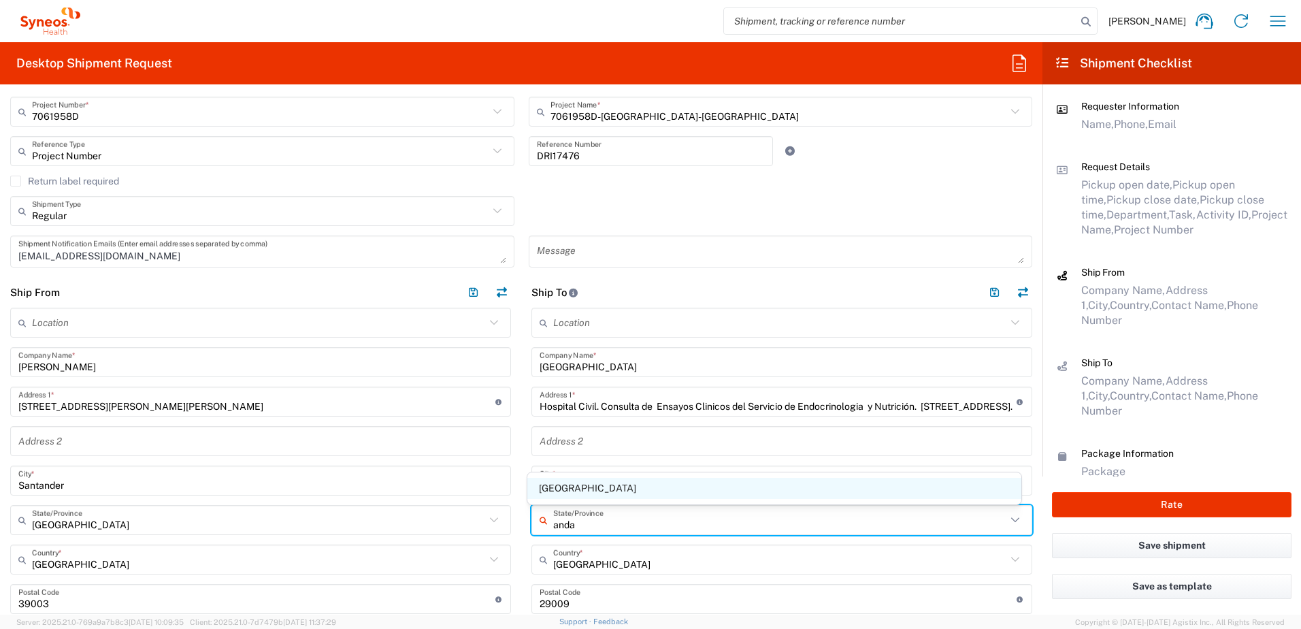
click at [575, 495] on span "[GEOGRAPHIC_DATA]" at bounding box center [774, 488] width 495 height 21
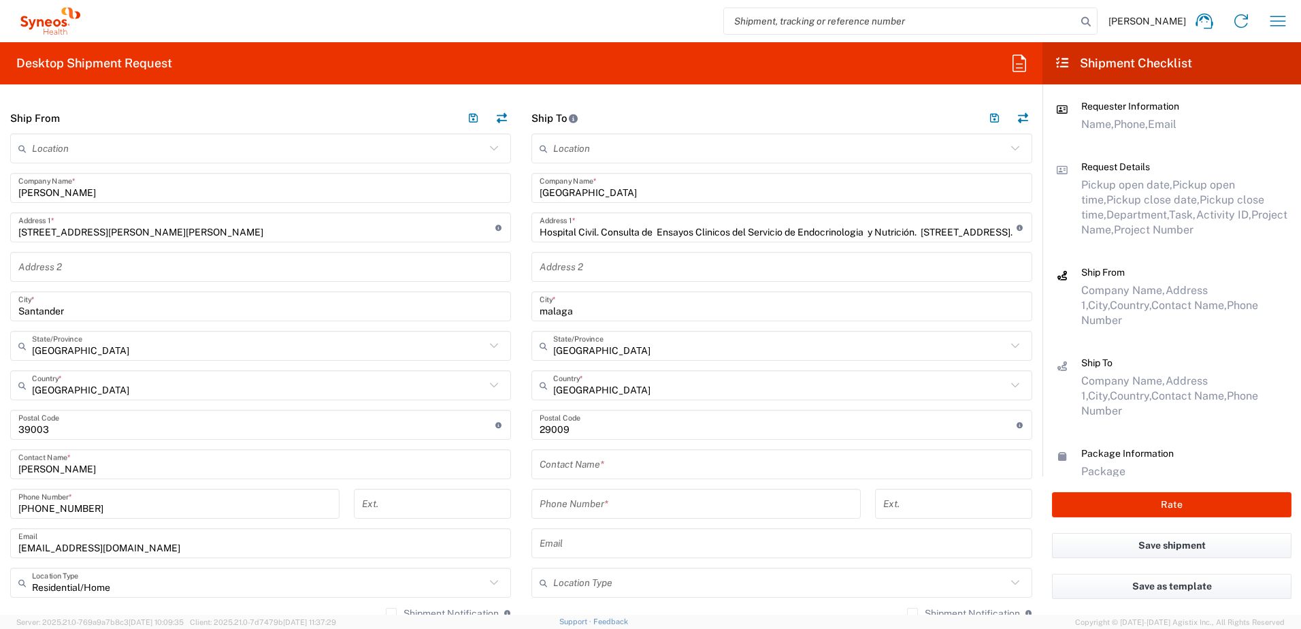
scroll to position [544, 0]
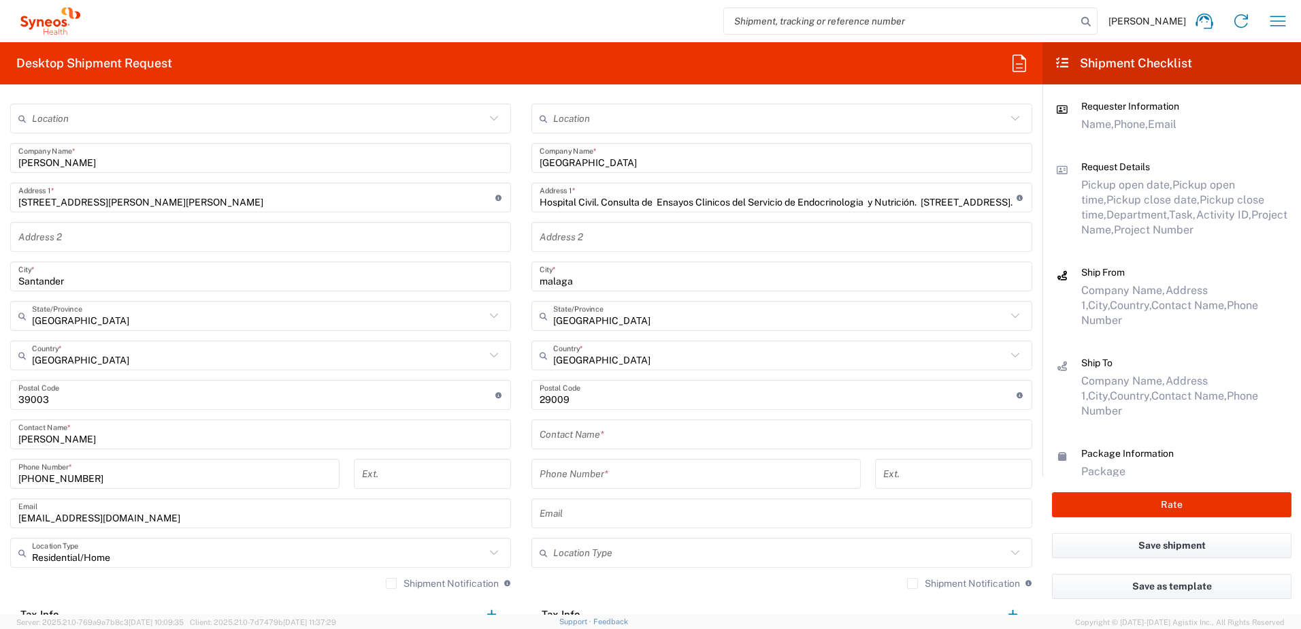
click at [633, 437] on input "text" at bounding box center [782, 435] width 485 height 24
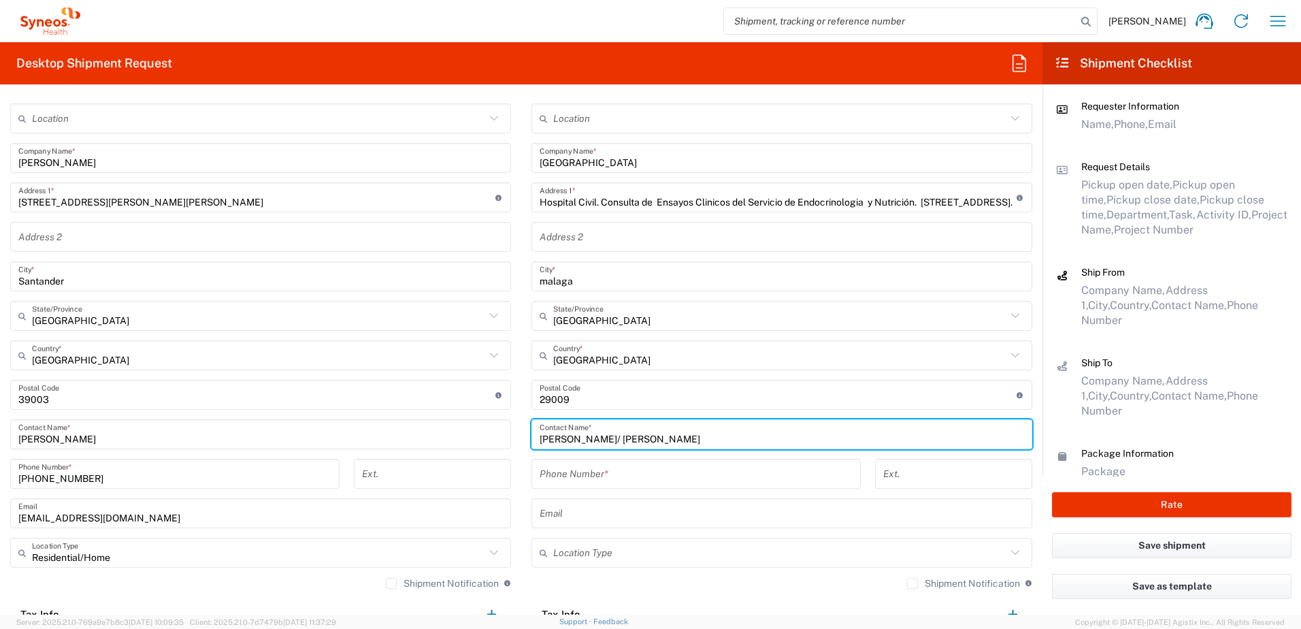
click at [626, 472] on input "tel" at bounding box center [696, 474] width 313 height 24
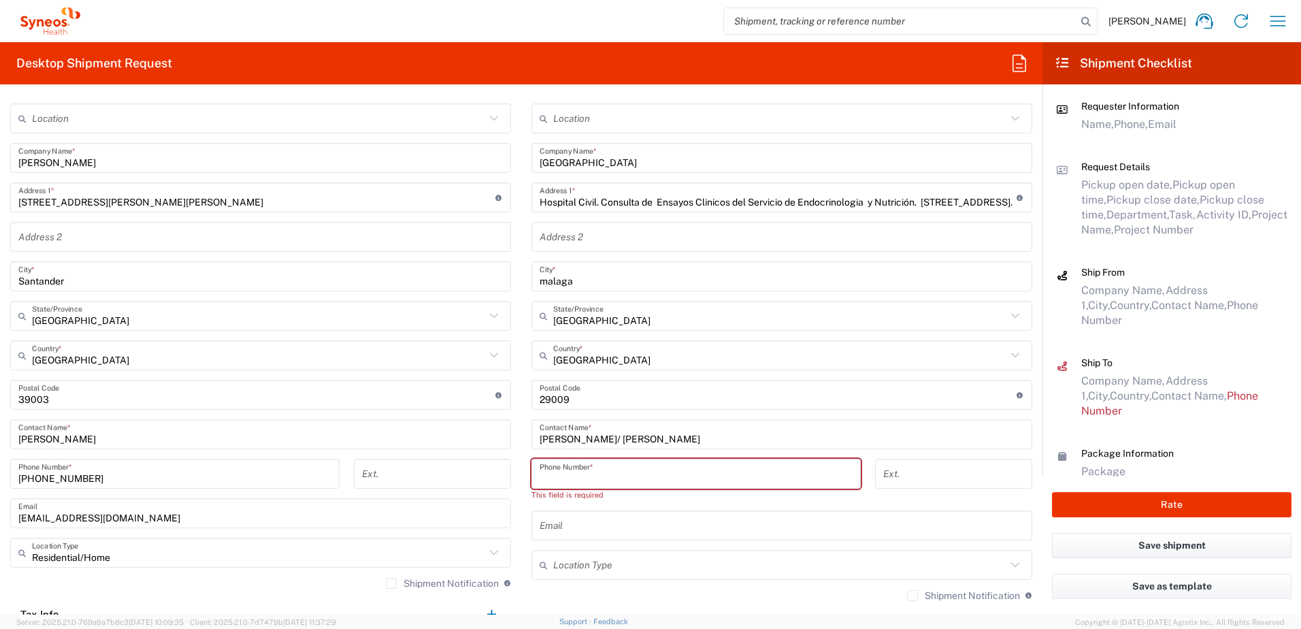
paste input "951290305"
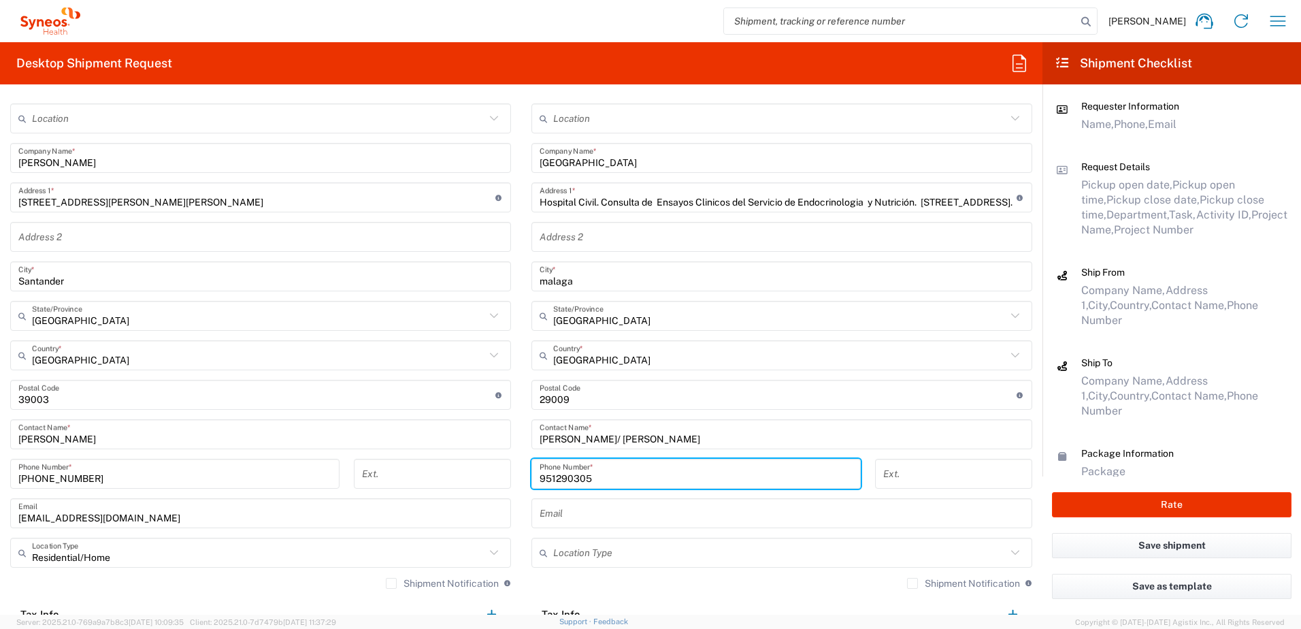
drag, startPoint x: 583, startPoint y: 512, endPoint x: 608, endPoint y: 506, distance: 26.6
click at [583, 512] on input "text" at bounding box center [782, 514] width 485 height 24
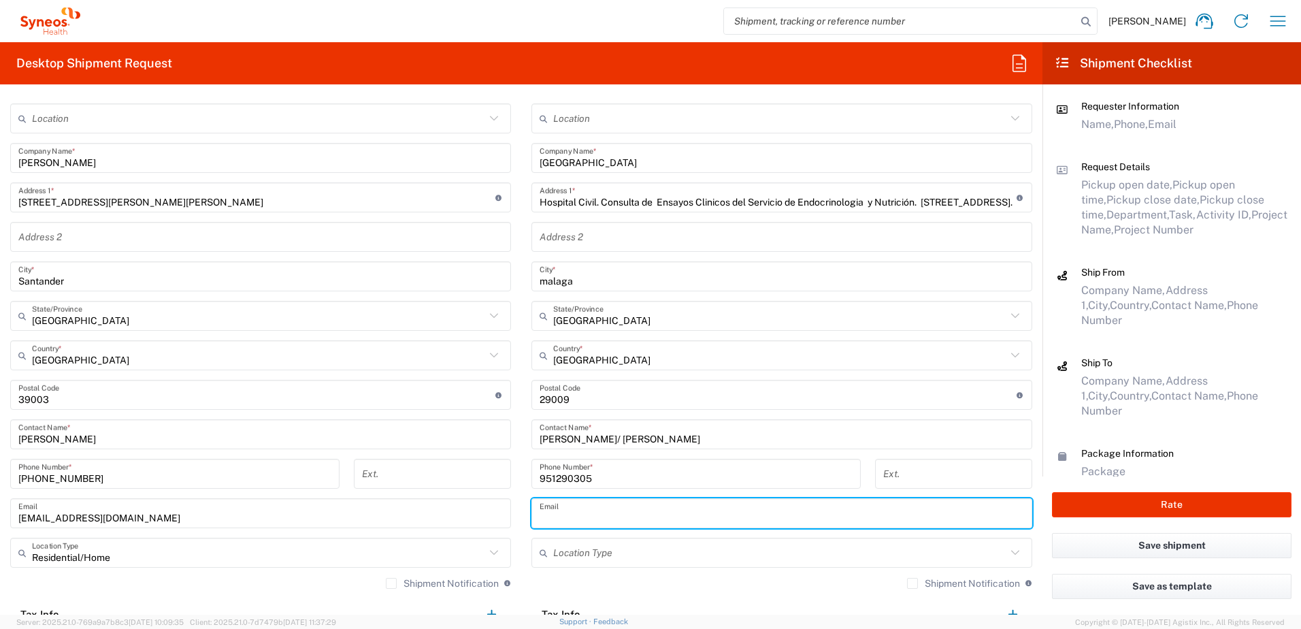
paste input "[PERSON_NAME][EMAIL_ADDRESS][DOMAIN_NAME]"
click at [606, 559] on input "text" at bounding box center [779, 553] width 453 height 24
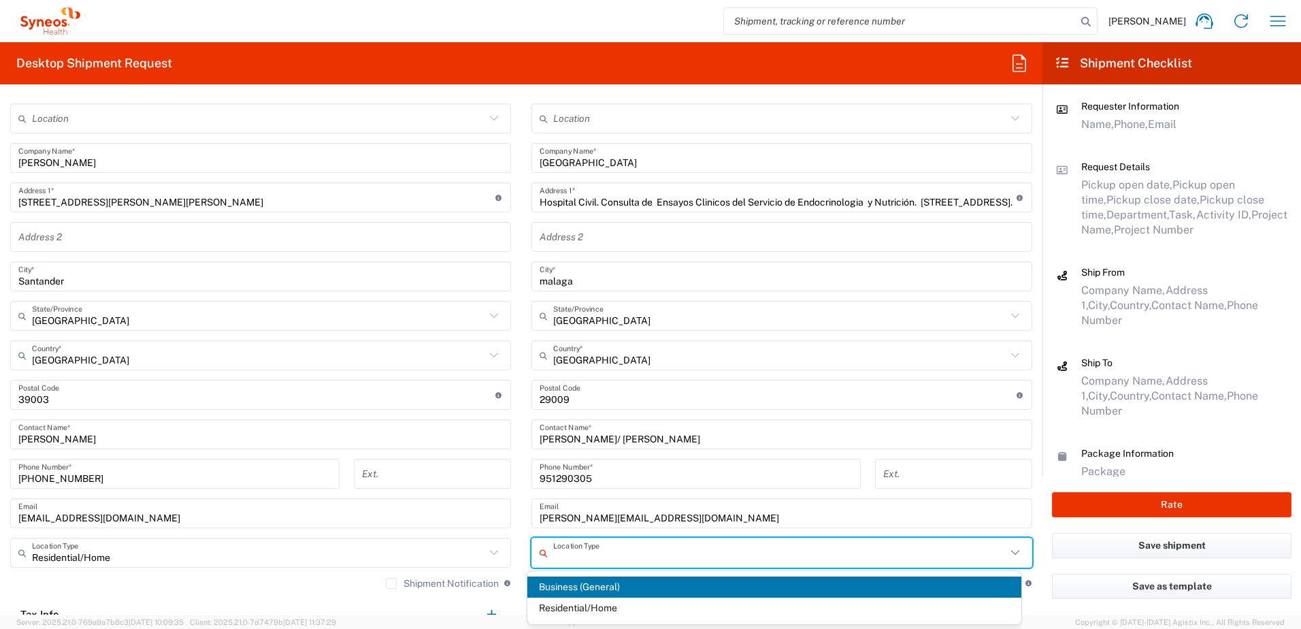
click at [585, 586] on span "Business (General)" at bounding box center [774, 586] width 495 height 21
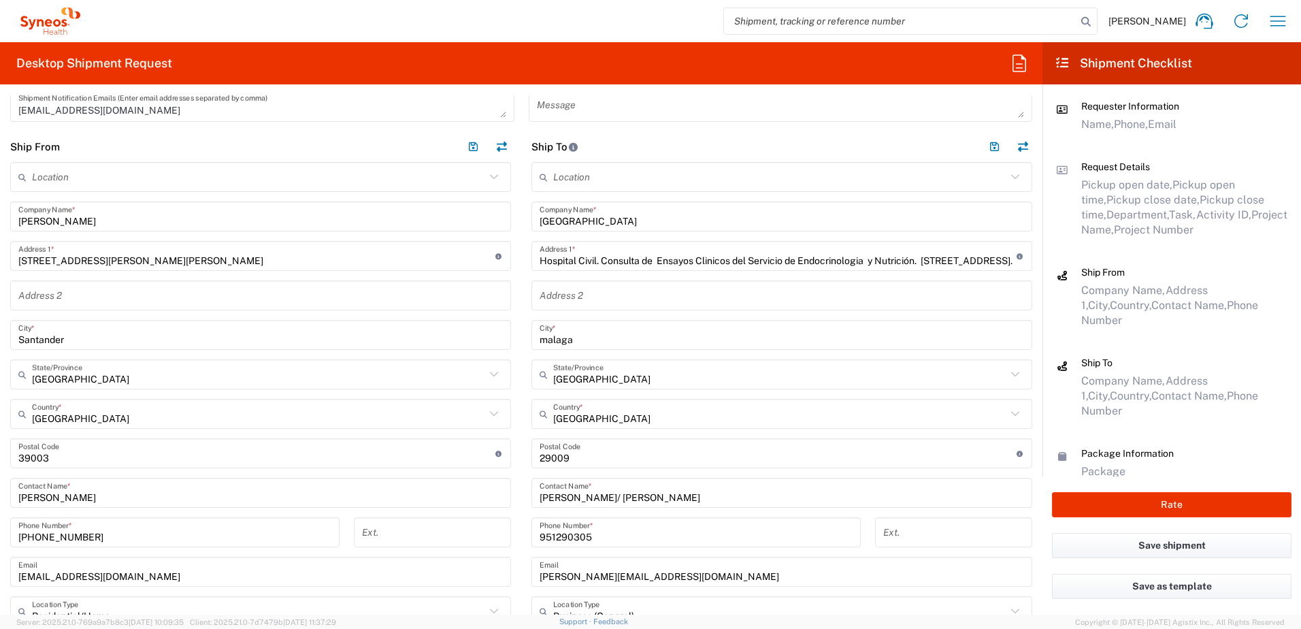
scroll to position [408, 0]
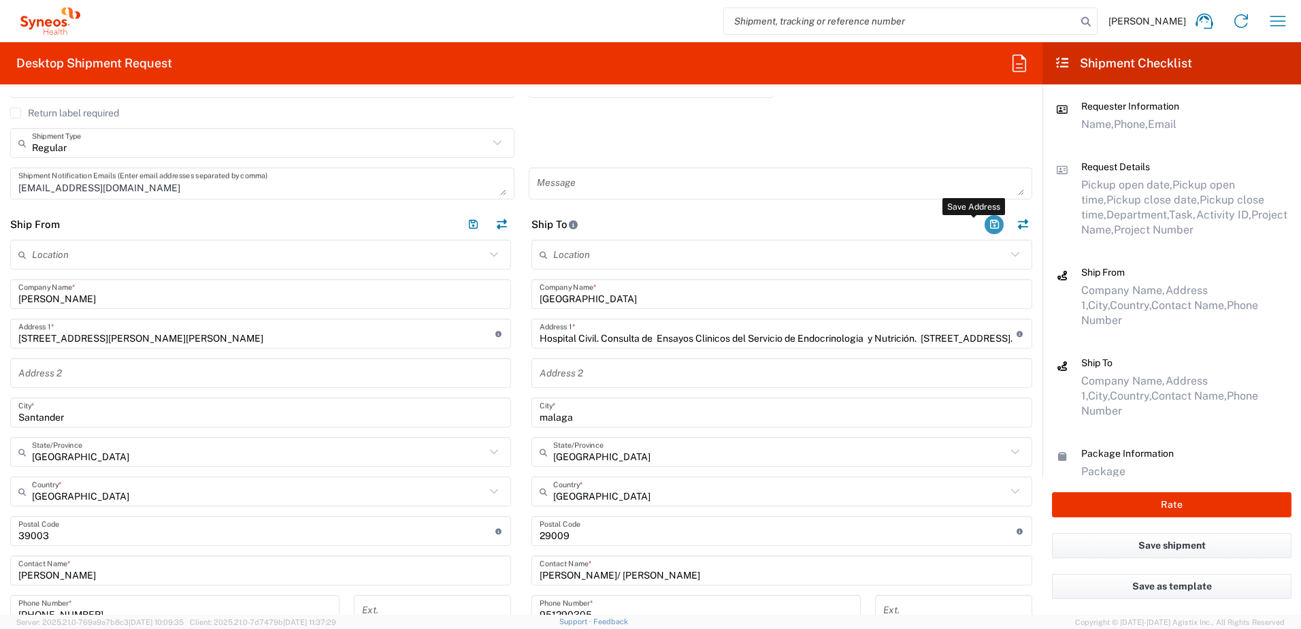
click at [985, 225] on button "button" at bounding box center [994, 224] width 19 height 19
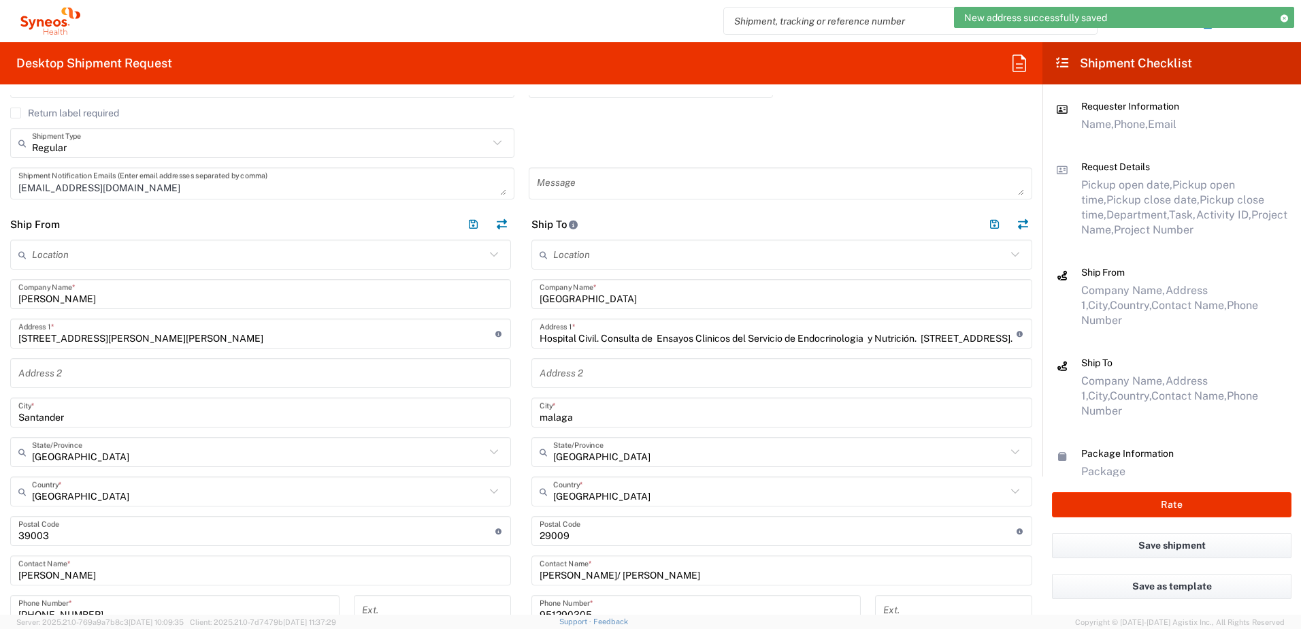
click at [742, 252] on input "text" at bounding box center [779, 255] width 453 height 24
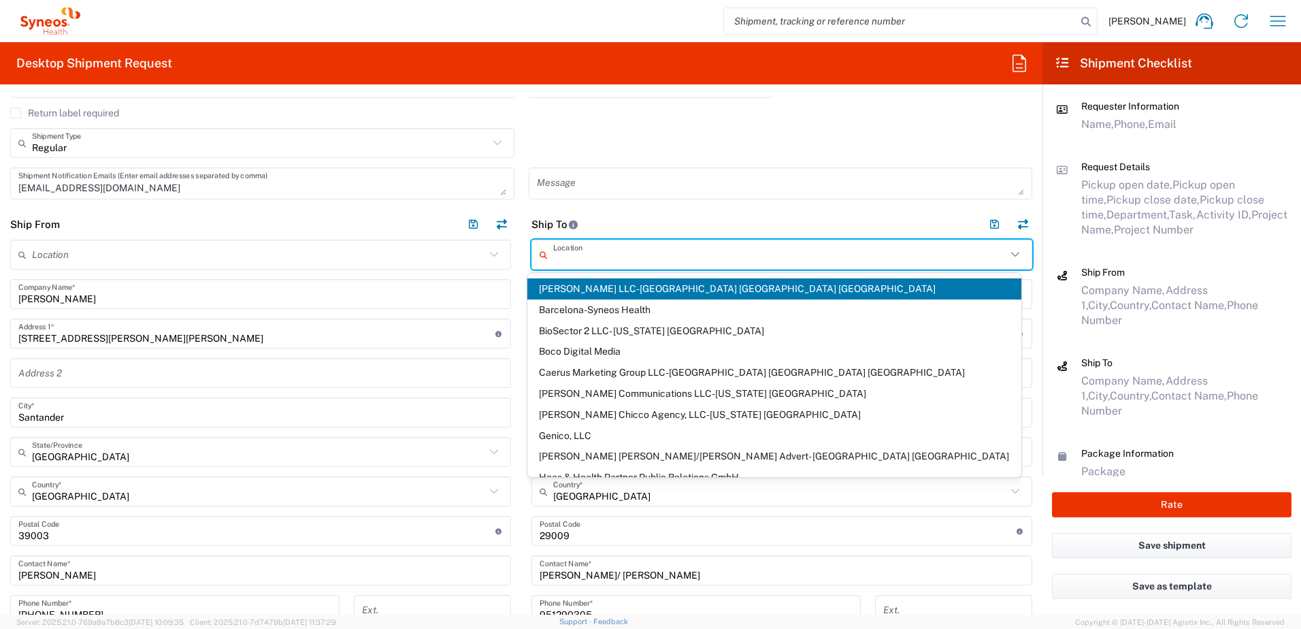
click at [738, 257] on input "text" at bounding box center [779, 255] width 453 height 24
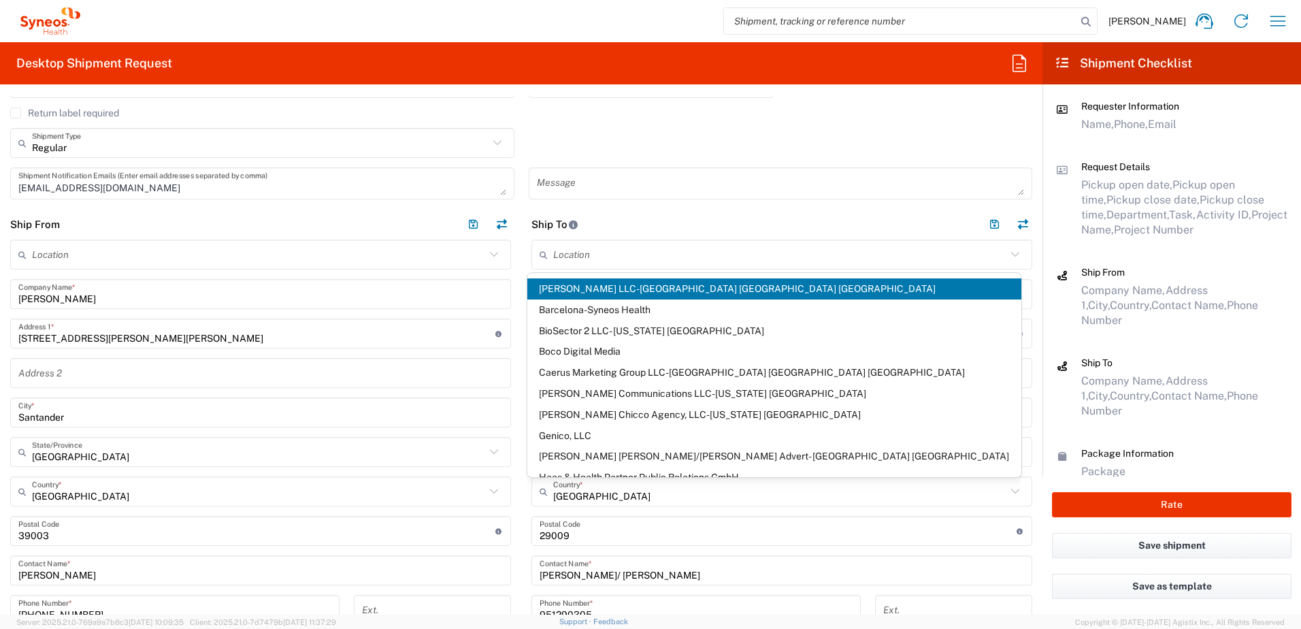
click at [829, 206] on div "Message" at bounding box center [780, 188] width 519 height 42
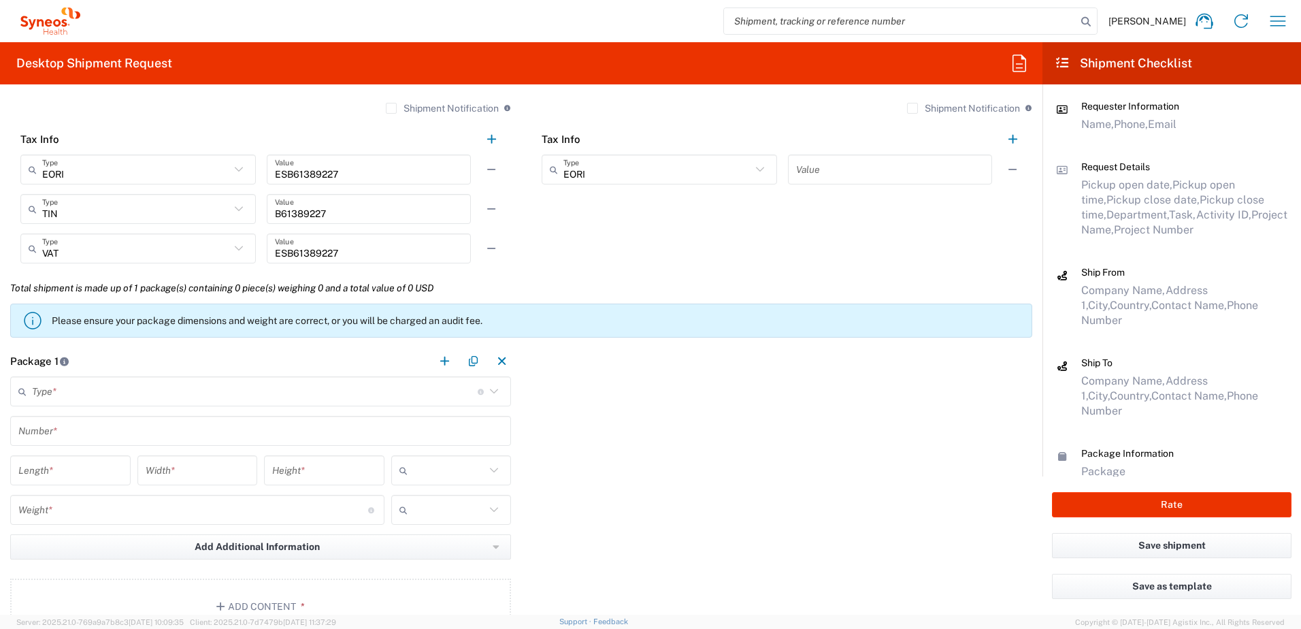
scroll to position [1021, 0]
click at [101, 391] on input "text" at bounding box center [255, 390] width 446 height 24
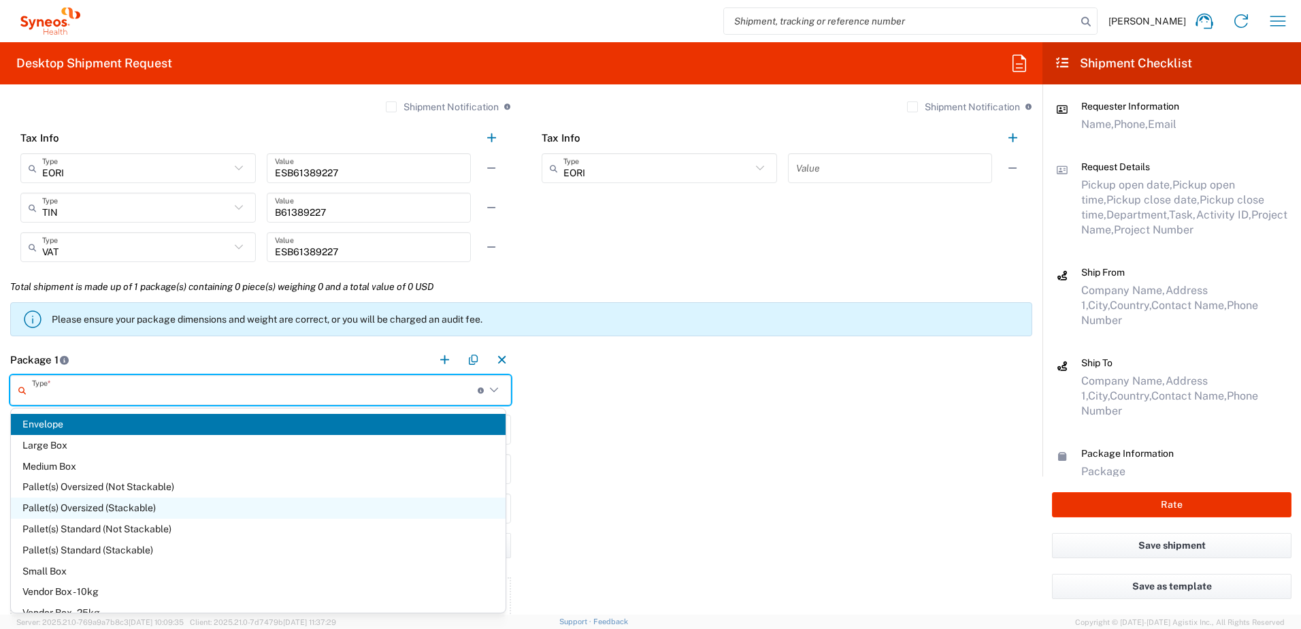
scroll to position [37, 0]
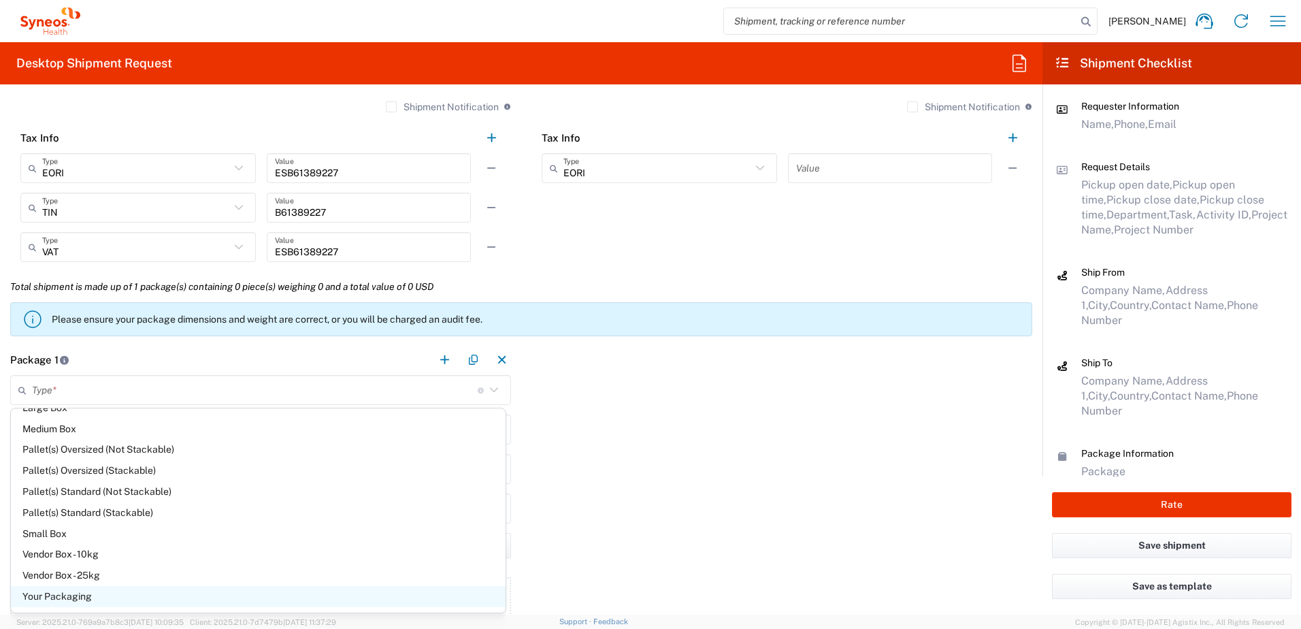
click at [92, 591] on span "Your Packaging" at bounding box center [258, 596] width 495 height 21
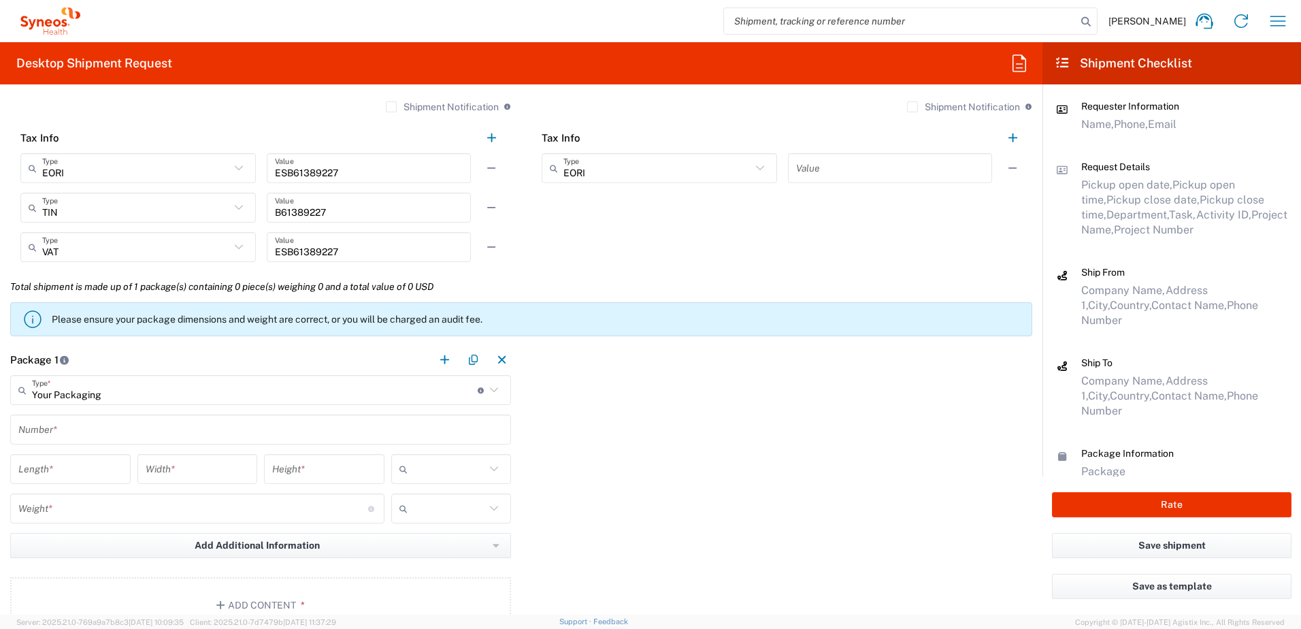
click at [103, 425] on input "text" at bounding box center [260, 430] width 485 height 24
click at [97, 463] on input "number" at bounding box center [70, 469] width 104 height 24
click at [186, 465] on input "number" at bounding box center [198, 469] width 104 height 24
click at [314, 460] on input "number" at bounding box center [324, 469] width 104 height 24
click at [427, 461] on input "text" at bounding box center [449, 469] width 73 height 22
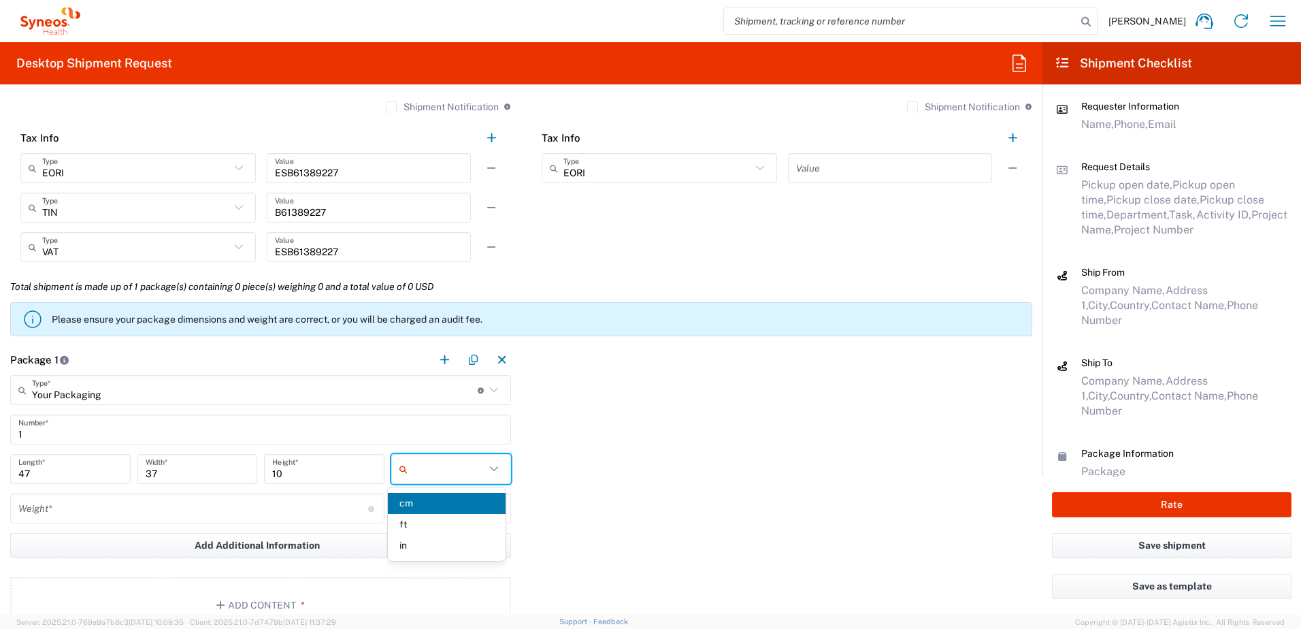
click at [425, 510] on span "cm" at bounding box center [447, 503] width 118 height 21
click at [238, 504] on input "number" at bounding box center [193, 509] width 350 height 24
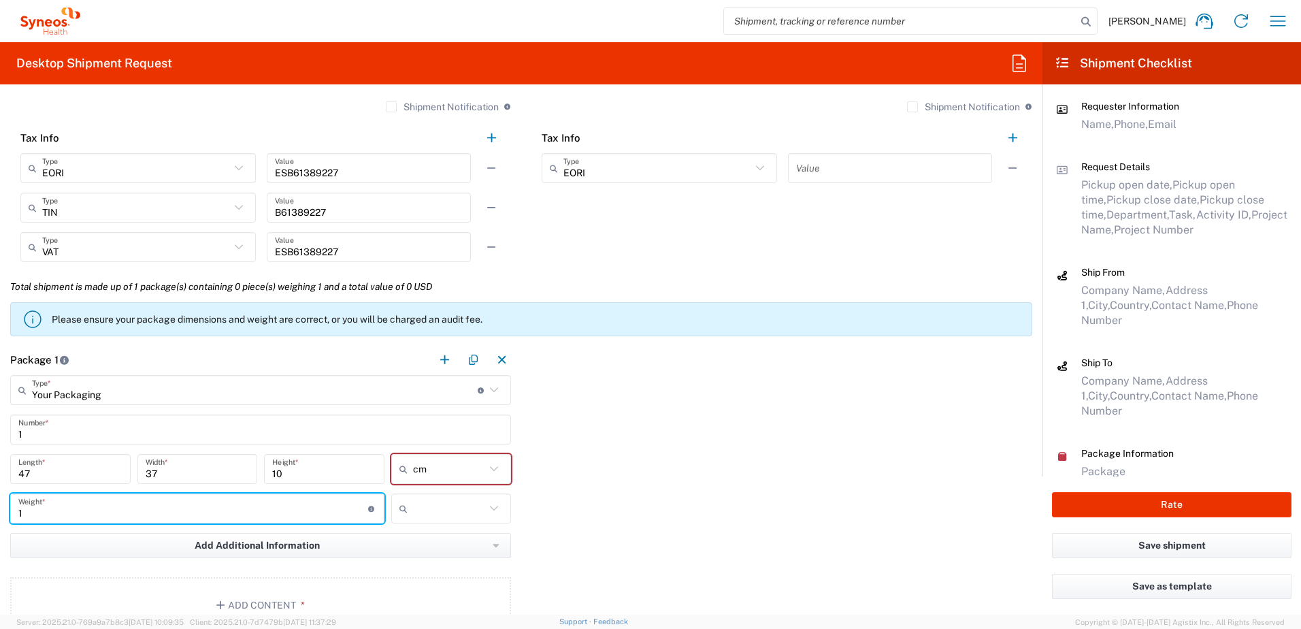
click at [458, 517] on input "text" at bounding box center [449, 509] width 73 height 22
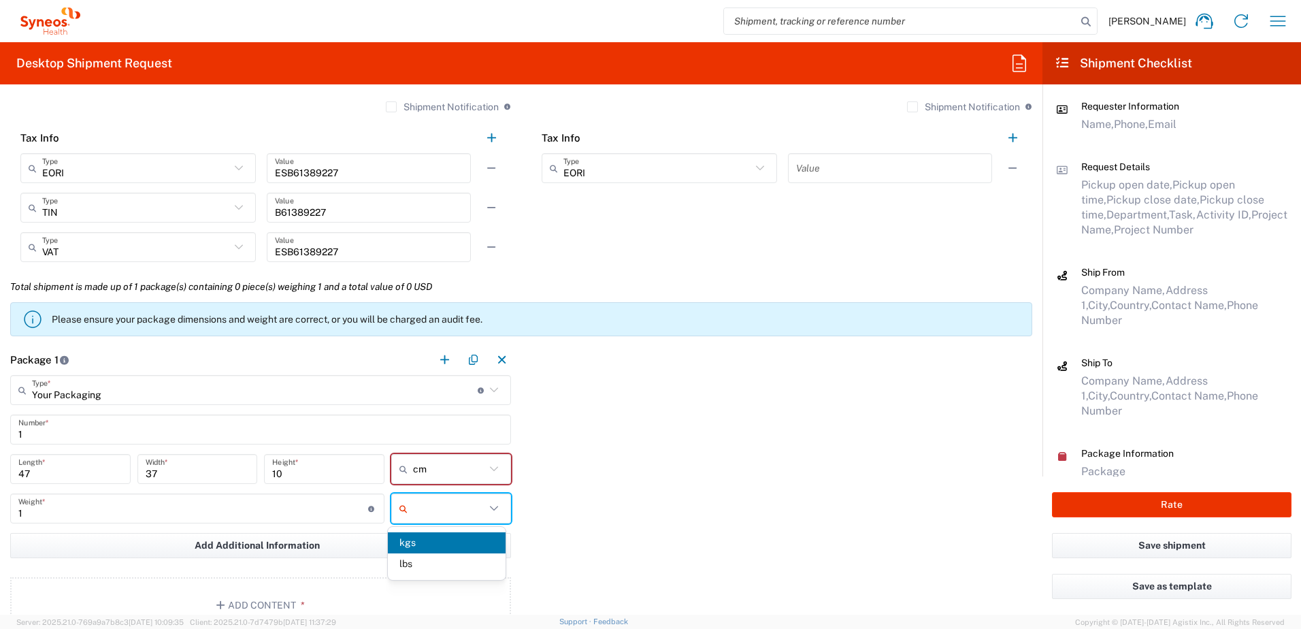
click at [430, 542] on span "kgs" at bounding box center [447, 542] width 118 height 21
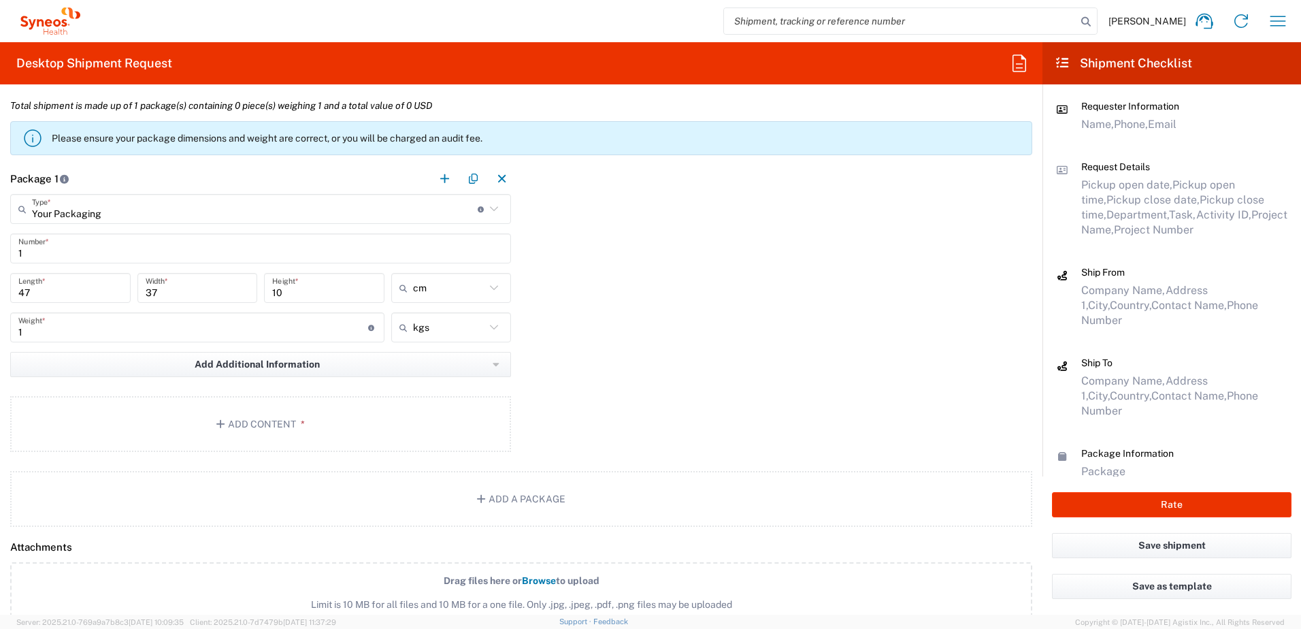
scroll to position [1225, 0]
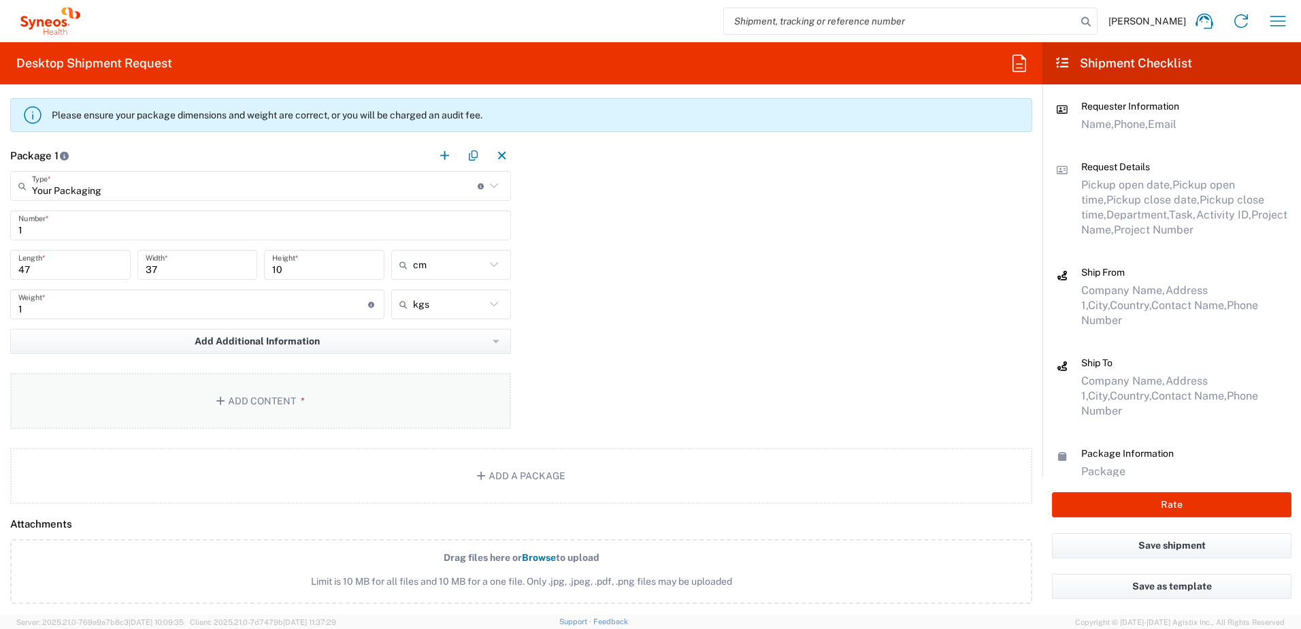
click at [253, 400] on button "Add Content *" at bounding box center [260, 401] width 501 height 56
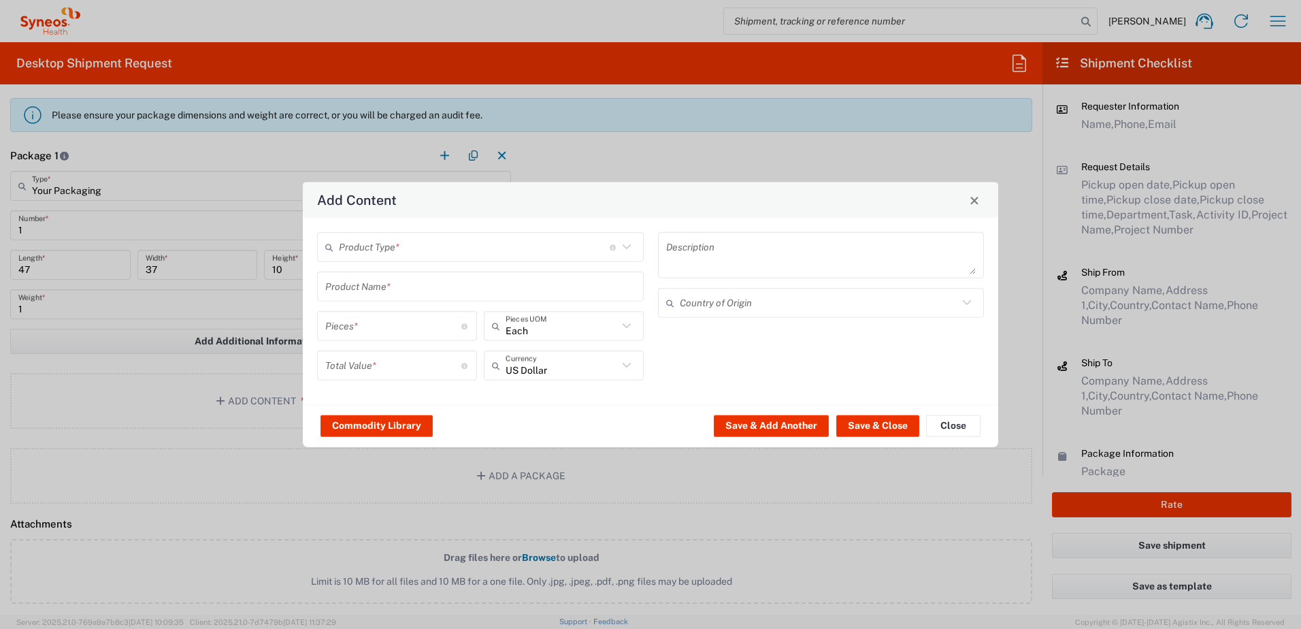
click at [444, 256] on input "text" at bounding box center [474, 247] width 271 height 24
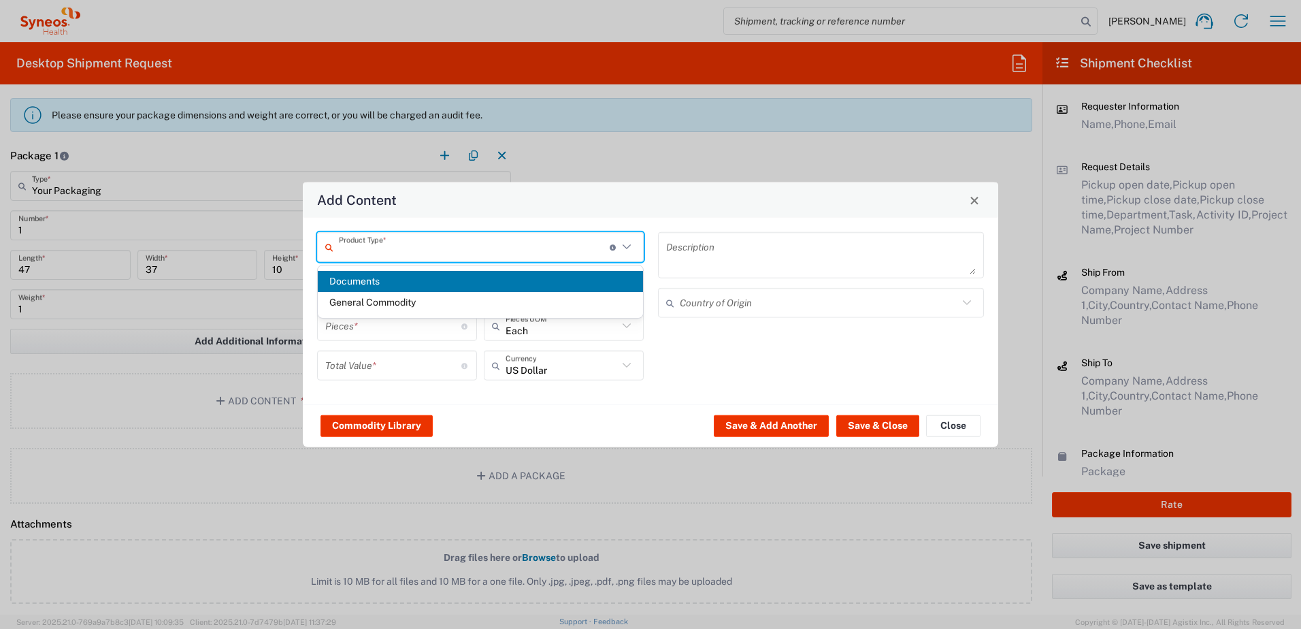
drag, startPoint x: 366, startPoint y: 282, endPoint x: 425, endPoint y: 288, distance: 59.5
click at [366, 281] on span "Documents" at bounding box center [480, 281] width 325 height 21
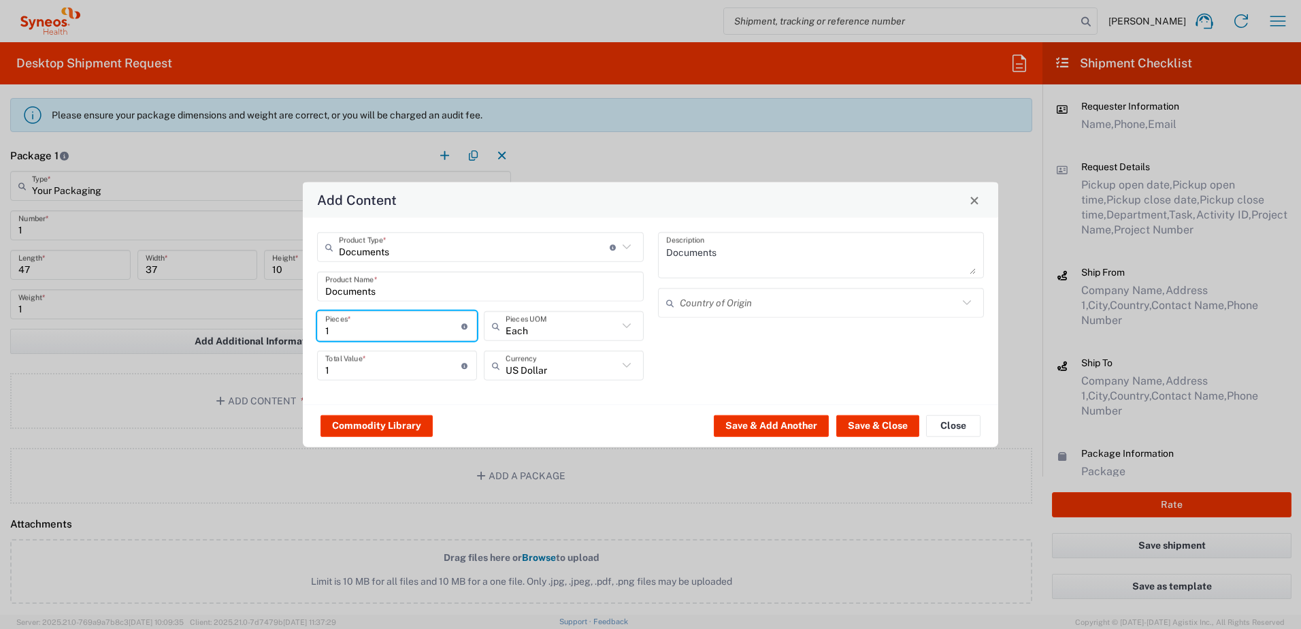
drag, startPoint x: 361, startPoint y: 333, endPoint x: 298, endPoint y: 334, distance: 63.3
click at [298, 334] on div "Add Content Documents Product Type * Document: Paper document generated interna…" at bounding box center [650, 314] width 1301 height 629
click at [737, 259] on textarea "Documents" at bounding box center [821, 255] width 310 height 38
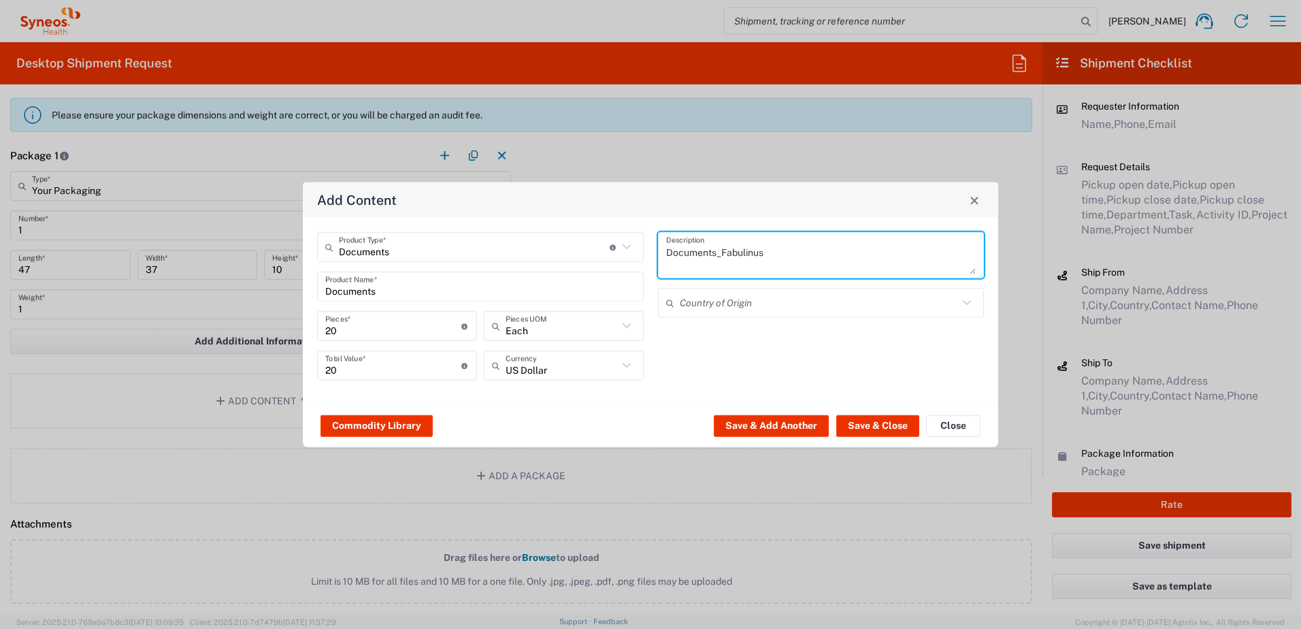
click at [750, 304] on input "text" at bounding box center [819, 303] width 279 height 24
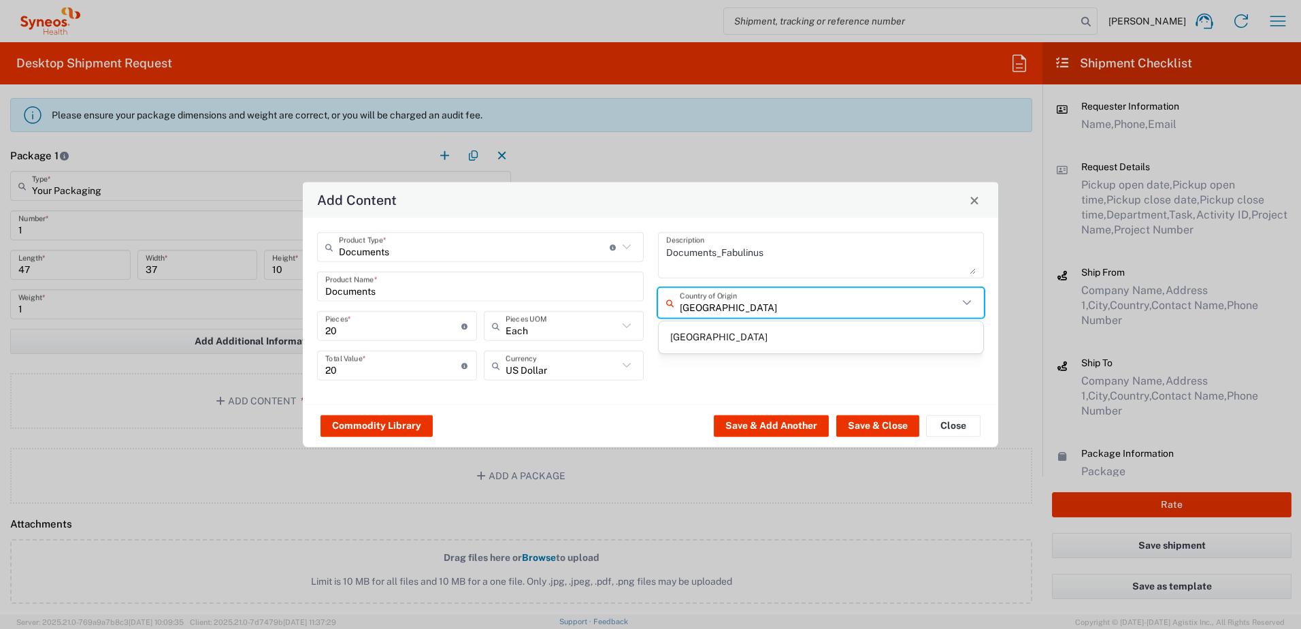
drag, startPoint x: 694, startPoint y: 332, endPoint x: 733, endPoint y: 342, distance: 40.6
click at [694, 332] on span "[GEOGRAPHIC_DATA]" at bounding box center [821, 337] width 325 height 21
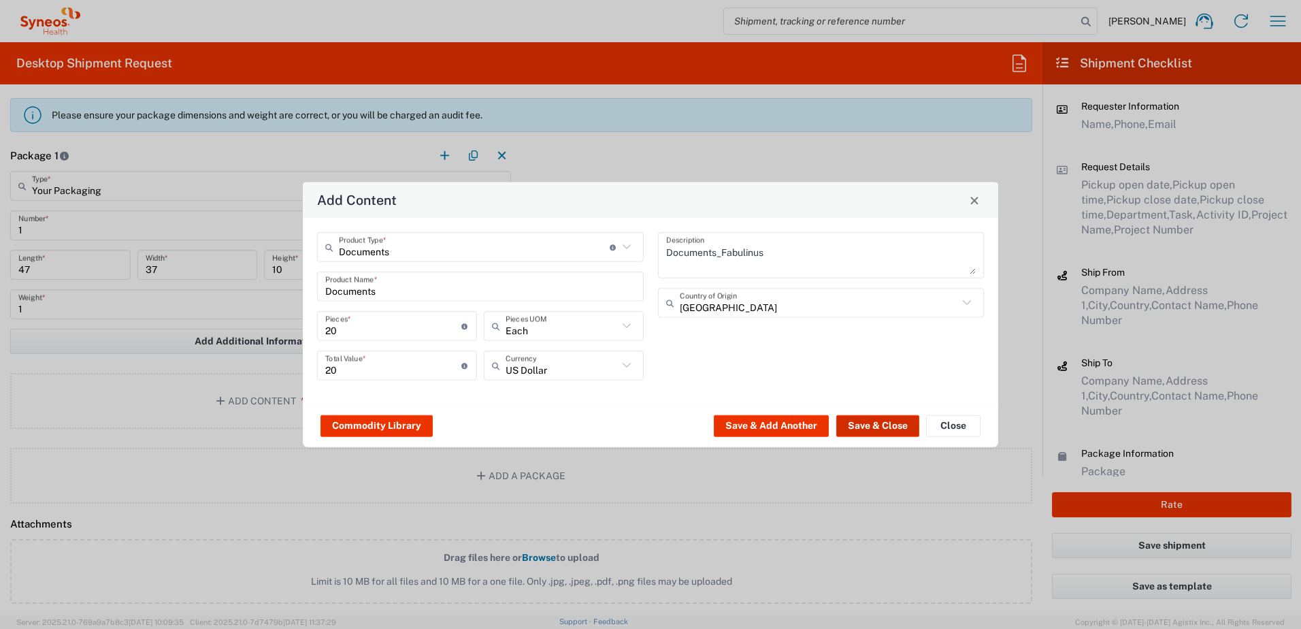
click at [875, 424] on button "Save & Close" at bounding box center [877, 425] width 83 height 22
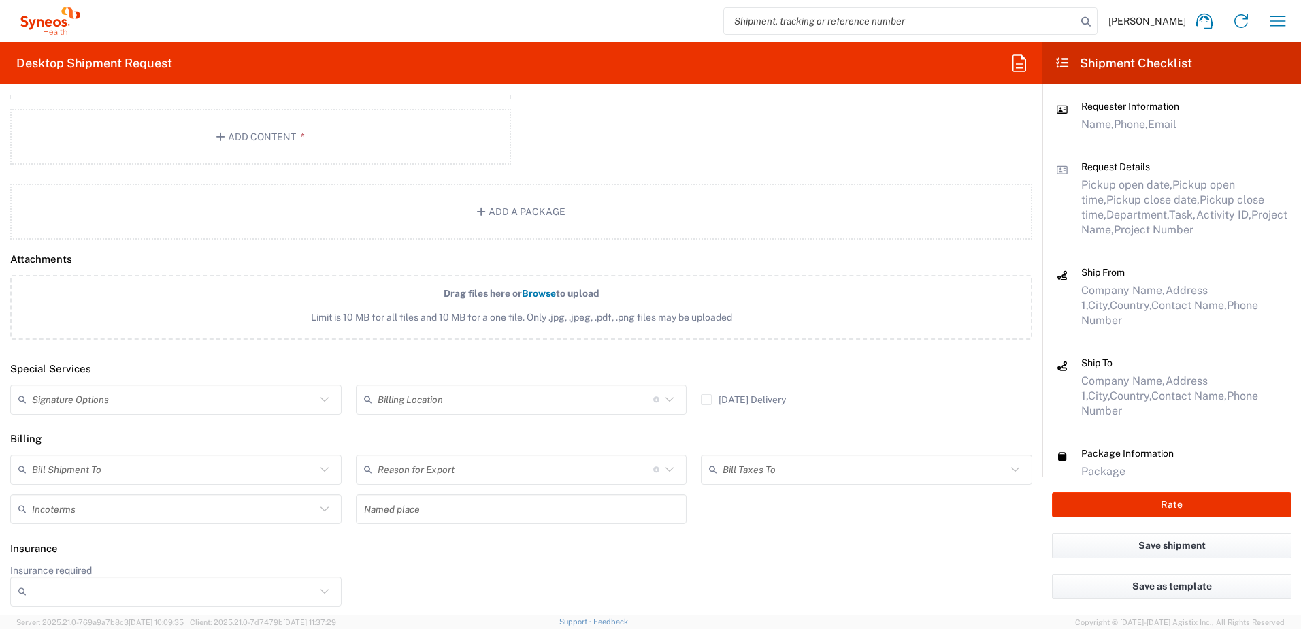
scroll to position [1571, 0]
click at [1199, 503] on button "Rate" at bounding box center [1172, 504] width 240 height 25
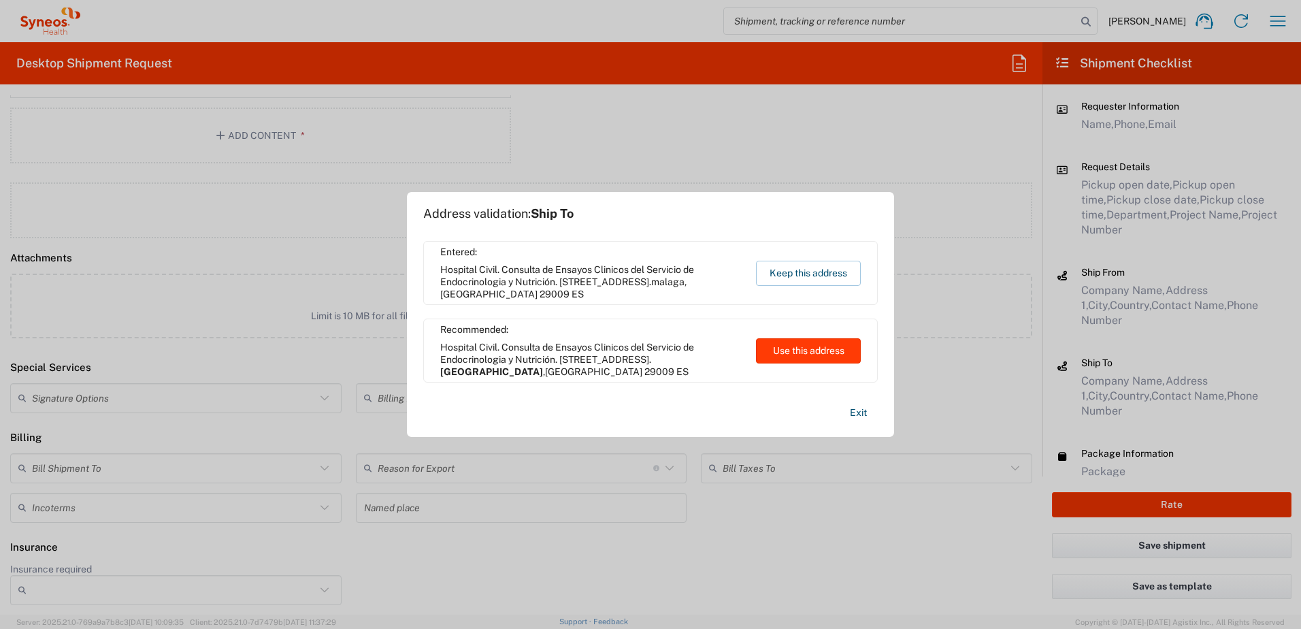
click at [822, 346] on button "Use this address" at bounding box center [808, 350] width 105 height 25
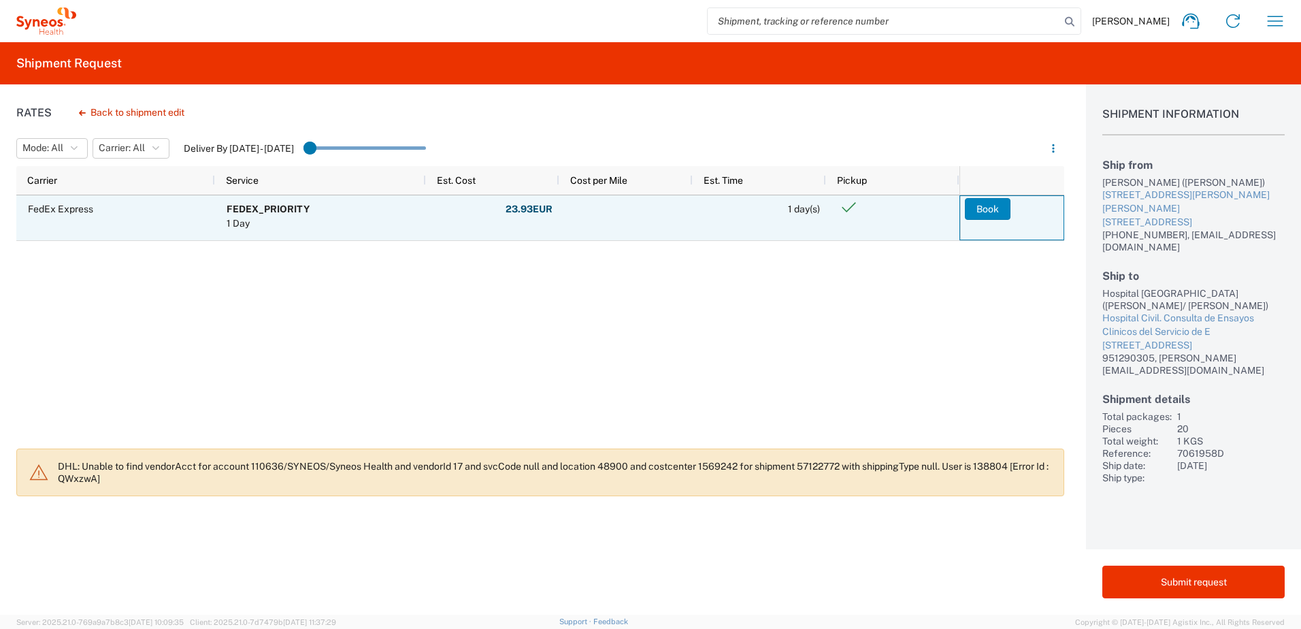
click at [999, 209] on button "Book" at bounding box center [988, 209] width 46 height 22
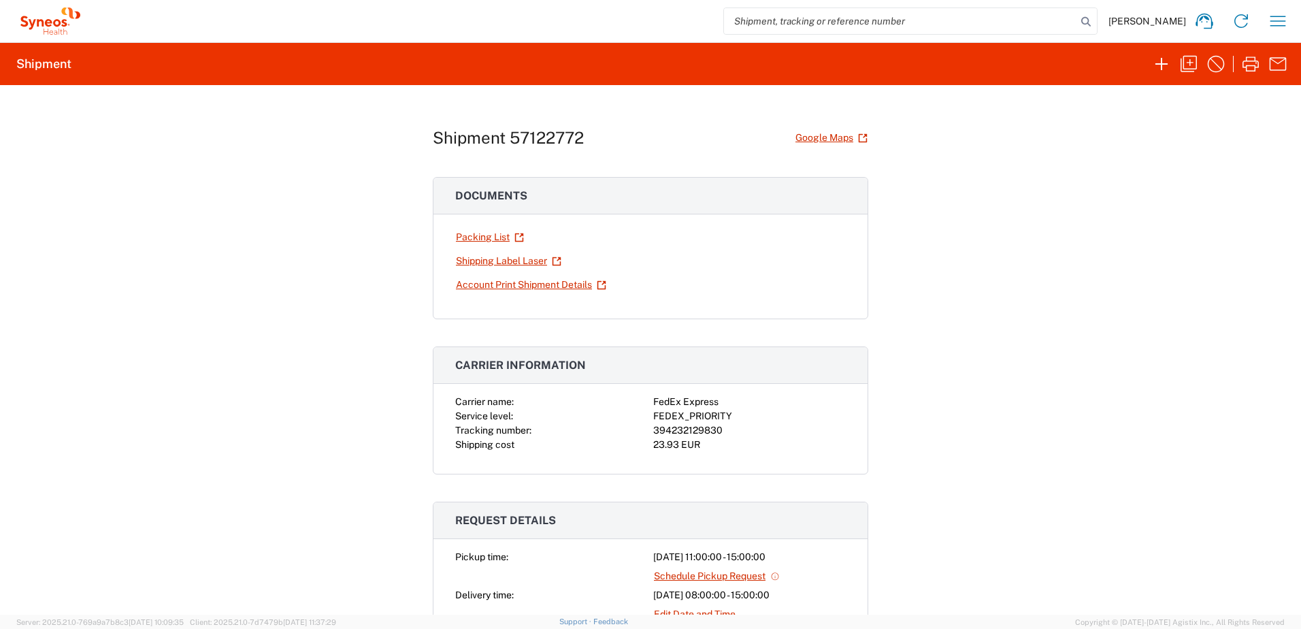
click at [732, 579] on link "Schedule Pickup Request" at bounding box center [716, 576] width 127 height 24
click at [1288, 12] on icon "button" at bounding box center [1278, 21] width 22 height 22
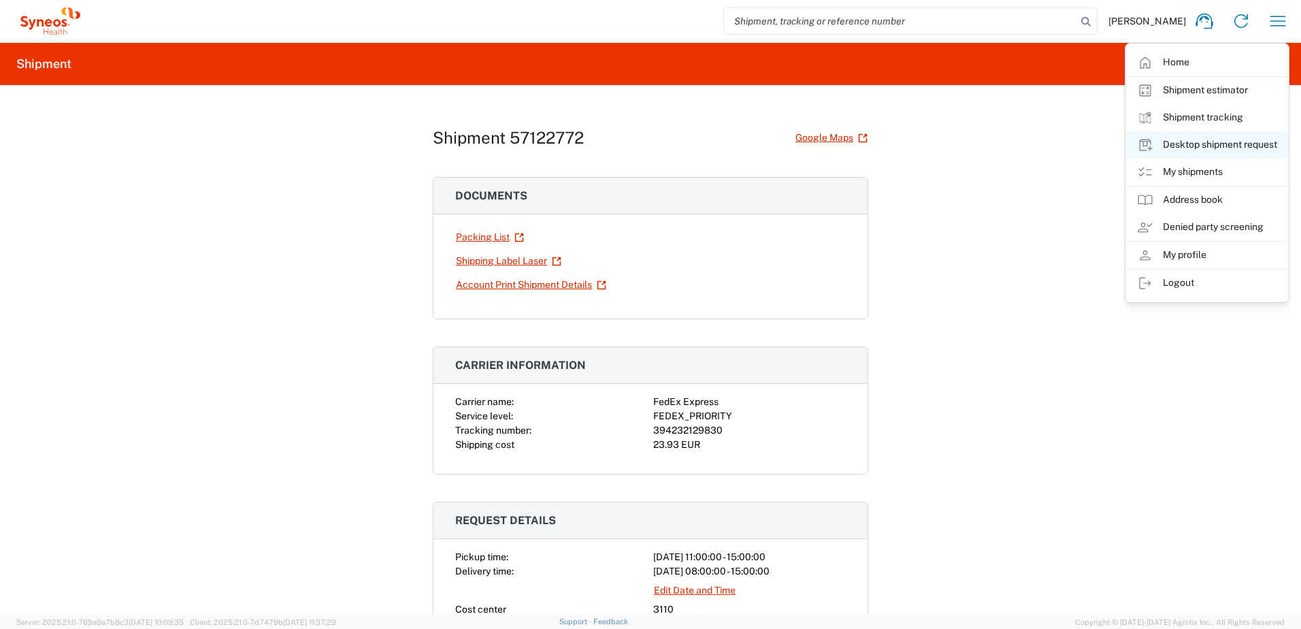
click at [1225, 146] on link "Desktop shipment request" at bounding box center [1207, 144] width 162 height 27
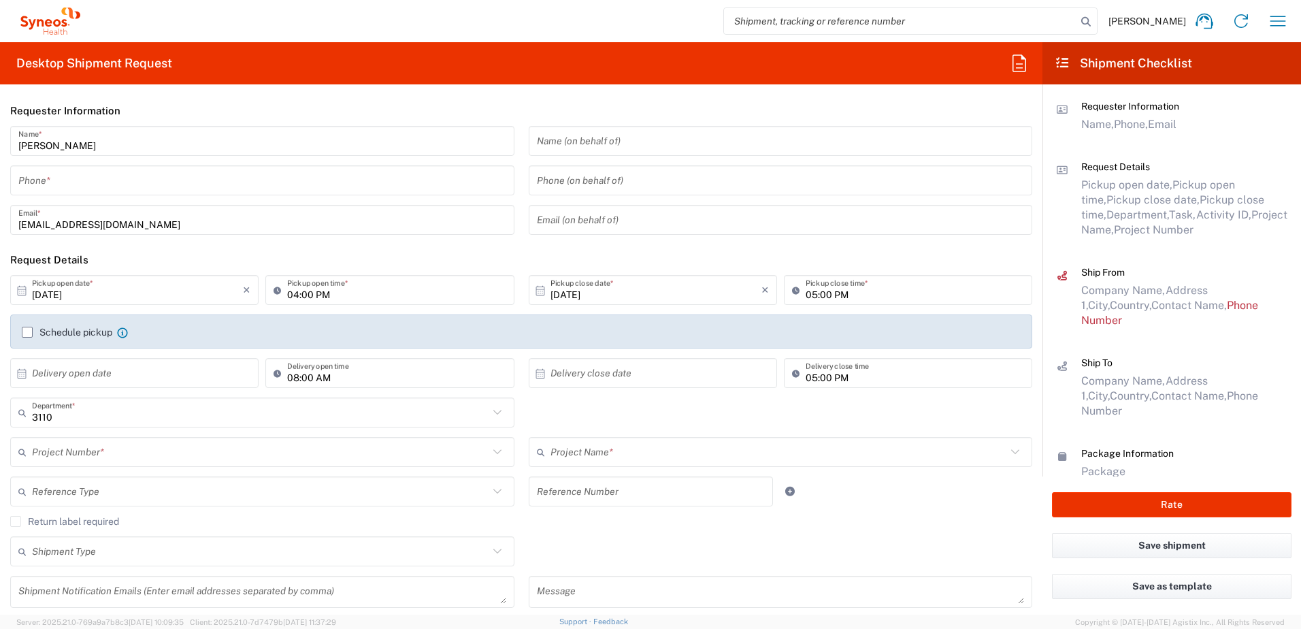
click at [123, 177] on input "tel" at bounding box center [262, 181] width 488 height 24
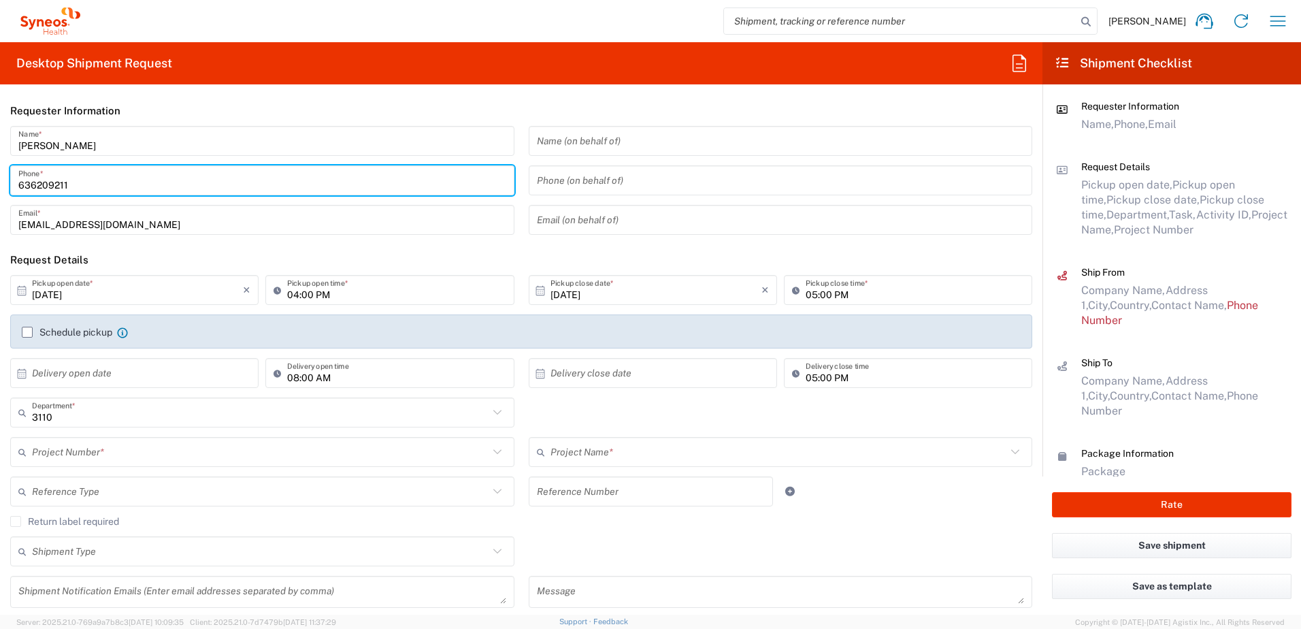
click at [66, 293] on input "[DATE]" at bounding box center [137, 290] width 211 height 24
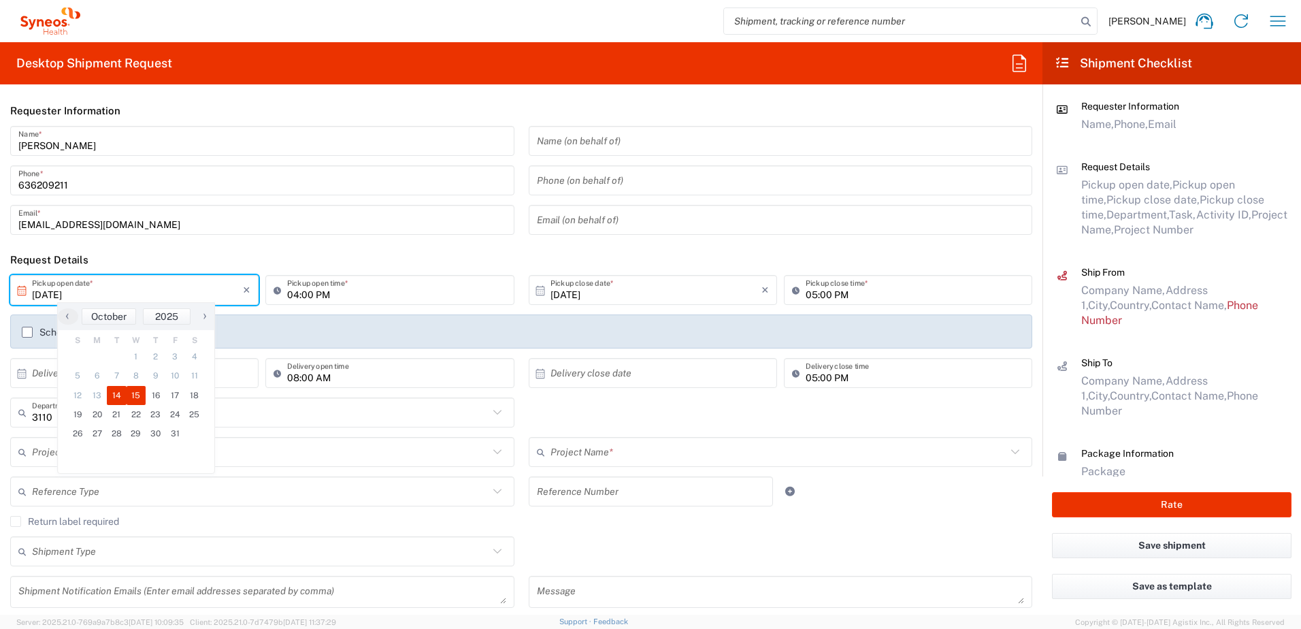
click at [133, 396] on span "15" at bounding box center [137, 395] width 20 height 19
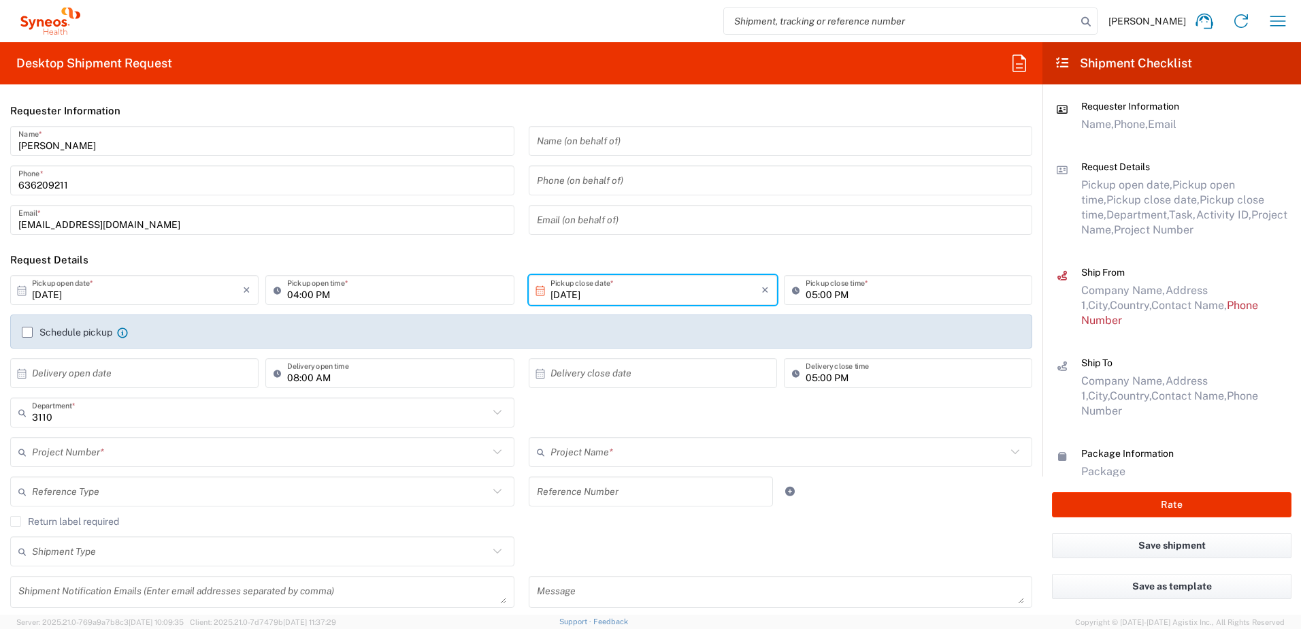
click at [310, 296] on input "04:00 PM" at bounding box center [396, 290] width 218 height 24
click at [312, 296] on input "11:00 PM" at bounding box center [396, 290] width 218 height 24
click at [845, 295] on input "05:00 PM" at bounding box center [915, 290] width 218 height 24
click at [109, 371] on input "text" at bounding box center [137, 373] width 211 height 24
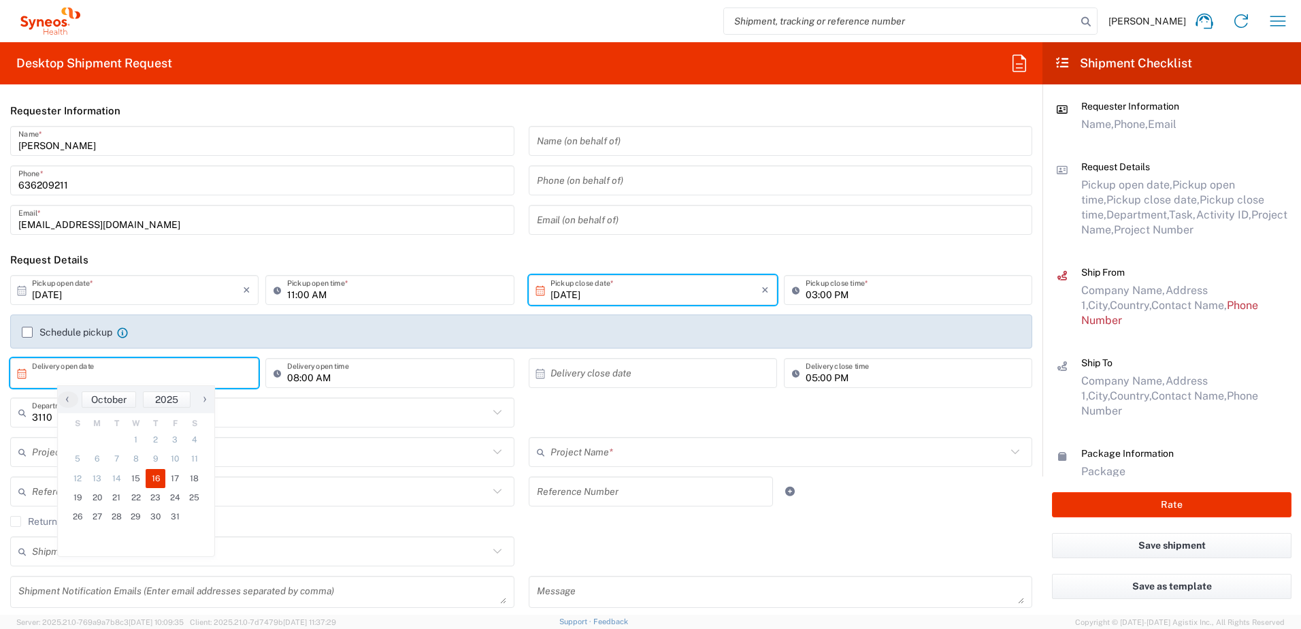
click at [158, 478] on span "16" at bounding box center [156, 478] width 20 height 19
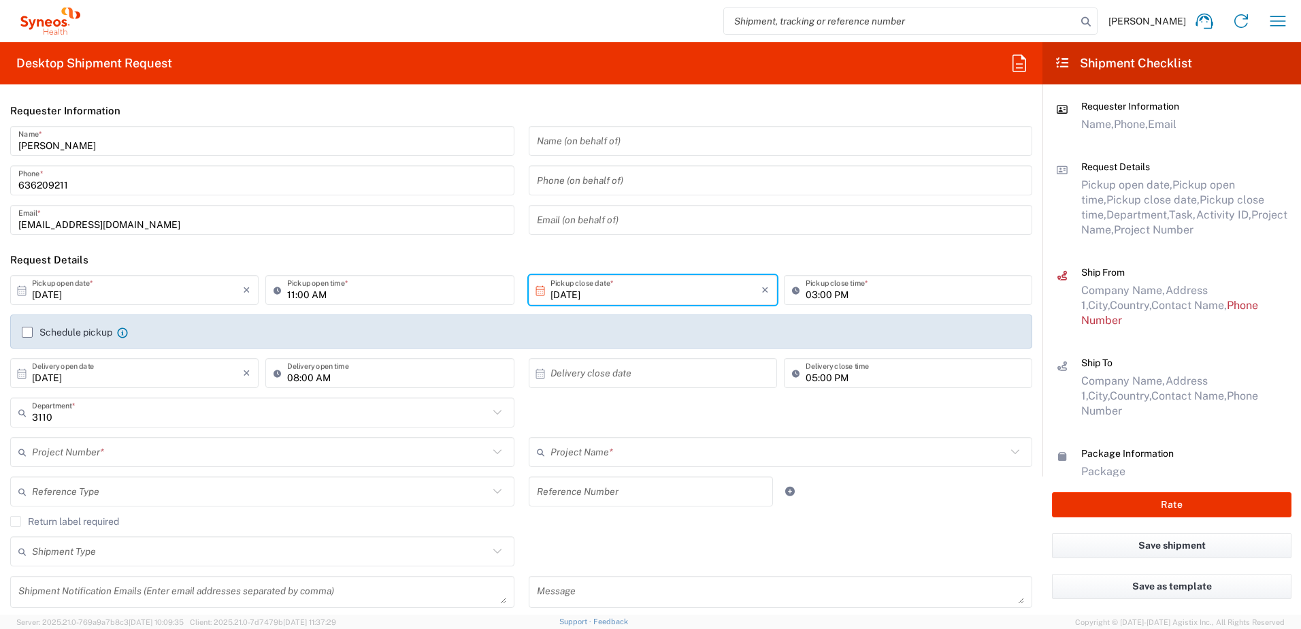
click at [636, 376] on input "text" at bounding box center [656, 373] width 211 height 24
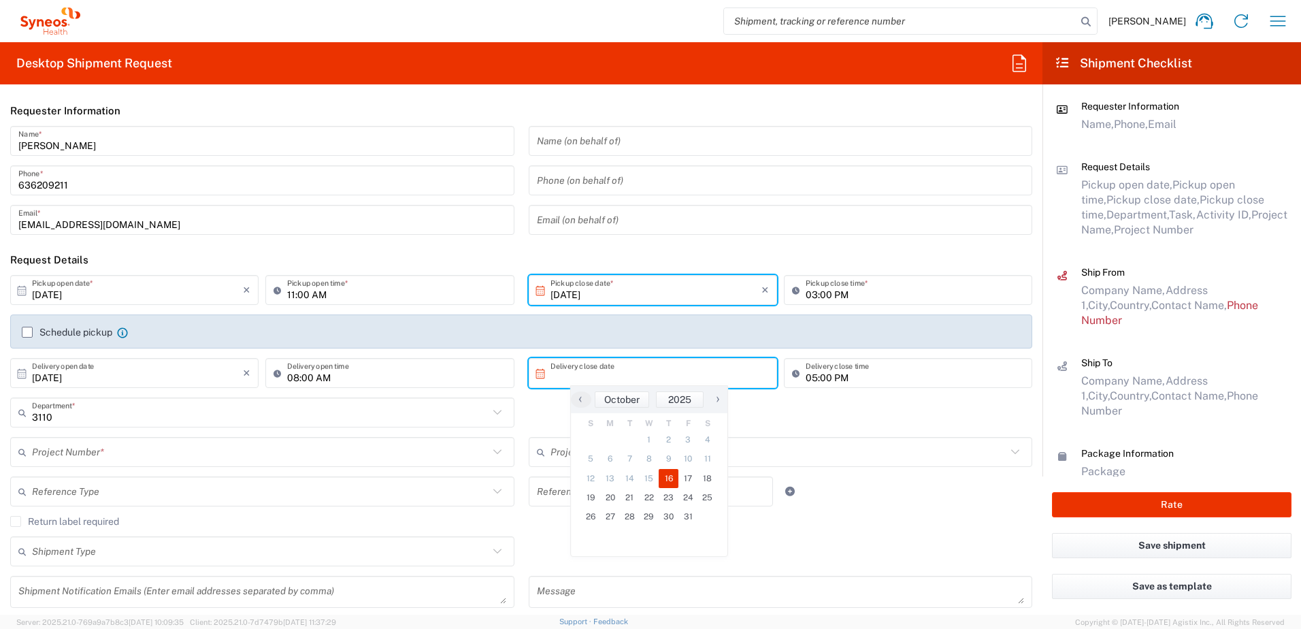
click at [667, 476] on span "16" at bounding box center [669, 478] width 20 height 19
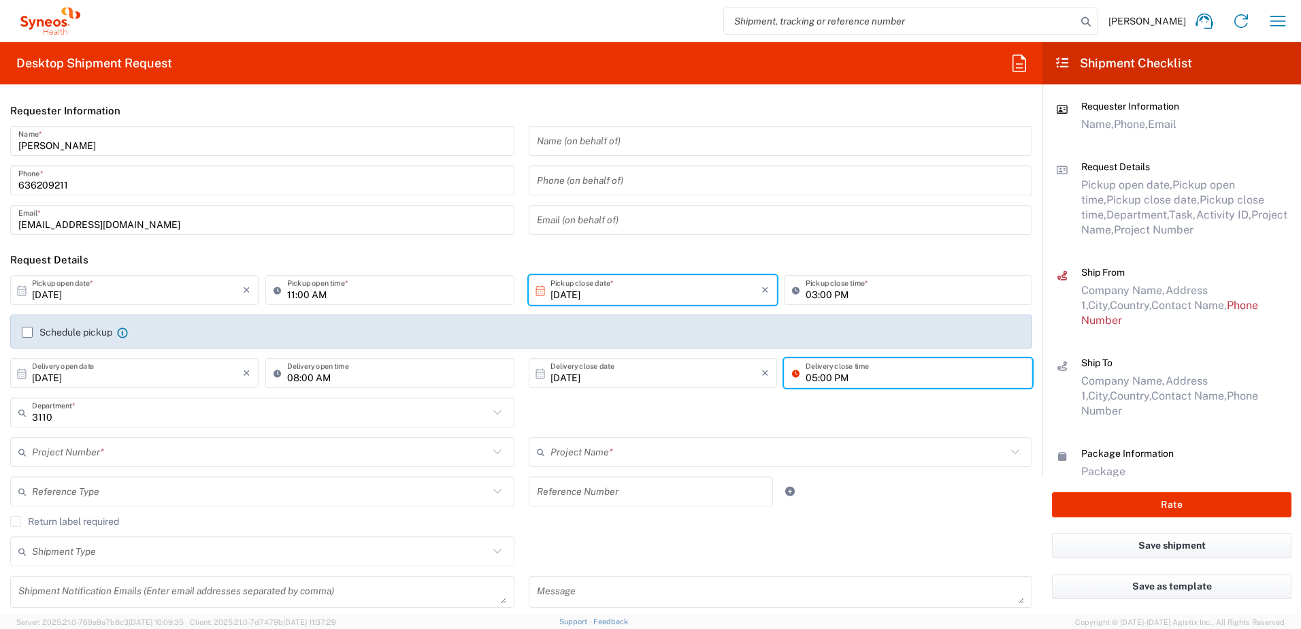
click at [806, 380] on input "05:00 PM" at bounding box center [915, 373] width 218 height 24
click at [91, 448] on input "text" at bounding box center [260, 452] width 457 height 24
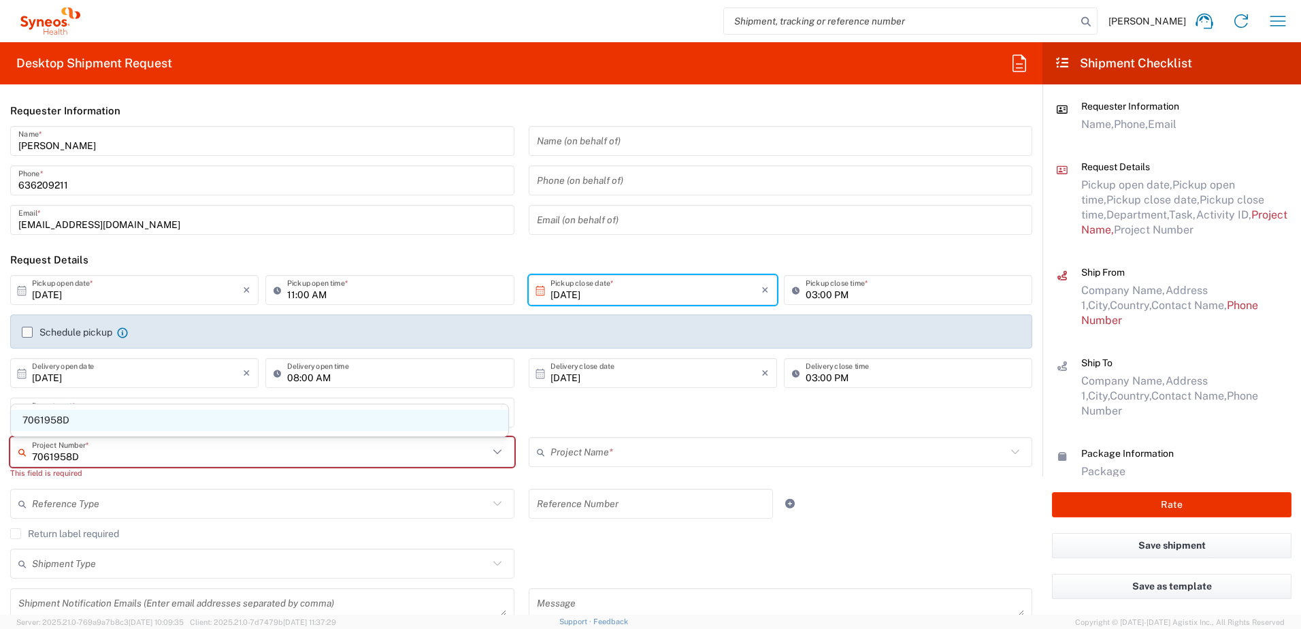
click at [90, 412] on span "7061958D" at bounding box center [260, 420] width 498 height 21
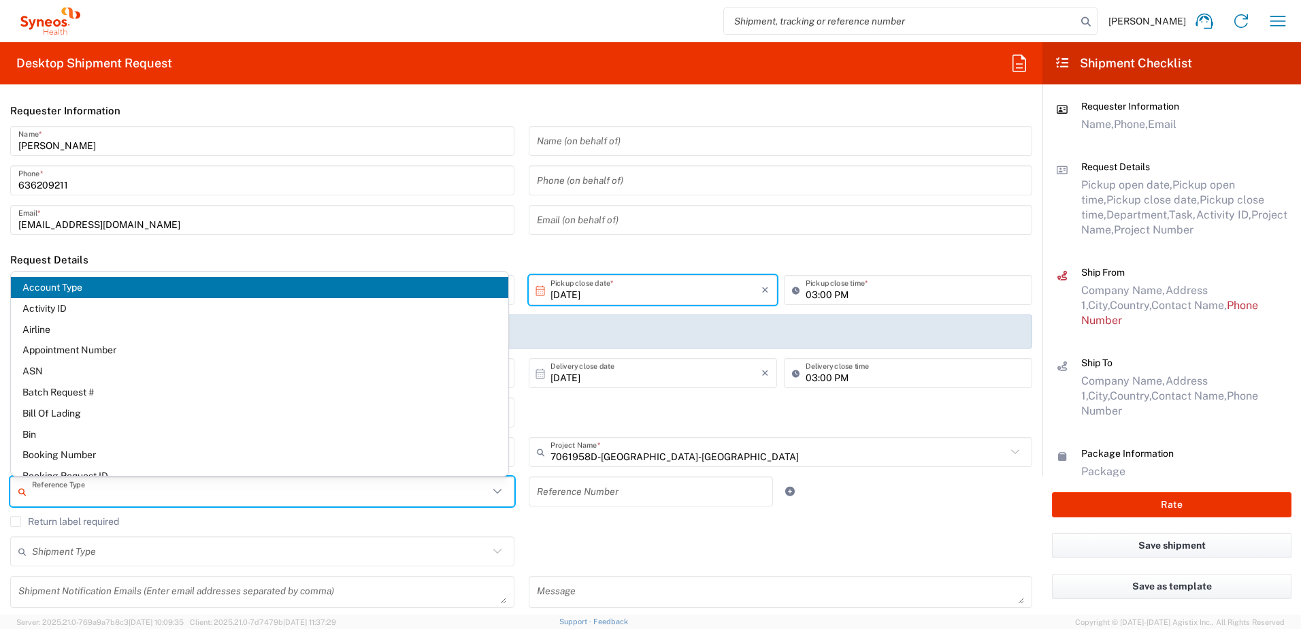
click at [119, 484] on input "text" at bounding box center [260, 492] width 457 height 24
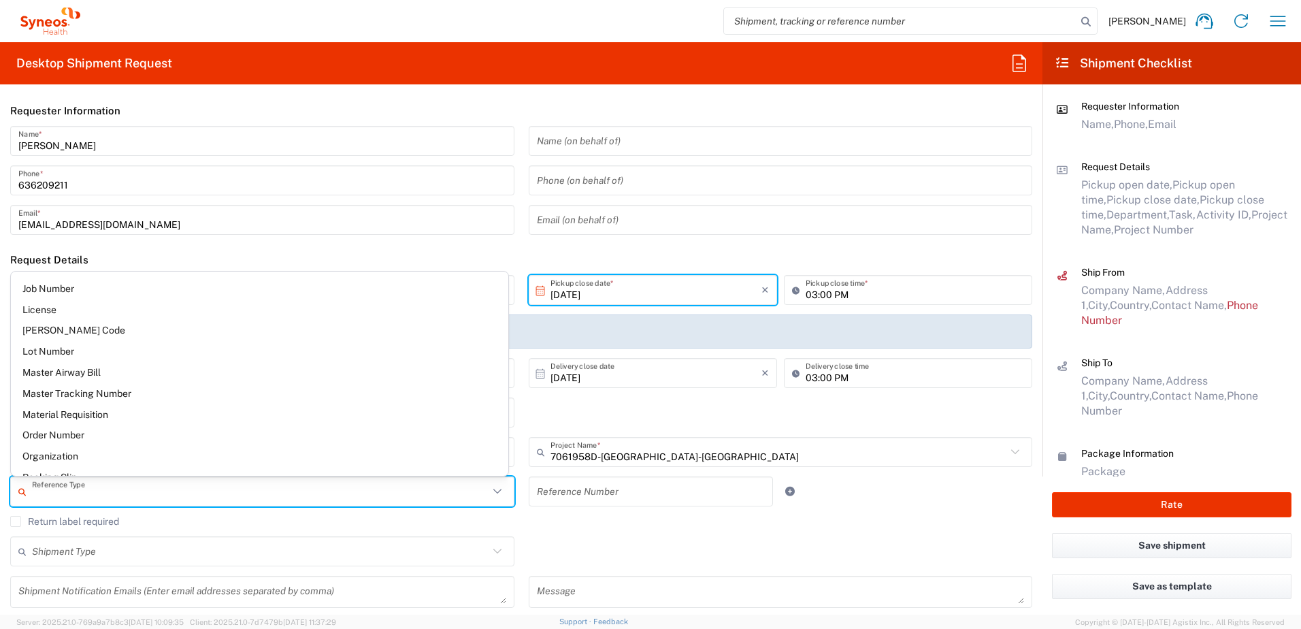
scroll to position [817, 0]
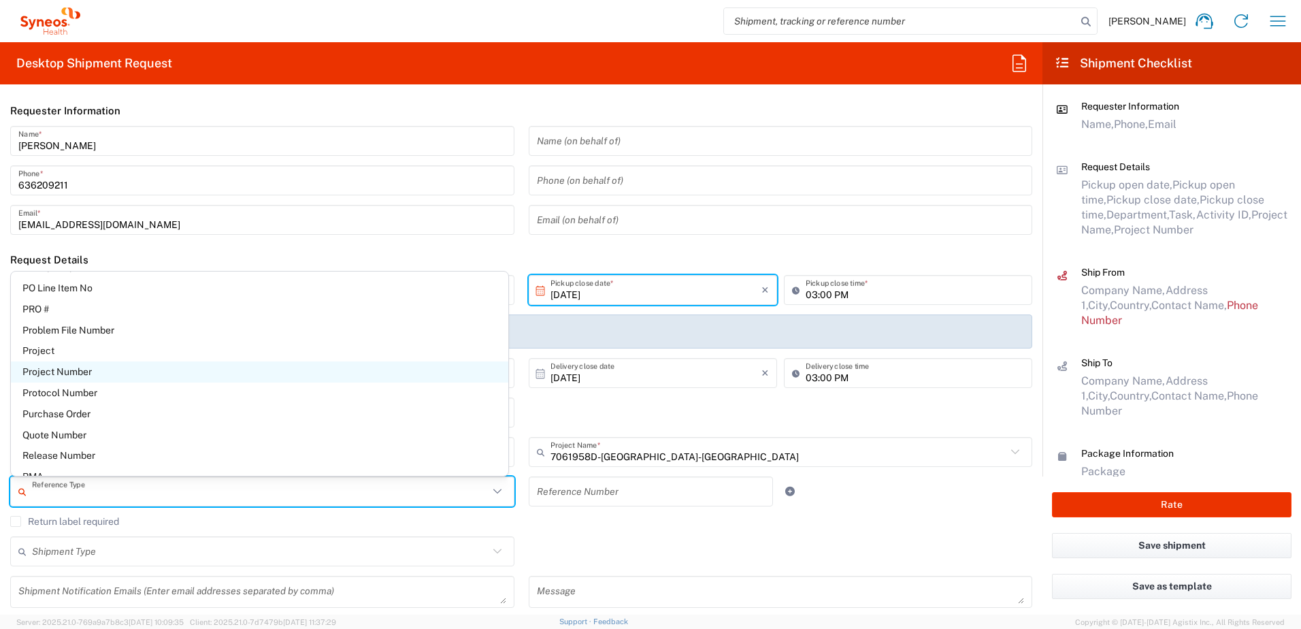
click at [79, 371] on span "Project Number" at bounding box center [260, 371] width 498 height 21
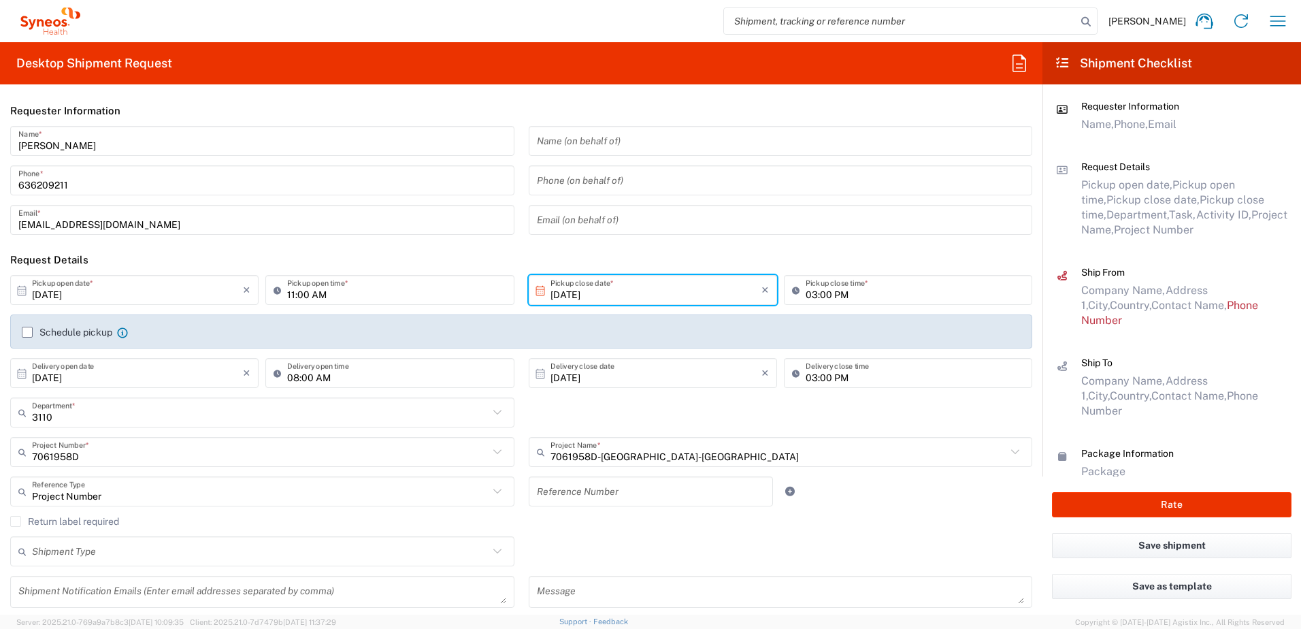
click at [594, 487] on input "text" at bounding box center [651, 492] width 229 height 24
click at [129, 551] on input "text" at bounding box center [260, 552] width 457 height 24
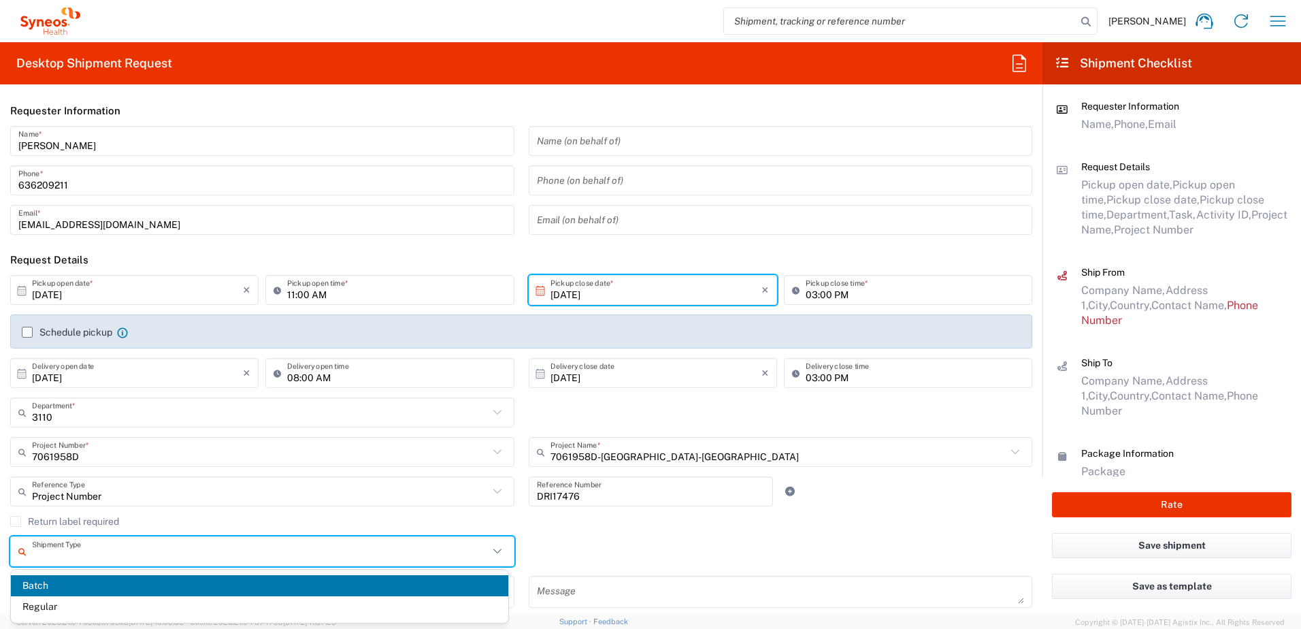
click at [58, 600] on span "Regular" at bounding box center [260, 606] width 498 height 21
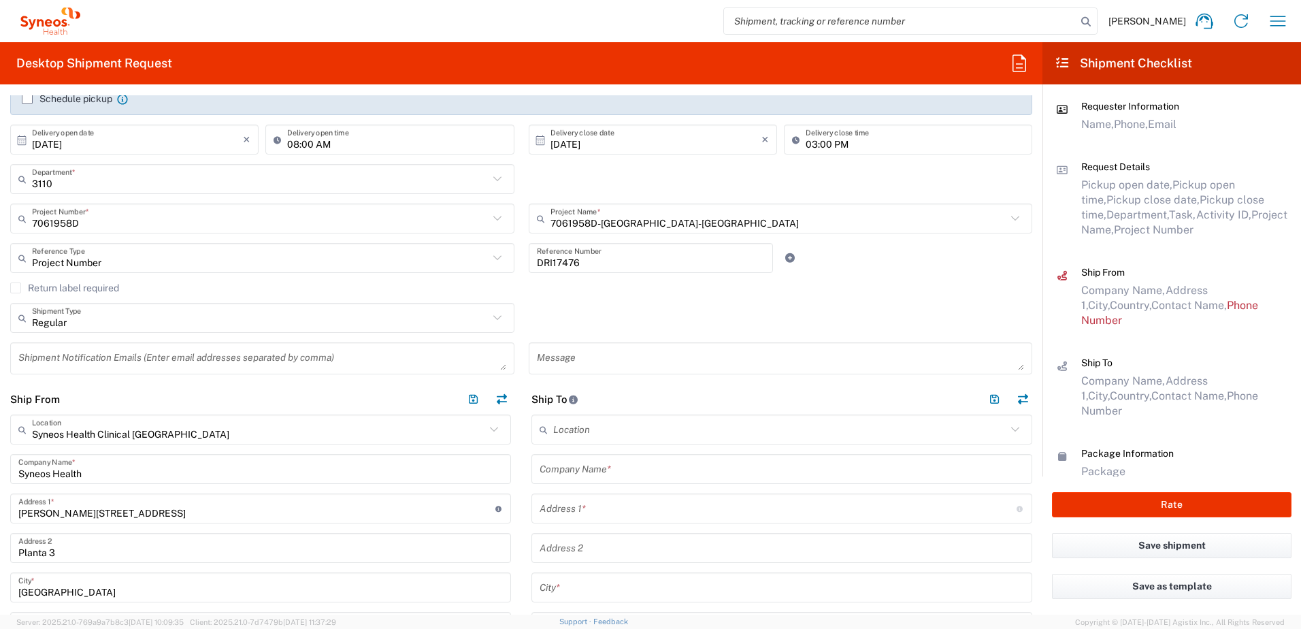
scroll to position [272, 0]
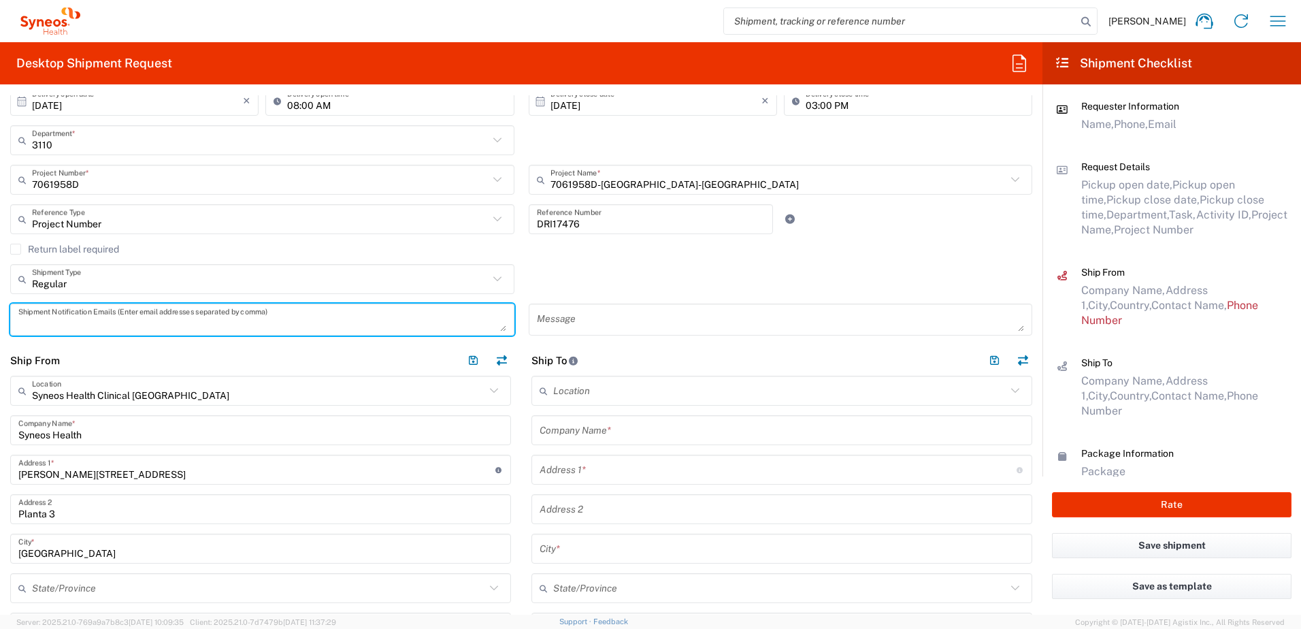
click at [208, 325] on textarea at bounding box center [262, 320] width 488 height 24
click at [103, 428] on input "Syneos Health" at bounding box center [260, 431] width 485 height 24
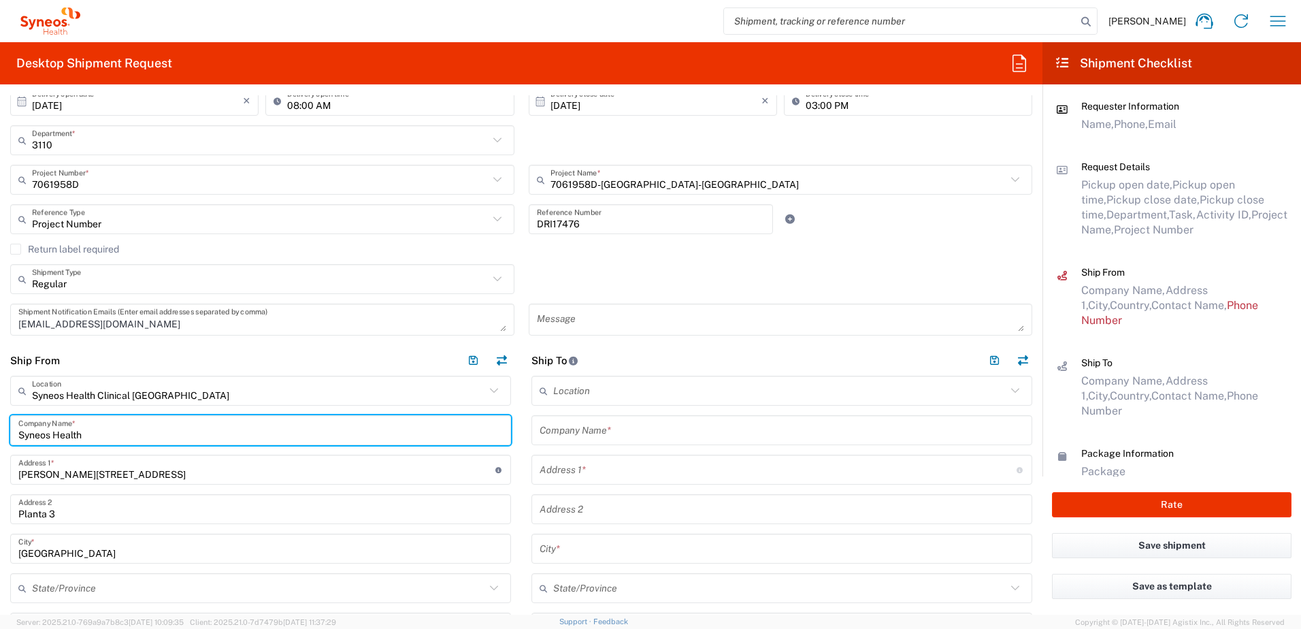
drag, startPoint x: 106, startPoint y: 427, endPoint x: -111, endPoint y: 423, distance: 217.1
click at [0, 423] on html "[PERSON_NAME] Home Shipment estimator Shipment tracking Desktop shipment reques…" at bounding box center [650, 314] width 1301 height 629
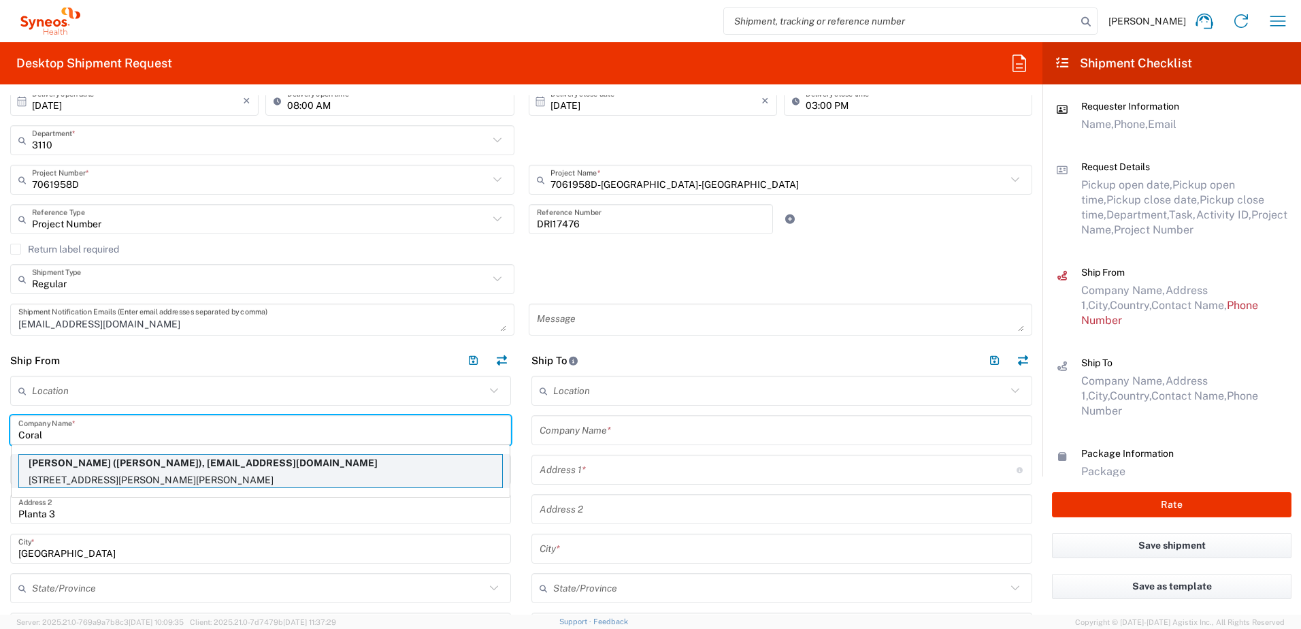
click at [193, 466] on p "[PERSON_NAME] ([PERSON_NAME]), [EMAIL_ADDRESS][DOMAIN_NAME]" at bounding box center [260, 463] width 483 height 17
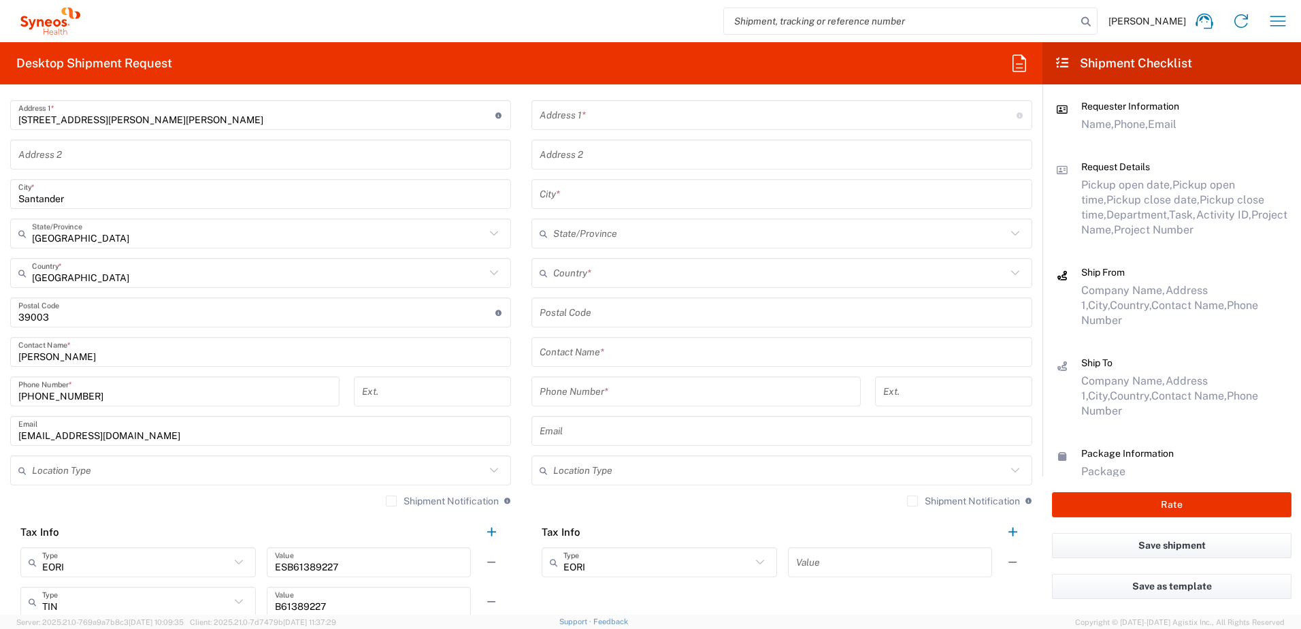
scroll to position [681, 0]
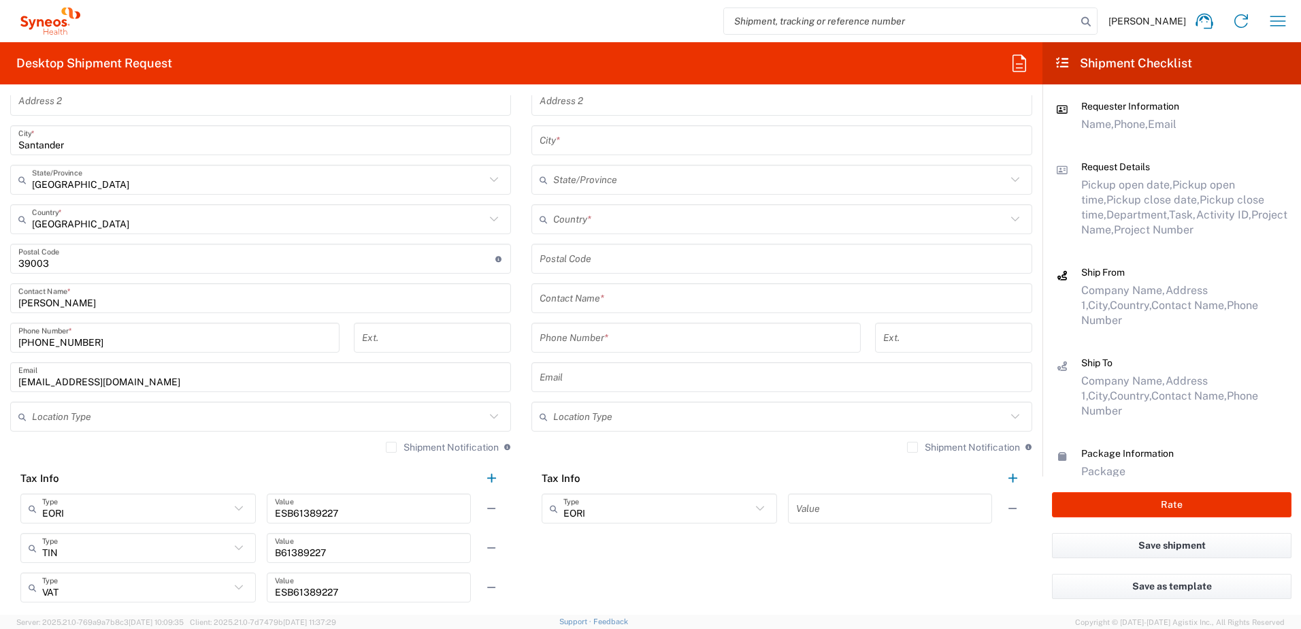
click at [116, 421] on input "text" at bounding box center [258, 417] width 453 height 24
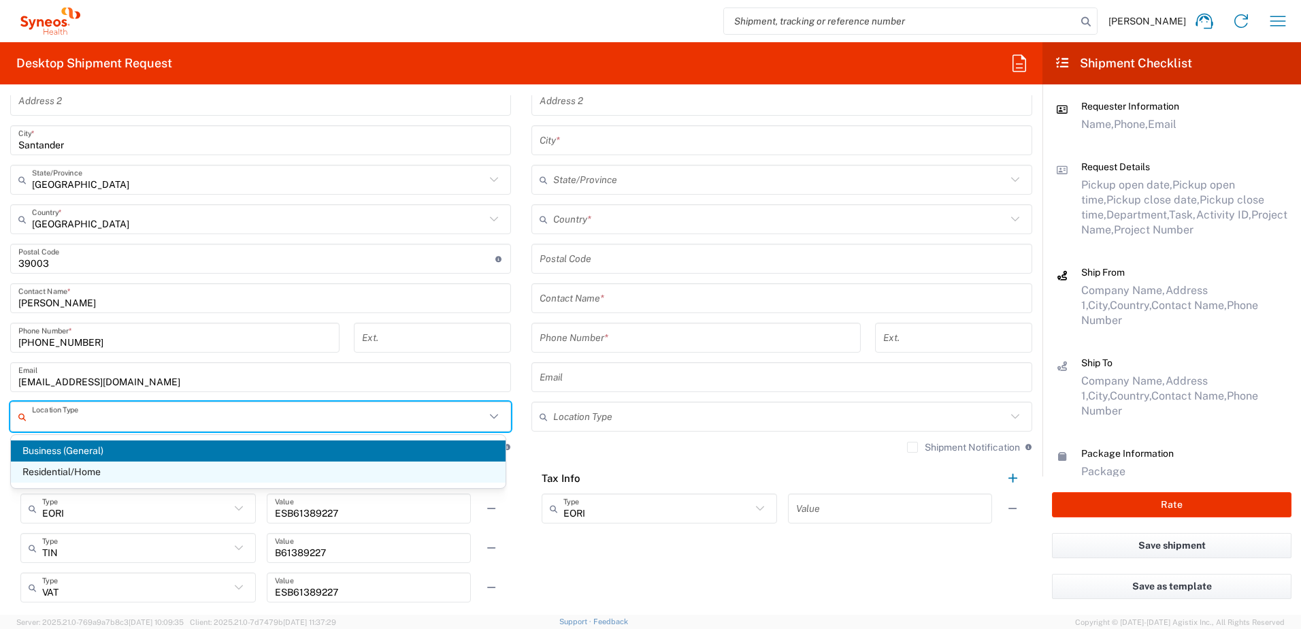
click at [52, 471] on span "Residential/Home" at bounding box center [258, 471] width 495 height 21
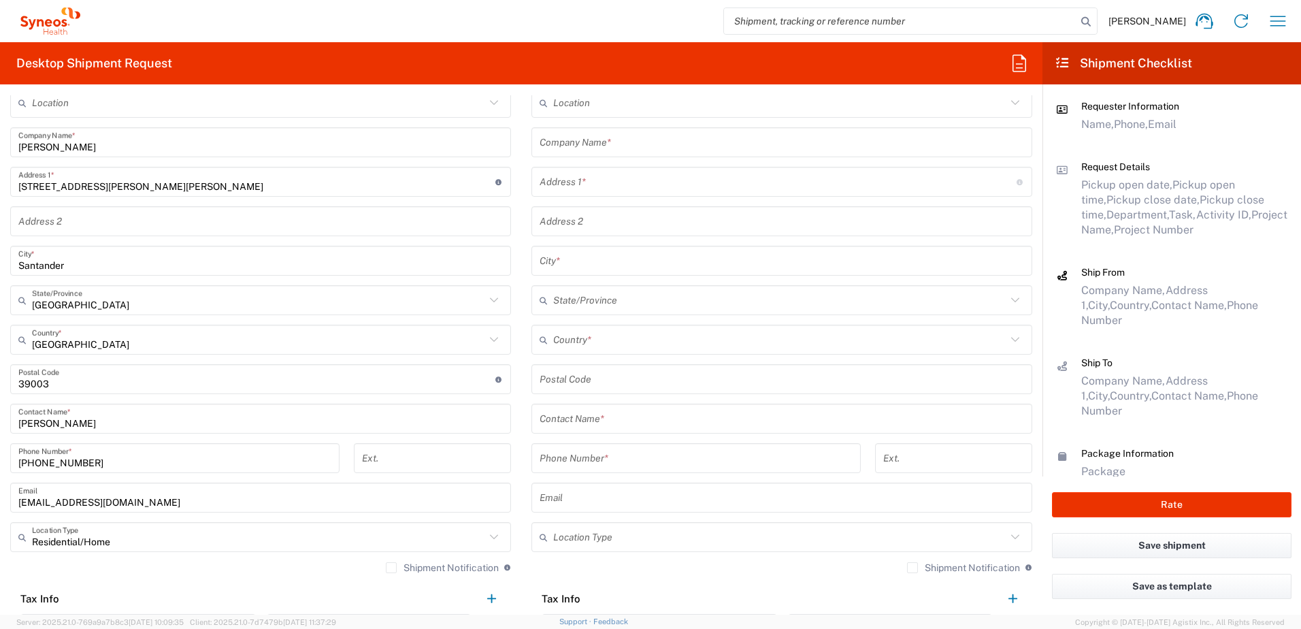
scroll to position [340, 0]
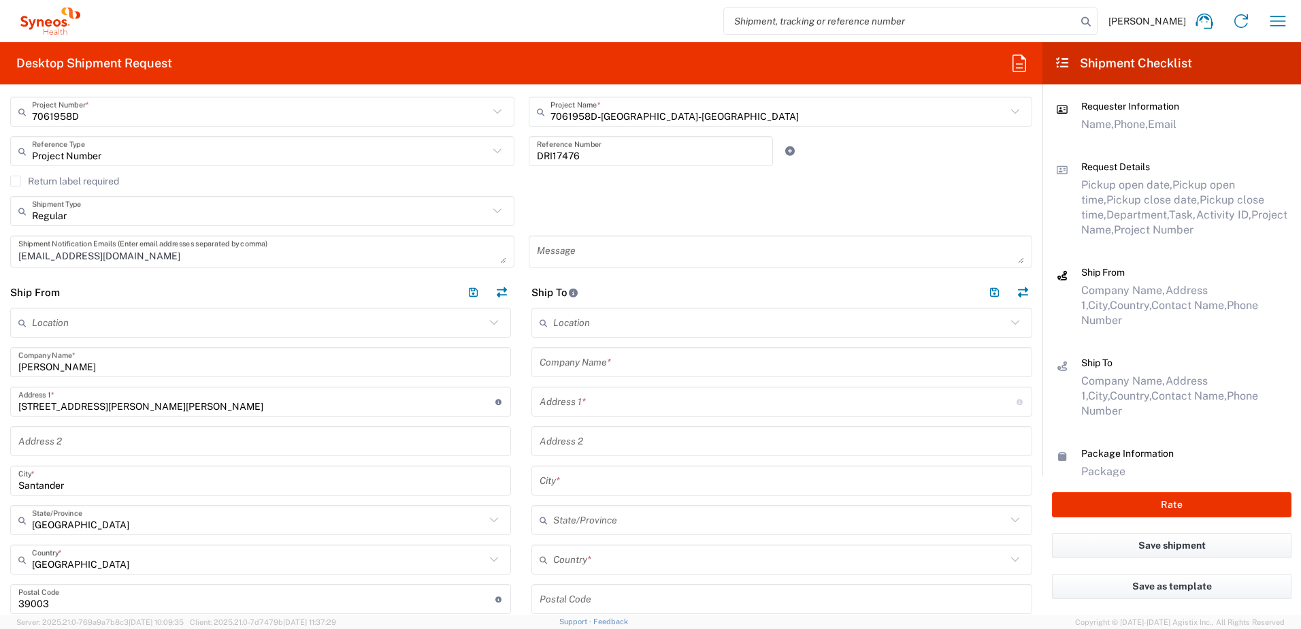
click at [617, 363] on input "text" at bounding box center [782, 363] width 485 height 24
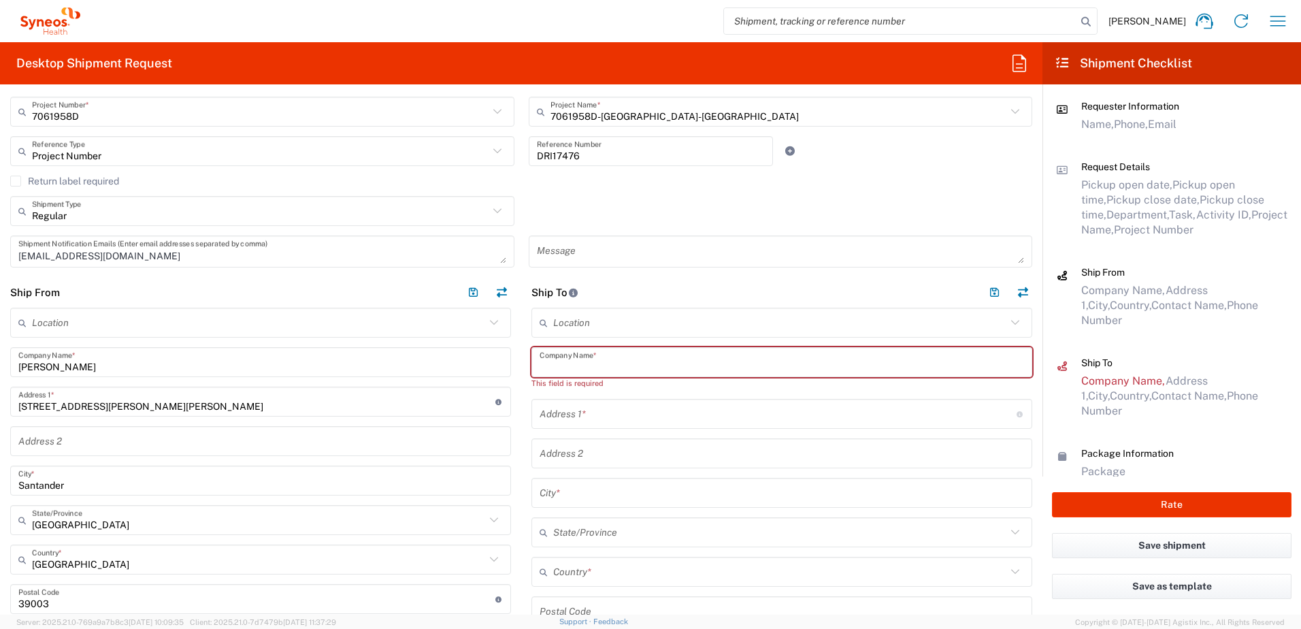
paste input "[GEOGRAPHIC_DATA]"
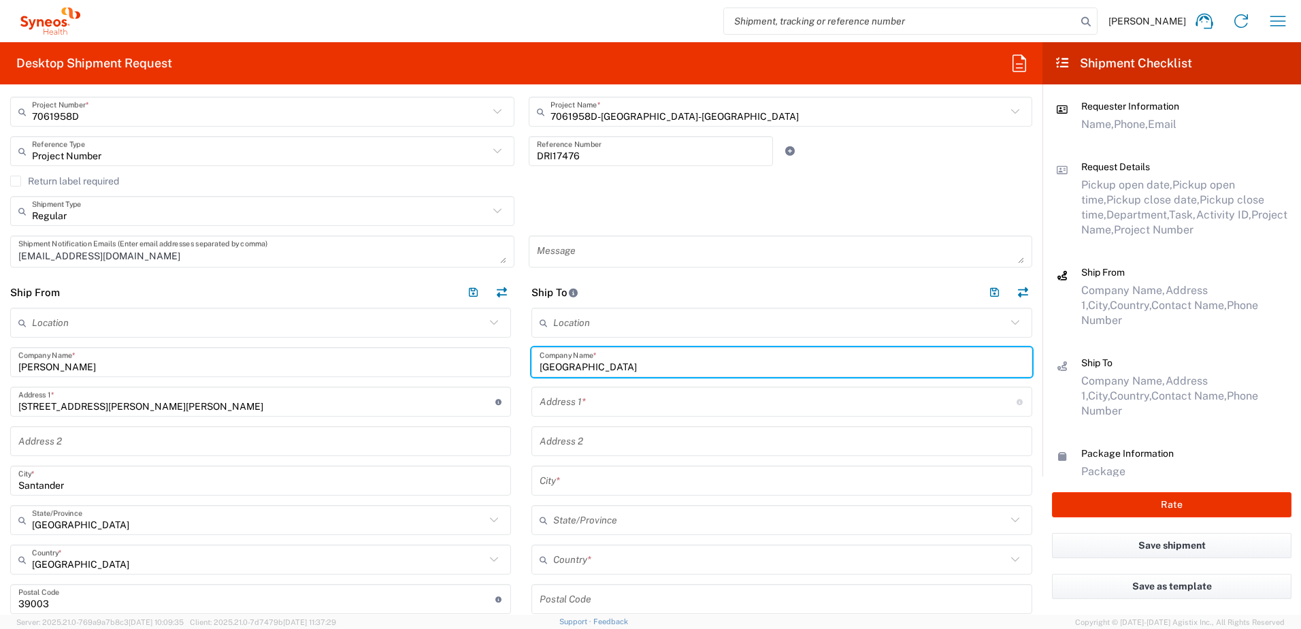
drag, startPoint x: 647, startPoint y: 404, endPoint x: 391, endPoint y: 426, distance: 257.5
click at [647, 404] on input "text" at bounding box center [778, 402] width 477 height 24
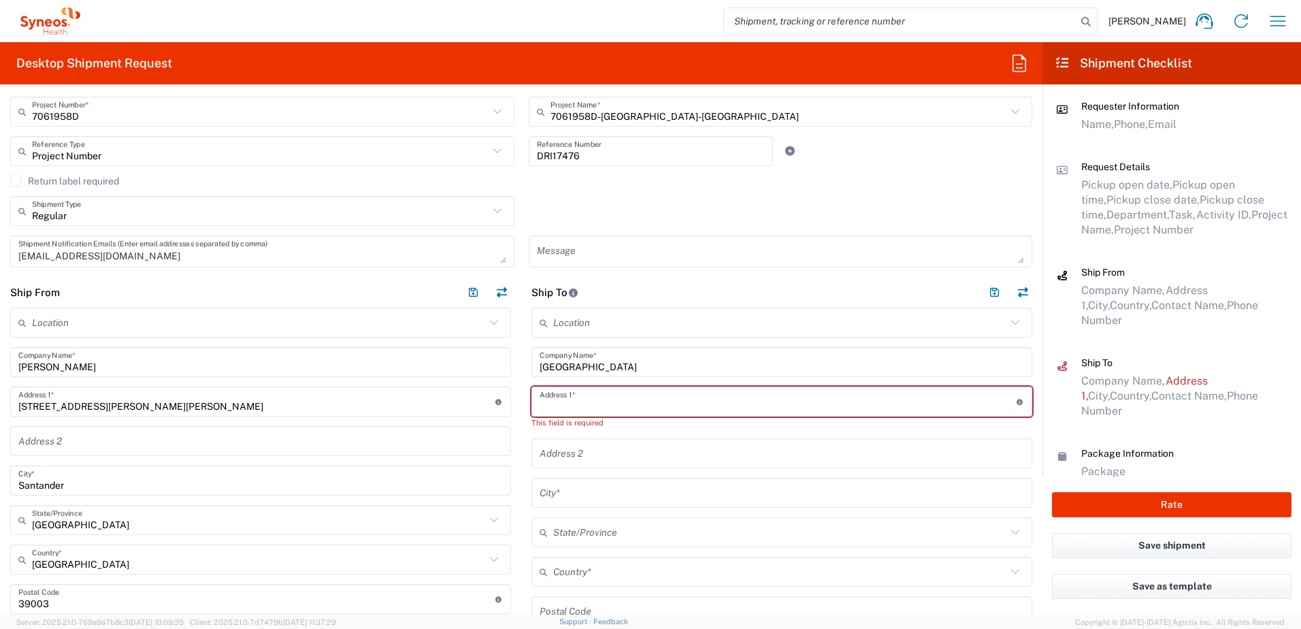
paste input "Avda de Roma s/n"
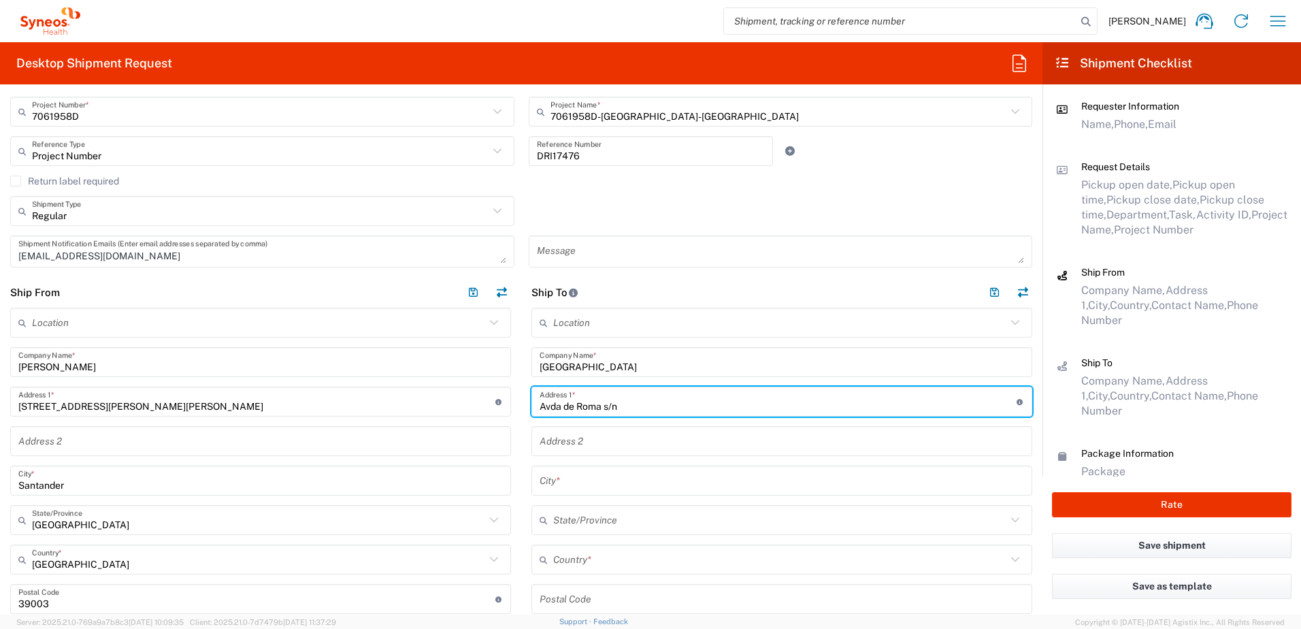
click at [583, 457] on div "Location [PERSON_NAME] LLC-[GEOGRAPHIC_DATA] [GEOGRAPHIC_DATA] [GEOGRAPHIC_DATA…" at bounding box center [782, 591] width 501 height 566
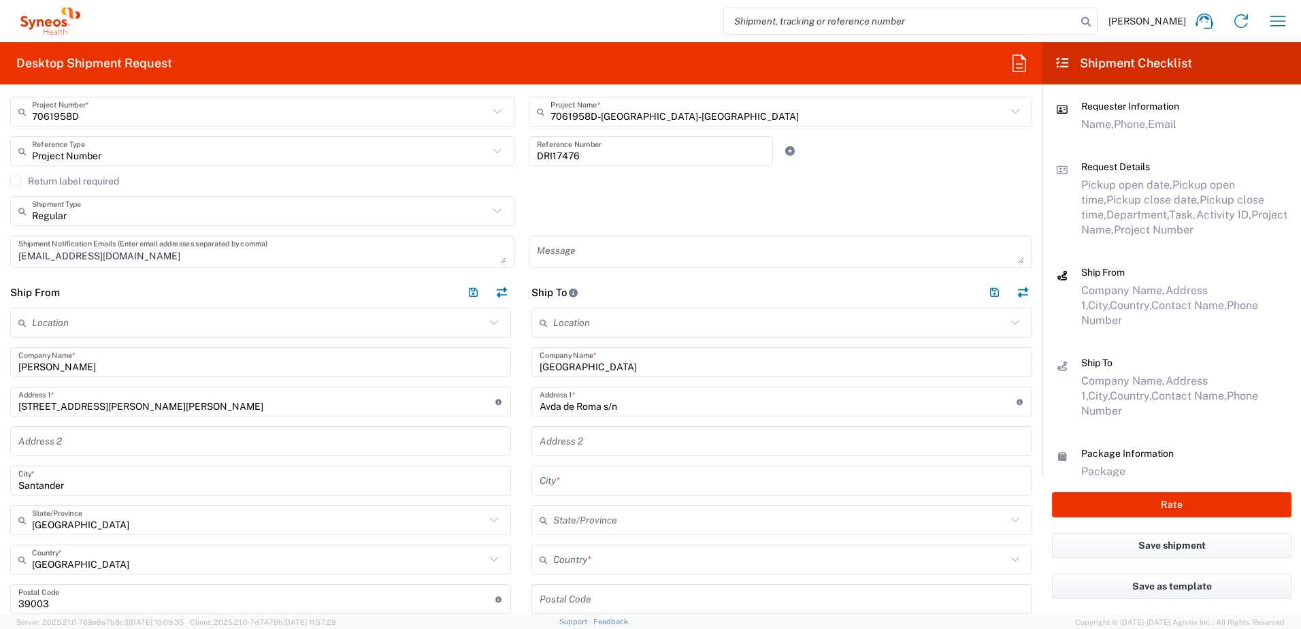
click at [581, 444] on input "text" at bounding box center [782, 441] width 485 height 24
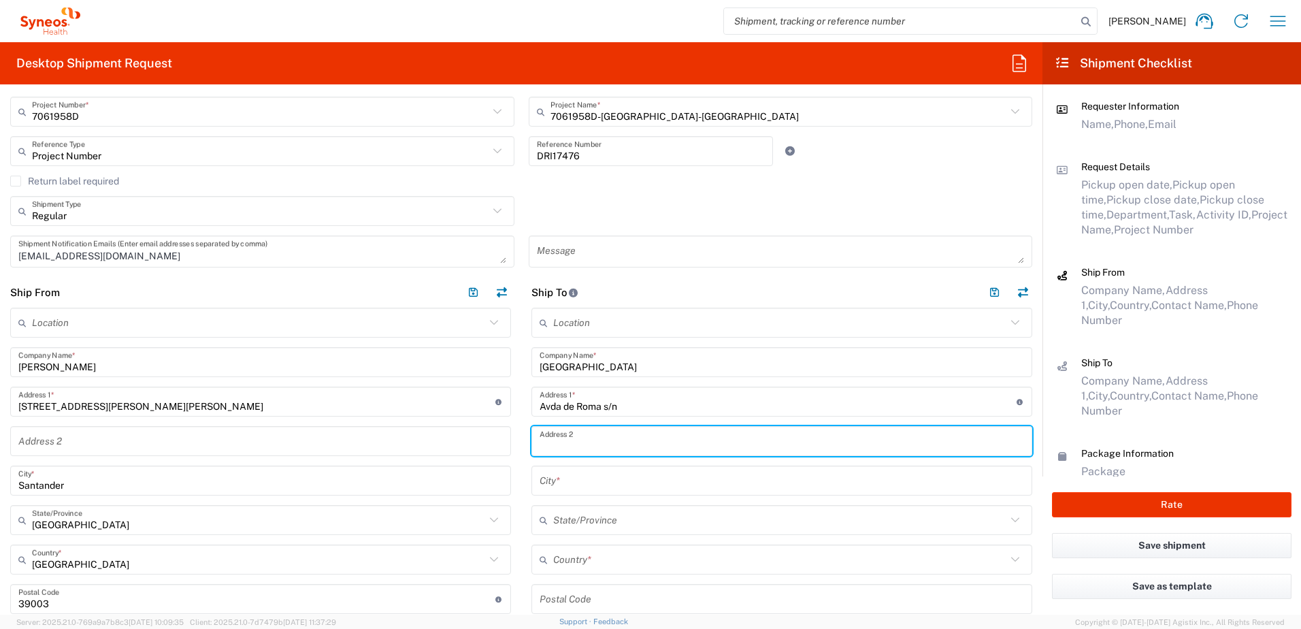
paste input "Consultas Externas de Pediatria (consulta 91)"
click at [617, 486] on input "text" at bounding box center [782, 481] width 485 height 24
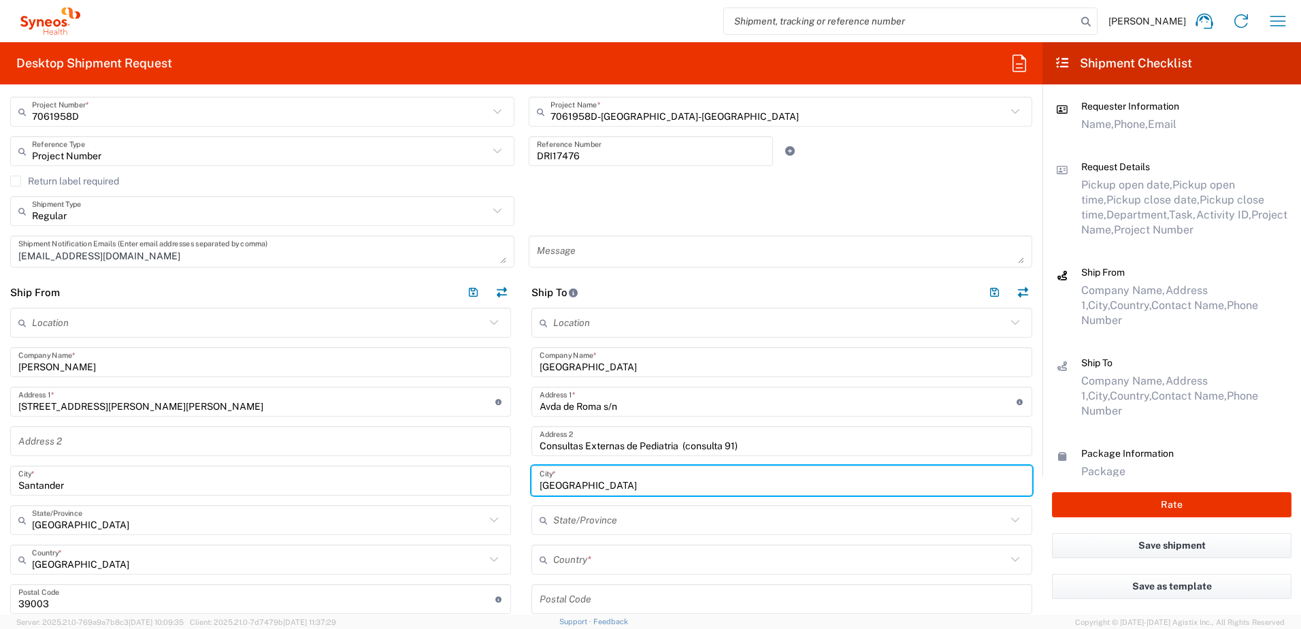
click at [579, 551] on input "text" at bounding box center [779, 560] width 453 height 24
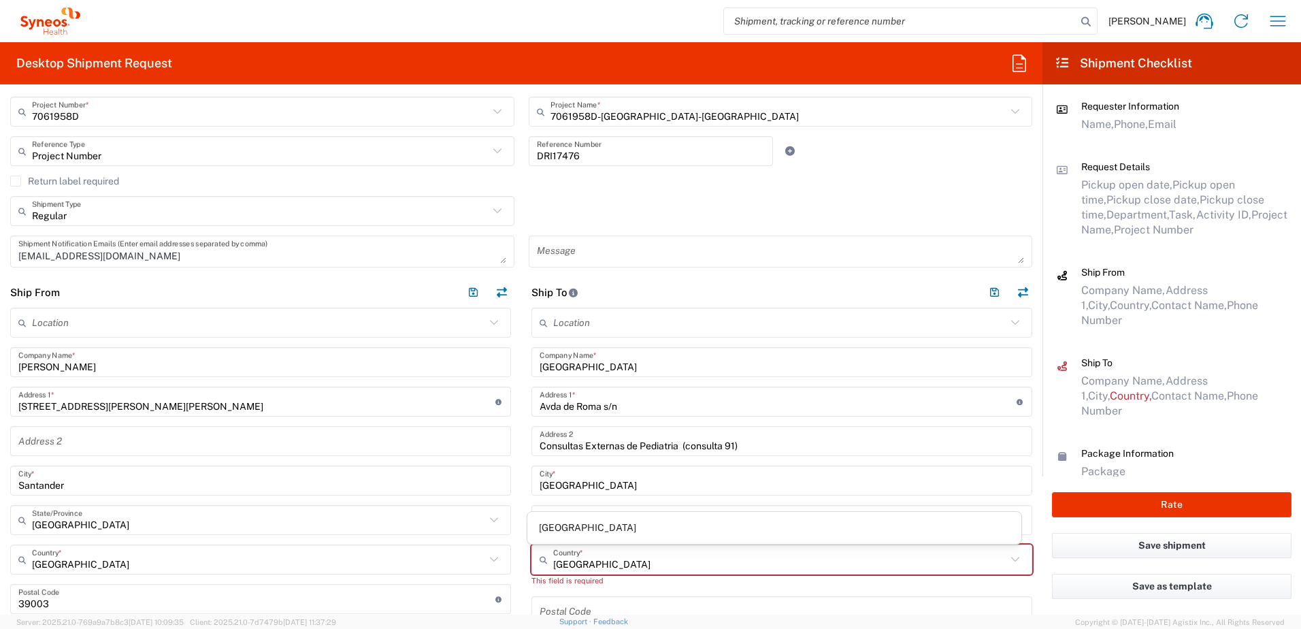
click at [602, 527] on span "[GEOGRAPHIC_DATA]" at bounding box center [774, 527] width 495 height 21
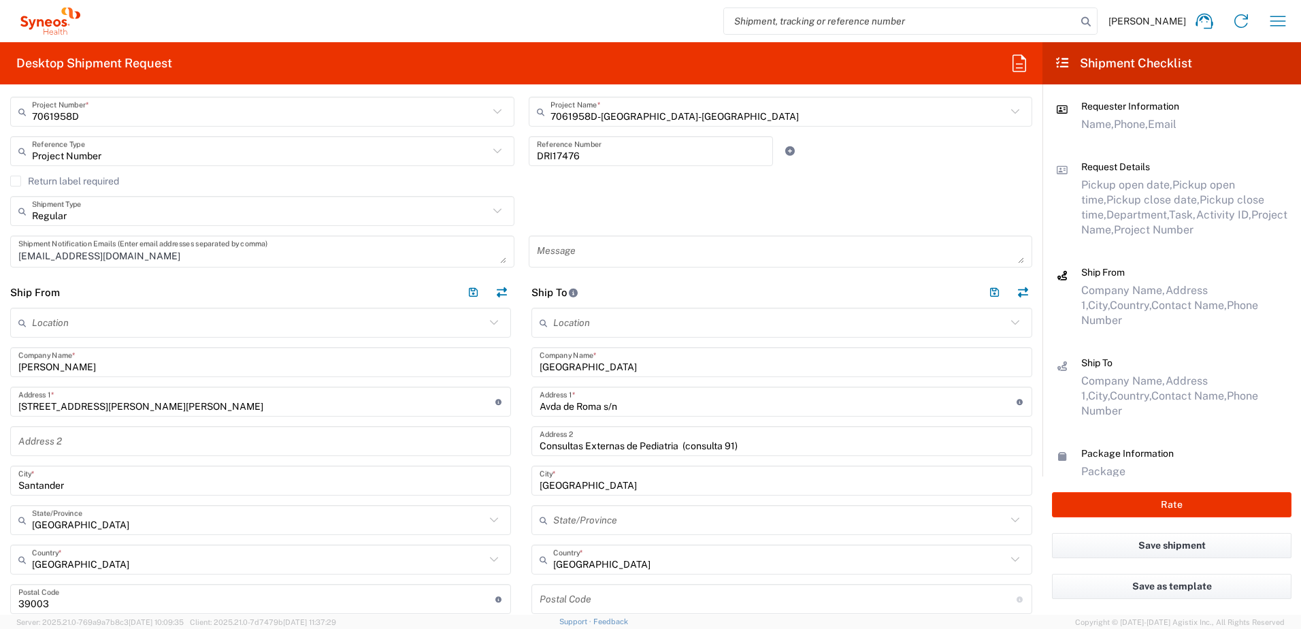
click at [591, 521] on input "text" at bounding box center [779, 520] width 453 height 24
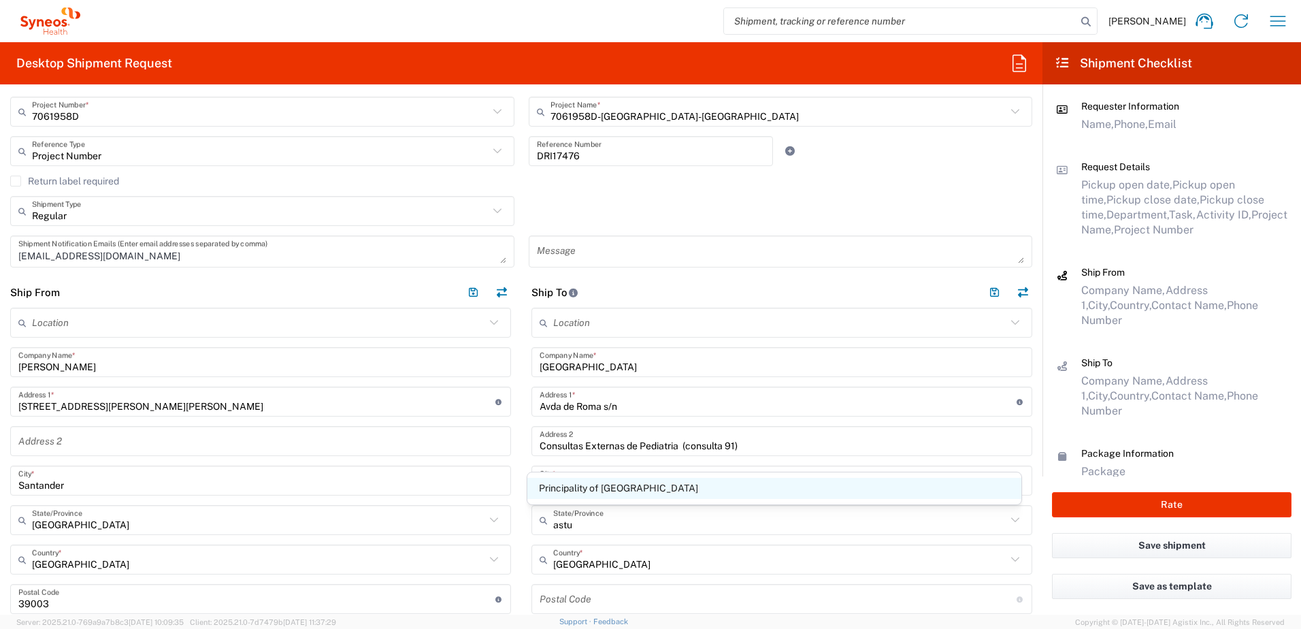
click at [637, 483] on span "Principality of [GEOGRAPHIC_DATA]" at bounding box center [774, 488] width 495 height 21
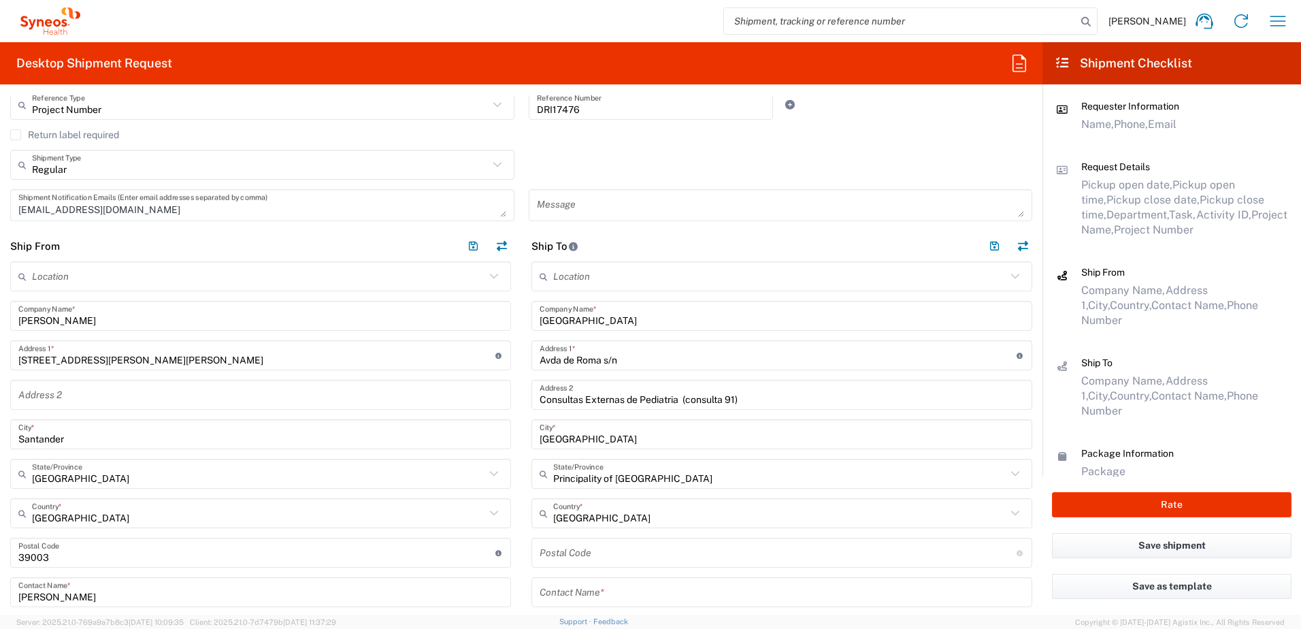
scroll to position [476, 0]
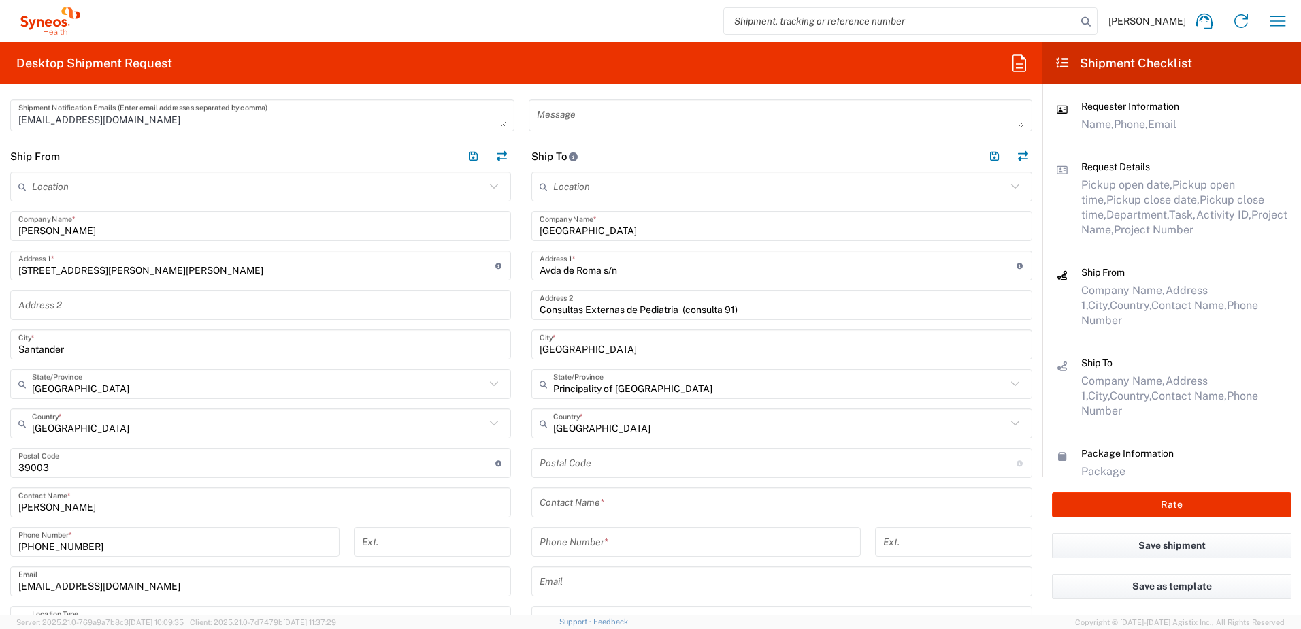
click at [581, 459] on input "undefined" at bounding box center [778, 463] width 477 height 24
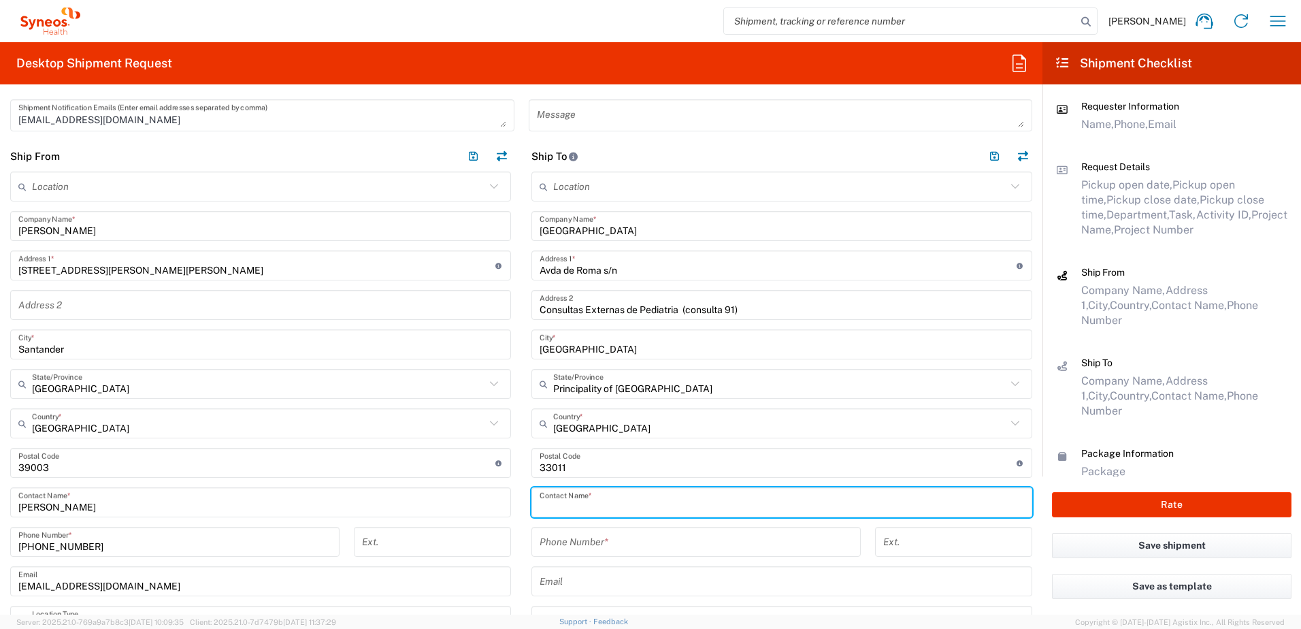
click at [580, 493] on input "text" at bounding box center [782, 503] width 485 height 24
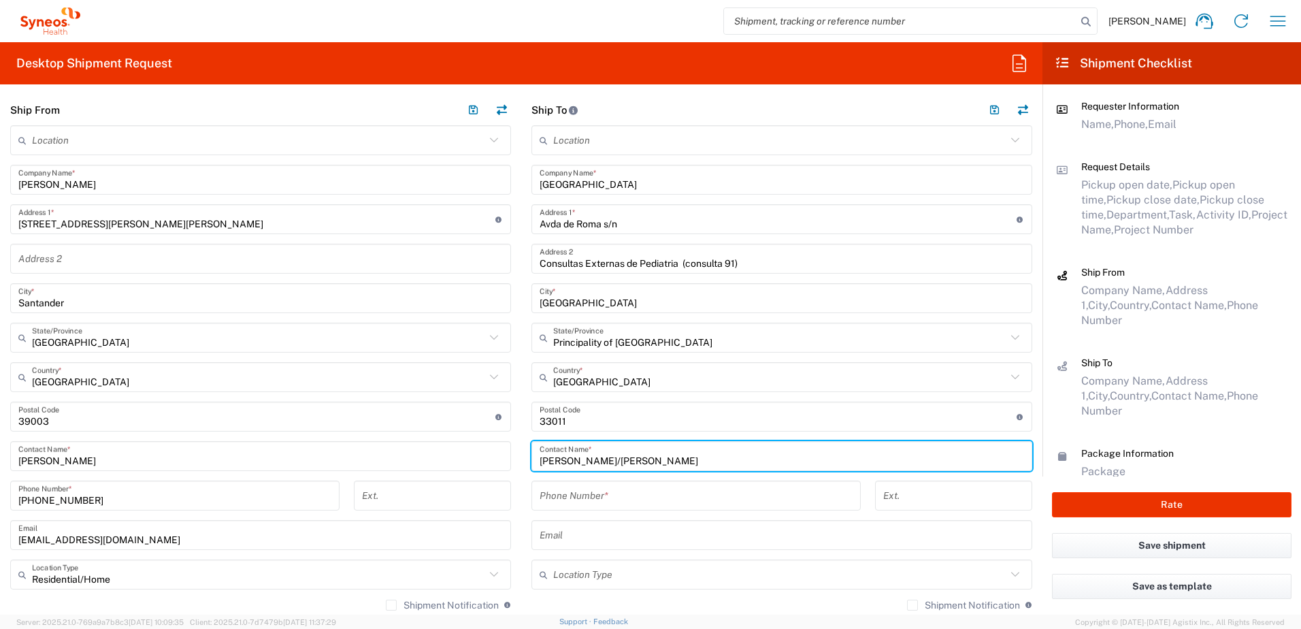
scroll to position [544, 0]
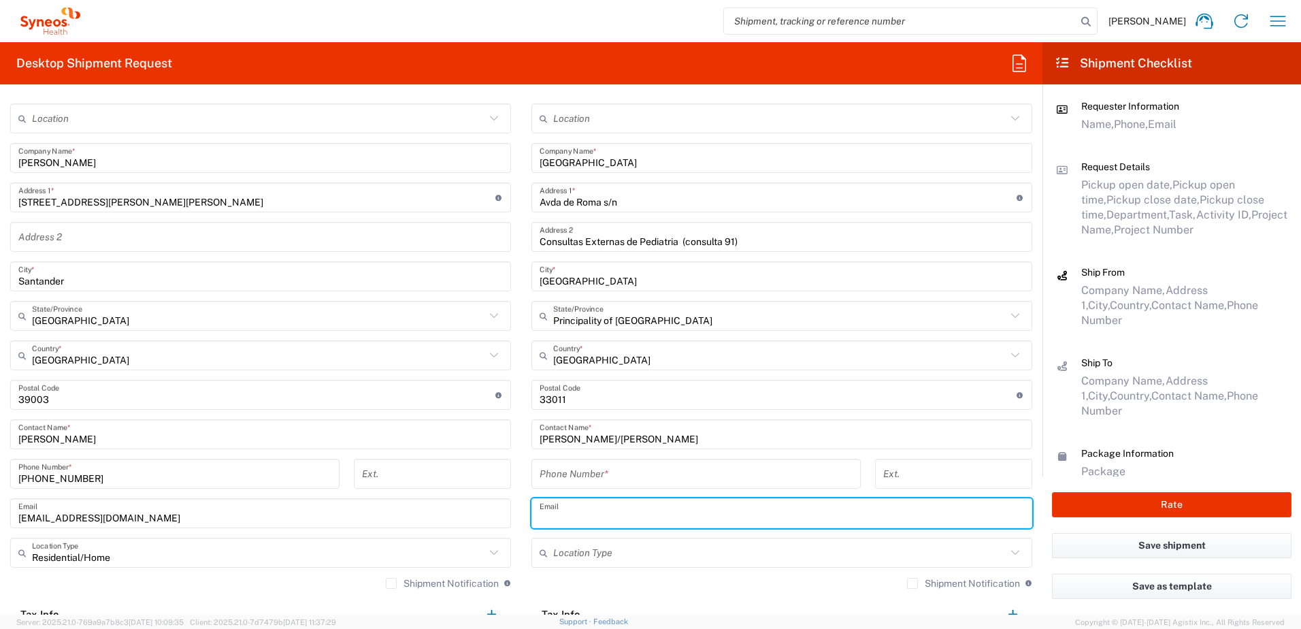
click at [587, 507] on input "text" at bounding box center [782, 514] width 485 height 24
paste input "[EMAIL_ADDRESS][DOMAIN_NAME]"
click at [685, 475] on input "tel" at bounding box center [696, 474] width 313 height 24
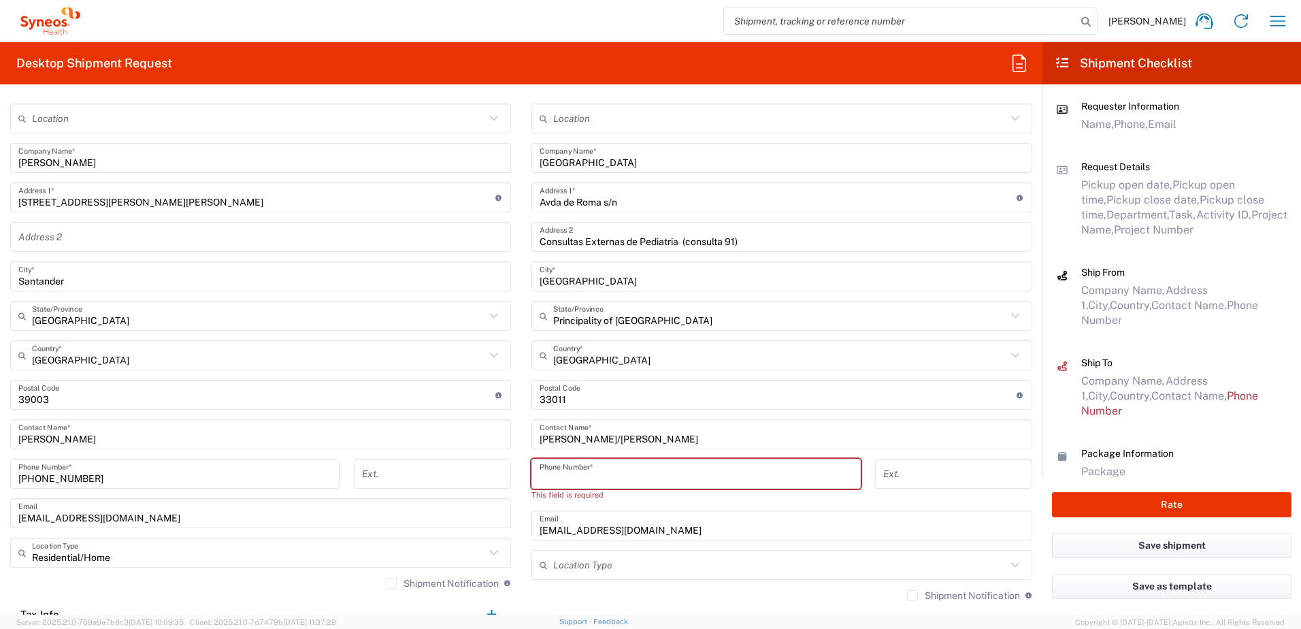
paste input "651946675"
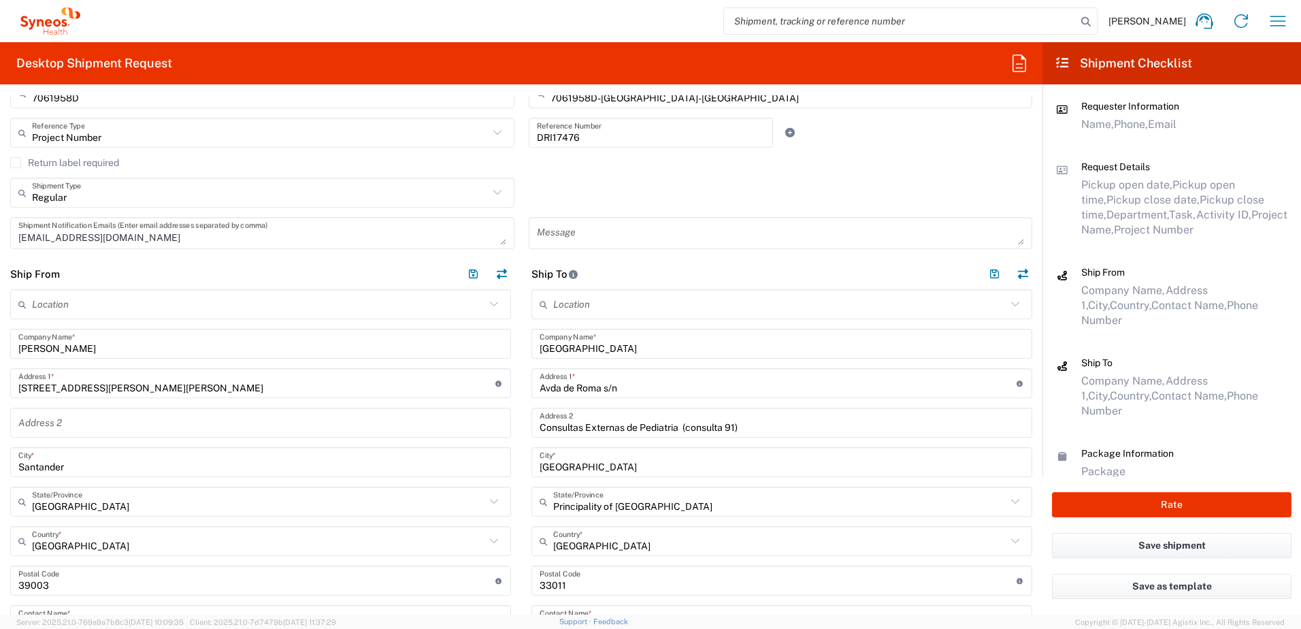
scroll to position [340, 0]
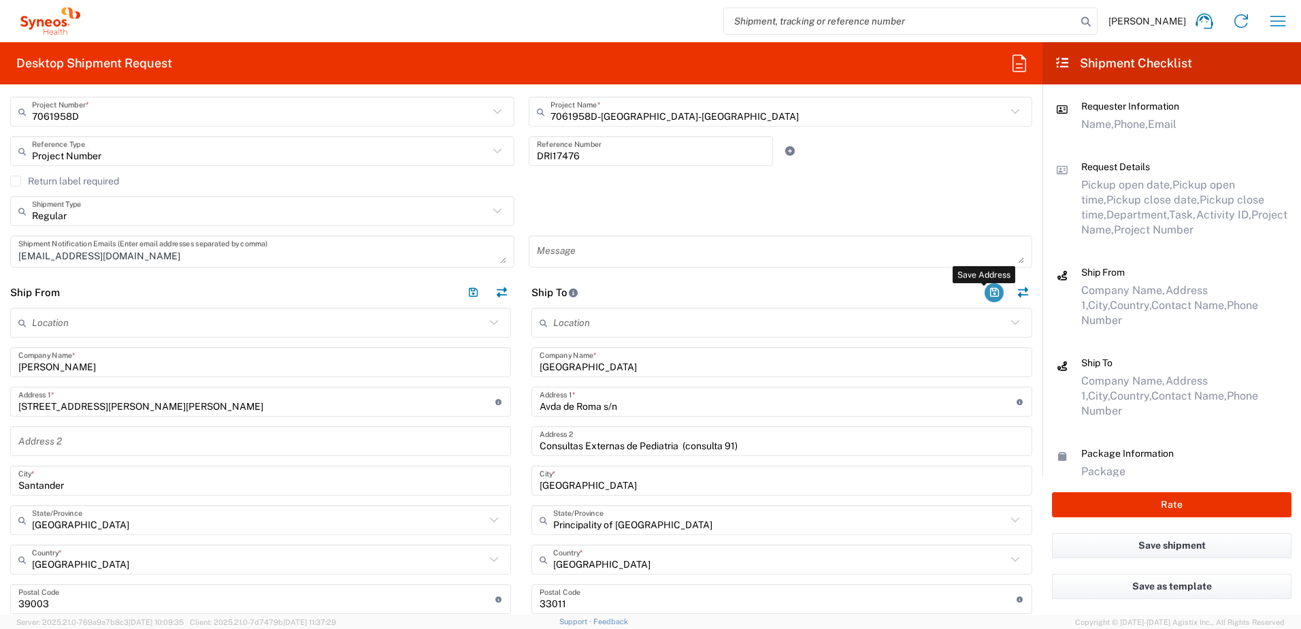
click at [985, 294] on button "button" at bounding box center [994, 292] width 19 height 19
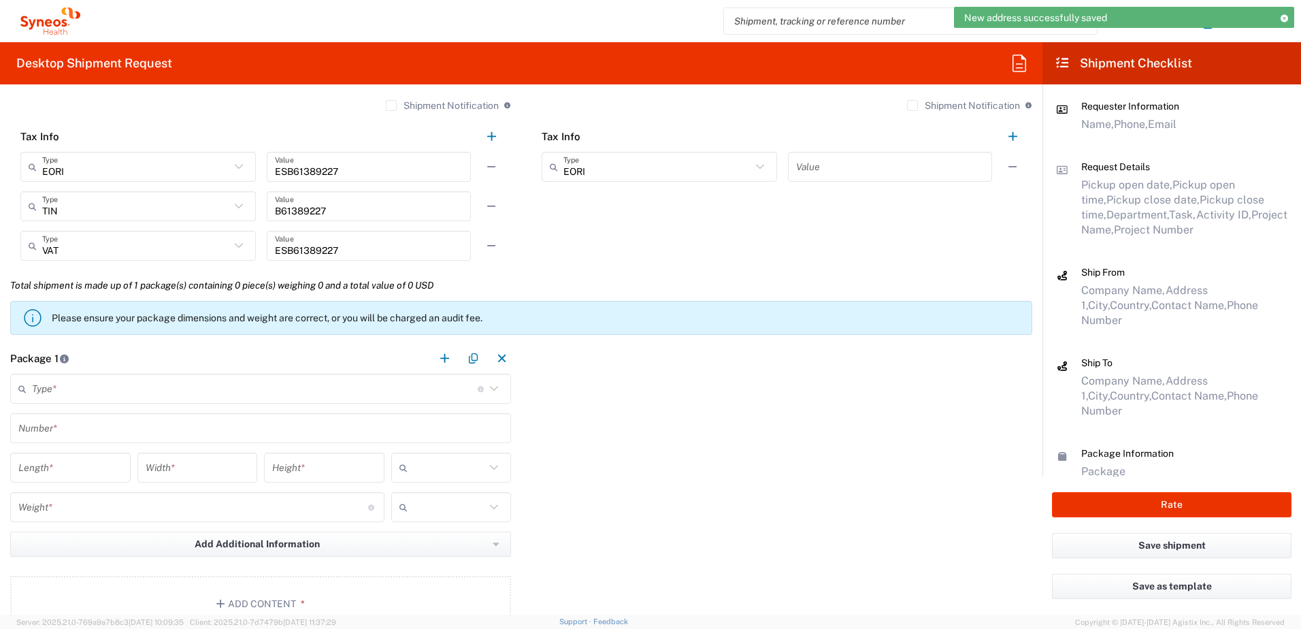
scroll to position [1089, 0]
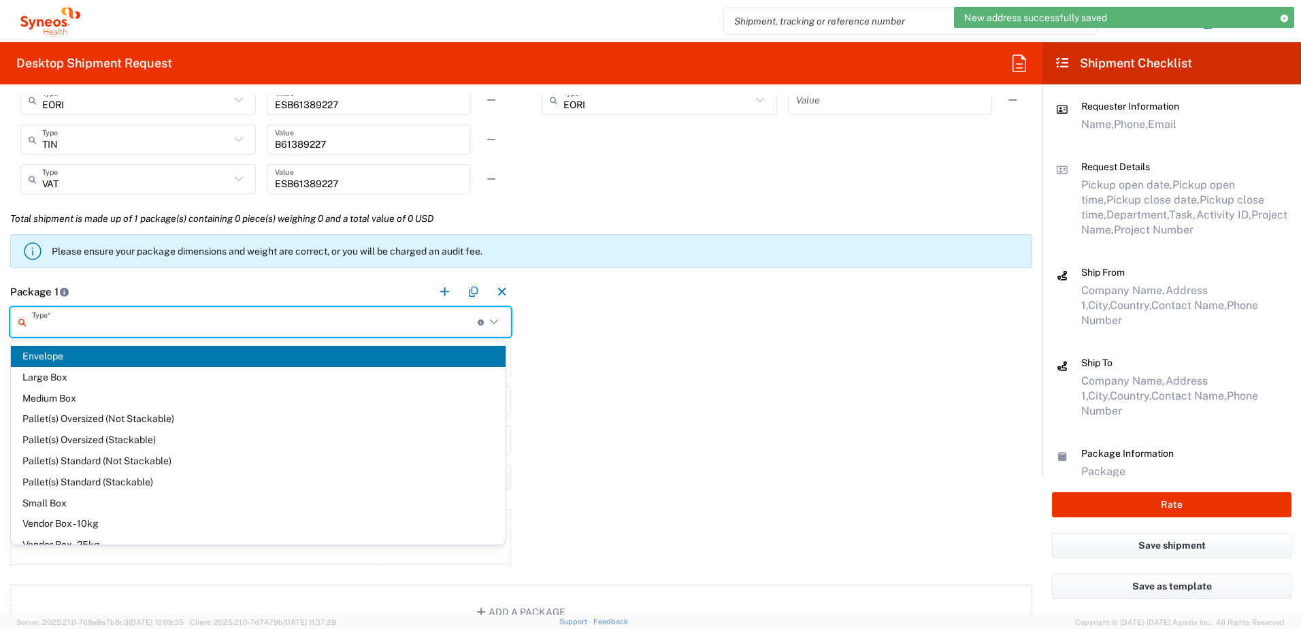
click at [116, 325] on input "text" at bounding box center [255, 322] width 446 height 24
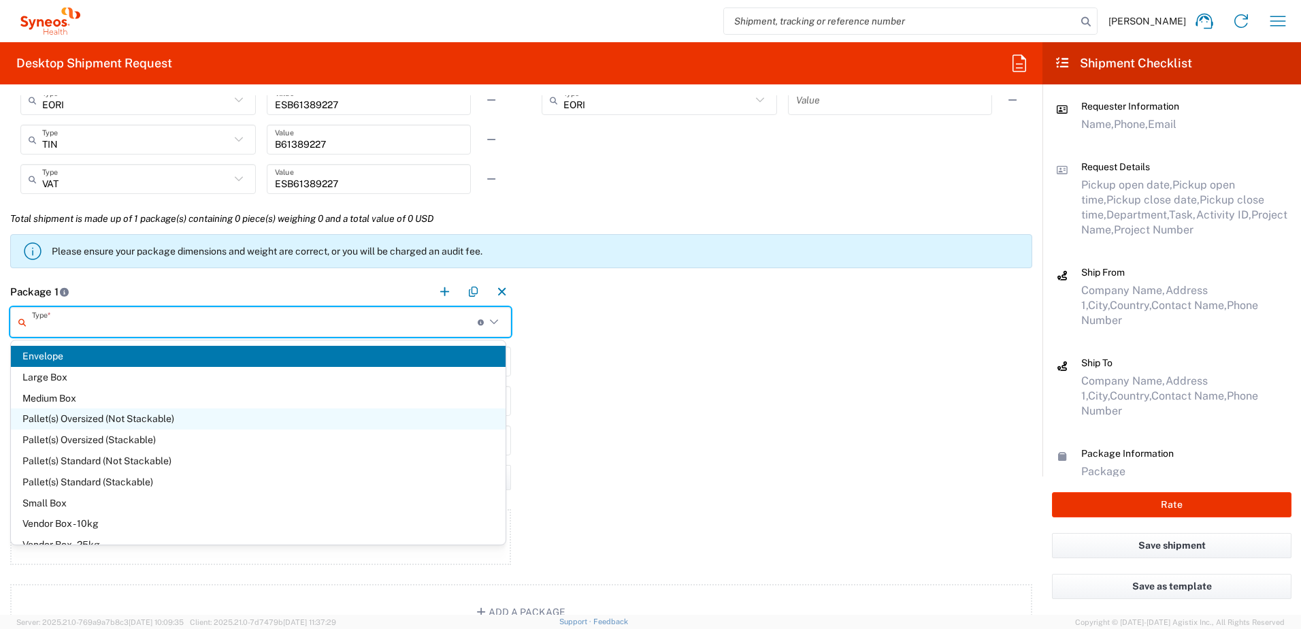
scroll to position [37, 0]
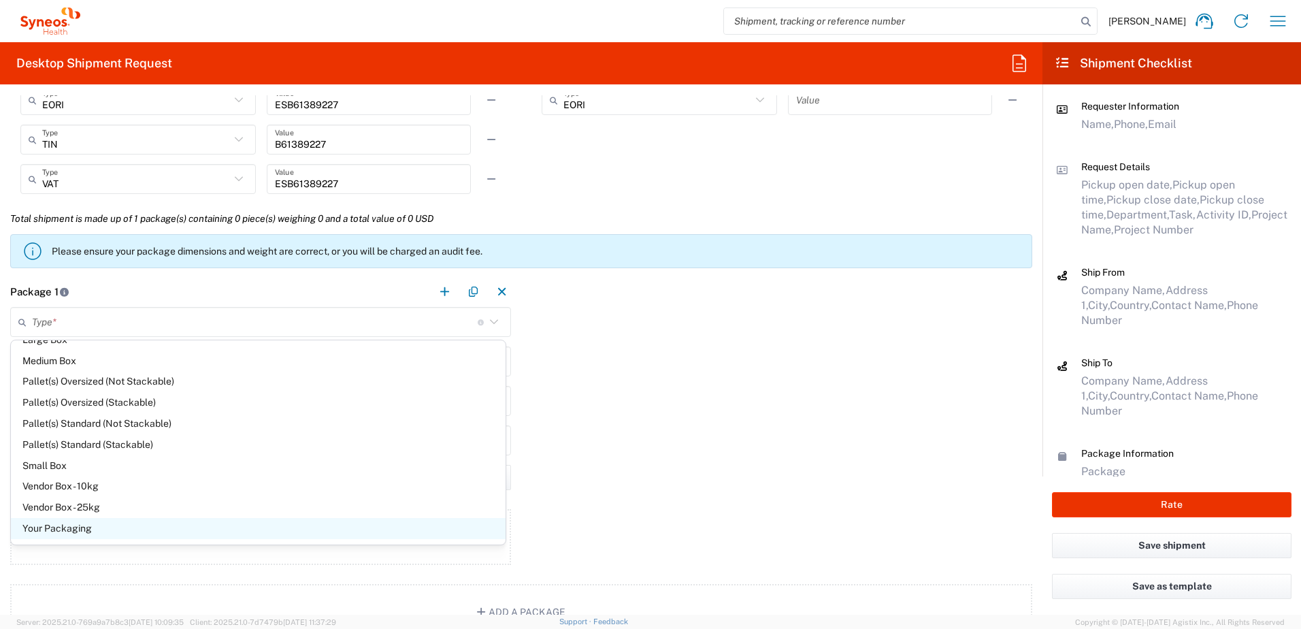
click at [78, 533] on span "Your Packaging" at bounding box center [258, 528] width 495 height 21
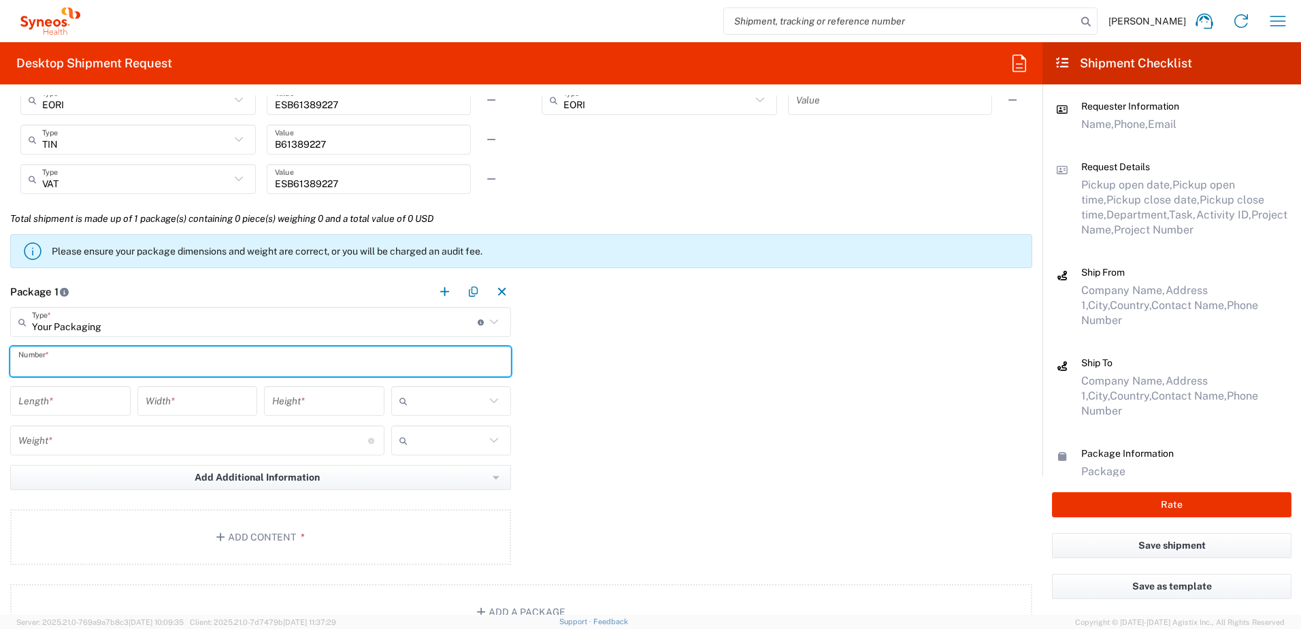
click at [83, 367] on input "text" at bounding box center [260, 362] width 485 height 24
click at [95, 410] on input "number" at bounding box center [70, 401] width 104 height 24
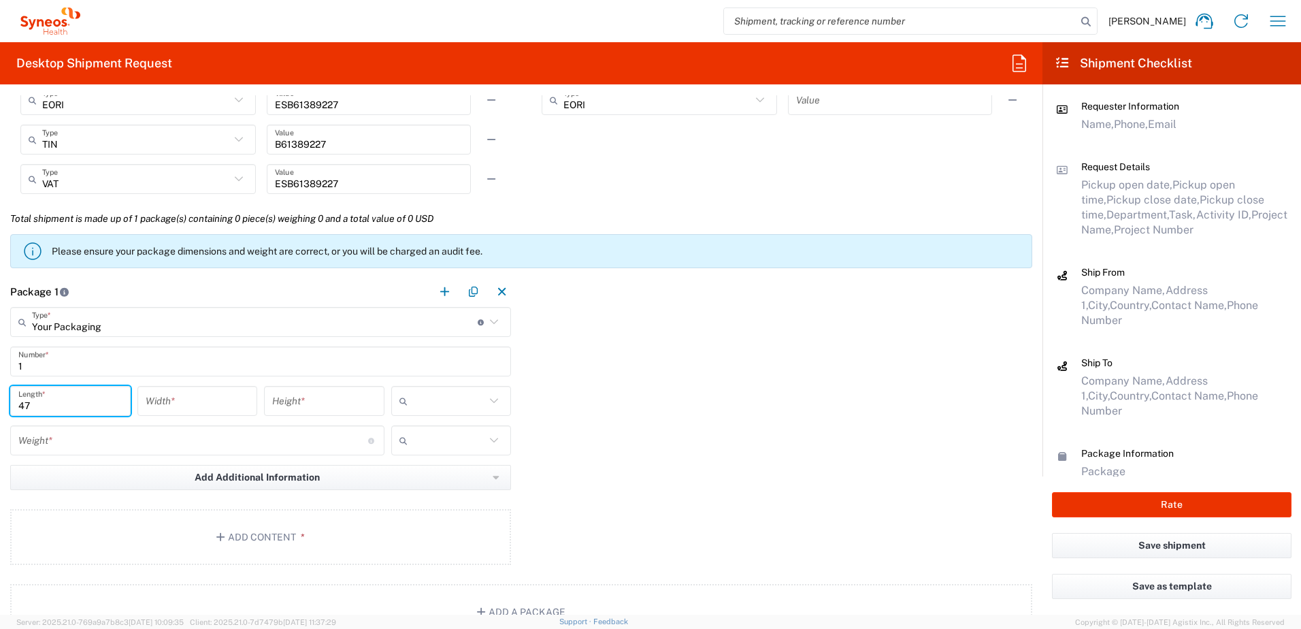
click at [198, 406] on input "number" at bounding box center [198, 401] width 104 height 24
click at [295, 405] on input "number" at bounding box center [324, 401] width 104 height 24
click at [276, 436] on input "number" at bounding box center [193, 441] width 350 height 24
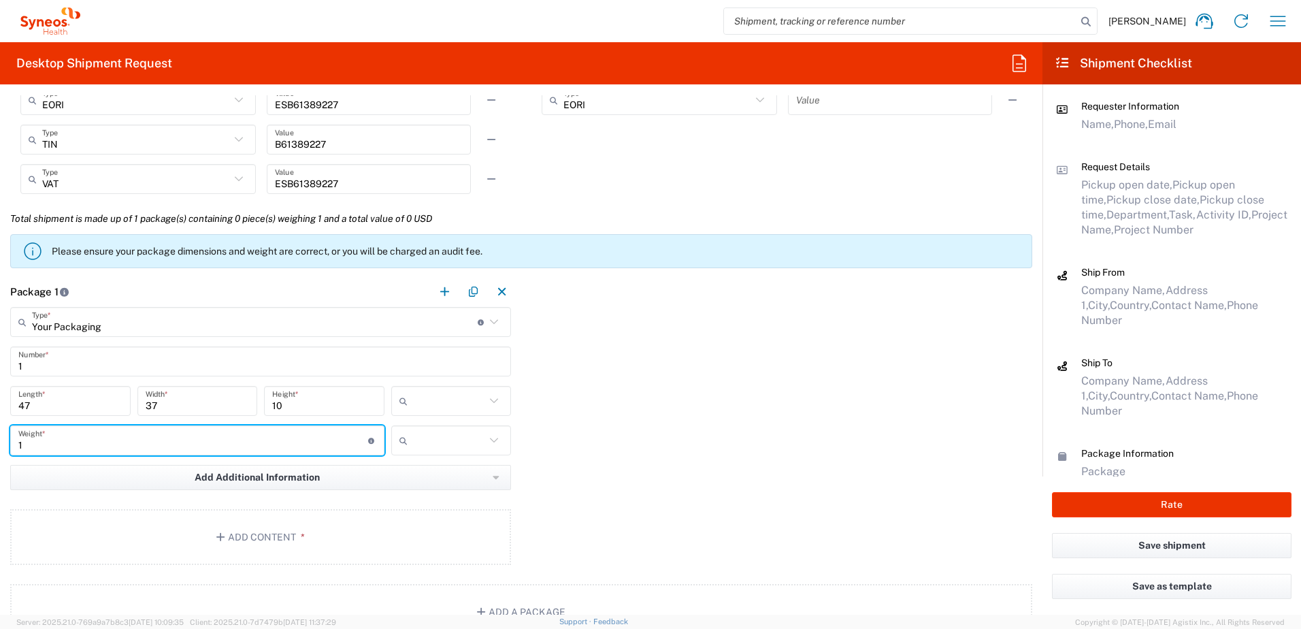
click at [446, 397] on input "text" at bounding box center [449, 401] width 73 height 22
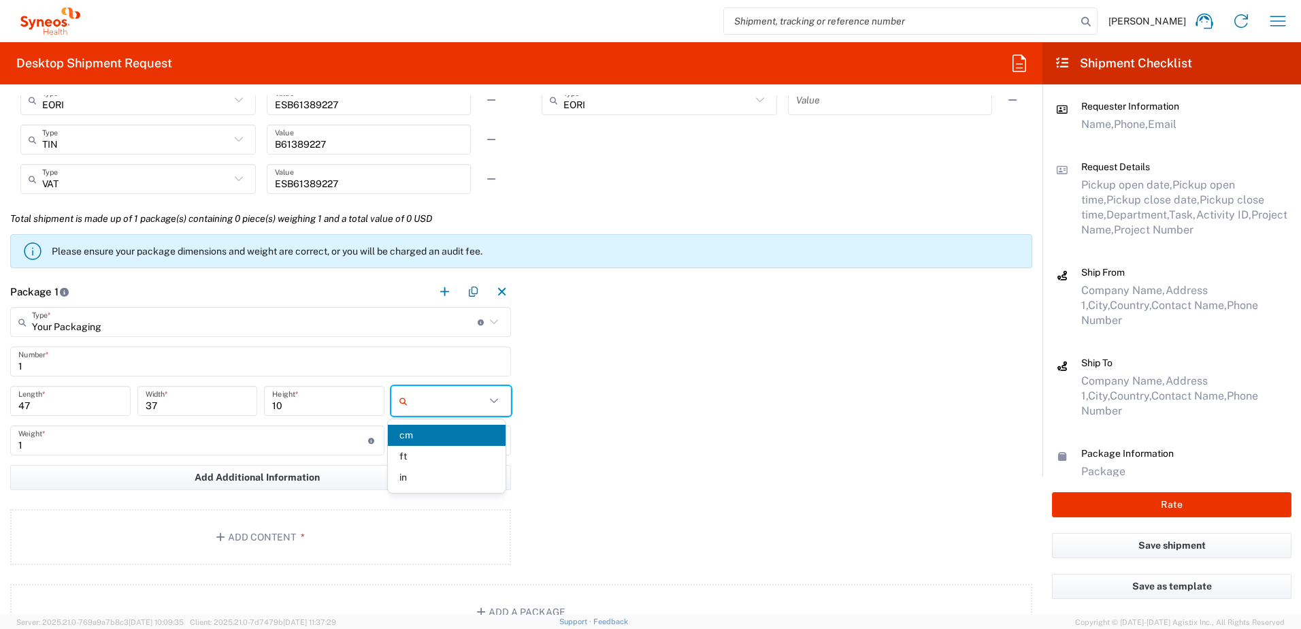
click at [415, 434] on span "cm" at bounding box center [447, 435] width 118 height 21
click at [463, 430] on input "text" at bounding box center [449, 440] width 73 height 22
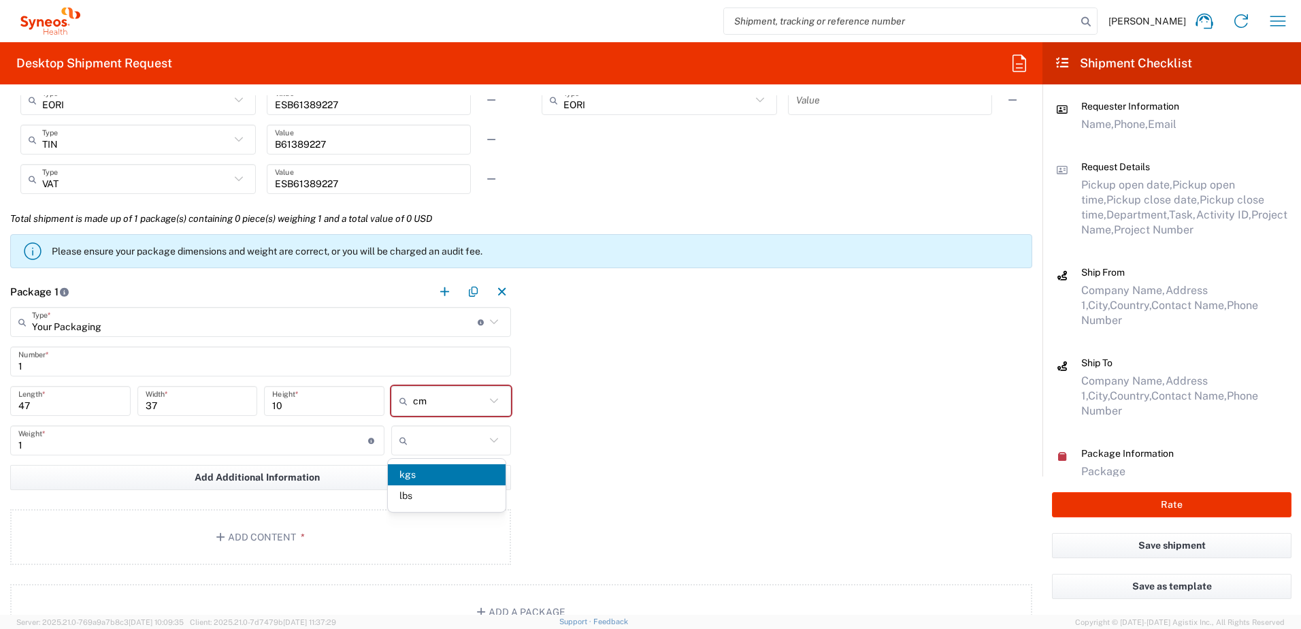
click at [438, 471] on span "kgs" at bounding box center [447, 474] width 118 height 21
click at [296, 540] on span "*" at bounding box center [300, 537] width 9 height 11
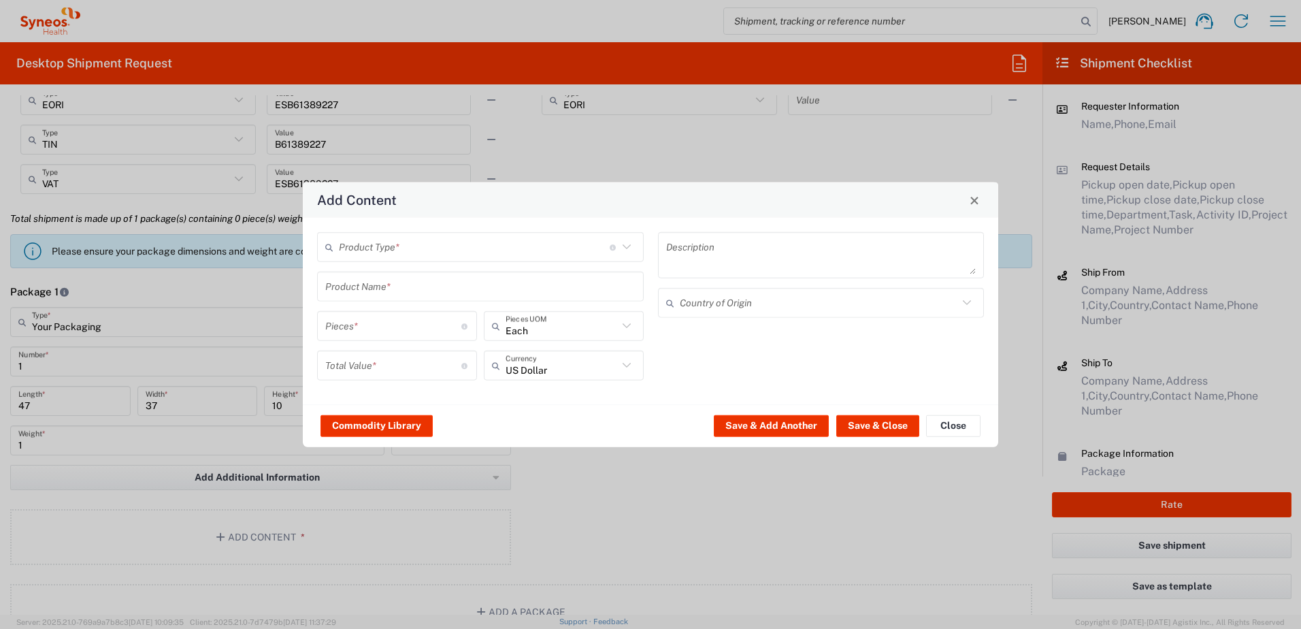
click at [443, 253] on input "text" at bounding box center [474, 247] width 271 height 24
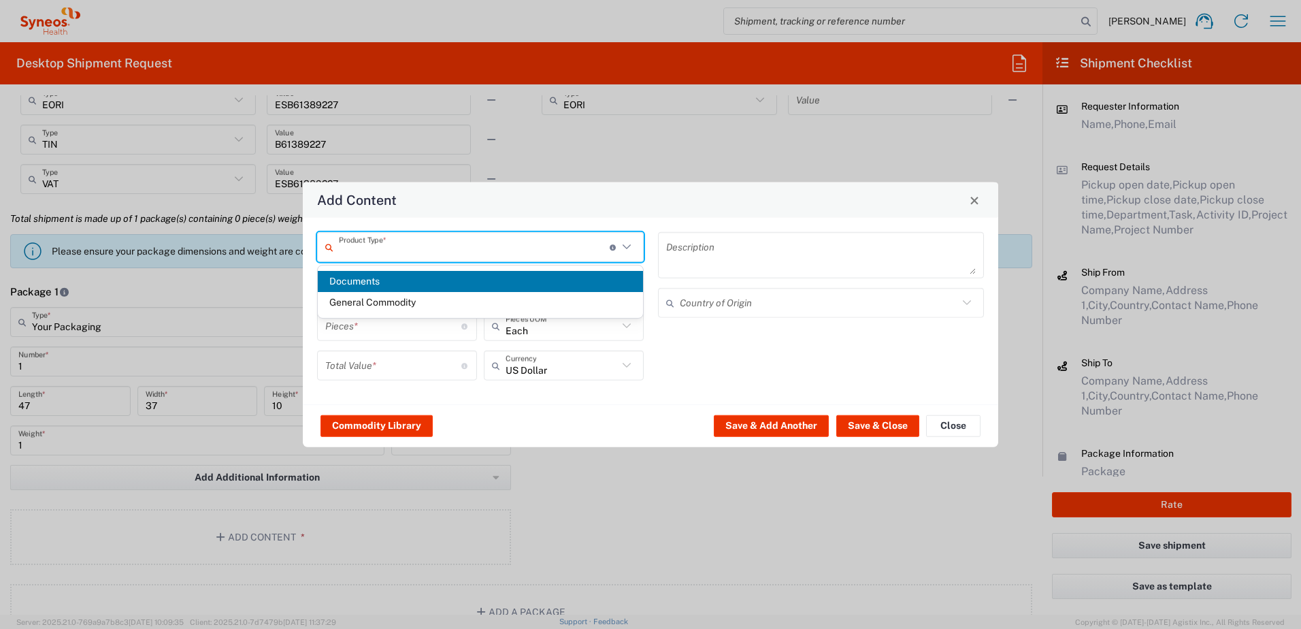
click at [385, 278] on span "Documents" at bounding box center [480, 281] width 325 height 21
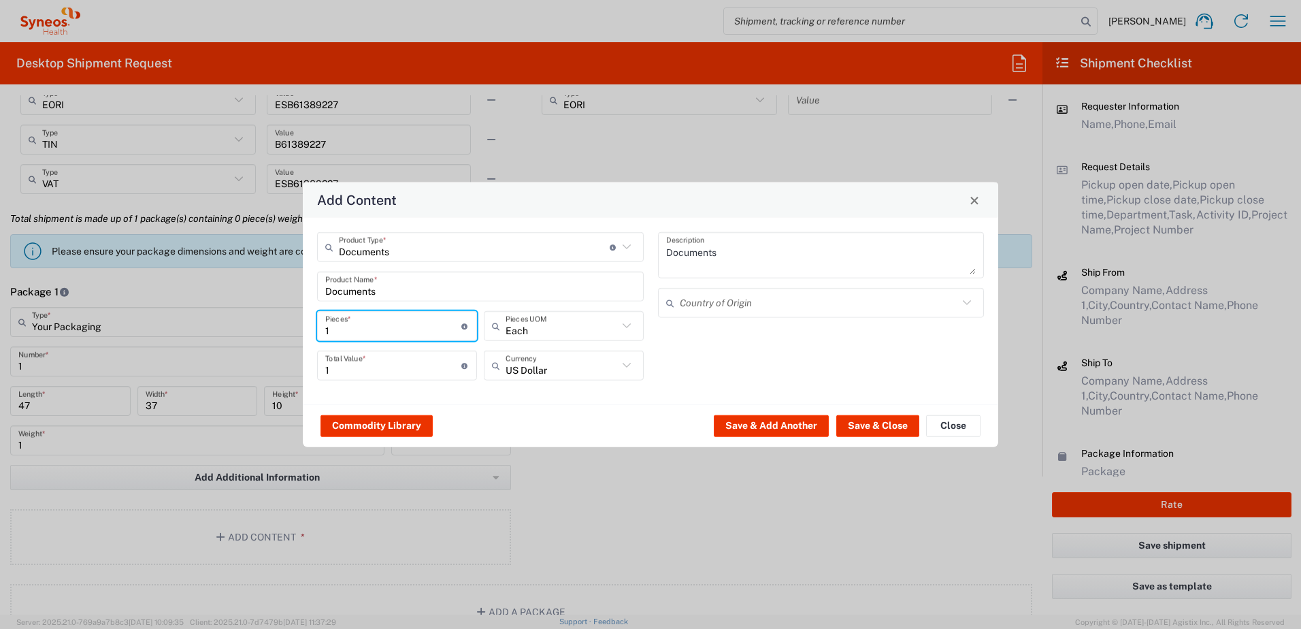
drag, startPoint x: 333, startPoint y: 336, endPoint x: 283, endPoint y: 336, distance: 50.4
click at [283, 336] on div "Add Content Documents Product Type * Document: Paper document generated interna…" at bounding box center [650, 314] width 1301 height 629
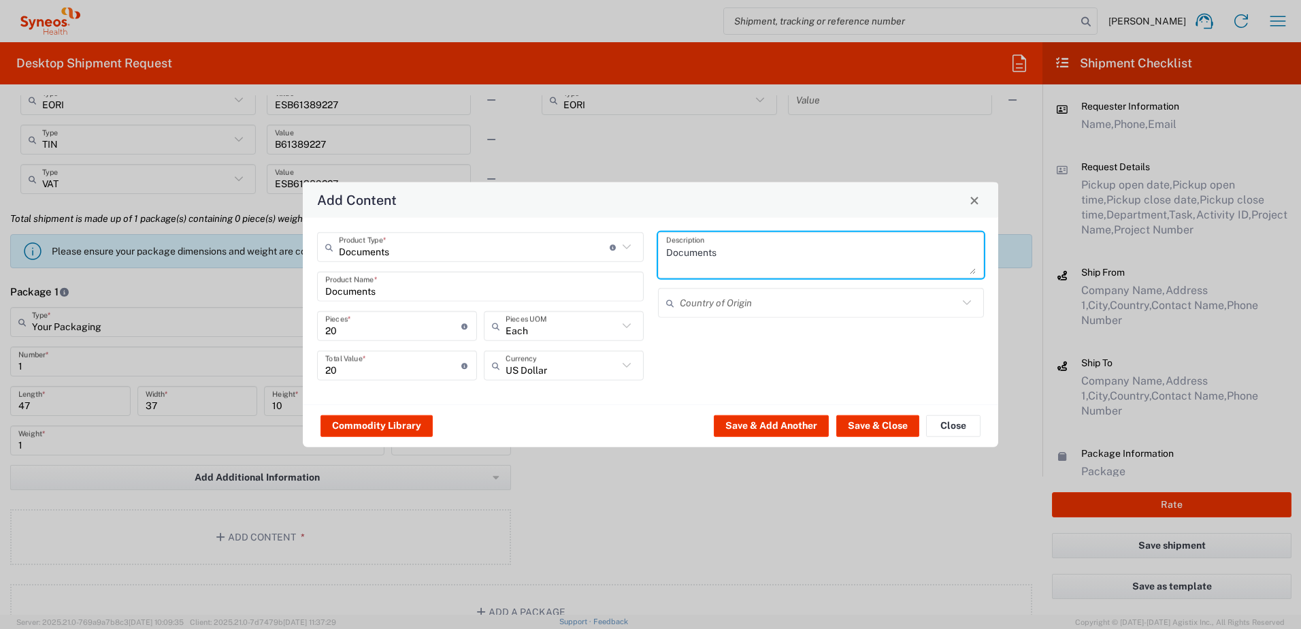
click at [825, 265] on textarea "Documents" at bounding box center [821, 255] width 310 height 38
click at [717, 307] on input "text" at bounding box center [819, 303] width 279 height 24
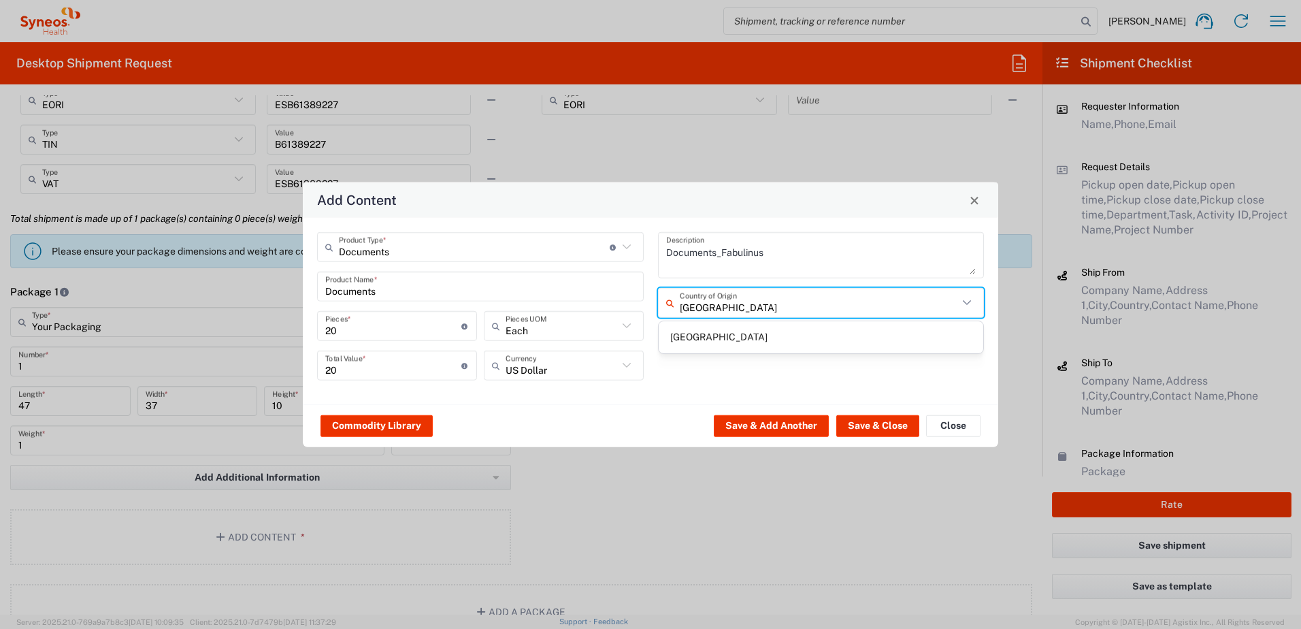
click at [708, 337] on span "[GEOGRAPHIC_DATA]" at bounding box center [821, 337] width 325 height 21
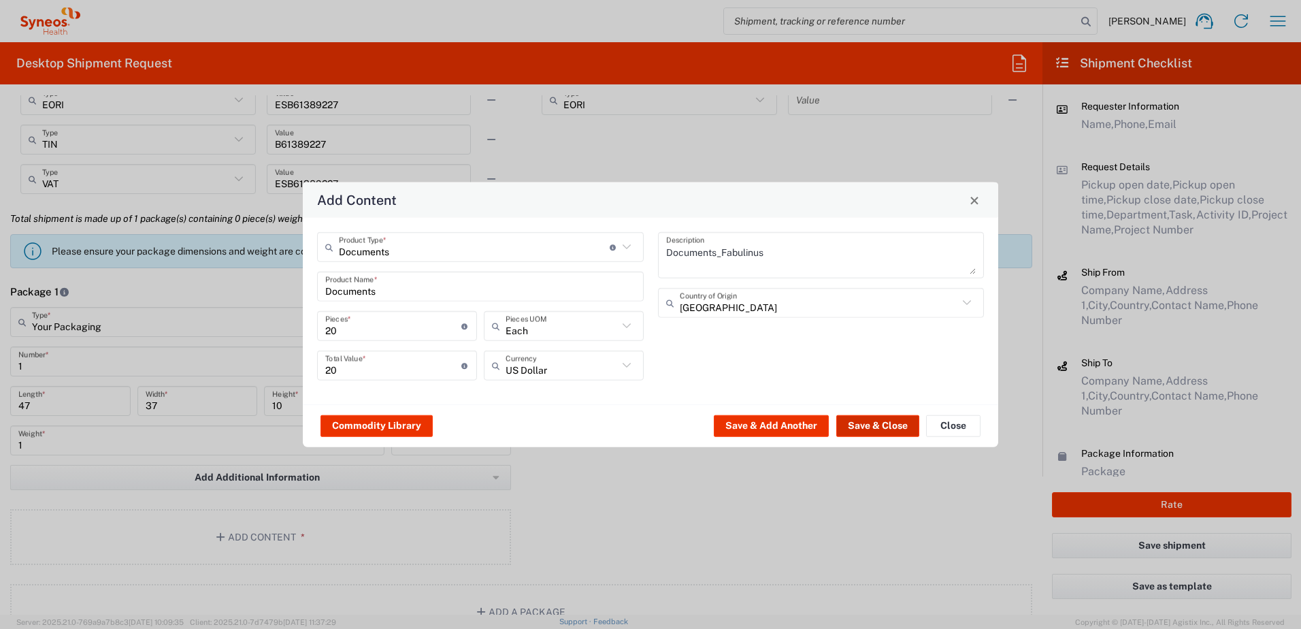
click at [882, 427] on button "Save & Close" at bounding box center [877, 425] width 83 height 22
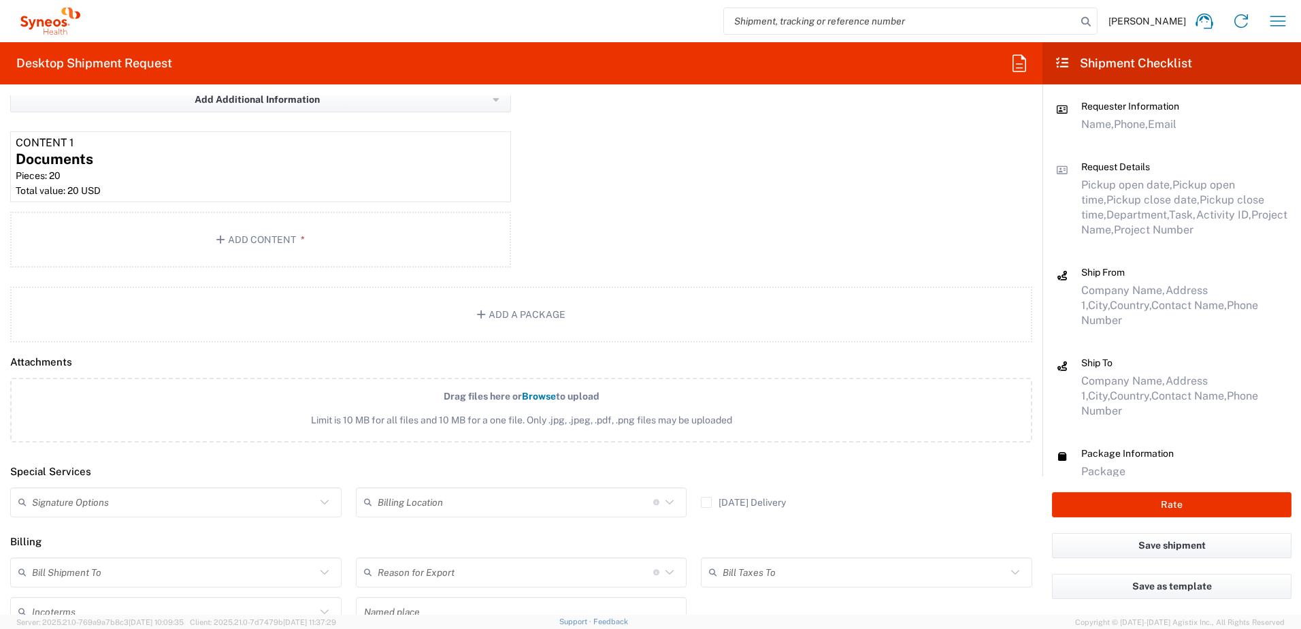
scroll to position [1571, 0]
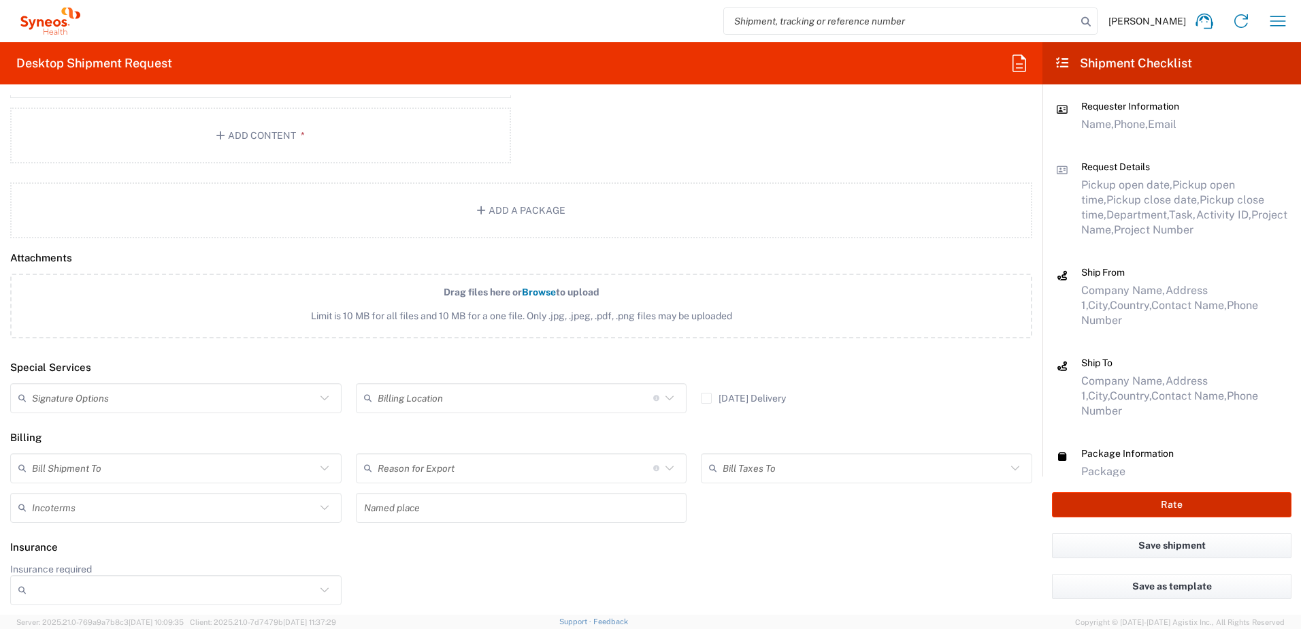
click at [1188, 503] on button "Rate" at bounding box center [1172, 504] width 240 height 25
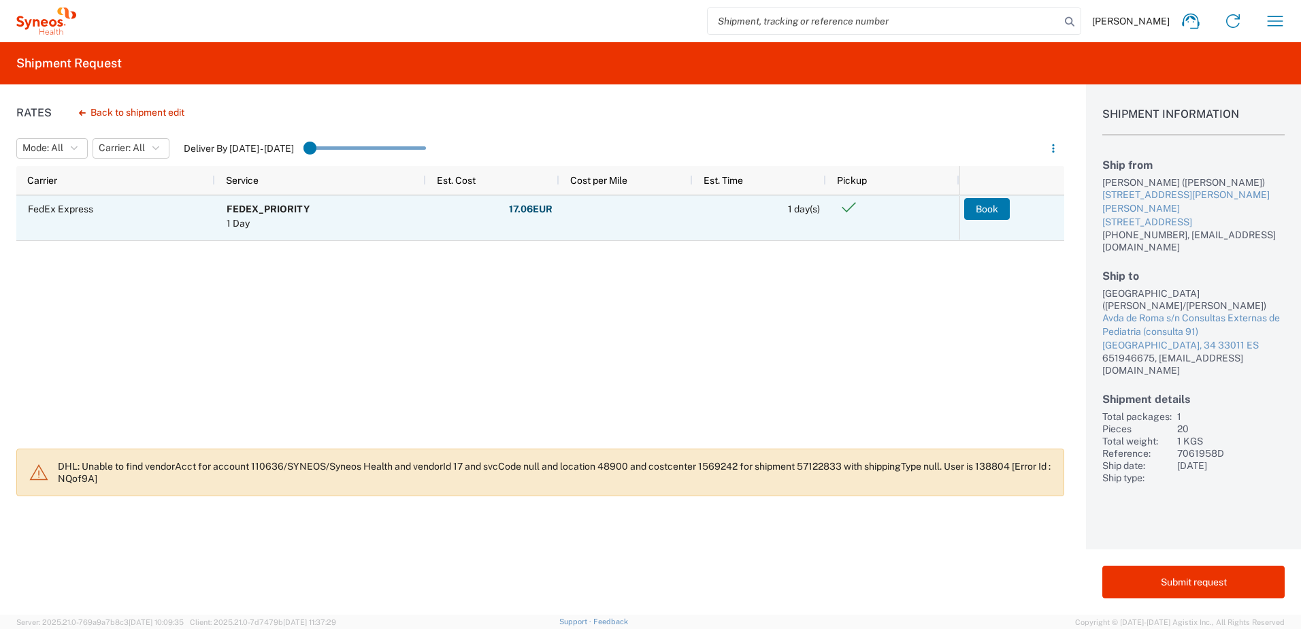
drag, startPoint x: 994, startPoint y: 207, endPoint x: 814, endPoint y: 287, distance: 196.8
click at [993, 207] on button "Book" at bounding box center [987, 209] width 46 height 22
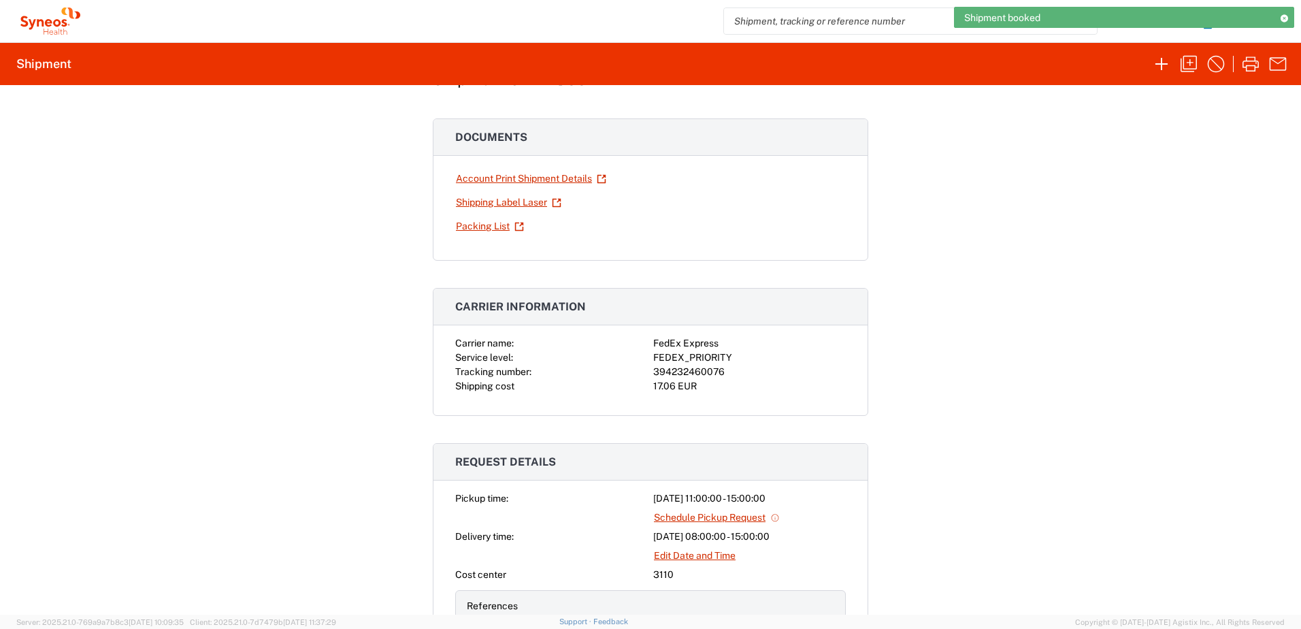
scroll to position [136, 0]
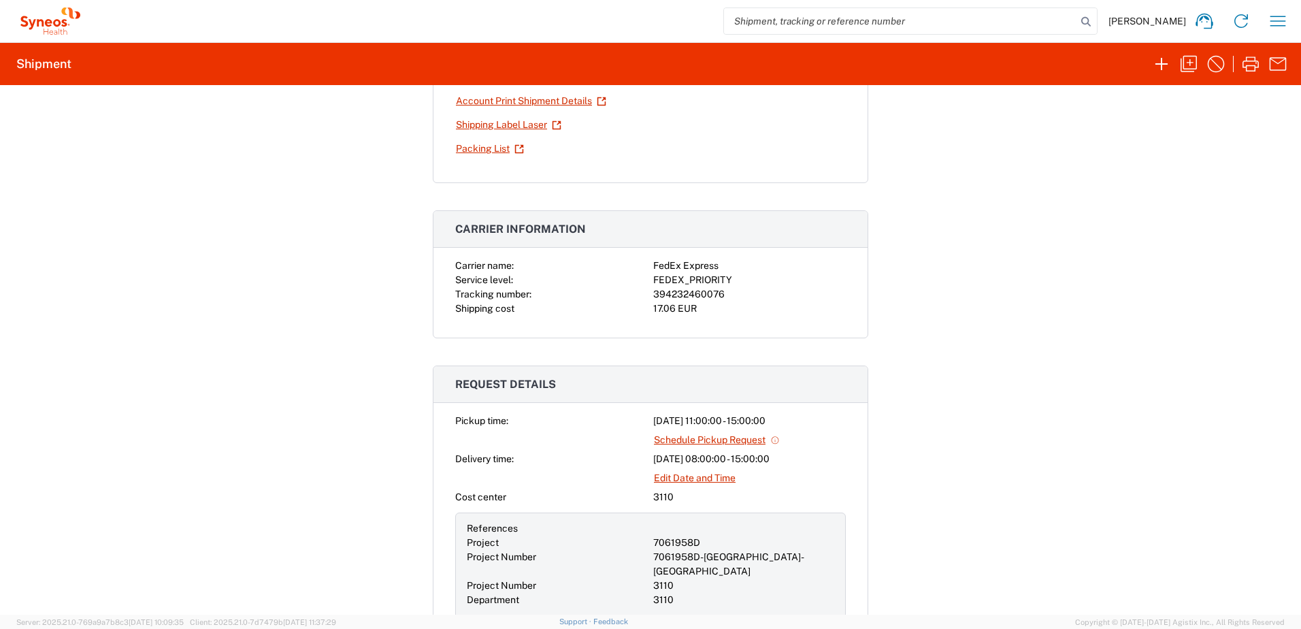
click at [729, 440] on link "Schedule Pickup Request" at bounding box center [716, 440] width 127 height 24
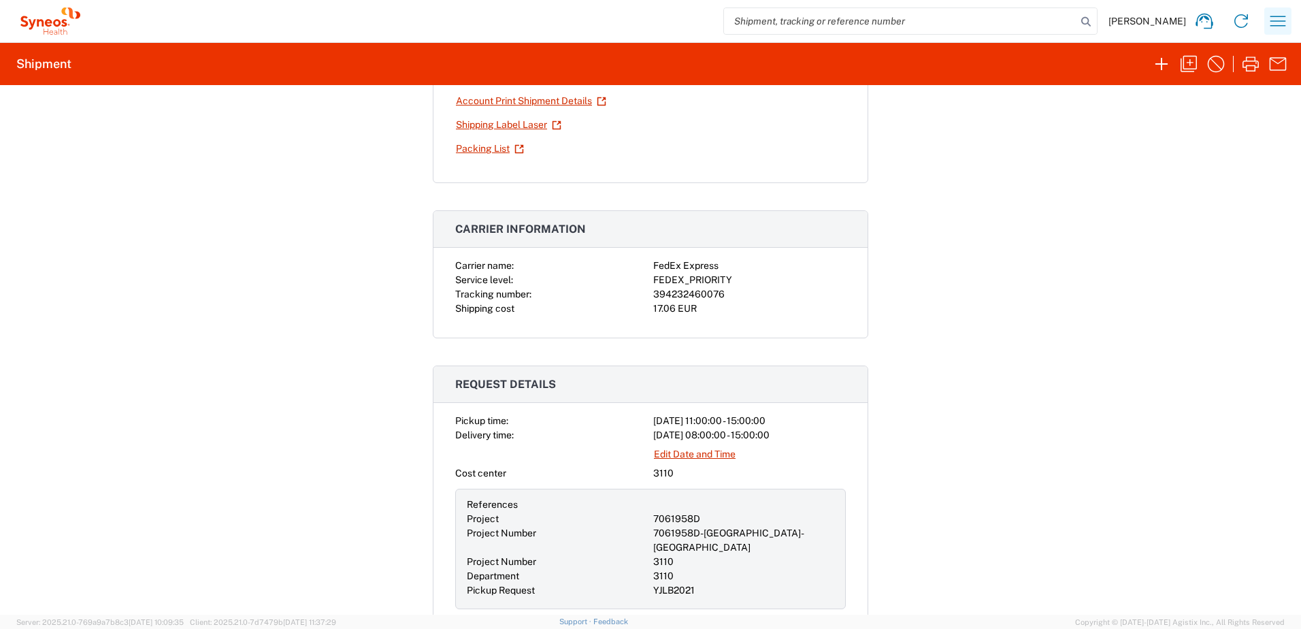
click at [1281, 20] on icon "button" at bounding box center [1278, 21] width 22 height 22
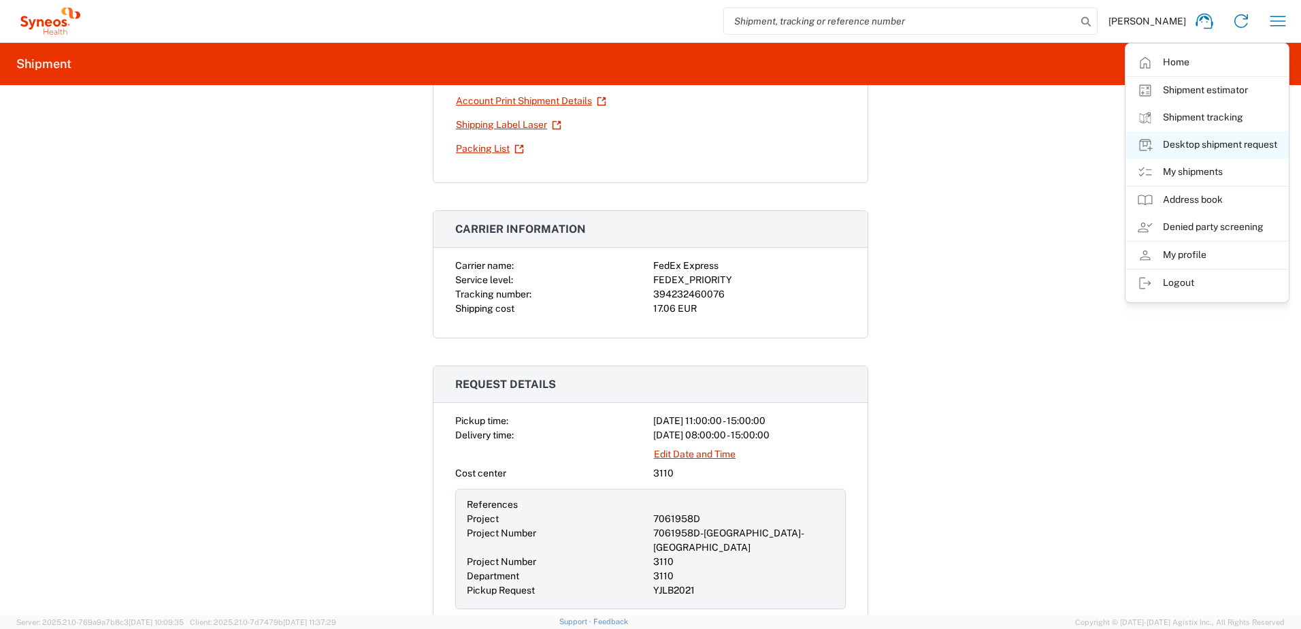
click at [1234, 147] on link "Desktop shipment request" at bounding box center [1207, 144] width 162 height 27
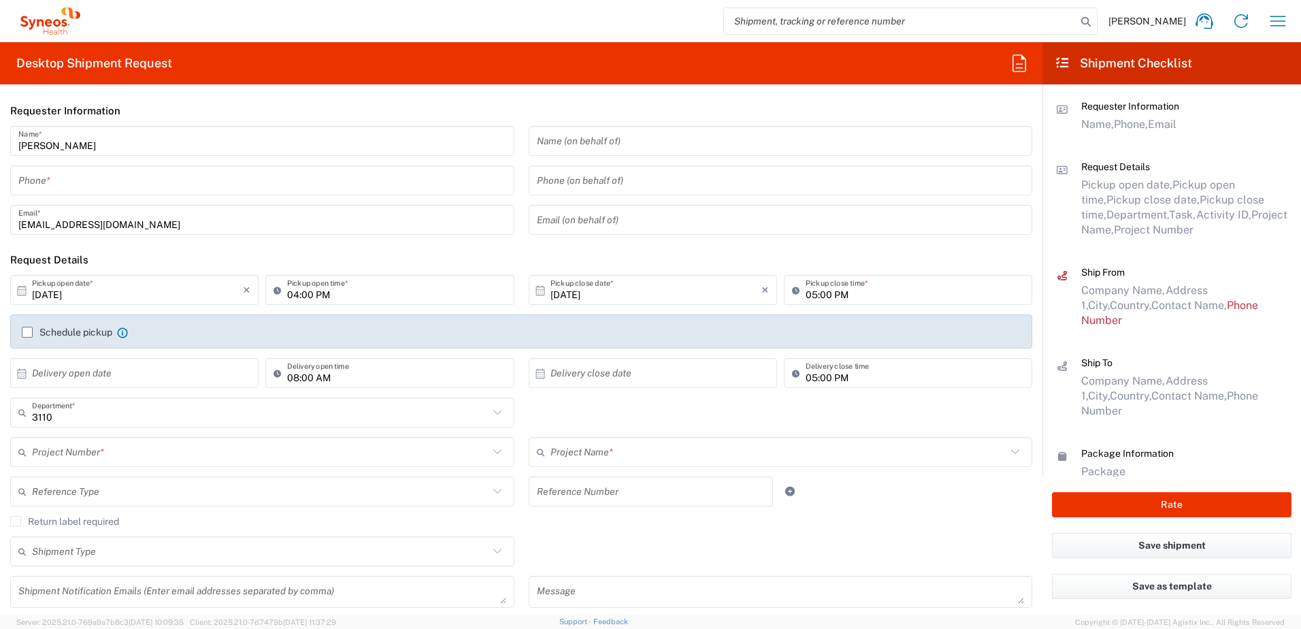
click at [98, 186] on input "tel" at bounding box center [262, 181] width 488 height 24
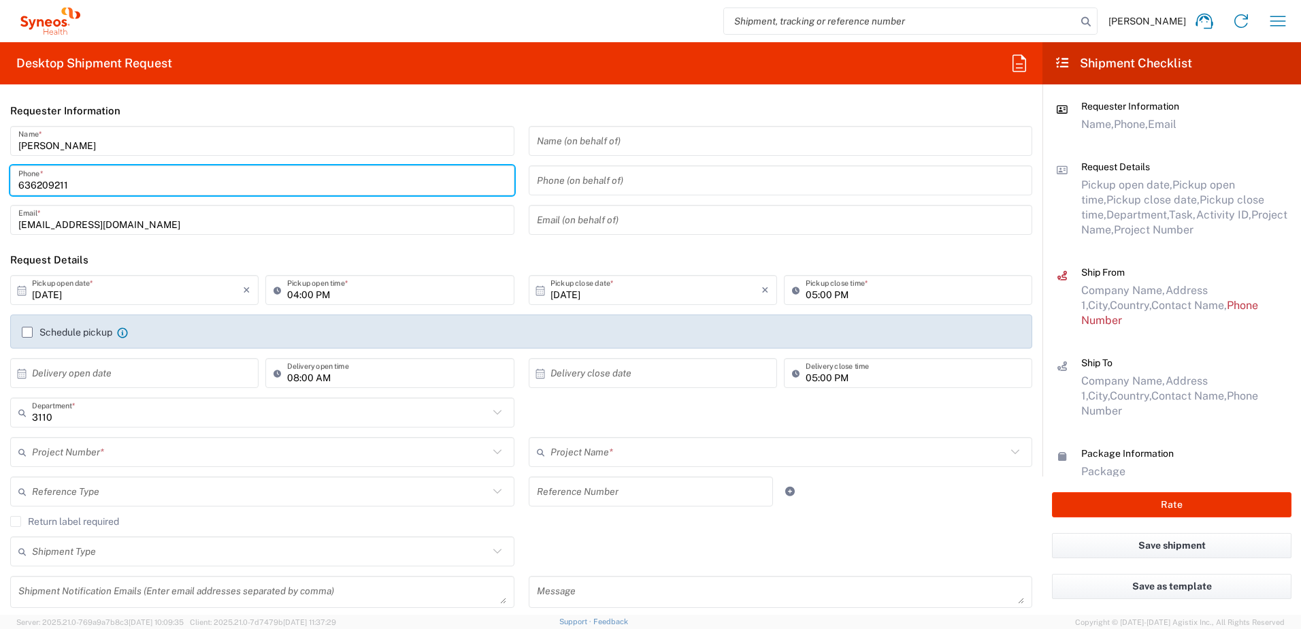
click at [86, 294] on input "[DATE]" at bounding box center [137, 290] width 211 height 24
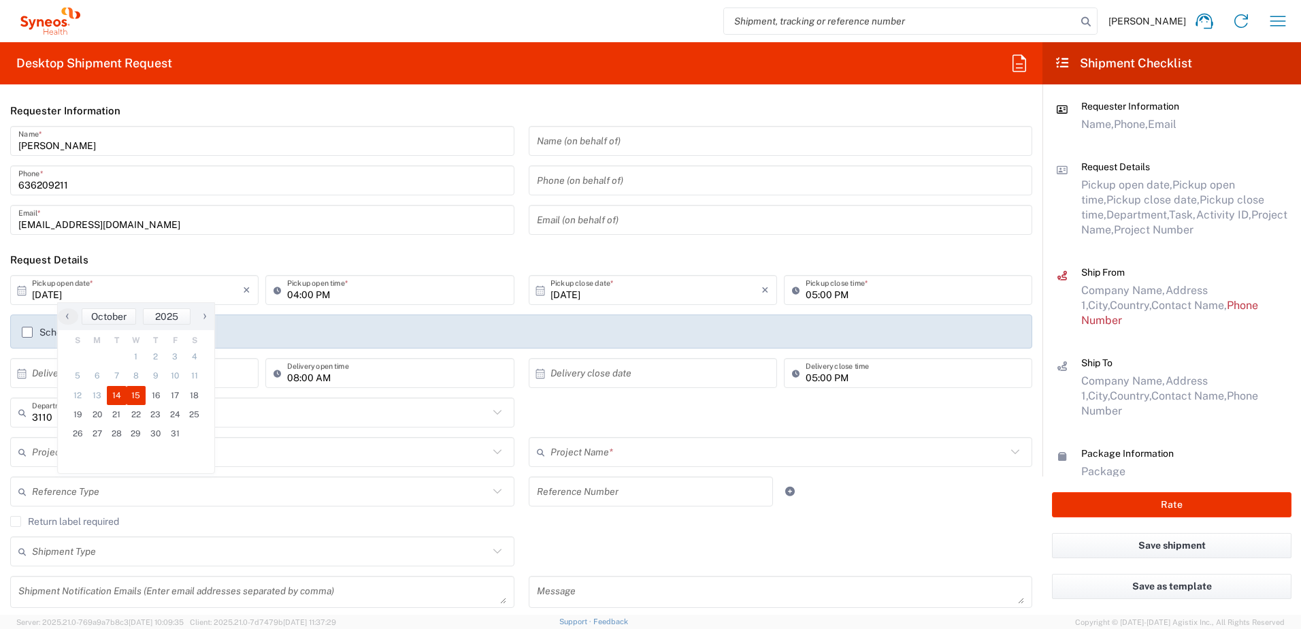
click at [143, 390] on span "15" at bounding box center [137, 395] width 20 height 19
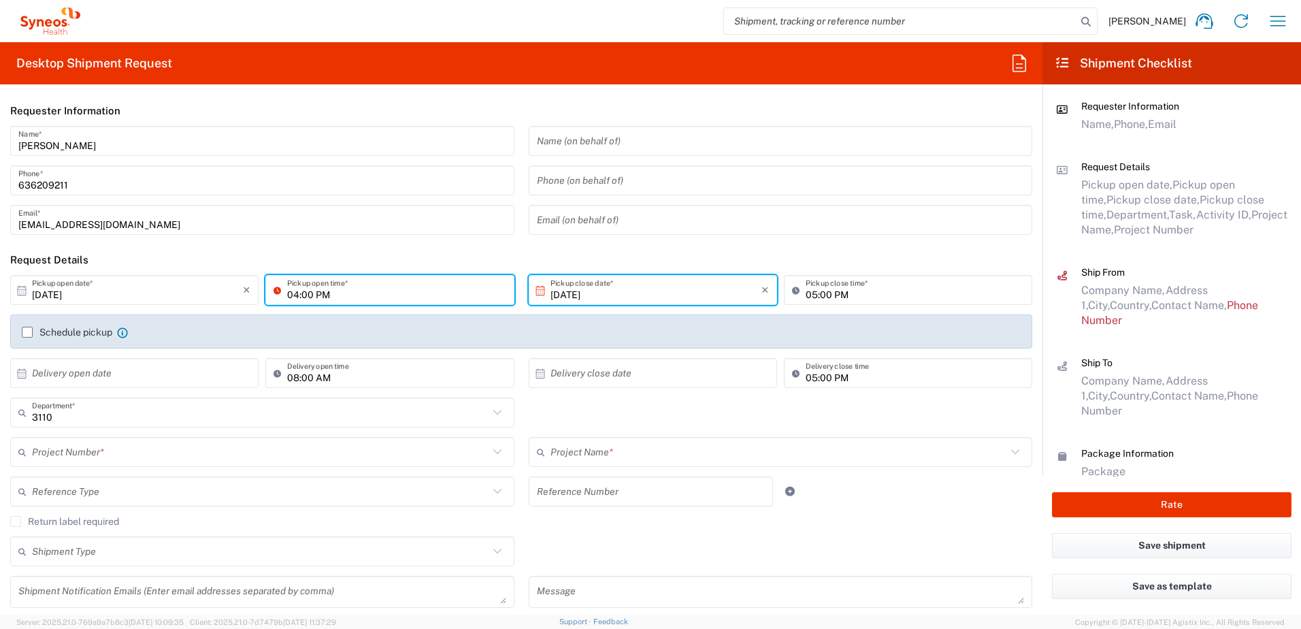
click at [302, 296] on input "04:00 PM" at bounding box center [396, 290] width 218 height 24
click at [309, 295] on input "11:00 PM" at bounding box center [396, 290] width 218 height 24
click at [806, 295] on input "05:00 PM" at bounding box center [915, 290] width 218 height 24
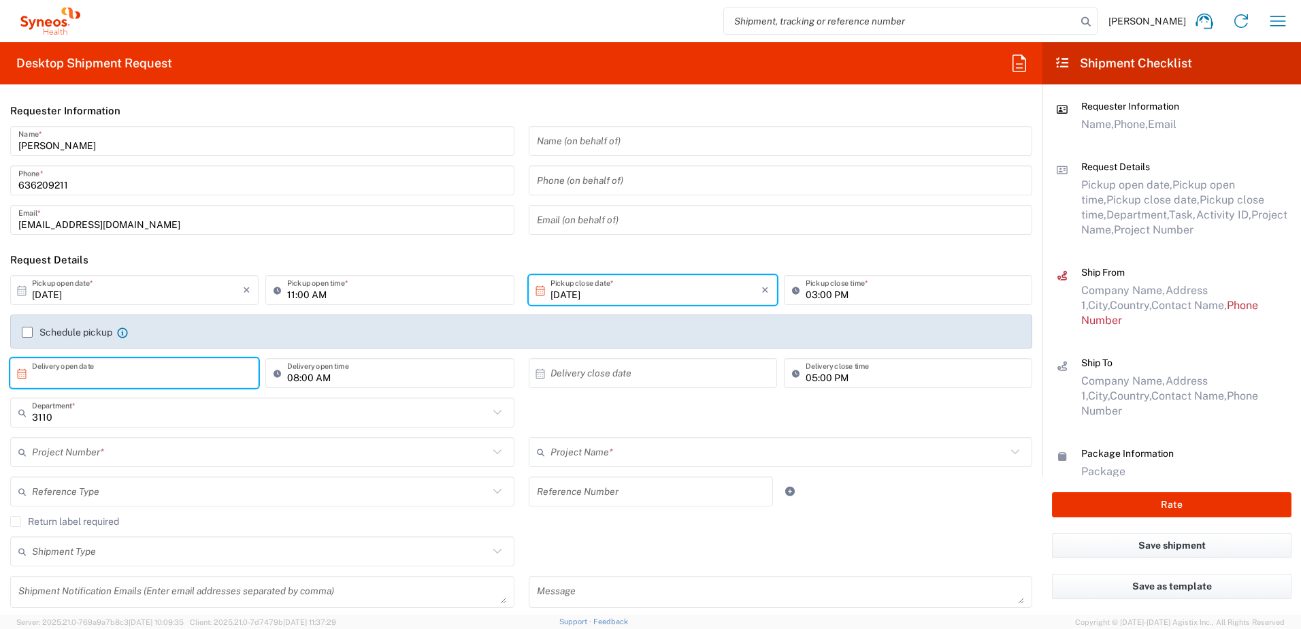
click at [129, 372] on input "text" at bounding box center [137, 373] width 211 height 24
click at [156, 475] on span "16" at bounding box center [156, 478] width 20 height 19
click at [666, 373] on input "text" at bounding box center [656, 373] width 211 height 24
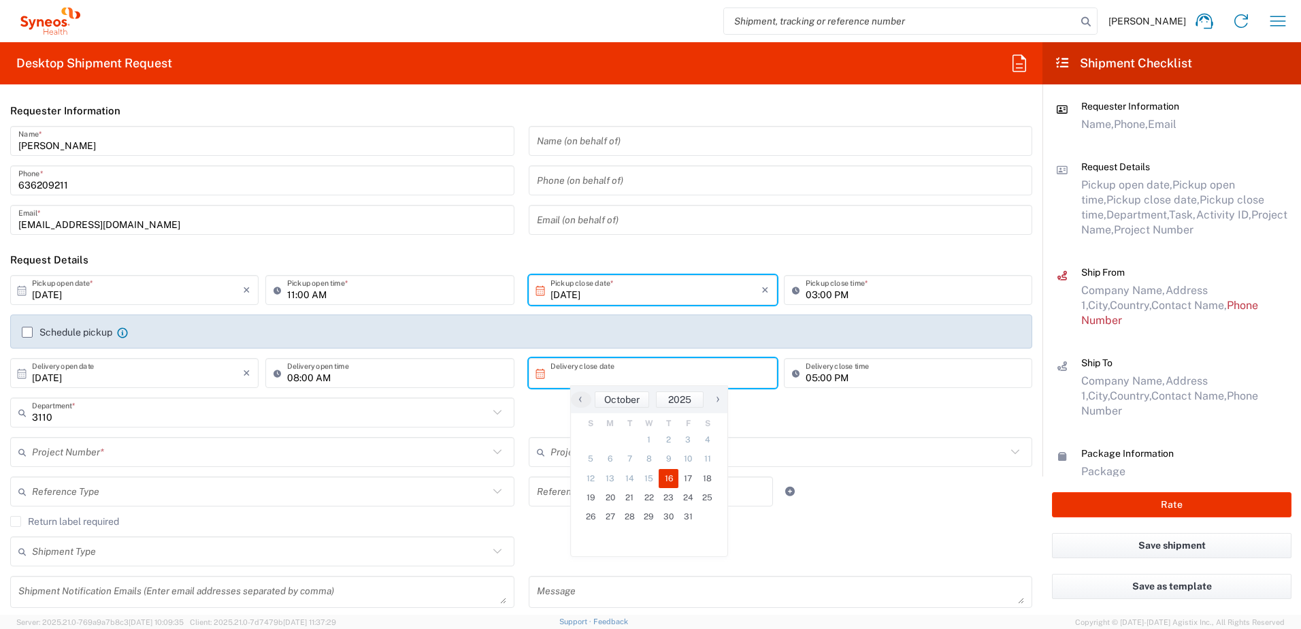
drag, startPoint x: 679, startPoint y: 482, endPoint x: 681, endPoint y: 450, distance: 32.0
click at [670, 482] on span "16" at bounding box center [669, 478] width 20 height 19
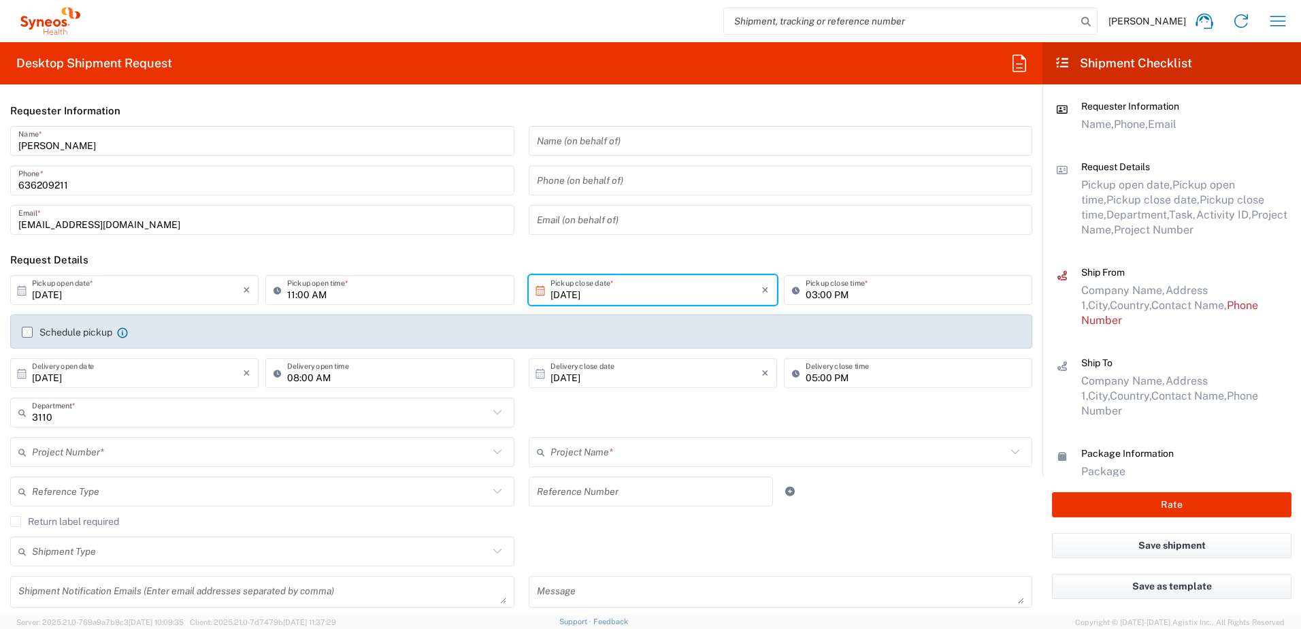
click at [807, 379] on input "05:00 PM" at bounding box center [915, 373] width 218 height 24
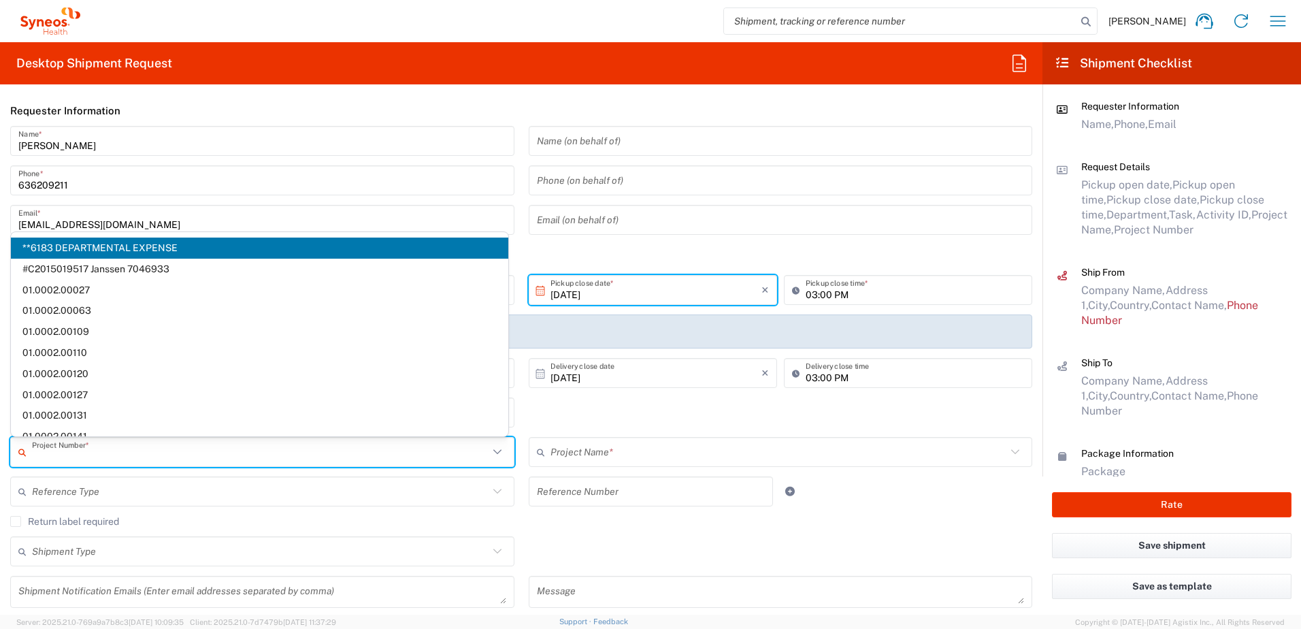
click at [133, 454] on input "text" at bounding box center [260, 452] width 457 height 24
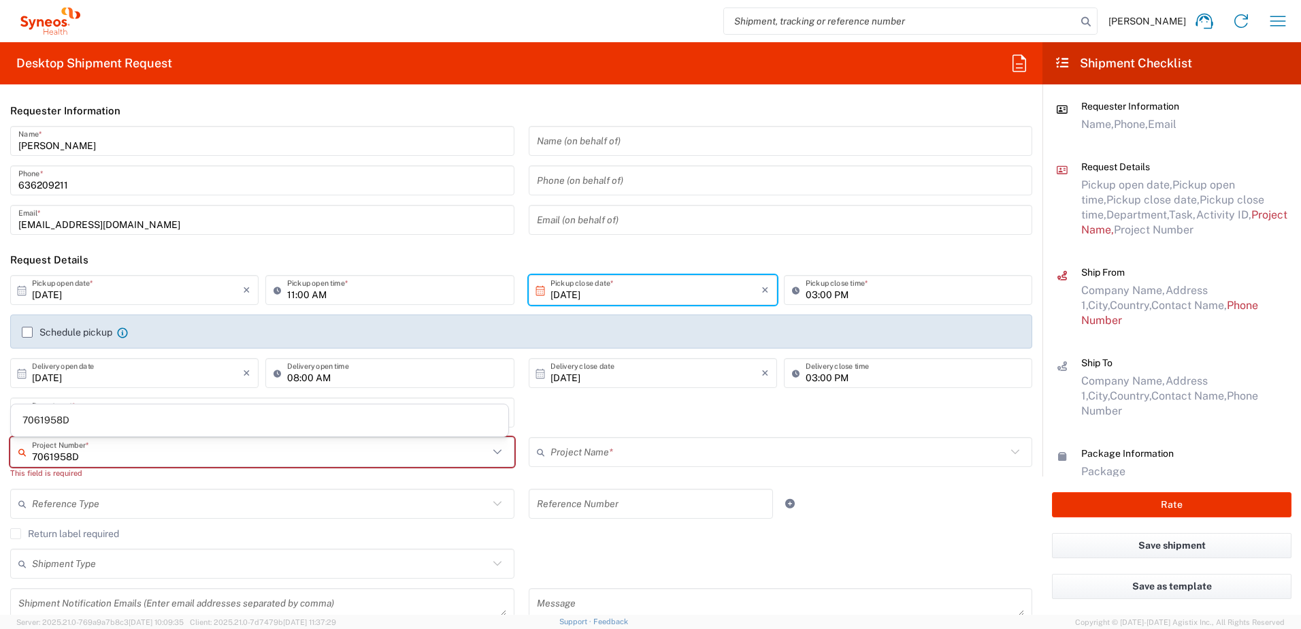
click at [73, 417] on span "7061958D" at bounding box center [260, 420] width 498 height 21
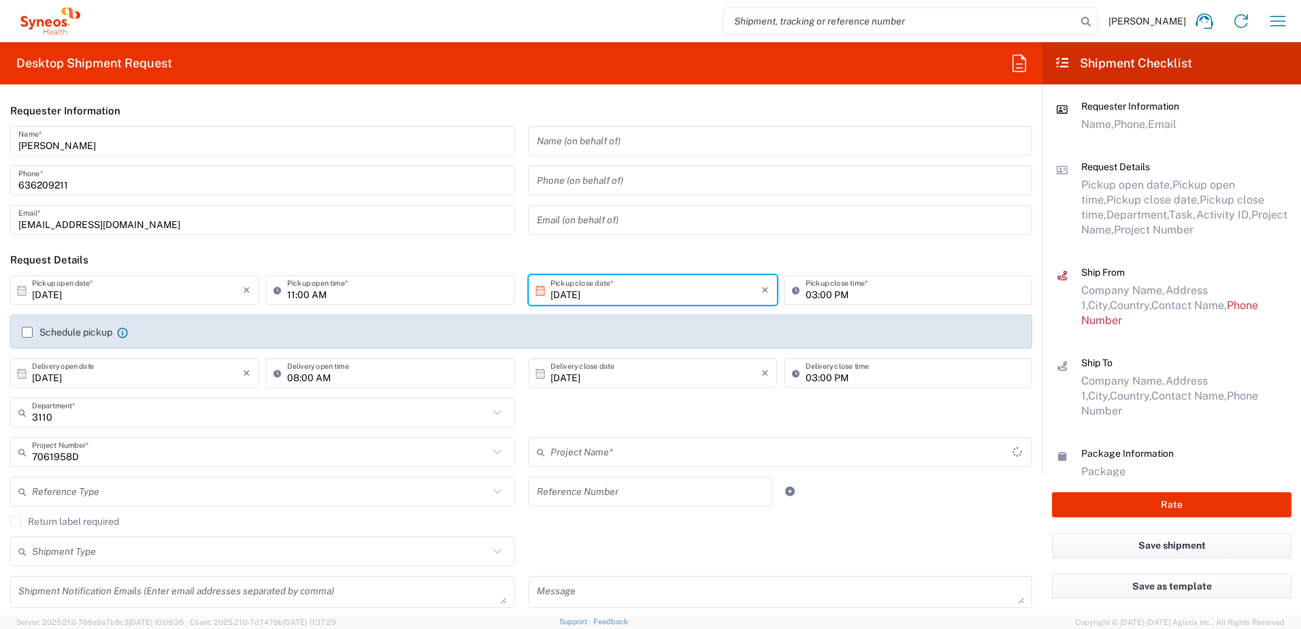
click at [144, 488] on input "text" at bounding box center [260, 492] width 457 height 24
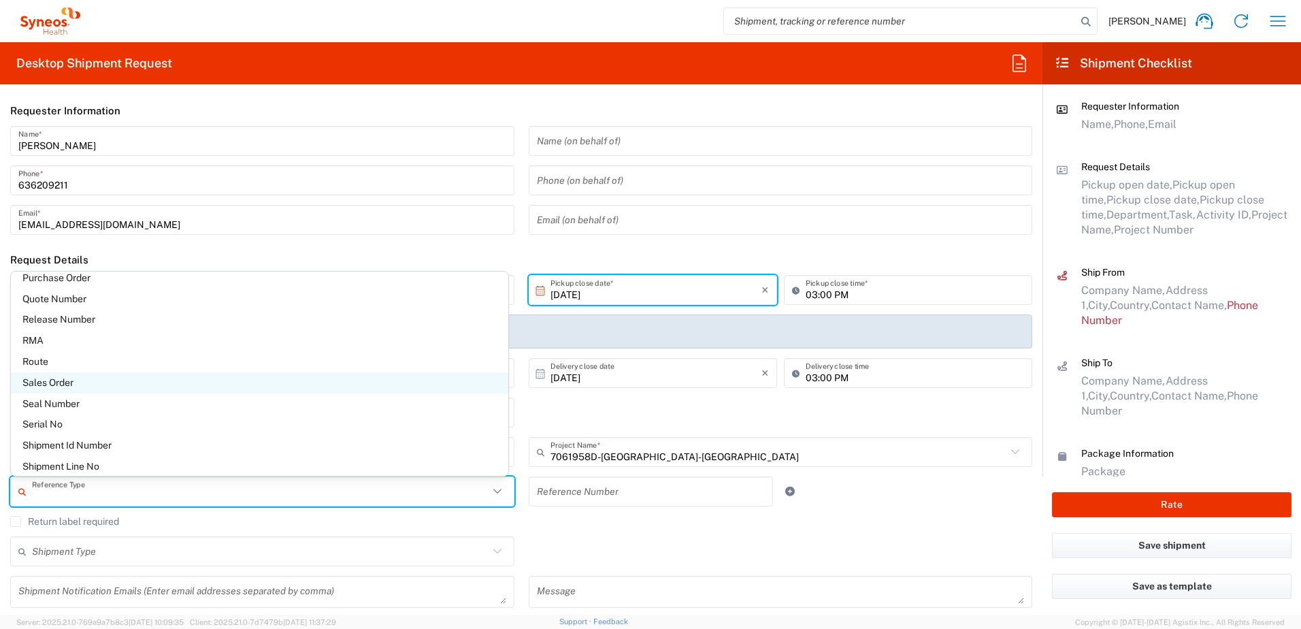
scroll to position [885, 0]
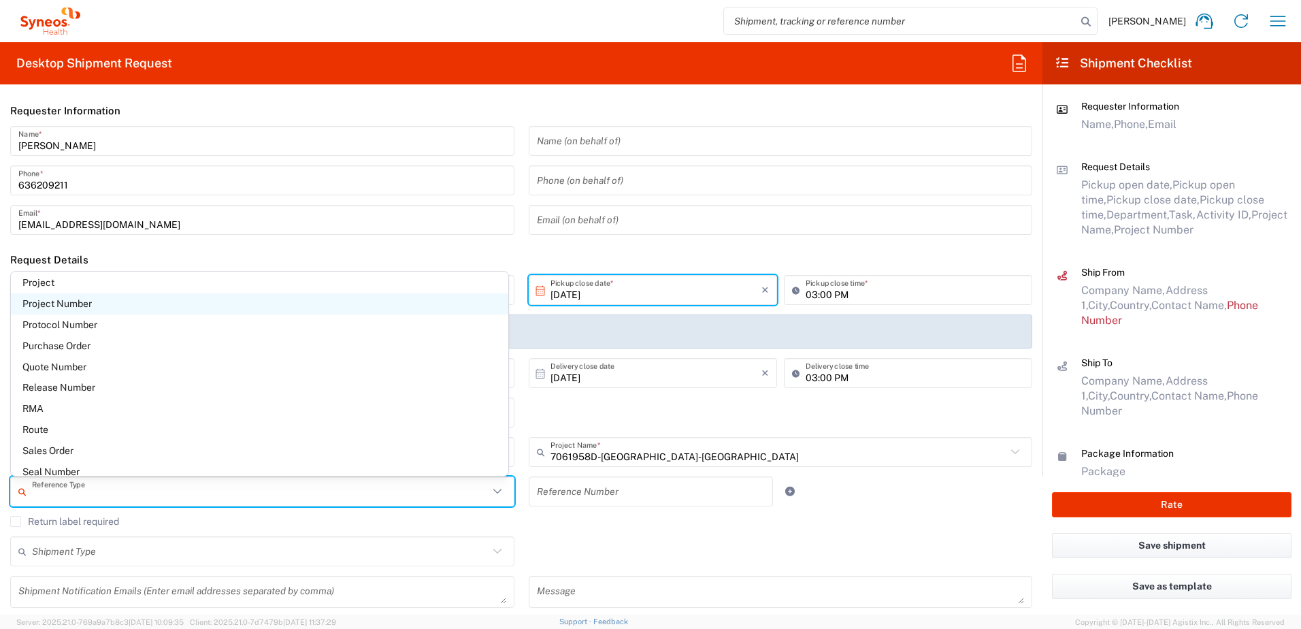
click at [97, 302] on span "Project Number" at bounding box center [260, 303] width 498 height 21
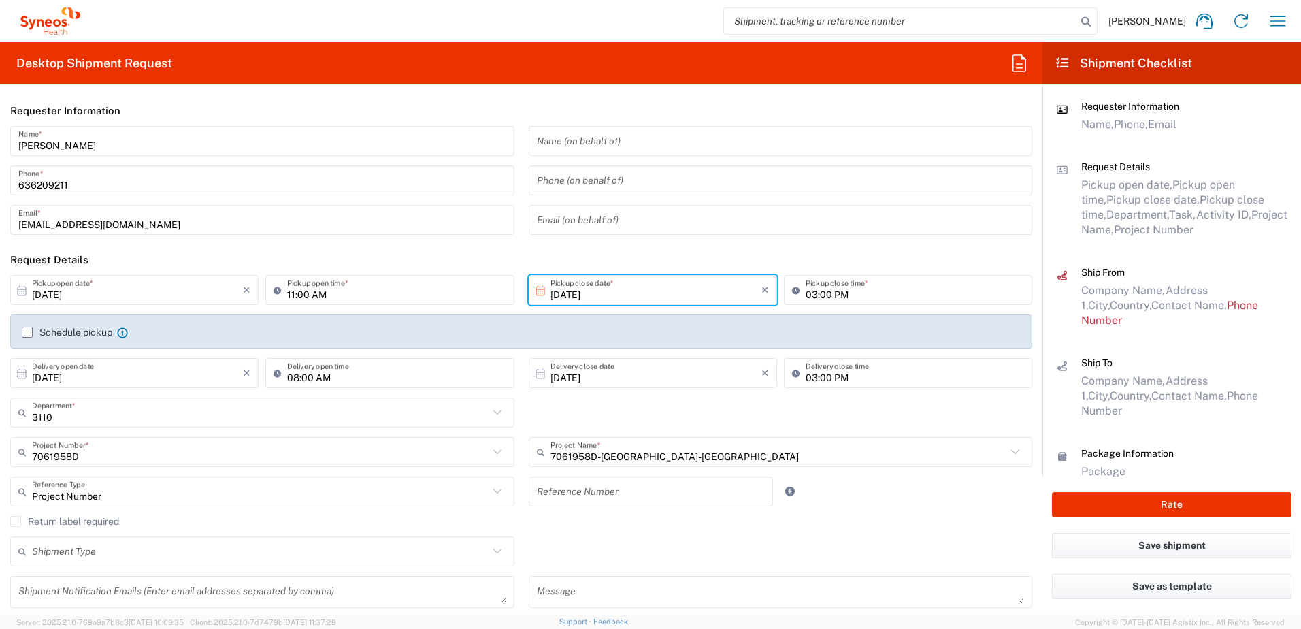
click at [551, 493] on input "text" at bounding box center [651, 492] width 229 height 24
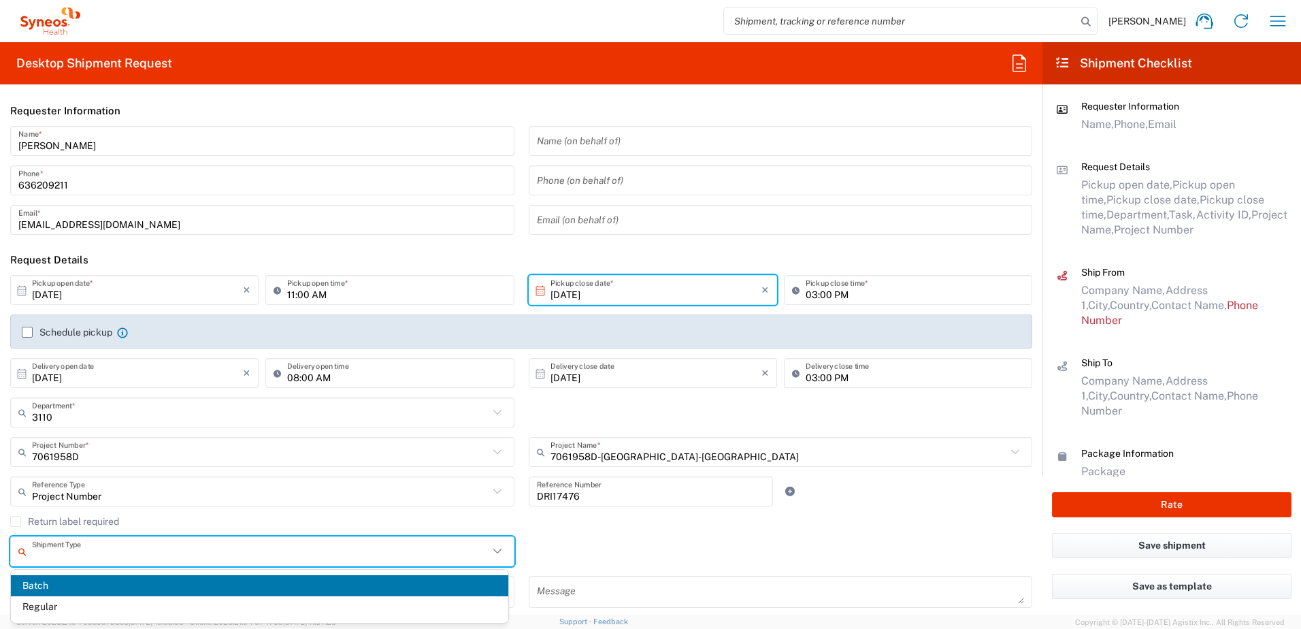
click at [97, 544] on input "text" at bounding box center [260, 552] width 457 height 24
click at [53, 604] on span "Regular" at bounding box center [260, 606] width 498 height 21
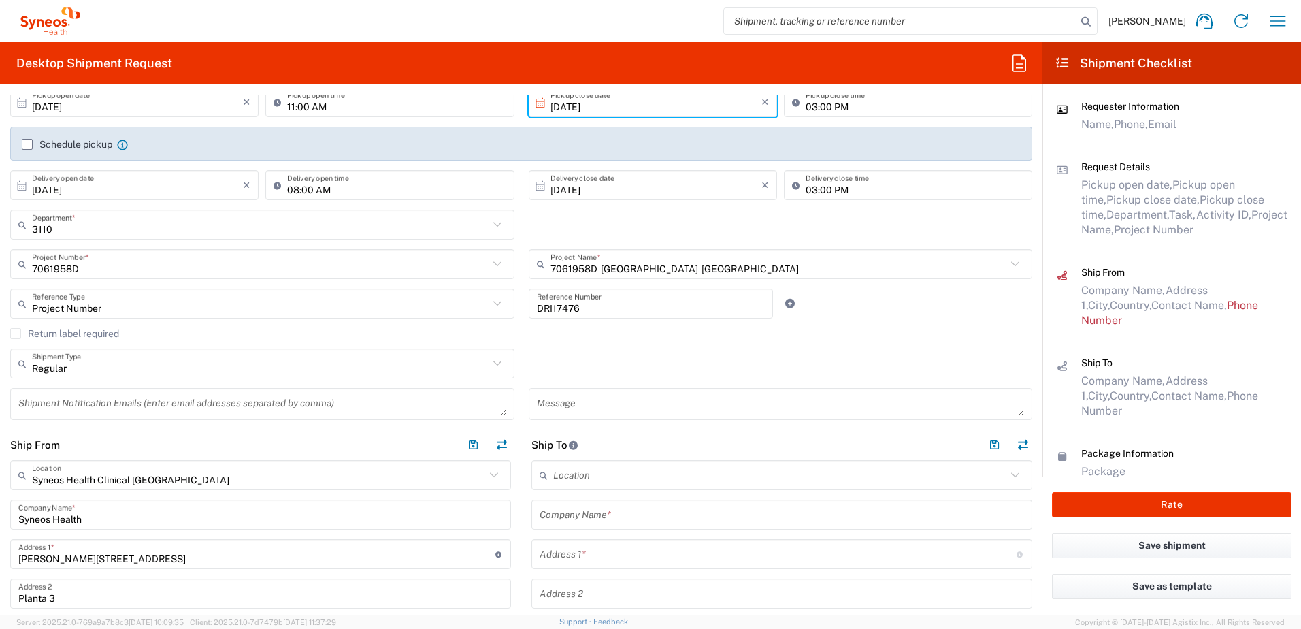
scroll to position [204, 0]
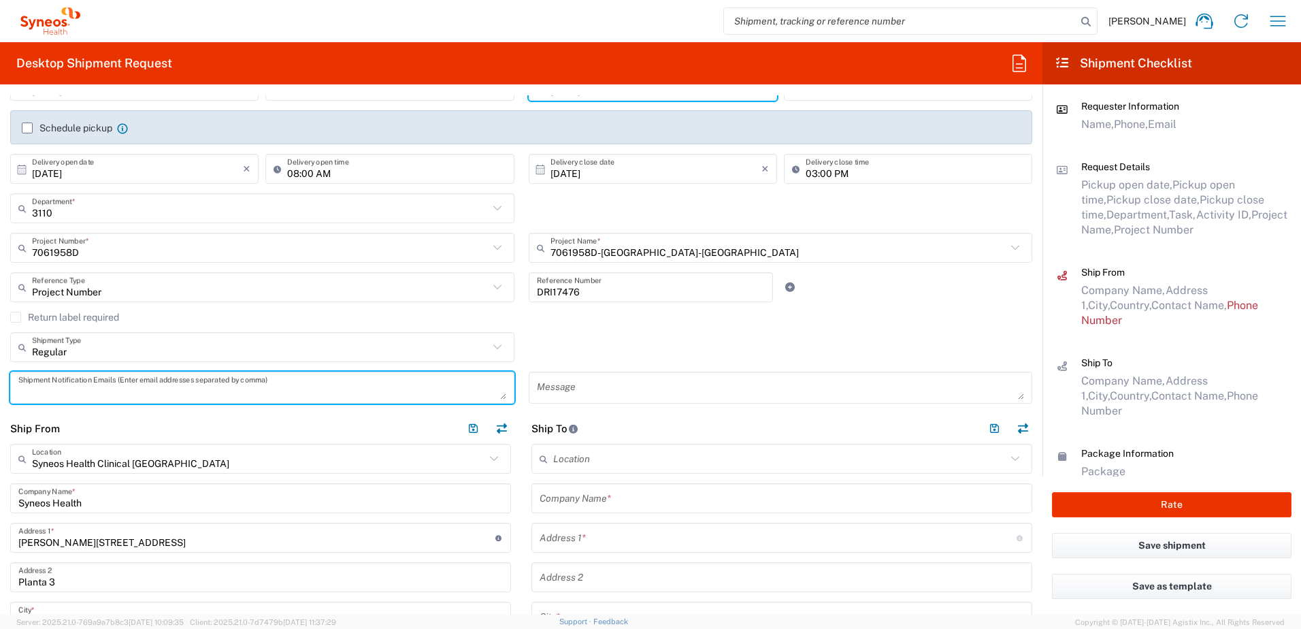
click at [213, 382] on textarea at bounding box center [262, 388] width 488 height 24
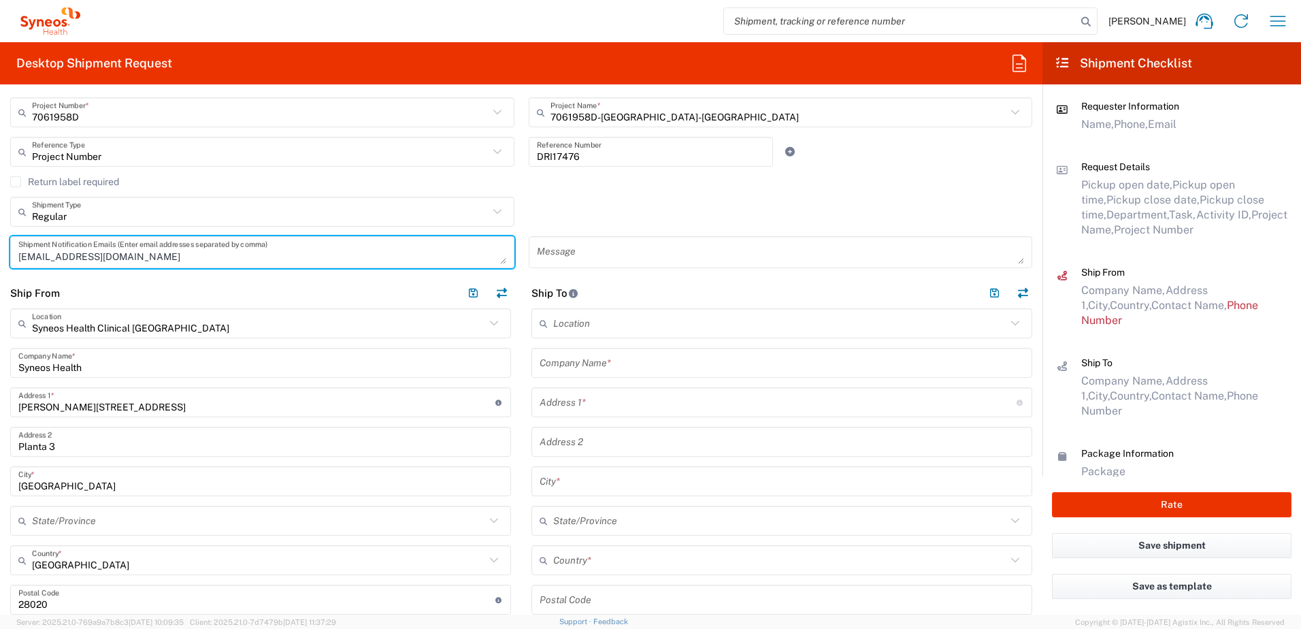
scroll to position [340, 0]
drag, startPoint x: 129, startPoint y: 361, endPoint x: -338, endPoint y: 348, distance: 467.8
click at [0, 348] on html "[PERSON_NAME] Home Shipment estimator Shipment tracking Desktop shipment reques…" at bounding box center [650, 314] width 1301 height 629
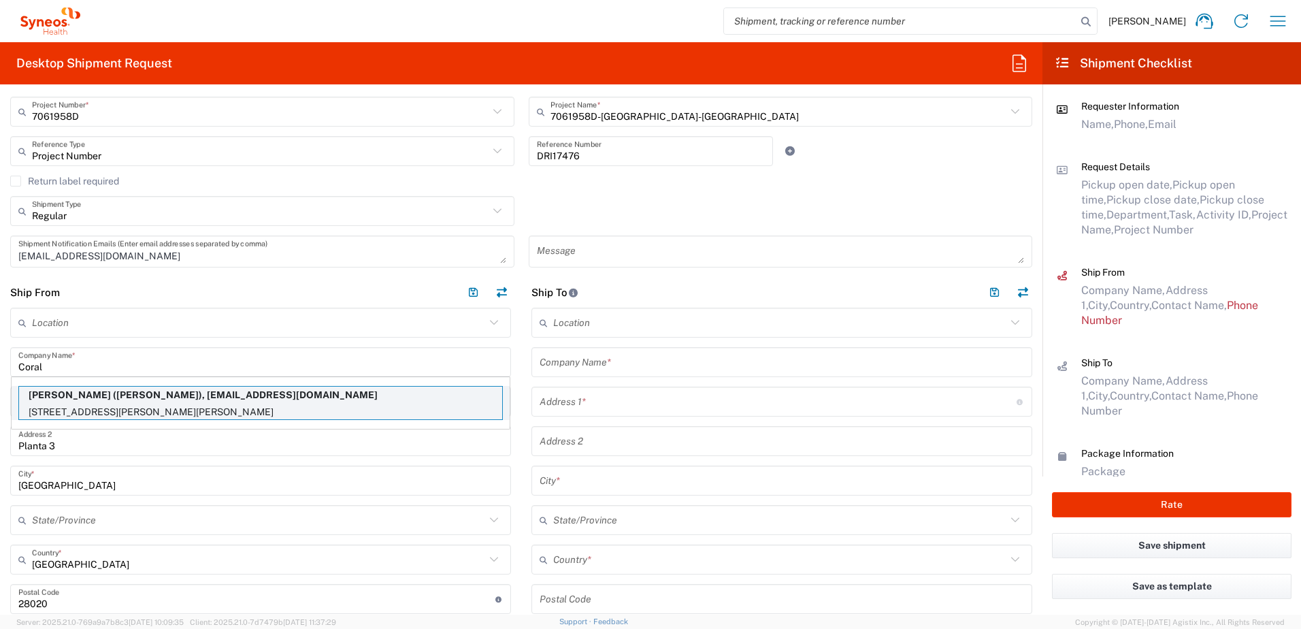
click at [387, 393] on p "[PERSON_NAME] ([PERSON_NAME]), [EMAIL_ADDRESS][DOMAIN_NAME]" at bounding box center [260, 395] width 483 height 17
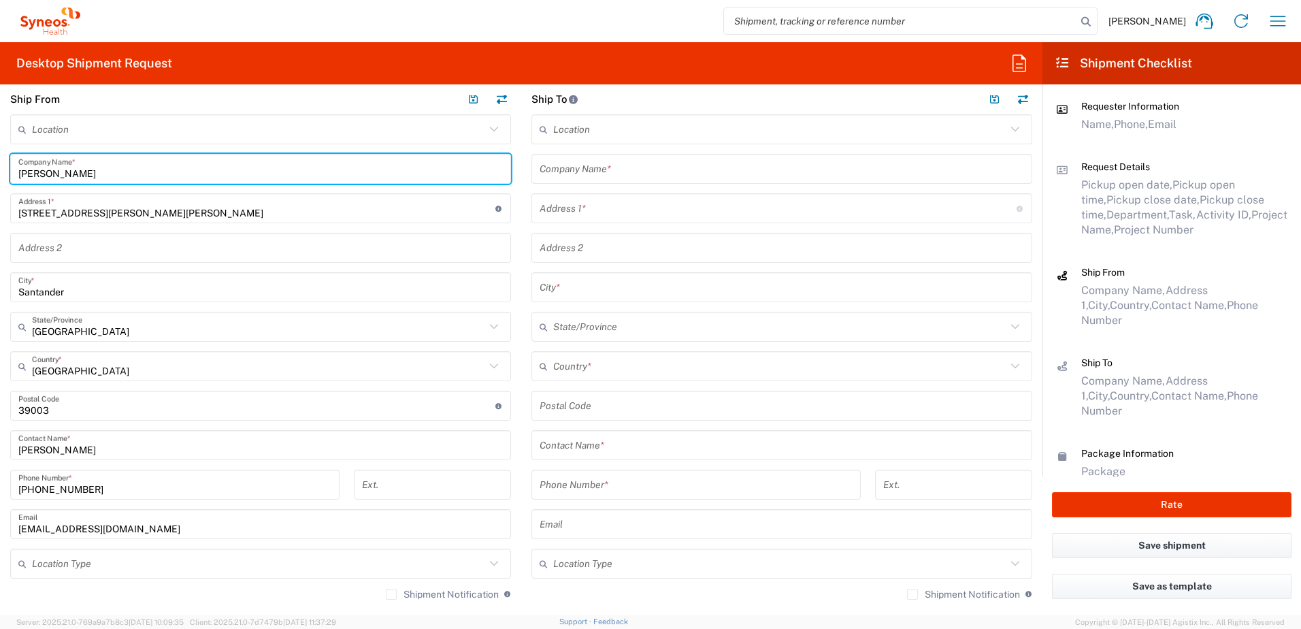
scroll to position [613, 0]
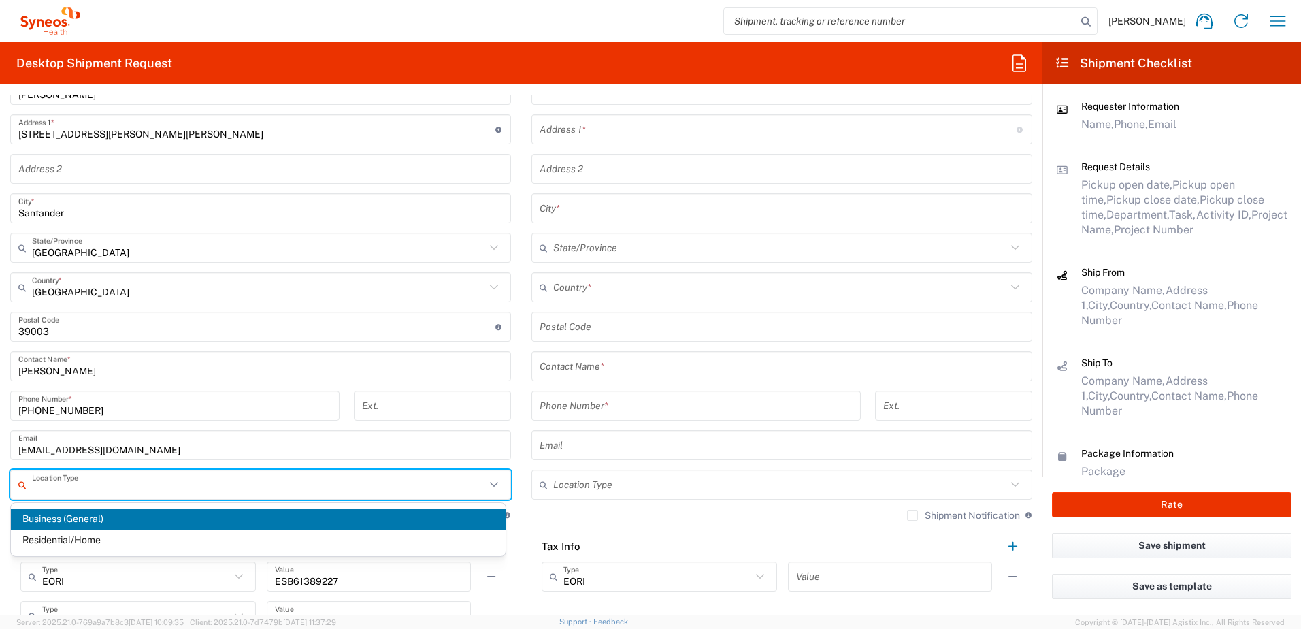
click at [173, 490] on input "text" at bounding box center [258, 485] width 453 height 24
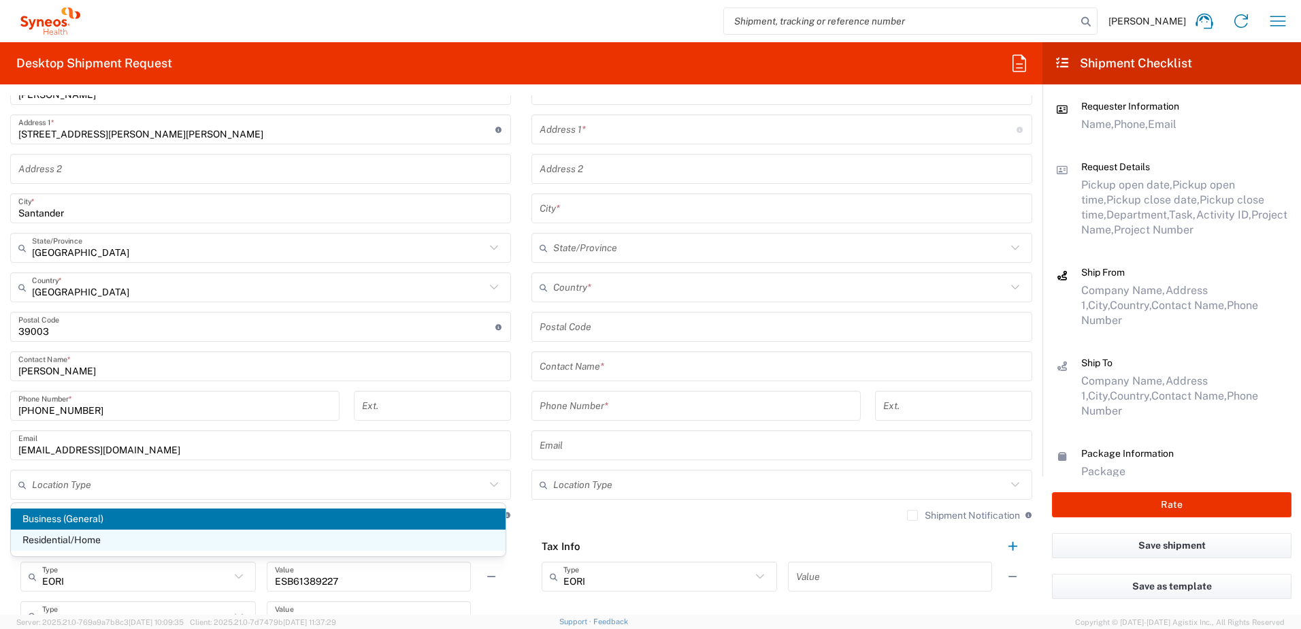
click at [62, 542] on span "Residential/Home" at bounding box center [258, 540] width 495 height 21
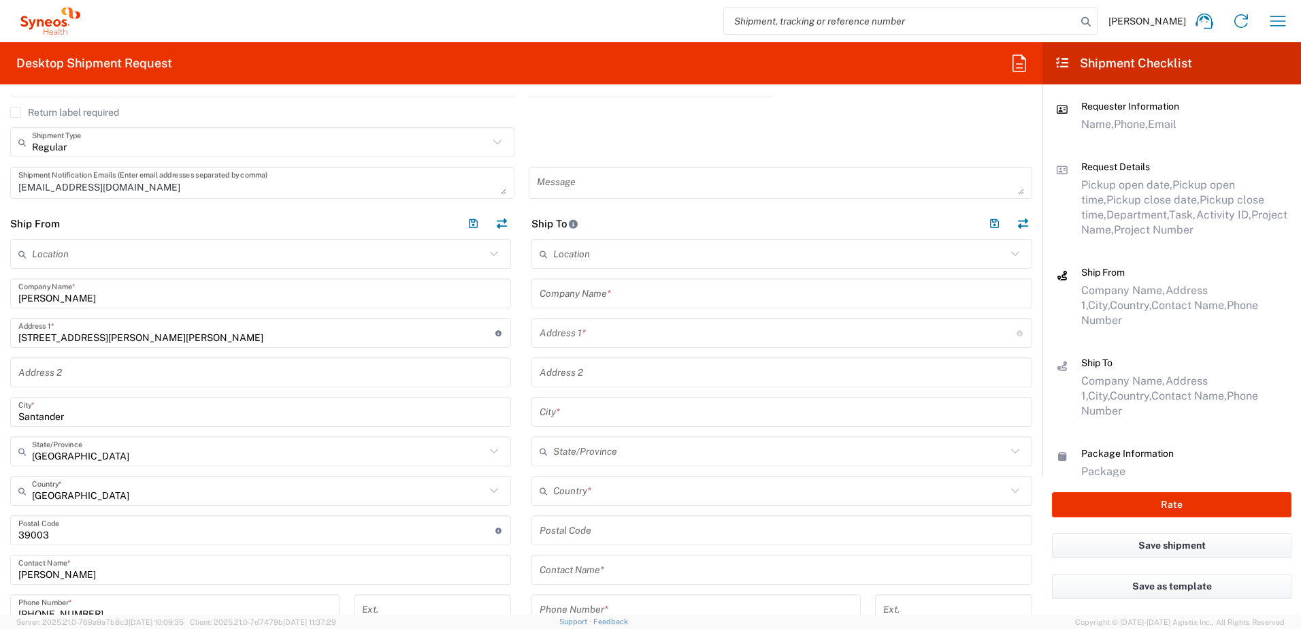
scroll to position [408, 0]
click at [596, 295] on input "text" at bounding box center [782, 294] width 485 height 24
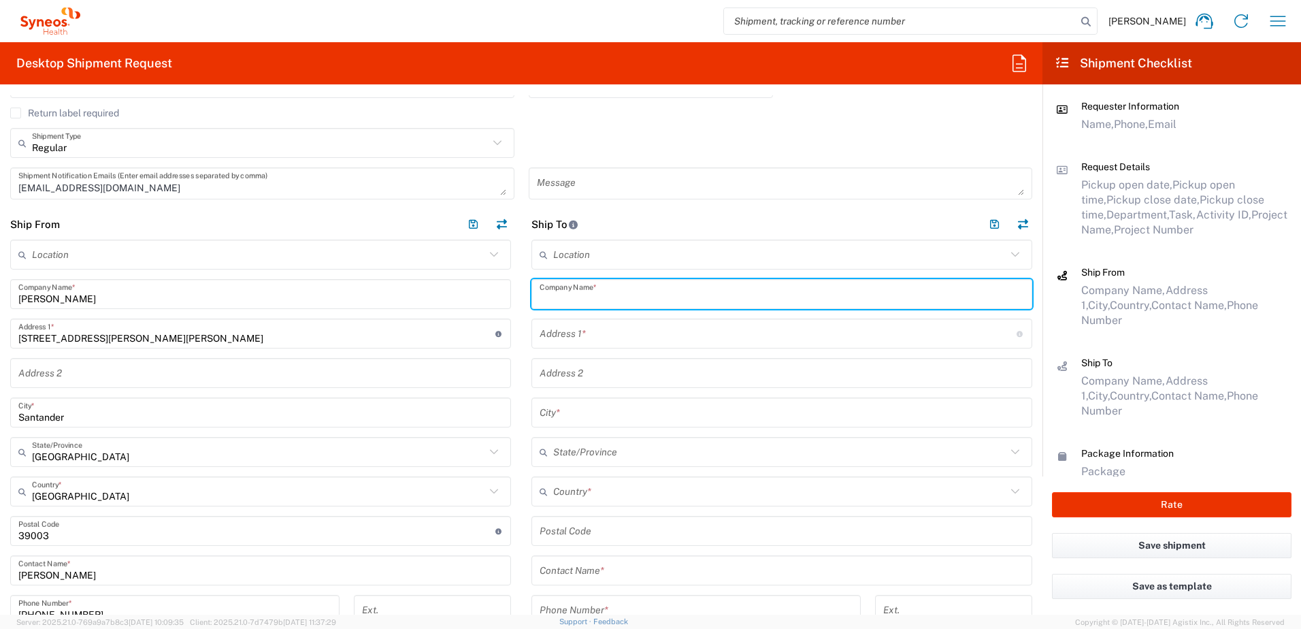
paste input "Hospital [GEOGRAPHIC_DATA][PERSON_NAME]"
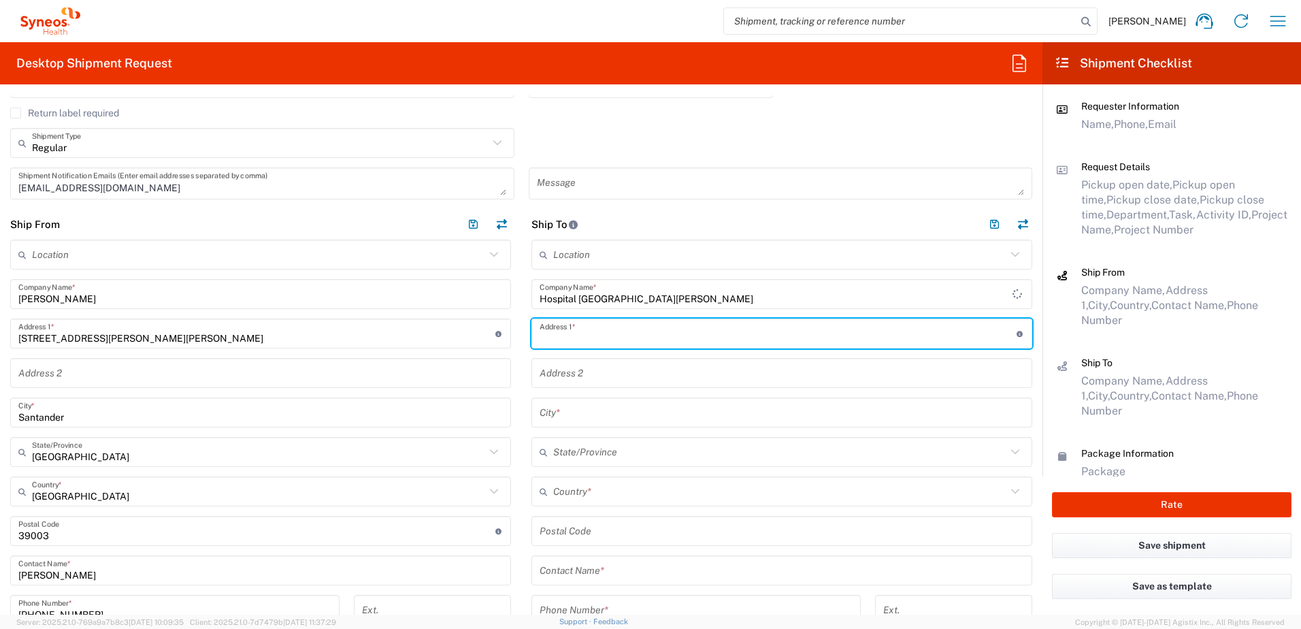
drag, startPoint x: 626, startPoint y: 326, endPoint x: 584, endPoint y: 334, distance: 43.0
click at [626, 326] on input "text" at bounding box center [778, 334] width 477 height 24
click at [970, 387] on div "Address 2" at bounding box center [782, 373] width 501 height 30
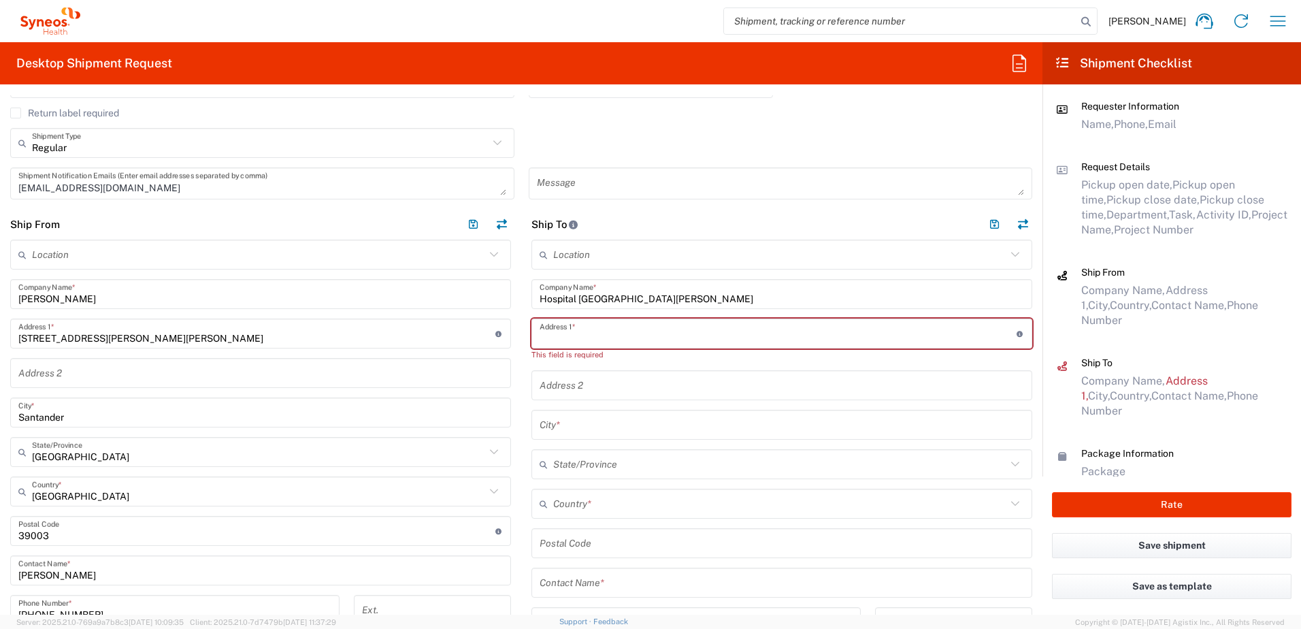
drag, startPoint x: 694, startPoint y: 327, endPoint x: 700, endPoint y: 340, distance: 14.0
click at [694, 327] on input "text" at bounding box center [778, 334] width 477 height 24
paste input "Edificio Incliva. [STREET_ADDRESS][PERSON_NAME][PERSON_NAME]. Planta 1, Consult…"
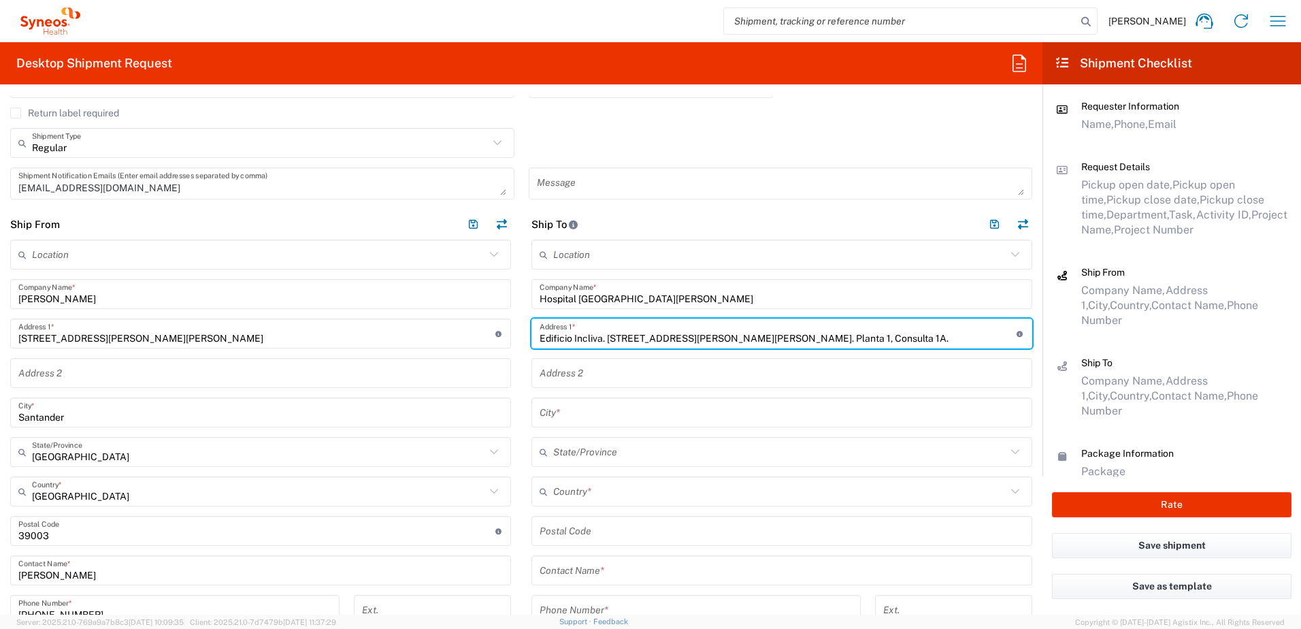
click at [582, 414] on input "text" at bounding box center [782, 413] width 485 height 24
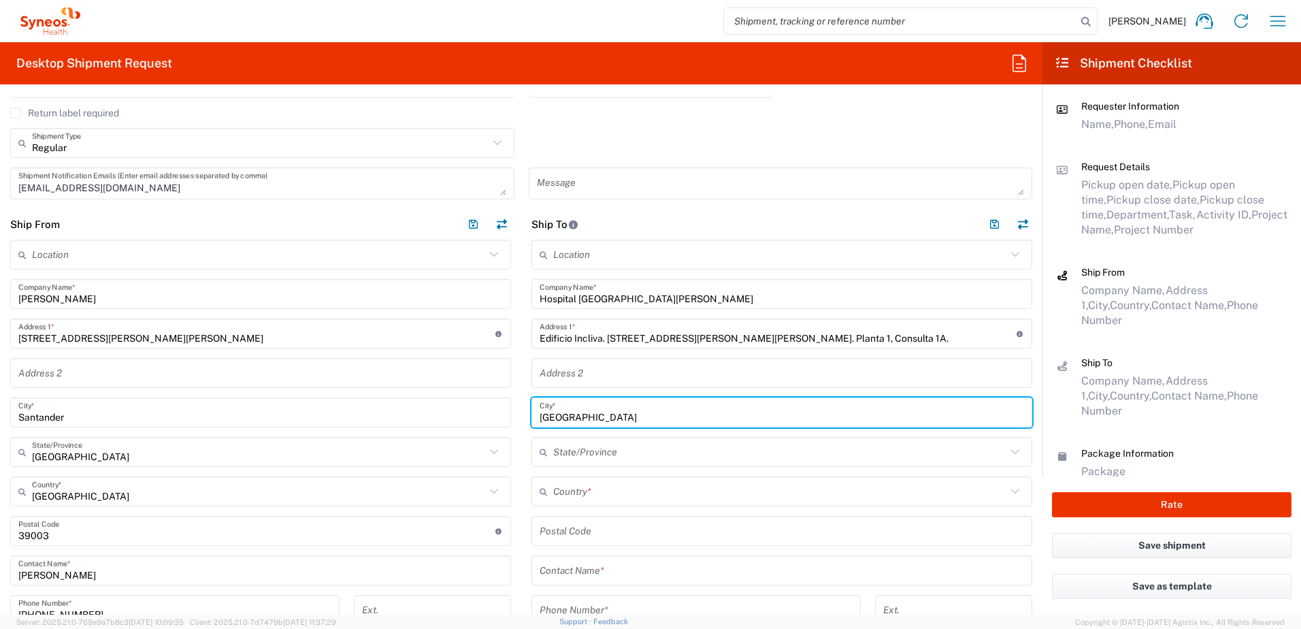
click at [598, 527] on input "undefined" at bounding box center [782, 531] width 485 height 24
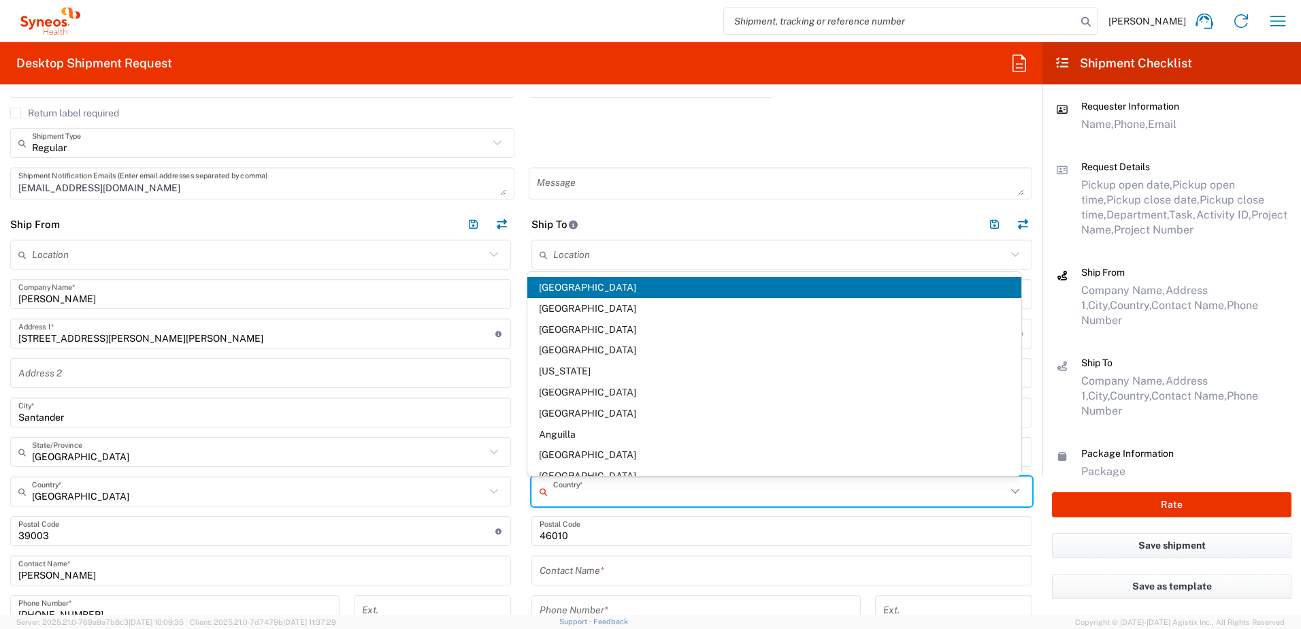
click at [558, 495] on input "text" at bounding box center [779, 492] width 453 height 24
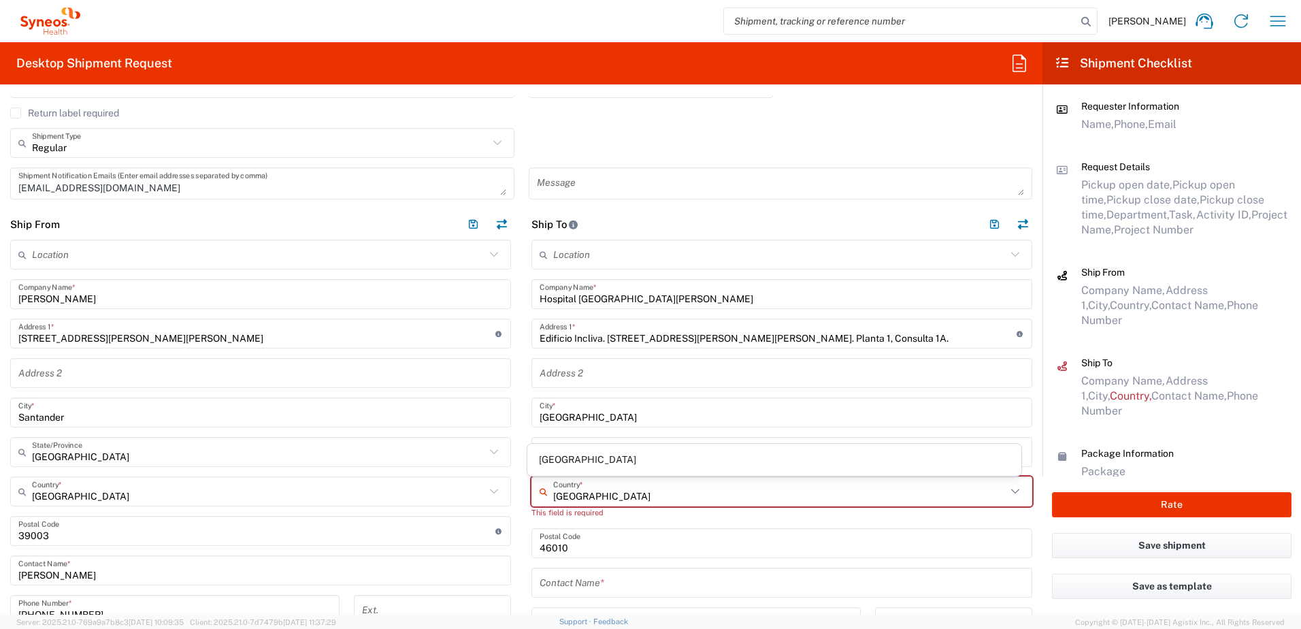
drag, startPoint x: 575, startPoint y: 451, endPoint x: 634, endPoint y: 487, distance: 68.8
click at [574, 451] on span "[GEOGRAPHIC_DATA]" at bounding box center [774, 459] width 495 height 21
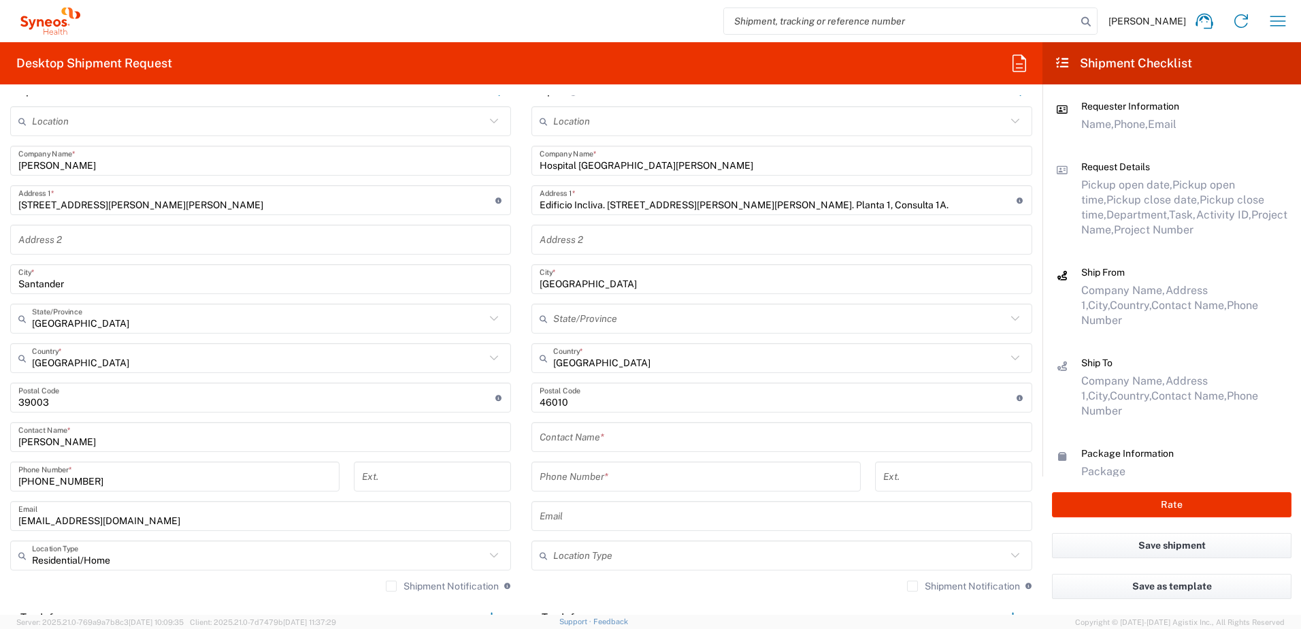
scroll to position [544, 0]
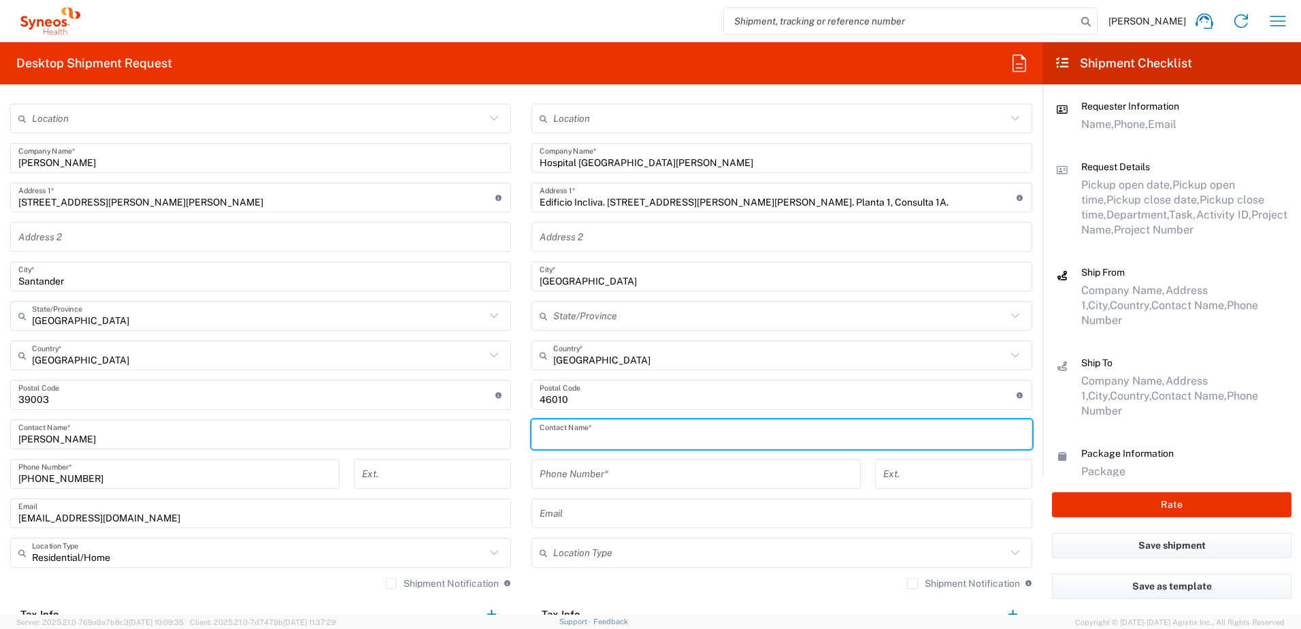
click at [596, 433] on input "text" at bounding box center [782, 435] width 485 height 24
paste input "[PERSON_NAME]"
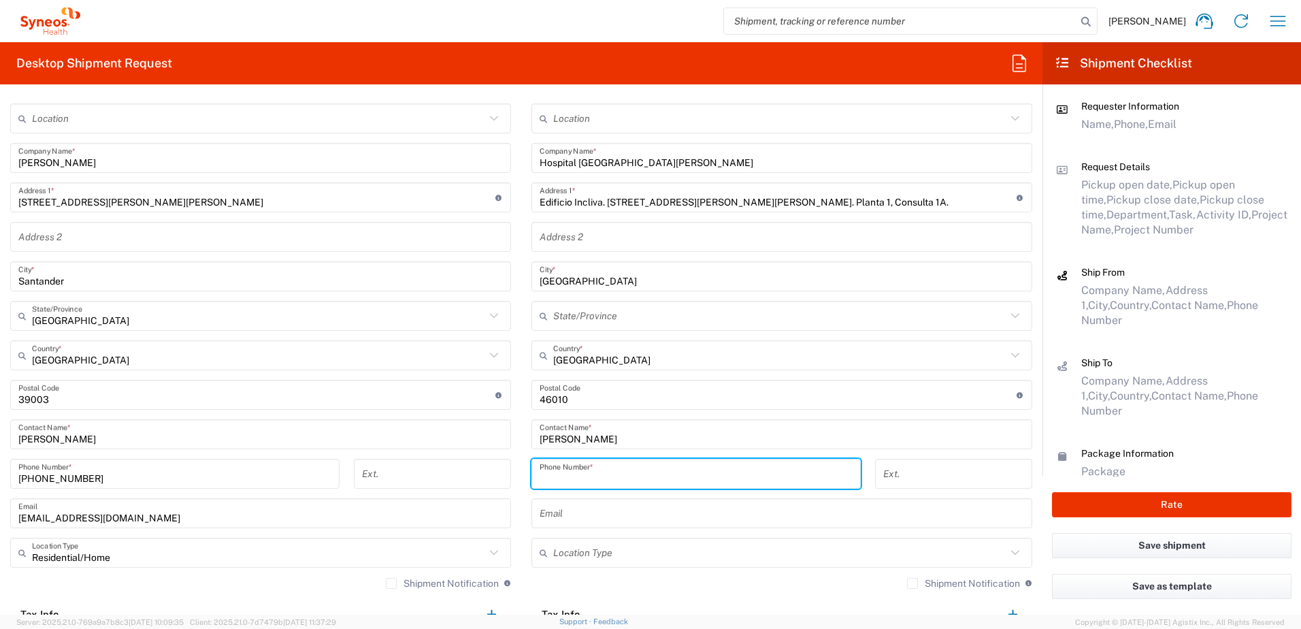
click at [596, 474] on input "tel" at bounding box center [696, 474] width 313 height 24
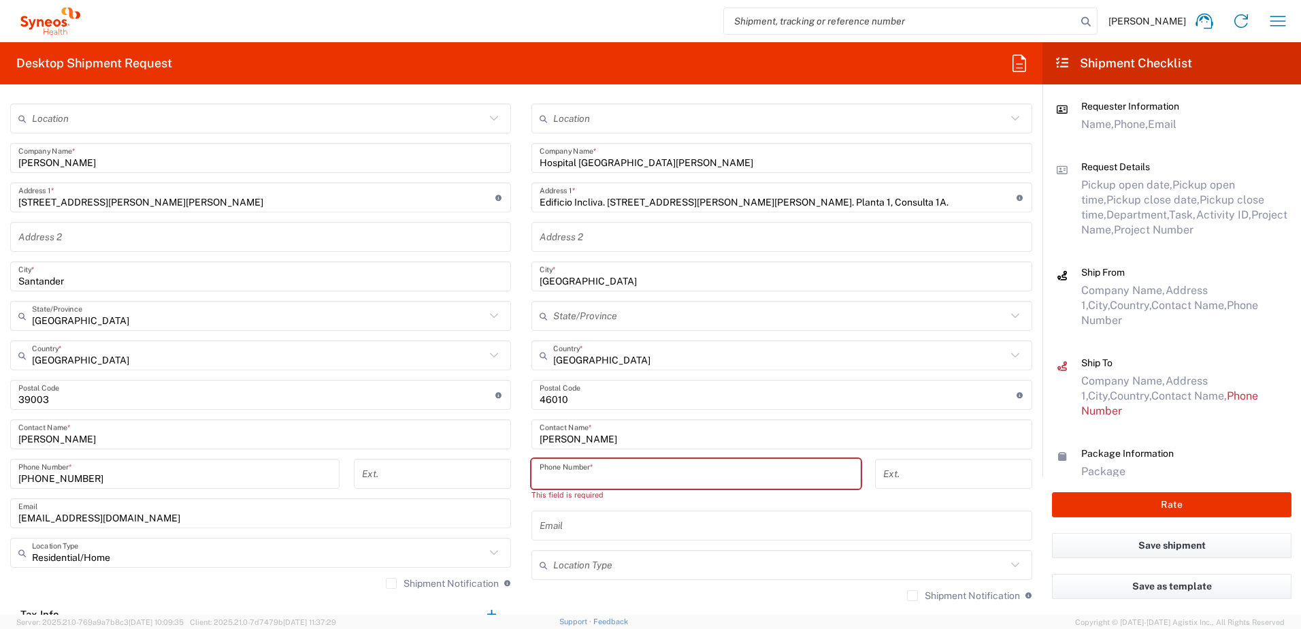
paste input "648812163"
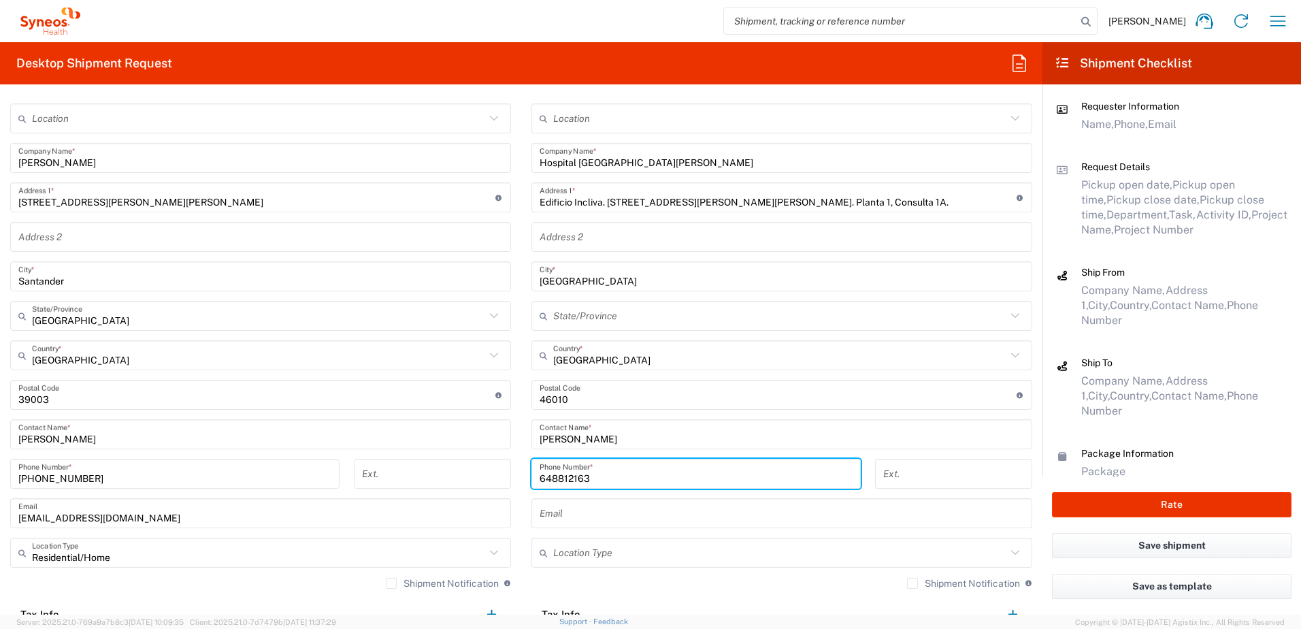
click at [862, 453] on div "Location [PERSON_NAME] LLC-[GEOGRAPHIC_DATA] [GEOGRAPHIC_DATA] [GEOGRAPHIC_DATA…" at bounding box center [782, 386] width 501 height 566
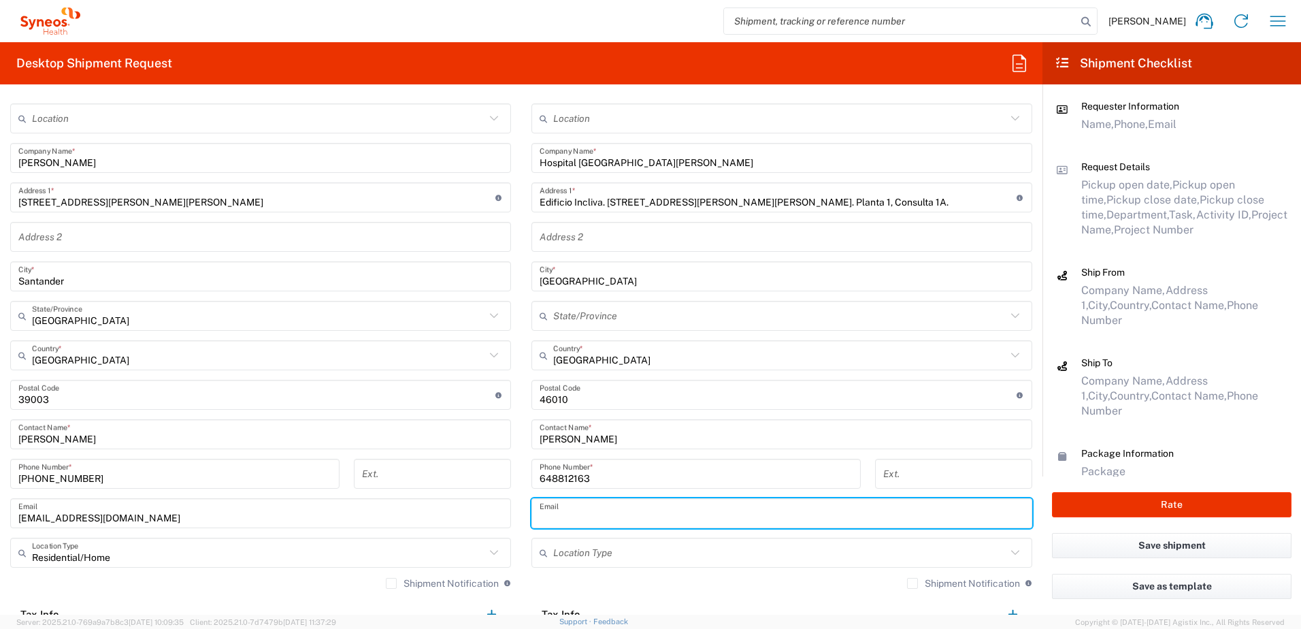
drag, startPoint x: 590, startPoint y: 506, endPoint x: 604, endPoint y: 511, distance: 15.3
click at [590, 506] on input "text" at bounding box center [782, 514] width 485 height 24
paste input "[EMAIL_ADDRESS][DOMAIN_NAME]"
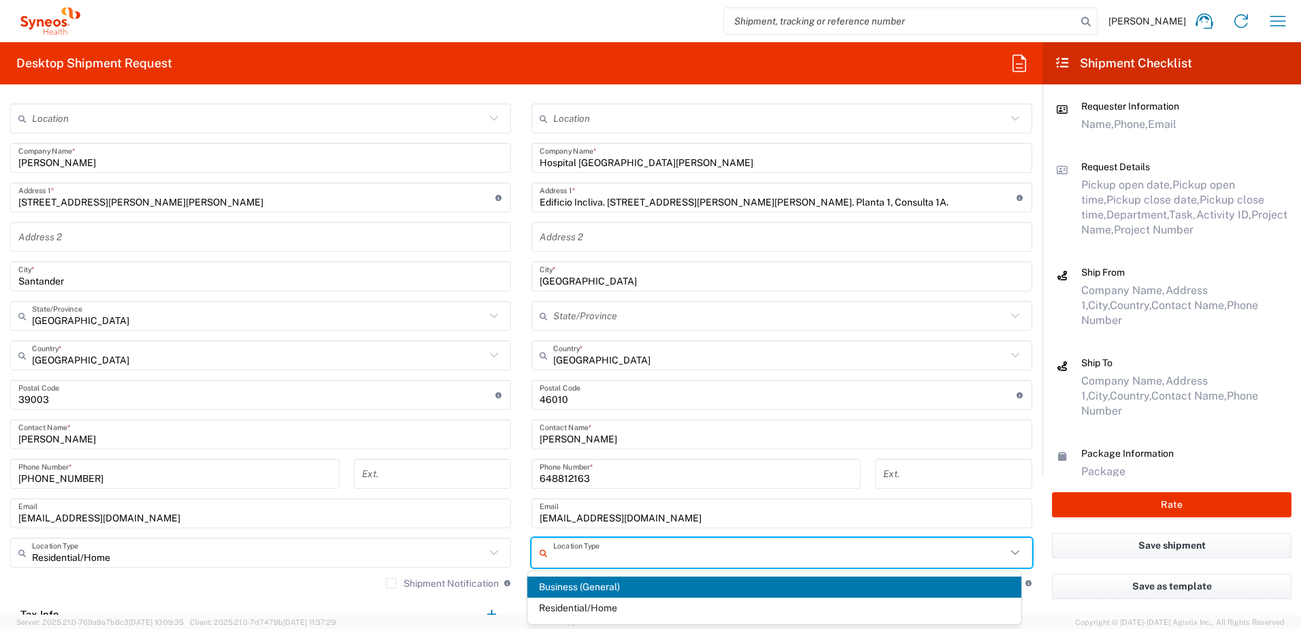
click at [848, 555] on input "text" at bounding box center [779, 553] width 453 height 24
click at [618, 586] on span "Business (General)" at bounding box center [774, 586] width 495 height 21
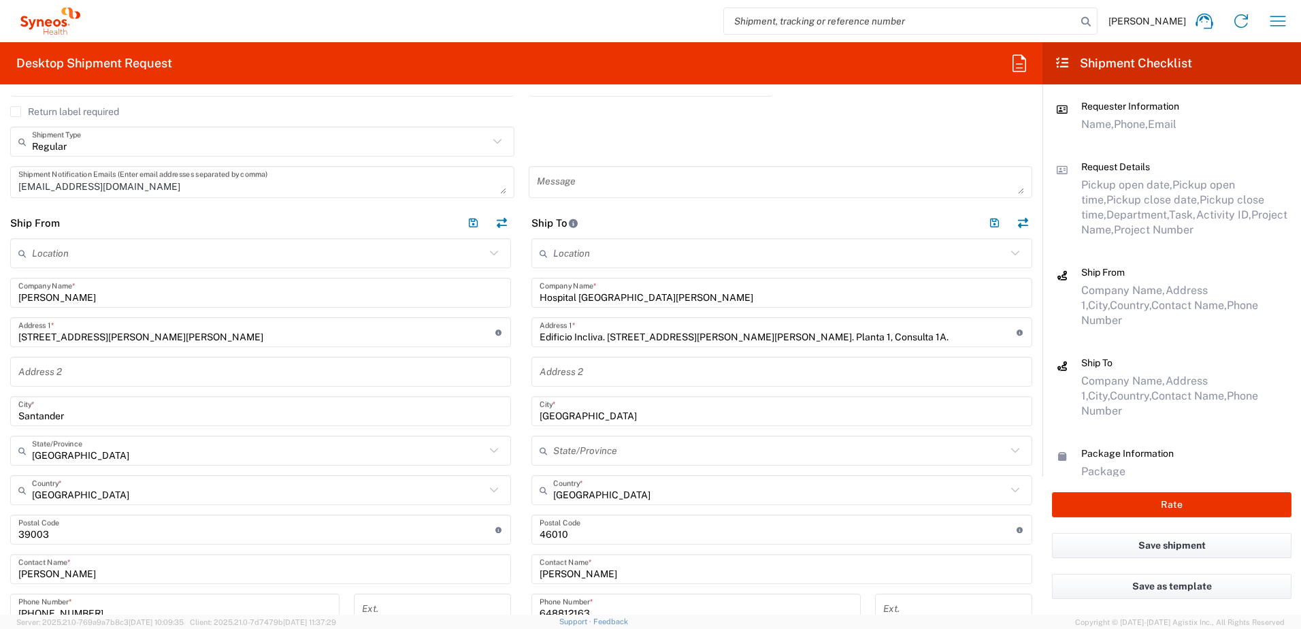
scroll to position [408, 0]
click at [988, 221] on button "button" at bounding box center [994, 224] width 19 height 19
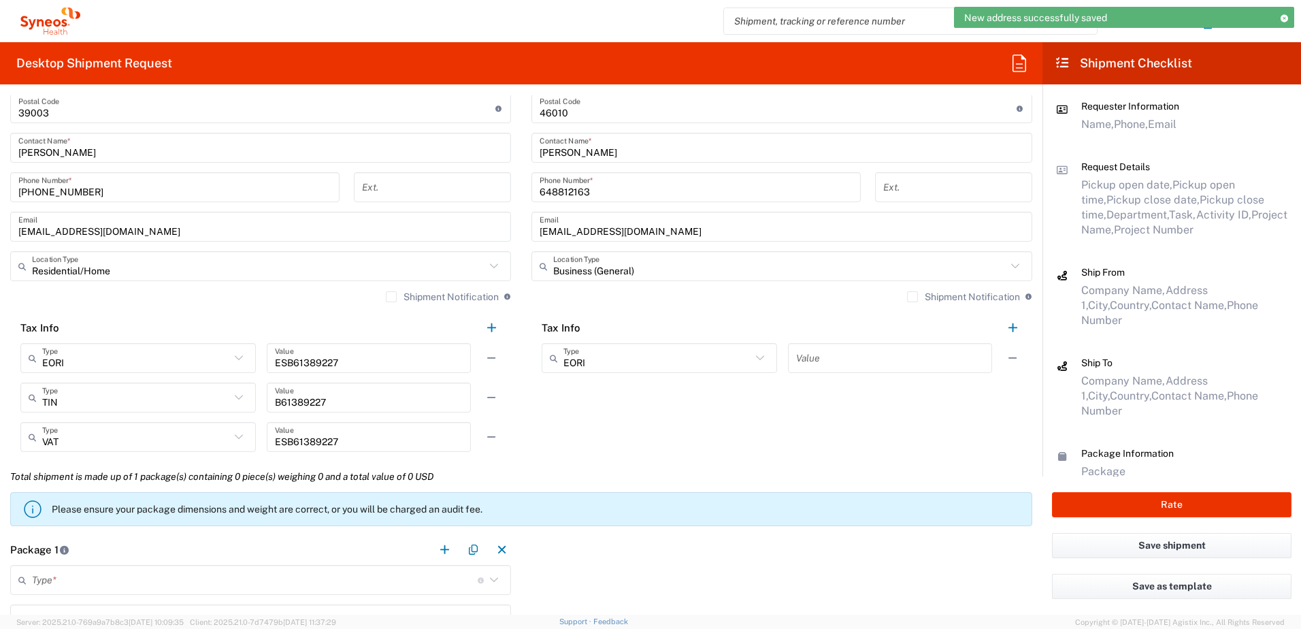
scroll to position [1021, 0]
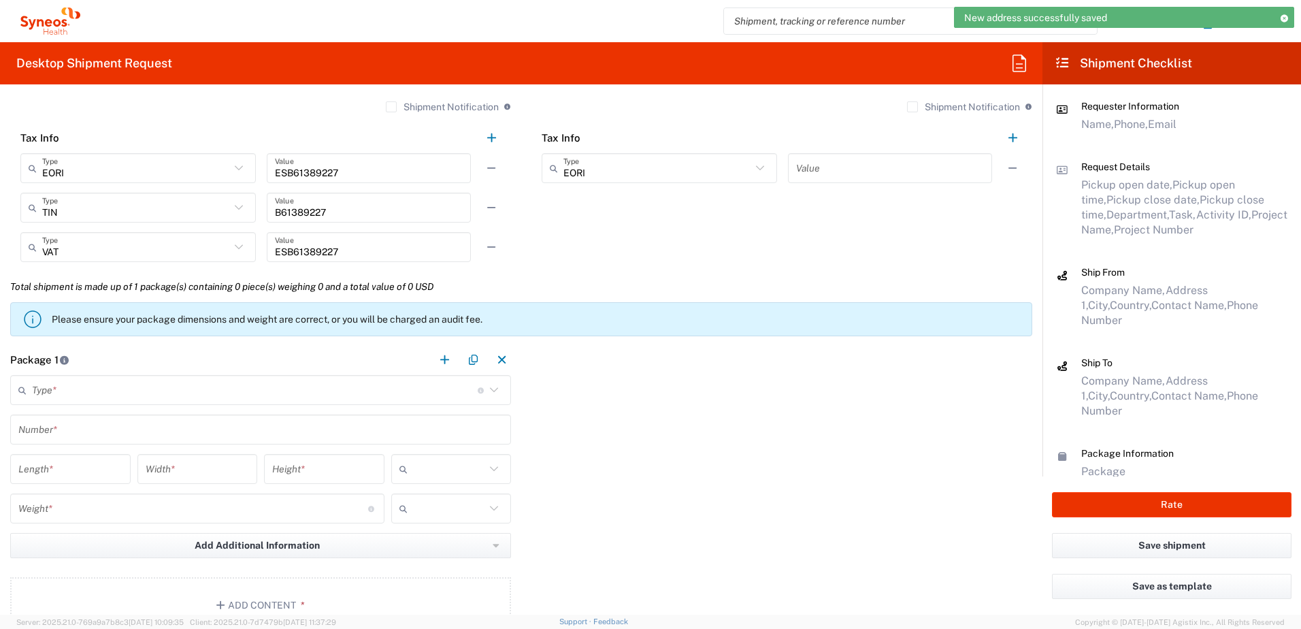
click at [114, 385] on input "text" at bounding box center [255, 390] width 446 height 24
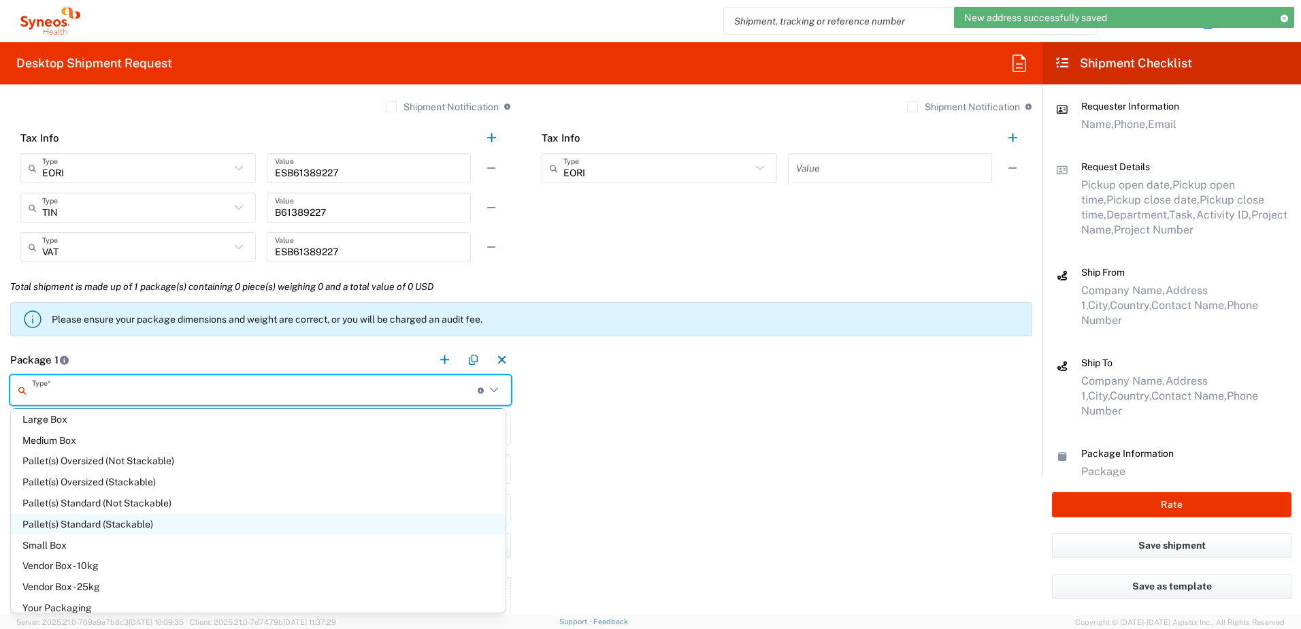
scroll to position [37, 0]
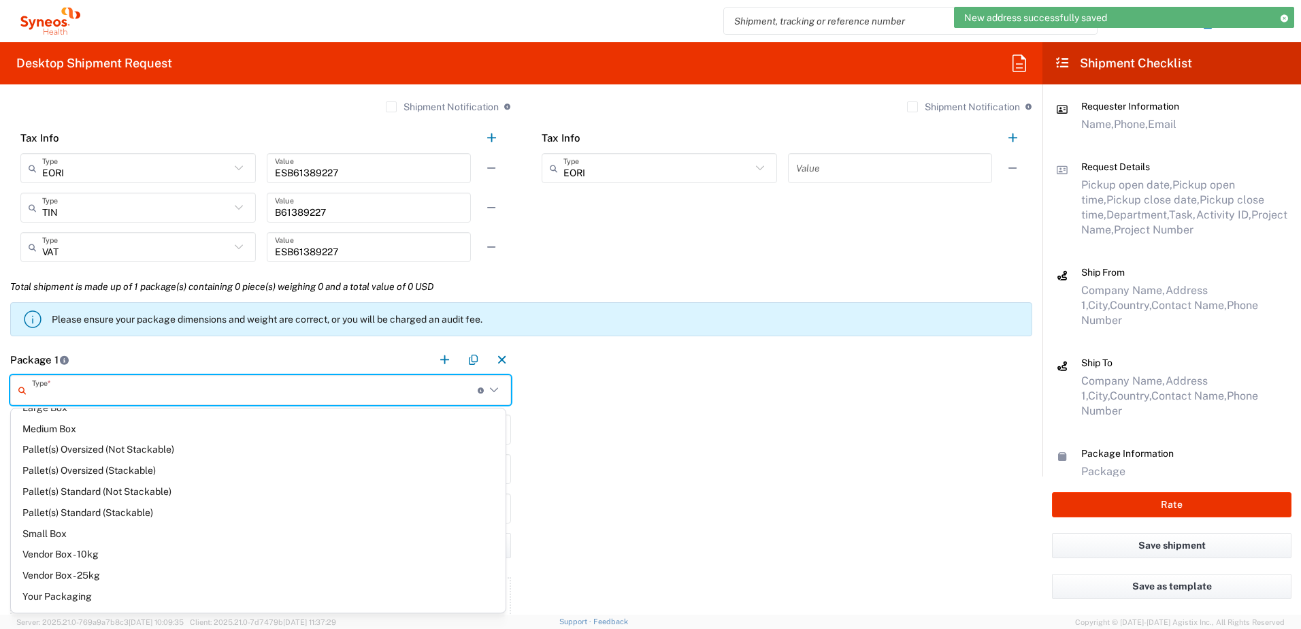
drag, startPoint x: 84, startPoint y: 598, endPoint x: 76, endPoint y: 591, distance: 10.6
click at [84, 597] on span "Your Packaging" at bounding box center [258, 596] width 495 height 21
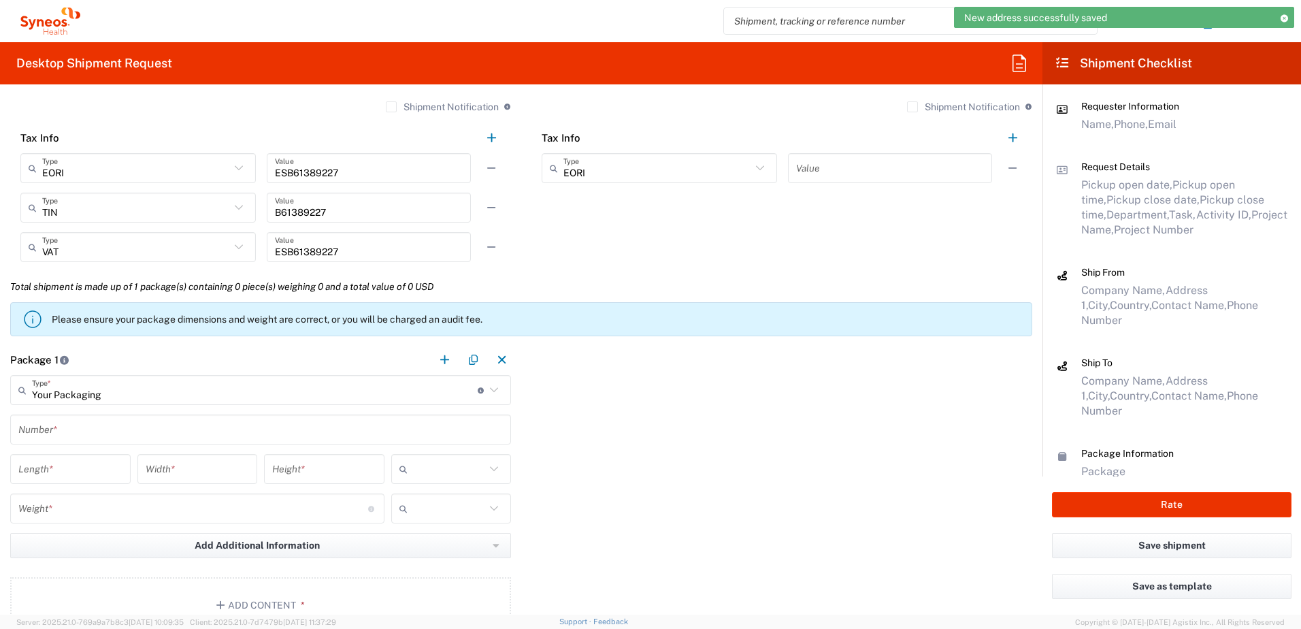
click at [66, 431] on input "text" at bounding box center [260, 430] width 485 height 24
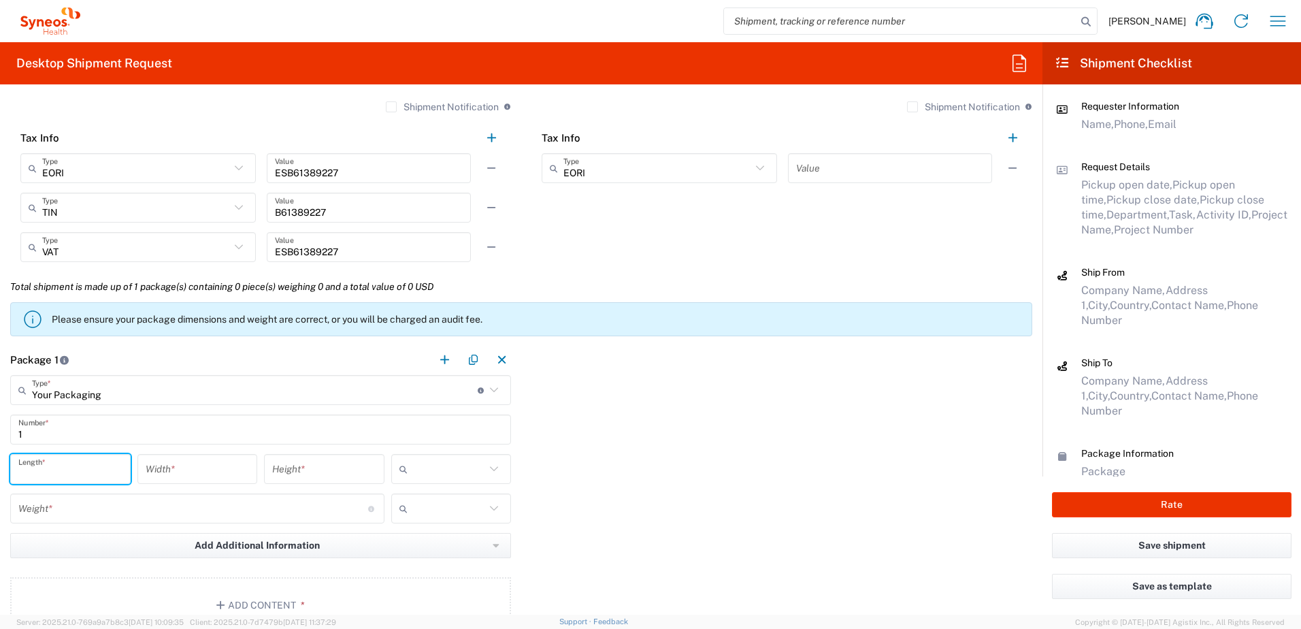
click at [77, 474] on input "number" at bounding box center [70, 469] width 104 height 24
click at [176, 468] on input "number" at bounding box center [198, 469] width 104 height 24
click at [326, 466] on input "number" at bounding box center [324, 469] width 104 height 24
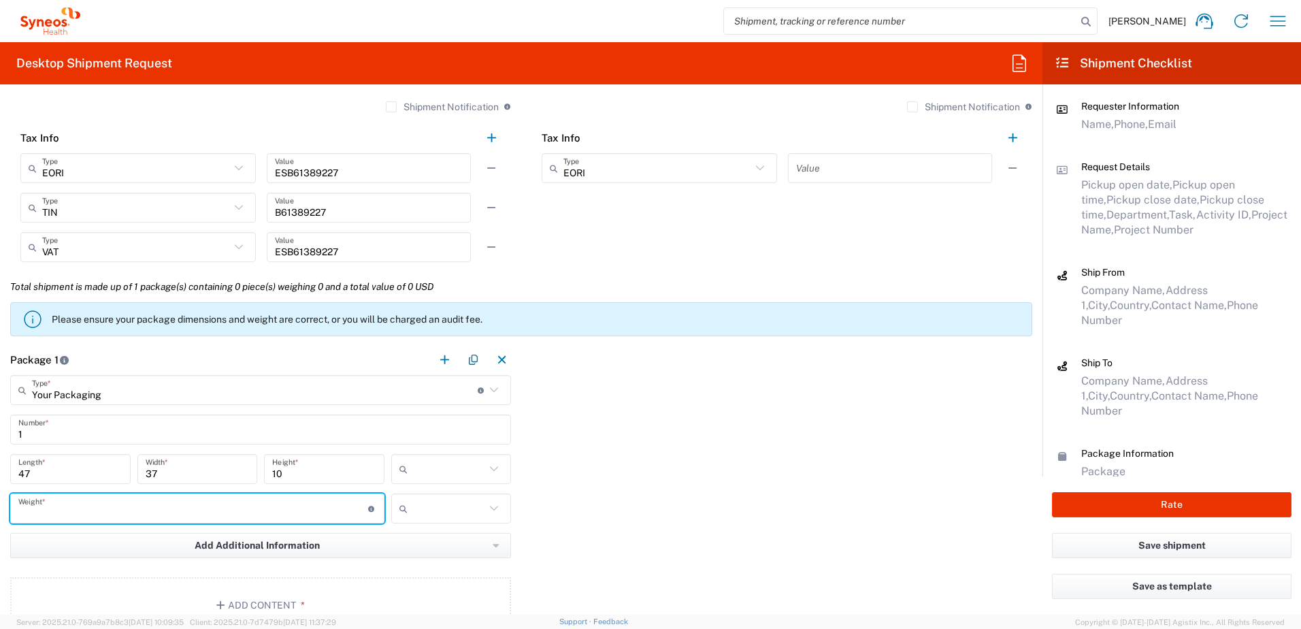
click at [160, 504] on input "number" at bounding box center [193, 509] width 350 height 24
click at [472, 475] on input "text" at bounding box center [449, 469] width 73 height 22
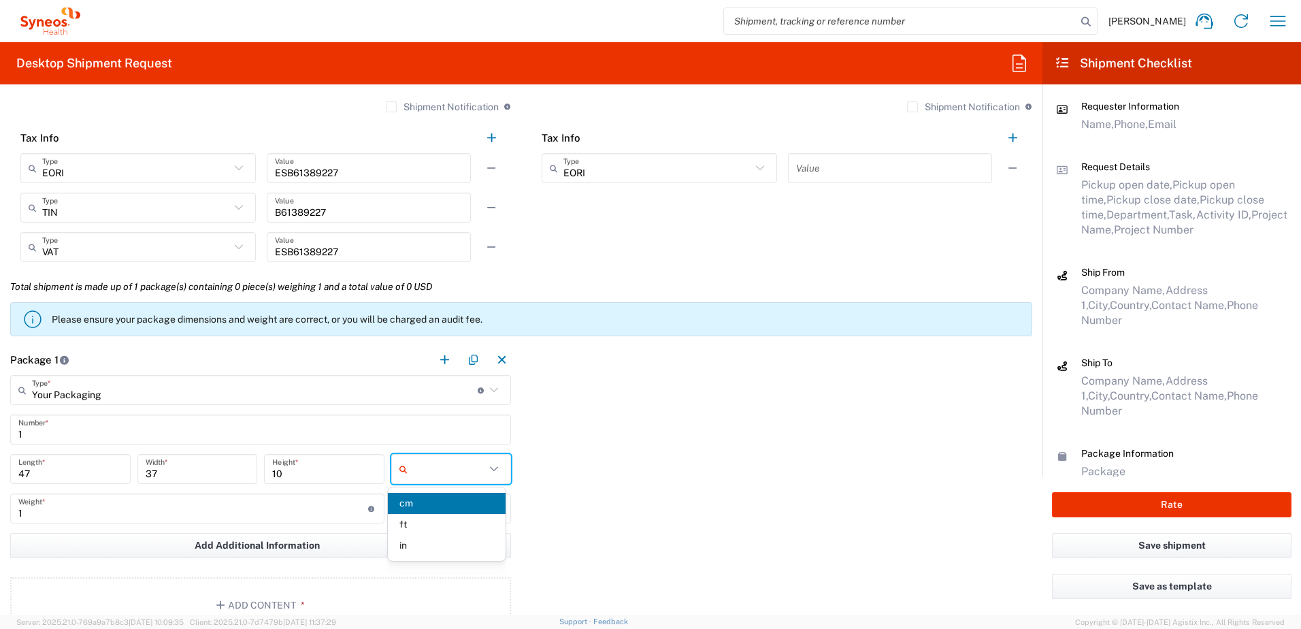
click at [417, 500] on span "cm" at bounding box center [447, 503] width 118 height 21
click at [453, 512] on input "text" at bounding box center [449, 509] width 73 height 22
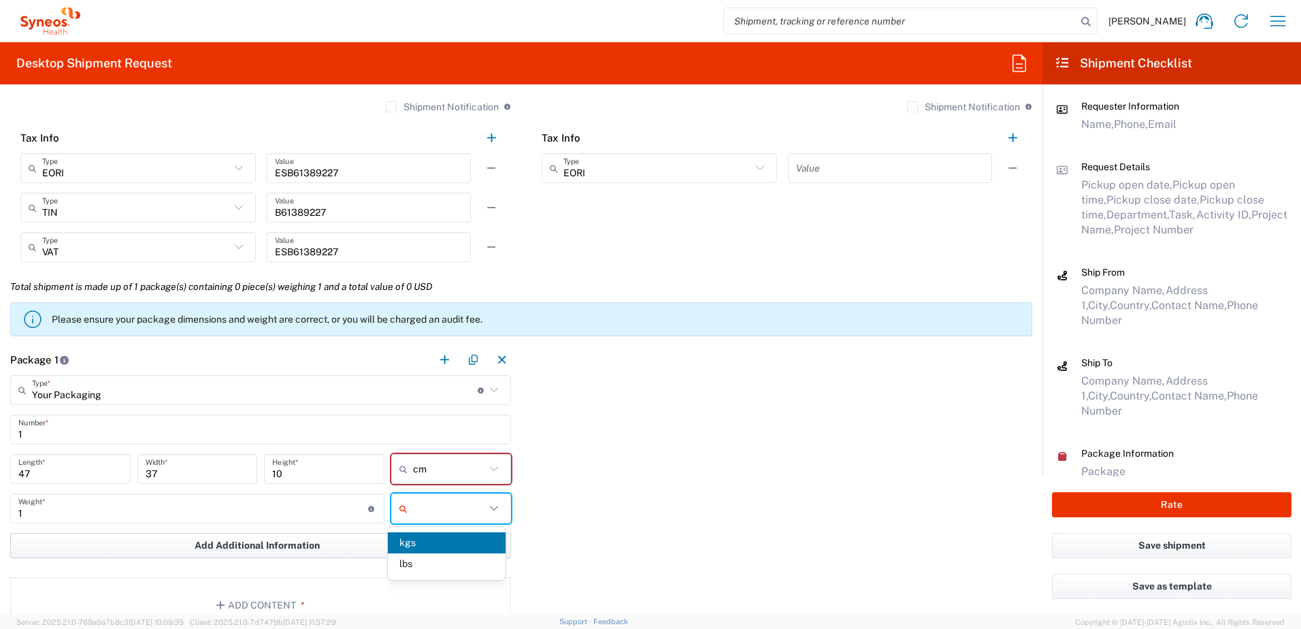
click at [436, 545] on span "kgs" at bounding box center [447, 542] width 118 height 21
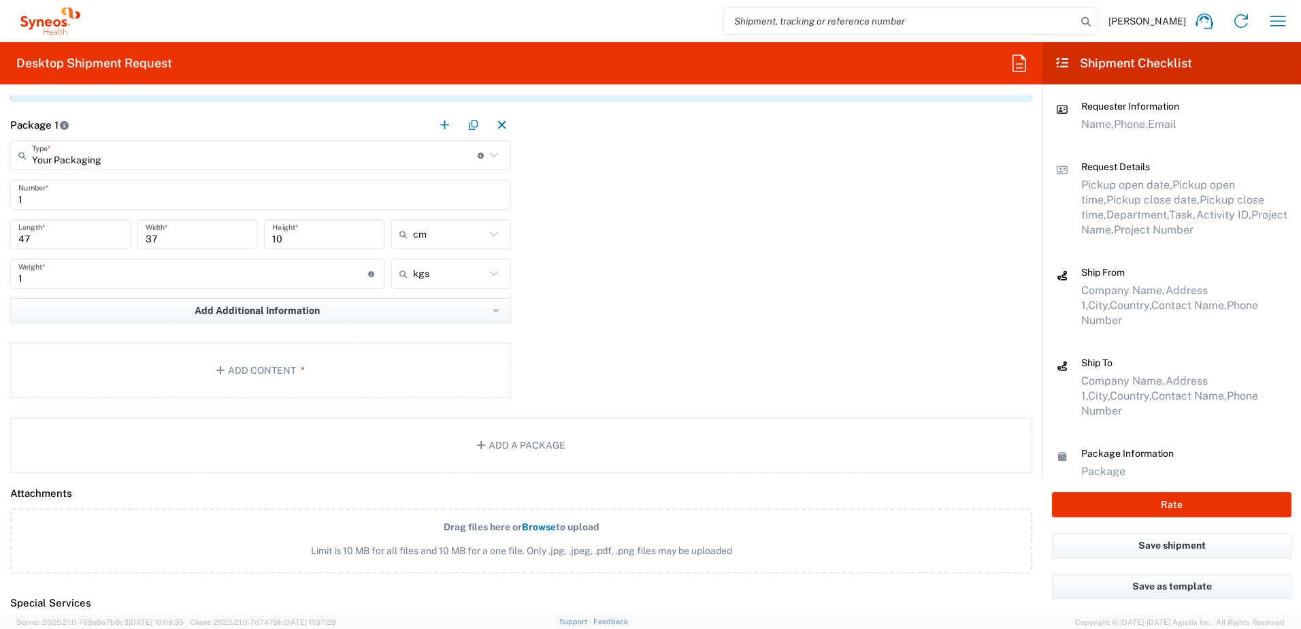
scroll to position [1293, 0]
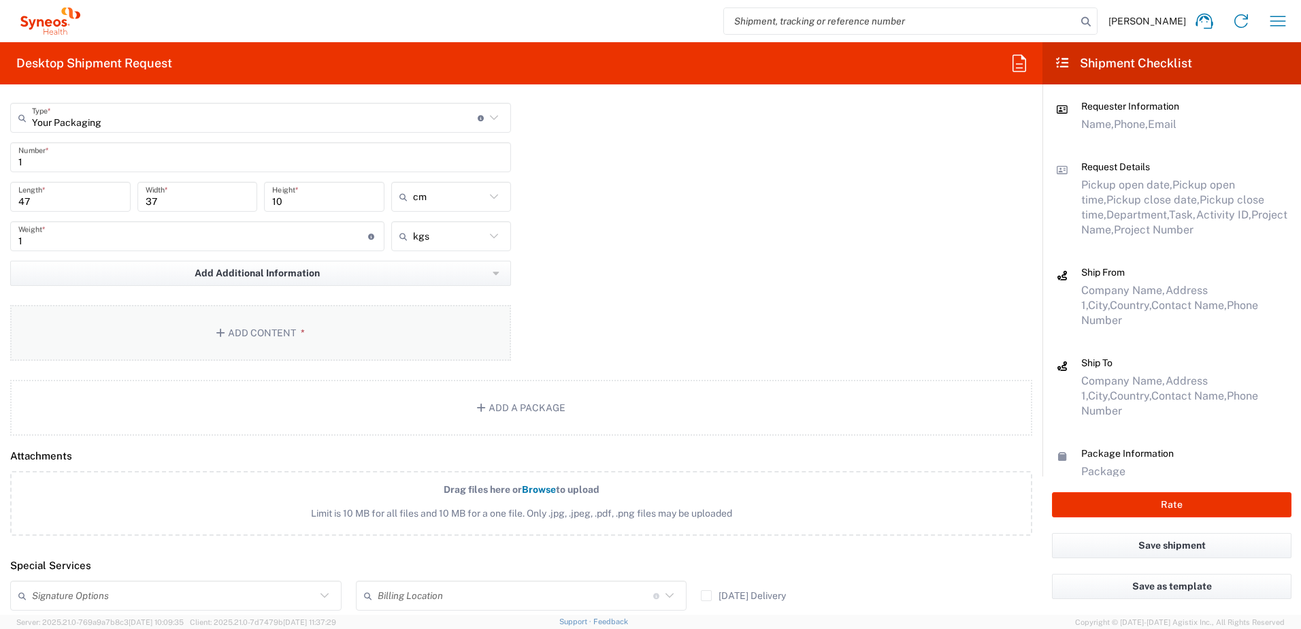
click at [283, 325] on button "Add Content *" at bounding box center [260, 333] width 501 height 56
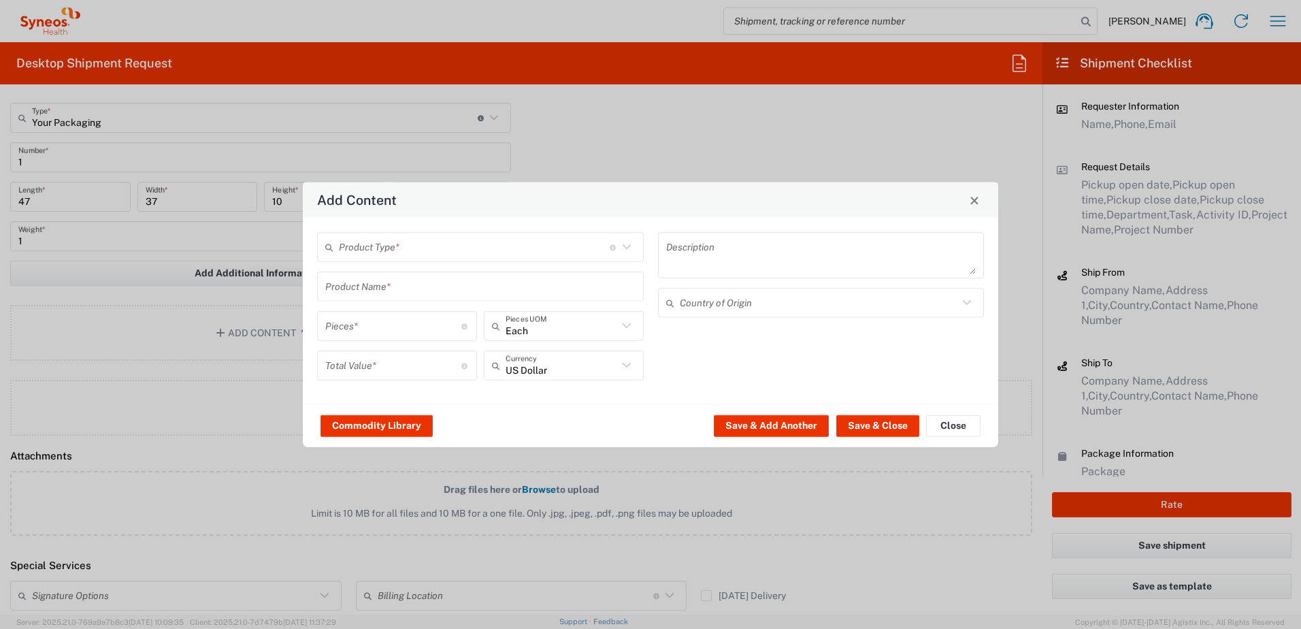
click at [447, 244] on input "text" at bounding box center [474, 247] width 271 height 24
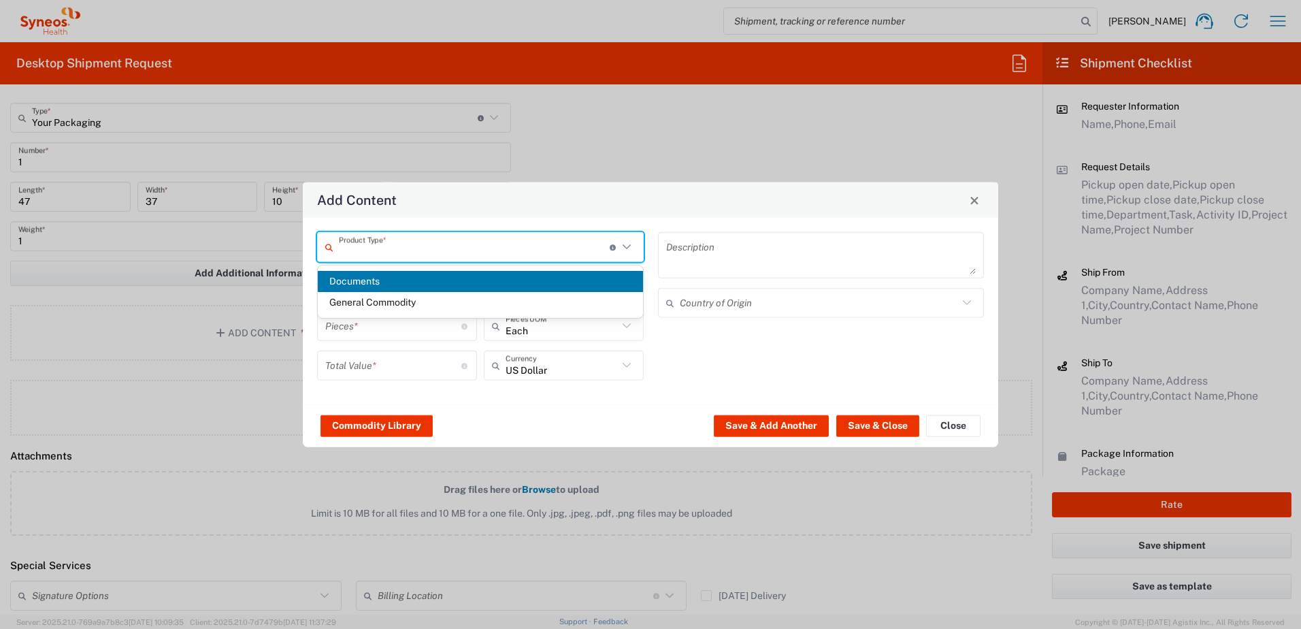
click at [375, 283] on span "Documents" at bounding box center [480, 281] width 325 height 21
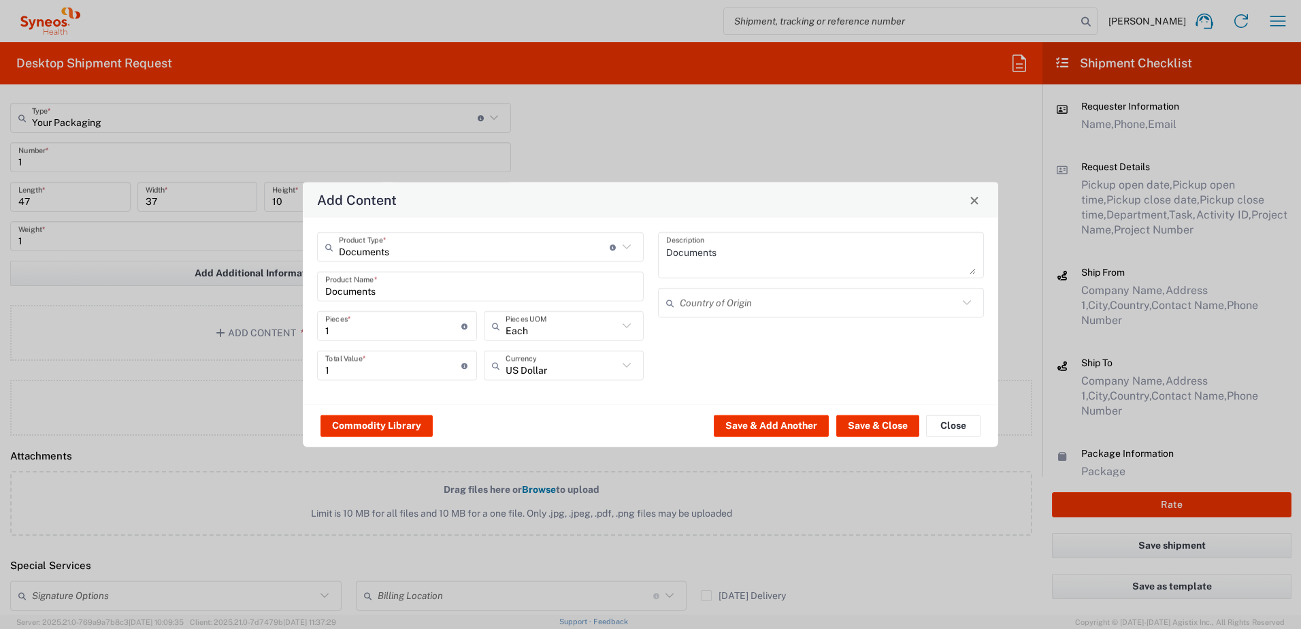
drag, startPoint x: 323, startPoint y: 325, endPoint x: 296, endPoint y: 319, distance: 27.2
click at [276, 325] on div "Add Content Documents Product Type * Document: Paper document generated interna…" at bounding box center [650, 314] width 1301 height 629
click at [796, 247] on textarea "Documents" at bounding box center [821, 255] width 310 height 38
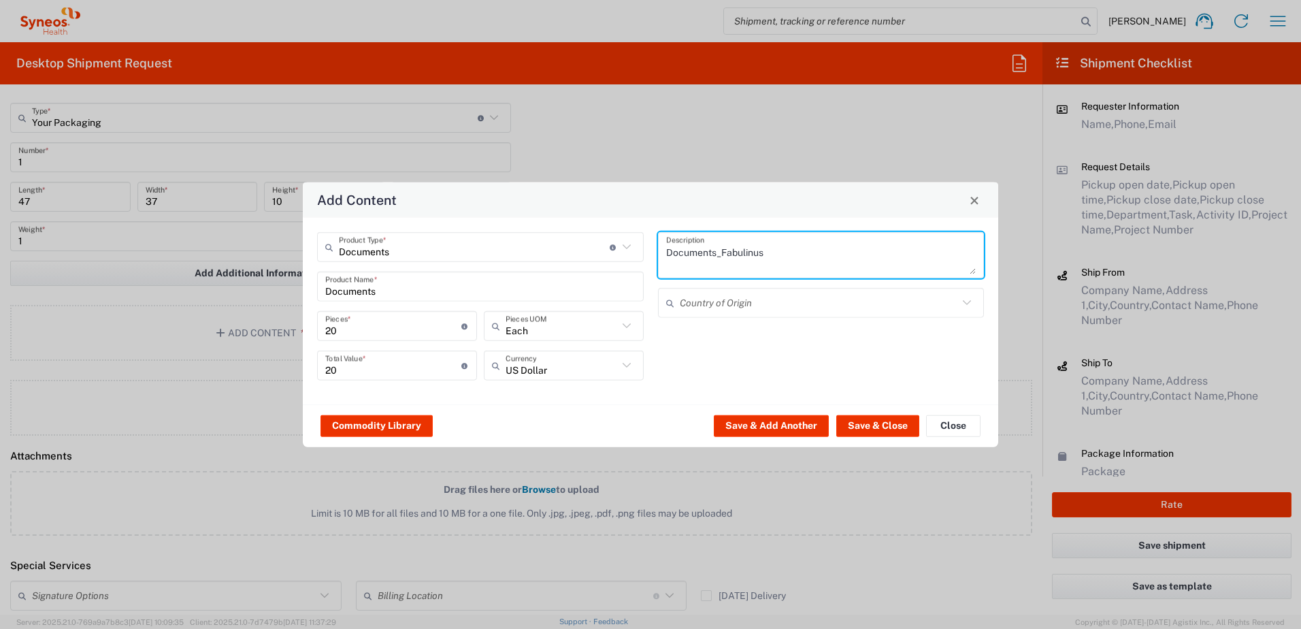
click at [757, 299] on input "text" at bounding box center [819, 303] width 279 height 24
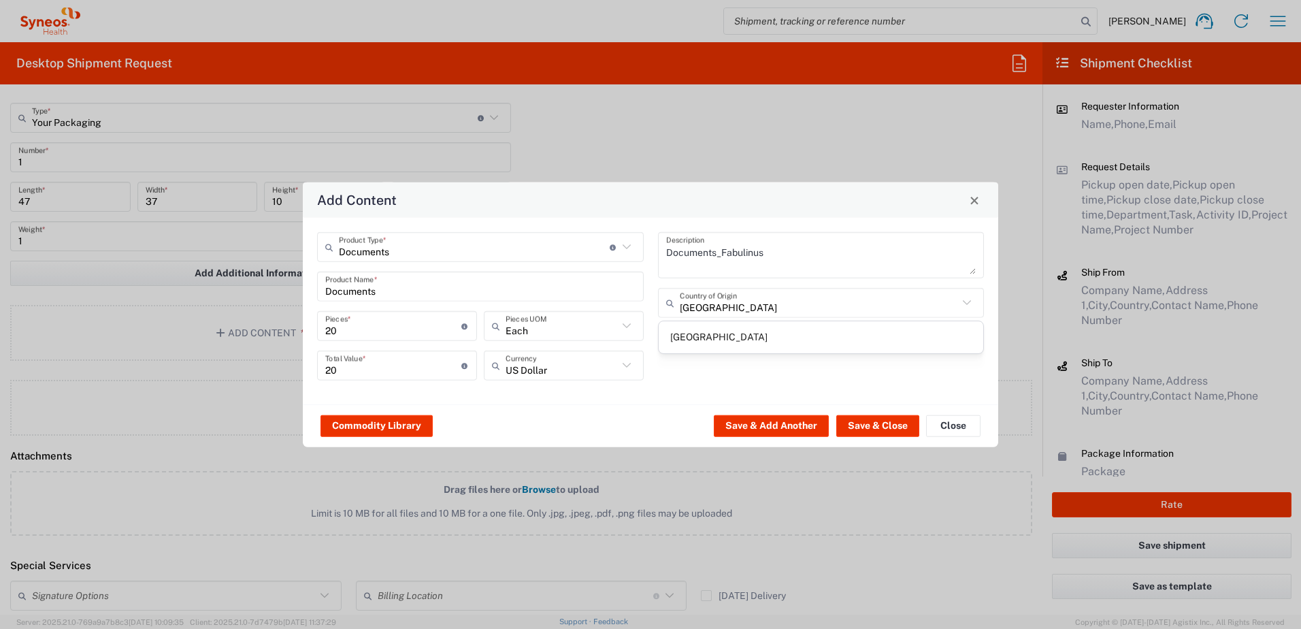
click at [752, 336] on span "[GEOGRAPHIC_DATA]" at bounding box center [821, 337] width 325 height 21
click at [877, 418] on button "Save & Close" at bounding box center [877, 425] width 83 height 22
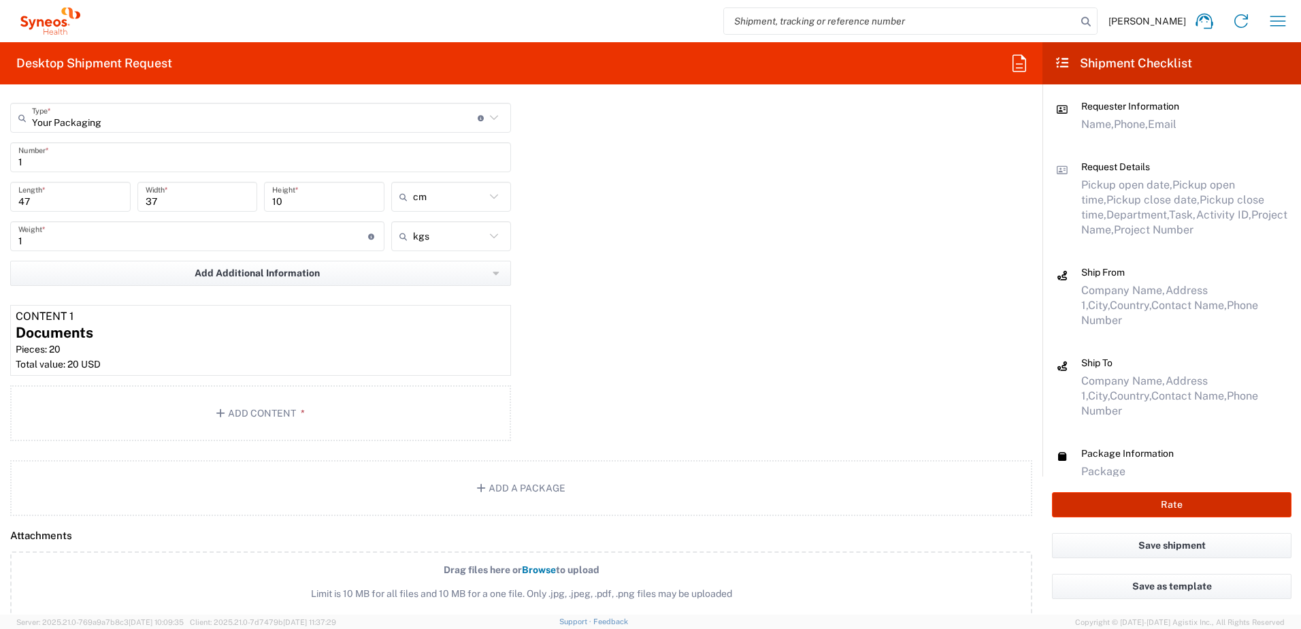
click at [1164, 500] on button "Rate" at bounding box center [1172, 504] width 240 height 25
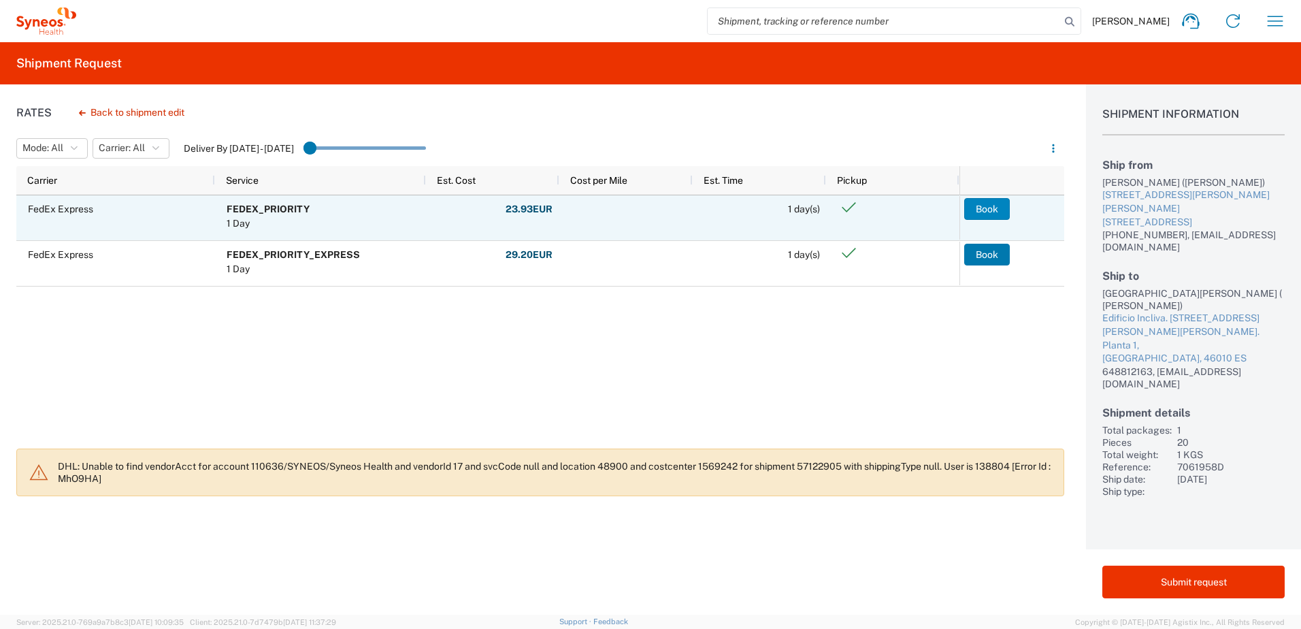
click at [987, 201] on button "Book" at bounding box center [987, 209] width 46 height 22
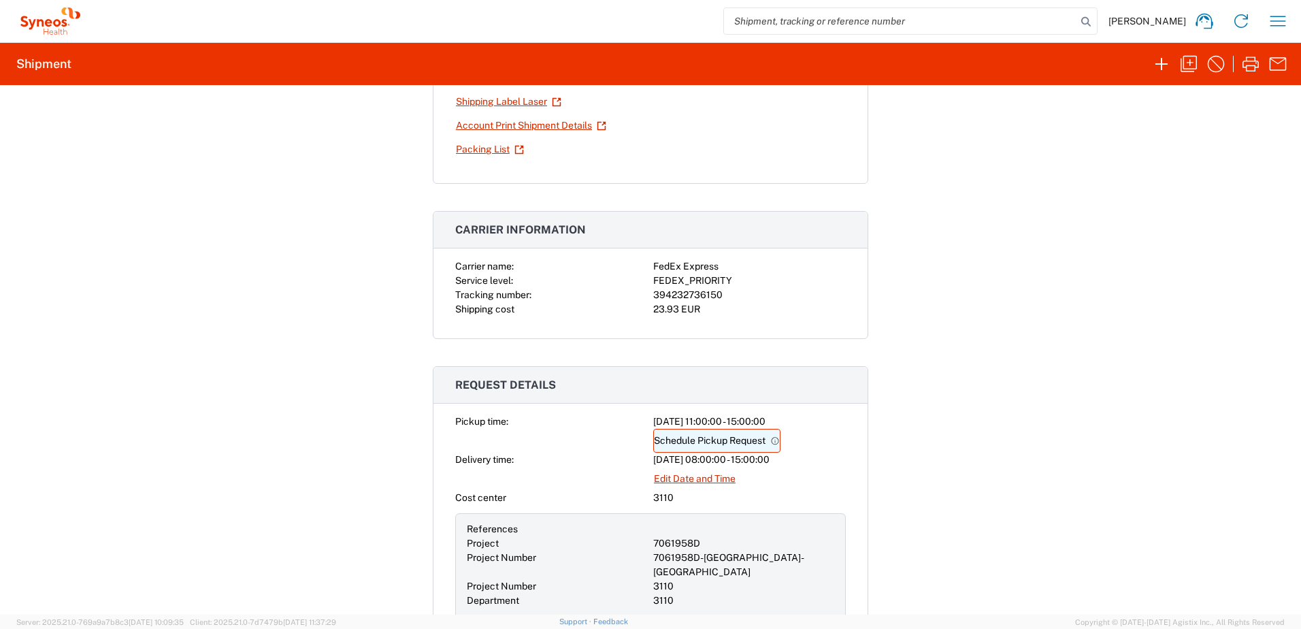
scroll to position [136, 0]
click at [725, 442] on link "Schedule Pickup Request" at bounding box center [716, 440] width 127 height 24
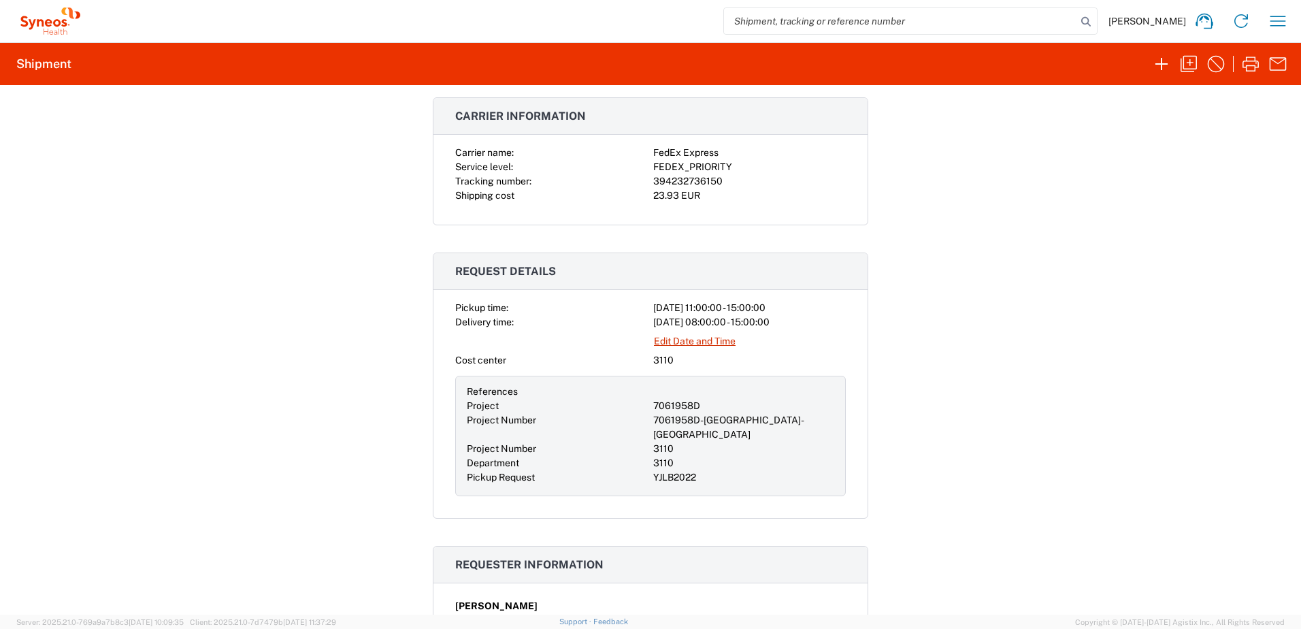
scroll to position [408, 0]
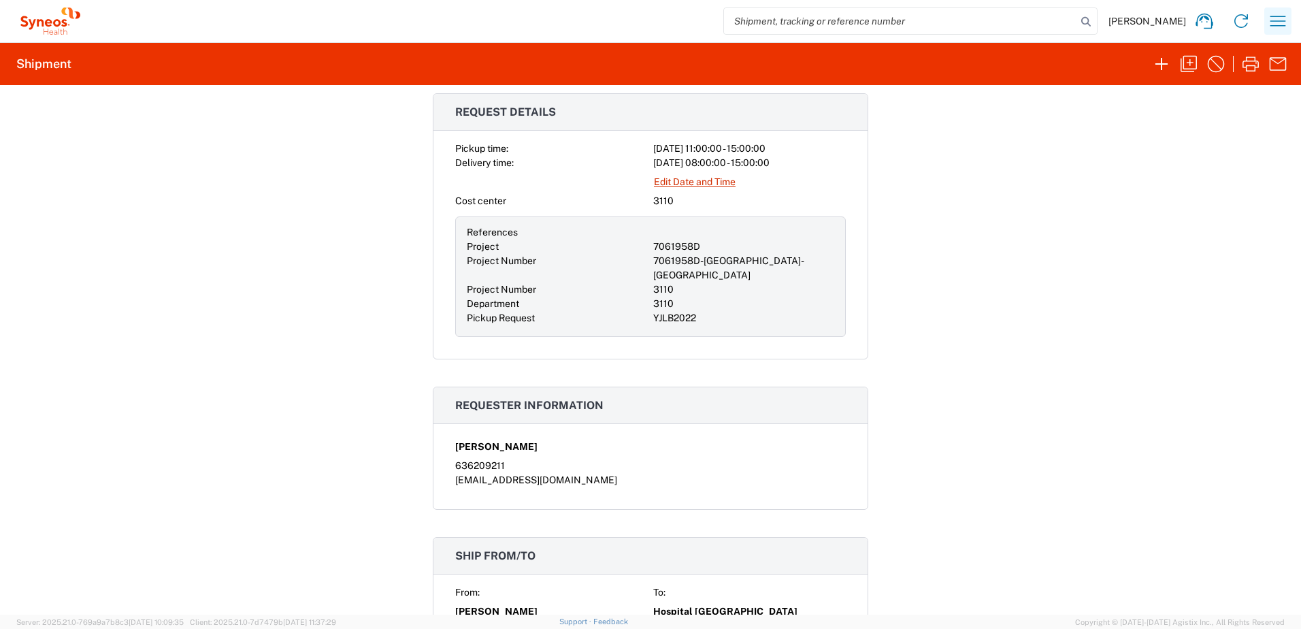
click at [1280, 19] on icon "button" at bounding box center [1278, 21] width 22 height 22
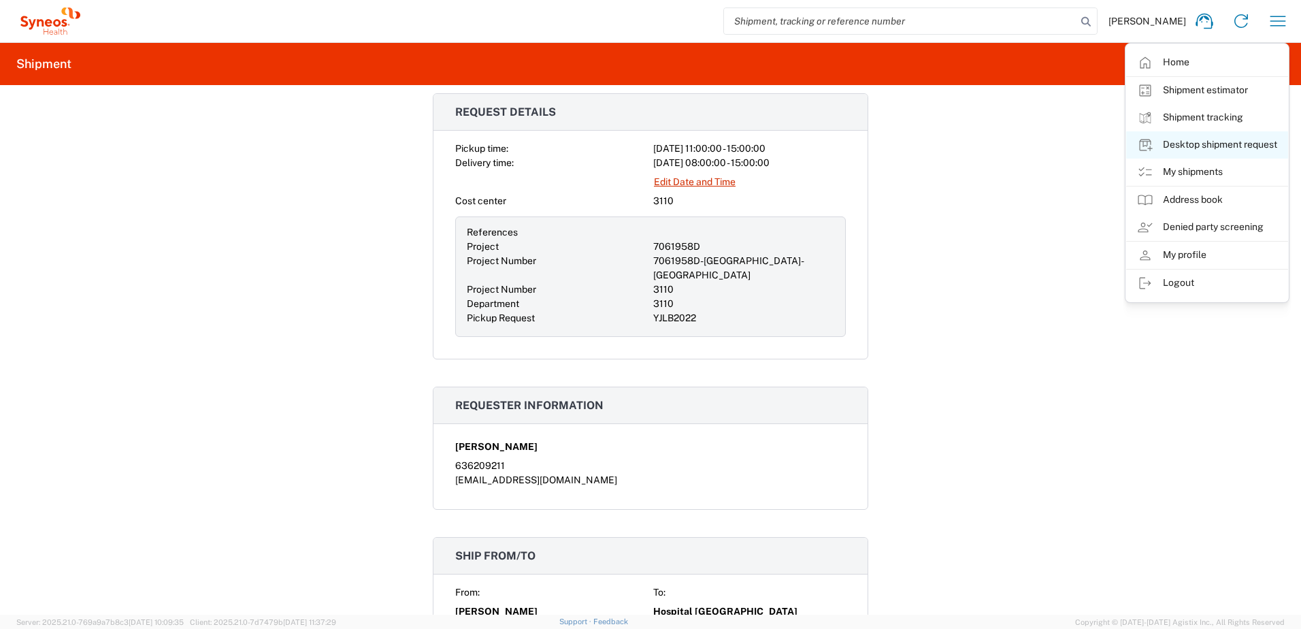
click at [1240, 146] on link "Desktop shipment request" at bounding box center [1207, 144] width 162 height 27
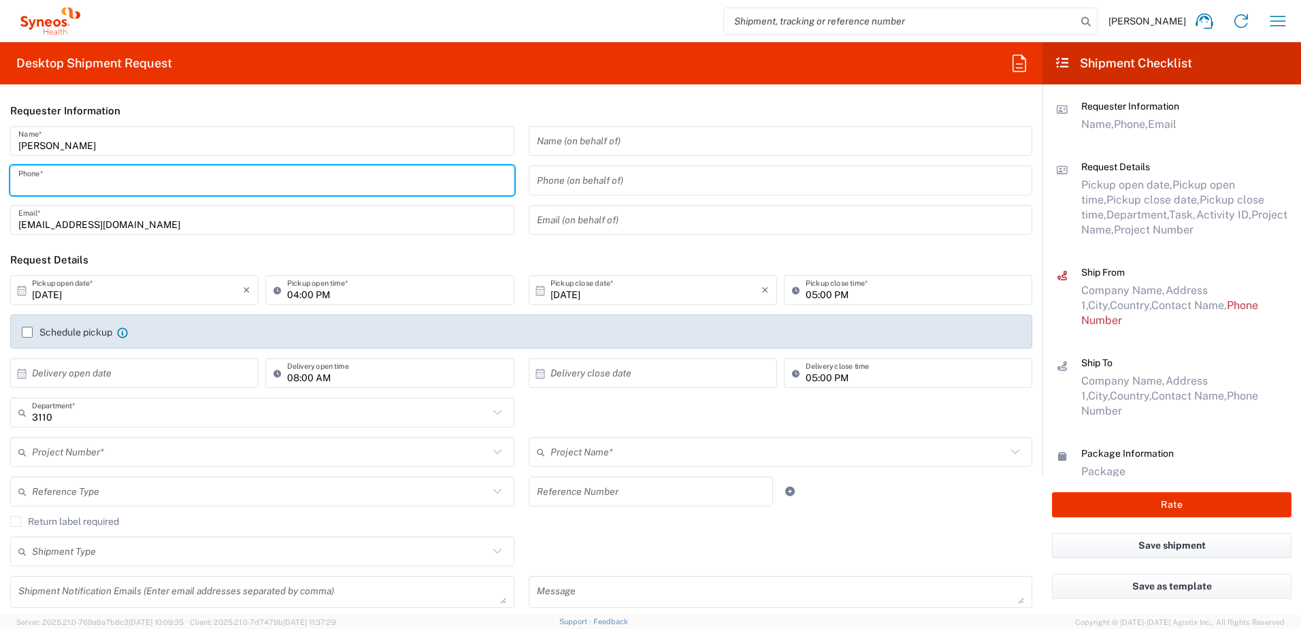
click at [91, 181] on input "tel" at bounding box center [262, 181] width 488 height 24
click at [100, 293] on input "[DATE]" at bounding box center [137, 290] width 211 height 24
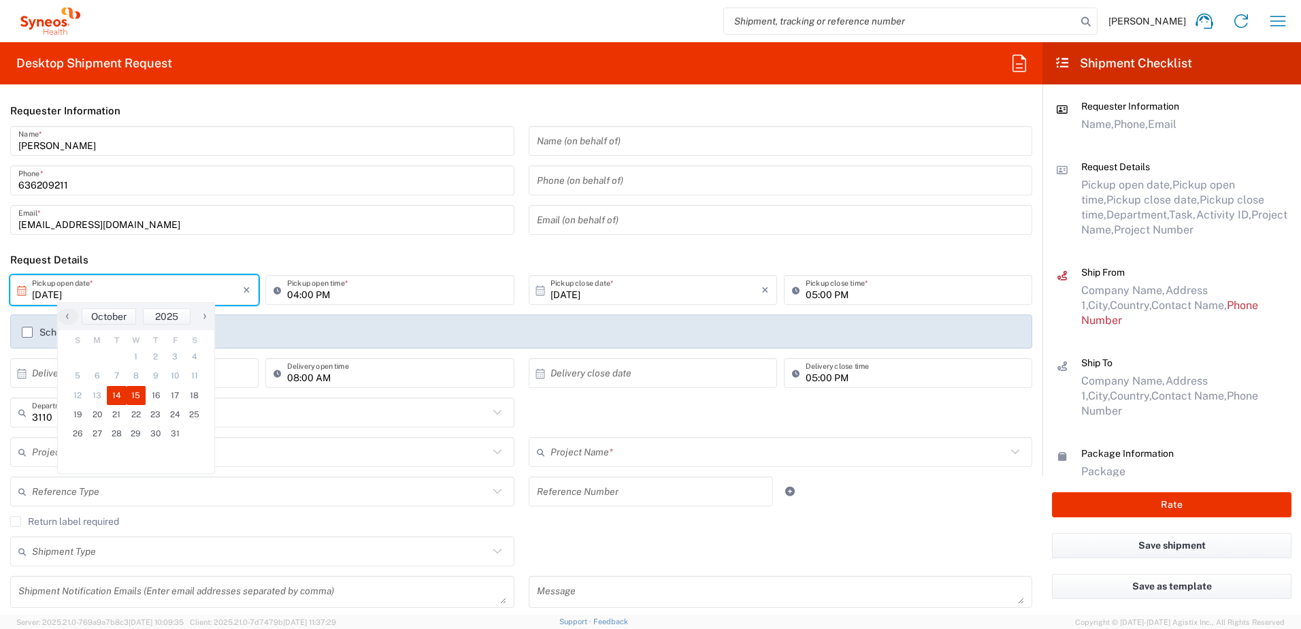
click at [132, 395] on span "15" at bounding box center [137, 395] width 20 height 19
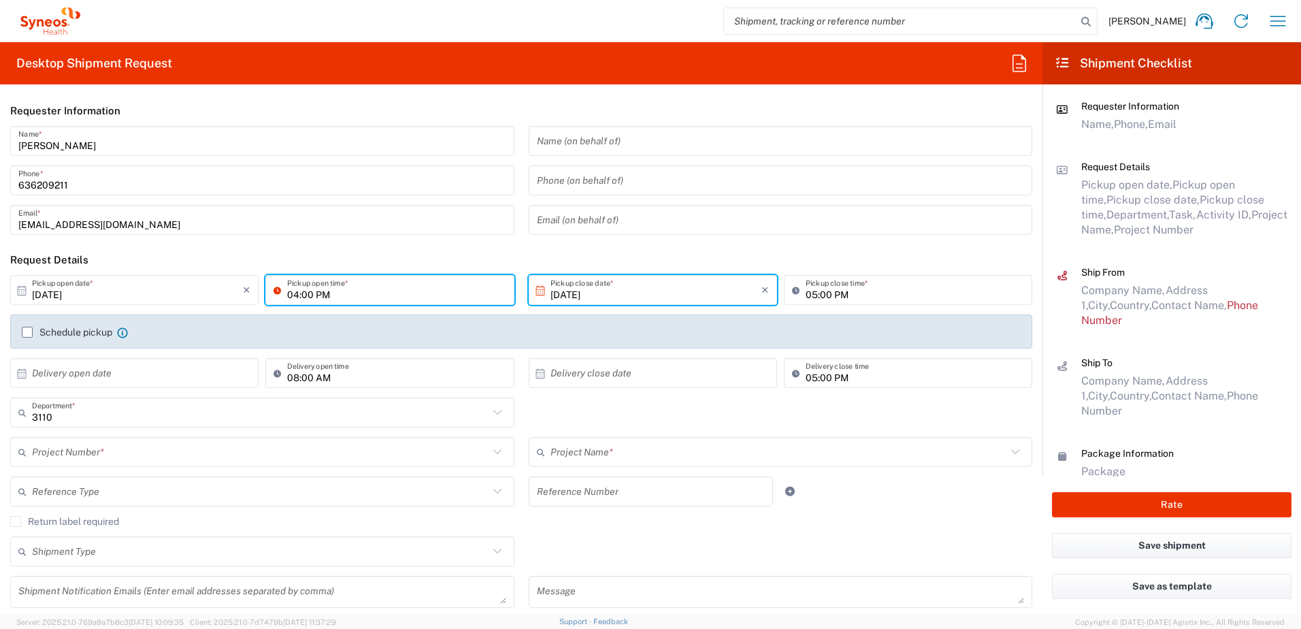
click at [306, 288] on input "04:00 PM" at bounding box center [396, 290] width 218 height 24
click at [806, 297] on input "05:00 PM" at bounding box center [915, 290] width 218 height 24
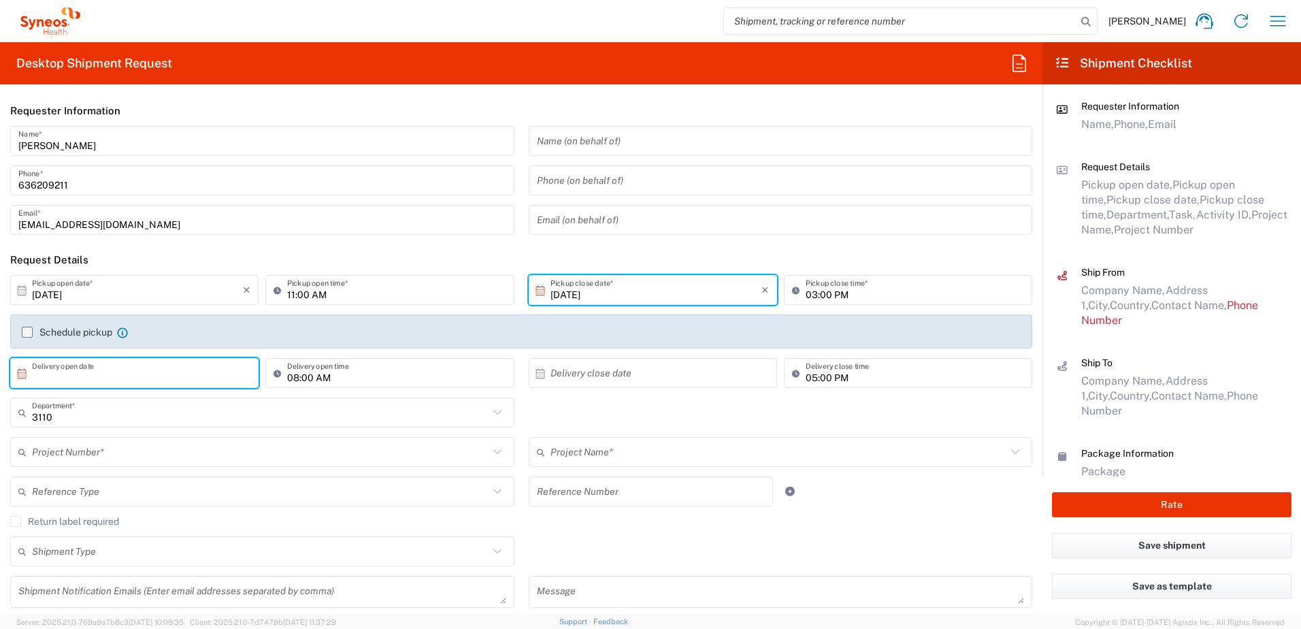
click at [114, 384] on input "text" at bounding box center [137, 373] width 211 height 24
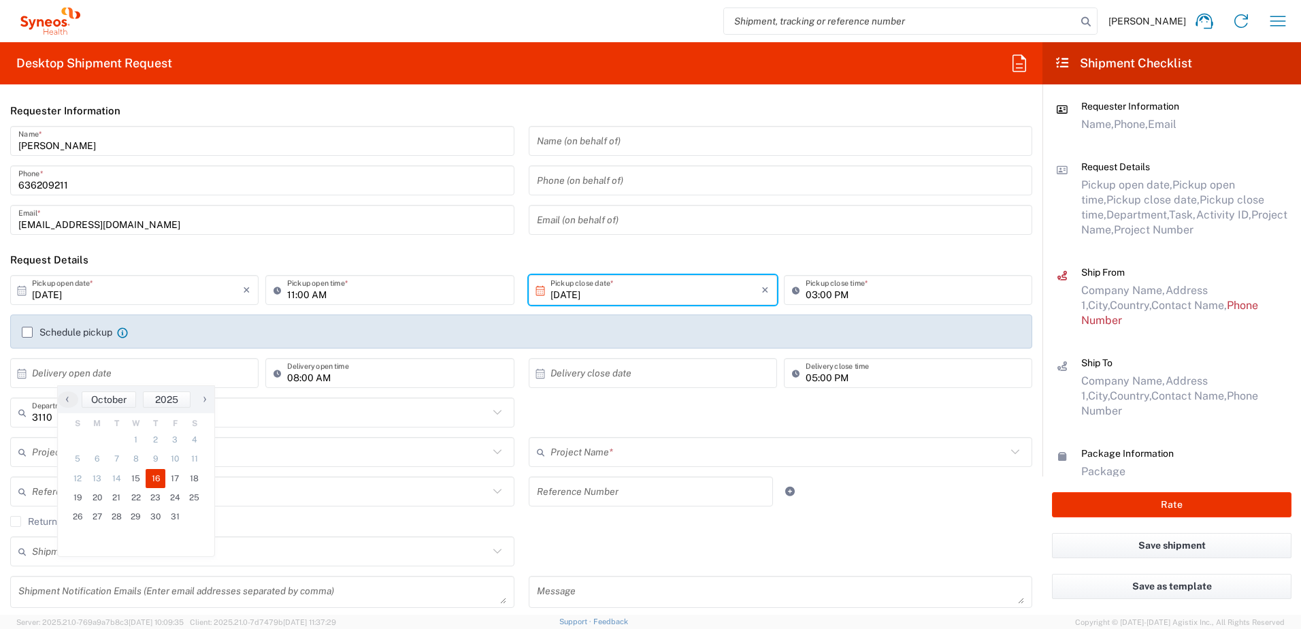
click at [152, 470] on span "16" at bounding box center [156, 478] width 20 height 19
click at [567, 383] on input "text" at bounding box center [656, 373] width 211 height 24
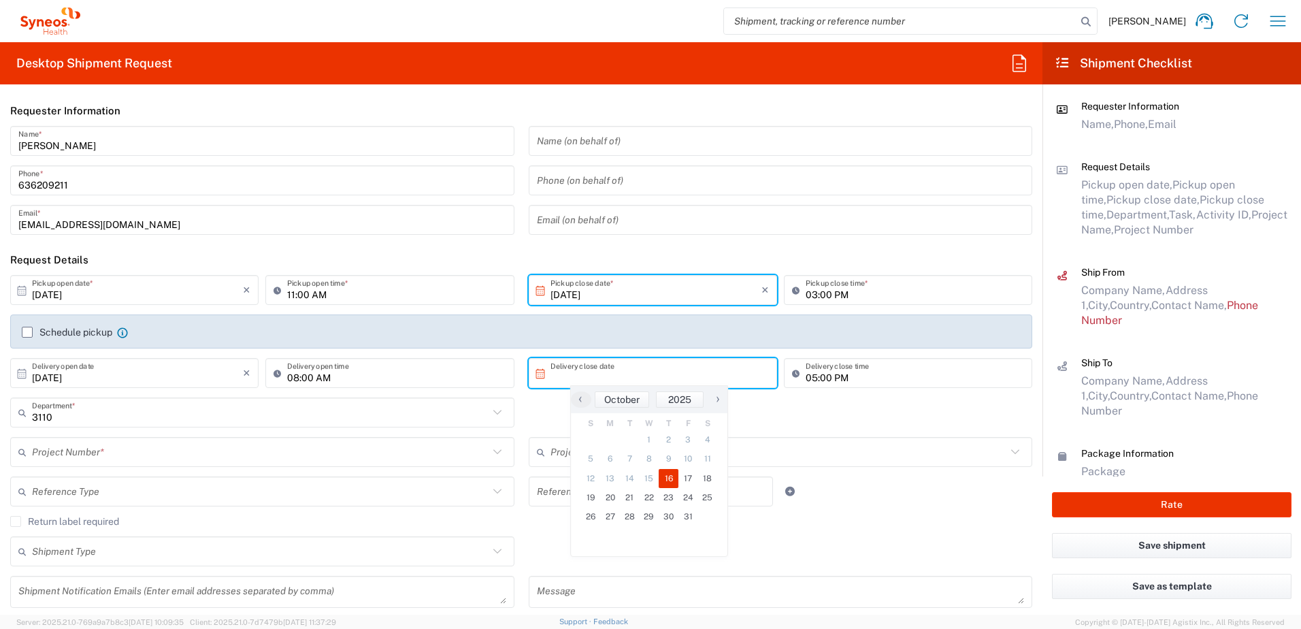
click at [666, 476] on span "16" at bounding box center [669, 478] width 20 height 19
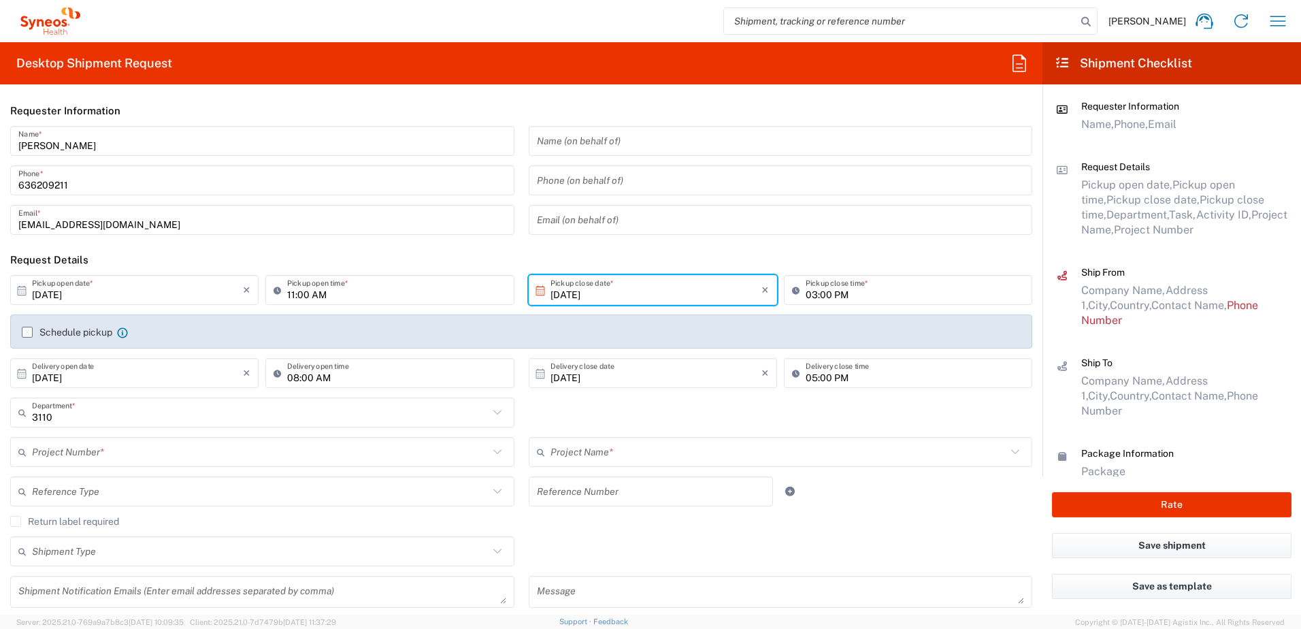
click at [806, 374] on input "05:00 PM" at bounding box center [915, 373] width 218 height 24
click at [129, 457] on input "text" at bounding box center [260, 452] width 457 height 24
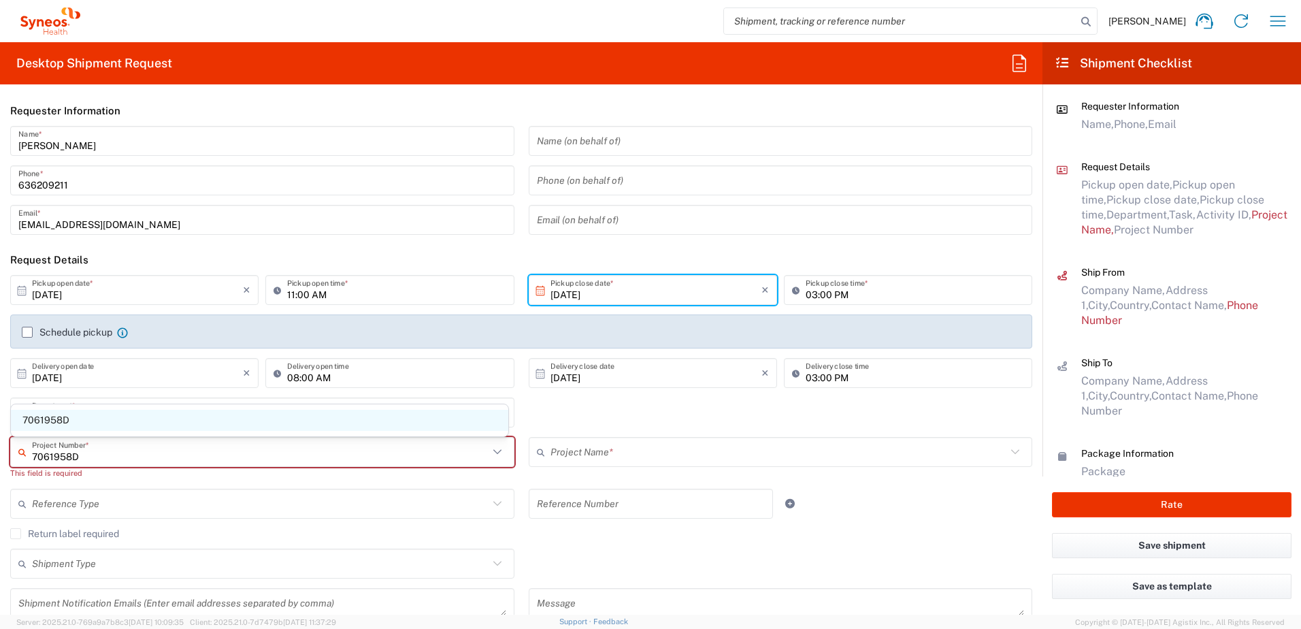
click at [78, 421] on span "7061958D" at bounding box center [260, 420] width 498 height 21
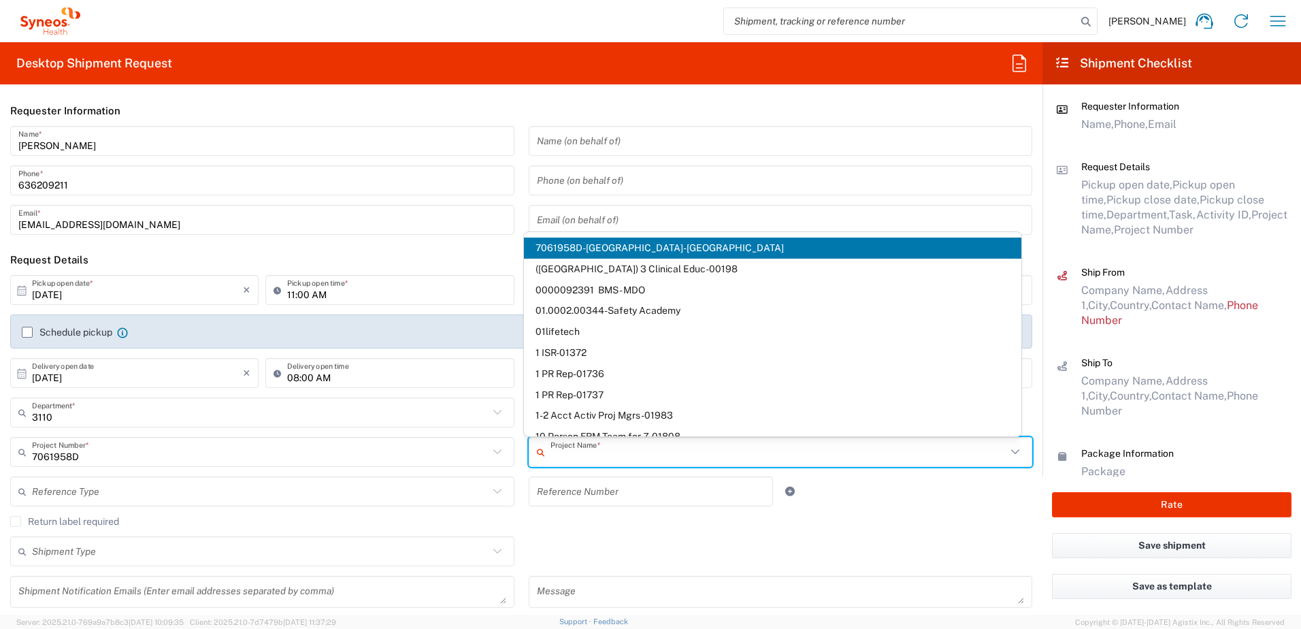
click at [636, 450] on input "text" at bounding box center [779, 452] width 457 height 24
click at [355, 515] on div "Reference Type Account Type Activity ID Airline Appointment Number ASN Batch Re…" at bounding box center [262, 495] width 519 height 39
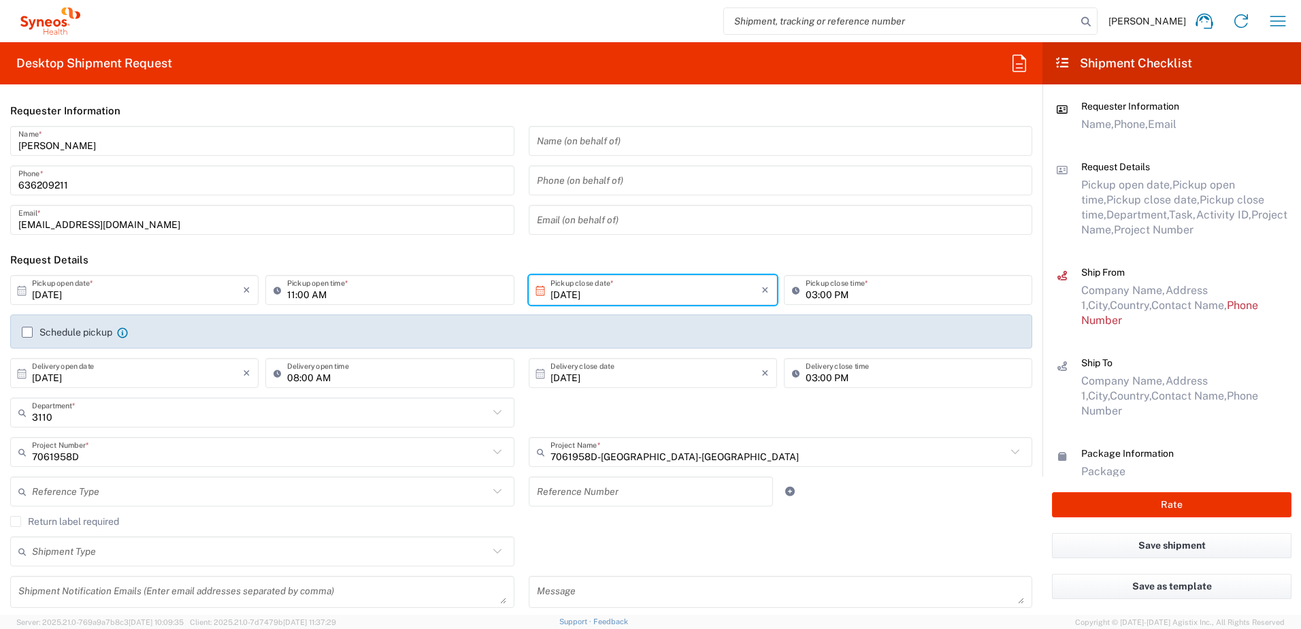
click at [152, 490] on input "text" at bounding box center [260, 492] width 457 height 24
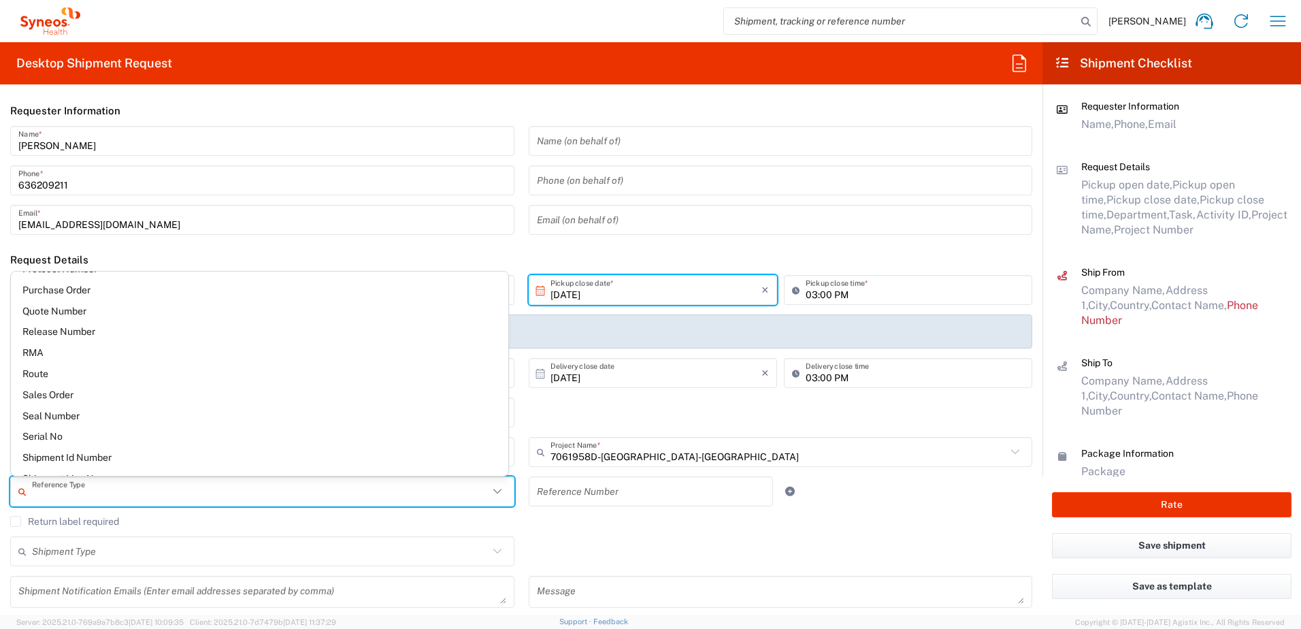
scroll to position [817, 0]
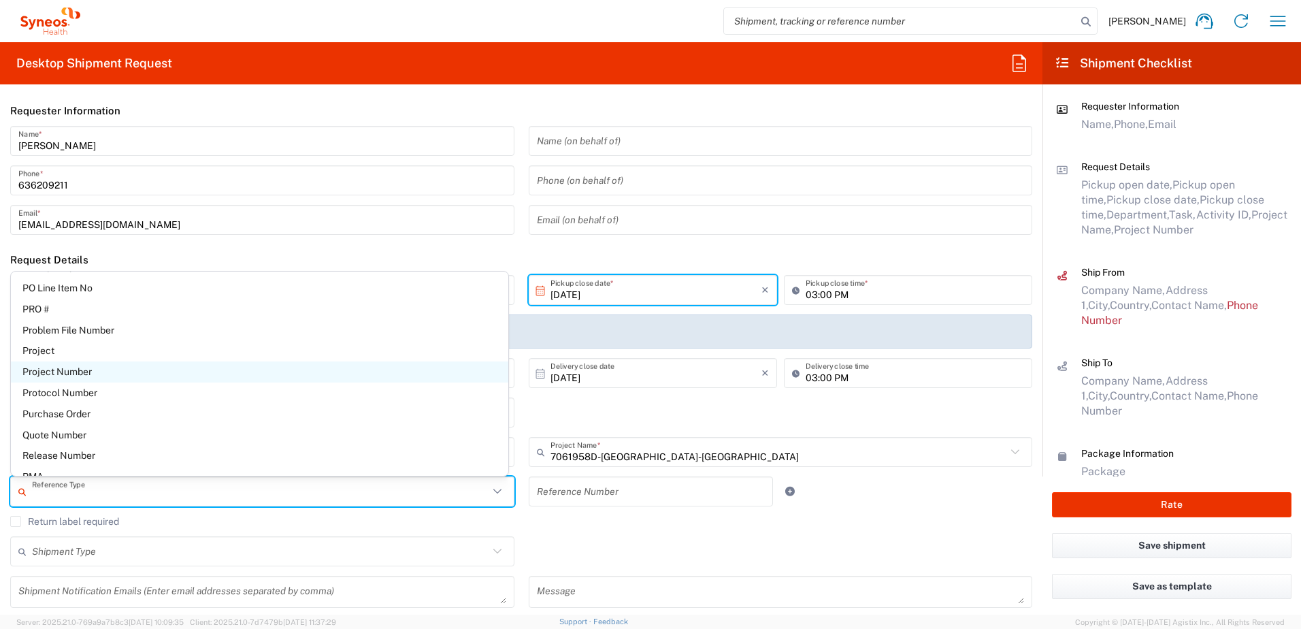
click at [112, 372] on span "Project Number" at bounding box center [260, 371] width 498 height 21
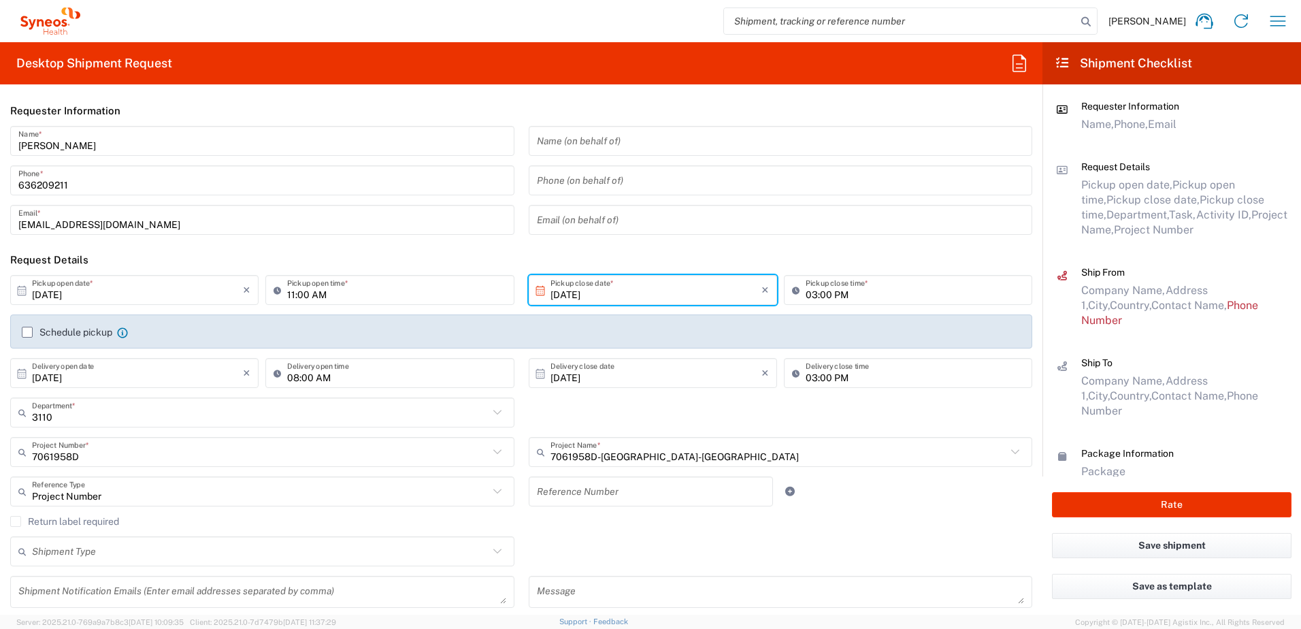
click at [605, 492] on input "text" at bounding box center [651, 492] width 229 height 24
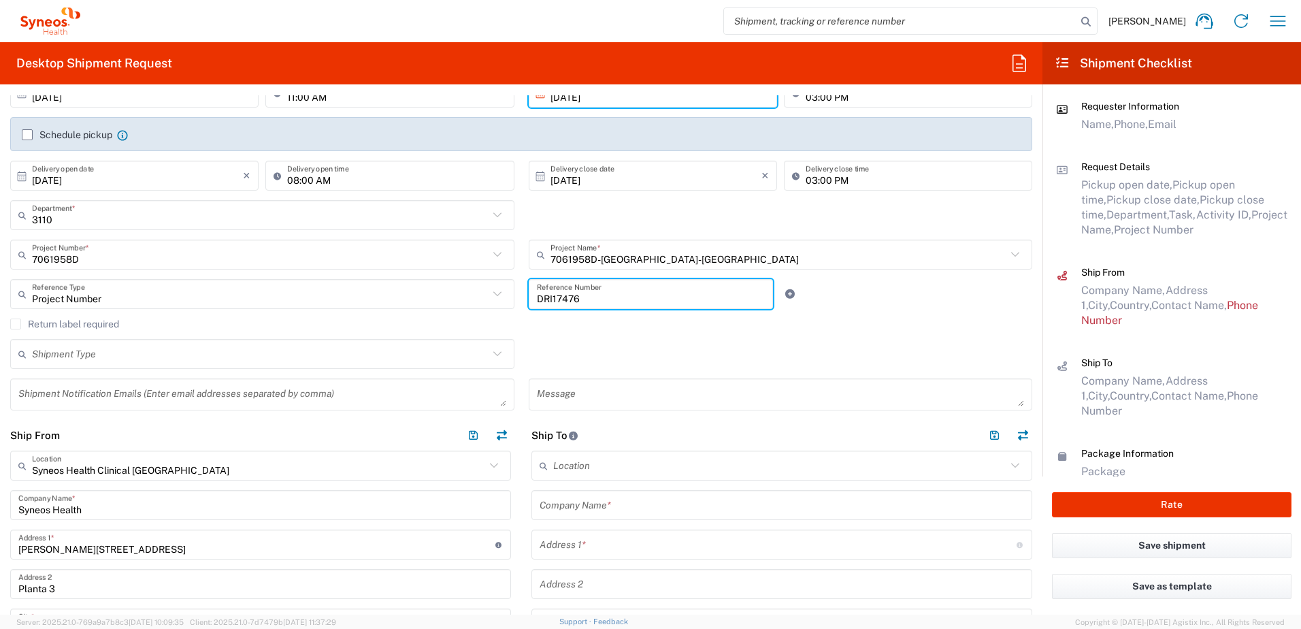
scroll to position [204, 0]
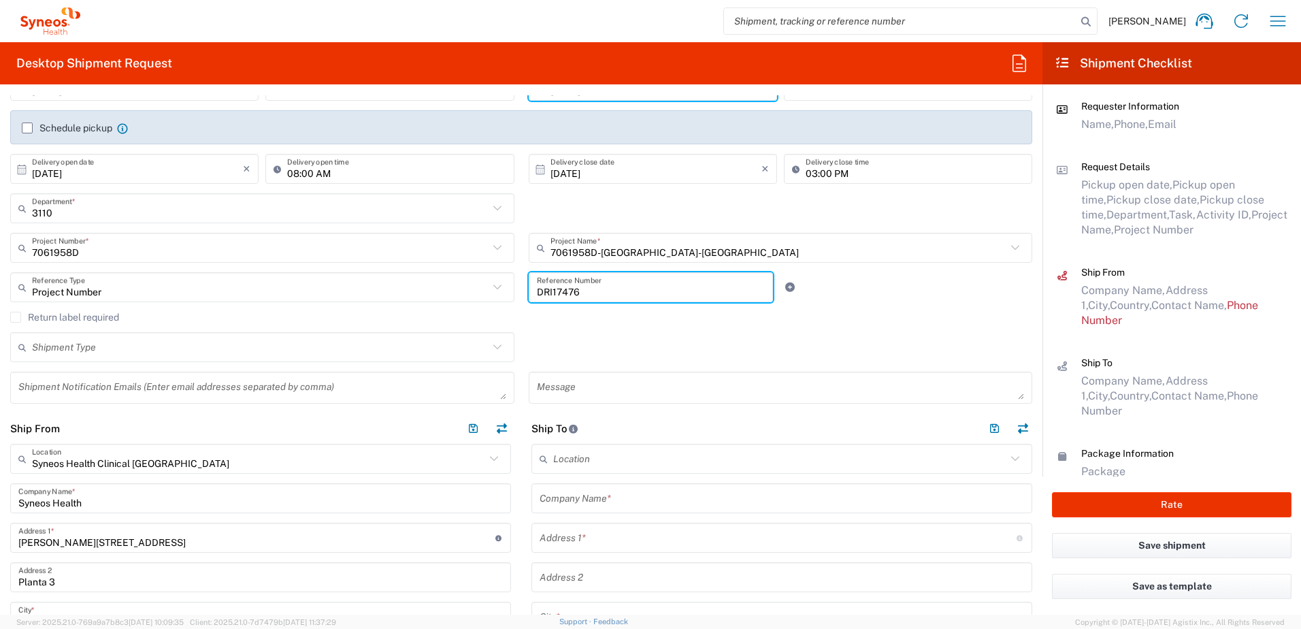
click at [121, 344] on input "text" at bounding box center [260, 348] width 457 height 24
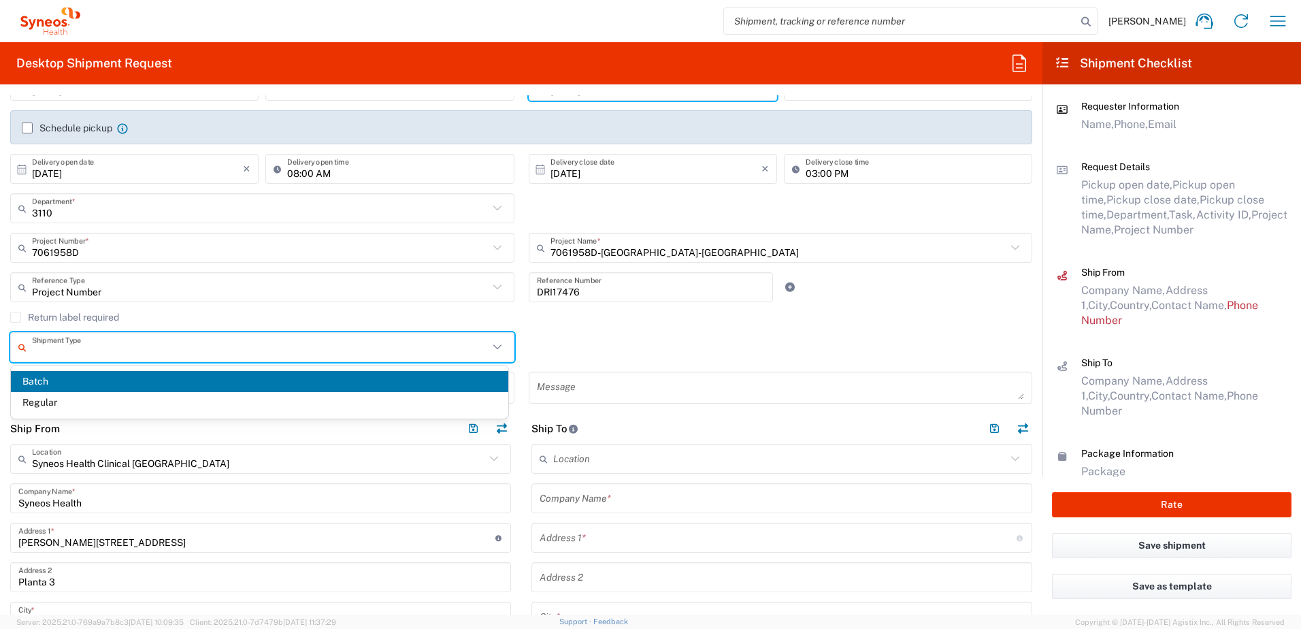
click at [54, 400] on span "Regular" at bounding box center [260, 402] width 498 height 21
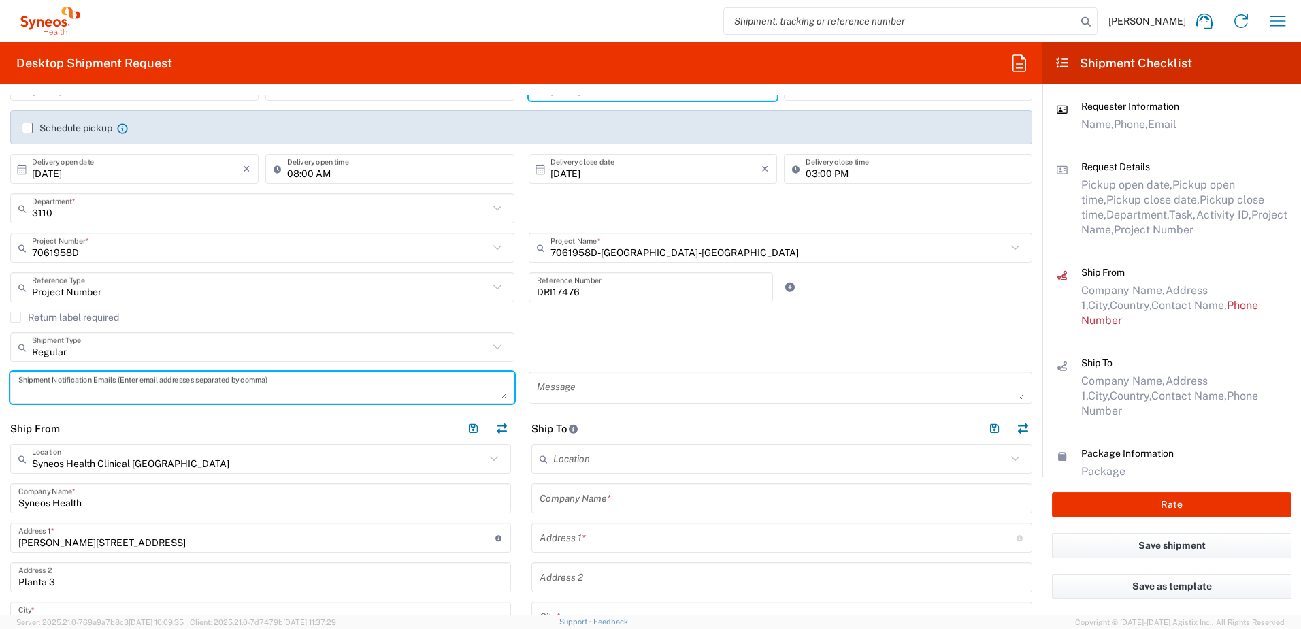
click at [135, 389] on textarea at bounding box center [262, 388] width 488 height 24
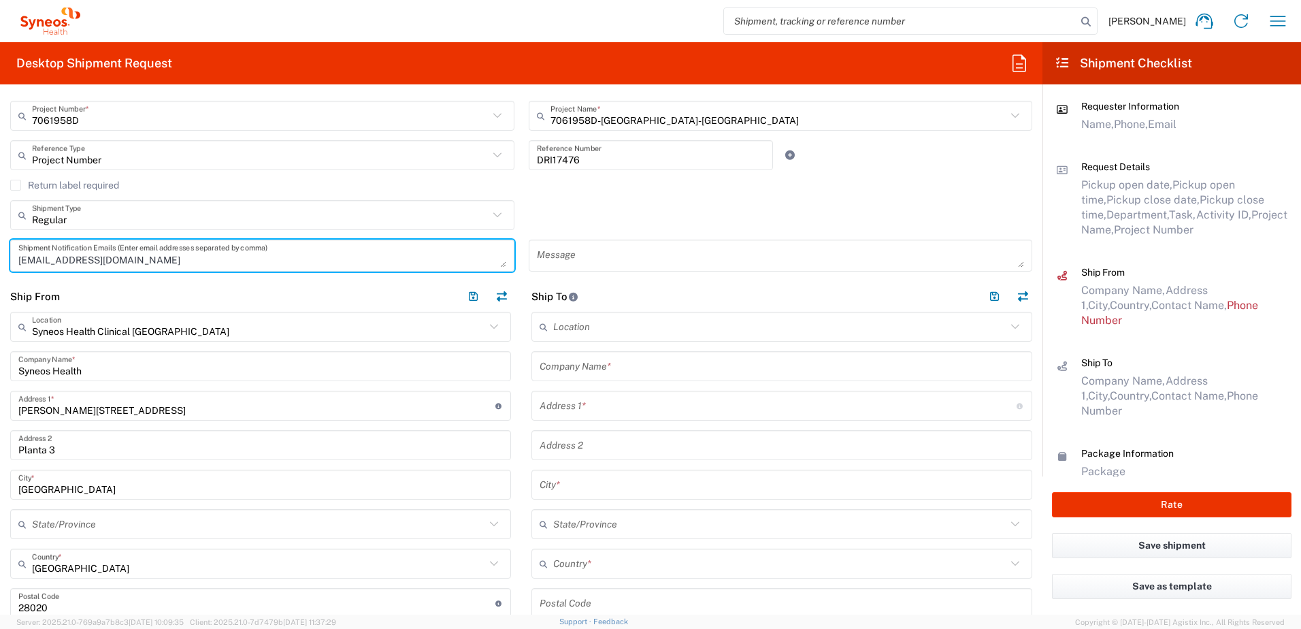
scroll to position [340, 0]
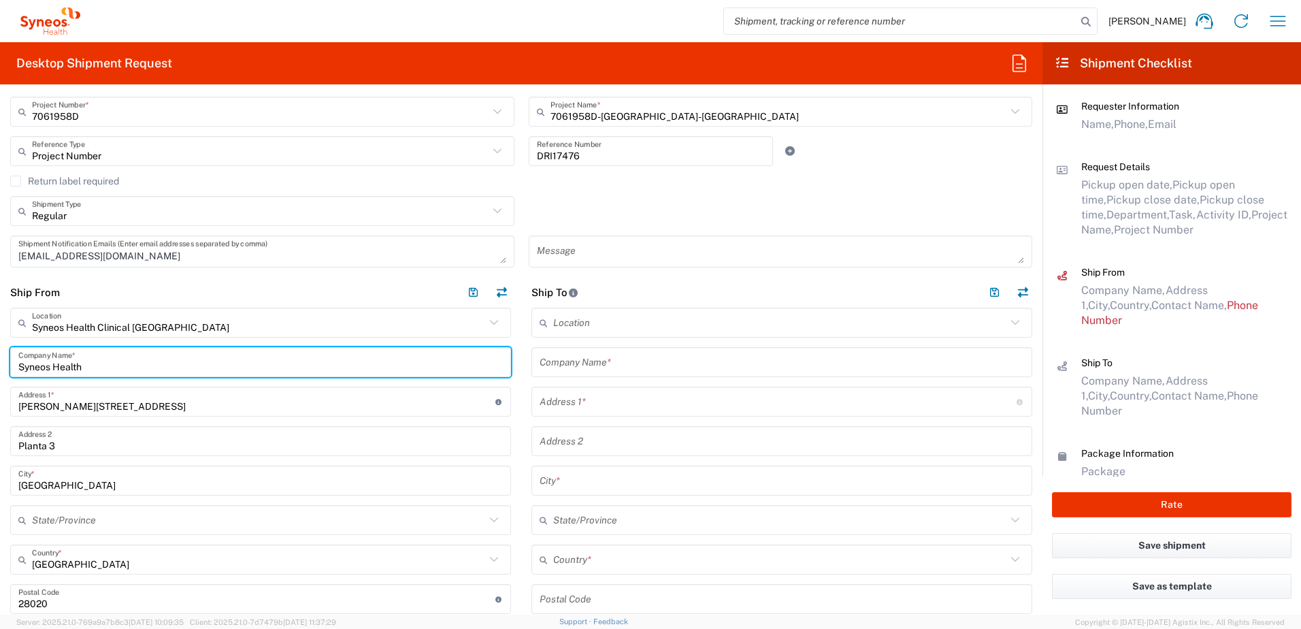
drag, startPoint x: 116, startPoint y: 365, endPoint x: -212, endPoint y: 318, distance: 332.1
click at [0, 318] on html "[PERSON_NAME] Home Shipment estimator Shipment tracking Desktop shipment reques…" at bounding box center [650, 314] width 1301 height 629
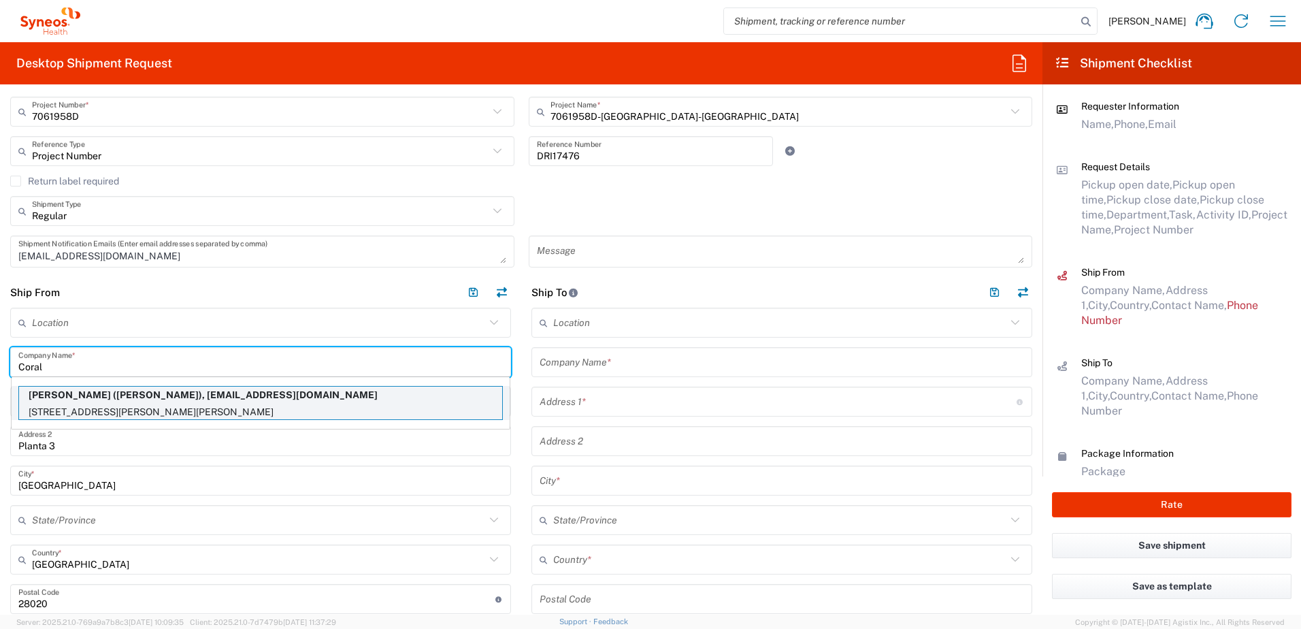
click at [136, 392] on p "[PERSON_NAME] ([PERSON_NAME]), [EMAIL_ADDRESS][DOMAIN_NAME]" at bounding box center [260, 395] width 483 height 17
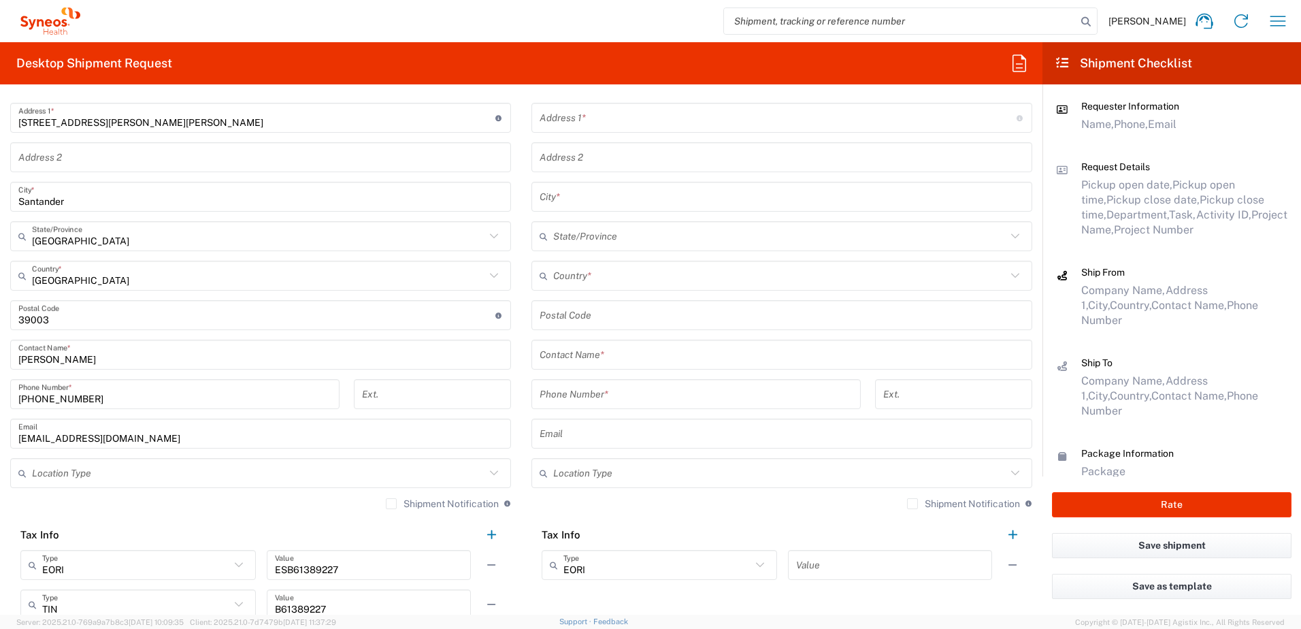
scroll to position [681, 0]
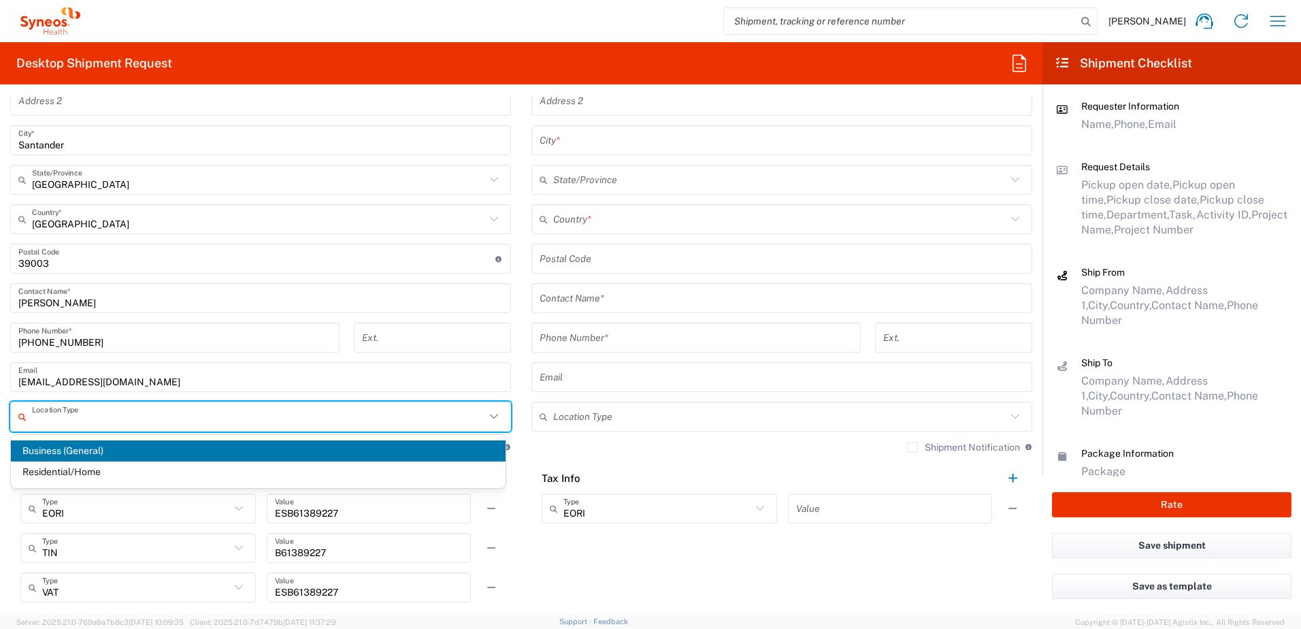
click at [86, 421] on input "text" at bounding box center [258, 417] width 453 height 24
click at [72, 471] on span "Residential/Home" at bounding box center [258, 471] width 495 height 21
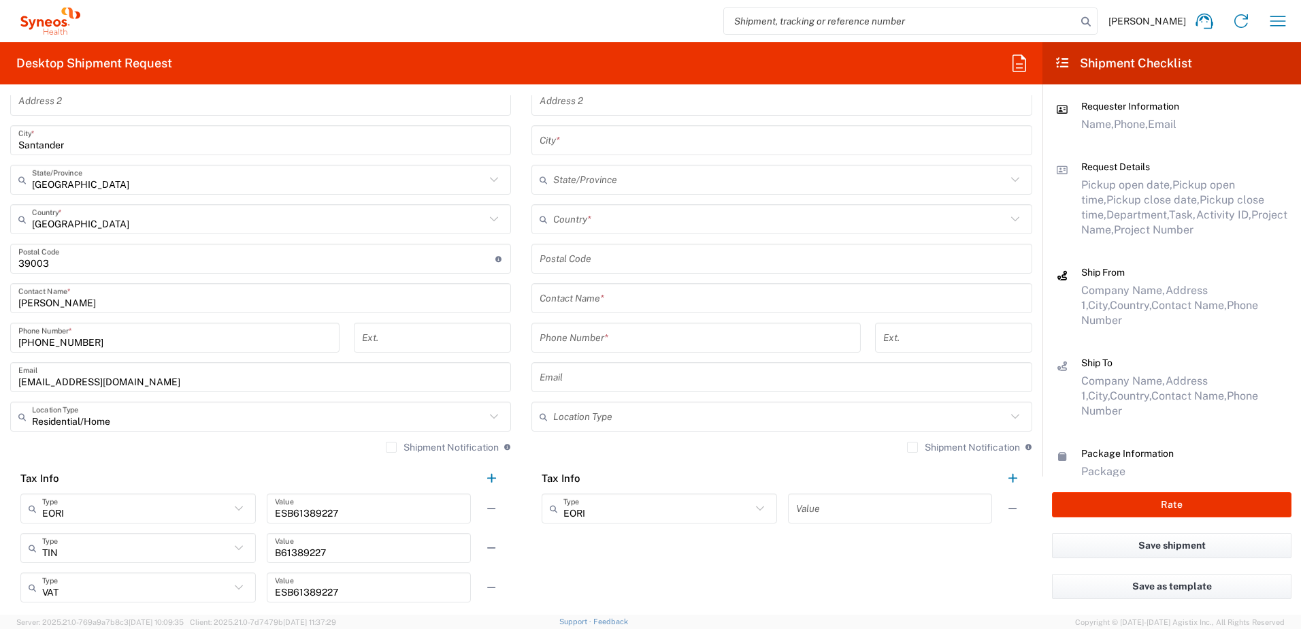
scroll to position [408, 0]
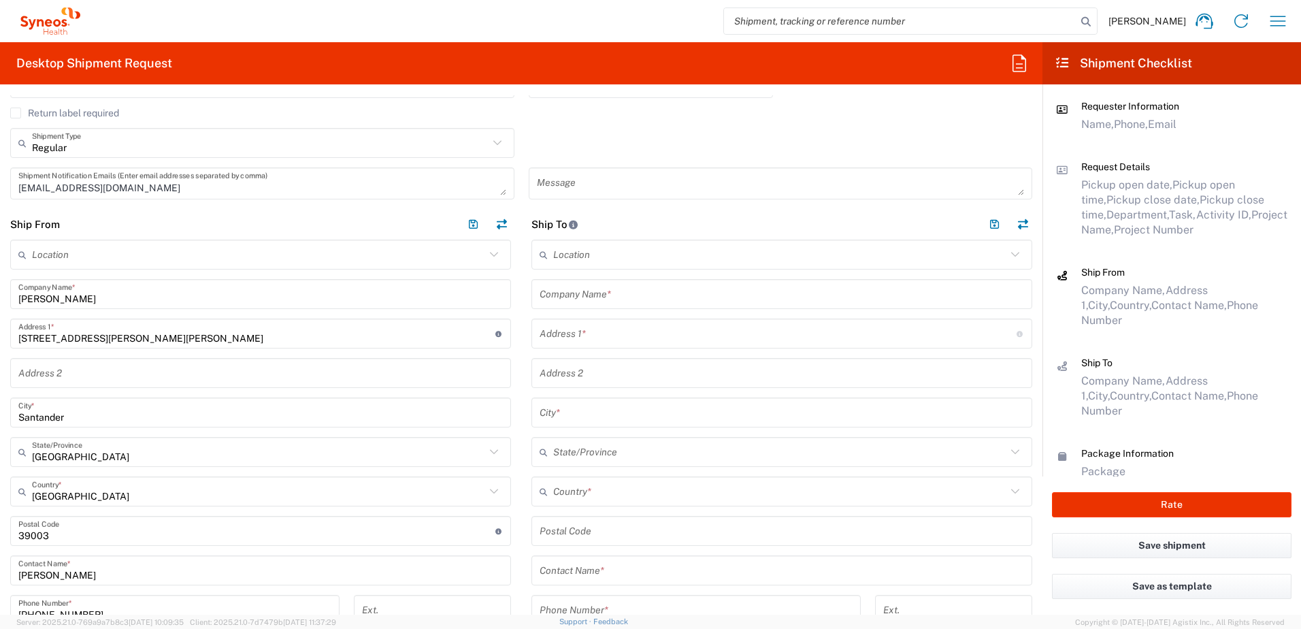
click at [653, 290] on input "text" at bounding box center [782, 294] width 485 height 24
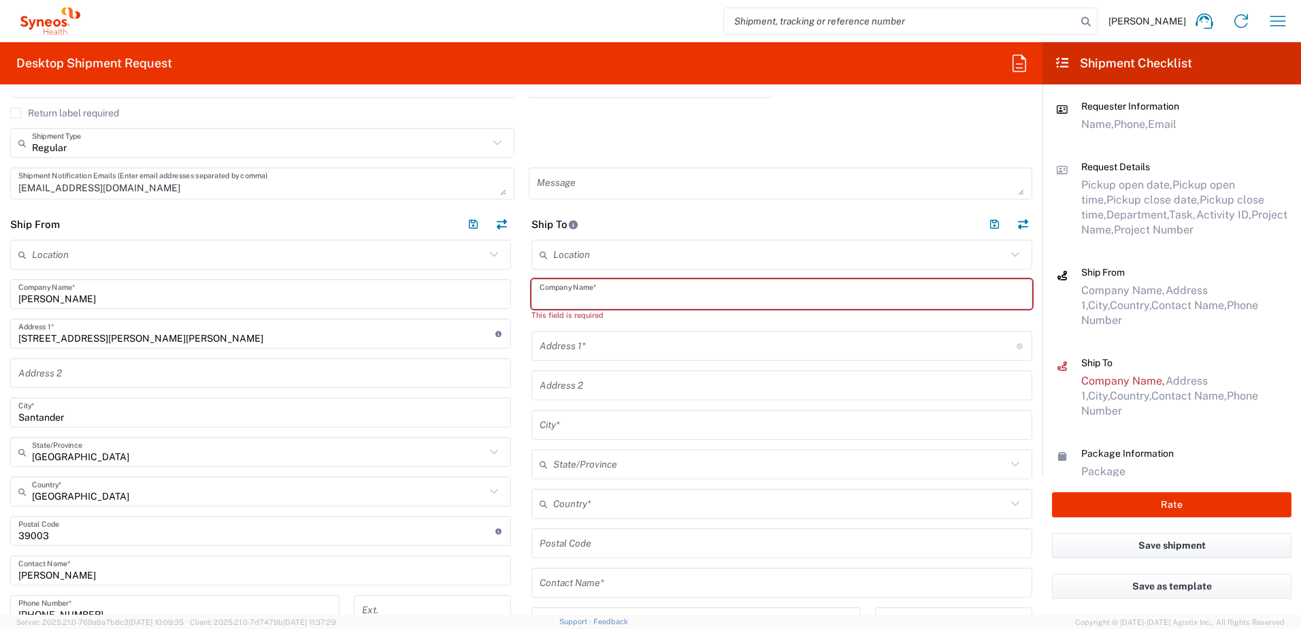
paste input "[GEOGRAPHIC_DATA]. Sede Txagorritxu"
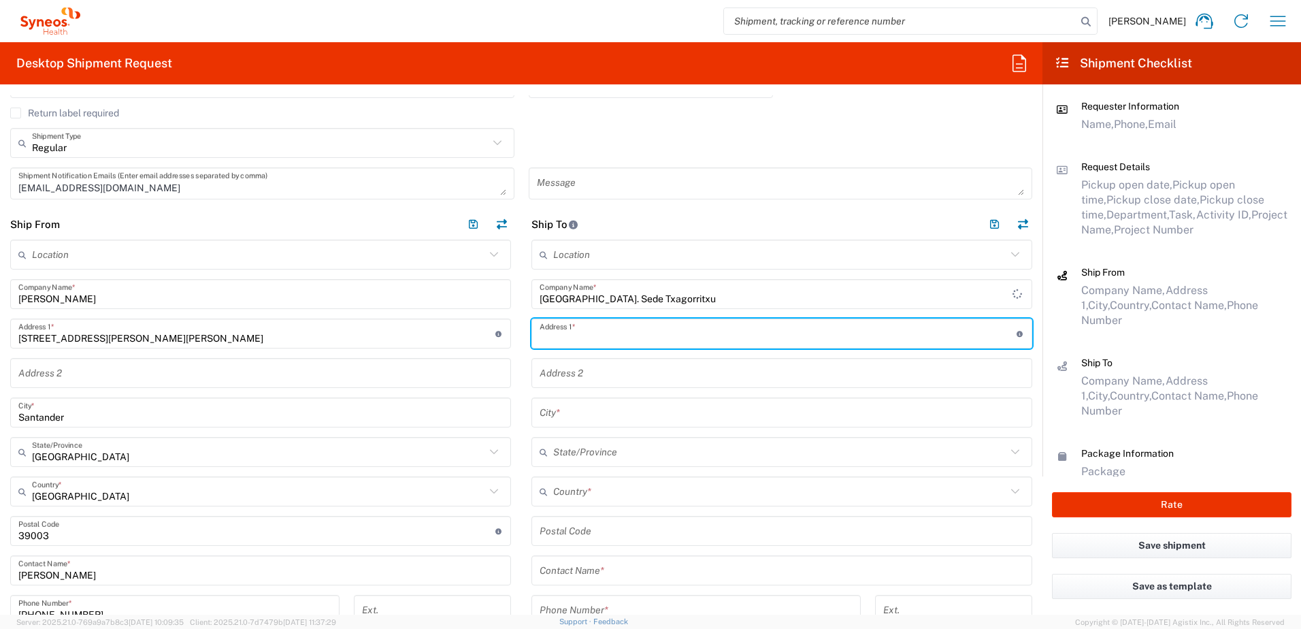
click at [621, 337] on input "text" at bounding box center [778, 334] width 477 height 24
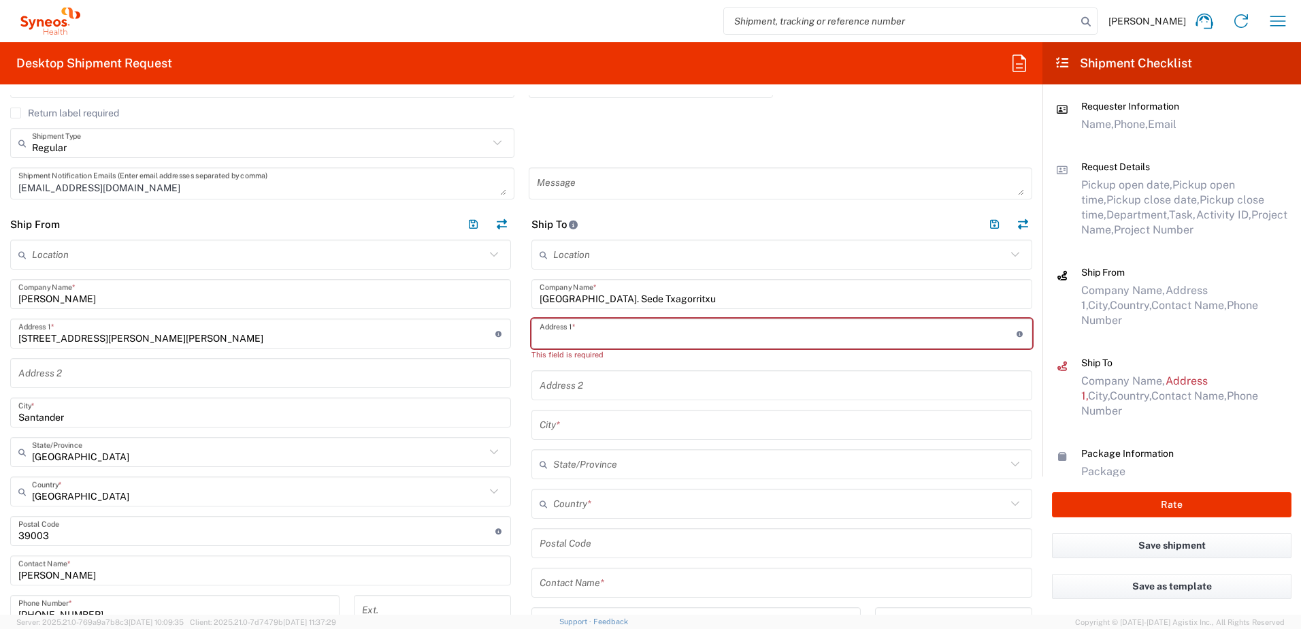
paste input "C/Francisco [PERSON_NAME] [PERSON_NAME] s/n"
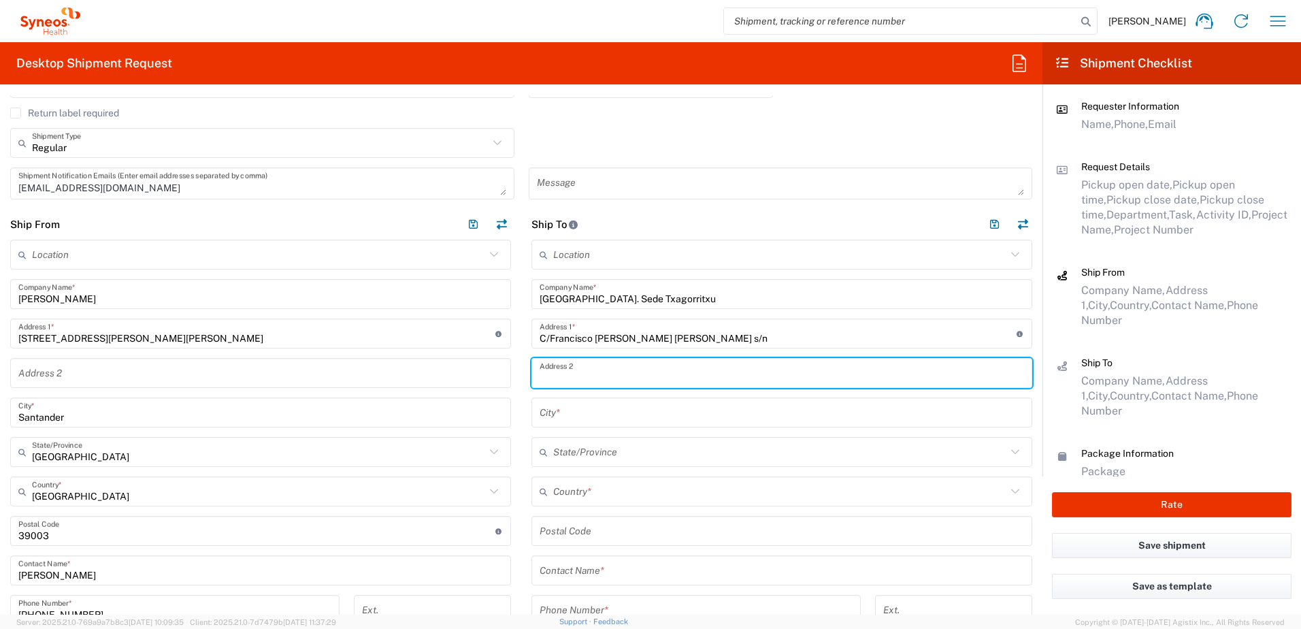
drag, startPoint x: 604, startPoint y: 372, endPoint x: 636, endPoint y: 378, distance: 32.0
click at [604, 372] on input "text" at bounding box center [782, 373] width 485 height 24
paste input "EDIFICIO de Consultas Externas - Planta baja Consultas 9-1"
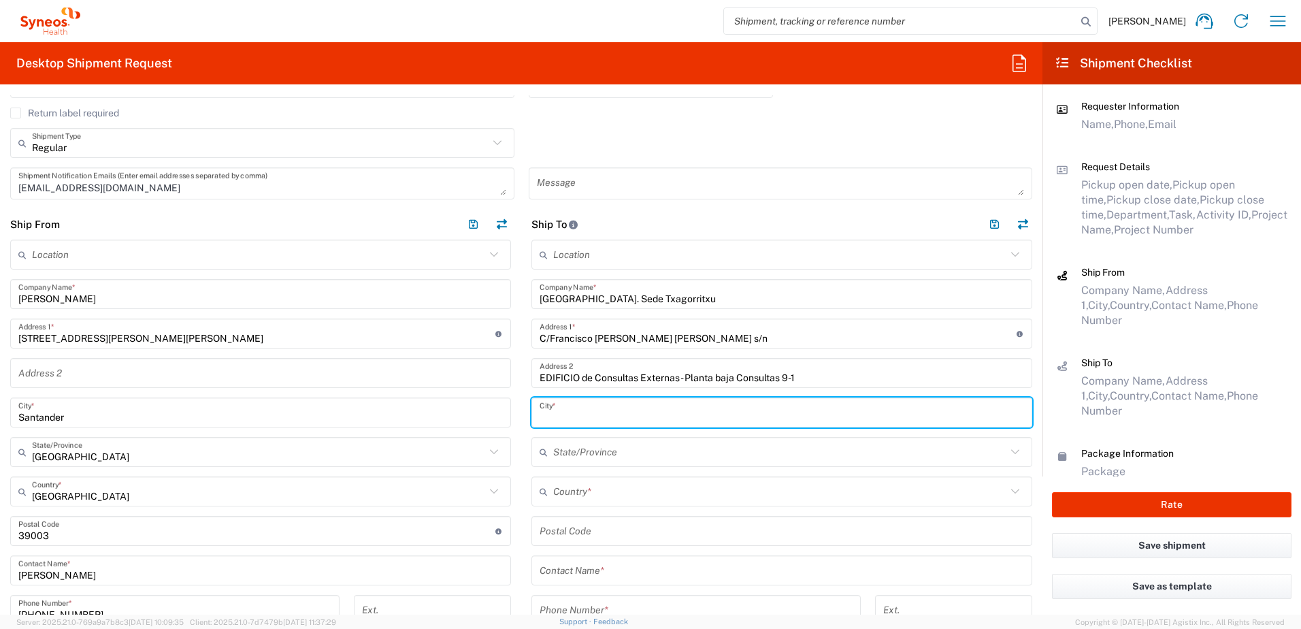
click at [571, 411] on input "text" at bounding box center [782, 413] width 485 height 24
click at [629, 483] on input "text" at bounding box center [779, 492] width 453 height 24
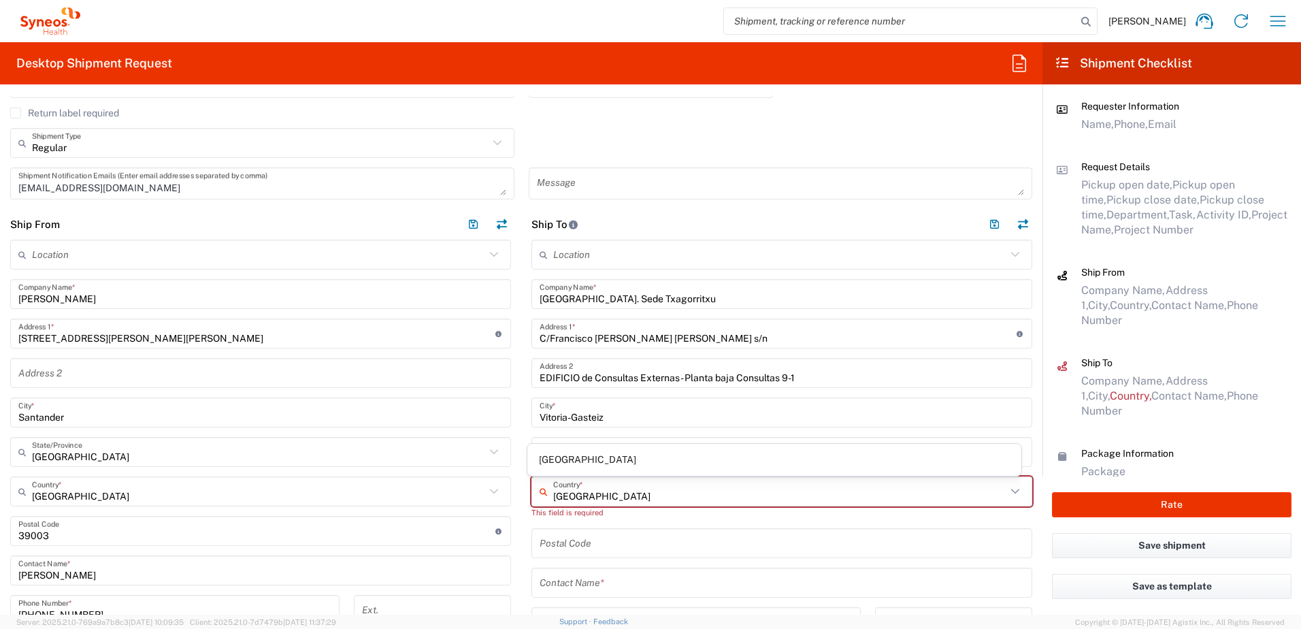
click at [583, 446] on div "[GEOGRAPHIC_DATA]" at bounding box center [774, 460] width 495 height 32
click at [579, 460] on span "[GEOGRAPHIC_DATA]" at bounding box center [774, 459] width 495 height 21
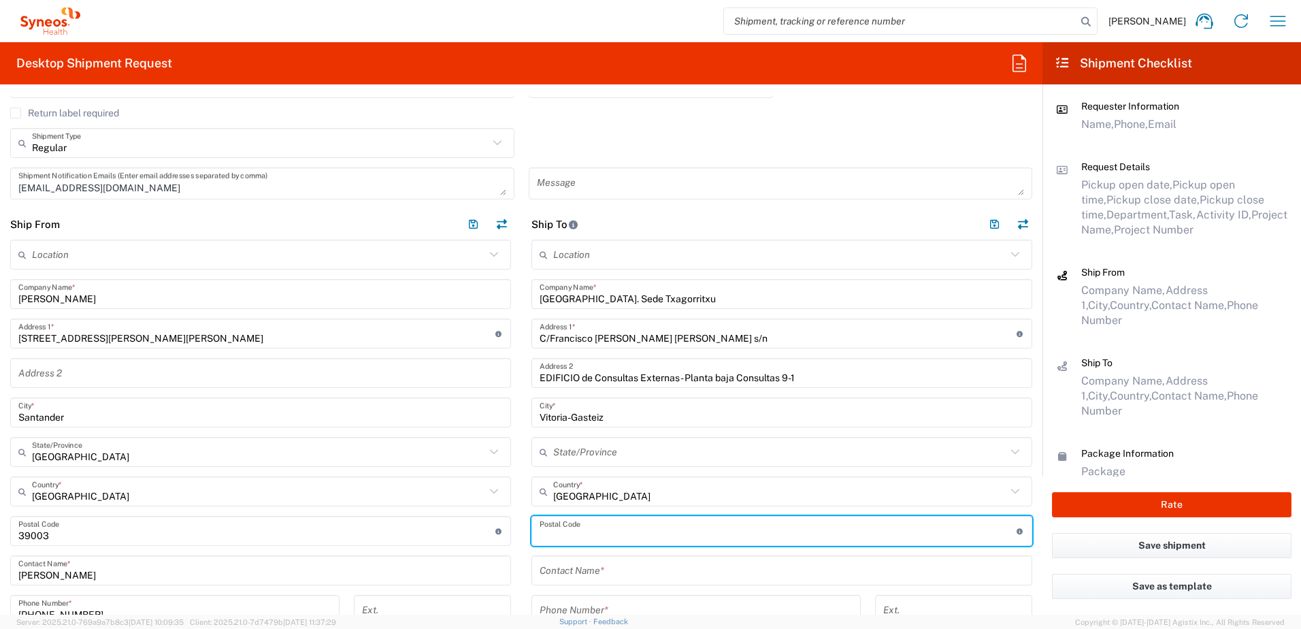
click at [604, 532] on input "undefined" at bounding box center [778, 531] width 477 height 24
click at [634, 573] on input "text" at bounding box center [782, 571] width 485 height 24
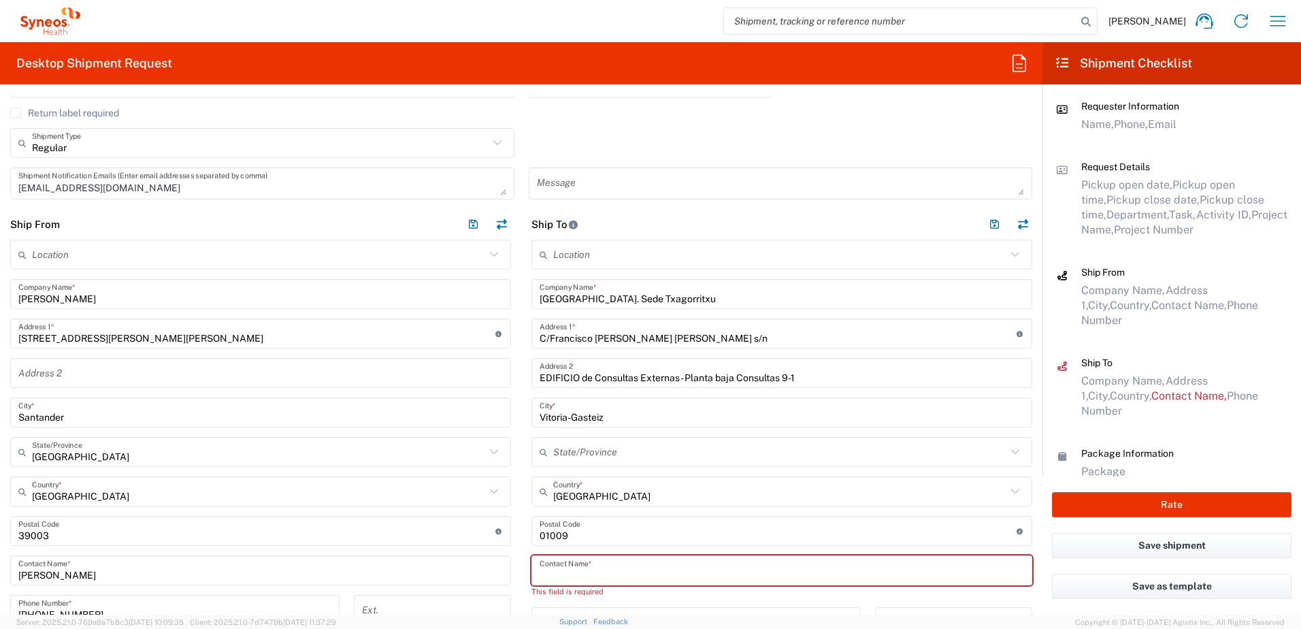
paste input "[PERSON_NAME]"
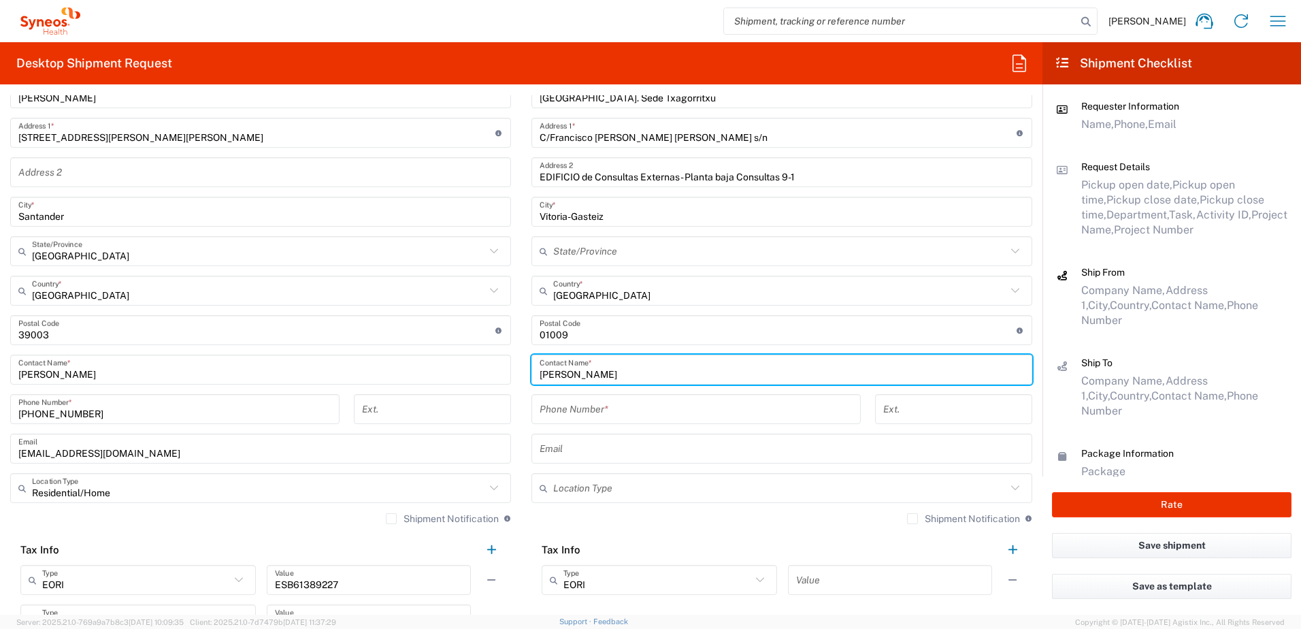
scroll to position [613, 0]
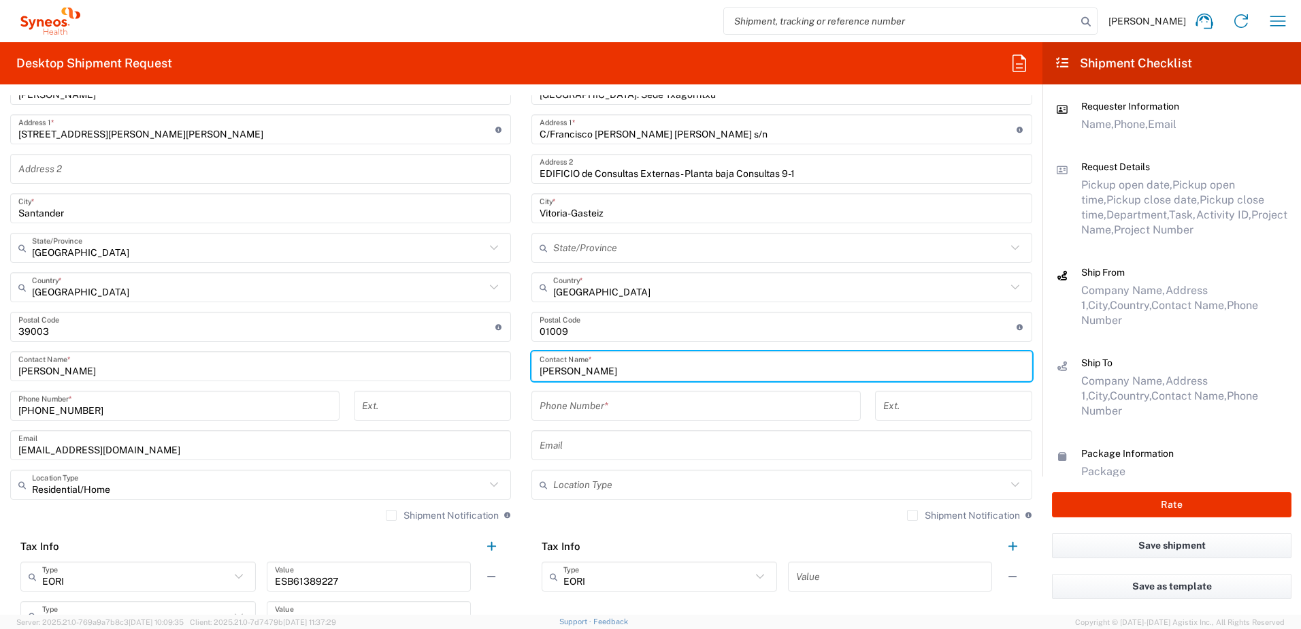
click at [649, 400] on input "tel" at bounding box center [696, 406] width 313 height 24
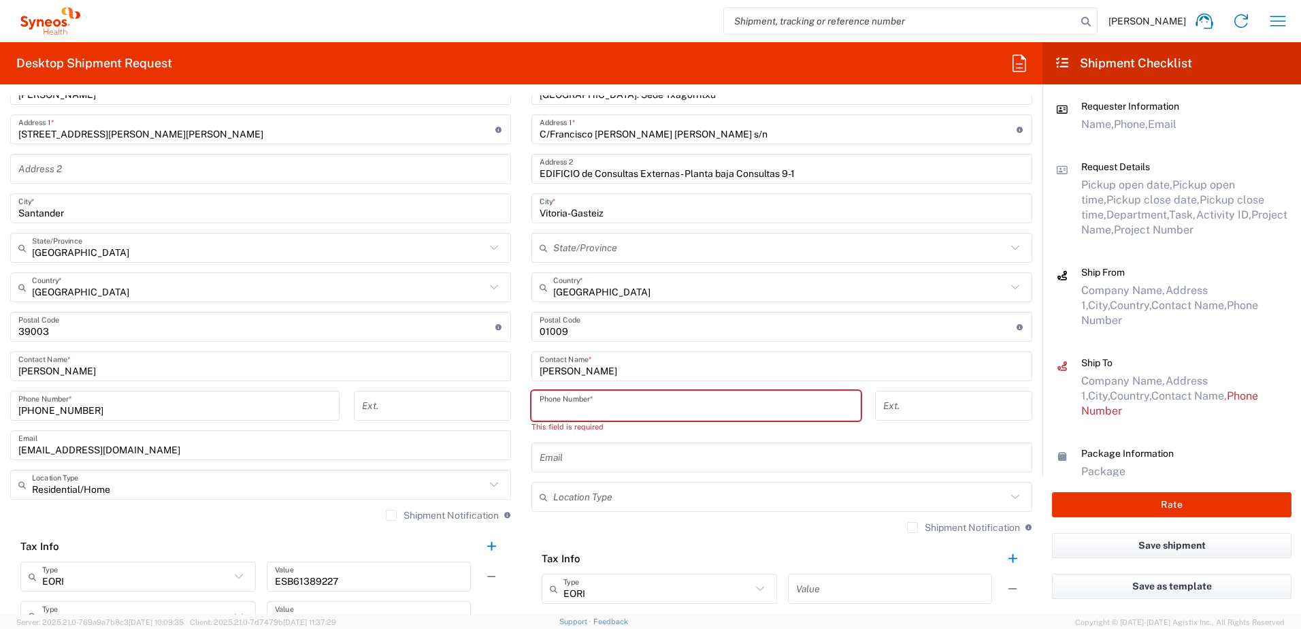
paste input "619845144"
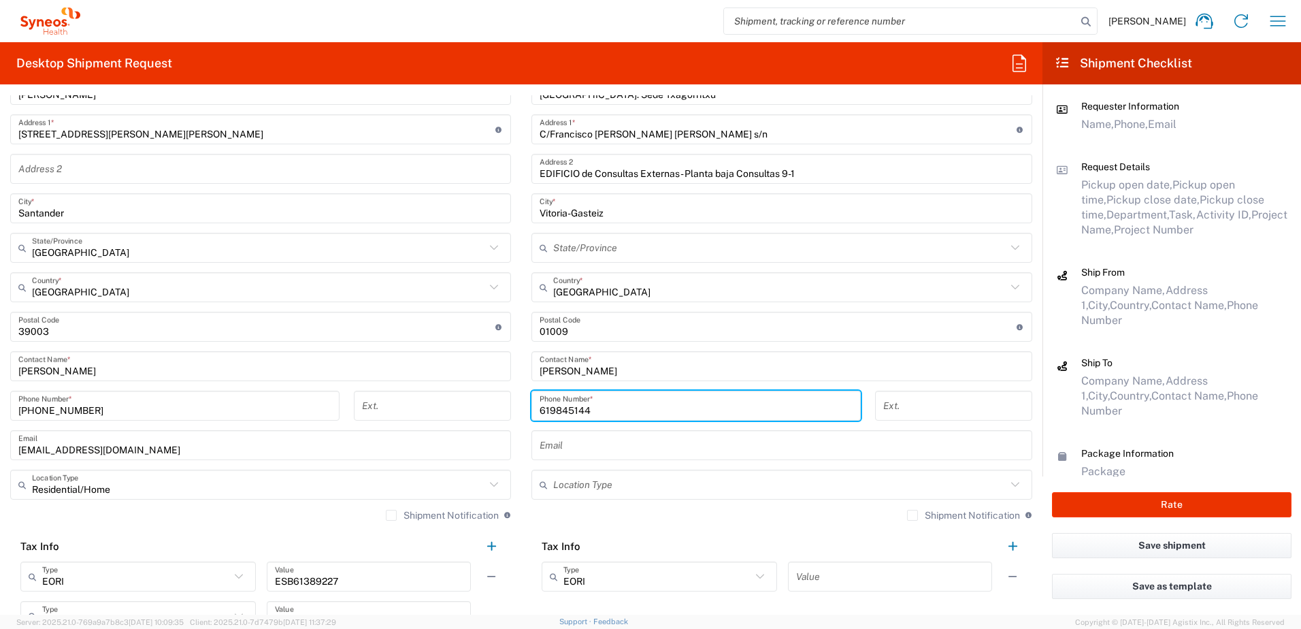
click at [585, 445] on input "text" at bounding box center [782, 446] width 485 height 24
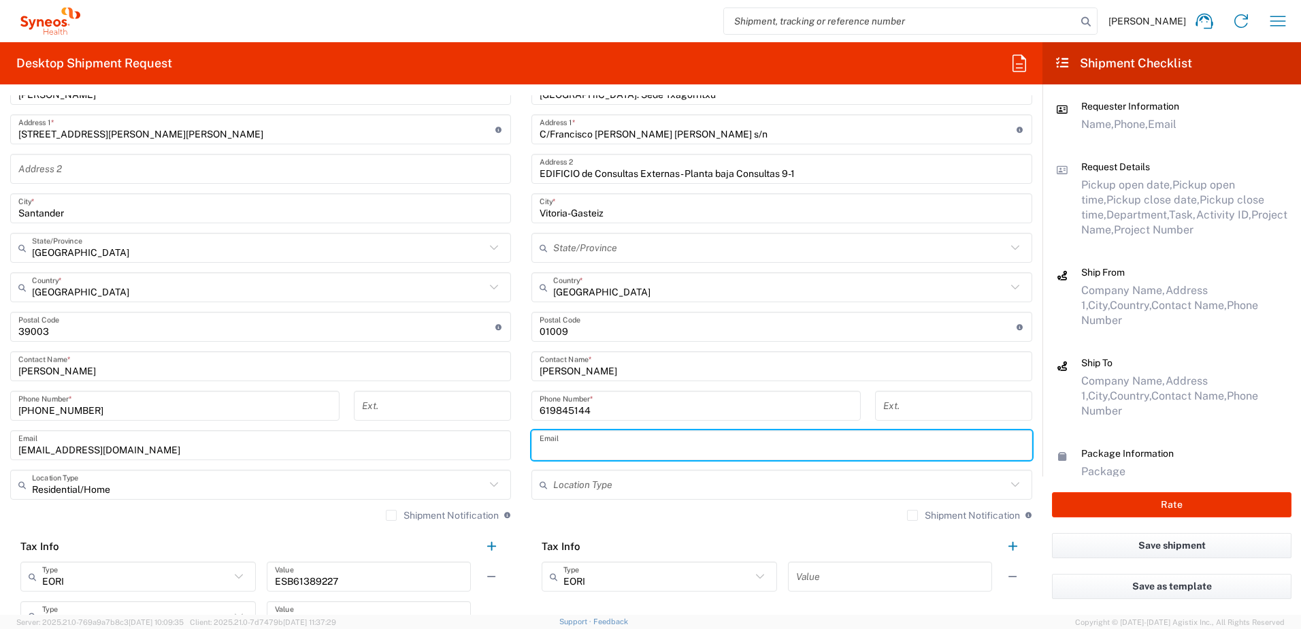
paste input "[PERSON_NAME][EMAIL_ADDRESS][DOMAIN_NAME]"
click at [574, 489] on input "text" at bounding box center [779, 485] width 453 height 24
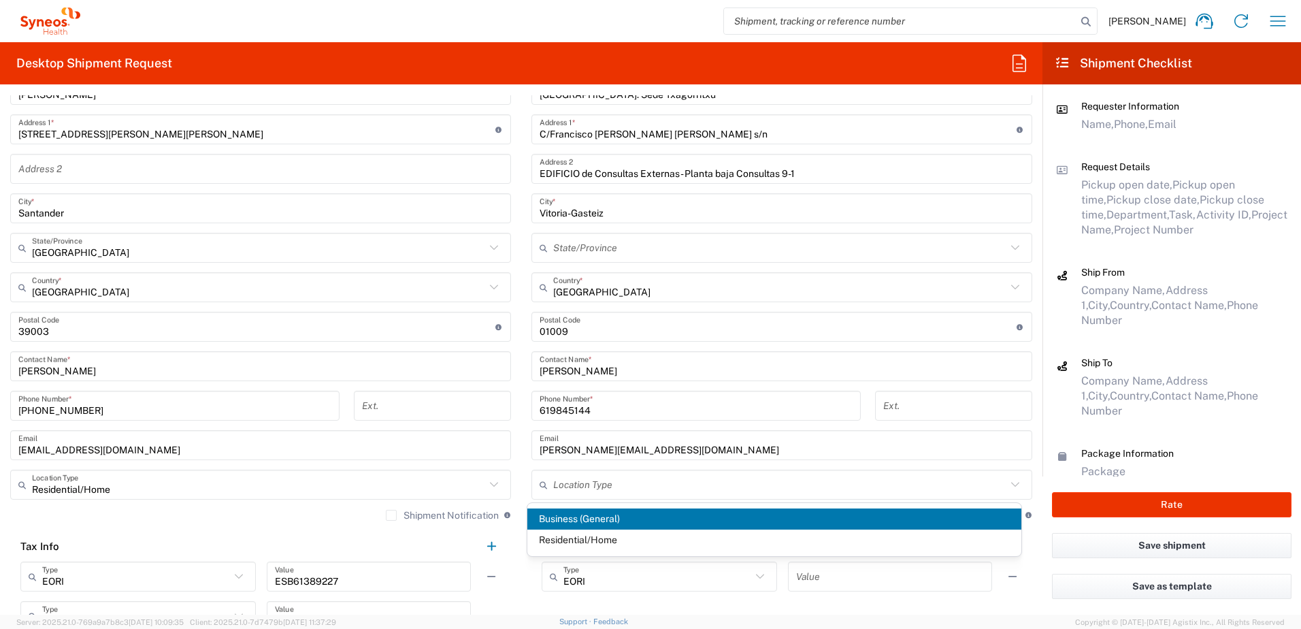
click at [614, 519] on span "Business (General)" at bounding box center [774, 518] width 495 height 21
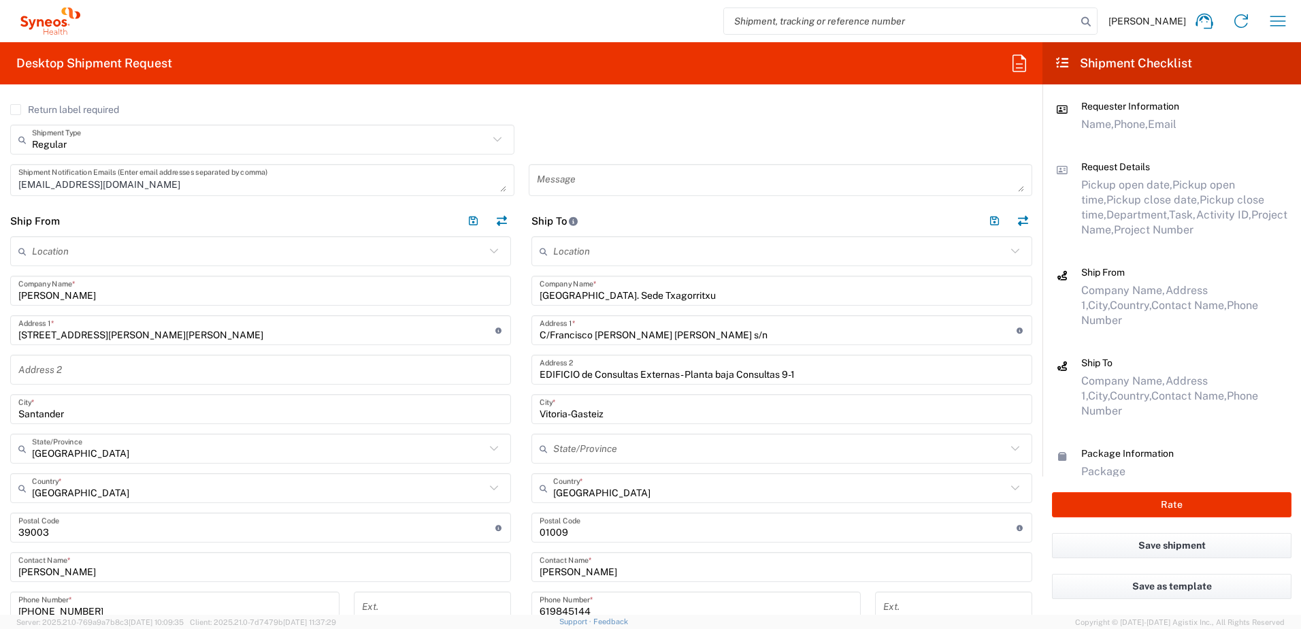
scroll to position [408, 0]
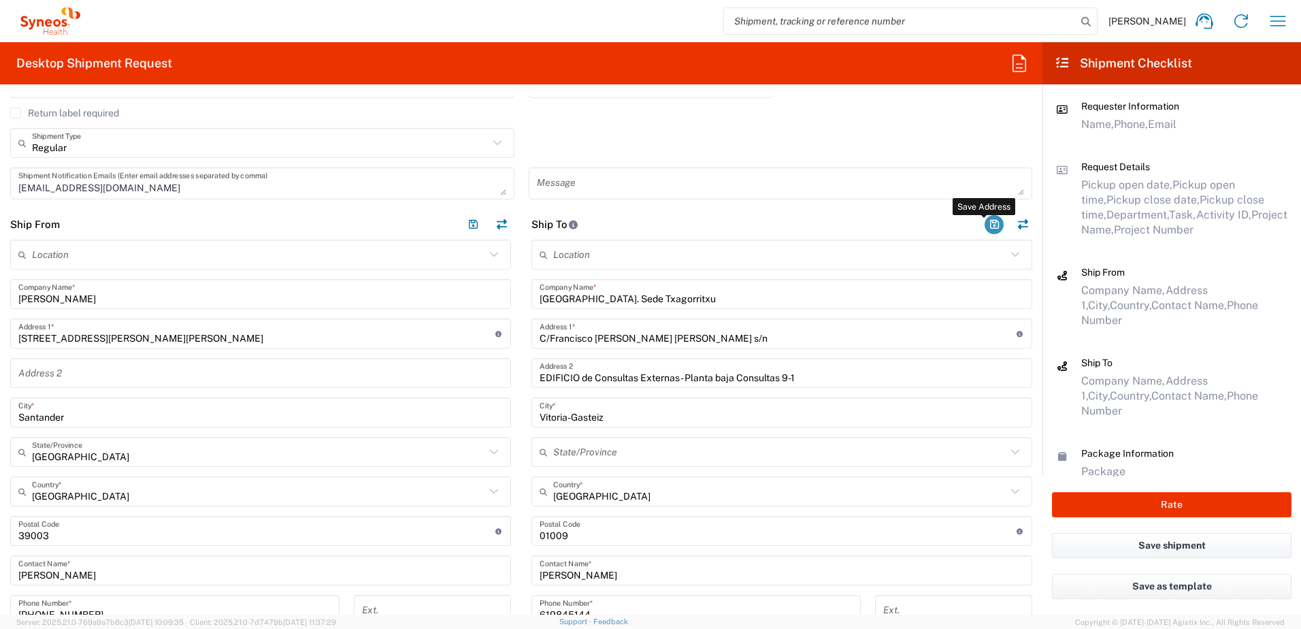
click at [985, 221] on button "button" at bounding box center [994, 224] width 19 height 19
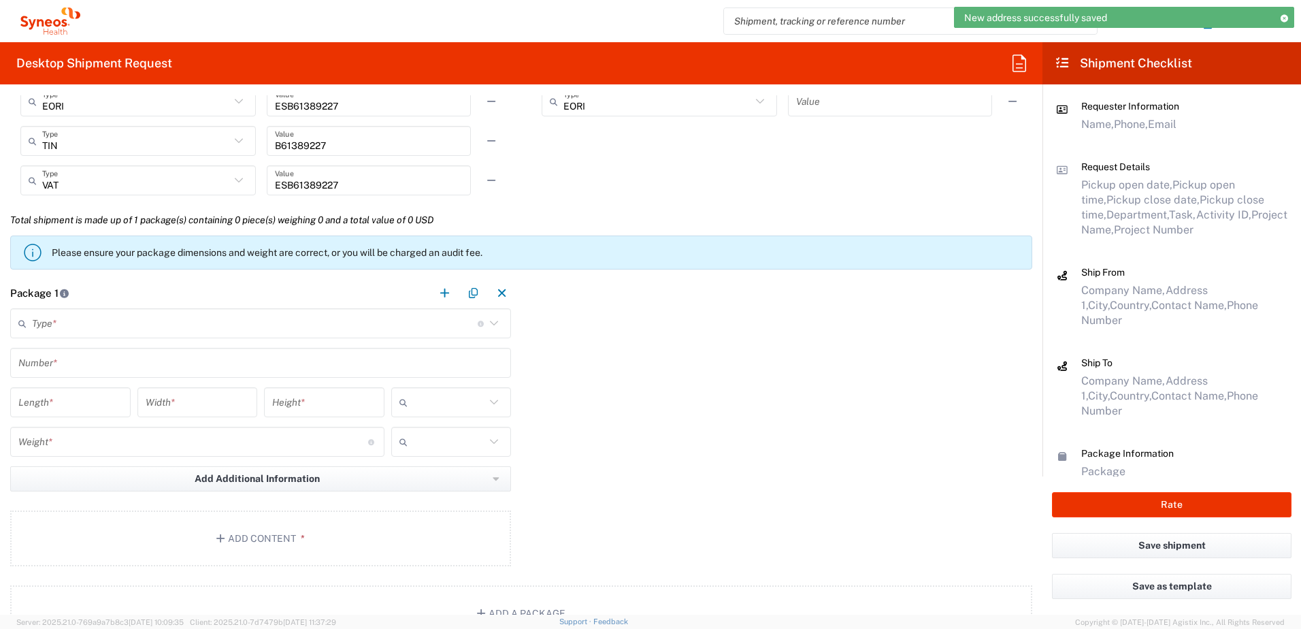
scroll to position [1089, 0]
click at [86, 323] on input "text" at bounding box center [255, 322] width 446 height 24
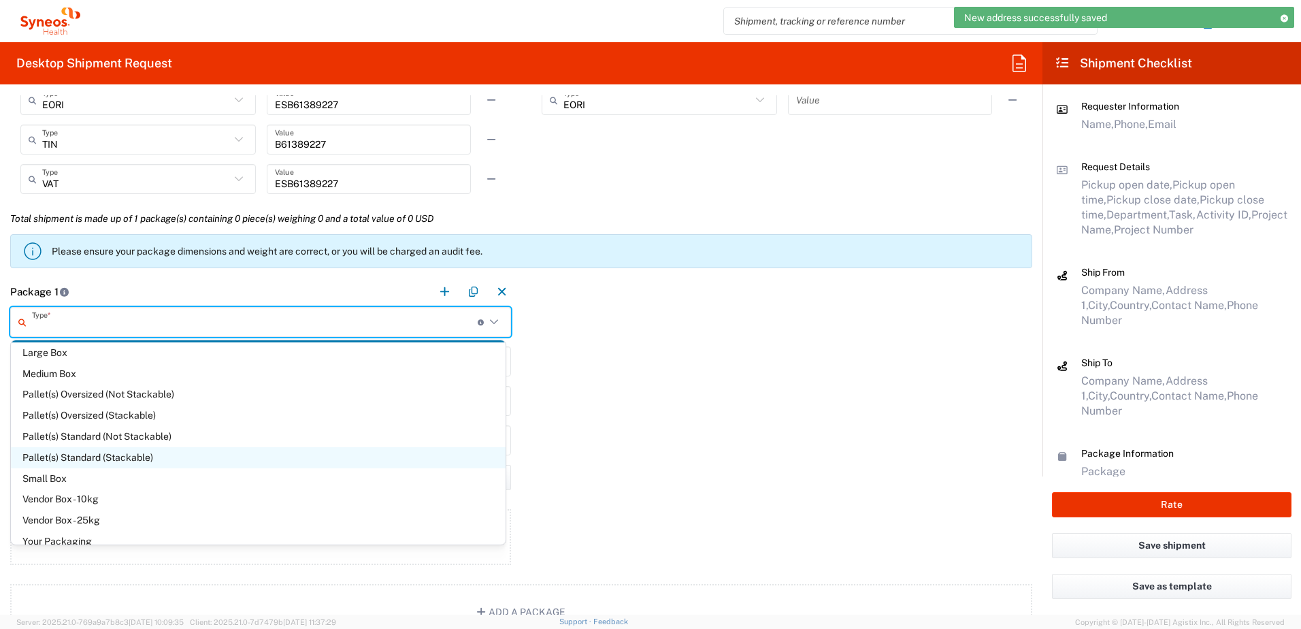
scroll to position [37, 0]
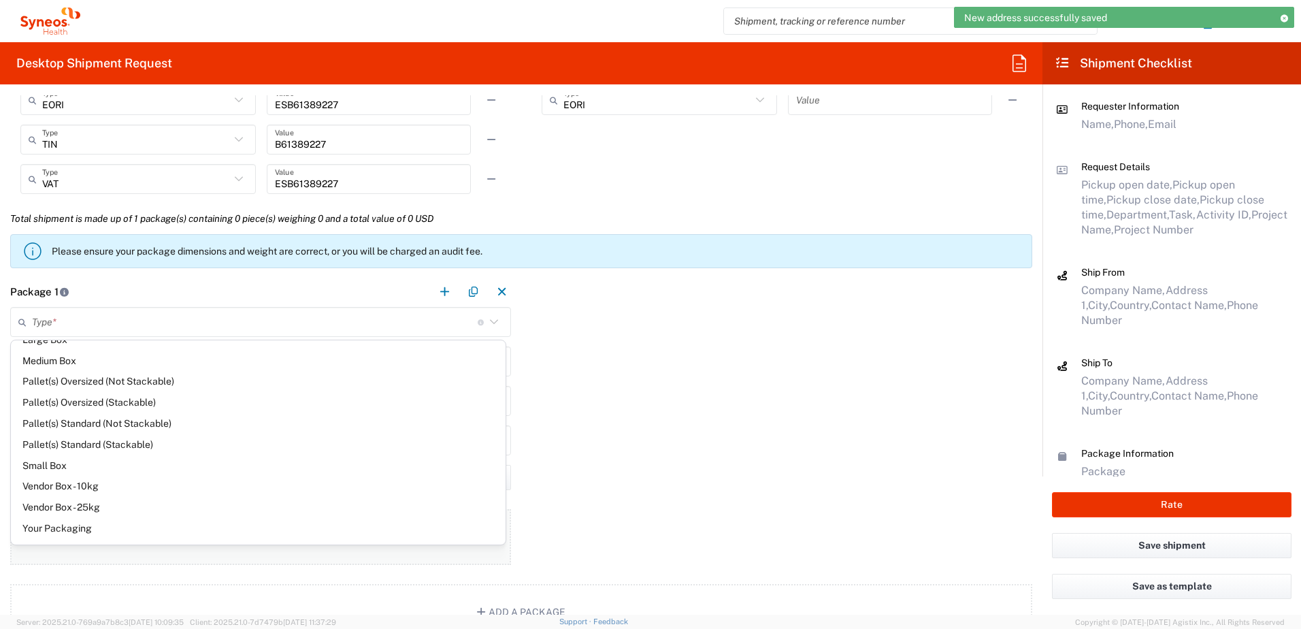
drag, startPoint x: 76, startPoint y: 526, endPoint x: 47, endPoint y: 518, distance: 30.4
click at [76, 525] on span "Your Packaging" at bounding box center [258, 528] width 495 height 21
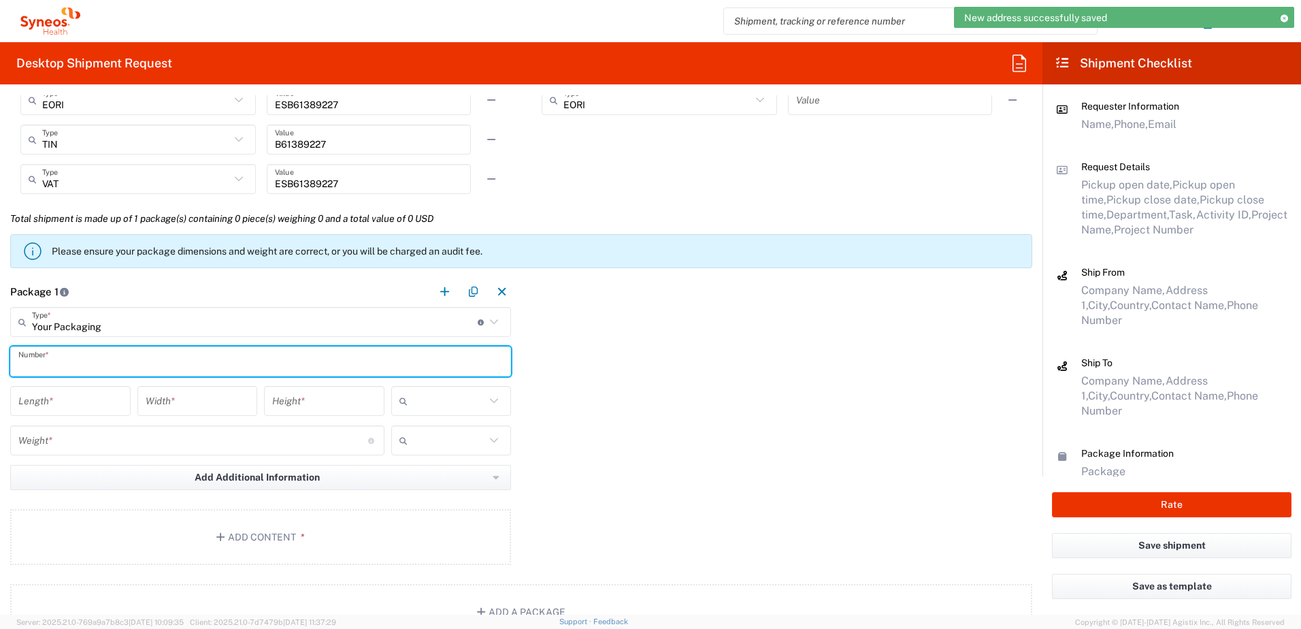
click at [77, 365] on input "text" at bounding box center [260, 362] width 485 height 24
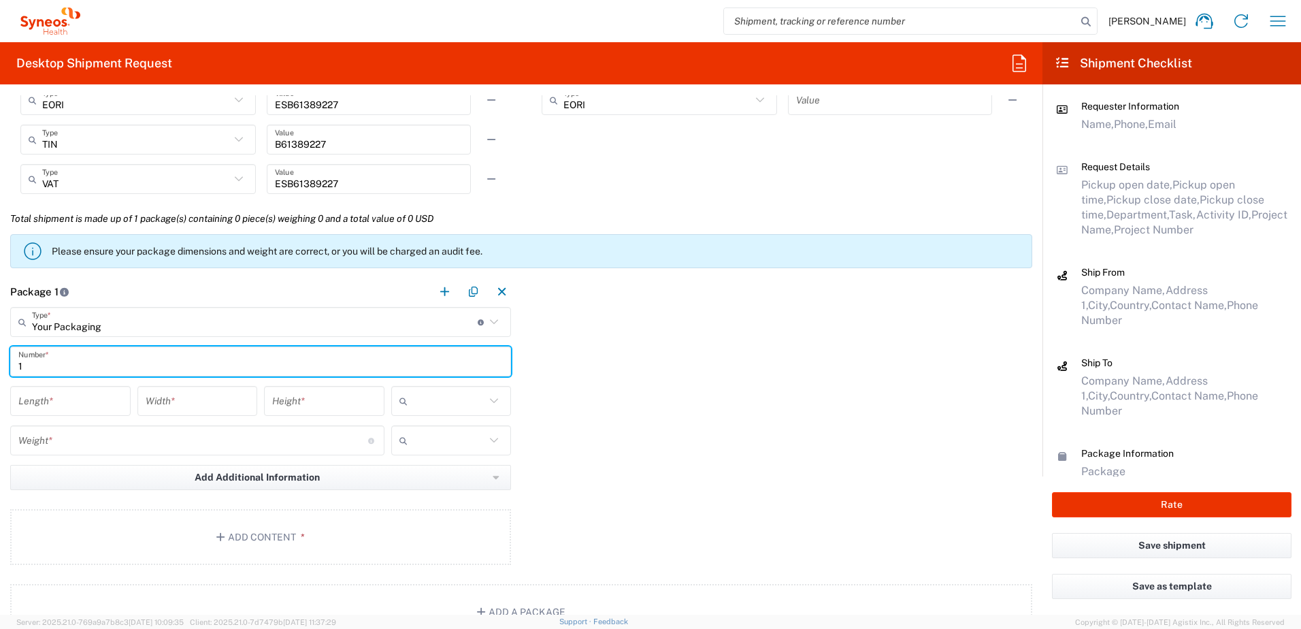
click at [74, 400] on input "number" at bounding box center [70, 401] width 104 height 24
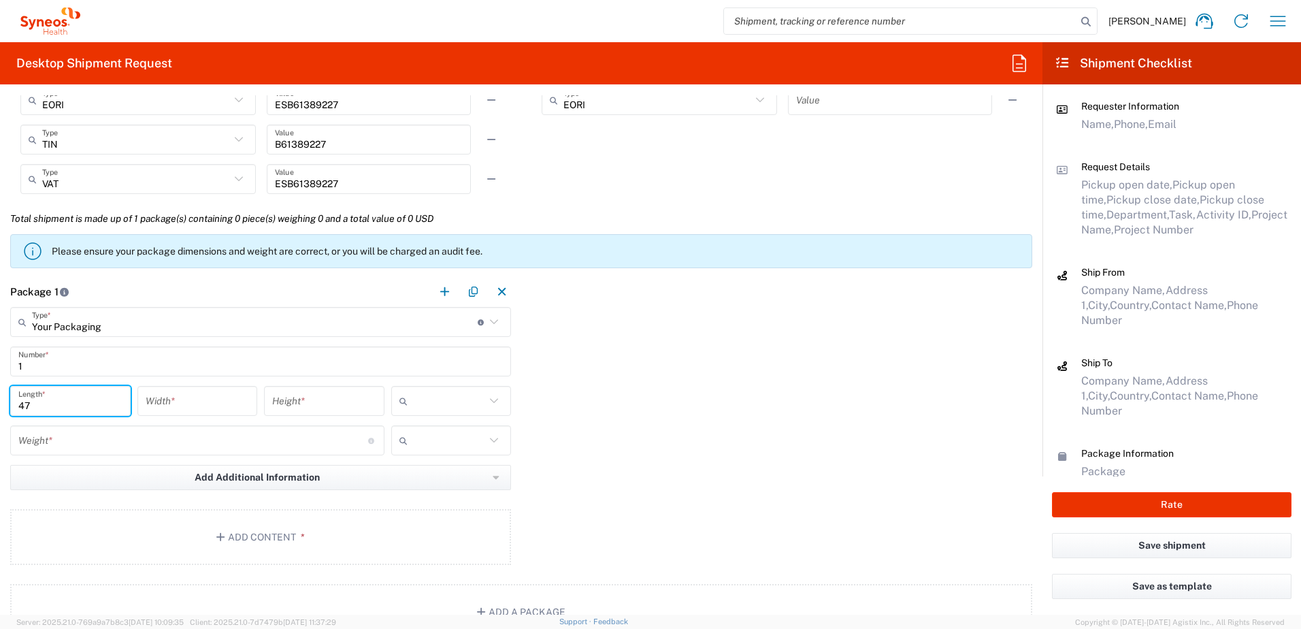
click at [184, 404] on input "number" at bounding box center [198, 401] width 104 height 24
click at [316, 399] on input "number" at bounding box center [324, 401] width 104 height 24
click at [485, 400] on icon at bounding box center [494, 401] width 18 height 18
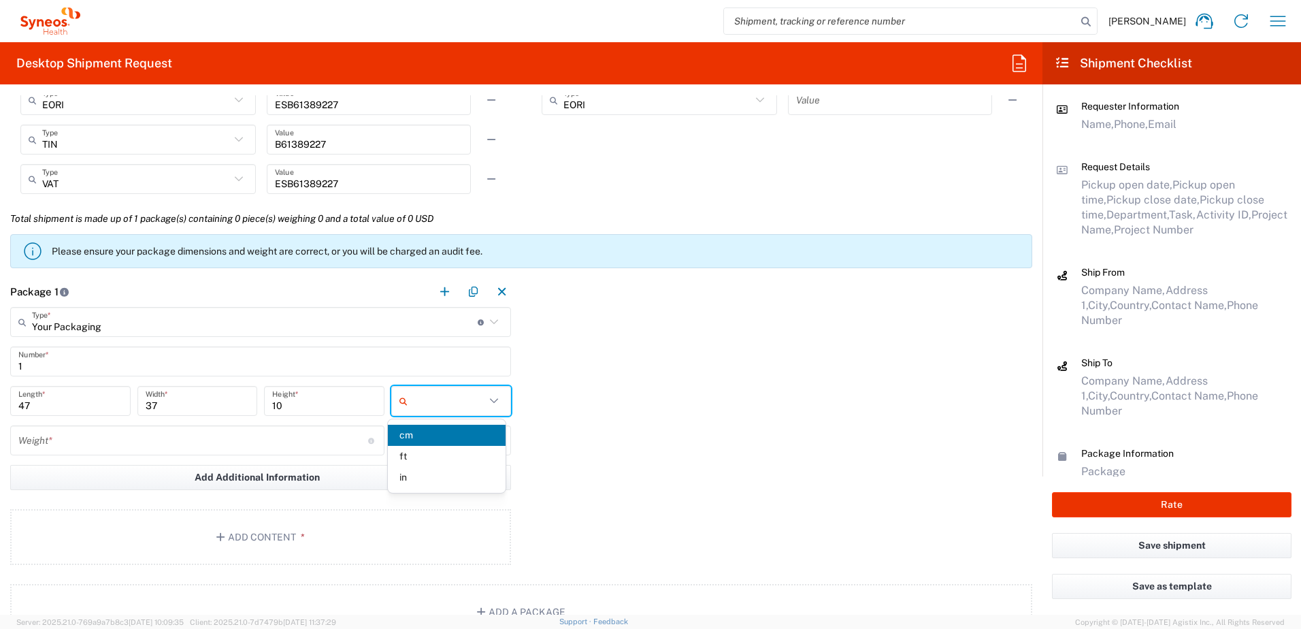
click at [438, 440] on span "cm" at bounding box center [447, 435] width 118 height 21
click at [225, 442] on input "number" at bounding box center [193, 441] width 350 height 24
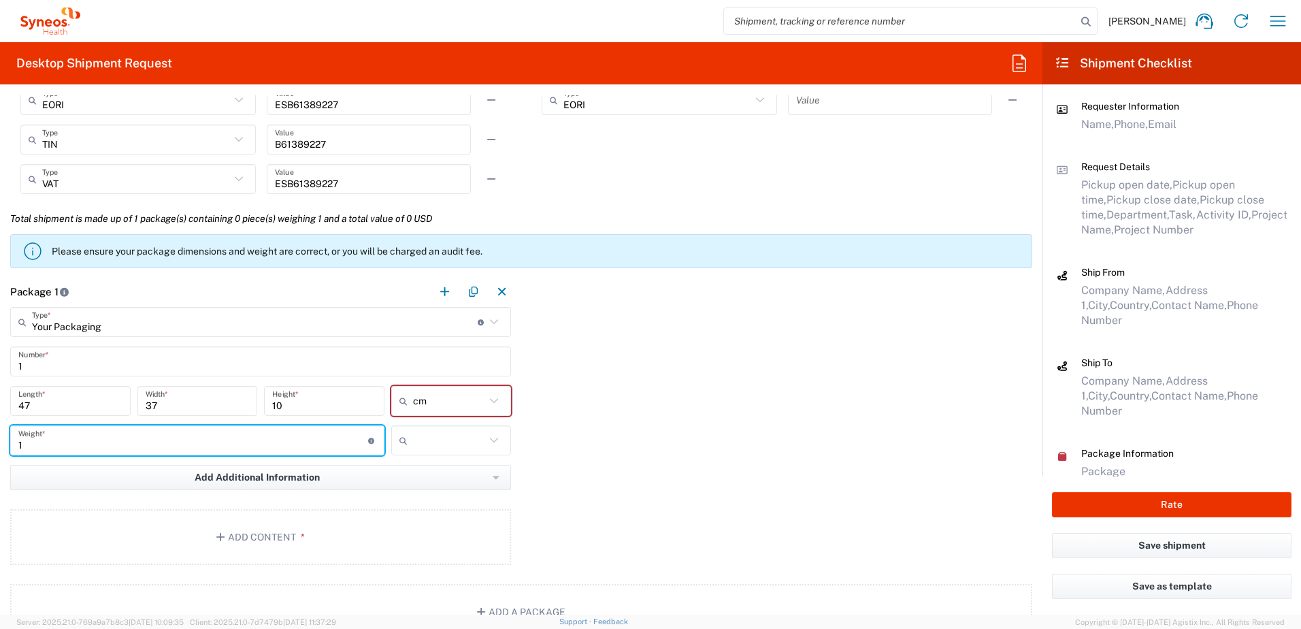
click at [471, 439] on input "text" at bounding box center [449, 440] width 73 height 22
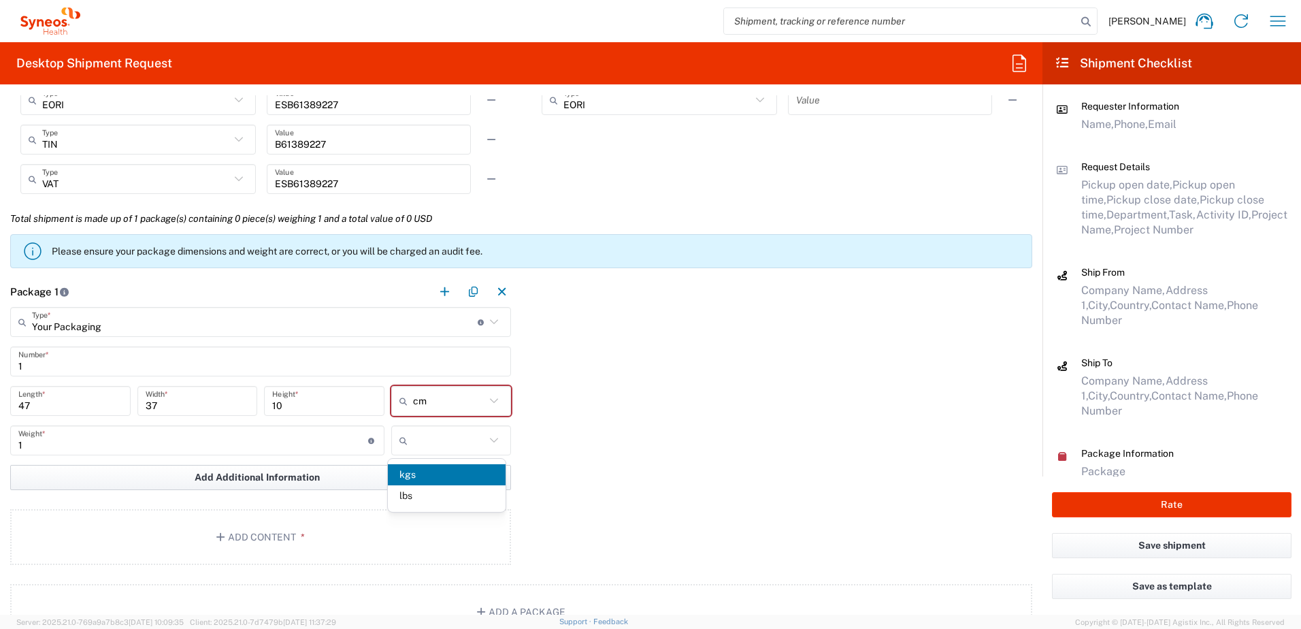
click at [419, 471] on span "kgs" at bounding box center [447, 474] width 118 height 21
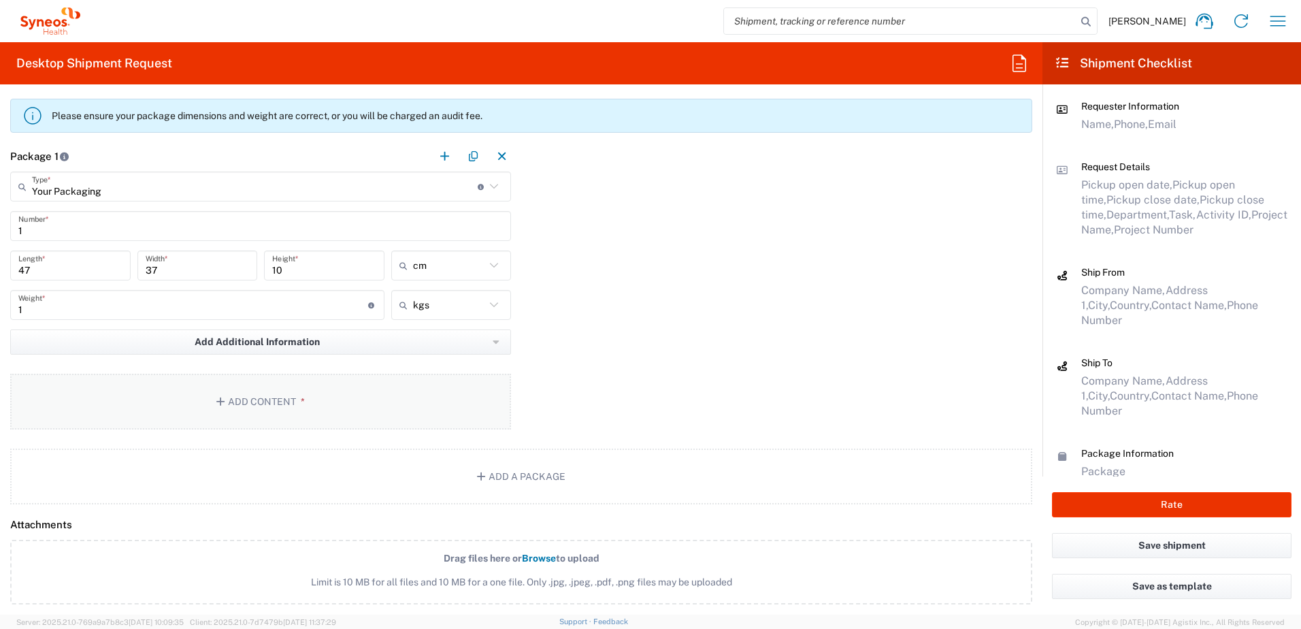
scroll to position [1225, 0]
click at [284, 389] on button "Add Content *" at bounding box center [260, 401] width 501 height 56
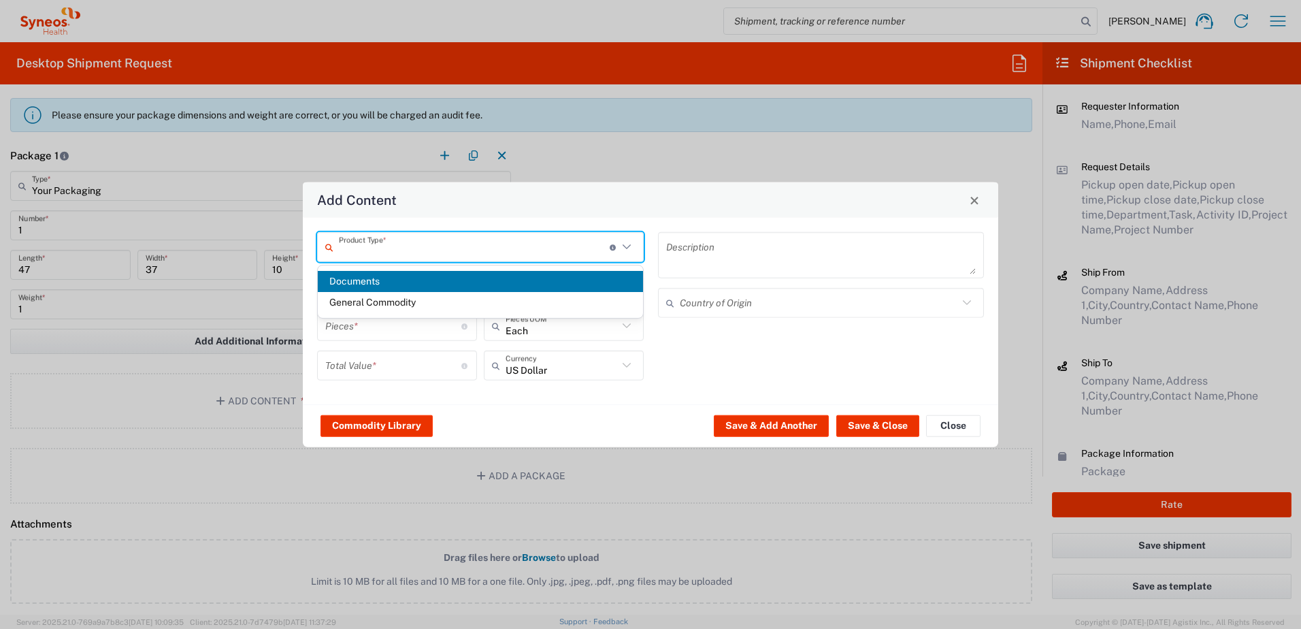
click at [392, 250] on input "text" at bounding box center [474, 247] width 271 height 24
click at [348, 281] on span "Documents" at bounding box center [480, 281] width 325 height 21
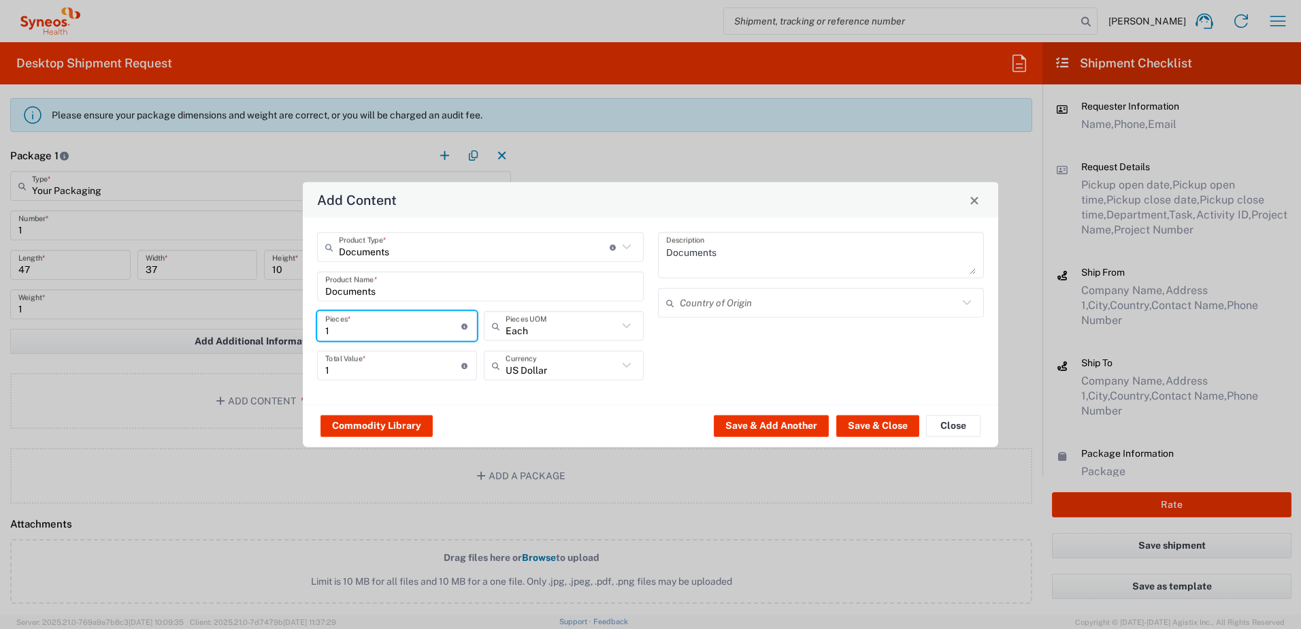
drag, startPoint x: 336, startPoint y: 333, endPoint x: 334, endPoint y: 325, distance: 7.6
click at [296, 334] on div "Add Content Documents Product Type * Document: Paper document generated interna…" at bounding box center [650, 314] width 1301 height 629
click at [757, 257] on textarea "Documents" at bounding box center [821, 255] width 310 height 38
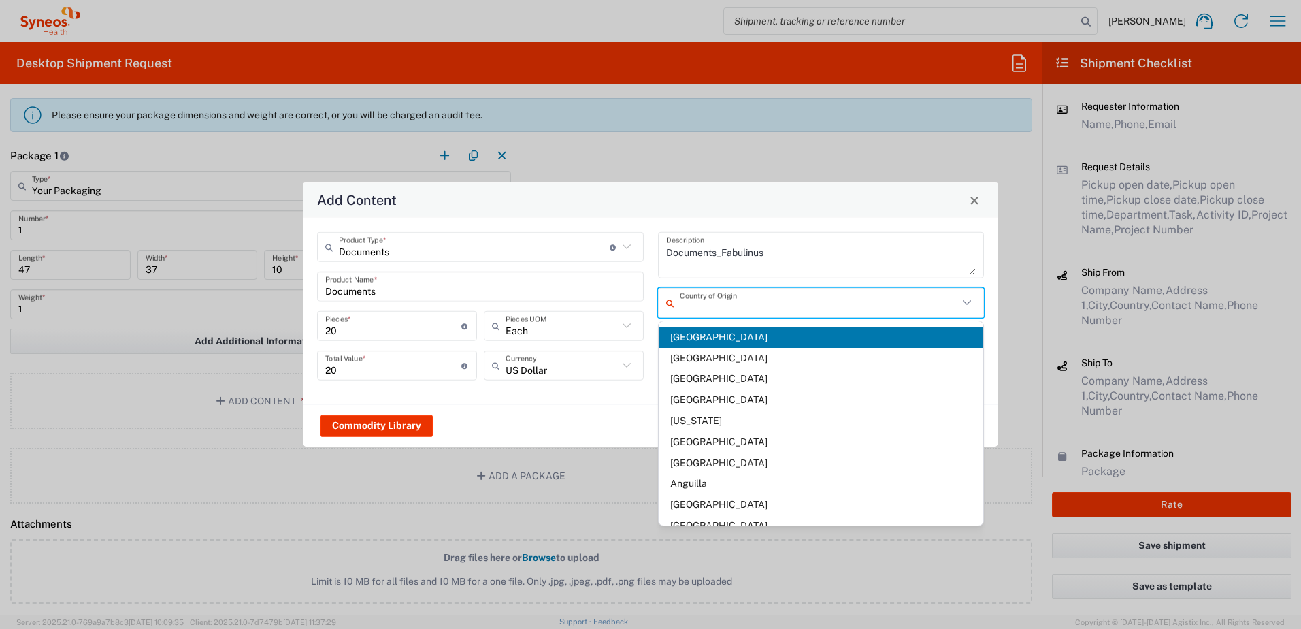
drag, startPoint x: 800, startPoint y: 291, endPoint x: 778, endPoint y: 293, distance: 22.6
click at [797, 291] on input "text" at bounding box center [819, 303] width 279 height 24
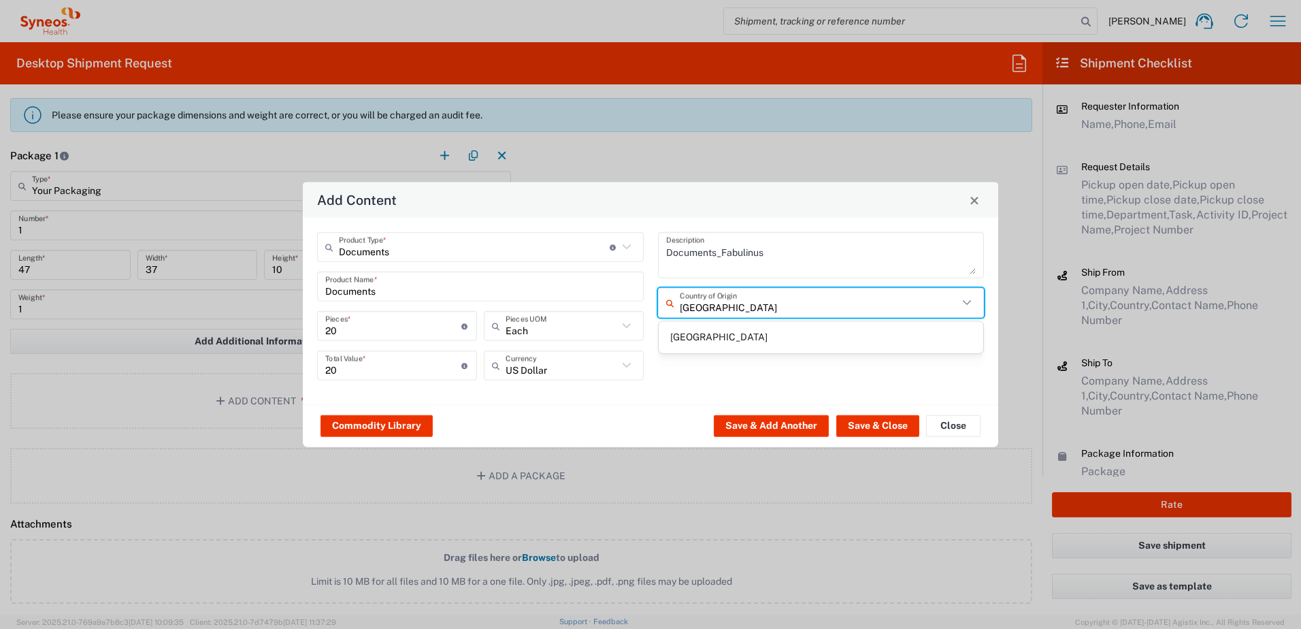
click at [724, 343] on span "[GEOGRAPHIC_DATA]" at bounding box center [821, 337] width 325 height 21
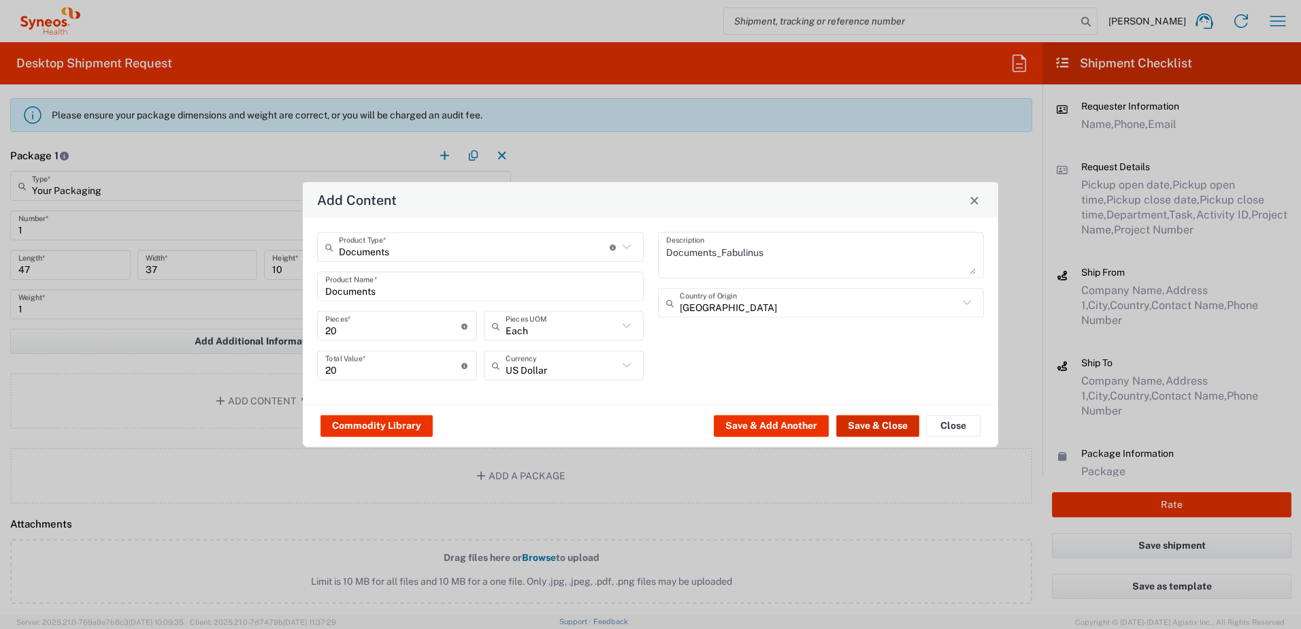
click at [860, 427] on button "Save & Close" at bounding box center [877, 425] width 83 height 22
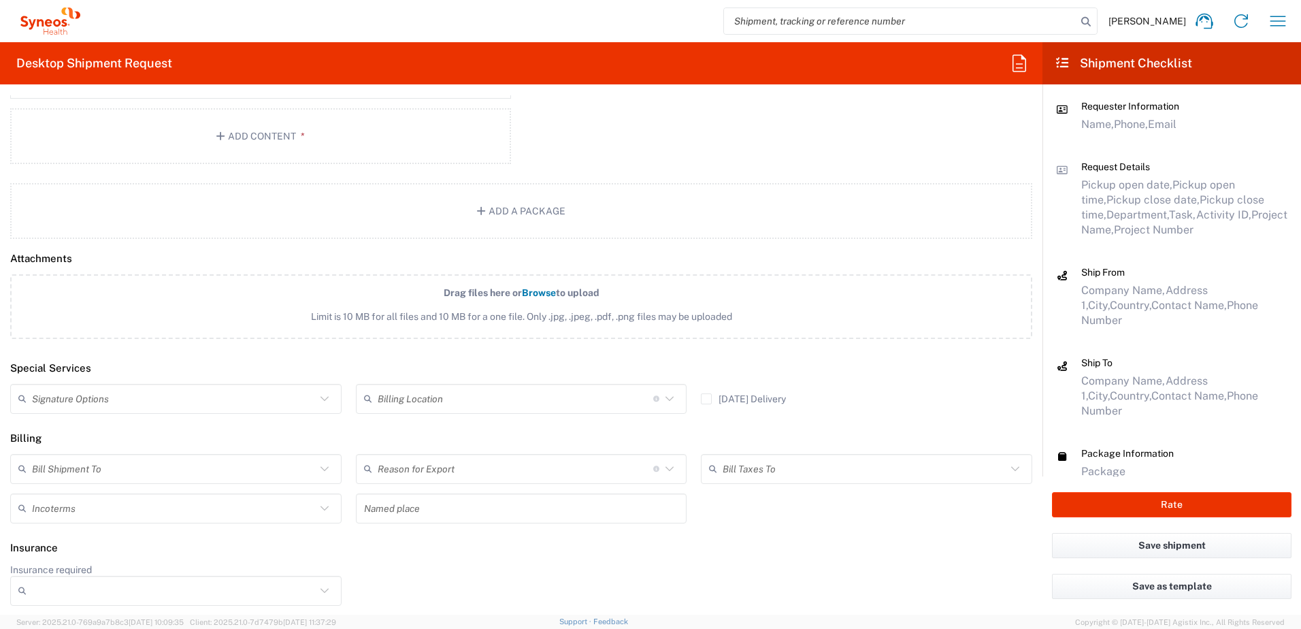
scroll to position [1571, 0]
click at [1205, 500] on button "Rate" at bounding box center [1172, 504] width 240 height 25
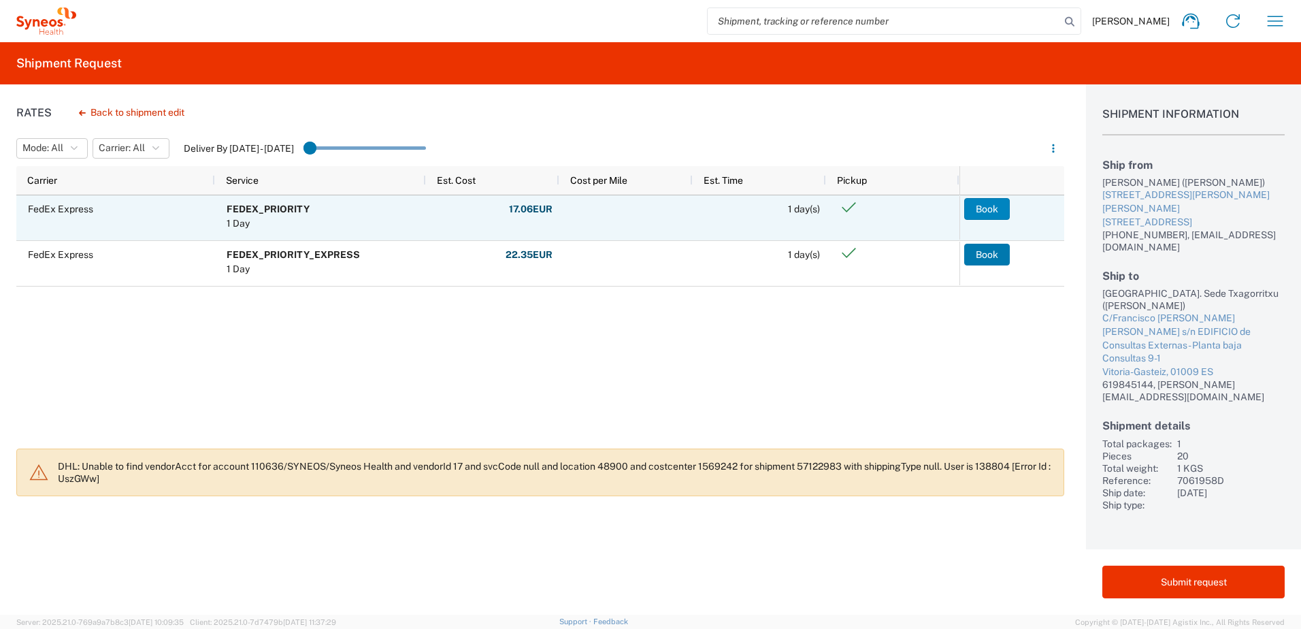
click at [992, 212] on button "Book" at bounding box center [987, 209] width 46 height 22
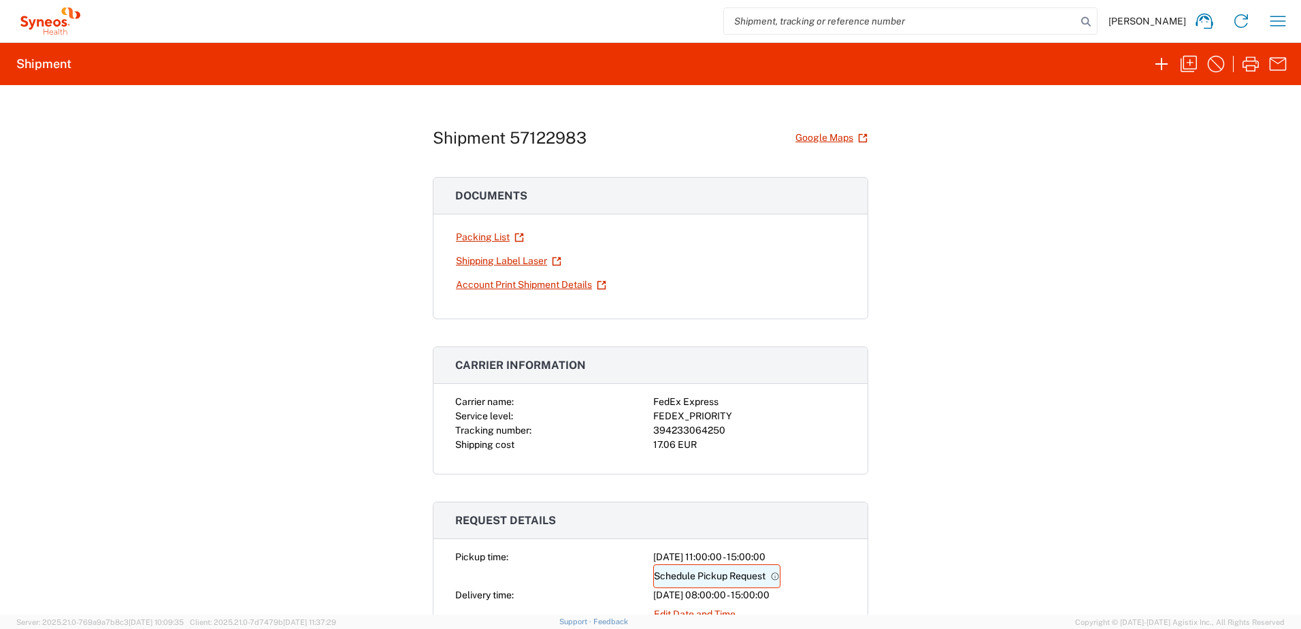
click at [736, 576] on link "Schedule Pickup Request" at bounding box center [716, 576] width 127 height 24
